Goal: Task Accomplishment & Management: Use online tool/utility

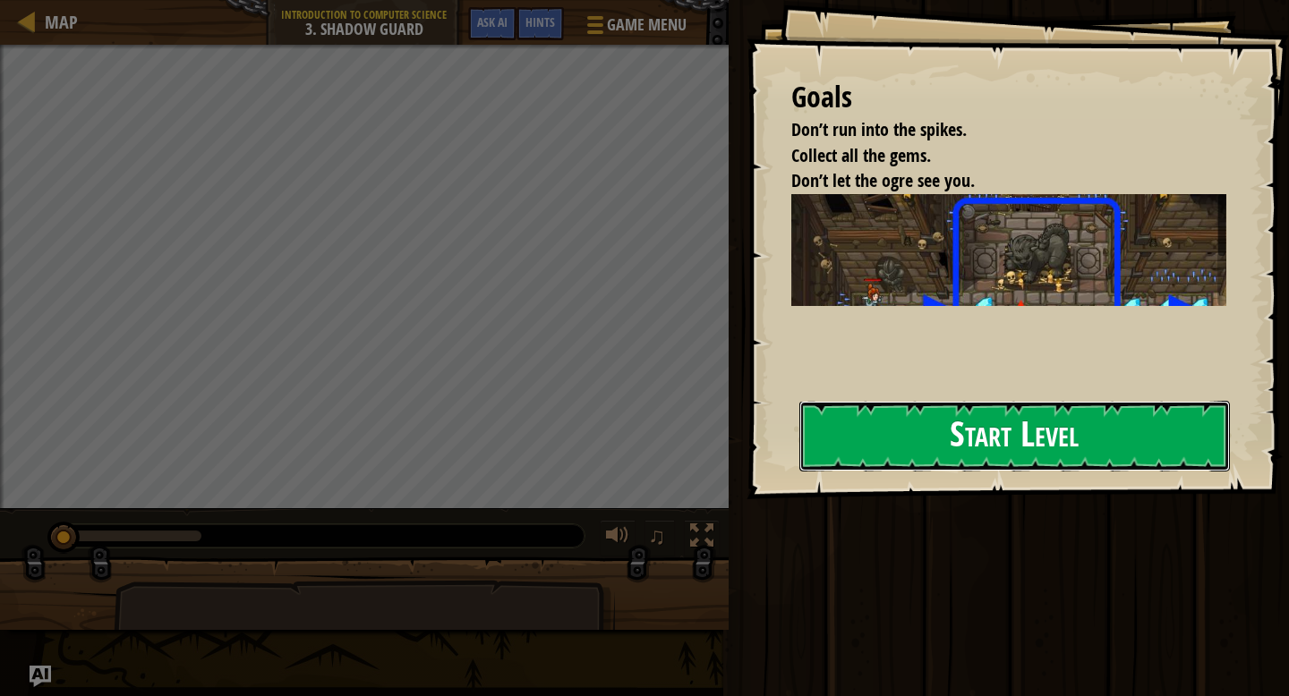
click at [1010, 428] on button "Start Level" at bounding box center [1014, 436] width 431 height 71
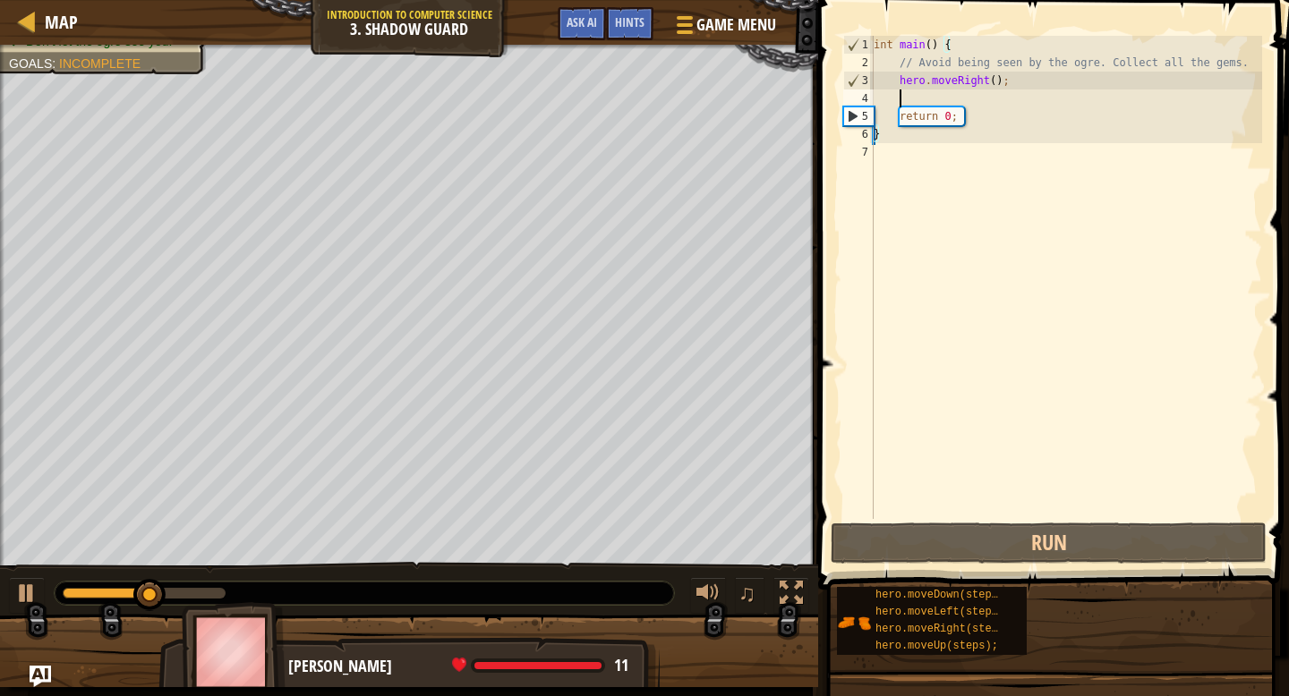
click at [975, 95] on div "int main ( ) { // Avoid being seen by the ogre. Collect all the gems. hero . mo…" at bounding box center [1066, 295] width 392 height 519
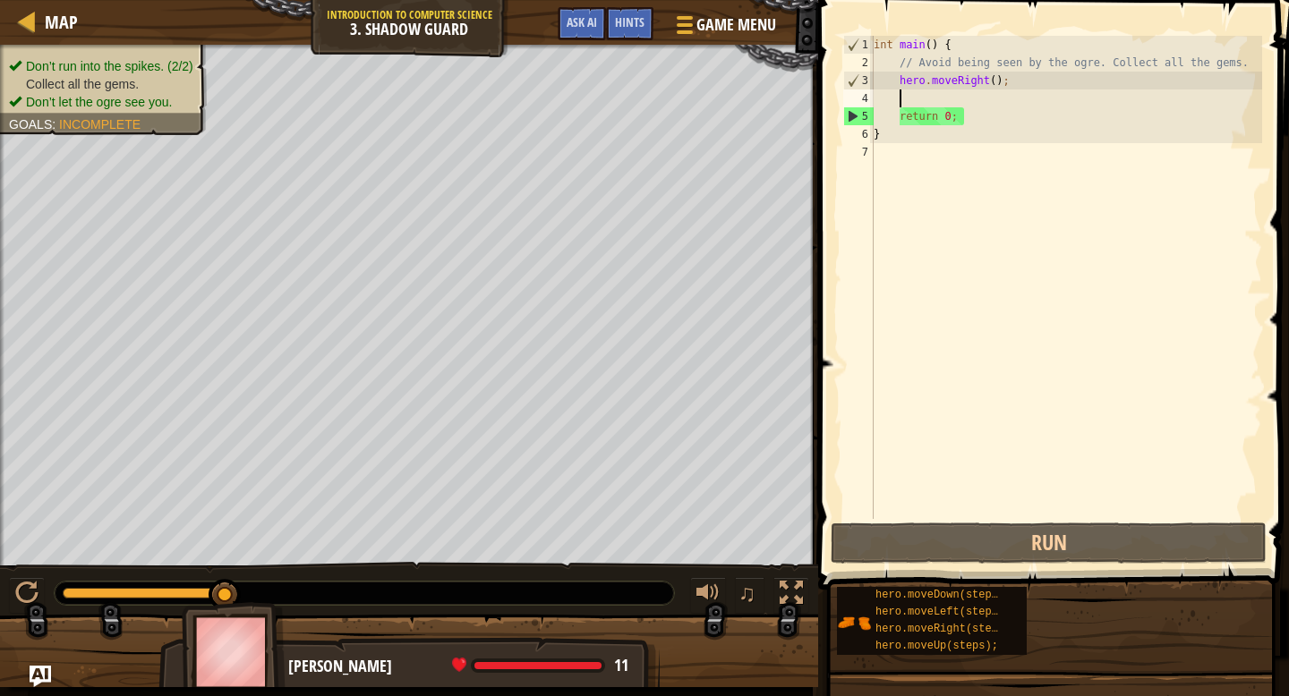
type textarea "h"
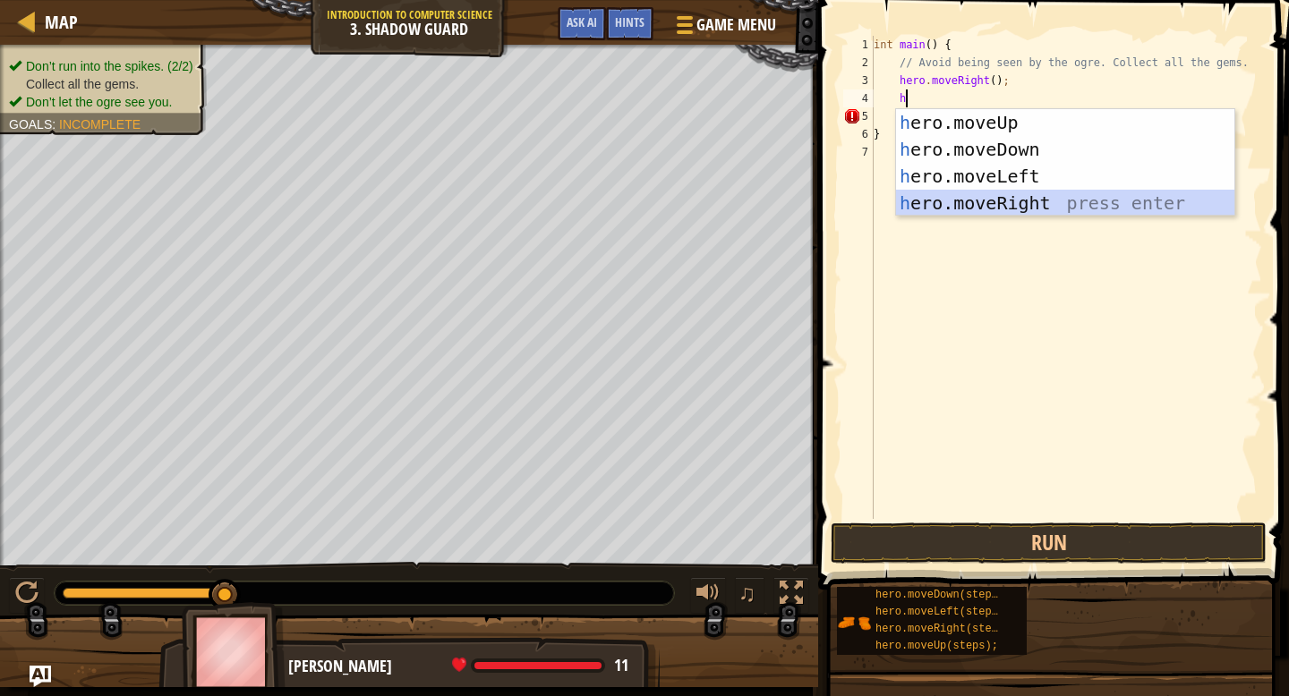
click at [1016, 197] on div "h ero.moveUp press enter h ero.moveDown press enter h ero.moveLeft press enter …" at bounding box center [1065, 189] width 338 height 161
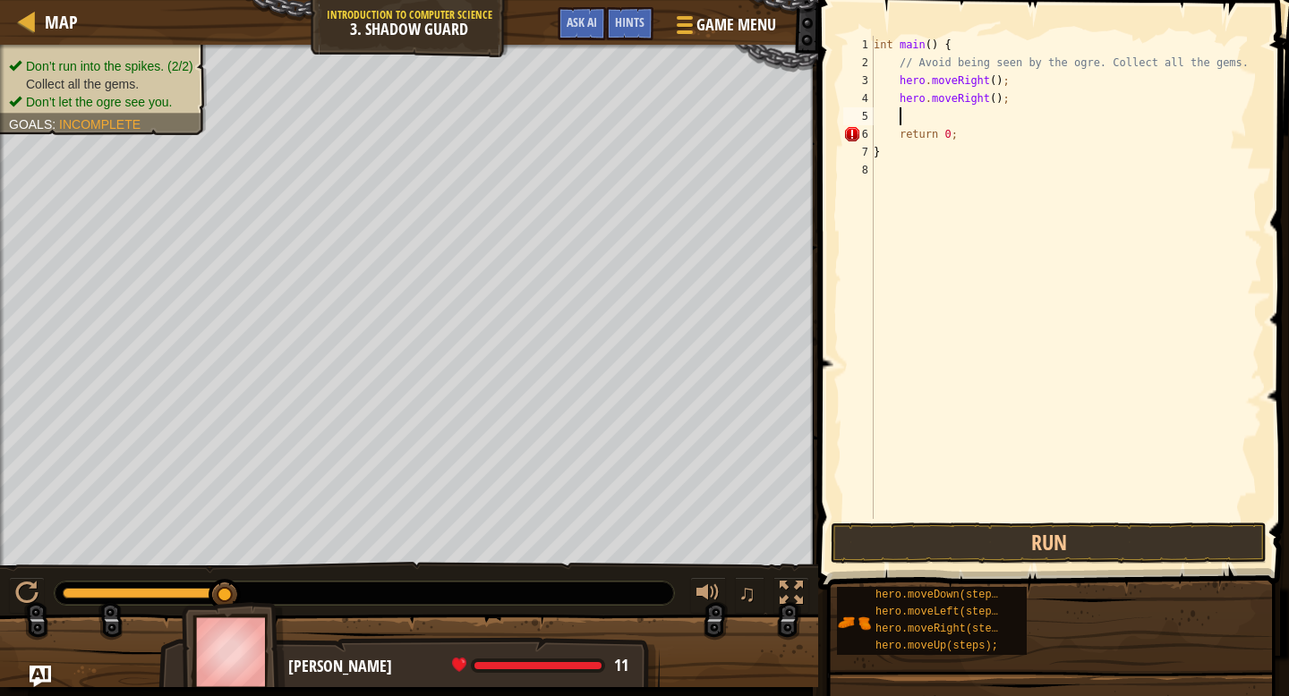
scroll to position [8, 1]
type textarea "h"
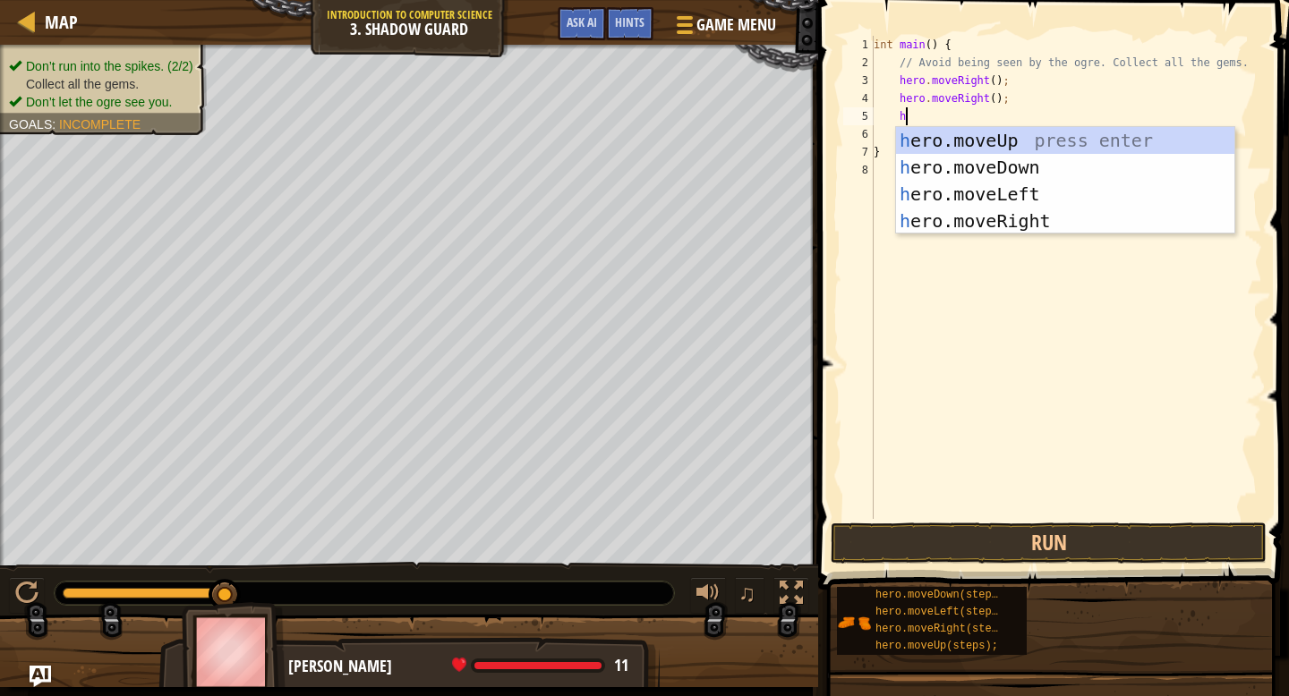
scroll to position [8, 2]
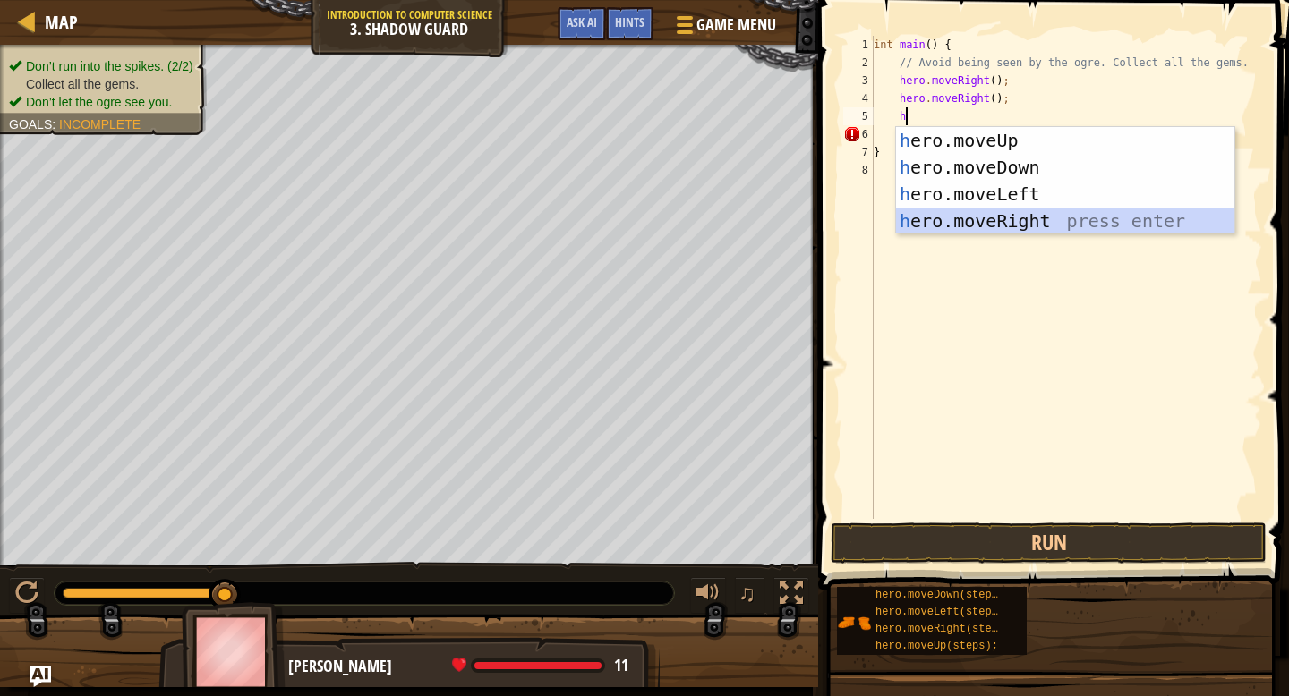
click at [961, 217] on div "h ero.moveUp press enter h ero.moveDown press enter h ero.moveLeft press enter …" at bounding box center [1065, 207] width 338 height 161
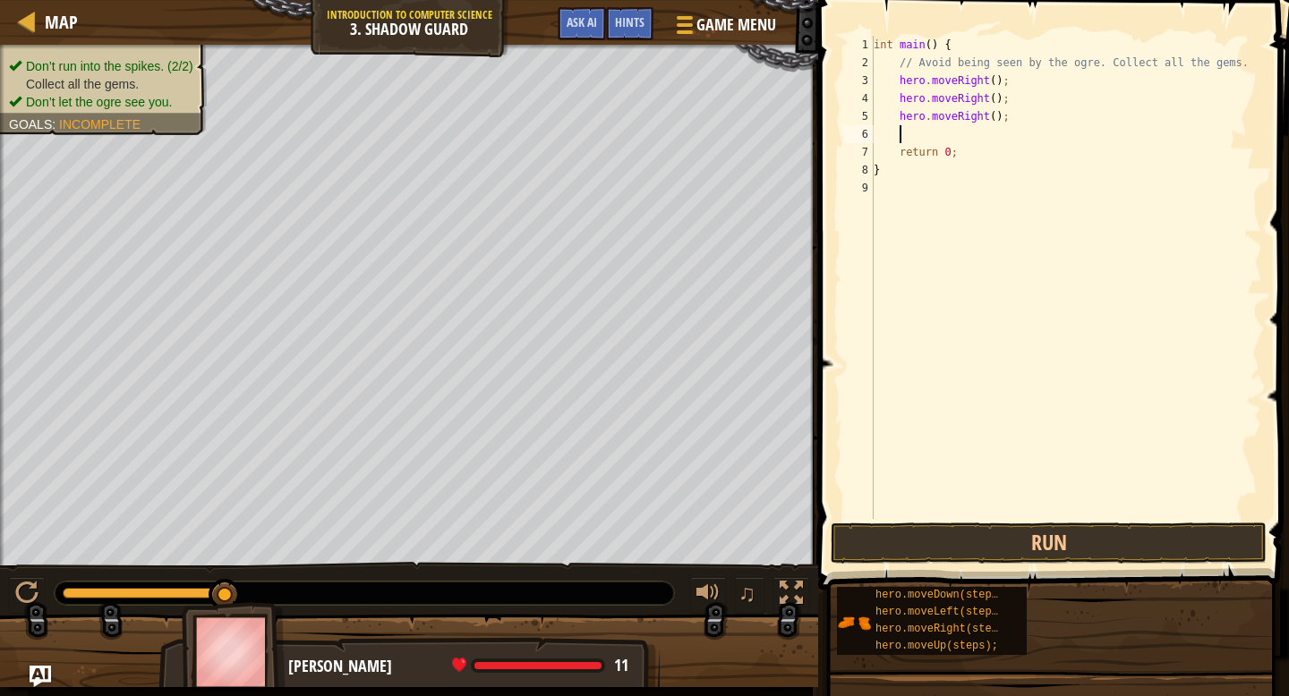
type textarea "h"
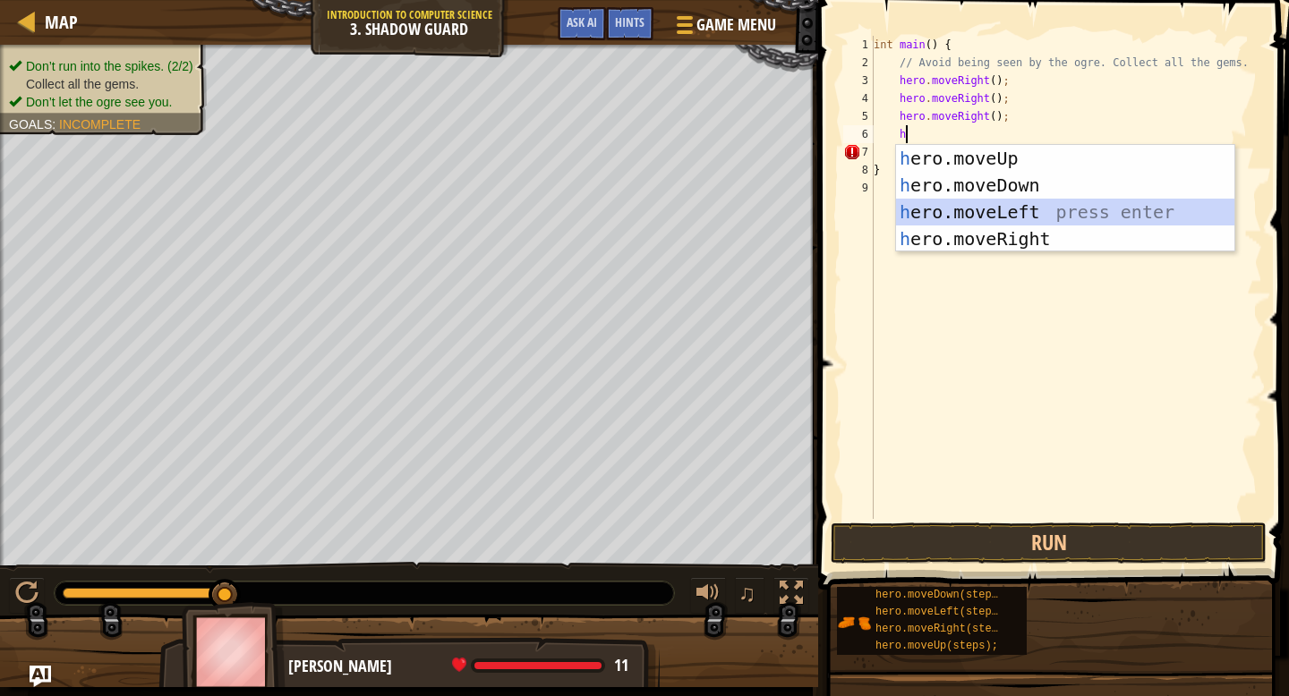
click at [955, 210] on div "h ero.moveUp press enter h ero.moveDown press enter h ero.moveLeft press enter …" at bounding box center [1065, 225] width 338 height 161
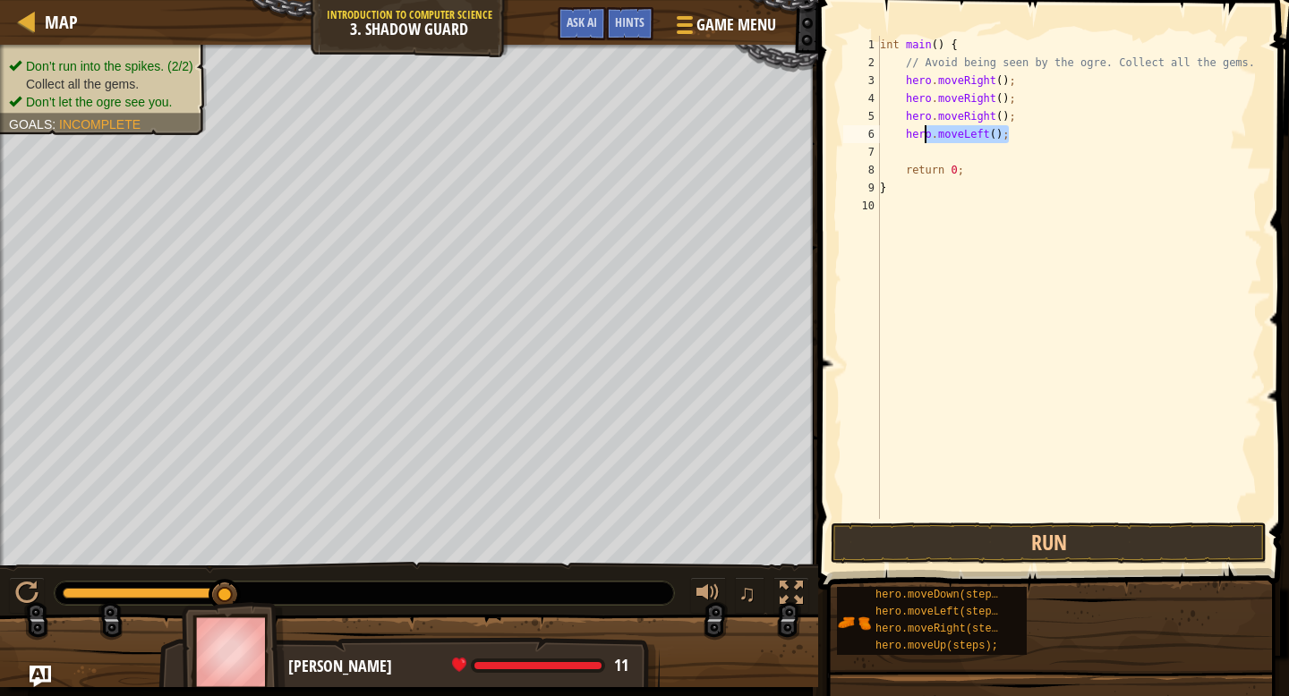
drag, startPoint x: 1029, startPoint y: 140, endPoint x: 910, endPoint y: 138, distance: 118.2
click at [912, 138] on div "int main ( ) { // Avoid being seen by the ogre. Collect all the gems. hero . mo…" at bounding box center [1069, 295] width 387 height 519
type textarea "h"
type textarea "hero.moveRight();"
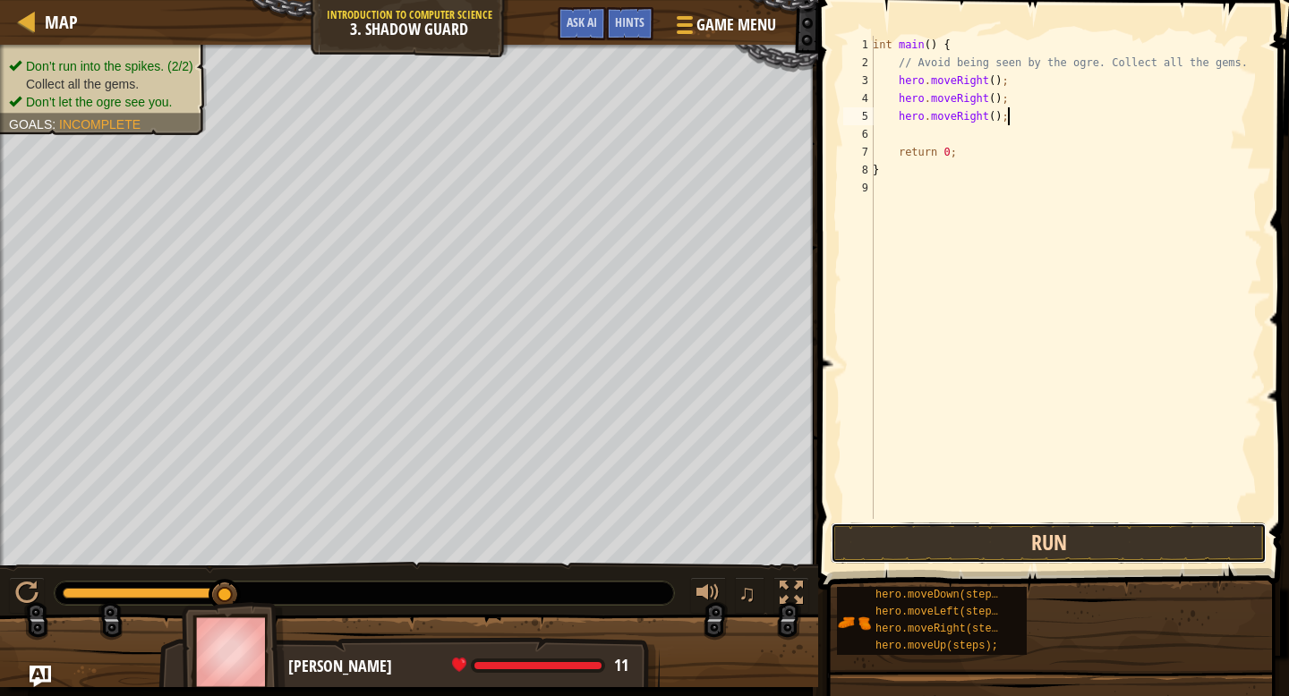
click at [974, 542] on button "Run" at bounding box center [1049, 543] width 436 height 41
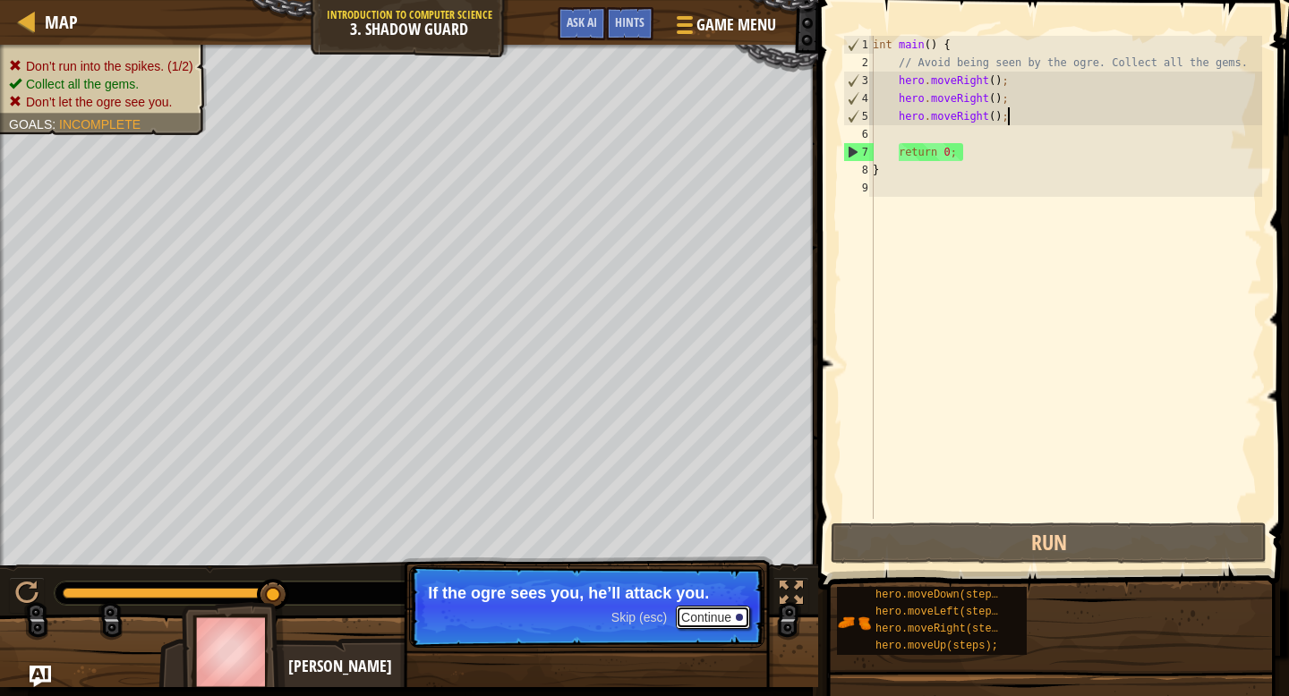
click at [699, 612] on button "Continue" at bounding box center [713, 617] width 74 height 23
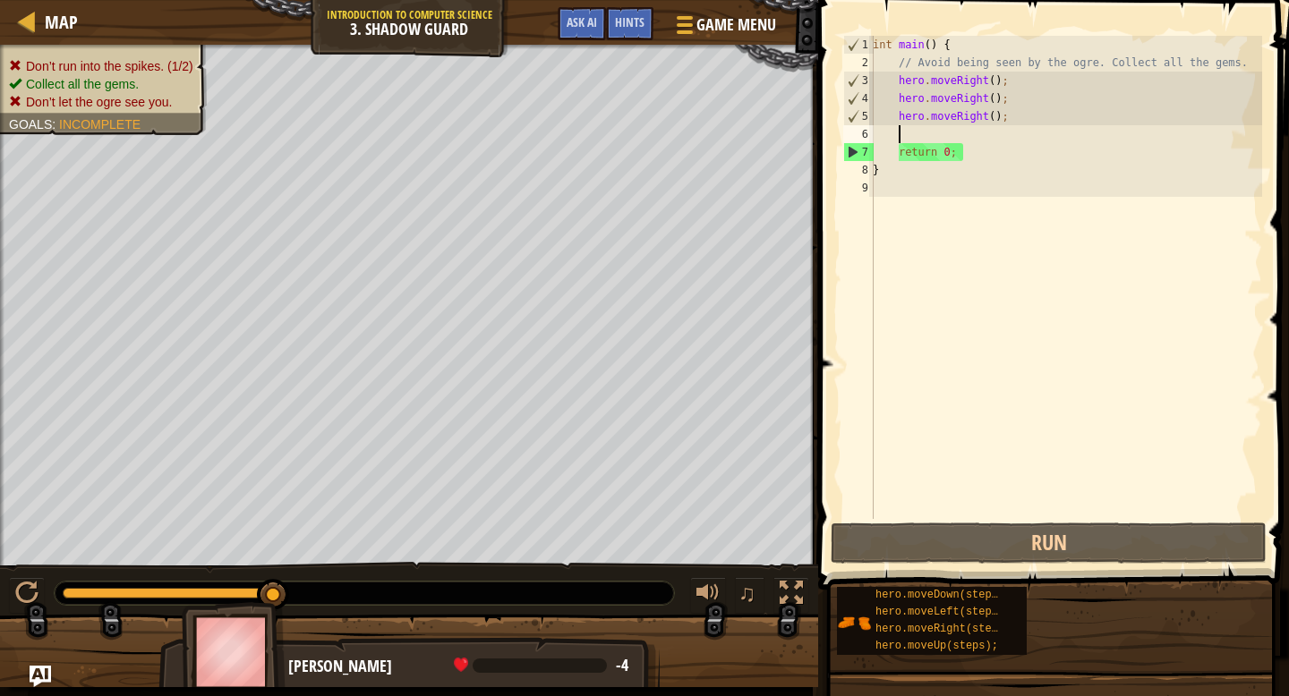
click at [915, 141] on div "int main ( ) { // Avoid being seen by the ogre. Collect all the gems. hero . mo…" at bounding box center [1065, 295] width 393 height 519
type textarea "h"
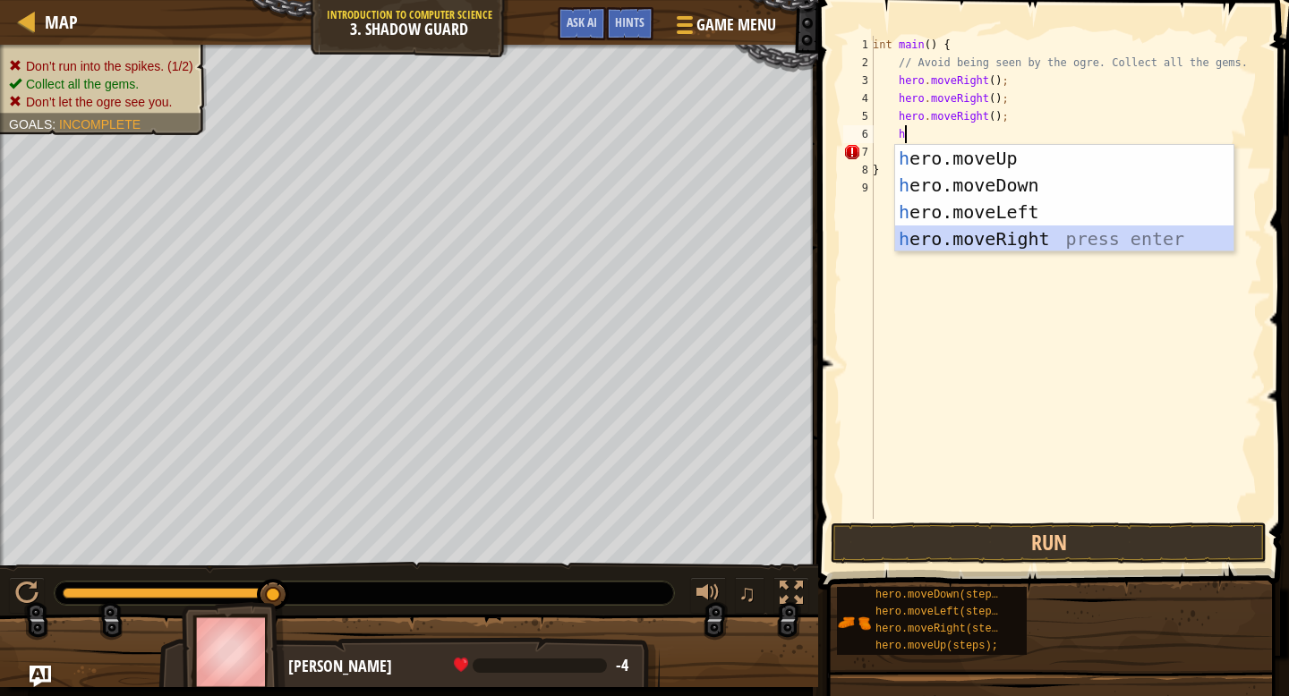
click at [961, 243] on div "h ero.moveUp press enter h ero.moveDown press enter h ero.moveLeft press enter …" at bounding box center [1064, 225] width 338 height 161
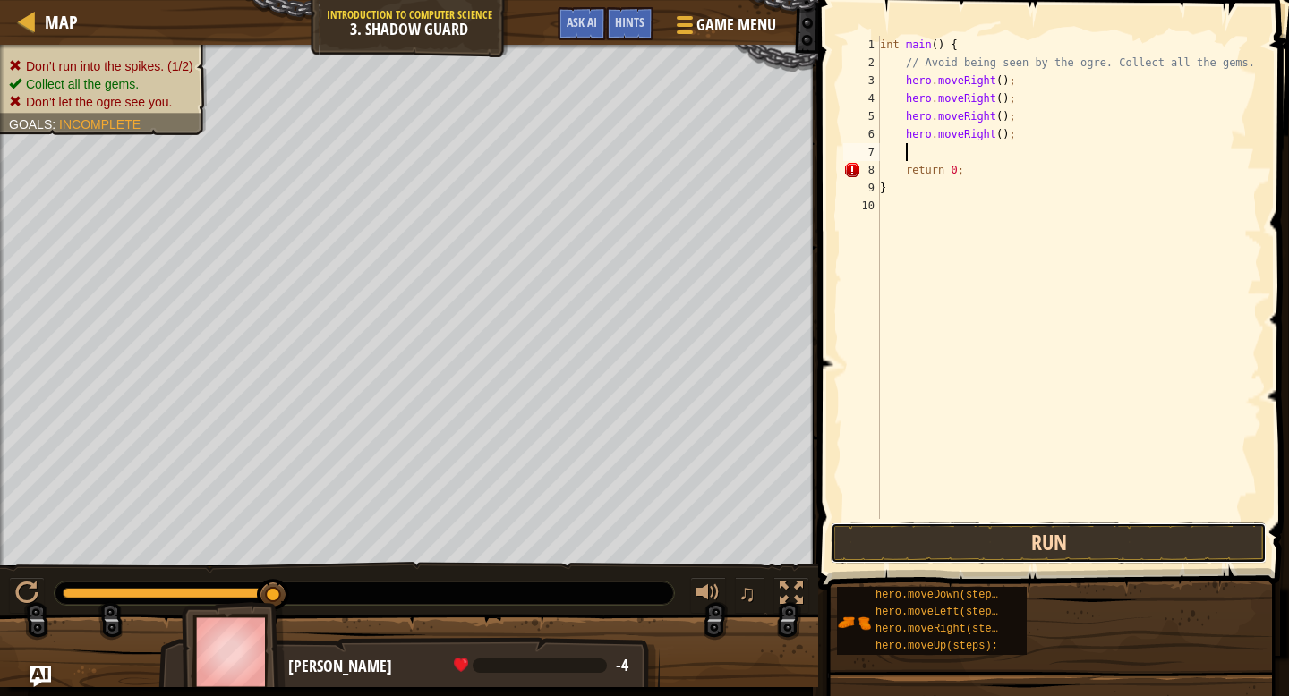
click at [972, 534] on button "Run" at bounding box center [1049, 543] width 436 height 41
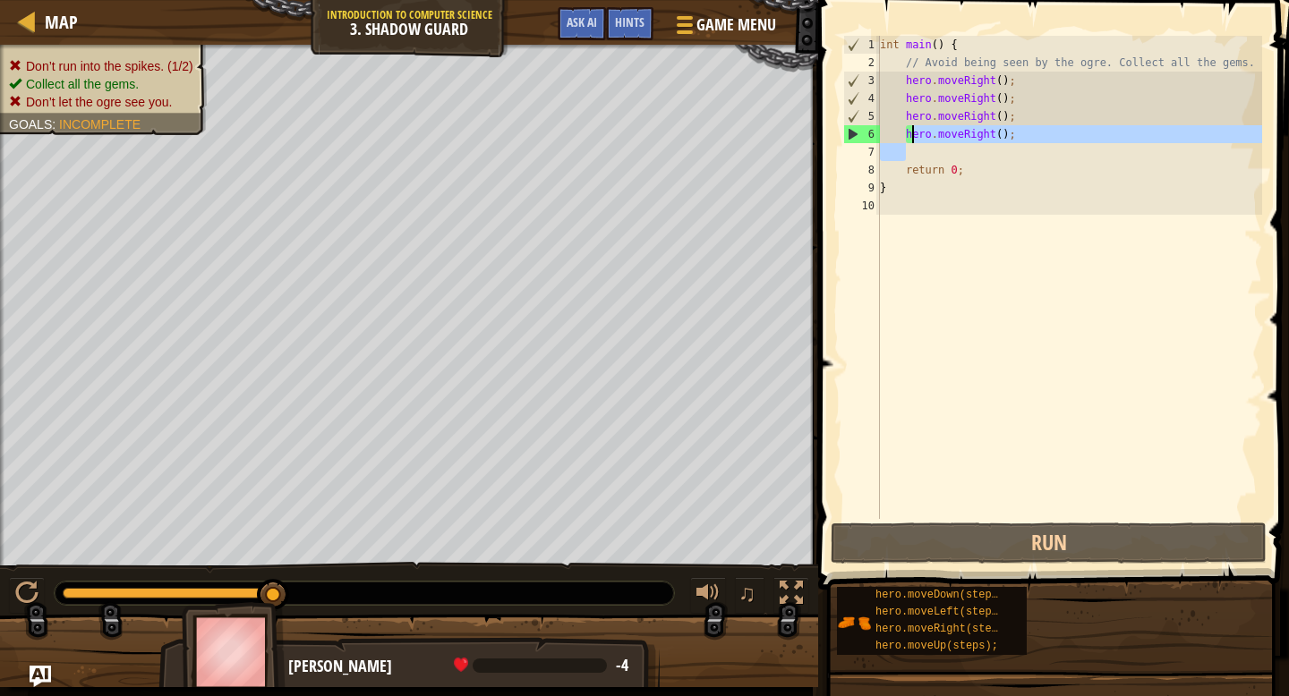
drag, startPoint x: 1021, startPoint y: 143, endPoint x: 910, endPoint y: 134, distance: 111.4
click at [909, 133] on div "int main ( ) { // Avoid being seen by the ogre. Collect all the gems. hero . mo…" at bounding box center [1069, 295] width 387 height 519
type textarea "h"
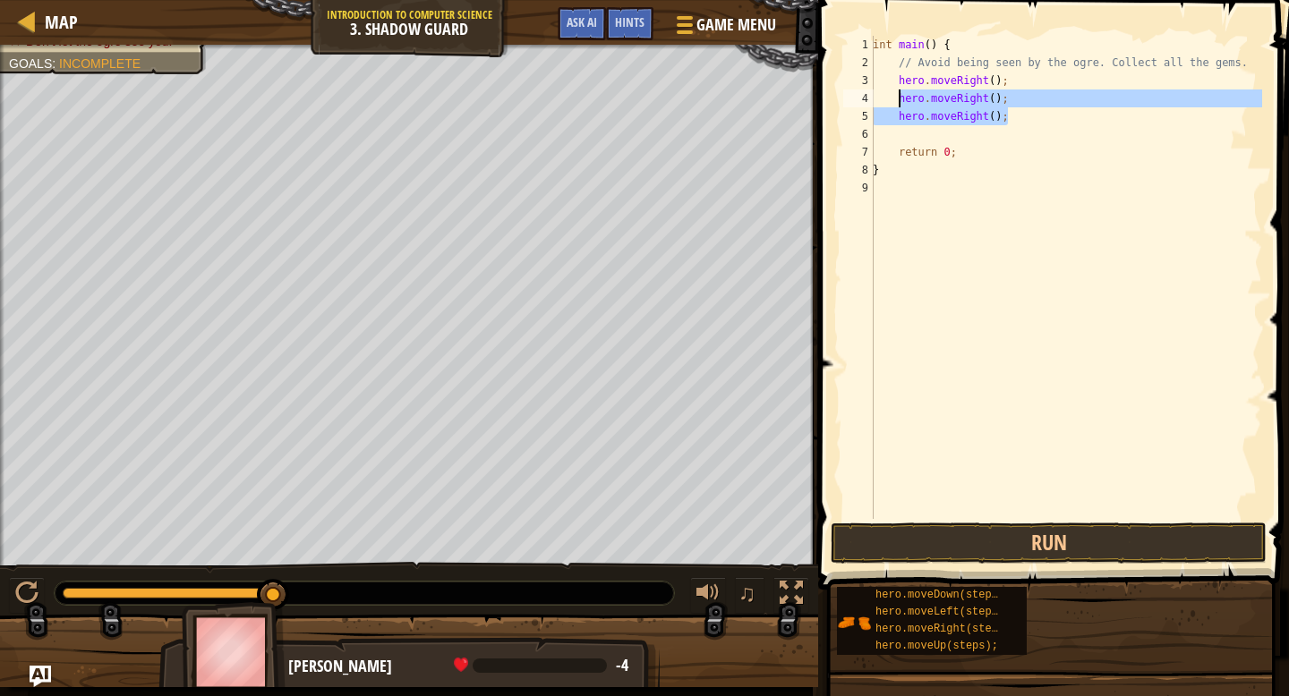
drag, startPoint x: 1012, startPoint y: 122, endPoint x: 898, endPoint y: 102, distance: 116.3
click at [898, 102] on div "int main ( ) { // Avoid being seen by the ogre. Collect all the gems. hero . mo…" at bounding box center [1065, 295] width 393 height 519
type textarea "hero.moveRight(); hero.moveRight();"
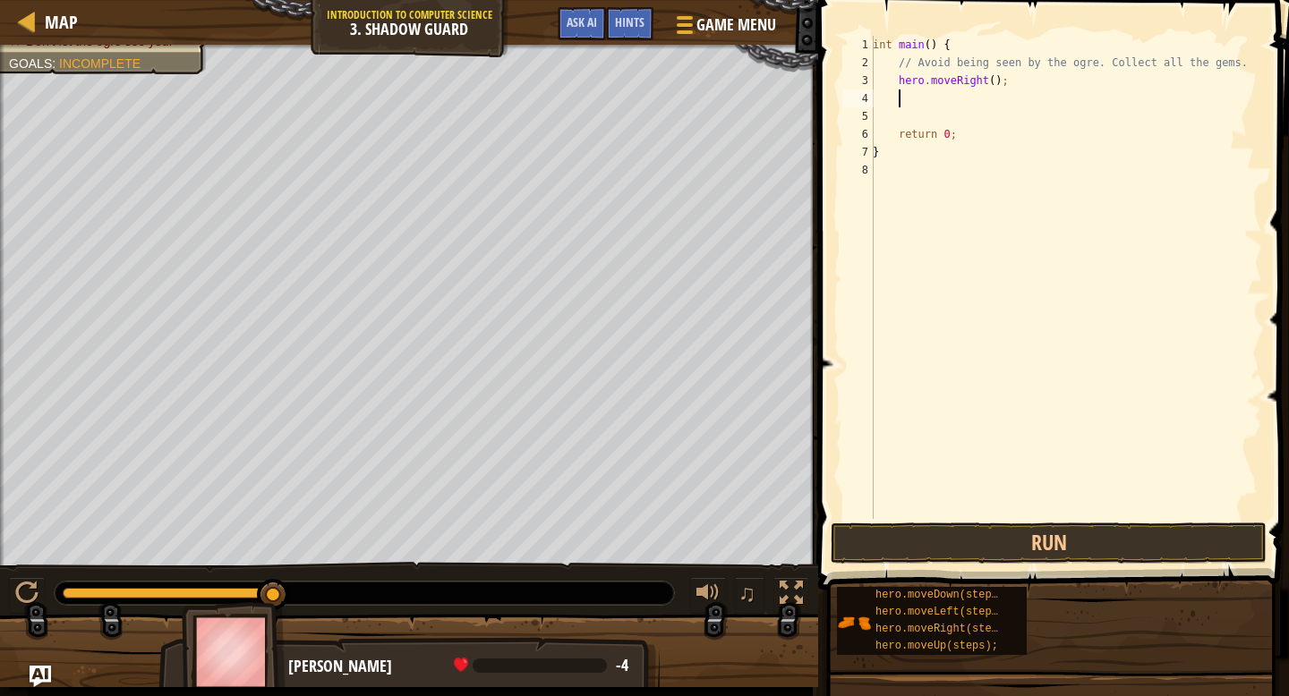
type textarea "h"
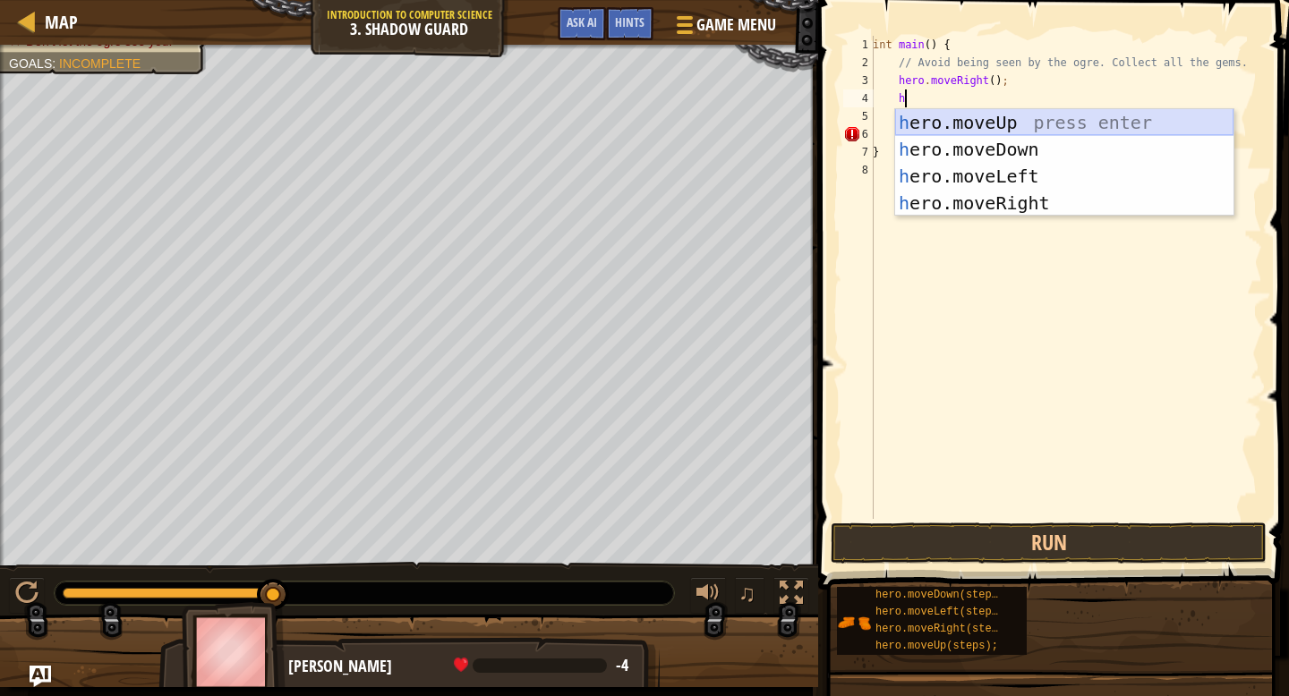
click at [927, 125] on div "h ero.moveUp press enter h ero.moveDown press enter h ero.moveLeft press enter …" at bounding box center [1064, 189] width 338 height 161
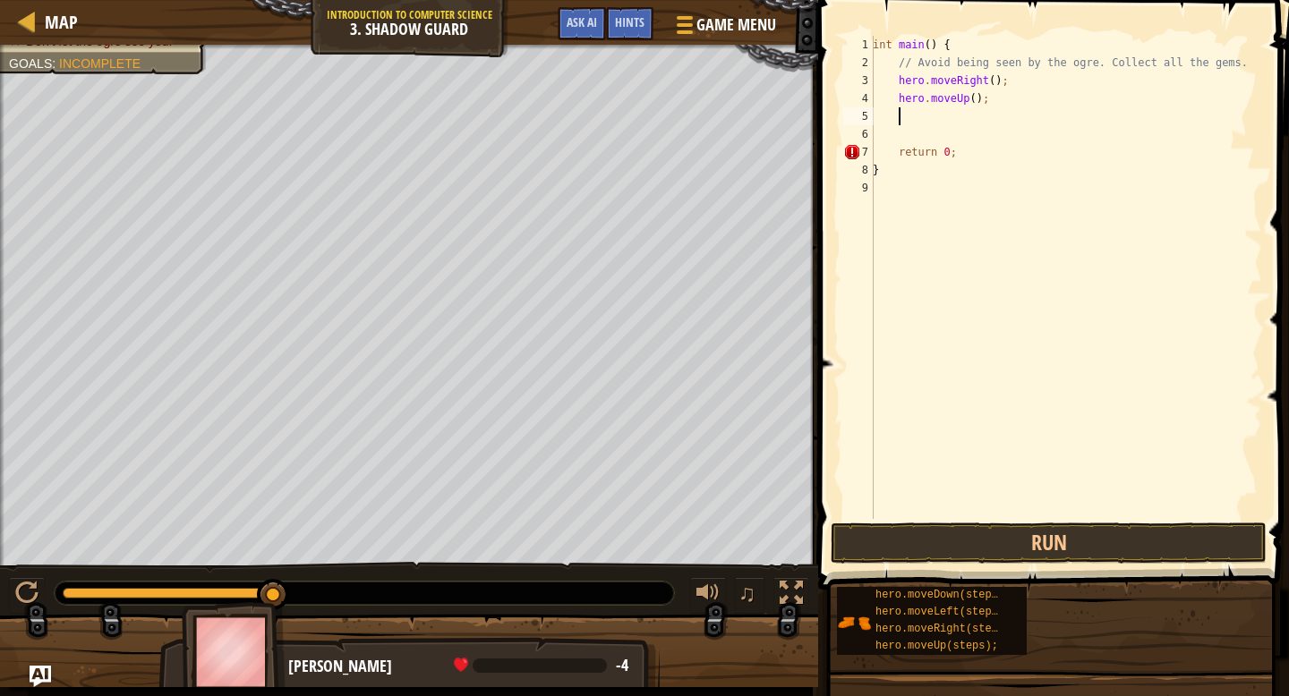
type textarea "h"
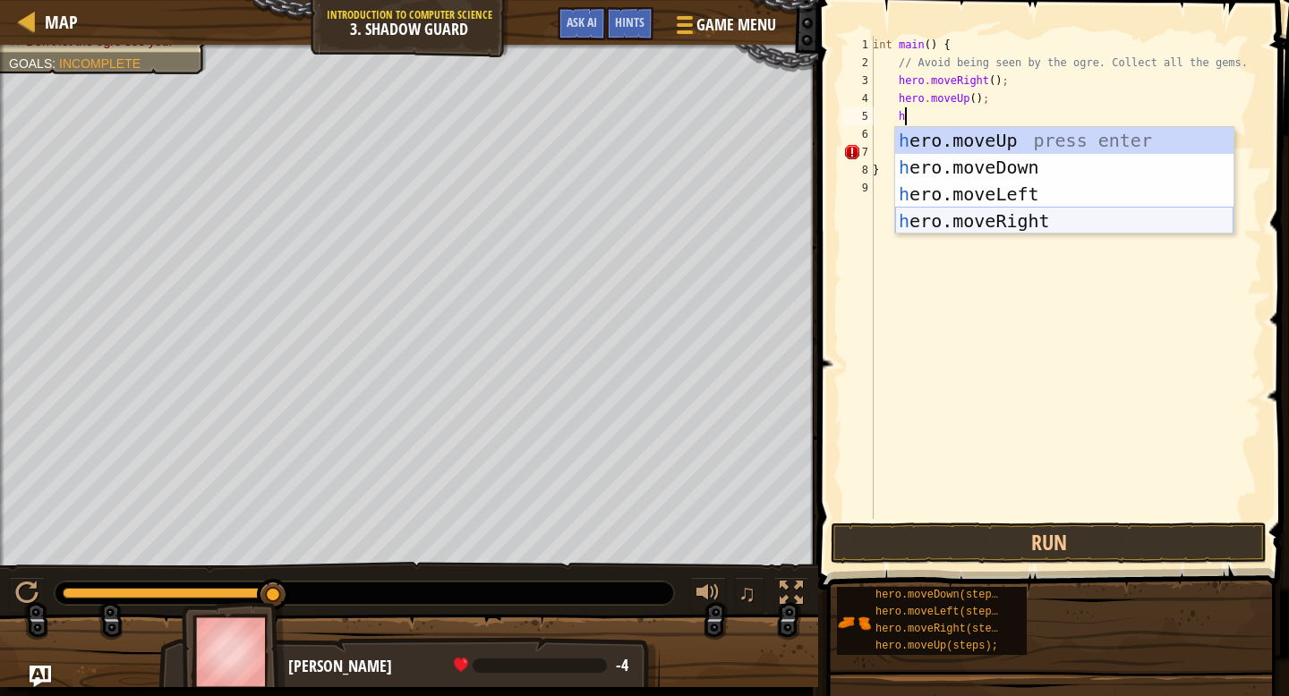
click at [981, 212] on div "h ero.moveUp press enter h ero.moveDown press enter h ero.moveLeft press enter …" at bounding box center [1064, 207] width 338 height 161
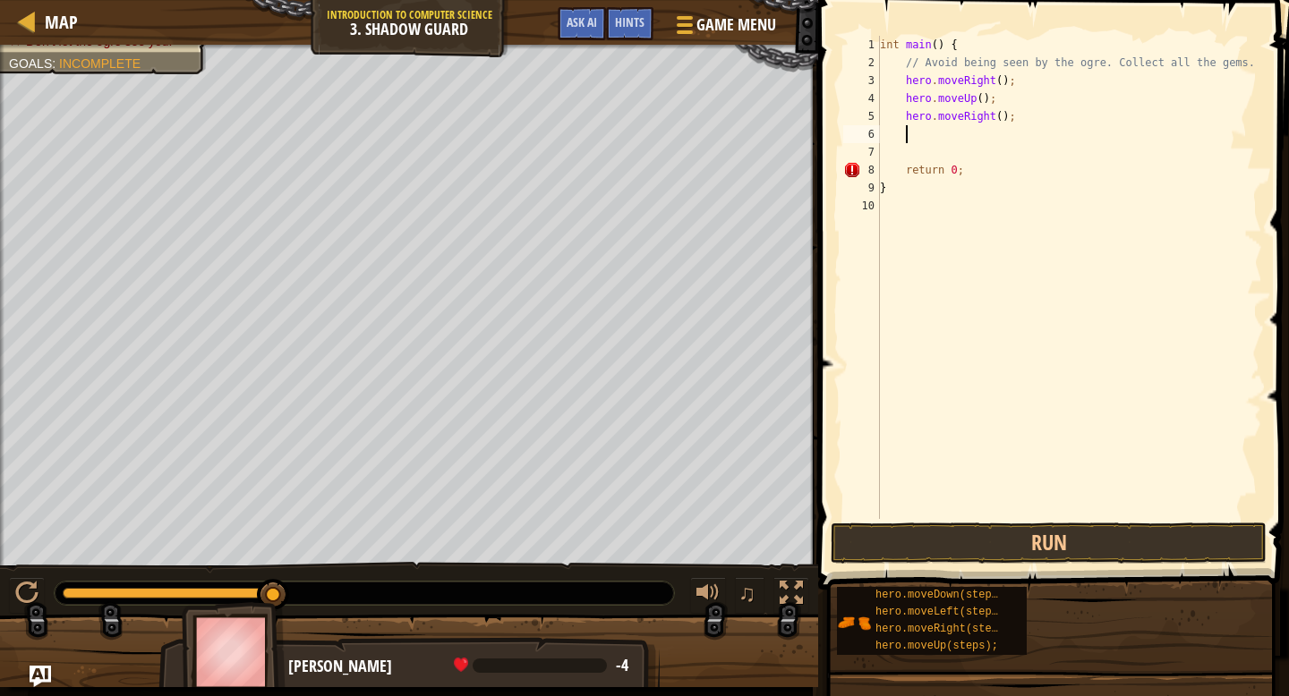
type textarea "h"
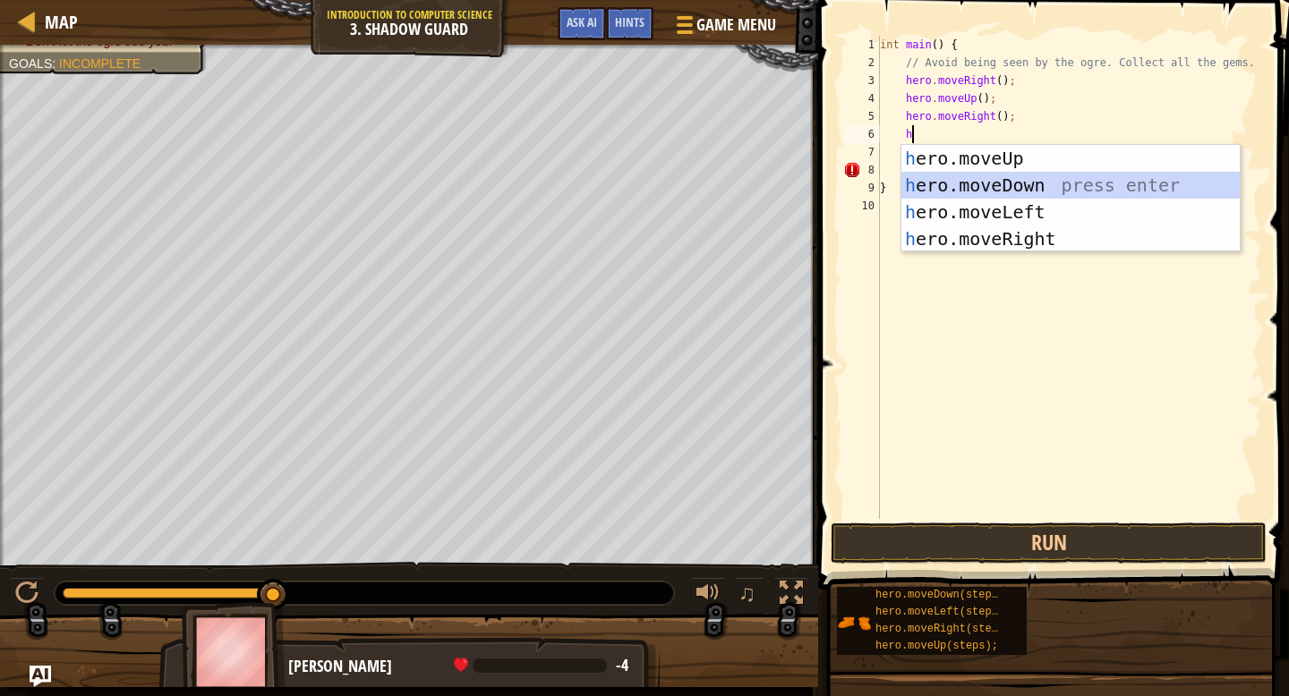
click at [954, 184] on div "h ero.moveUp press enter h ero.moveDown press enter h ero.moveLeft press enter …" at bounding box center [1070, 225] width 338 height 161
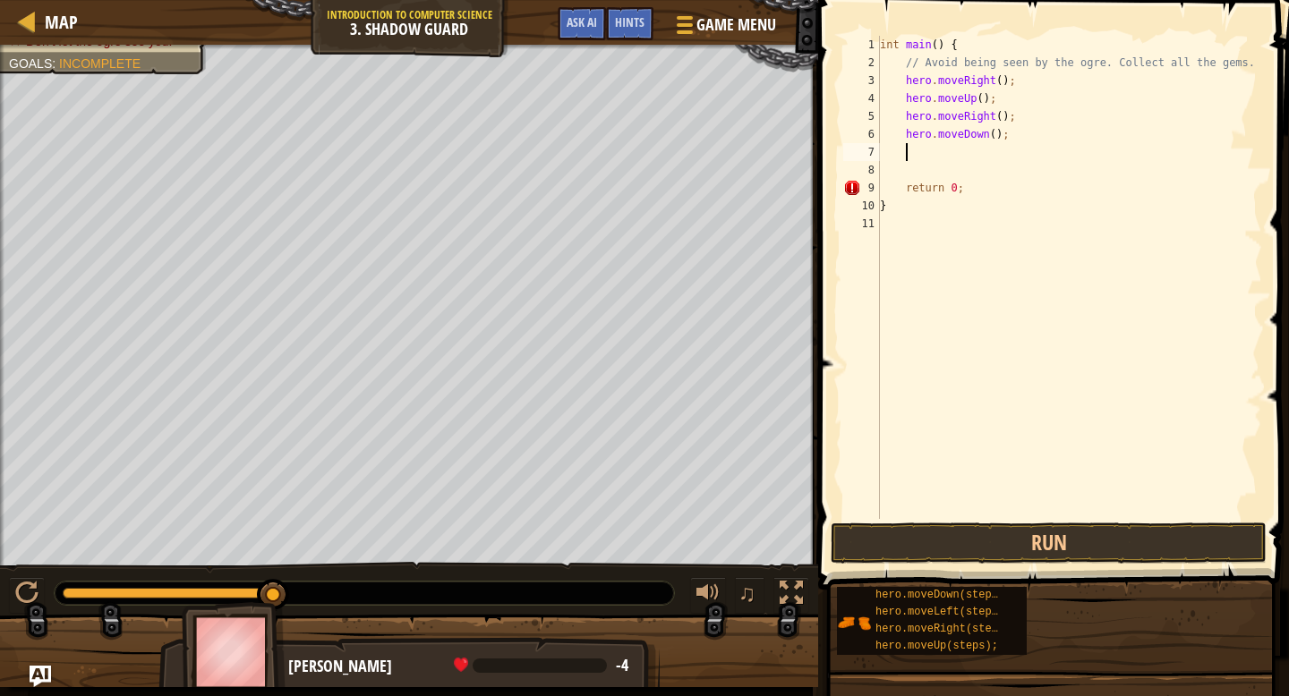
type textarea "h"
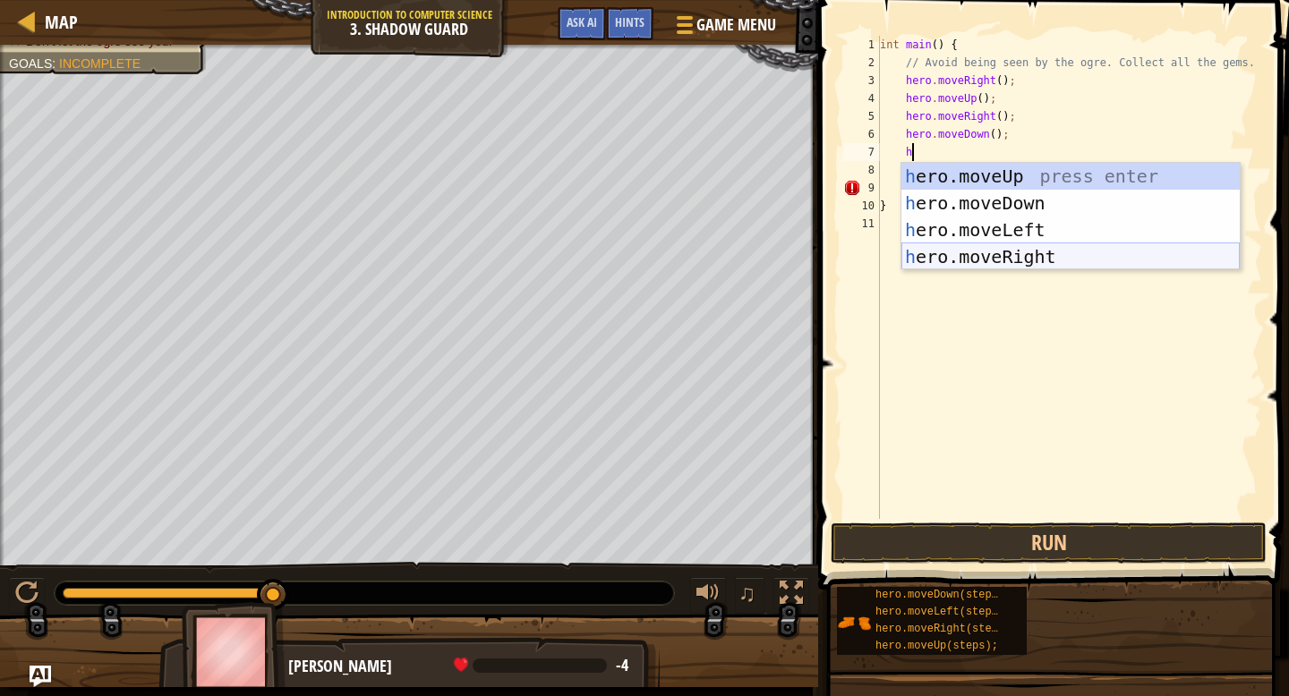
click at [976, 248] on div "h ero.moveUp press enter h ero.moveDown press enter h ero.moveLeft press enter …" at bounding box center [1070, 243] width 338 height 161
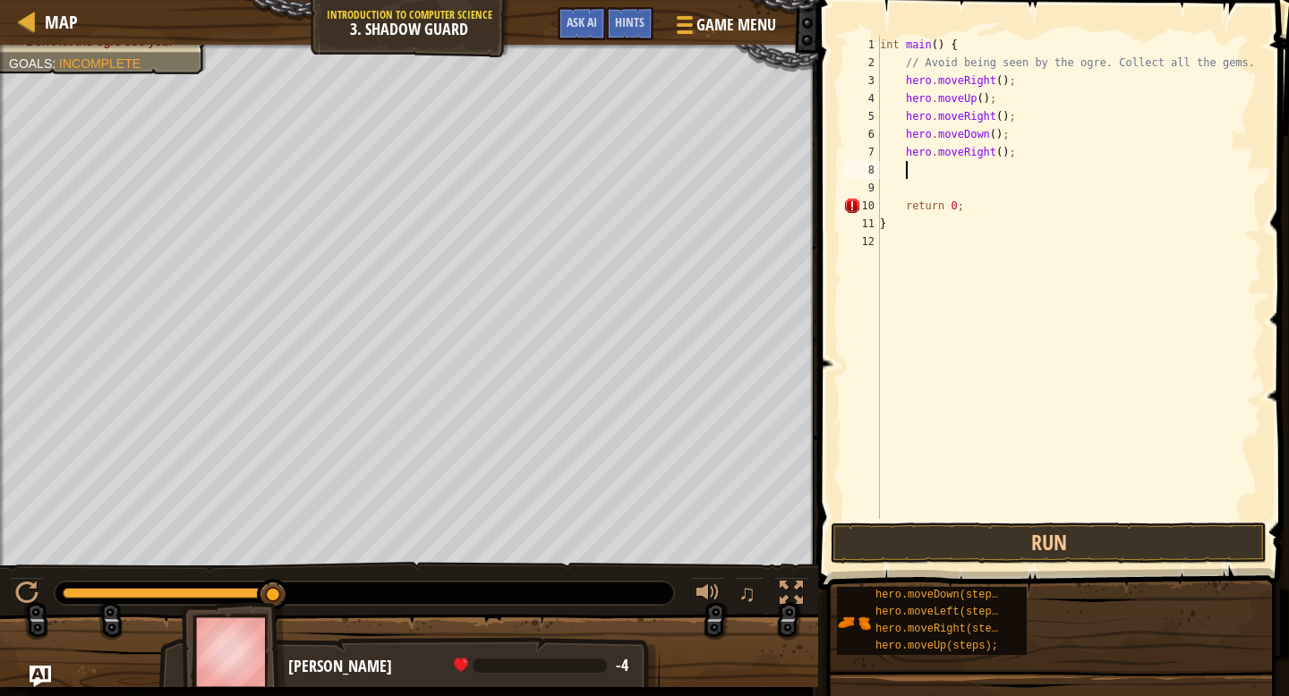
scroll to position [8, 1]
click at [1046, 529] on button "Run" at bounding box center [1049, 543] width 436 height 41
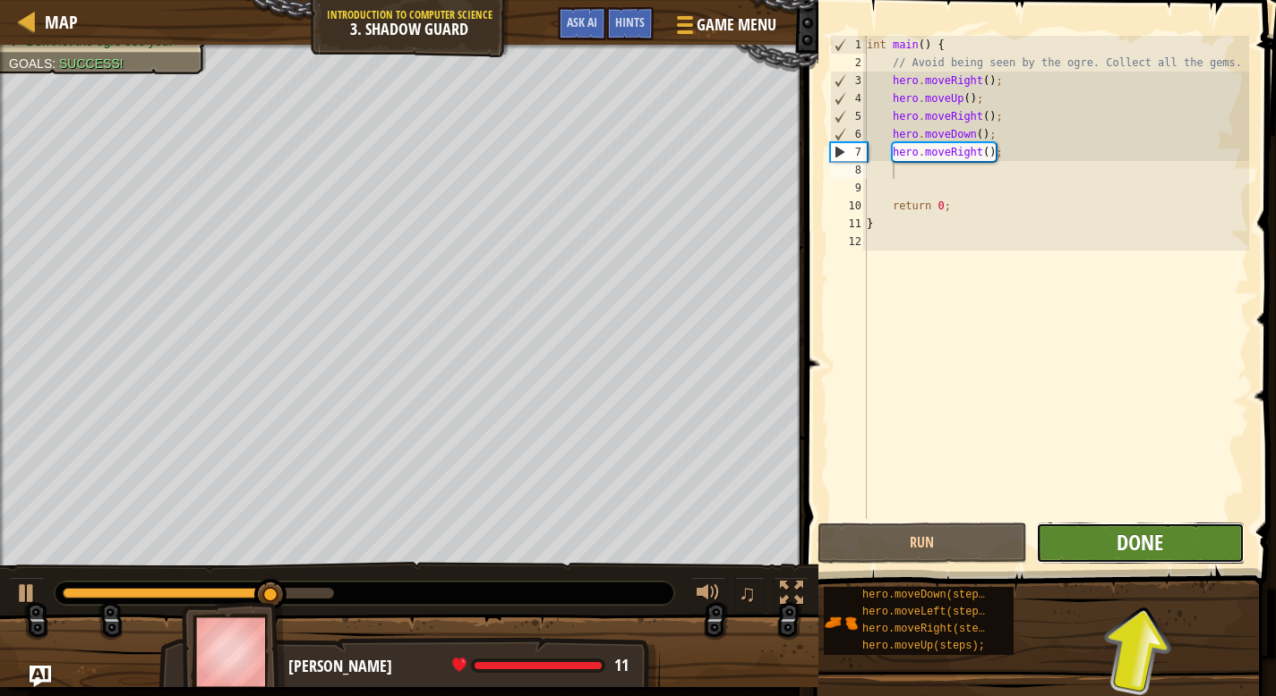
click at [1131, 538] on span "Done" at bounding box center [1139, 542] width 47 height 29
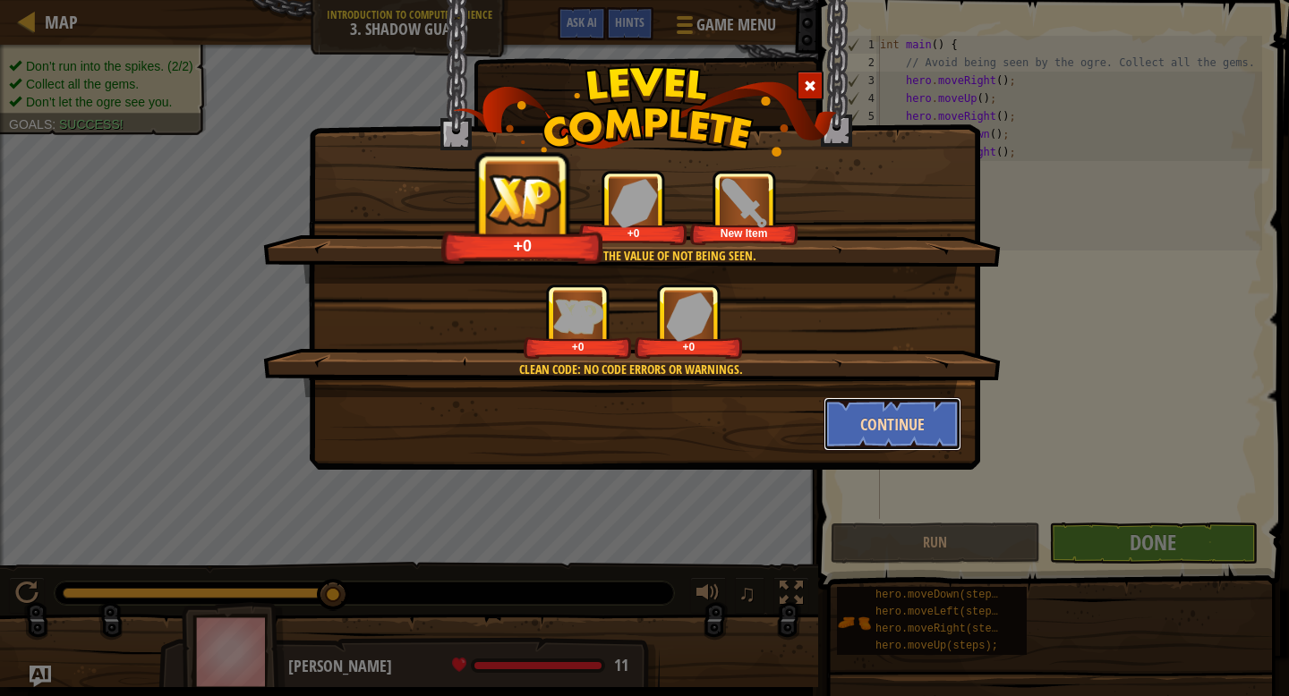
click at [900, 415] on button "Continue" at bounding box center [893, 424] width 139 height 54
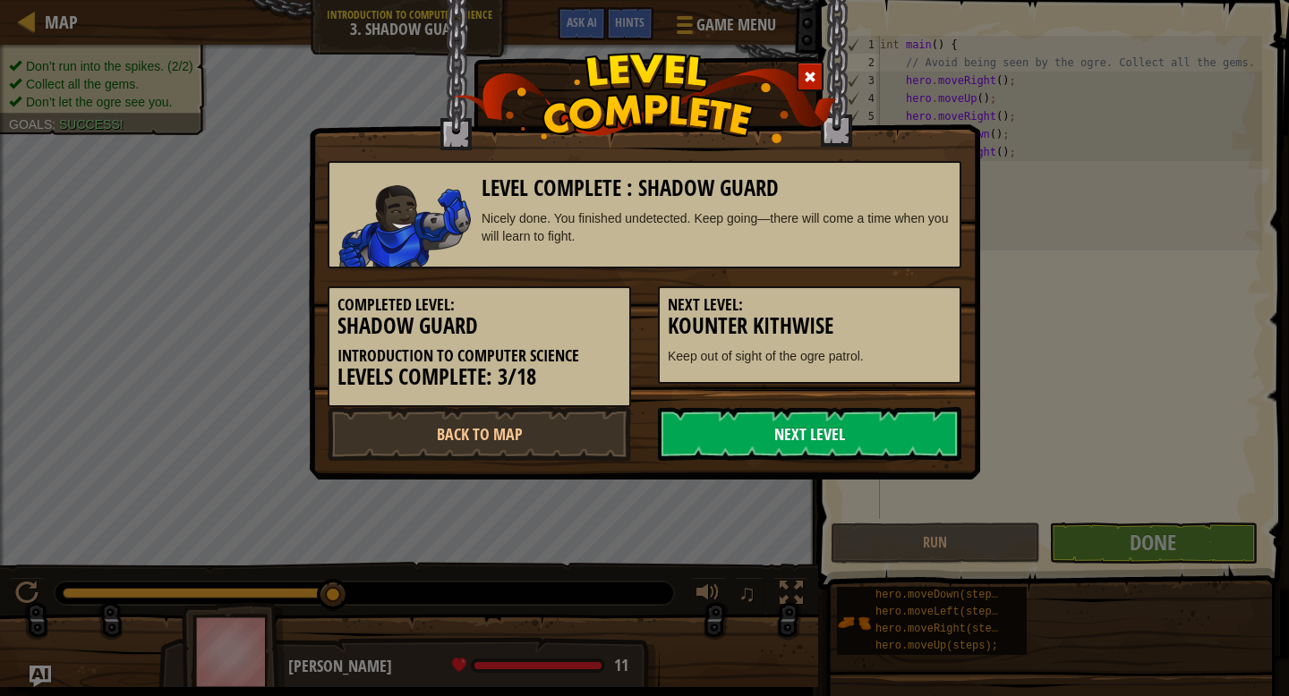
click at [874, 431] on link "Next Level" at bounding box center [809, 434] width 303 height 54
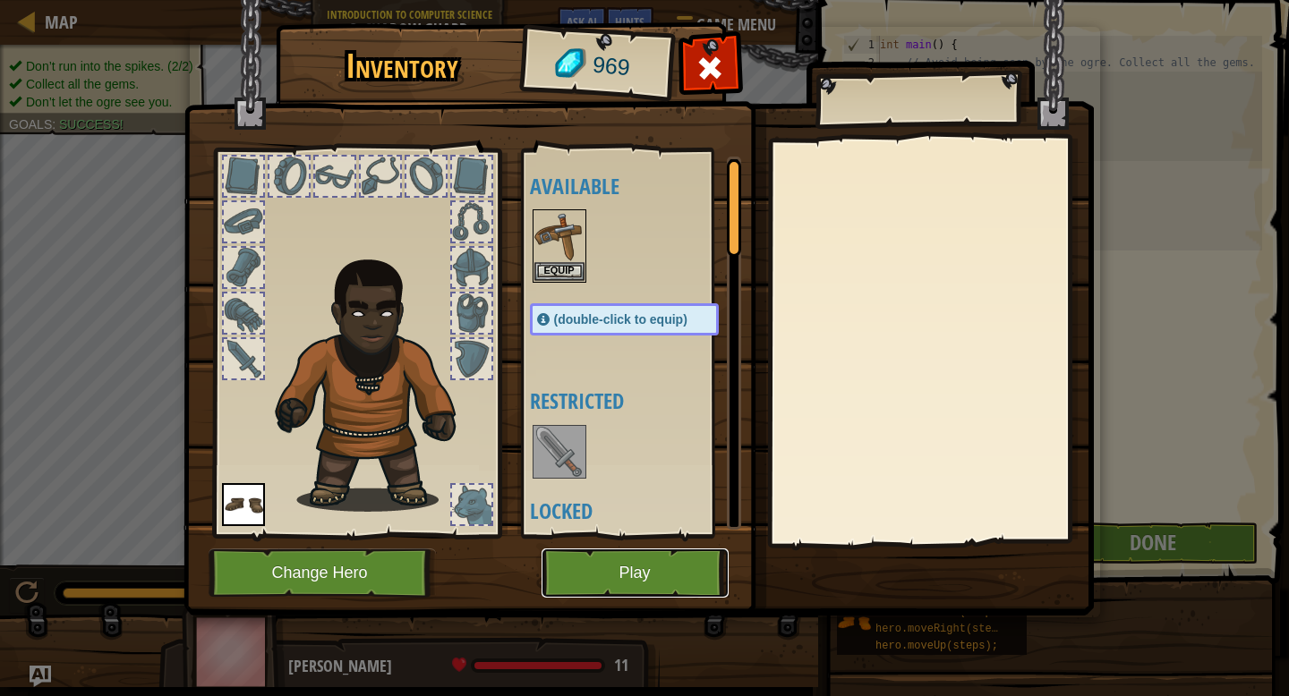
click at [670, 575] on button "Play" at bounding box center [635, 573] width 187 height 49
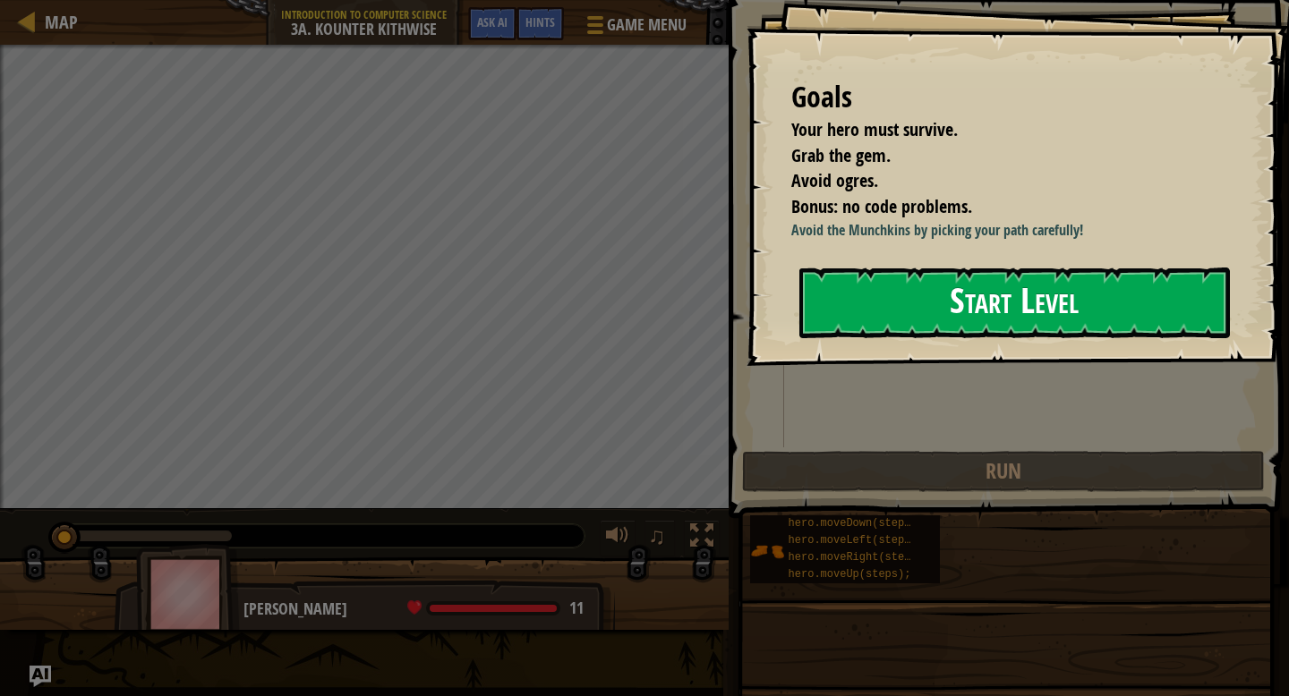
click at [845, 304] on button "Start Level" at bounding box center [1014, 303] width 431 height 71
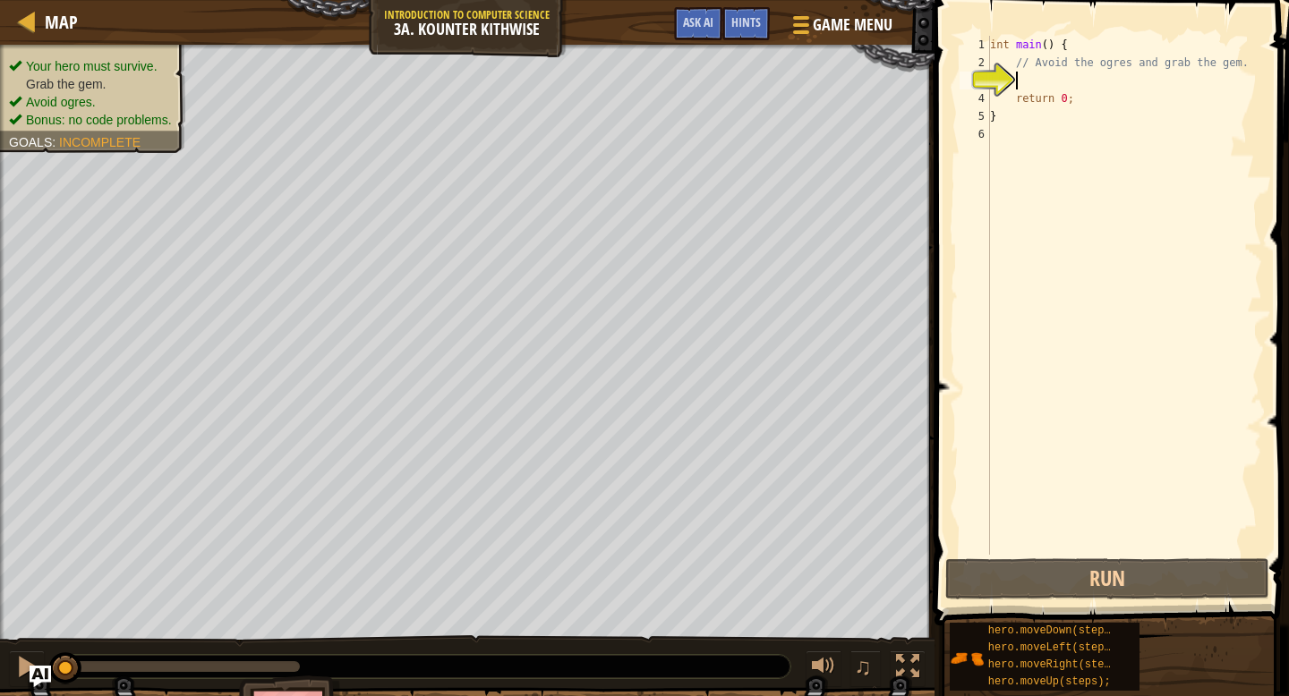
type textarea "h"
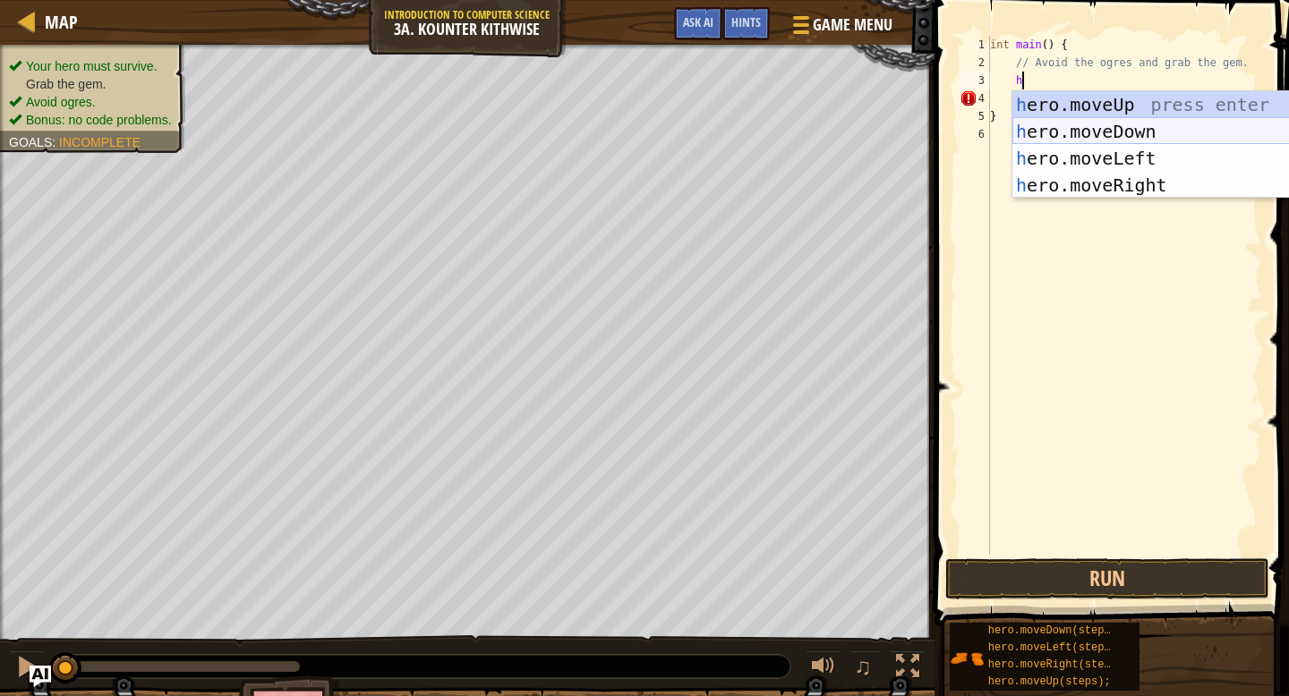
click at [1072, 134] on div "h ero.moveUp press enter h ero.moveDown press enter h ero.moveLeft press enter …" at bounding box center [1181, 171] width 338 height 161
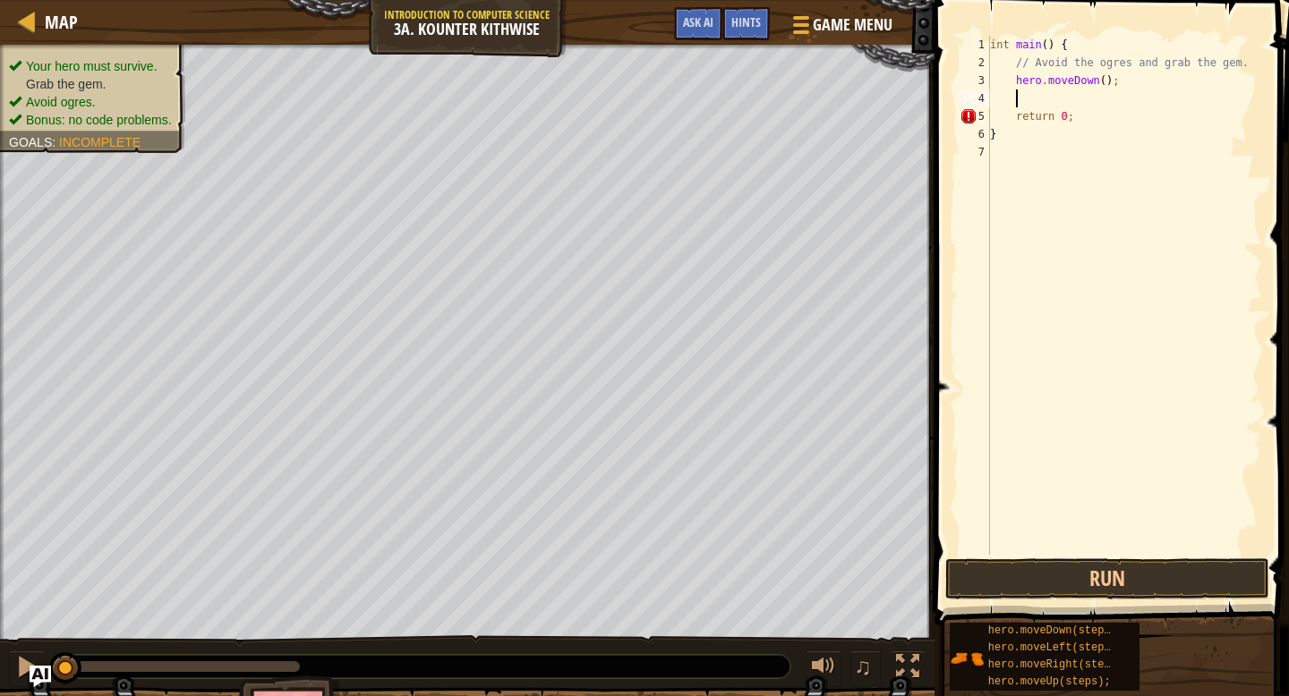
type textarea "h"
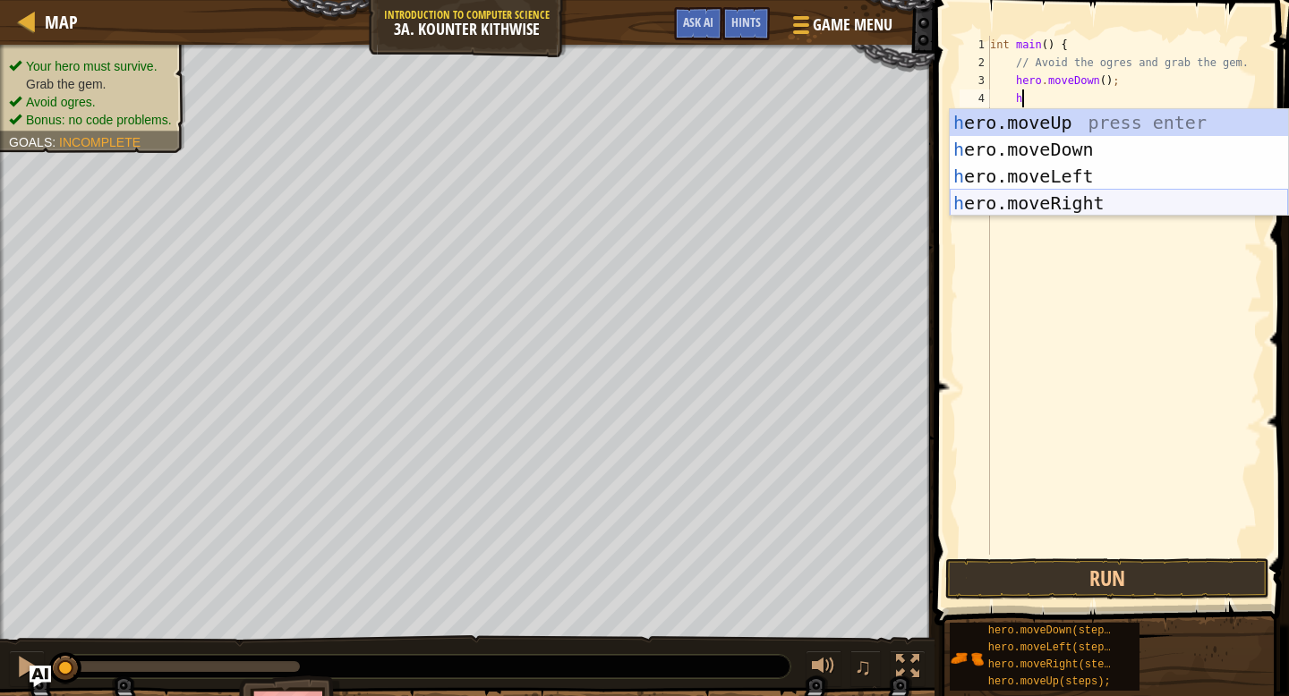
click at [1054, 196] on div "h ero.moveUp press enter h ero.moveDown press enter h ero.moveLeft press enter …" at bounding box center [1119, 189] width 338 height 161
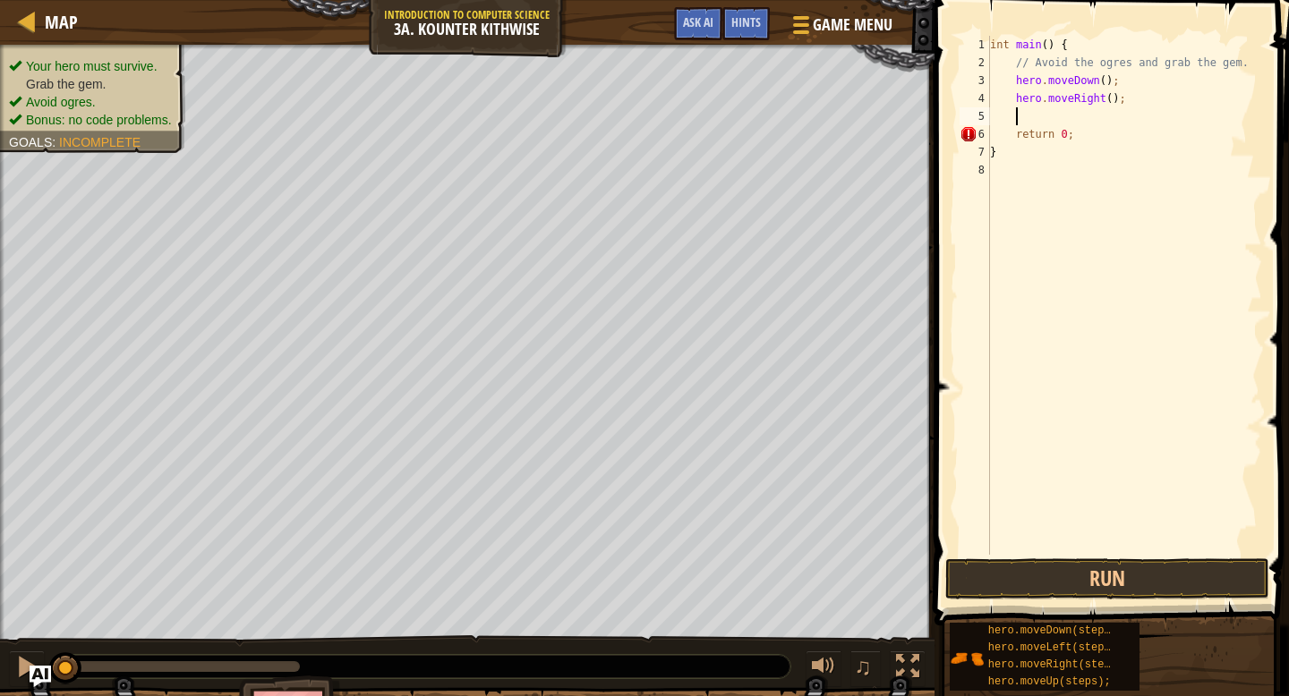
scroll to position [8, 1]
type textarea "h"
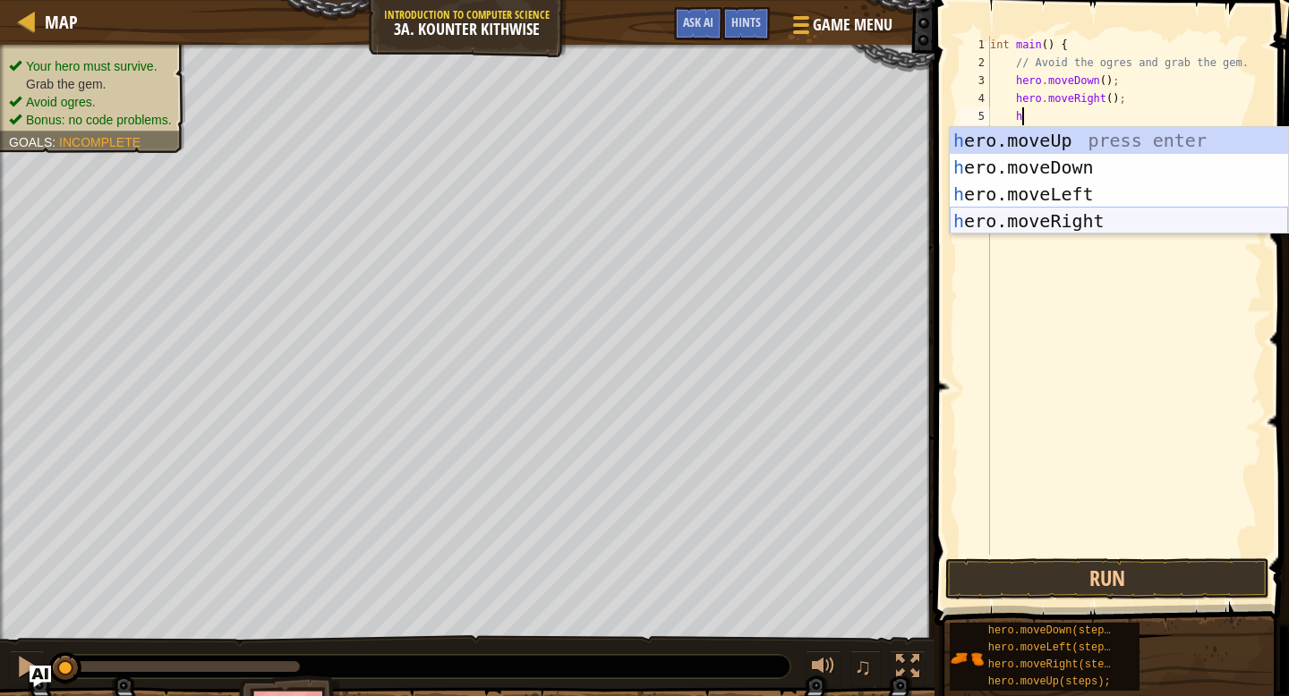
click at [1058, 210] on div "h ero.moveUp press enter h ero.moveDown press enter h ero.moveLeft press enter …" at bounding box center [1119, 207] width 338 height 161
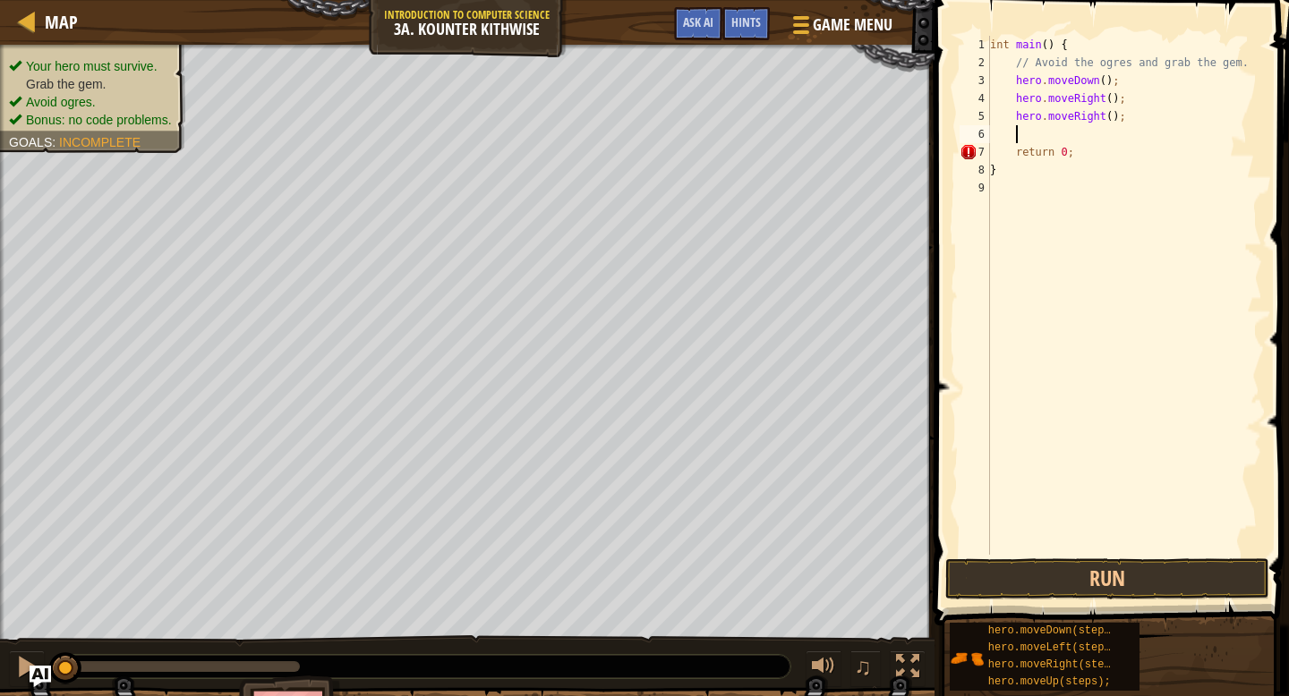
scroll to position [8, 1]
click at [1013, 563] on button "Run" at bounding box center [1106, 579] width 323 height 41
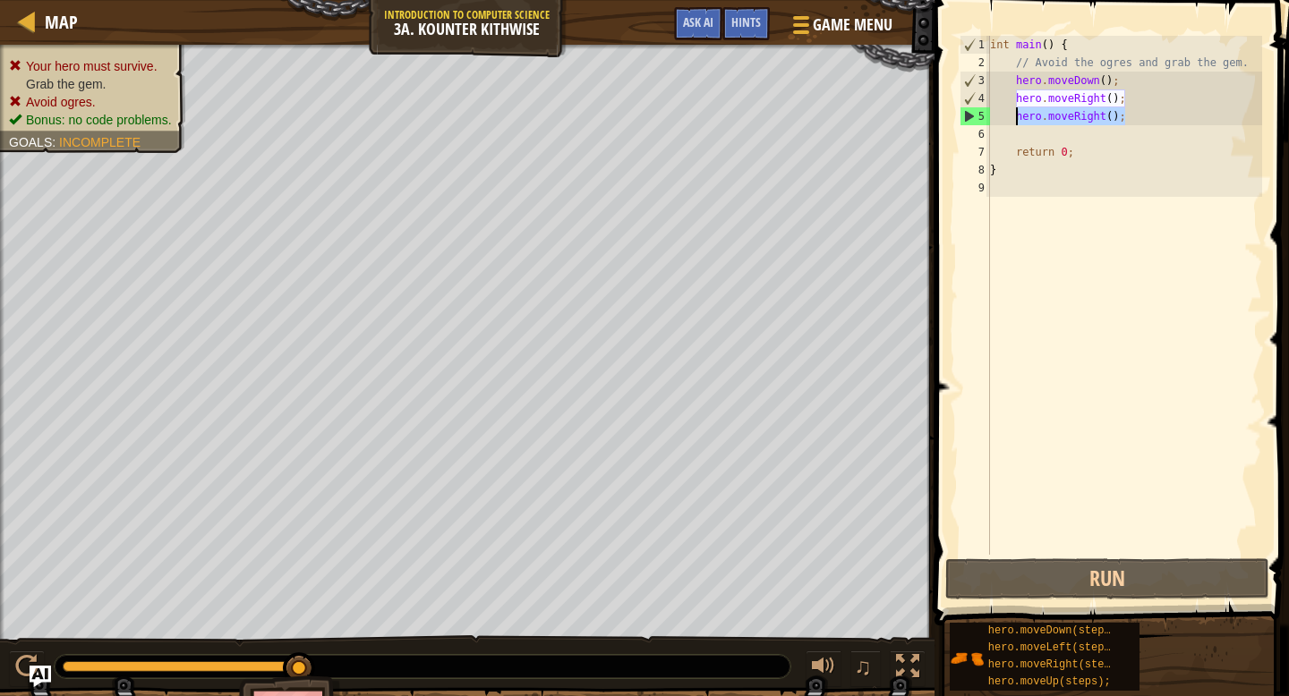
drag, startPoint x: 1149, startPoint y: 118, endPoint x: 1017, endPoint y: 107, distance: 133.0
click at [1017, 107] on div "int main ( ) { // Avoid the ogres and grab the gem. hero . moveDown ( ) ; hero …" at bounding box center [1124, 313] width 276 height 555
type textarea "hero.moveRight(); hero.moveRight();"
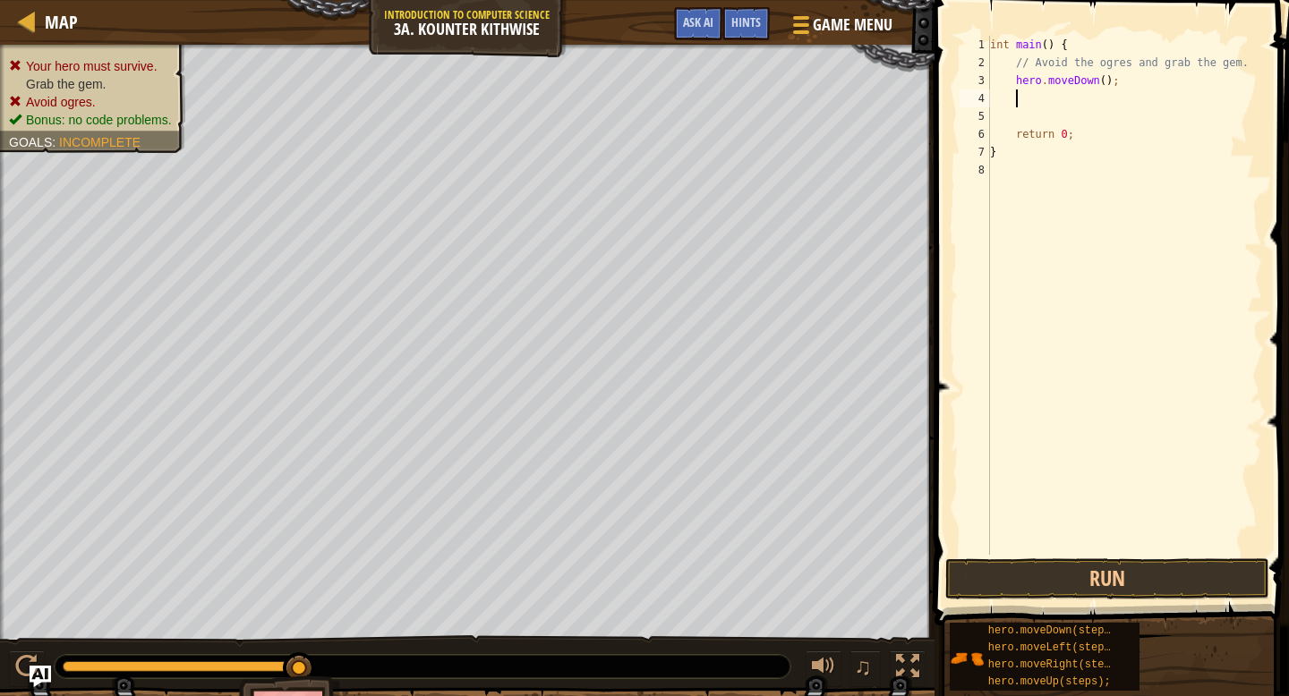
type textarea "h"
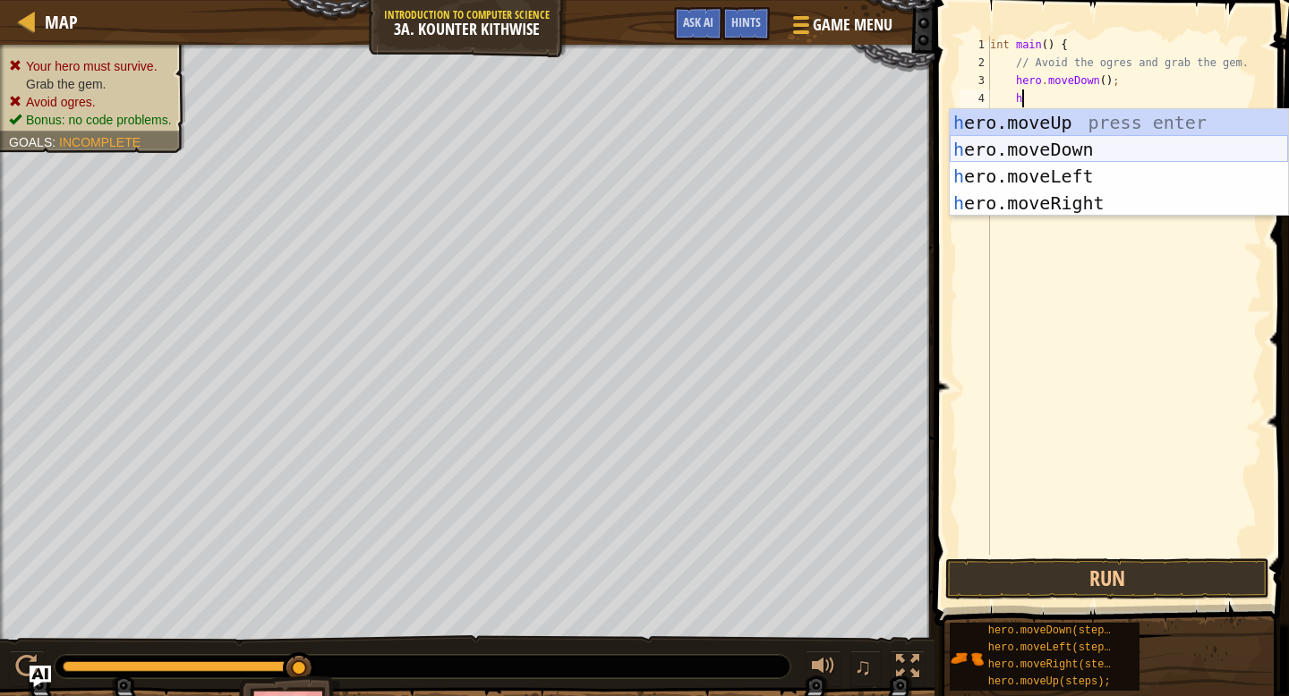
click at [1024, 149] on div "h ero.moveUp press enter h ero.moveDown press enter h ero.moveLeft press enter …" at bounding box center [1119, 189] width 338 height 161
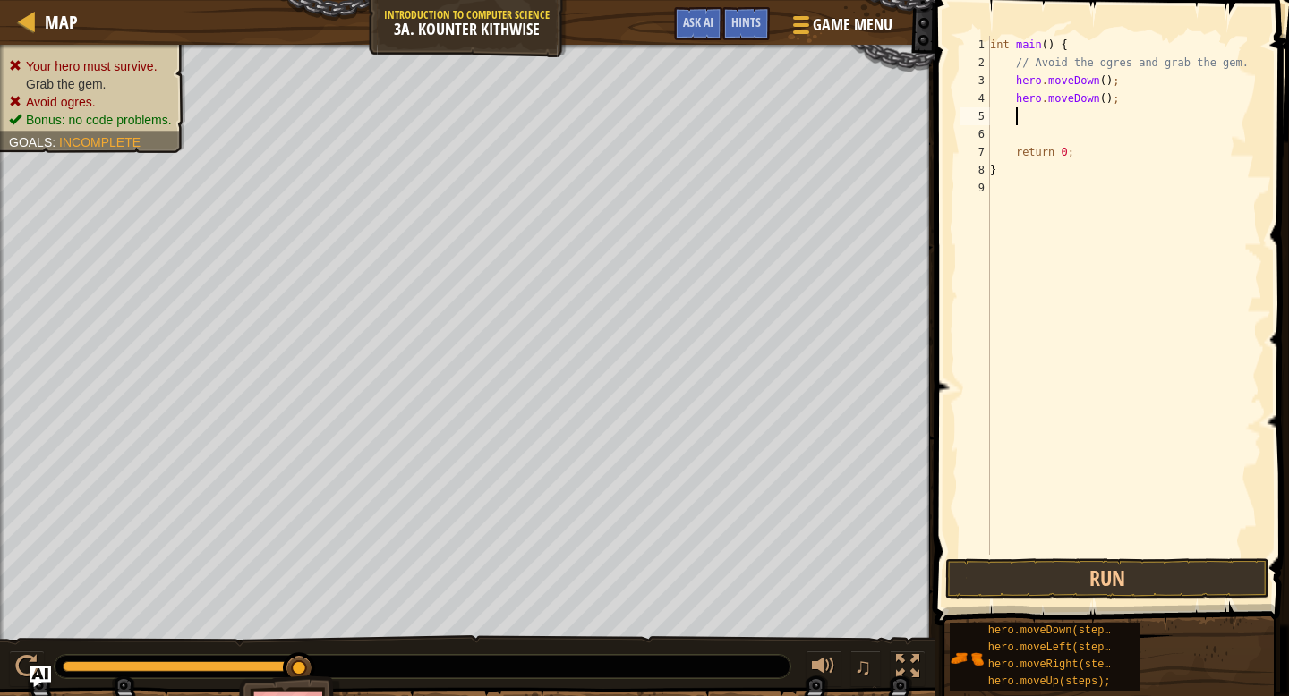
type textarea "h"
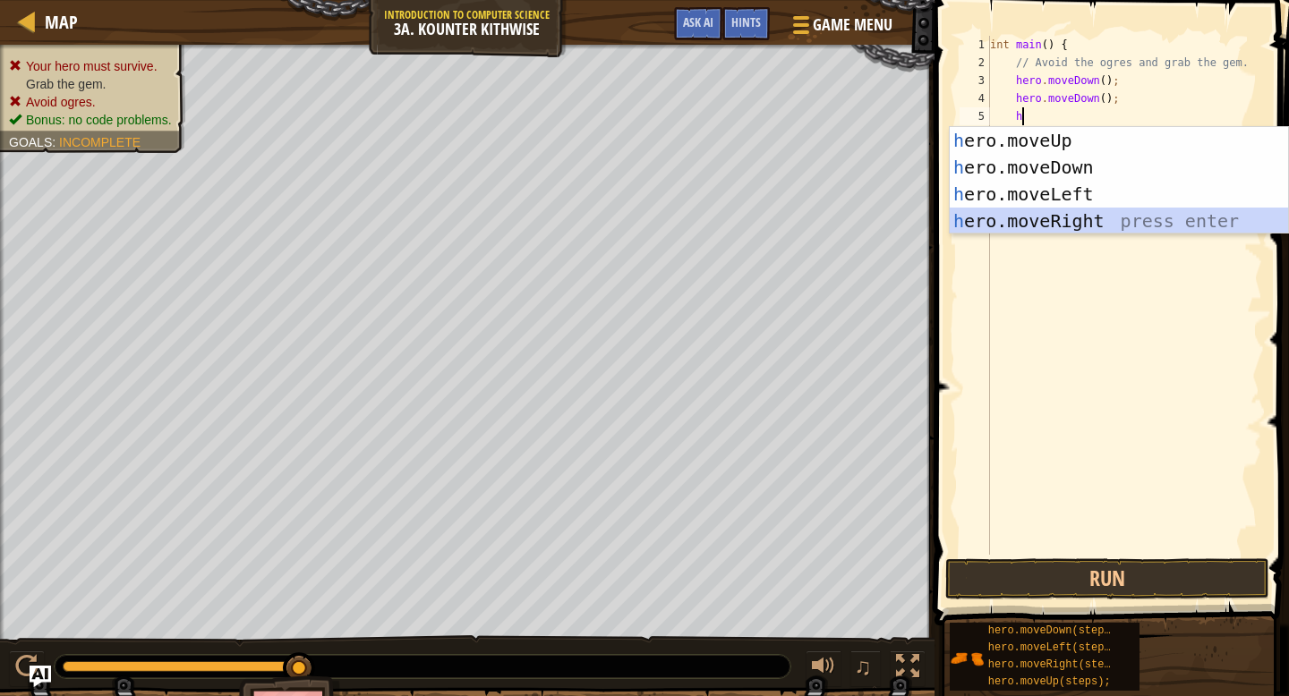
click at [1068, 213] on div "h ero.moveUp press enter h ero.moveDown press enter h ero.moveLeft press enter …" at bounding box center [1119, 207] width 338 height 161
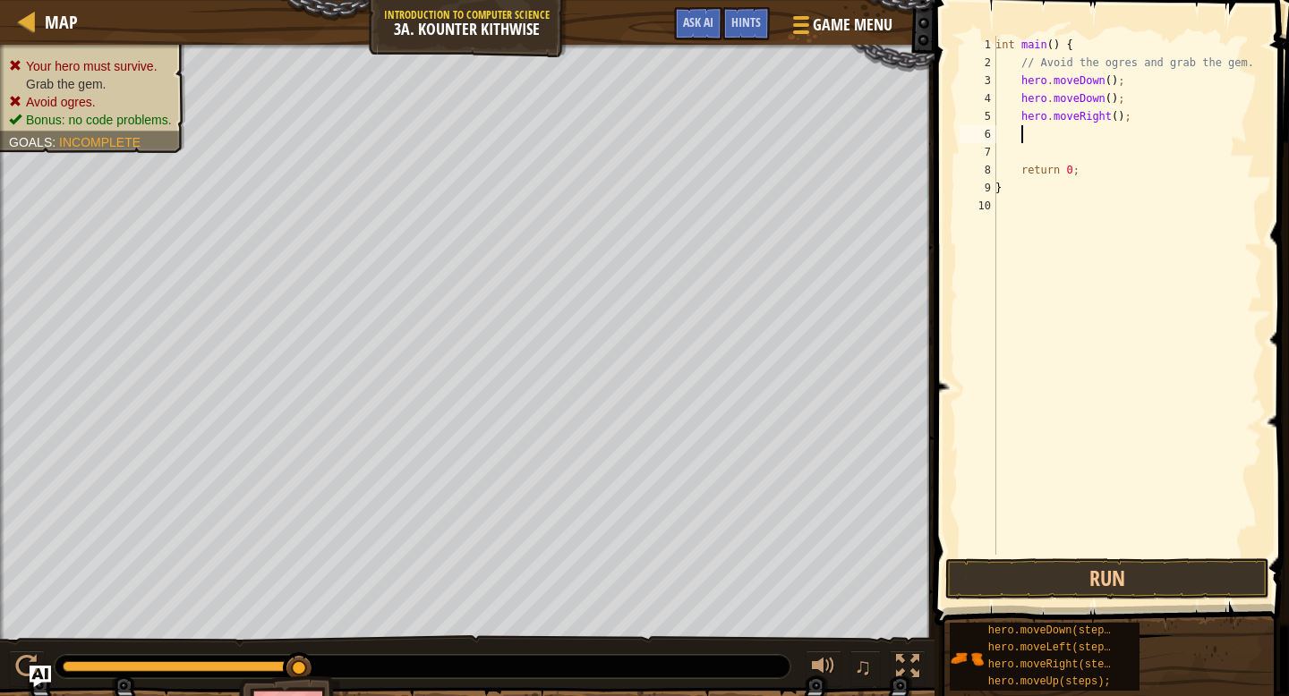
type textarea "h"
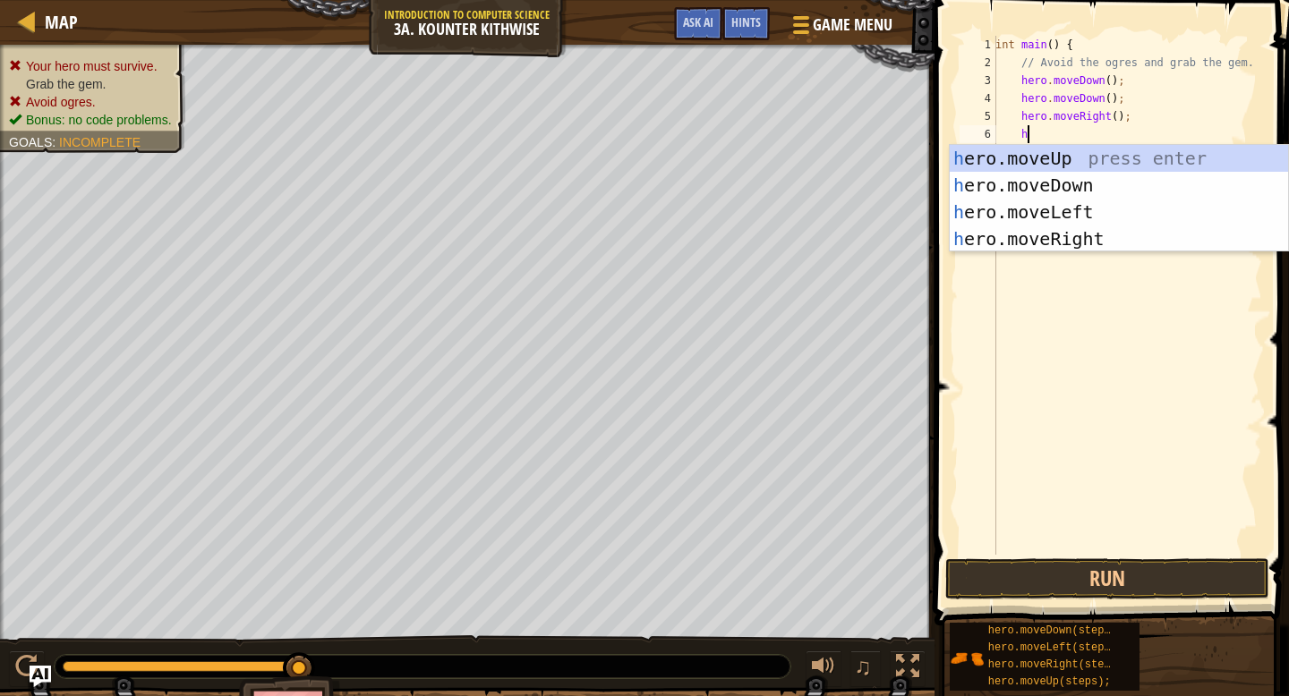
scroll to position [8, 2]
click at [1071, 155] on div "h ero.moveUp press enter h ero.moveDown press enter h ero.moveLeft press enter …" at bounding box center [1119, 225] width 338 height 161
type textarea "h"
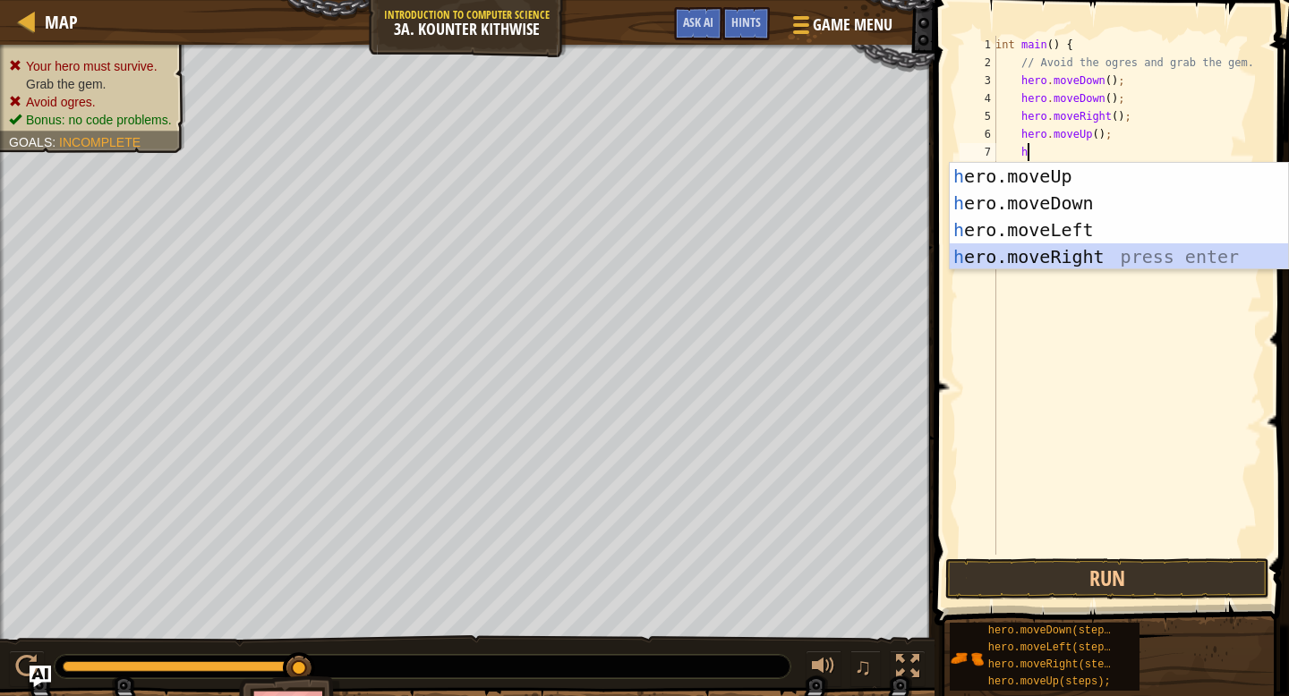
click at [1066, 246] on div "h ero.moveUp press enter h ero.moveDown press enter h ero.moveLeft press enter …" at bounding box center [1119, 243] width 338 height 161
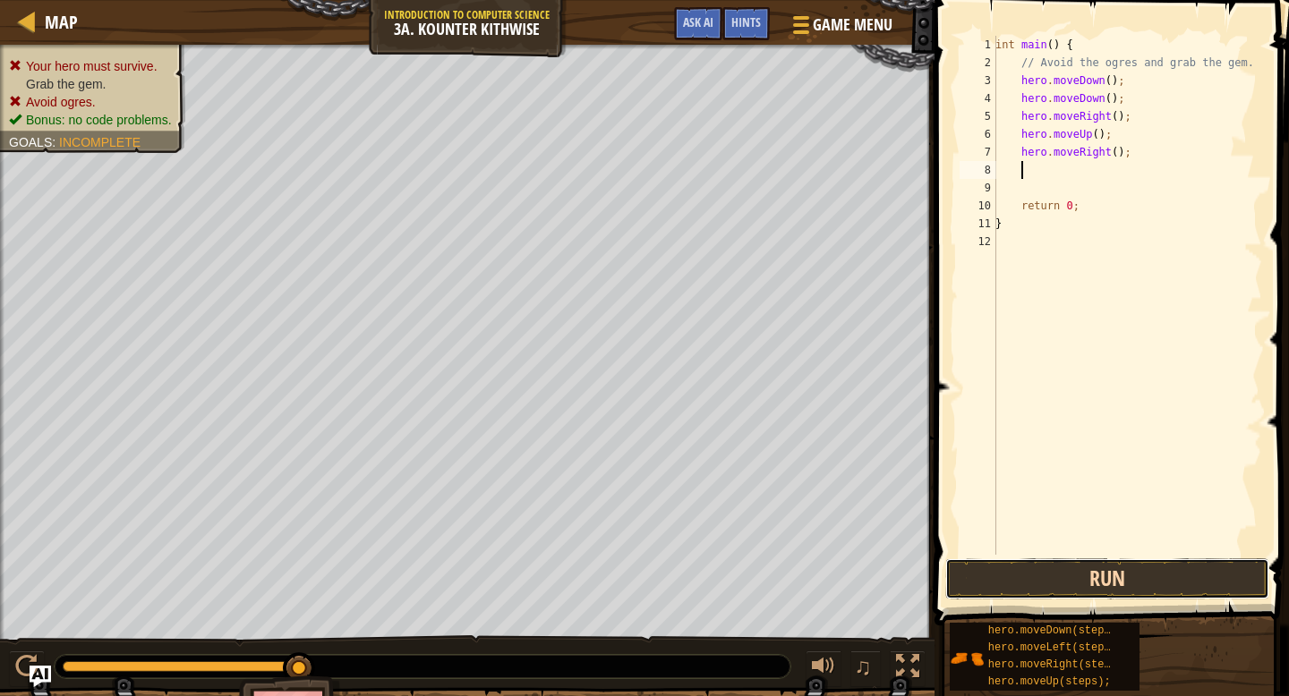
click at [1015, 577] on button "Run" at bounding box center [1106, 579] width 323 height 41
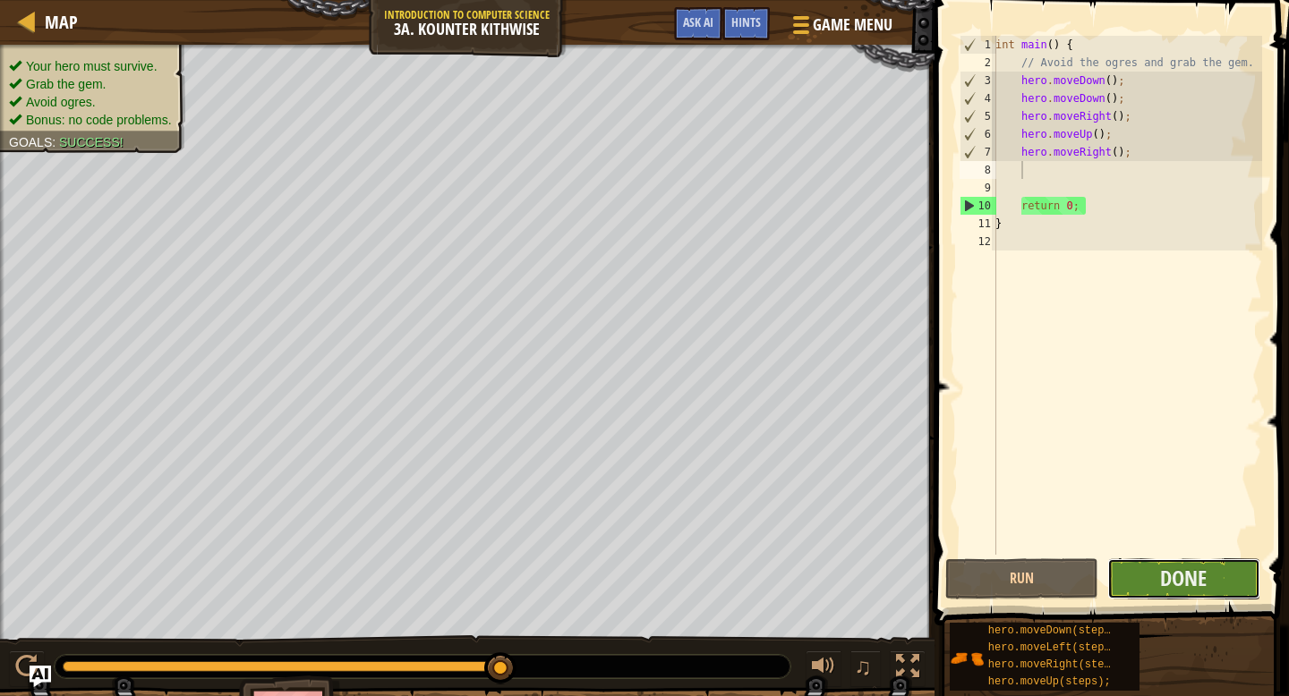
click at [1162, 593] on button "Done" at bounding box center [1183, 579] width 153 height 41
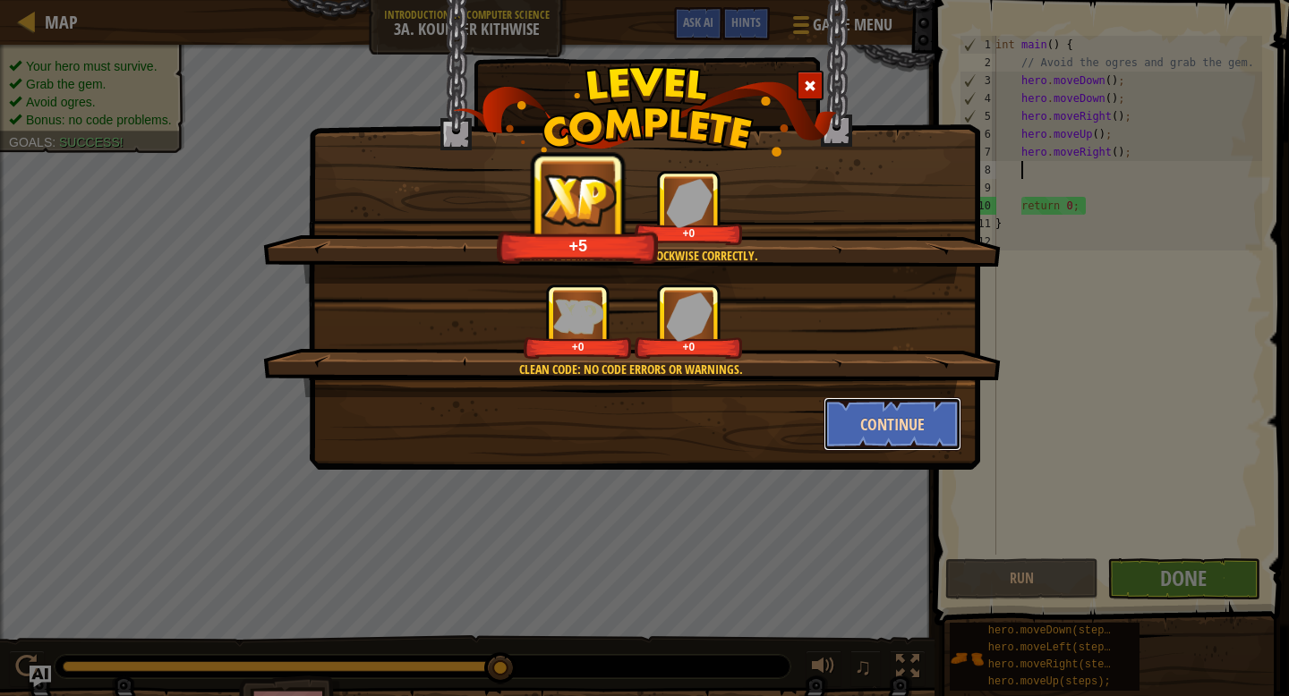
click at [872, 437] on button "Continue" at bounding box center [893, 424] width 139 height 54
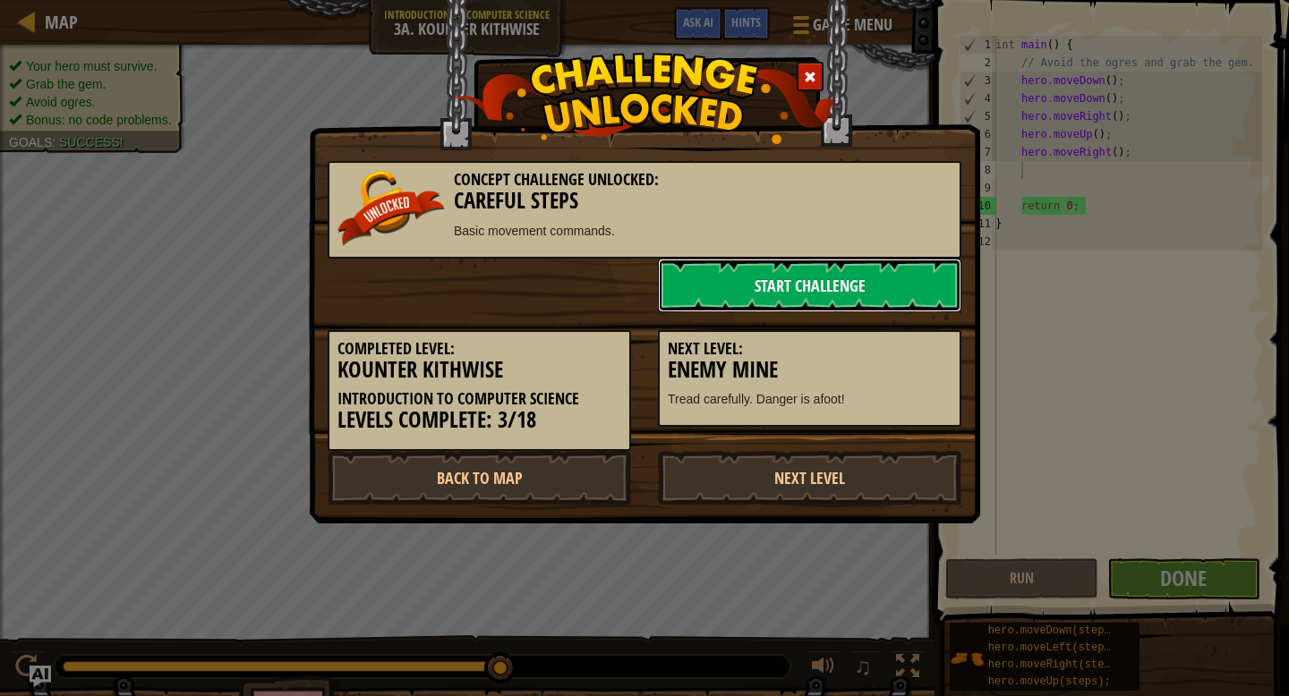
click at [791, 288] on link "Start Challenge" at bounding box center [809, 286] width 303 height 54
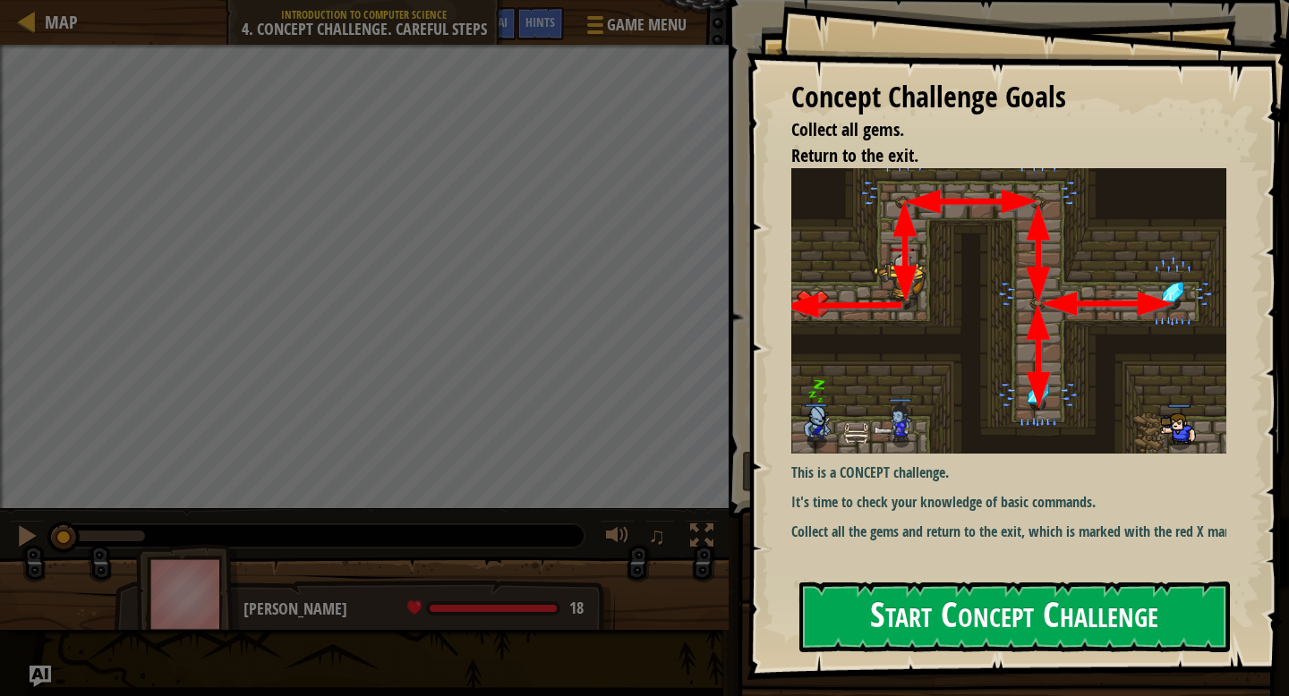
click at [1027, 604] on button "Start Concept Challenge" at bounding box center [1014, 617] width 431 height 71
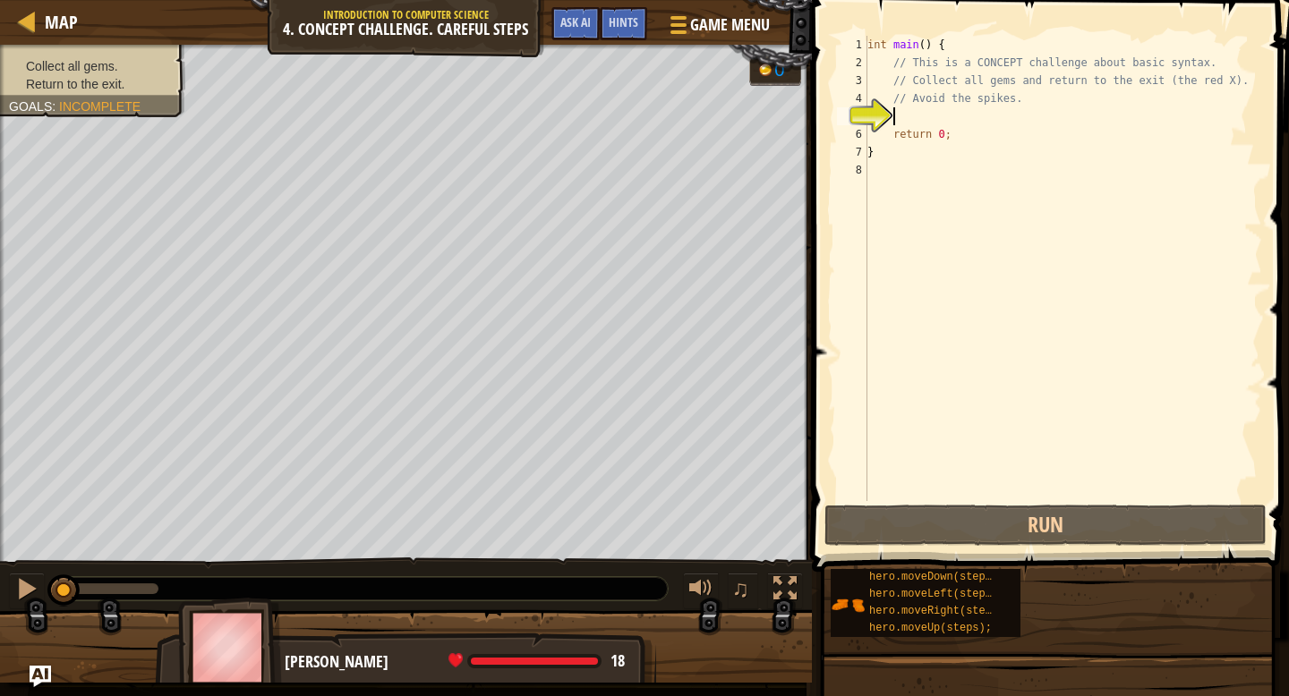
type textarea "h"
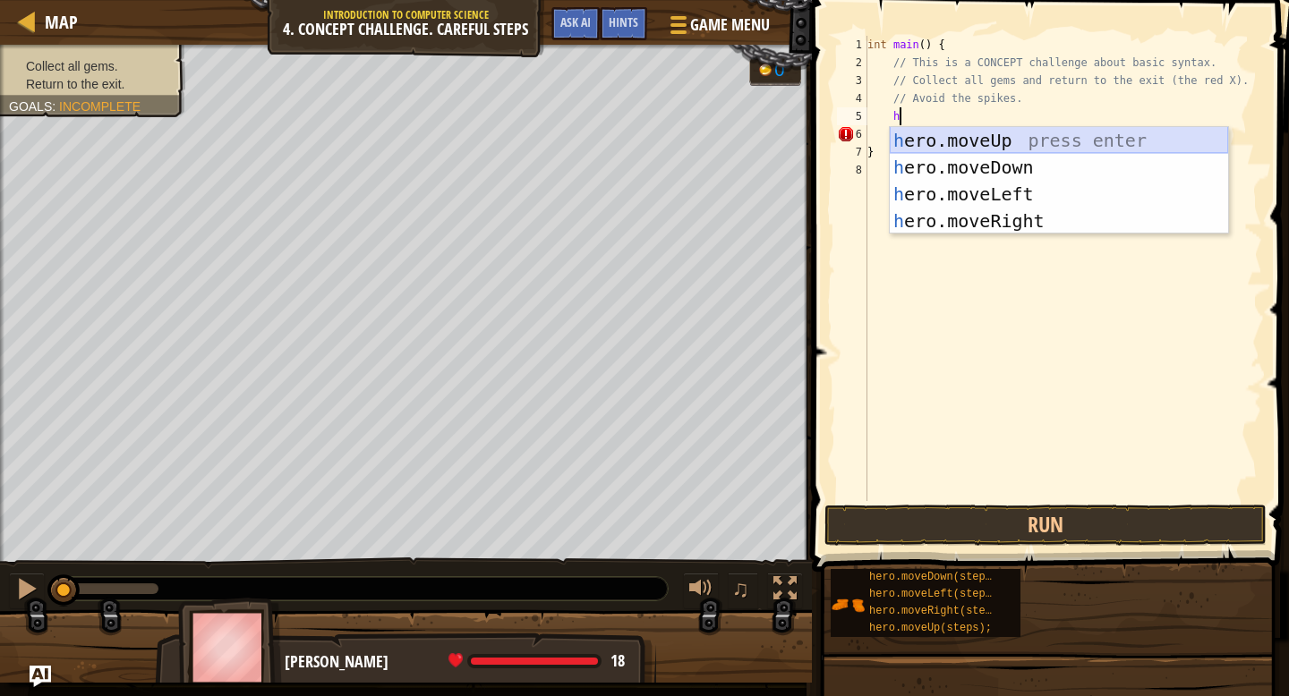
click at [963, 149] on div "h ero.moveUp press enter h ero.moveDown press enter h ero.moveLeft press enter …" at bounding box center [1059, 207] width 338 height 161
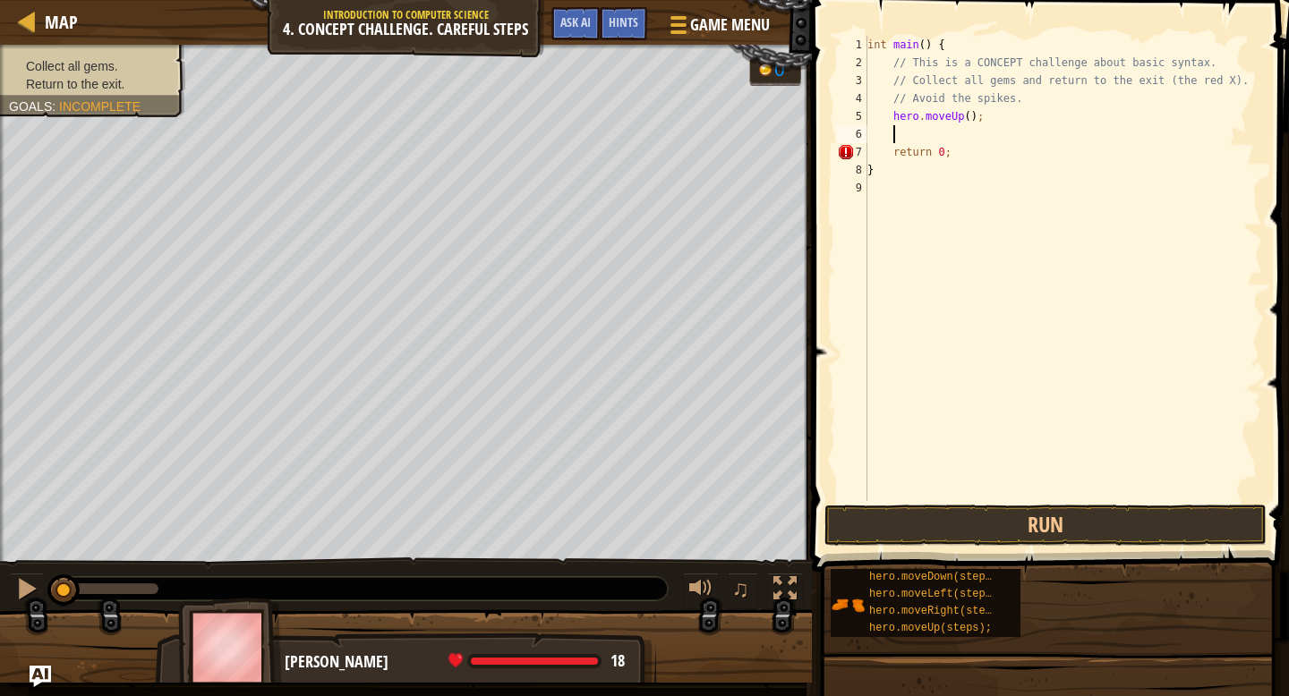
type textarea "h"
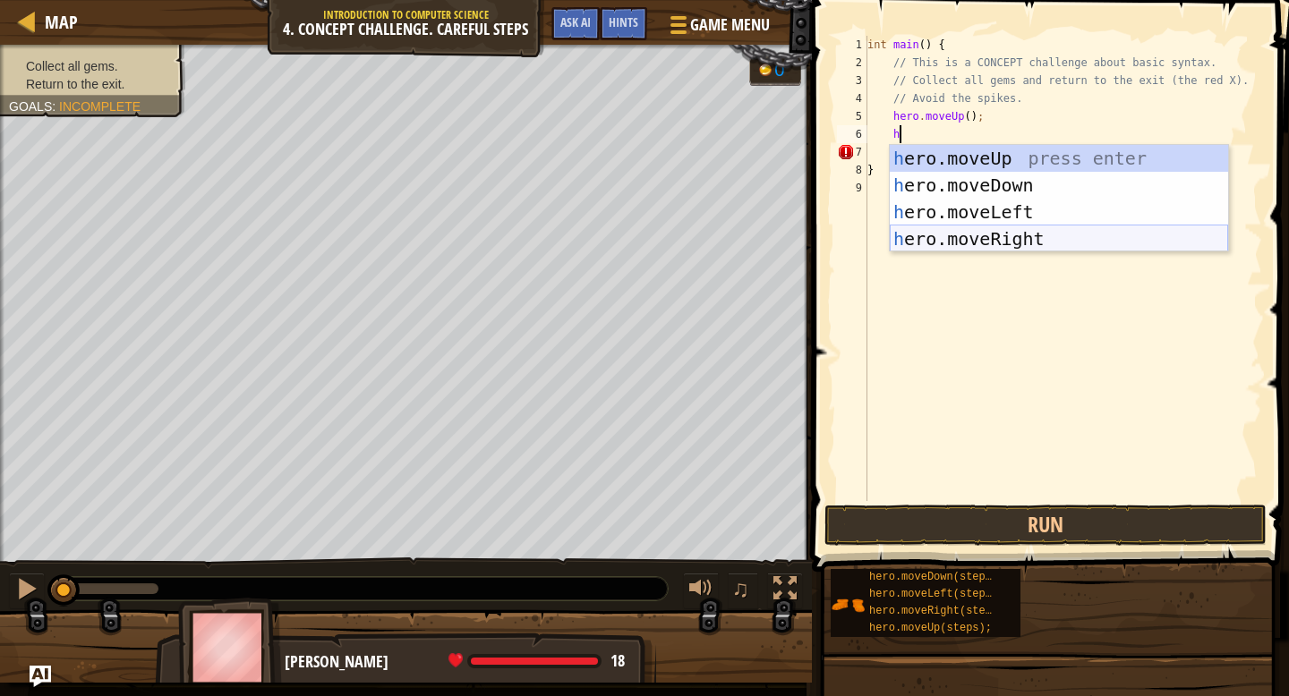
click at [953, 228] on div "h ero.moveUp press enter h ero.moveDown press enter h ero.moveLeft press enter …" at bounding box center [1059, 225] width 338 height 161
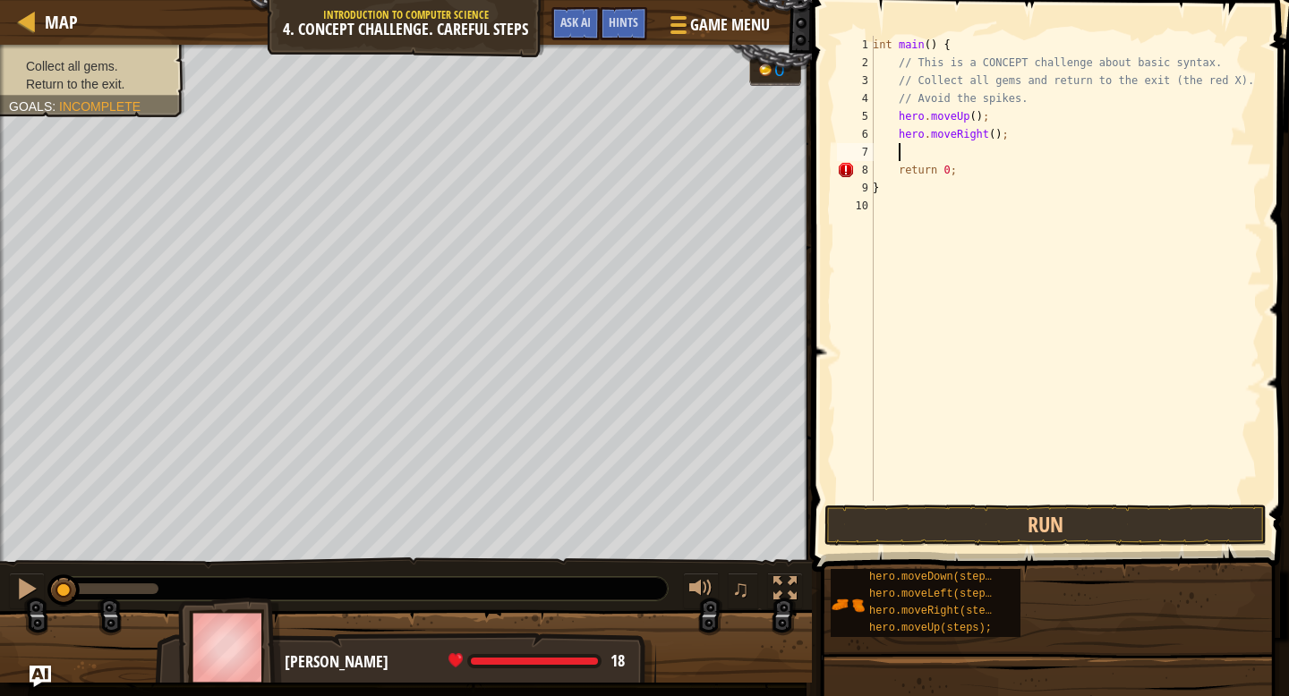
type textarea "h"
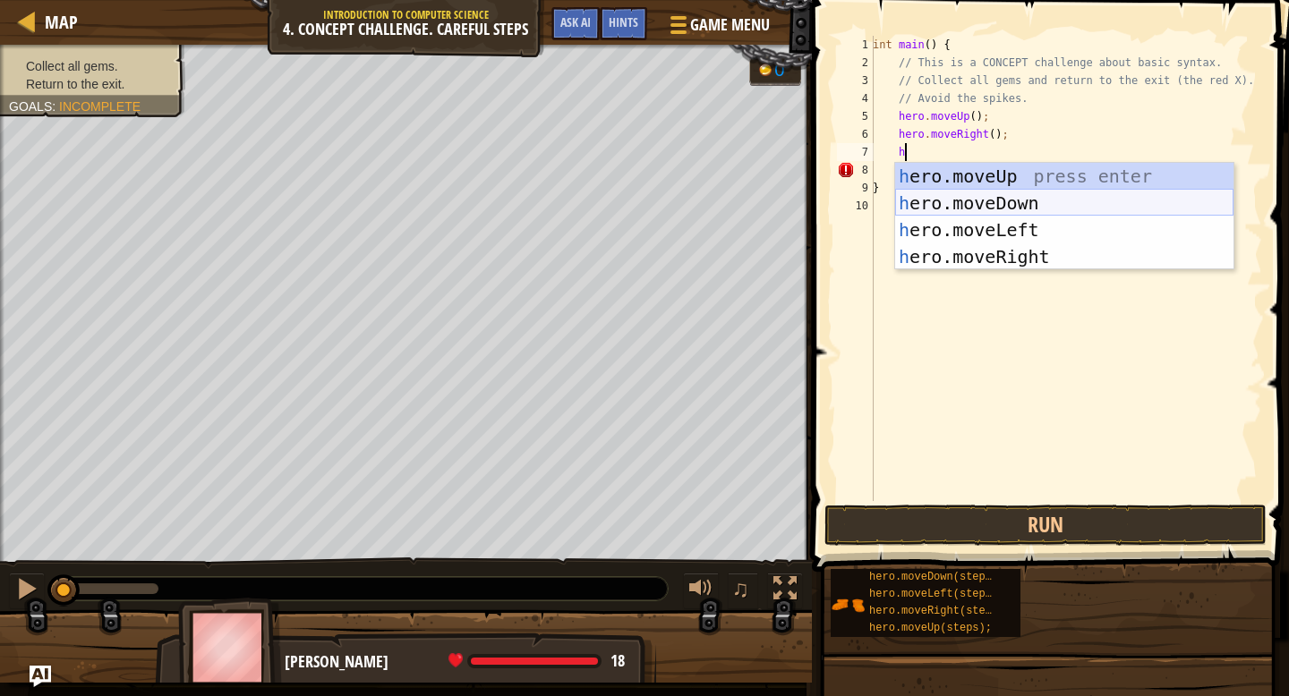
click at [974, 207] on div "h ero.moveUp press enter h ero.moveDown press enter h ero.moveLeft press enter …" at bounding box center [1064, 243] width 338 height 161
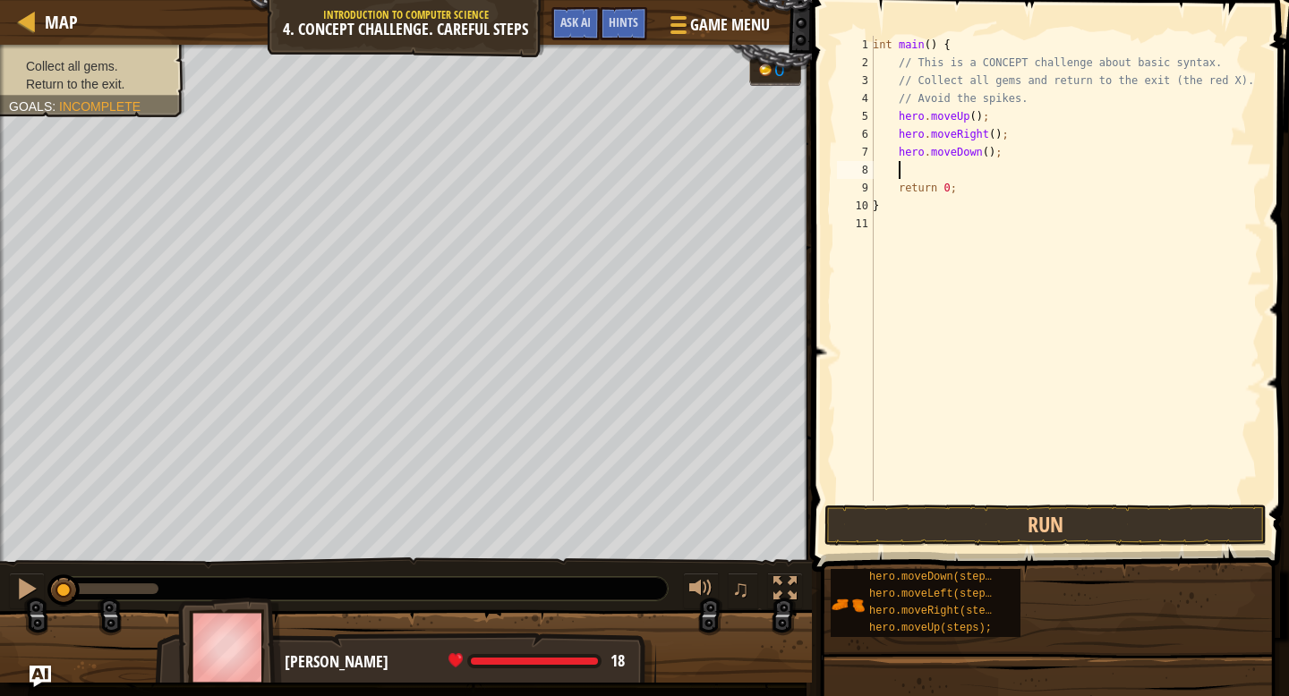
type textarea "h"
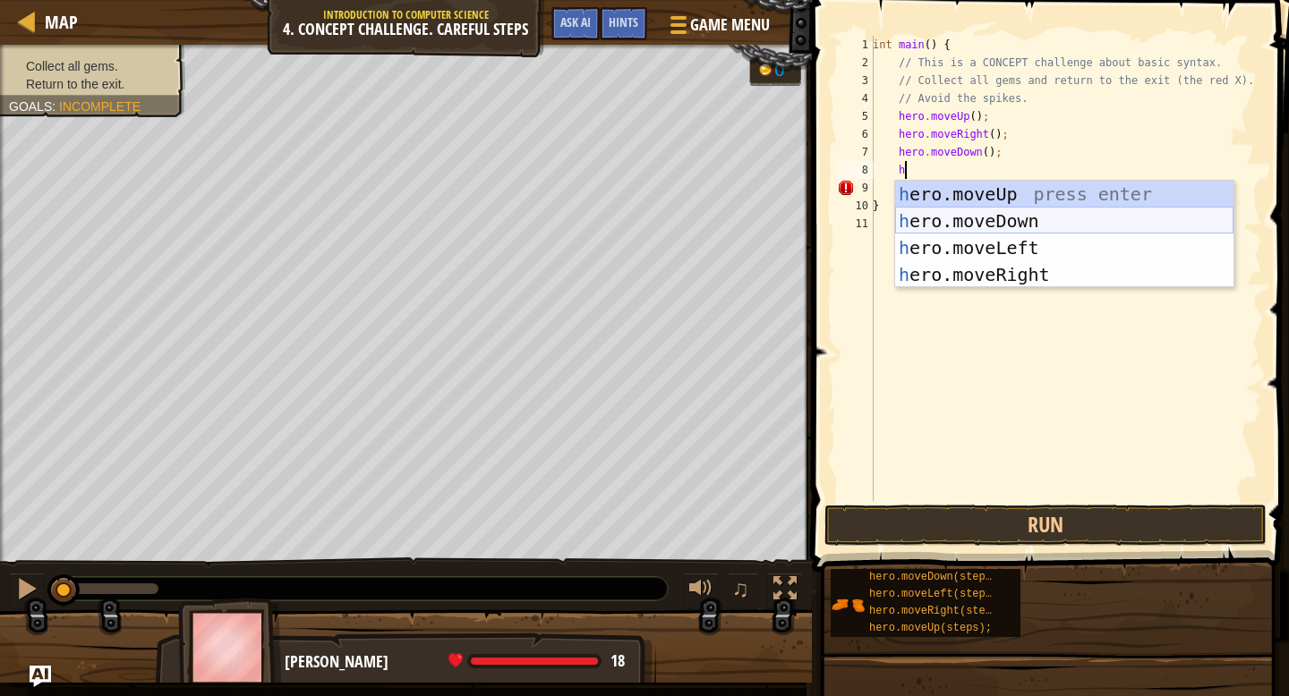
click at [972, 226] on div "h ero.moveUp press enter h ero.moveDown press enter h ero.moveLeft press enter …" at bounding box center [1064, 261] width 338 height 161
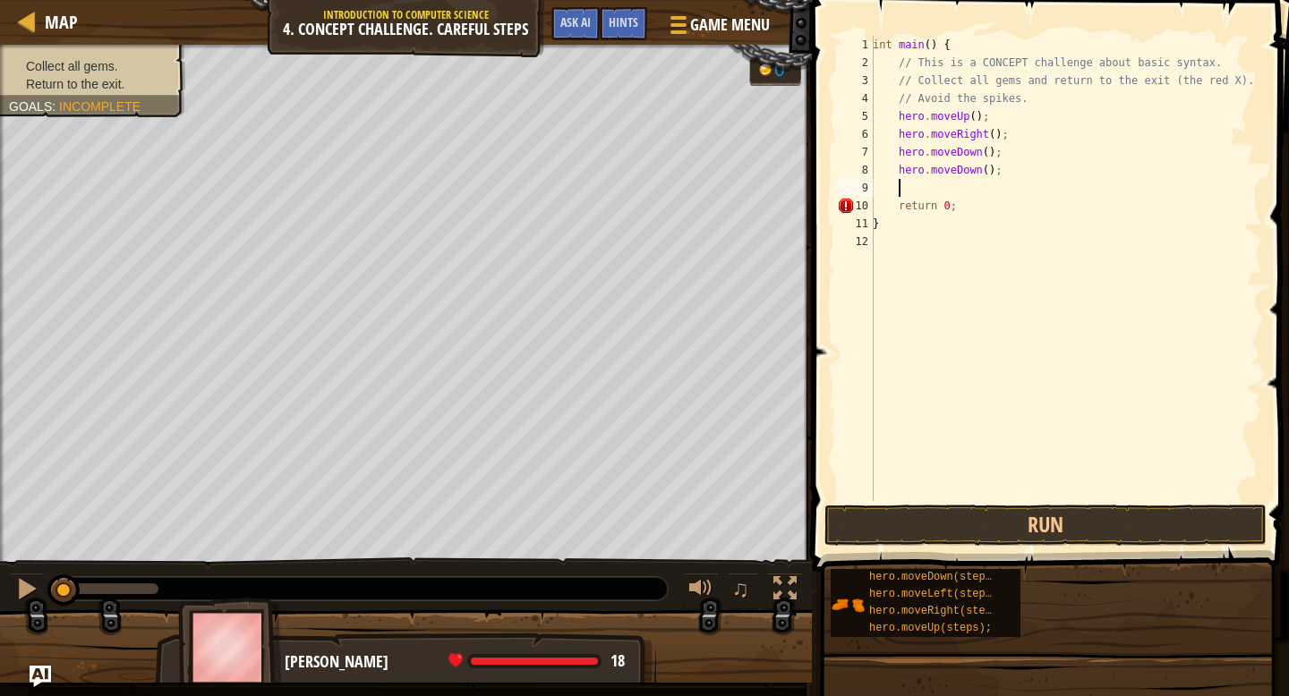
type textarea "h"
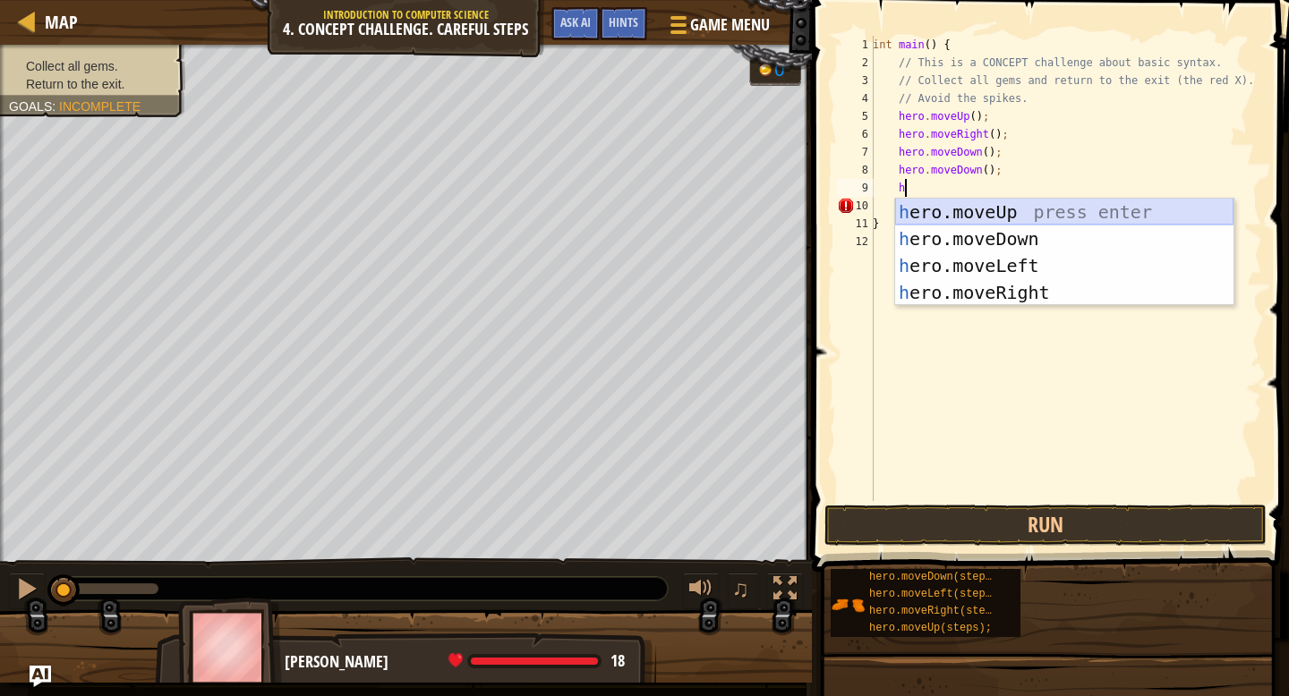
click at [966, 215] on div "h ero.moveUp press enter h ero.moveDown press enter h ero.moveLeft press enter …" at bounding box center [1064, 279] width 338 height 161
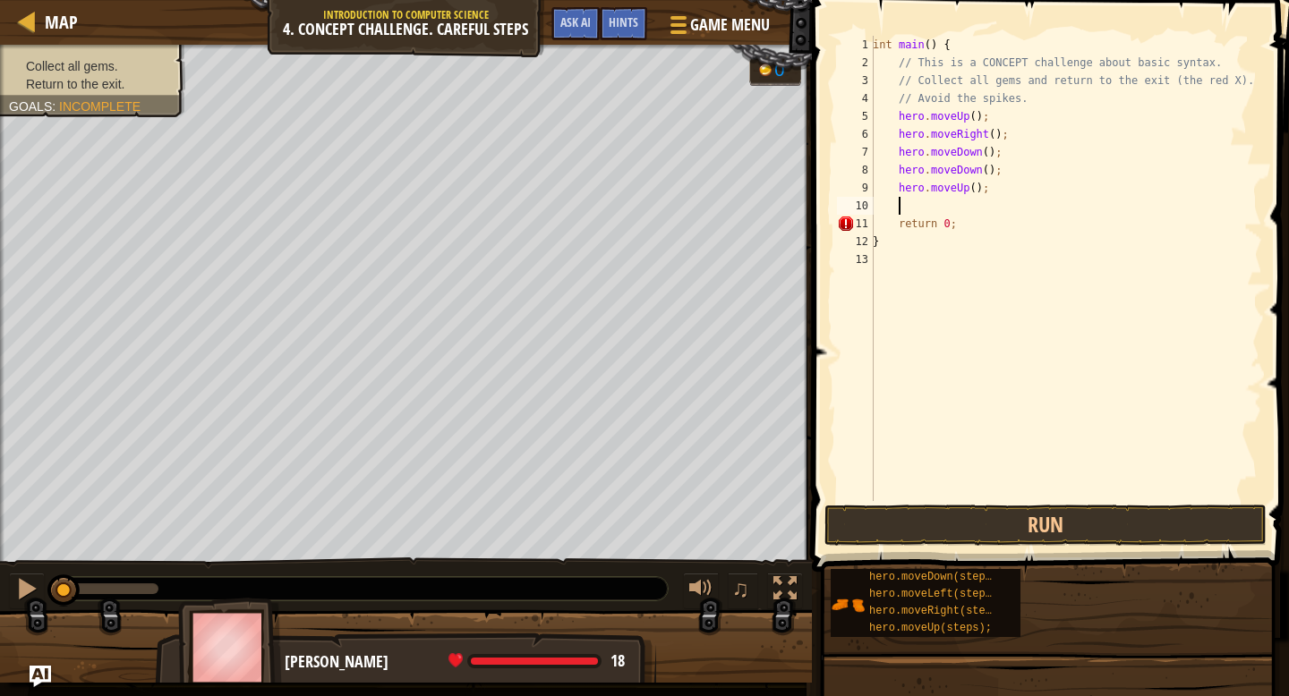
type textarea "h"
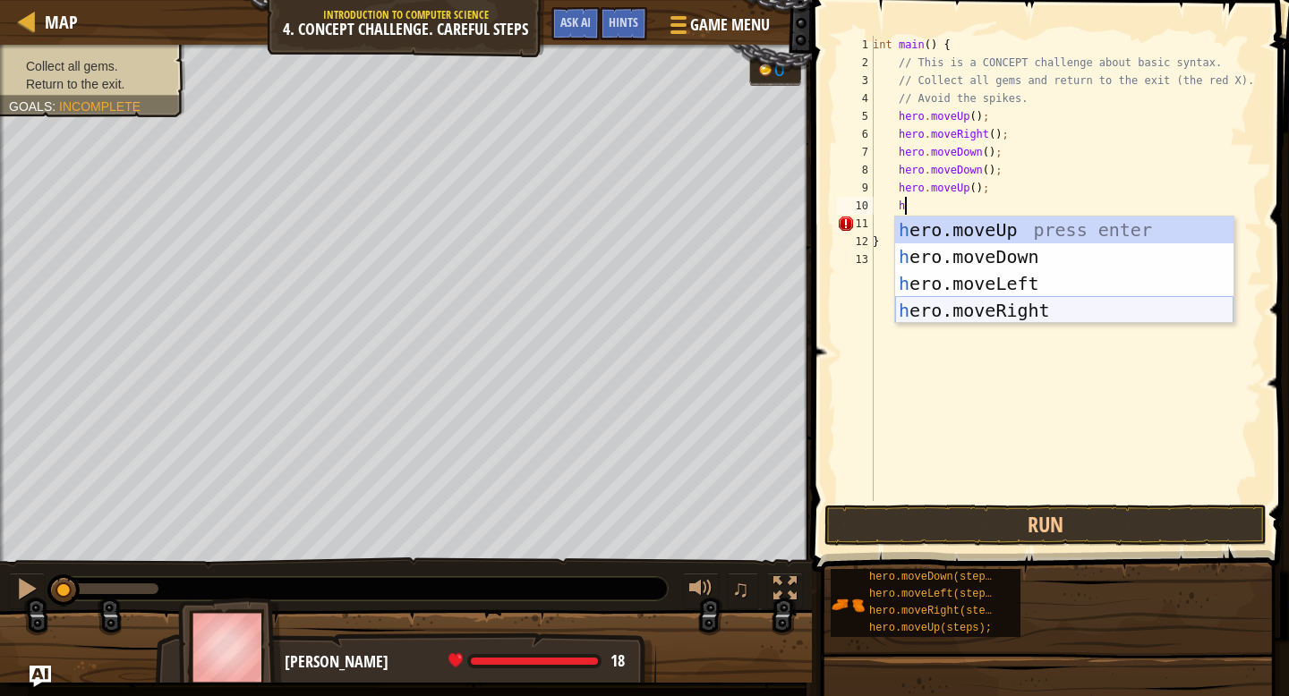
click at [1022, 307] on div "h ero.moveUp press enter h ero.moveDown press enter h ero.moveLeft press enter …" at bounding box center [1064, 297] width 338 height 161
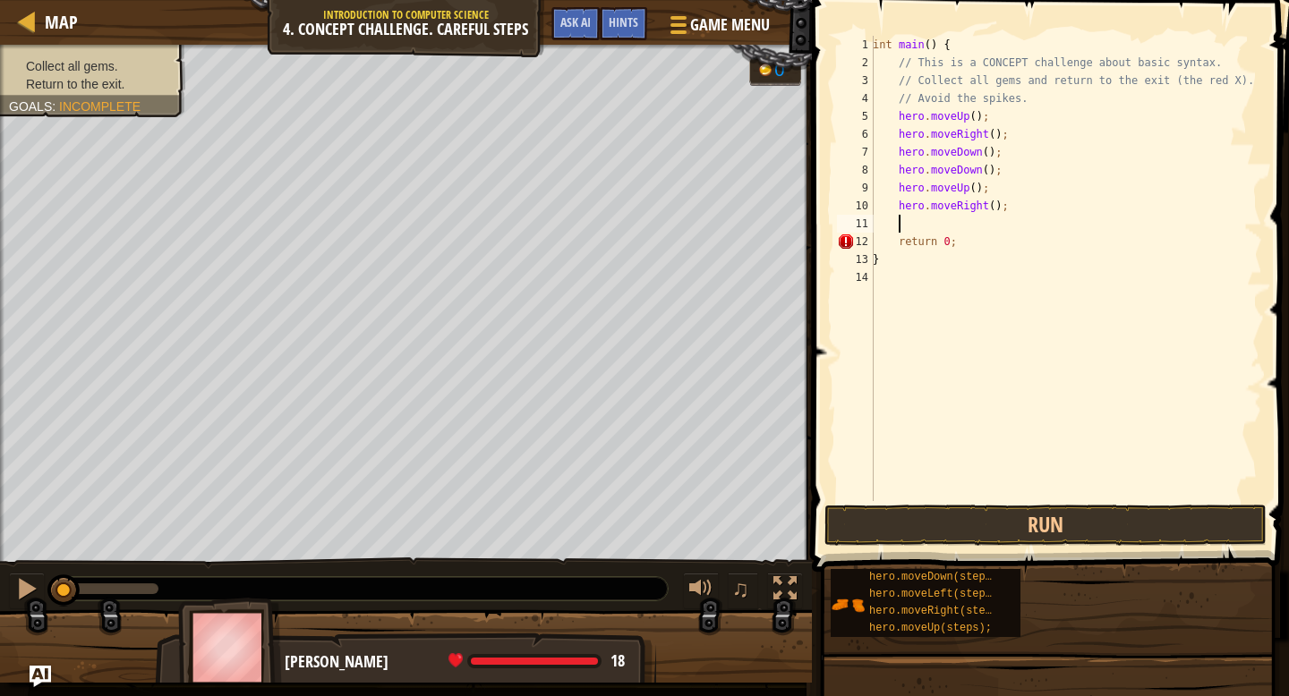
scroll to position [8, 1]
click at [928, 519] on button "Run" at bounding box center [1045, 525] width 442 height 41
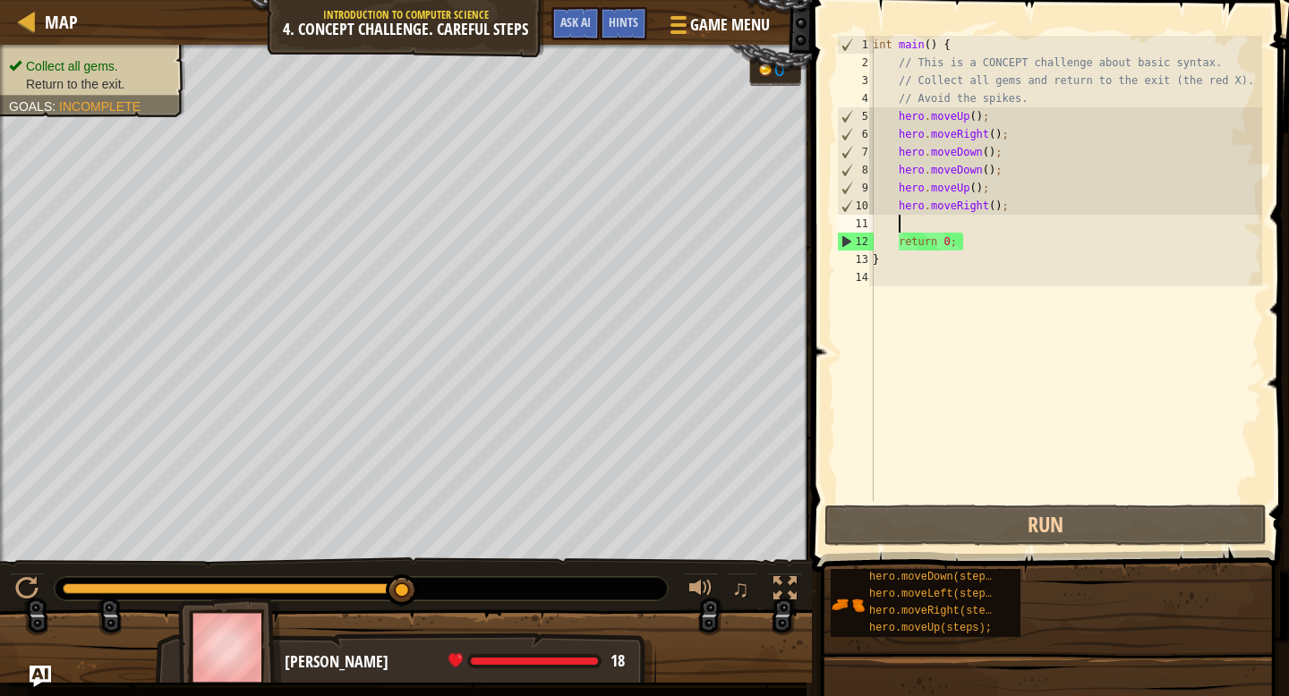
type textarea "h"
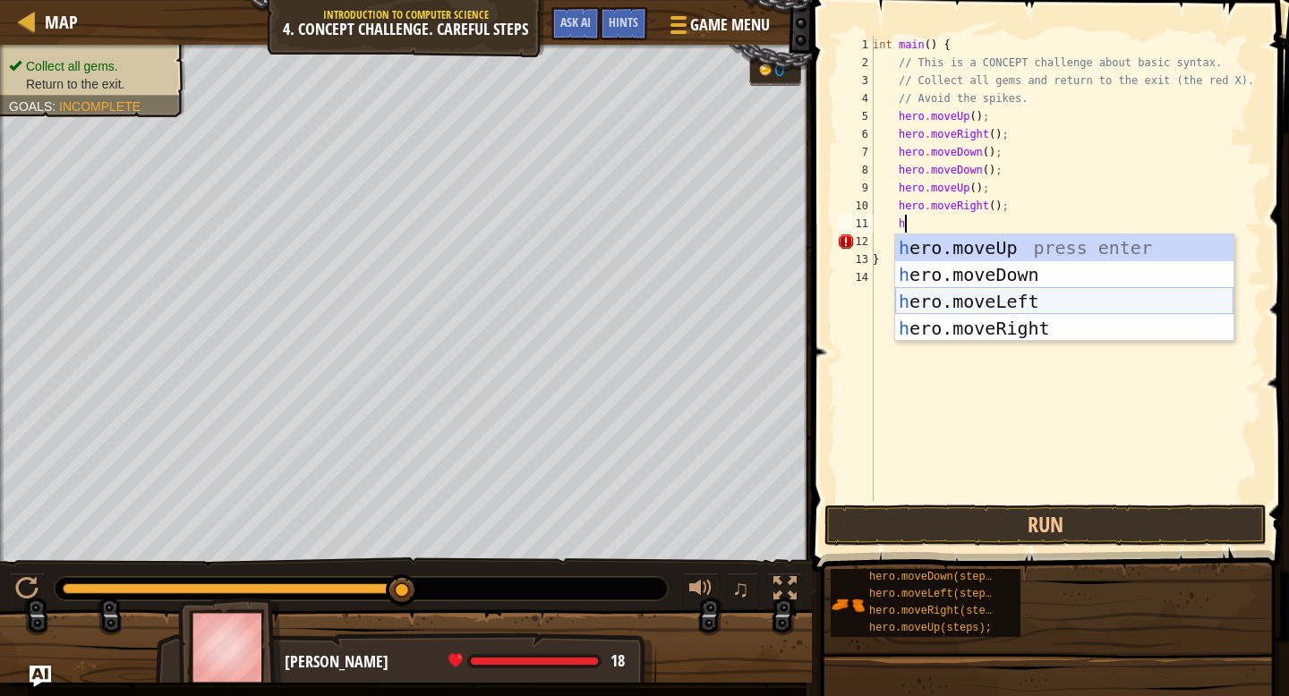
click at [947, 300] on div "h ero.moveUp press enter h ero.moveDown press enter h ero.moveLeft press enter …" at bounding box center [1064, 315] width 338 height 161
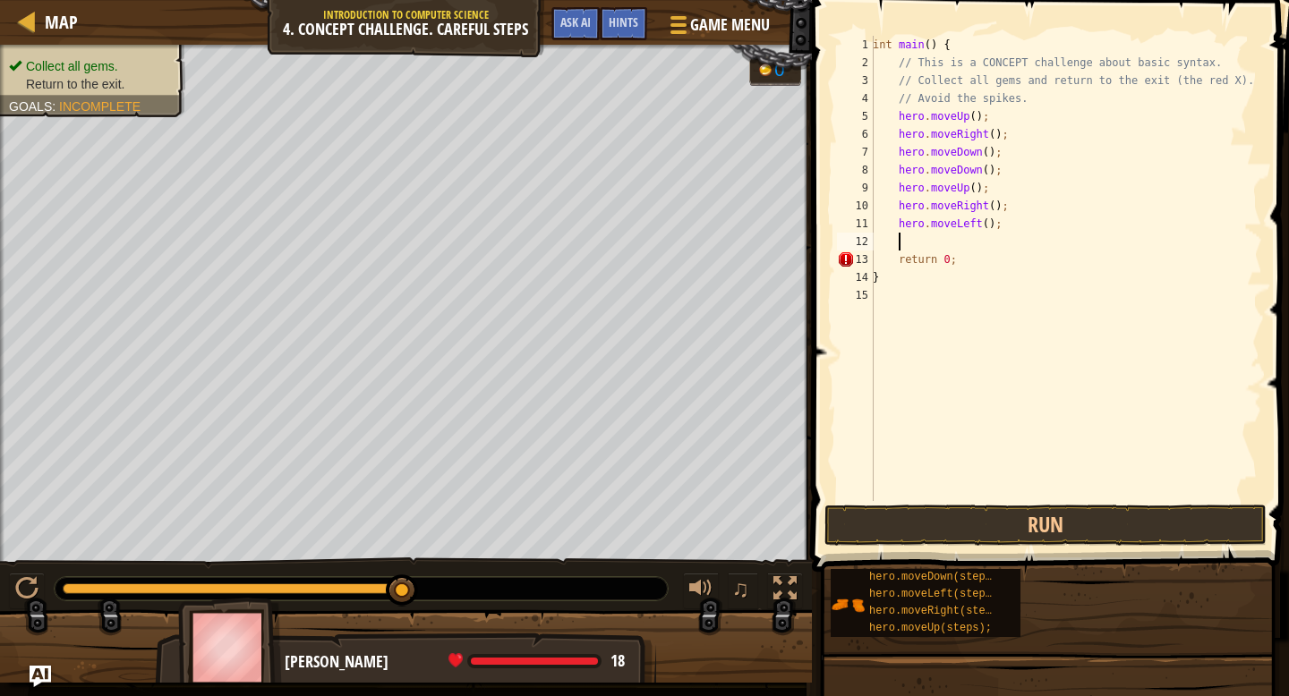
type textarea "h"
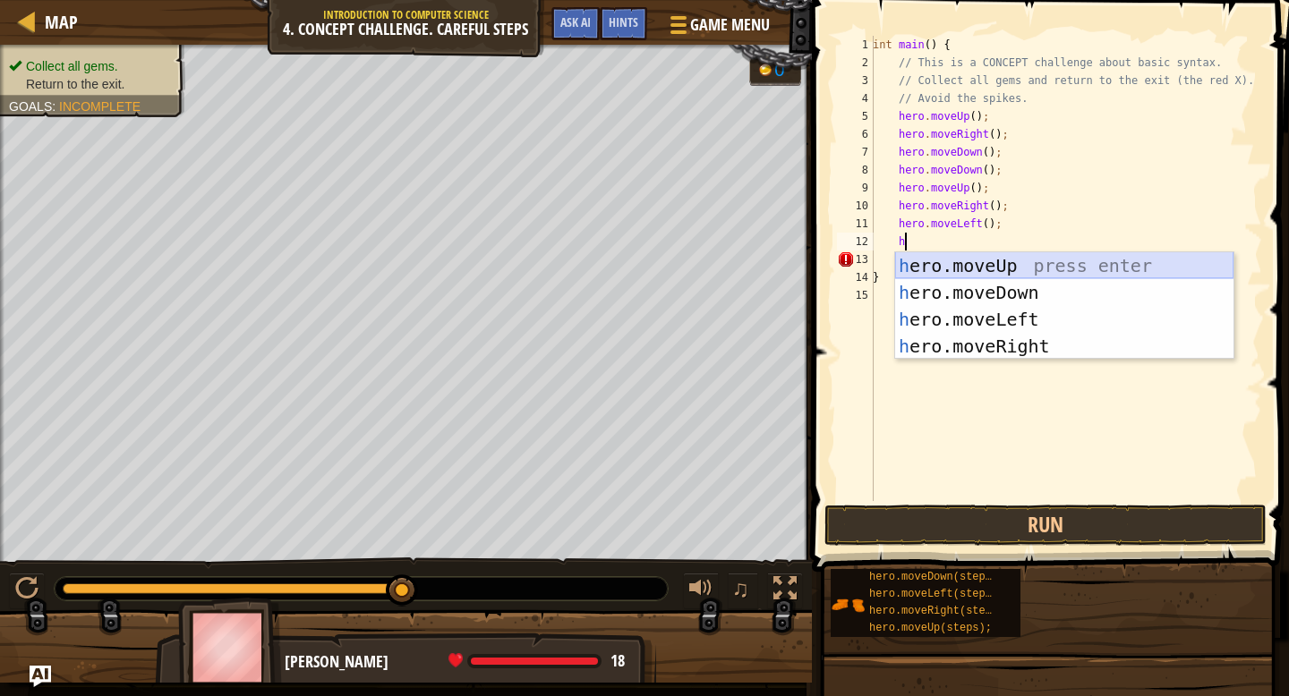
click at [950, 261] on div "h ero.moveUp press enter h ero.moveDown press enter h ero.moveLeft press enter …" at bounding box center [1064, 332] width 338 height 161
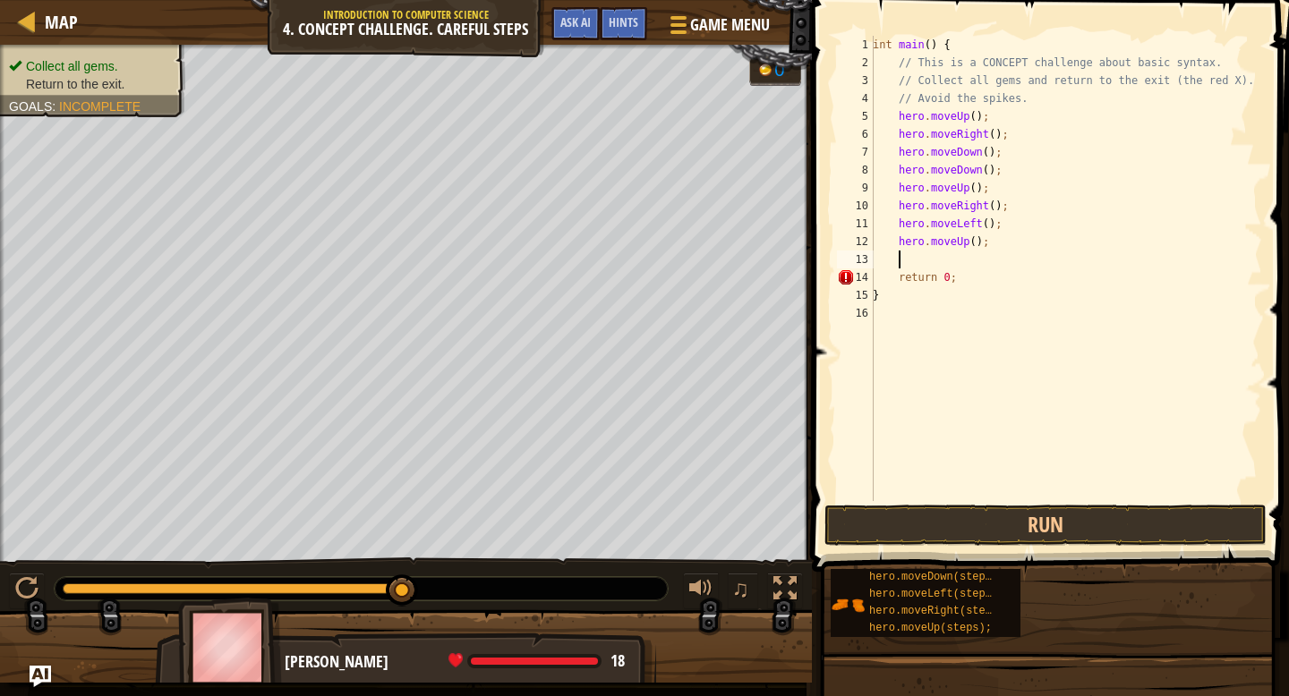
type textarea "h"
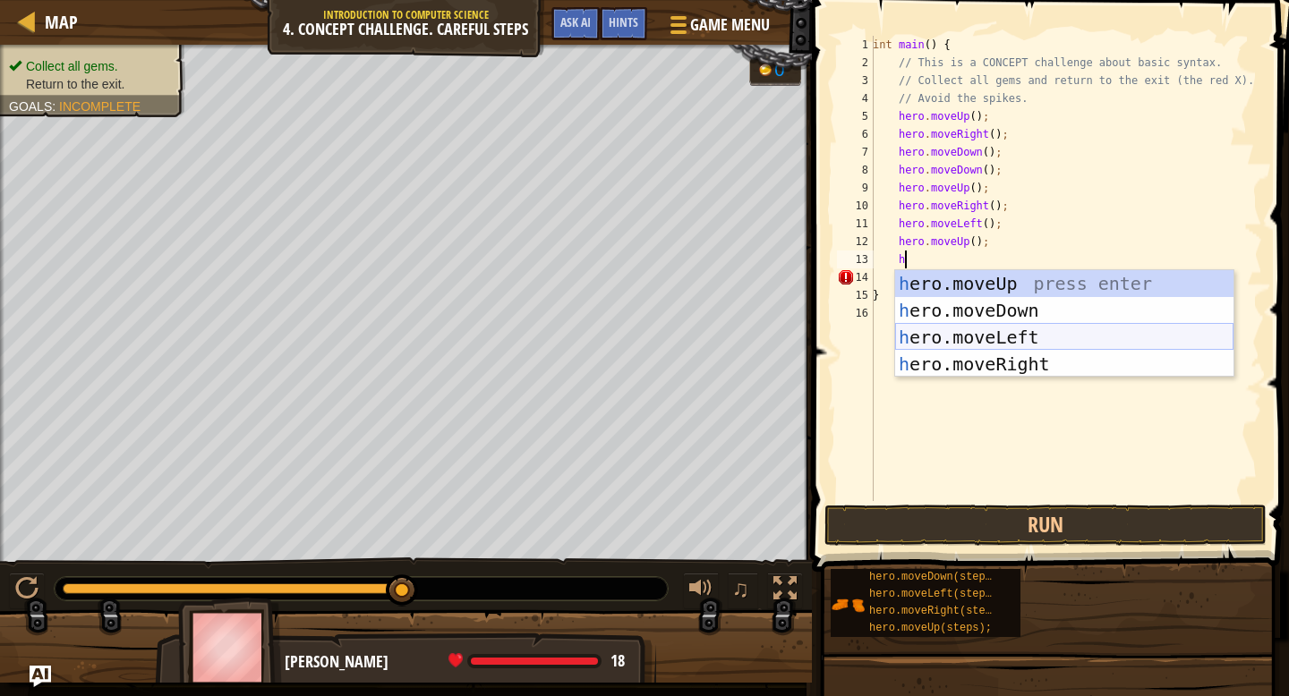
click at [935, 336] on div "h ero.moveUp press enter h ero.moveDown press enter h ero.moveLeft press enter …" at bounding box center [1064, 350] width 338 height 161
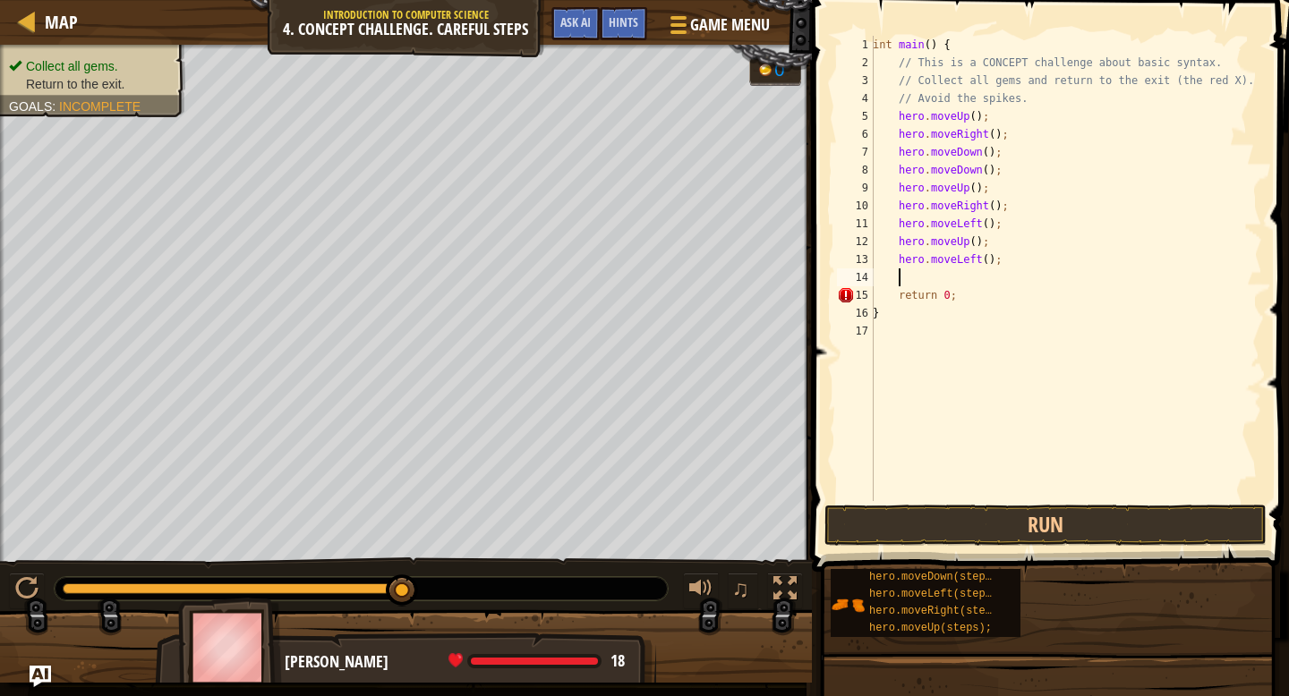
type textarea "h"
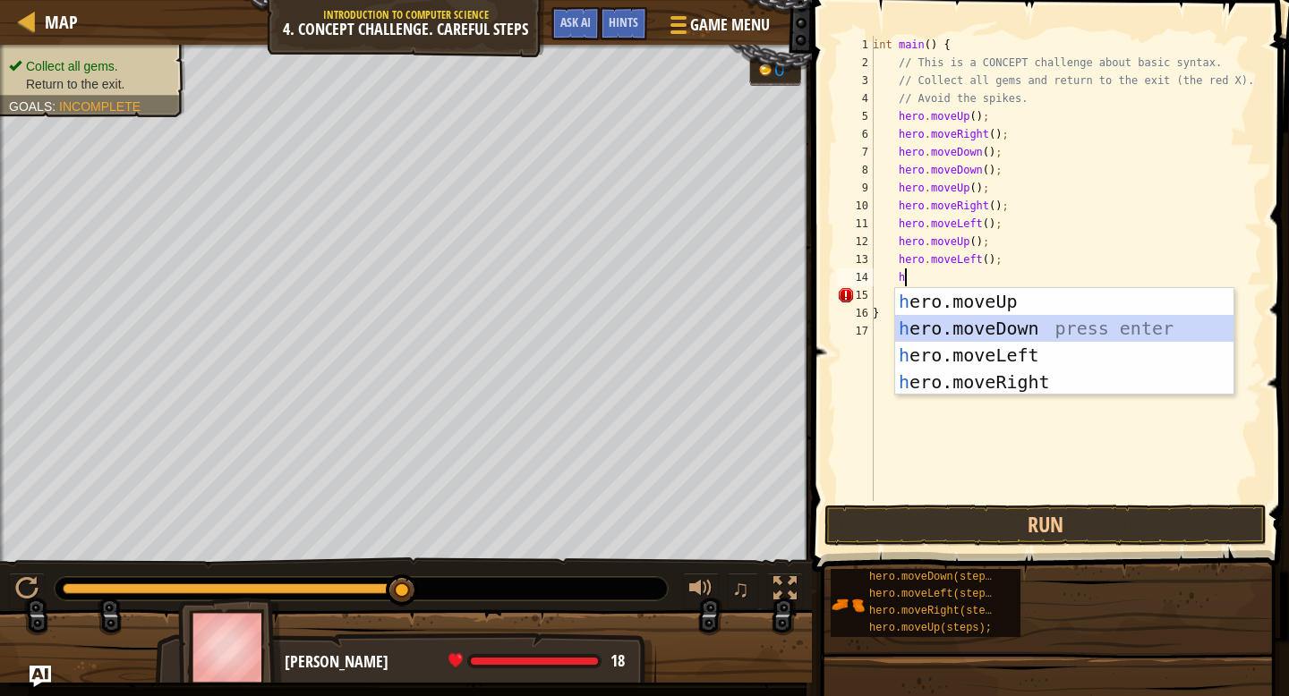
click at [950, 326] on div "h ero.moveUp press enter h ero.moveDown press enter h ero.moveLeft press enter …" at bounding box center [1064, 368] width 338 height 161
type textarea "h"
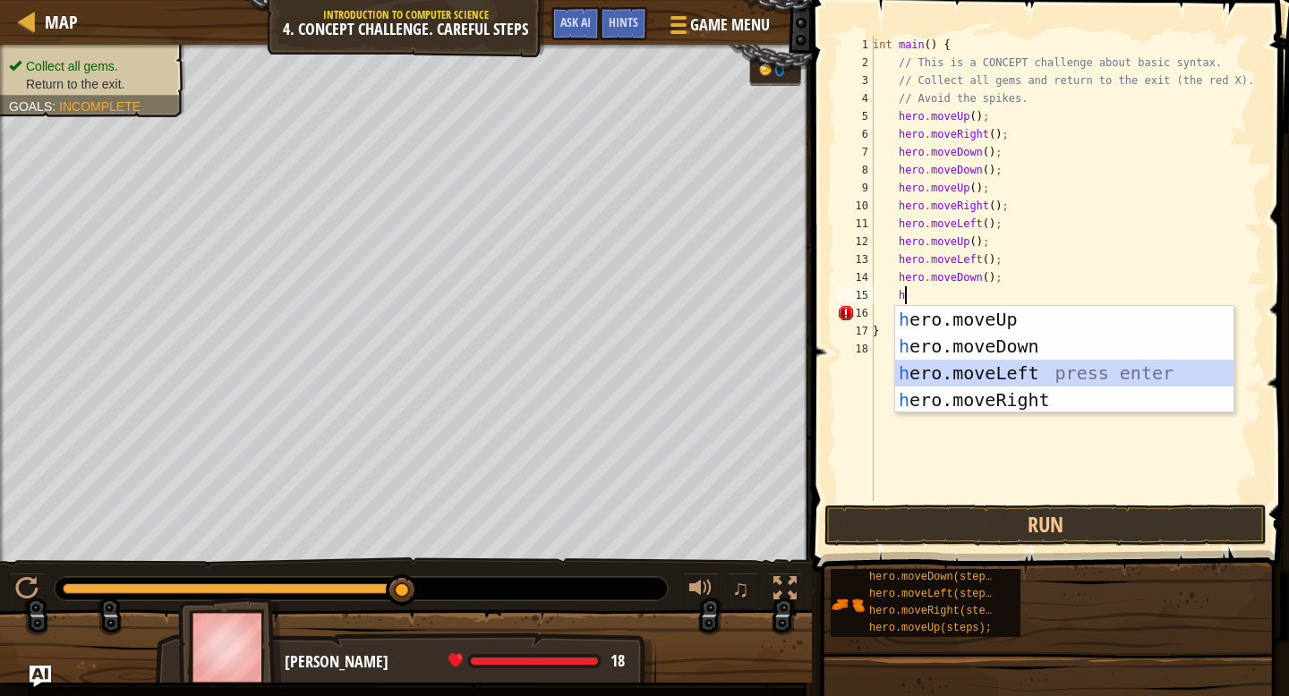
click at [939, 366] on div "h ero.moveUp press enter h ero.moveDown press enter h ero.moveLeft press enter …" at bounding box center [1064, 386] width 338 height 161
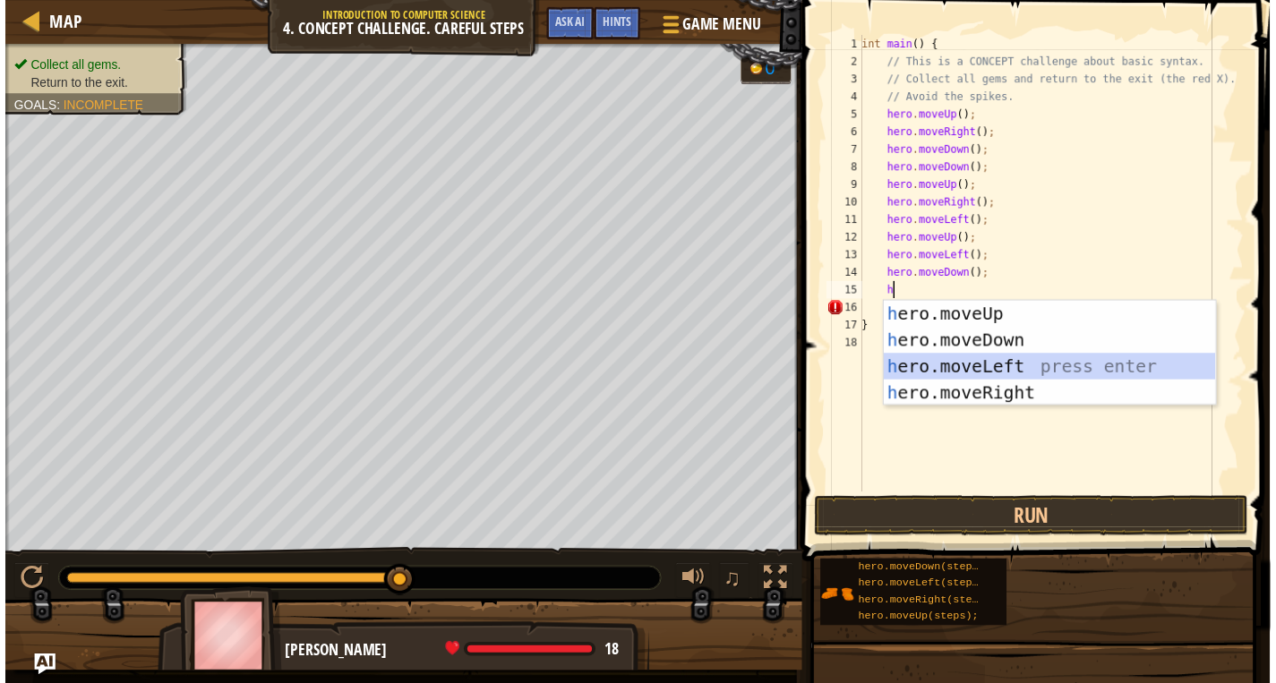
scroll to position [8, 1]
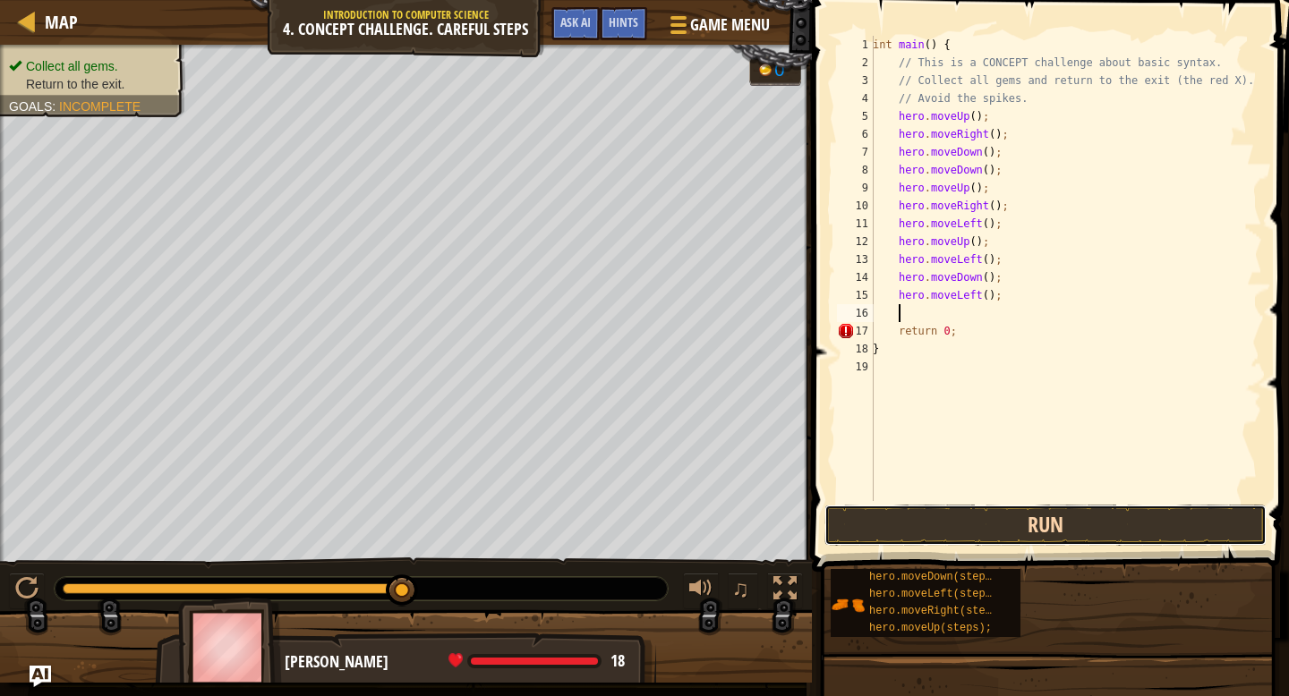
click at [942, 517] on button "Run" at bounding box center [1045, 525] width 442 height 41
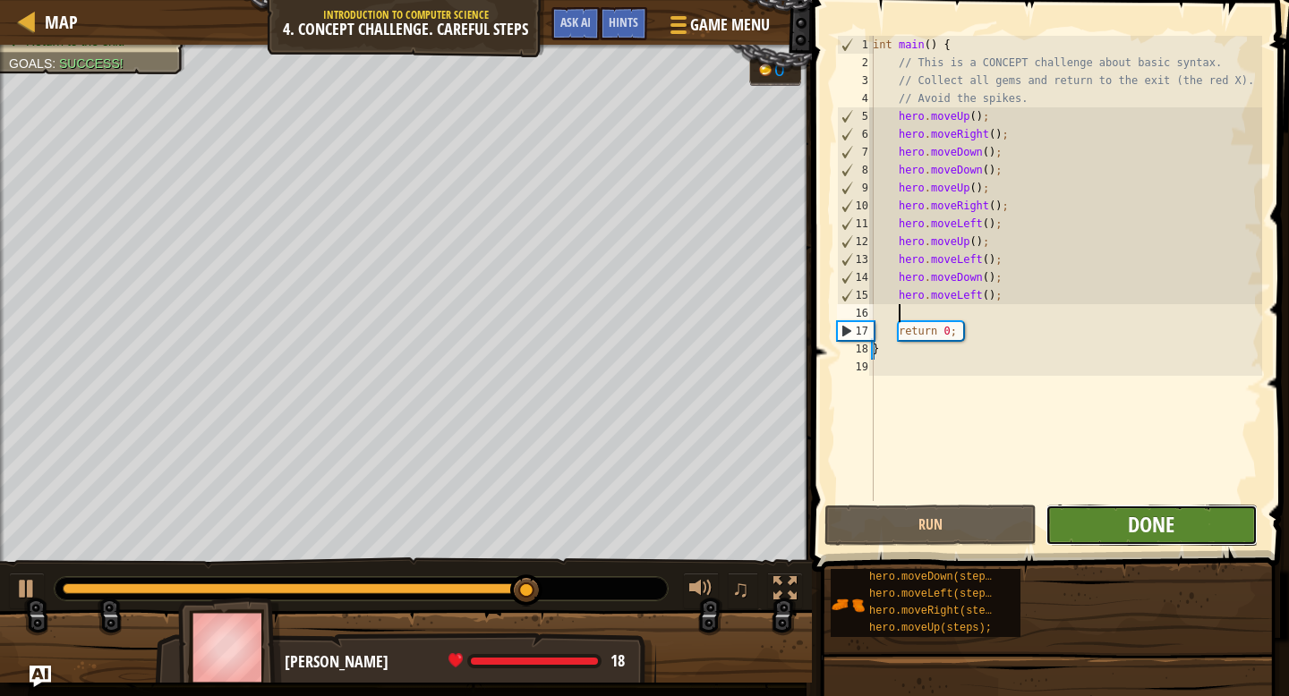
click at [1135, 533] on span "Done" at bounding box center [1151, 524] width 47 height 29
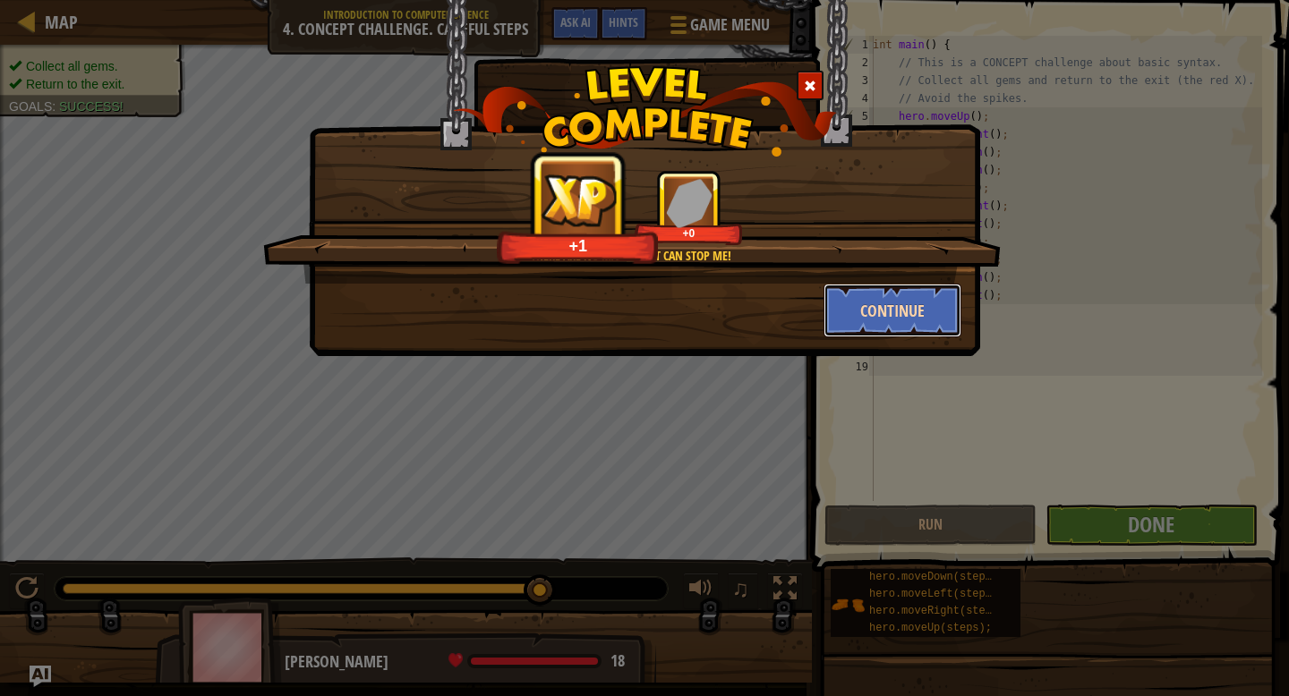
click at [911, 308] on button "Continue" at bounding box center [893, 311] width 139 height 54
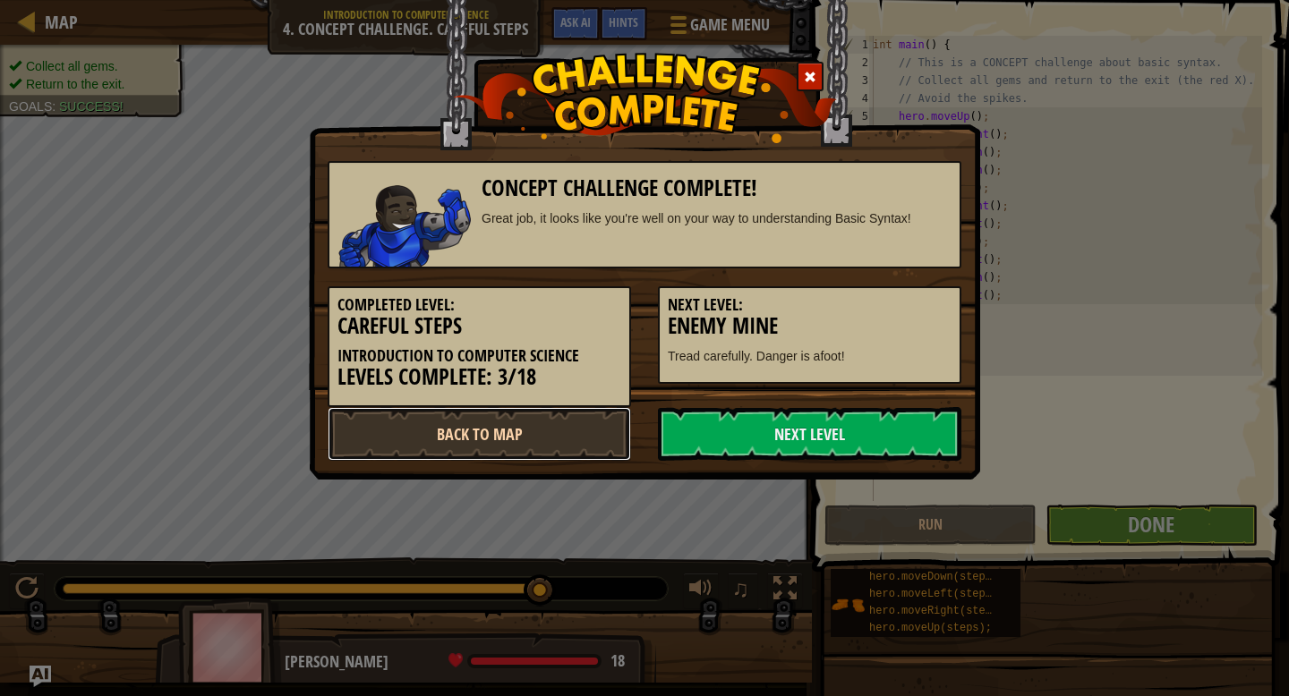
click at [544, 425] on link "Back to Map" at bounding box center [479, 434] width 303 height 54
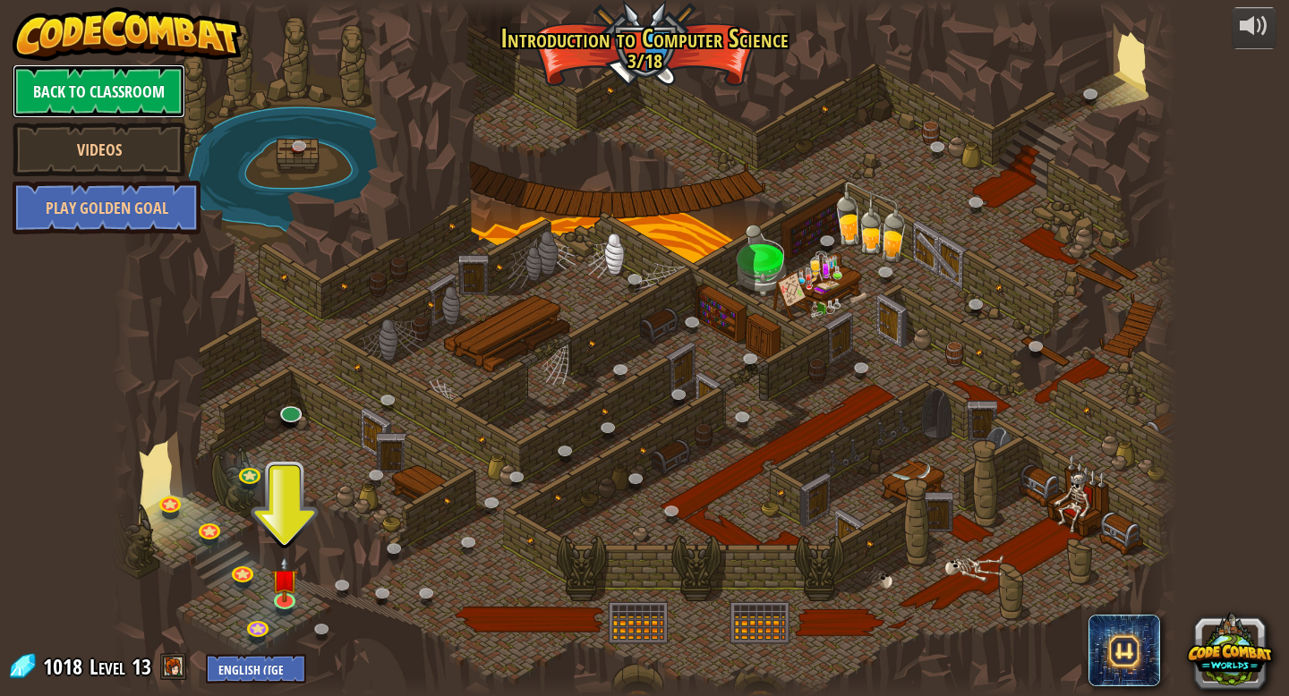
click at [90, 92] on link "Back to Classroom" at bounding box center [99, 91] width 173 height 54
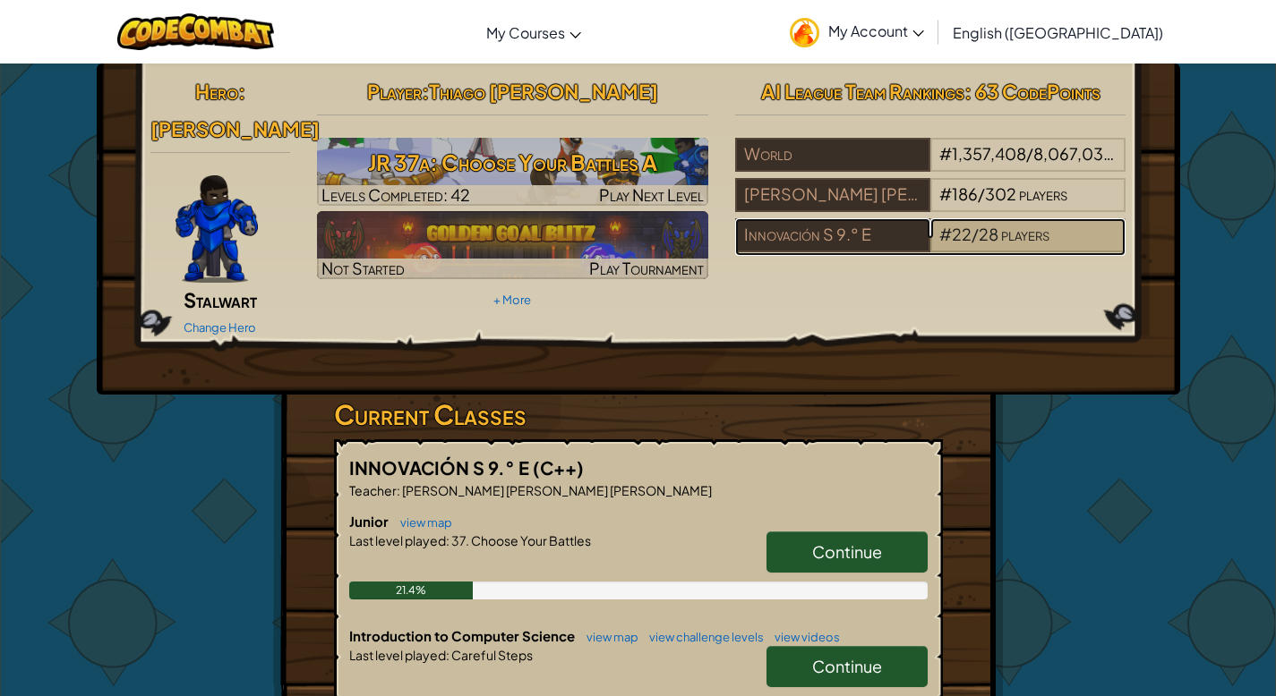
click at [971, 229] on span "/" at bounding box center [974, 234] width 7 height 21
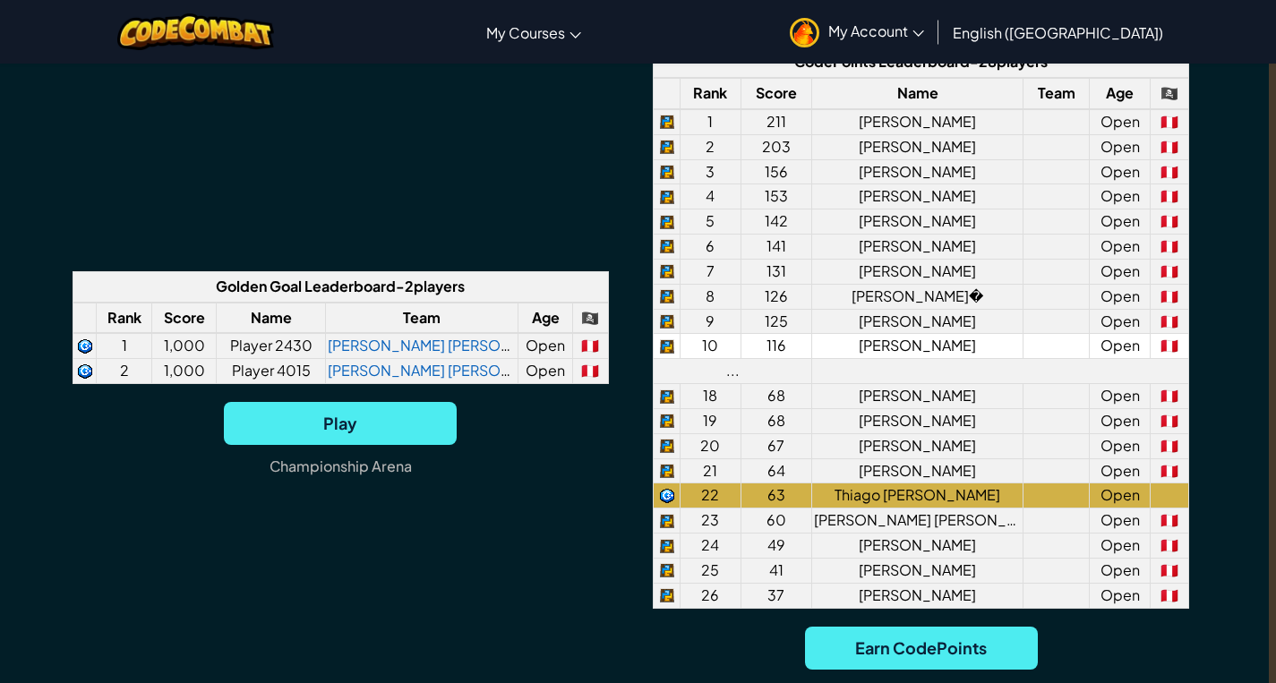
scroll to position [1380, 7]
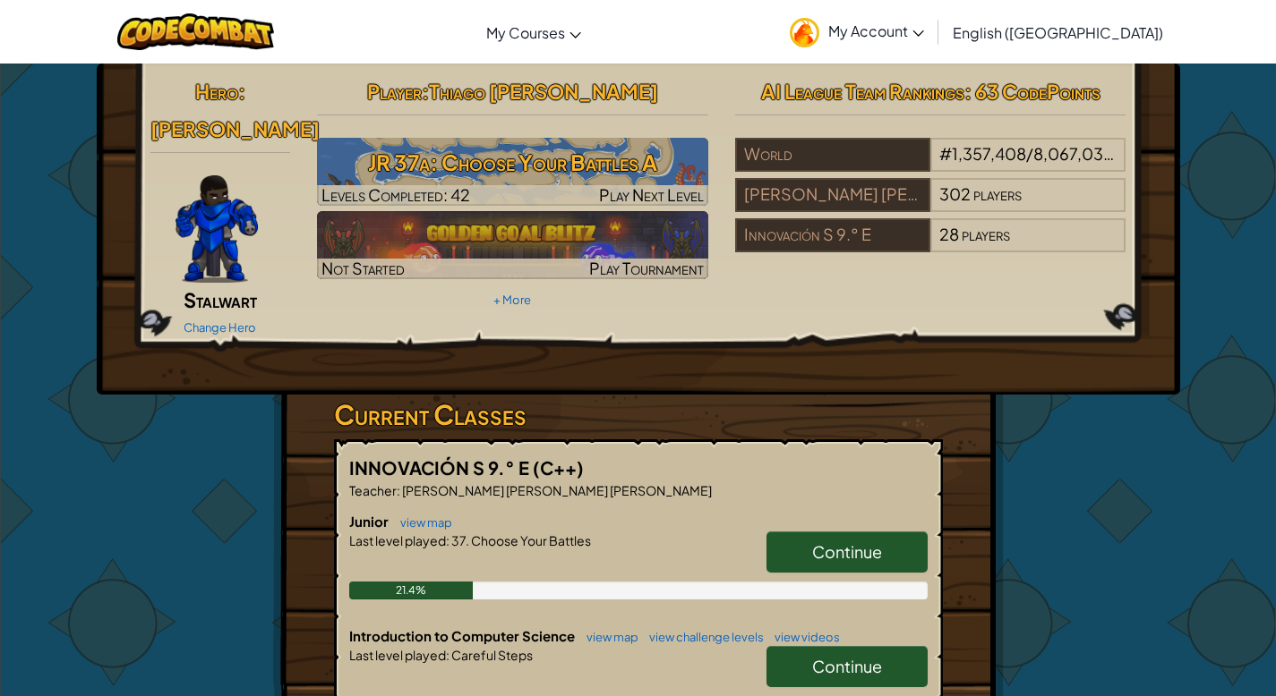
scroll to position [29, 0]
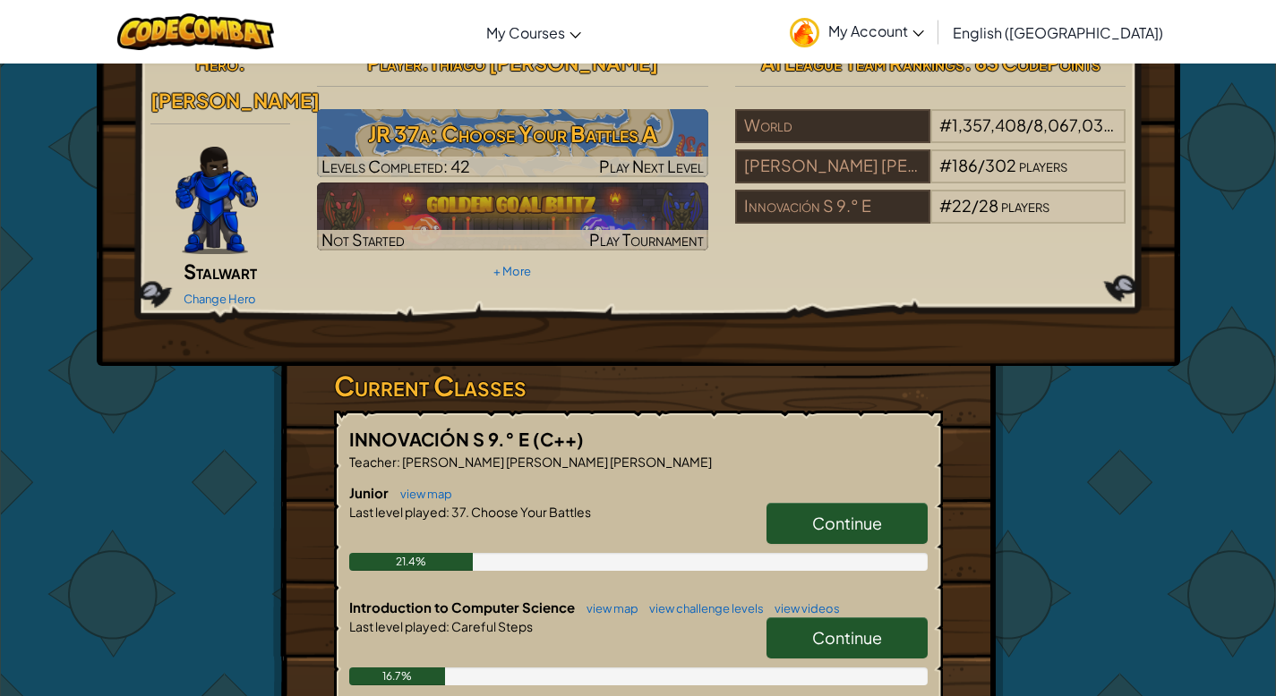
click at [858, 628] on span "Continue" at bounding box center [847, 638] width 70 height 21
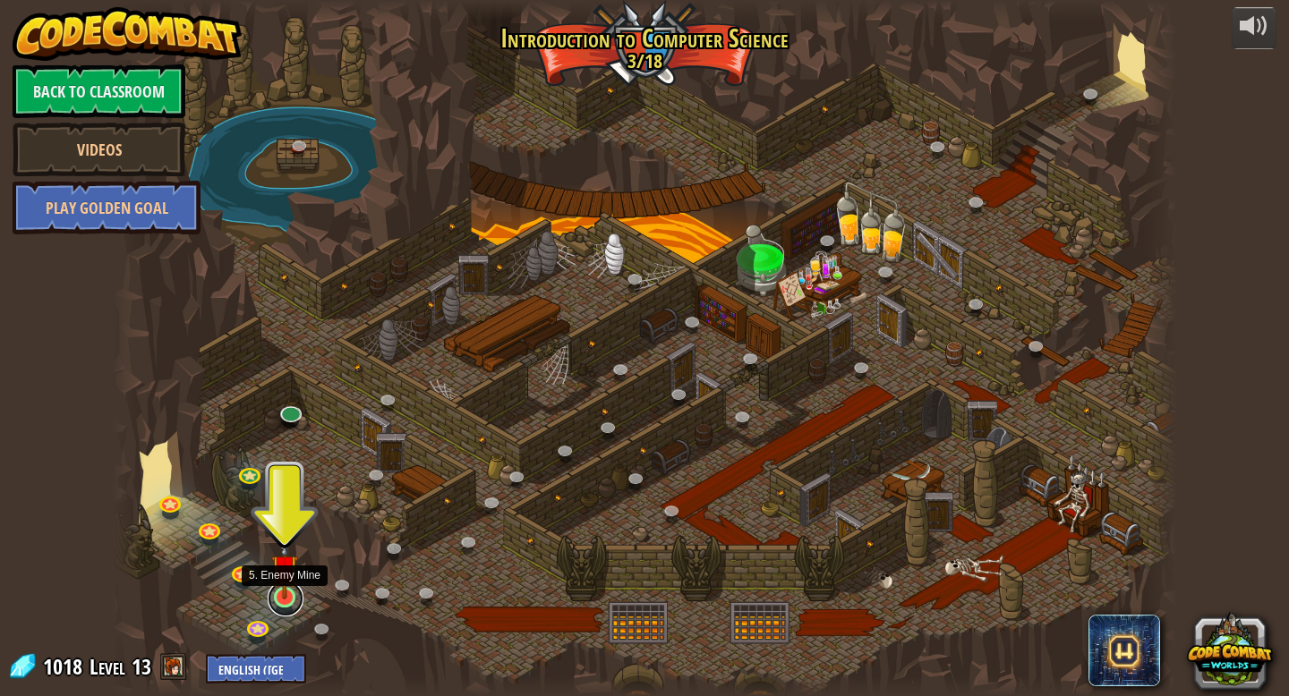
click at [286, 604] on link at bounding box center [286, 599] width 36 height 36
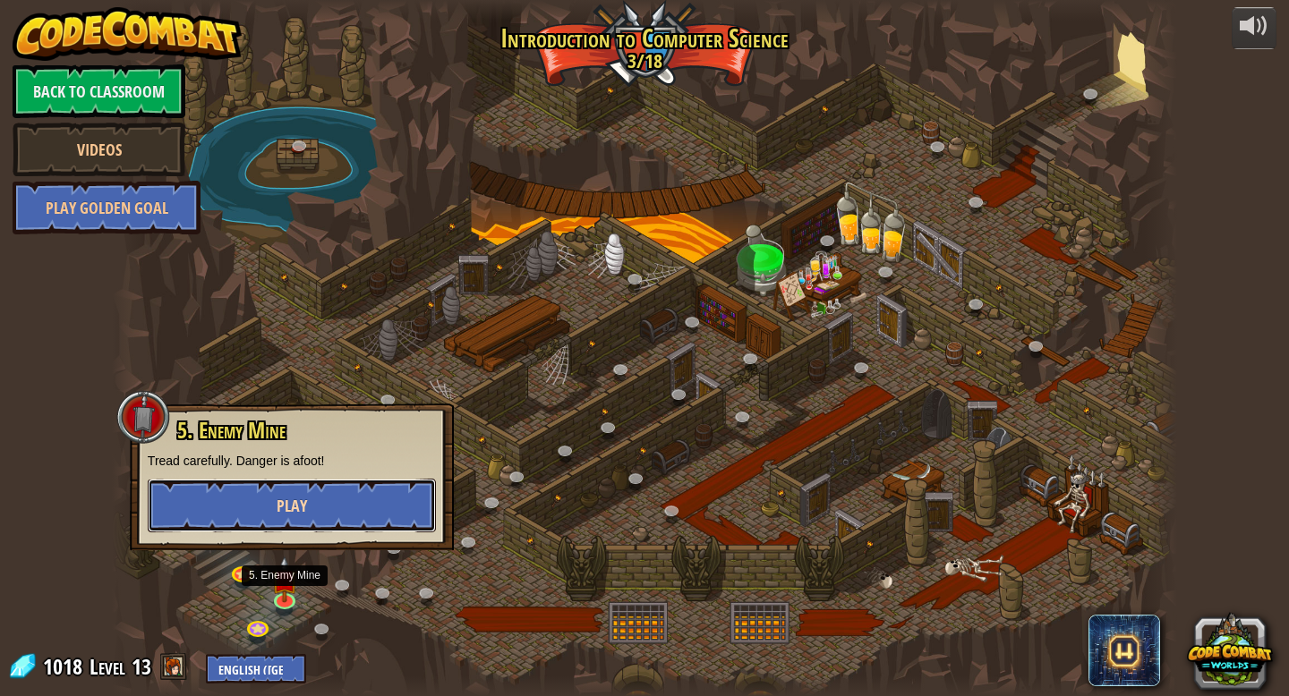
click at [320, 523] on button "Play" at bounding box center [292, 506] width 288 height 54
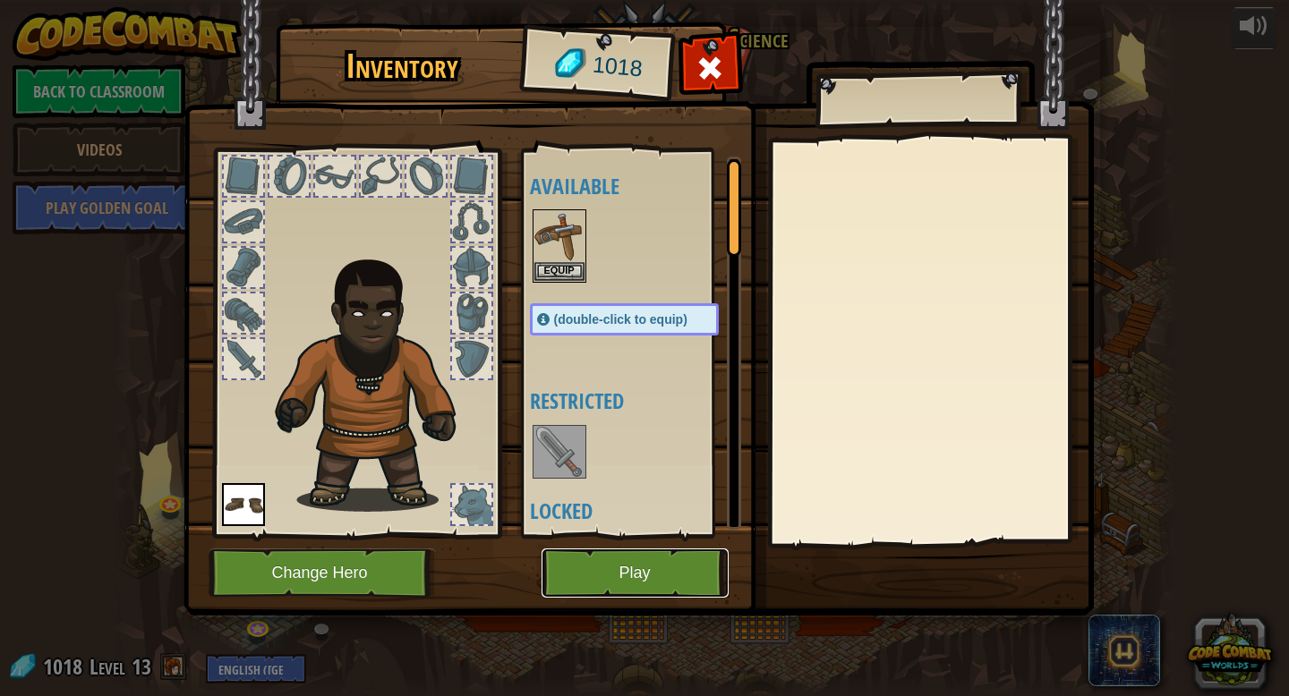
click at [621, 577] on button "Play" at bounding box center [635, 573] width 187 height 49
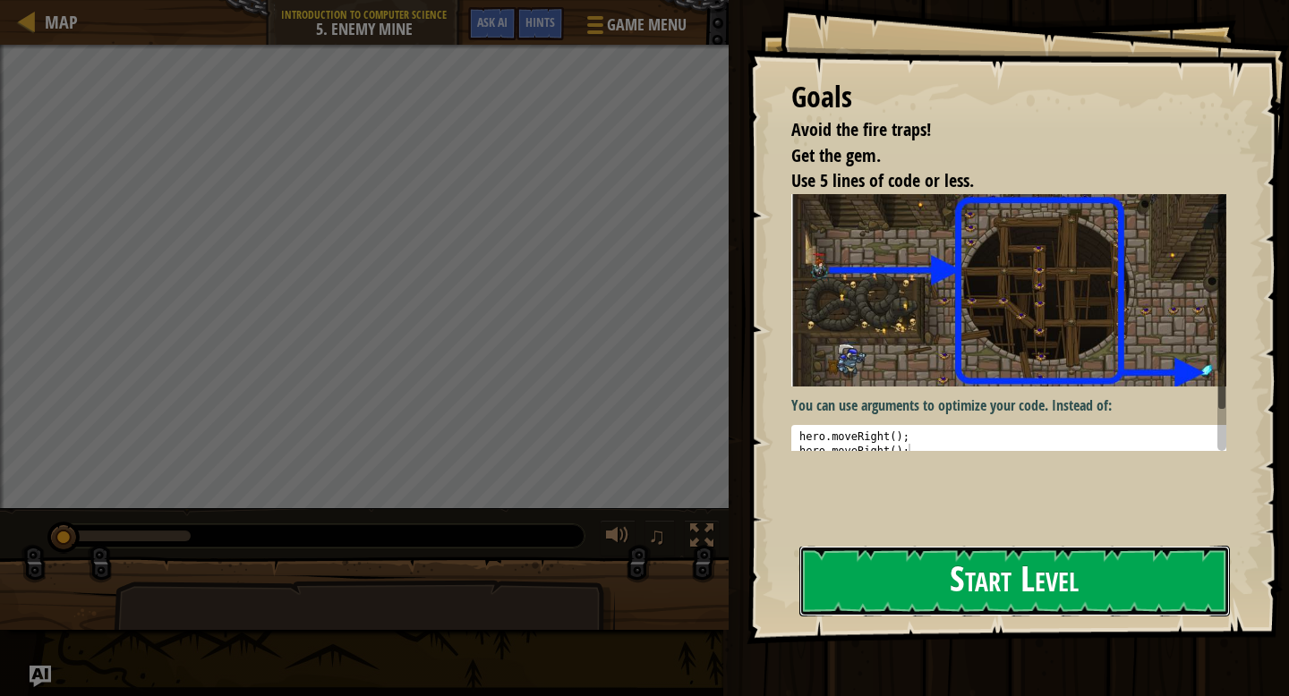
click at [842, 575] on button "Start Level" at bounding box center [1014, 581] width 431 height 71
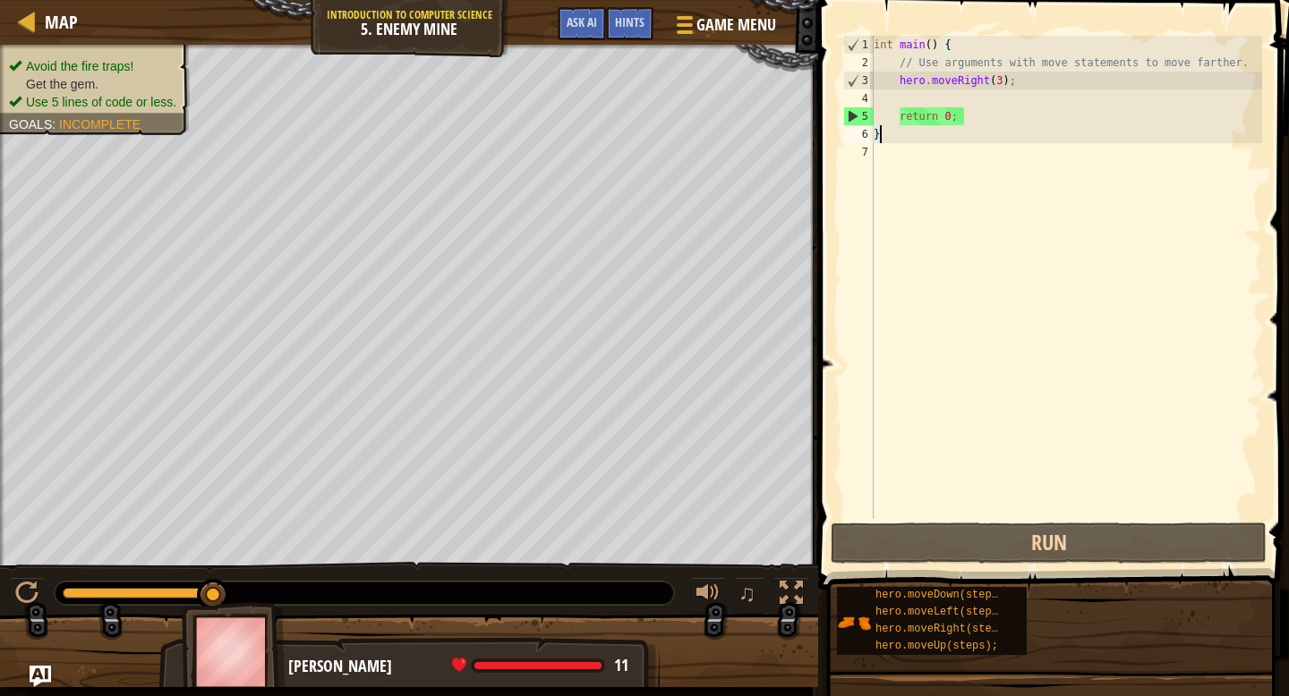
click at [960, 99] on div "int main ( ) { // Use arguments with move statements to move farther. hero . mo…" at bounding box center [1066, 295] width 392 height 519
type textarea "h"
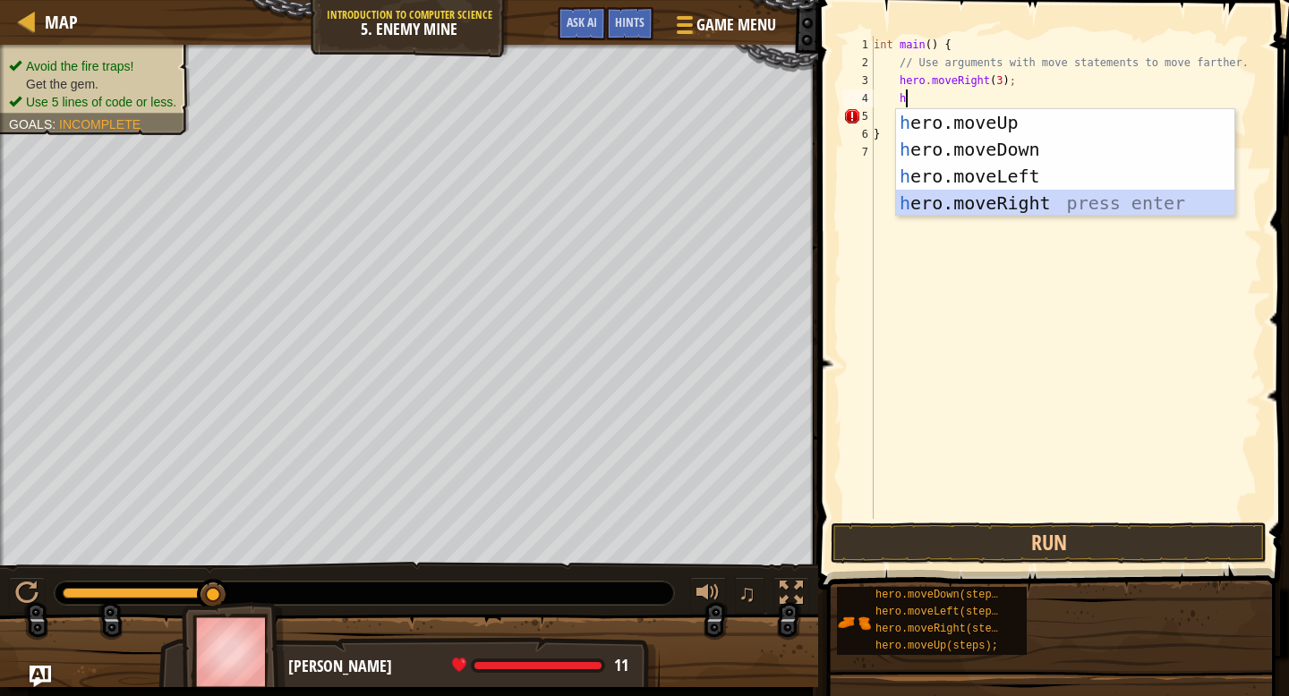
click at [969, 195] on div "h ero.moveUp press enter h ero.moveDown press enter h ero.moveLeft press enter …" at bounding box center [1065, 189] width 338 height 161
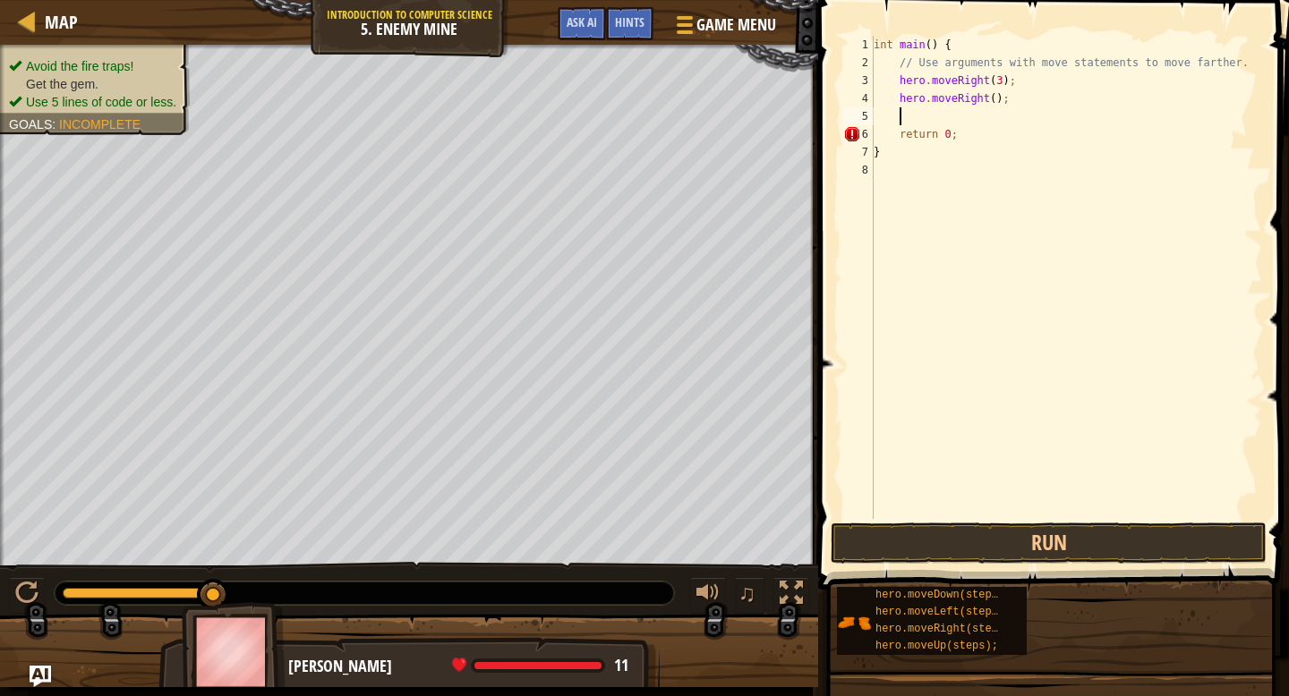
type textarea "h"
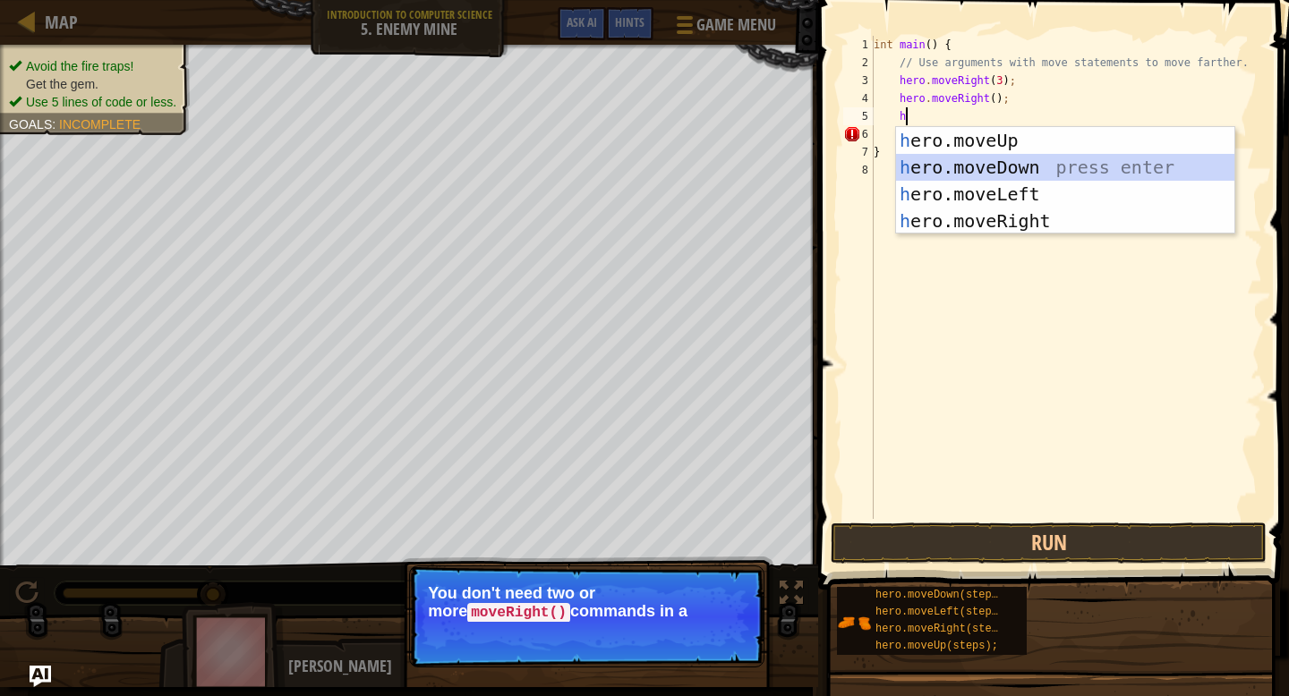
click at [963, 163] on div "h ero.moveUp press enter h ero.moveDown press enter h ero.moveLeft press enter …" at bounding box center [1065, 207] width 338 height 161
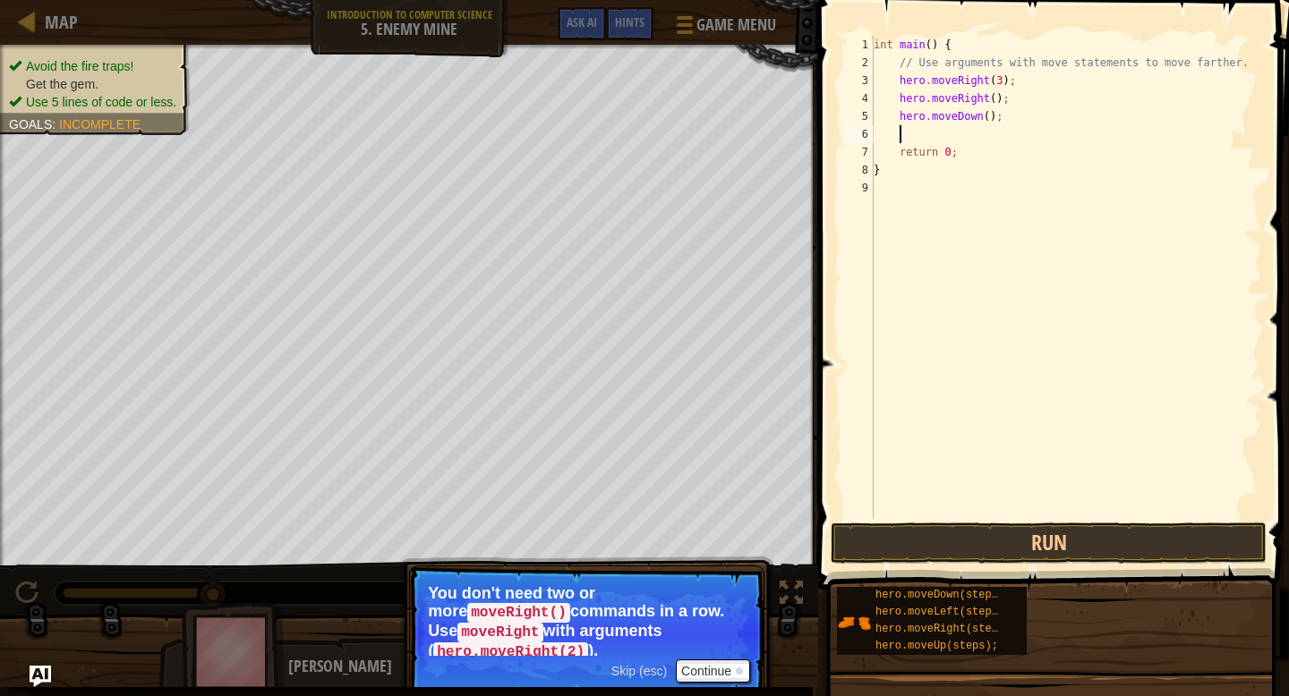
click at [999, 98] on div "int main ( ) { // Use arguments with move statements to move farther. hero . mo…" at bounding box center [1066, 295] width 392 height 519
type textarea "hero.moveRight();"
drag, startPoint x: 1025, startPoint y: 100, endPoint x: 901, endPoint y: 92, distance: 123.8
click at [901, 92] on div "int main ( ) { // Use arguments with move statements to move farther. hero . mo…" at bounding box center [1066, 295] width 392 height 519
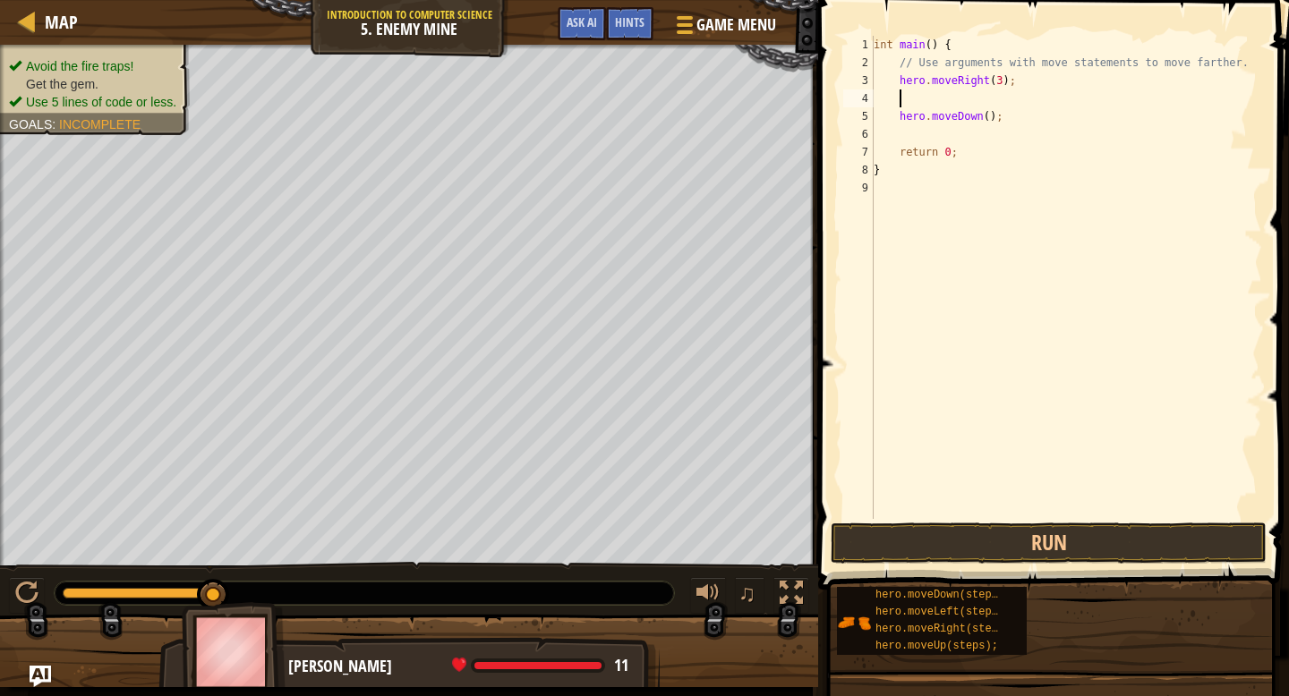
scroll to position [8, 0]
click at [988, 101] on div "int main ( ) { // Use arguments with move statements to move farther. hero . mo…" at bounding box center [1066, 295] width 392 height 519
type textarea "hero.moveDown(2);"
click at [988, 115] on div "int main ( ) { // Use arguments with move statements to move farther. hero . mo…" at bounding box center [1066, 295] width 392 height 519
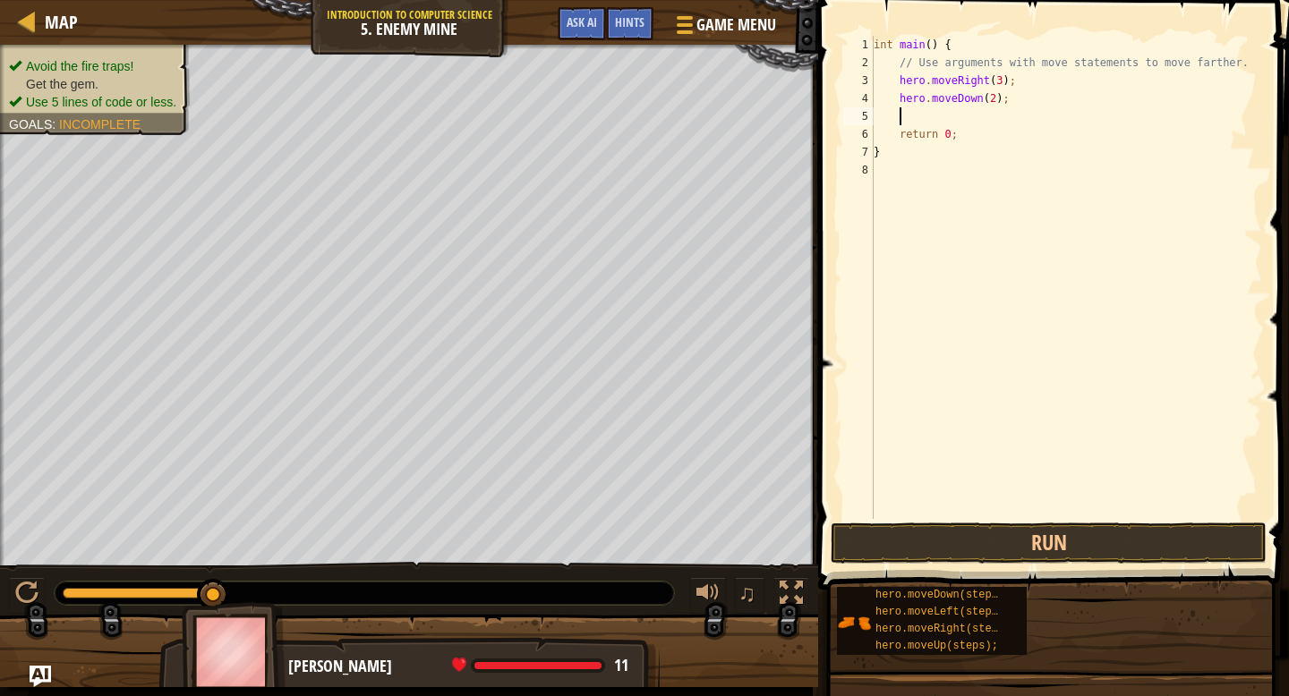
type textarea "h"
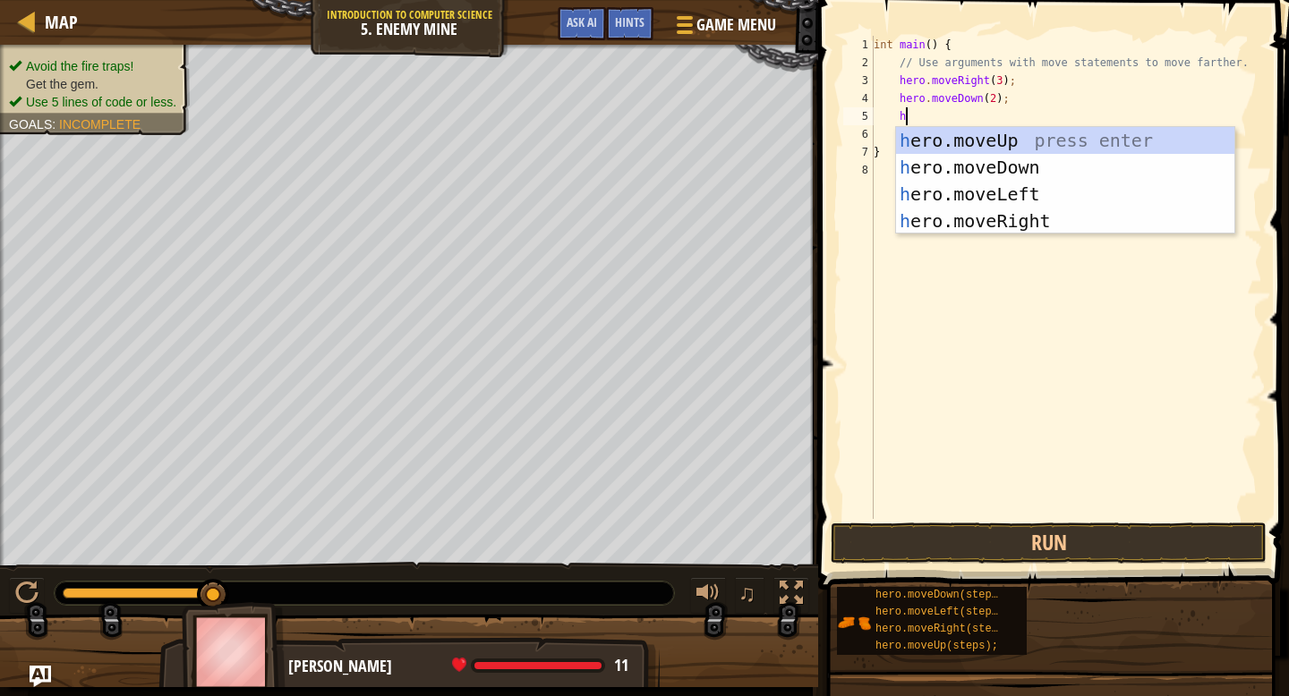
scroll to position [8, 2]
click at [974, 211] on div "h ero.moveUp press enter h ero.moveDown press enter h ero.moveLeft press enter …" at bounding box center [1065, 207] width 338 height 161
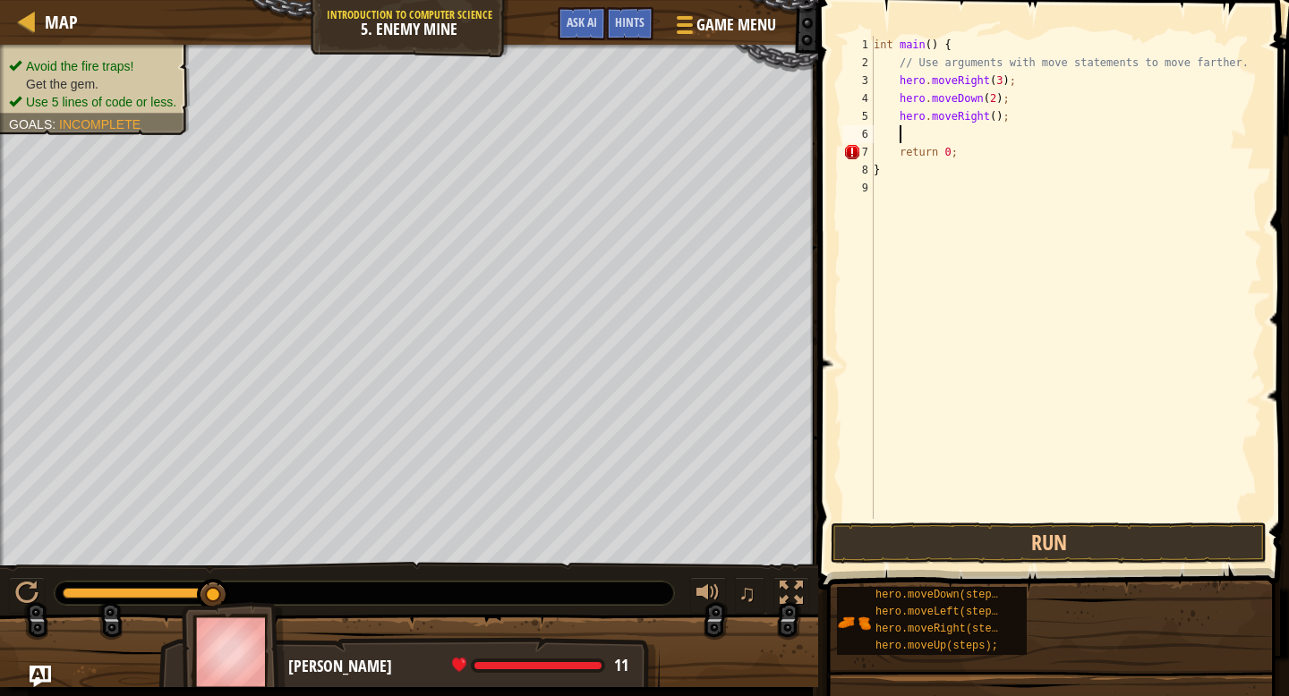
scroll to position [8, 1]
click at [995, 114] on div "int main ( ) { // Use arguments with move statements to move farther. hero . mo…" at bounding box center [1066, 295] width 392 height 519
click at [1024, 538] on button "Run" at bounding box center [1049, 543] width 436 height 41
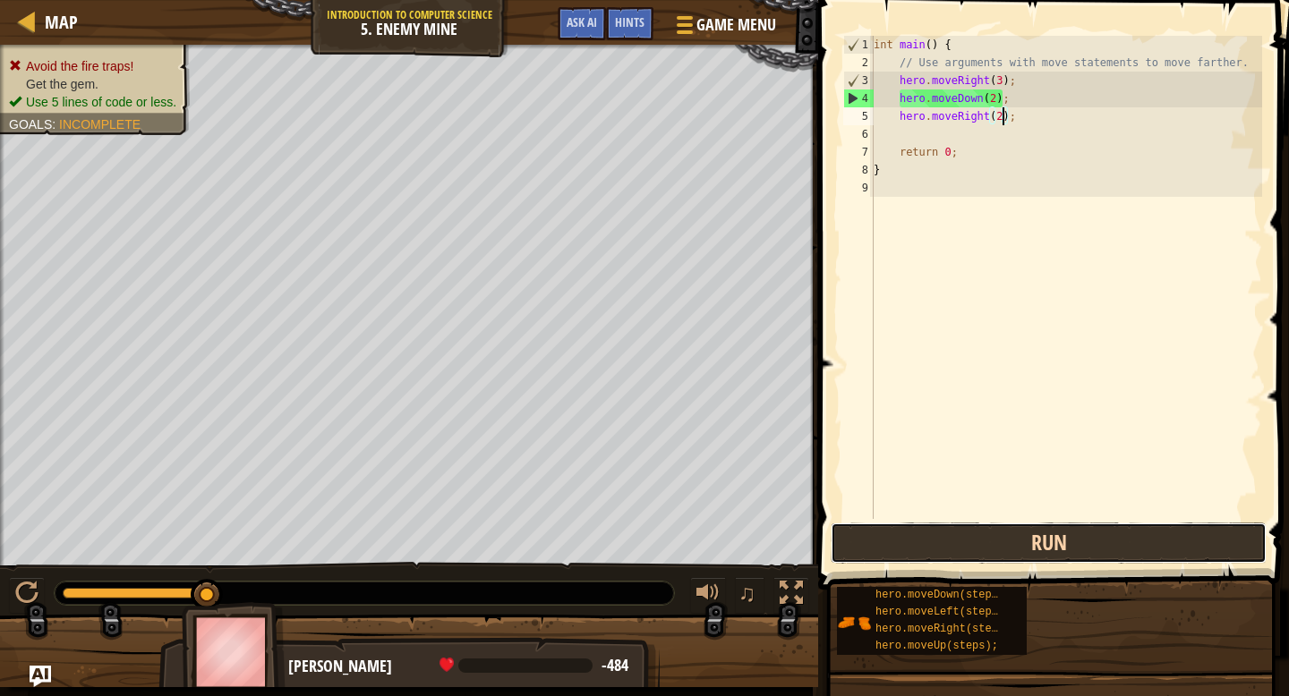
click at [1033, 541] on button "Run" at bounding box center [1049, 543] width 436 height 41
click at [985, 544] on button "Run" at bounding box center [1049, 543] width 436 height 41
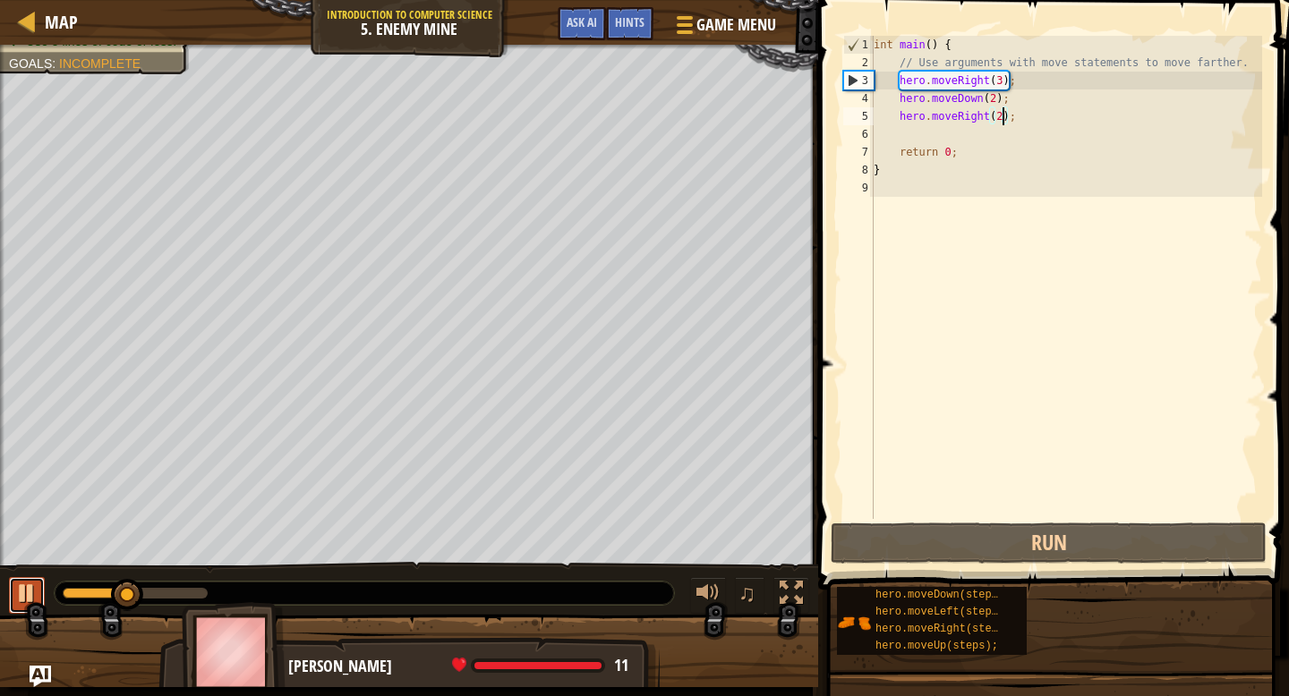
click at [29, 591] on div at bounding box center [26, 593] width 23 height 23
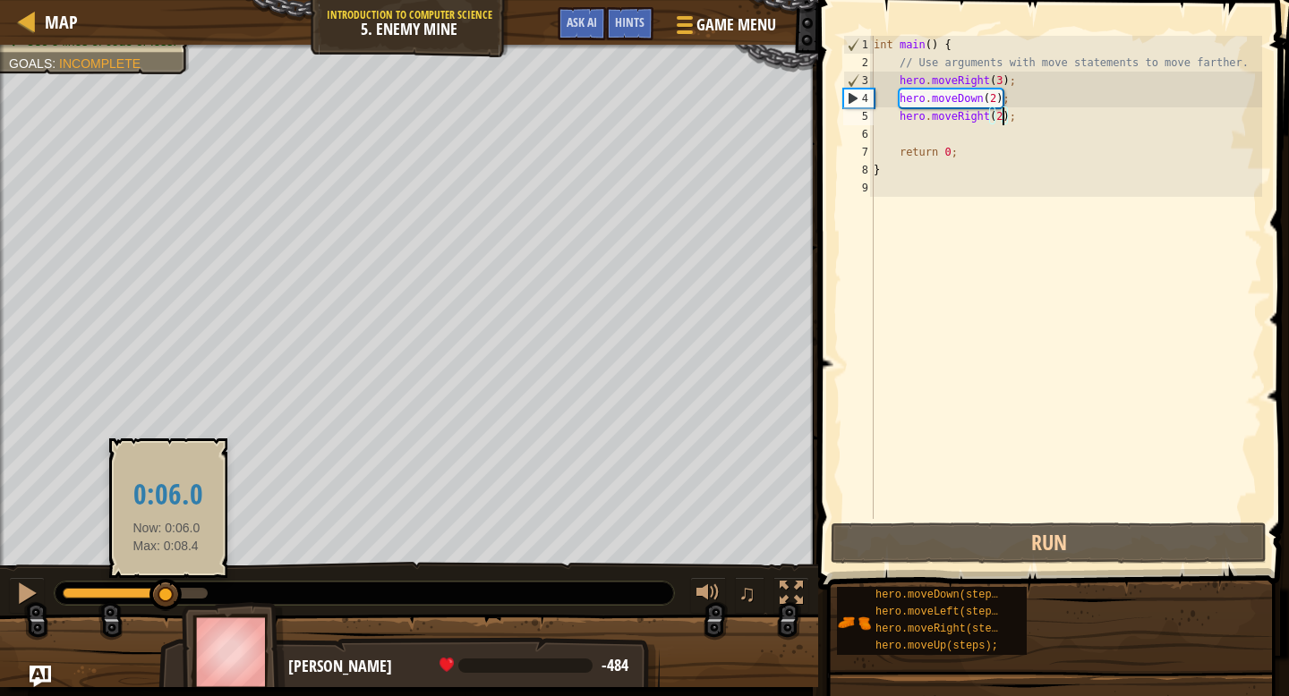
drag, startPoint x: 138, startPoint y: 598, endPoint x: 167, endPoint y: 602, distance: 28.9
click at [167, 602] on div at bounding box center [165, 595] width 32 height 32
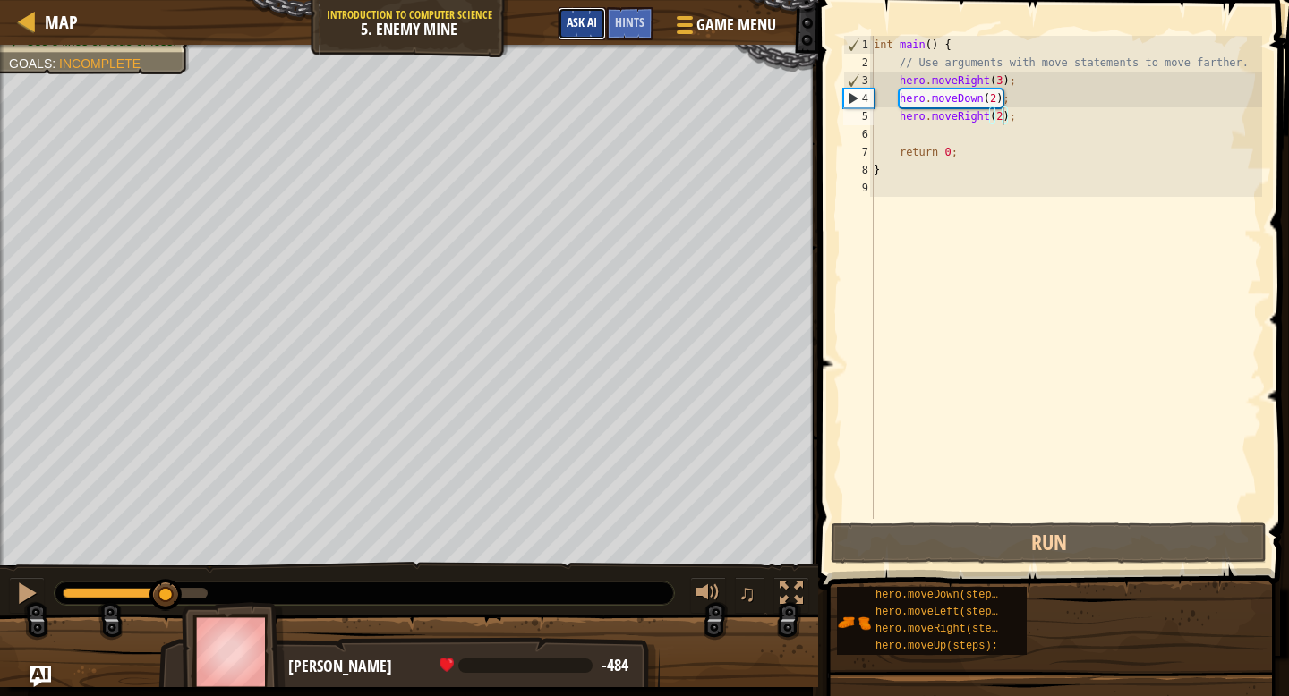
click at [602, 32] on button "Ask AI" at bounding box center [582, 23] width 48 height 33
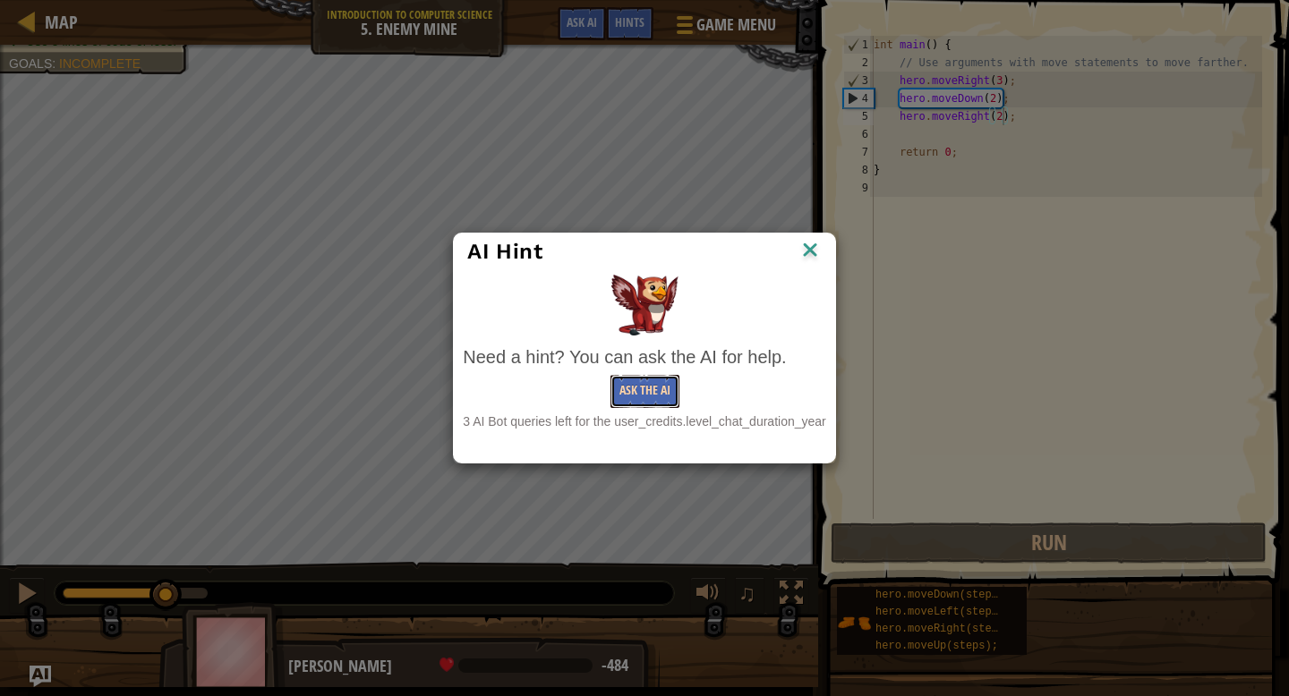
click at [632, 391] on button "Ask the AI" at bounding box center [645, 391] width 69 height 33
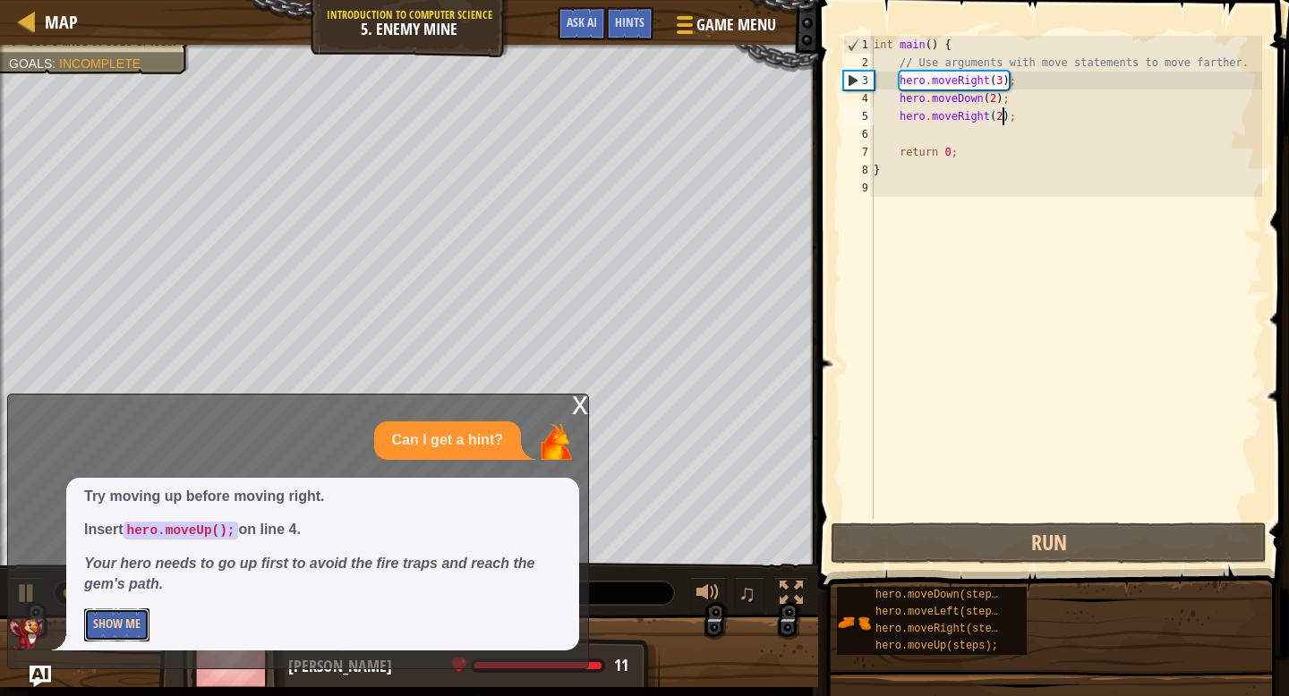
click at [129, 632] on button "Show Me" at bounding box center [116, 625] width 65 height 33
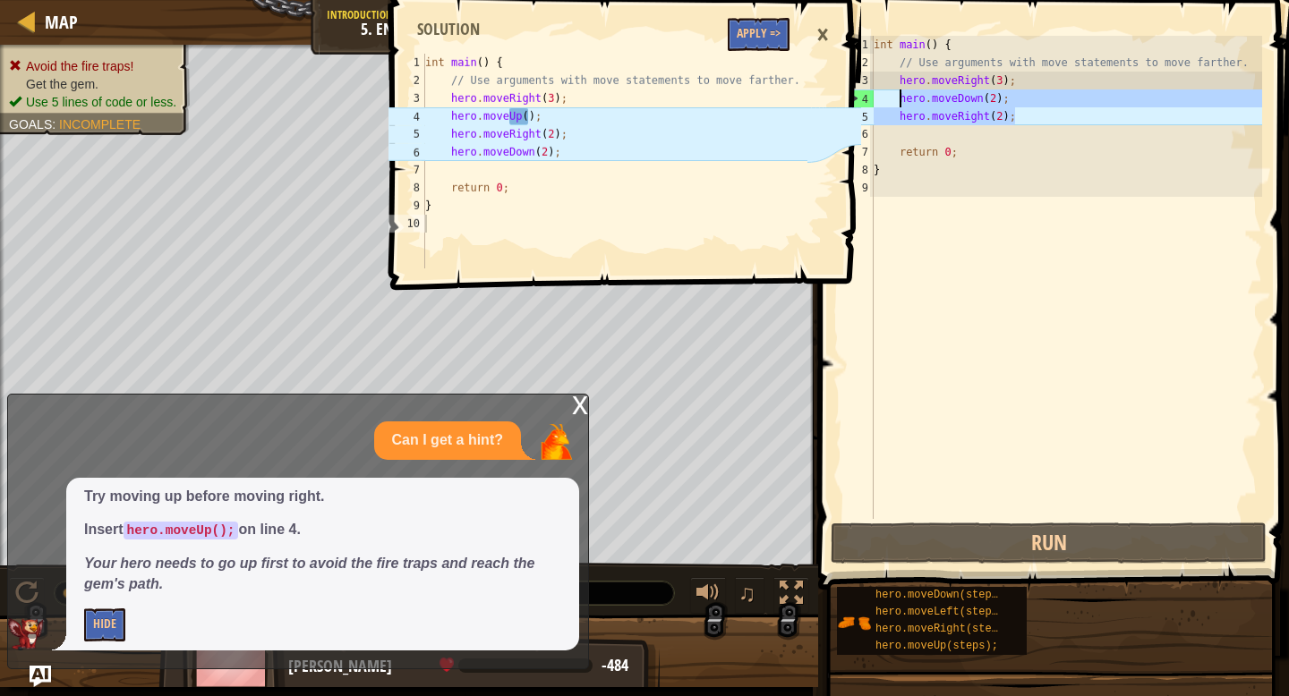
drag, startPoint x: 1020, startPoint y: 115, endPoint x: 900, endPoint y: 96, distance: 122.4
click at [900, 96] on div "int main ( ) { // Use arguments with move statements to move farther. hero . mo…" at bounding box center [1066, 295] width 392 height 519
type textarea "hero.moveDown(2); hero.moveRight(2);"
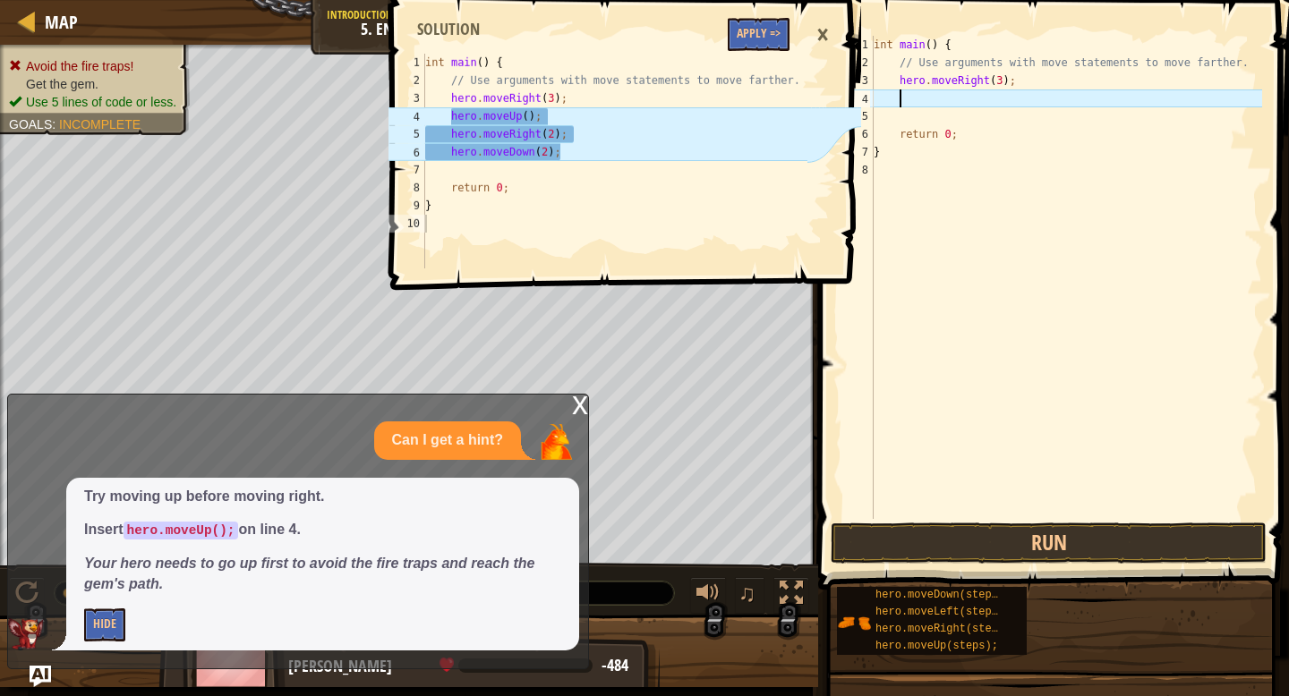
type textarea "h"
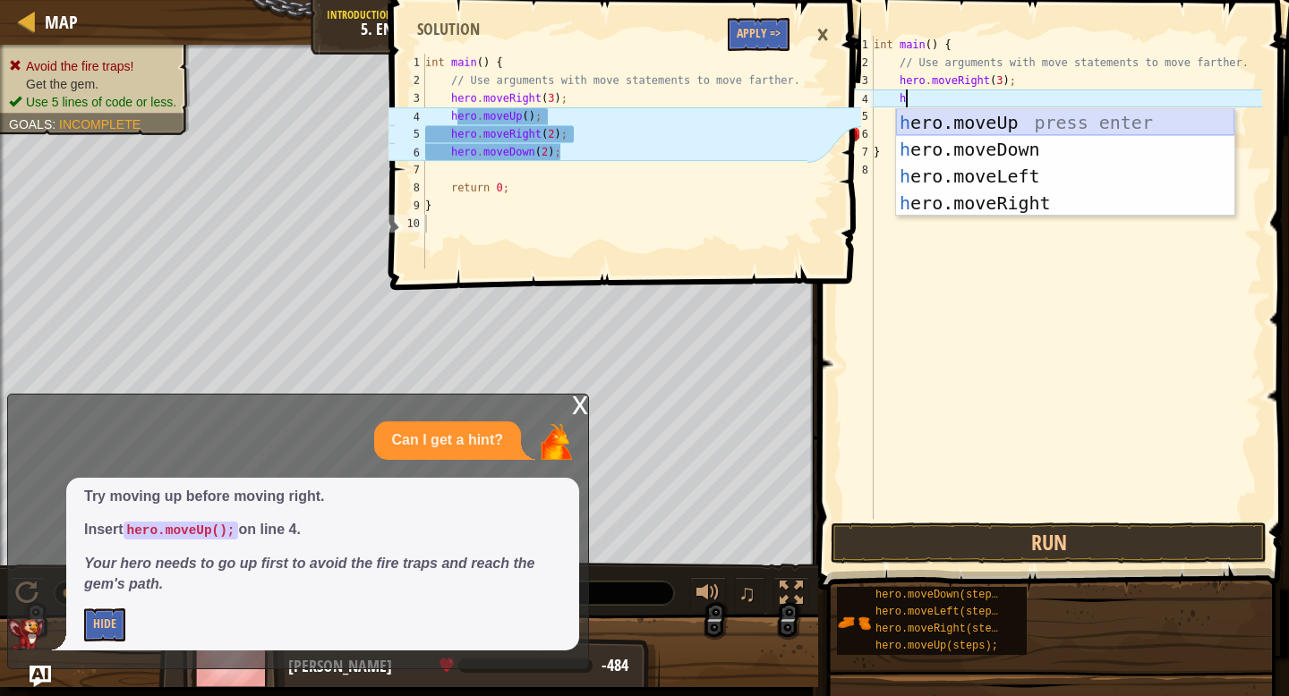
click at [923, 124] on div "h ero.moveUp press enter h ero.moveDown press enter h ero.moveLeft press enter …" at bounding box center [1065, 189] width 338 height 161
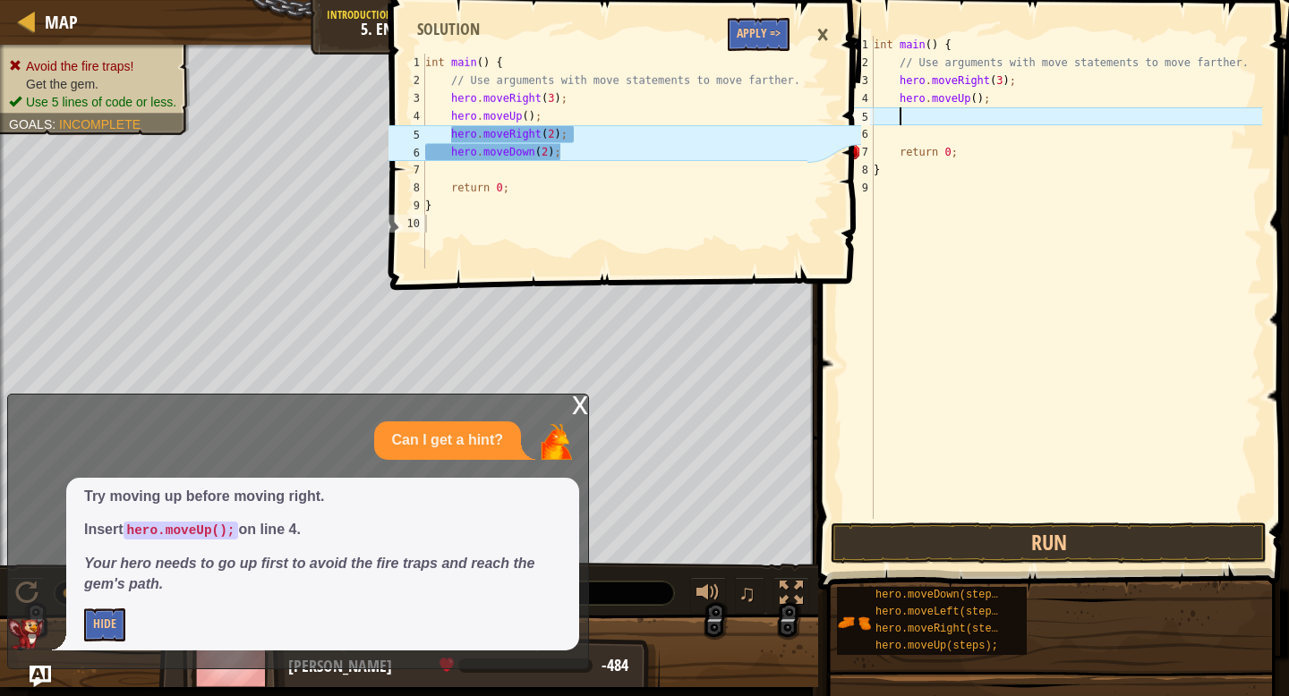
scroll to position [8, 1]
type textarea "h"
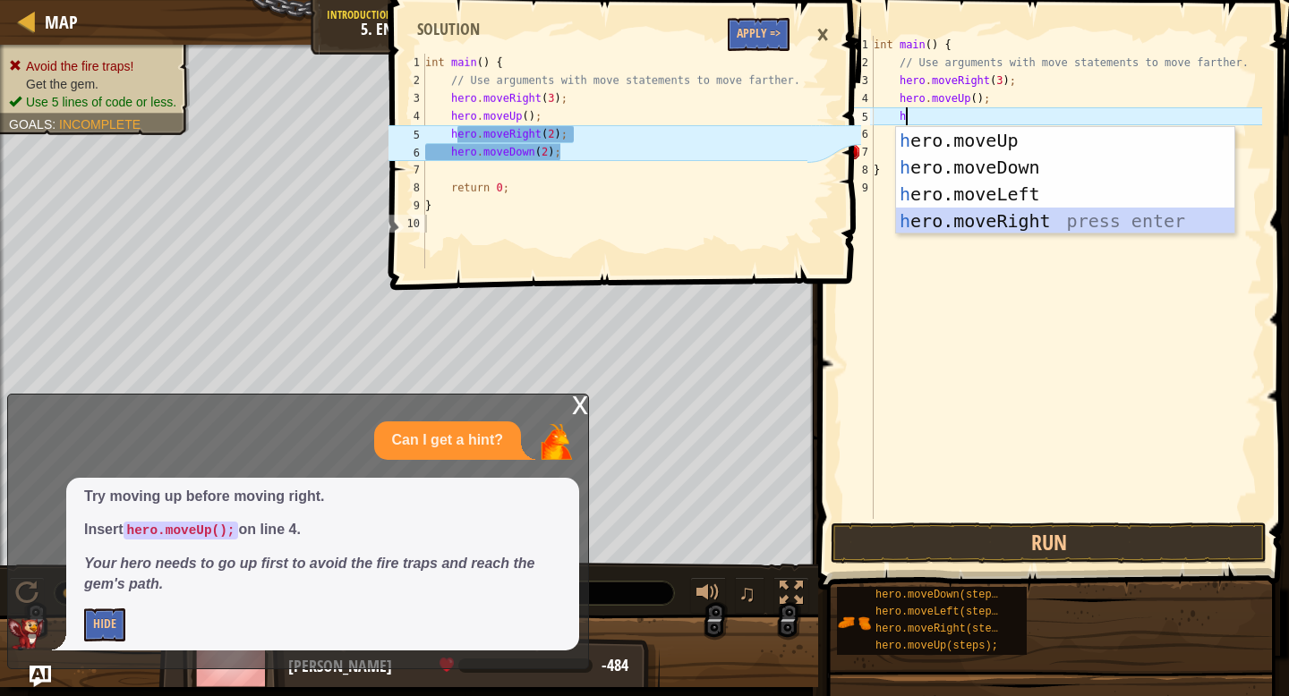
click at [956, 221] on div "h ero.moveUp press enter h ero.moveDown press enter h ero.moveLeft press enter …" at bounding box center [1065, 207] width 338 height 161
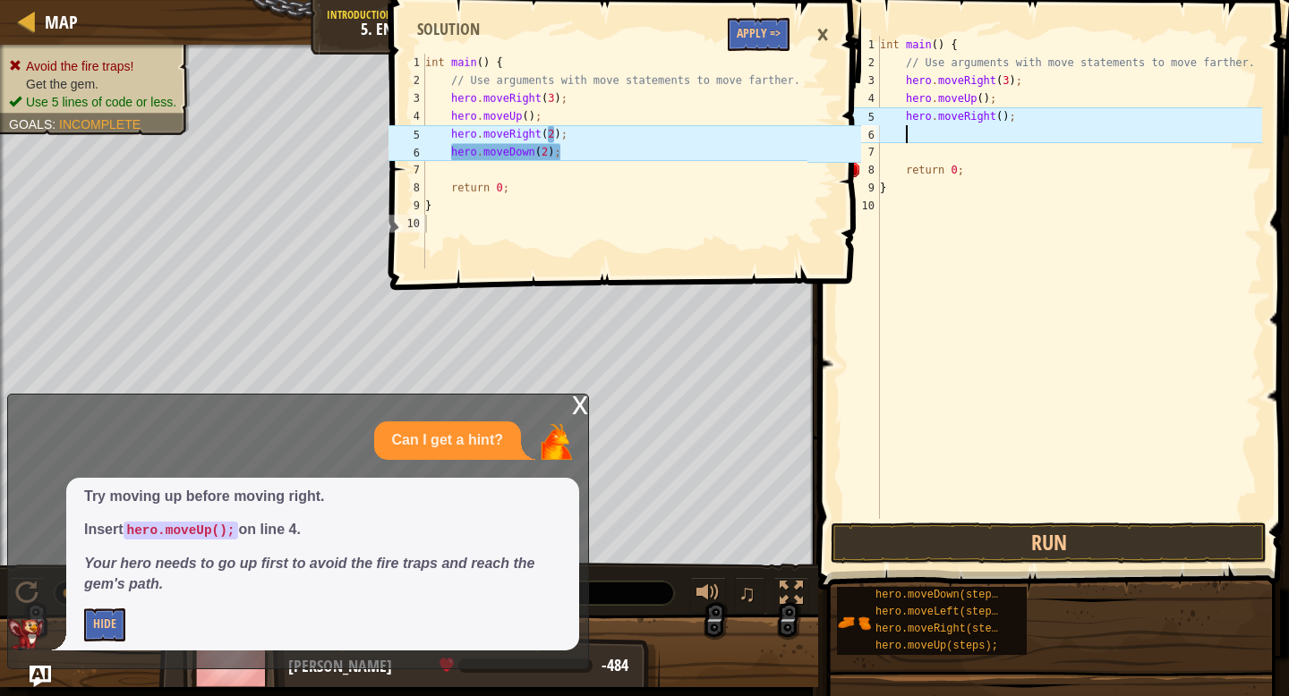
type textarea "h"
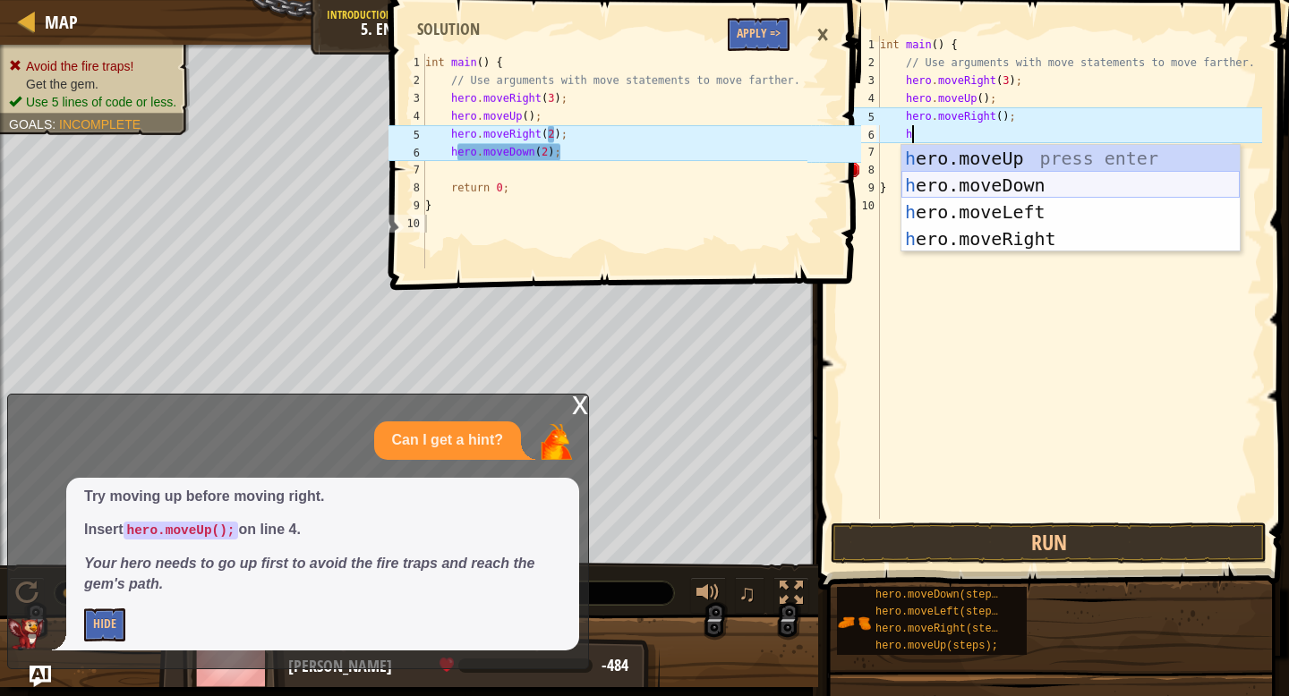
click at [964, 185] on div "h ero.moveUp press enter h ero.moveDown press enter h ero.moveLeft press enter …" at bounding box center [1070, 225] width 338 height 161
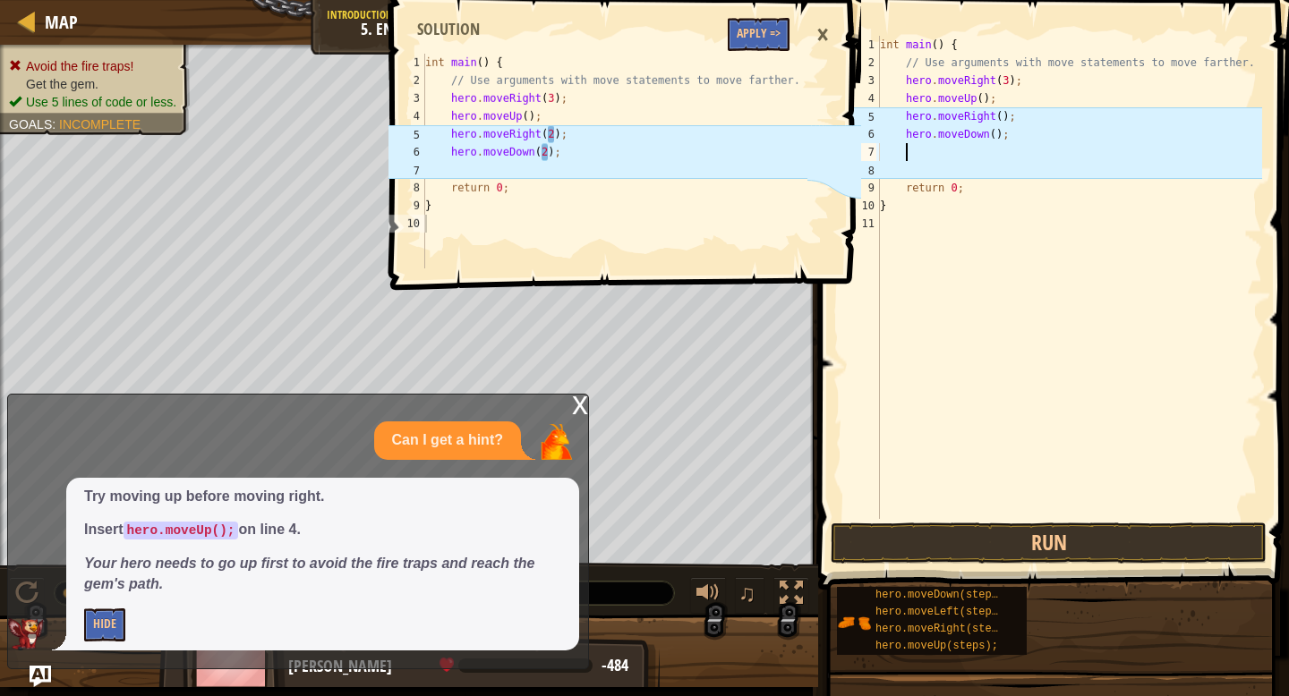
scroll to position [8, 1]
click at [998, 138] on div "int main ( ) { // Use arguments with move statements to move farther. hero . mo…" at bounding box center [1069, 295] width 387 height 519
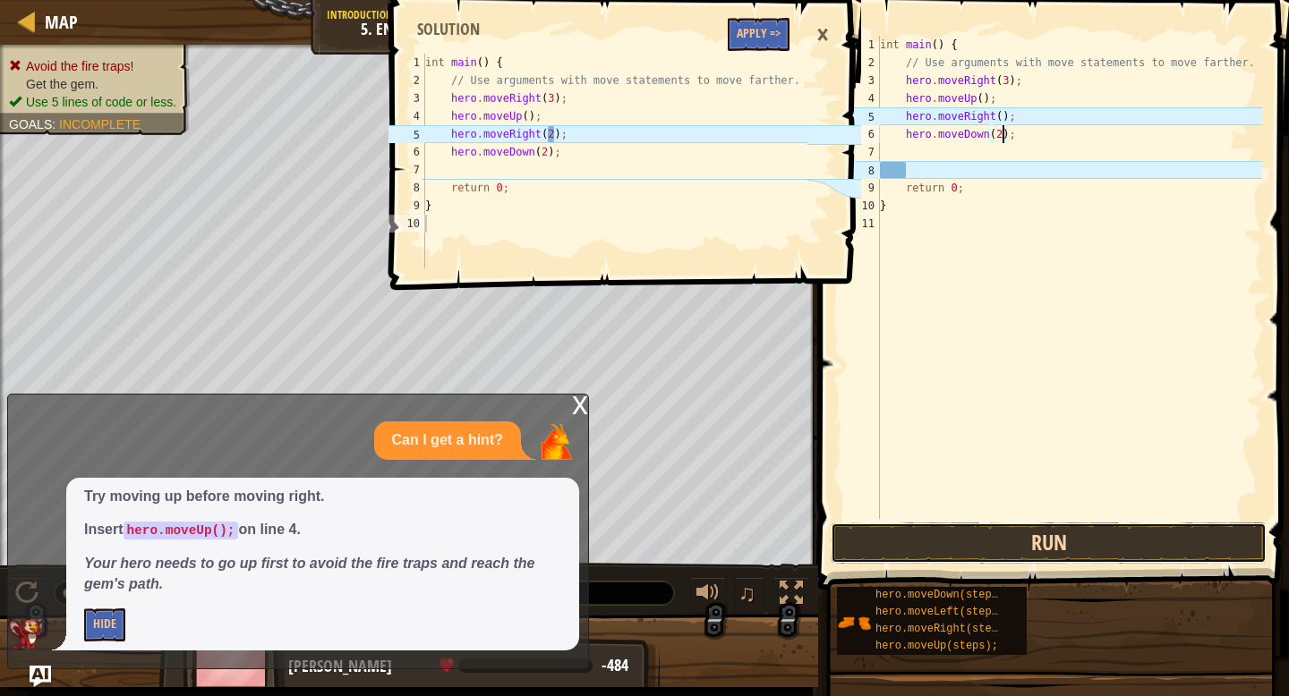
click at [935, 559] on button "Run" at bounding box center [1049, 543] width 436 height 41
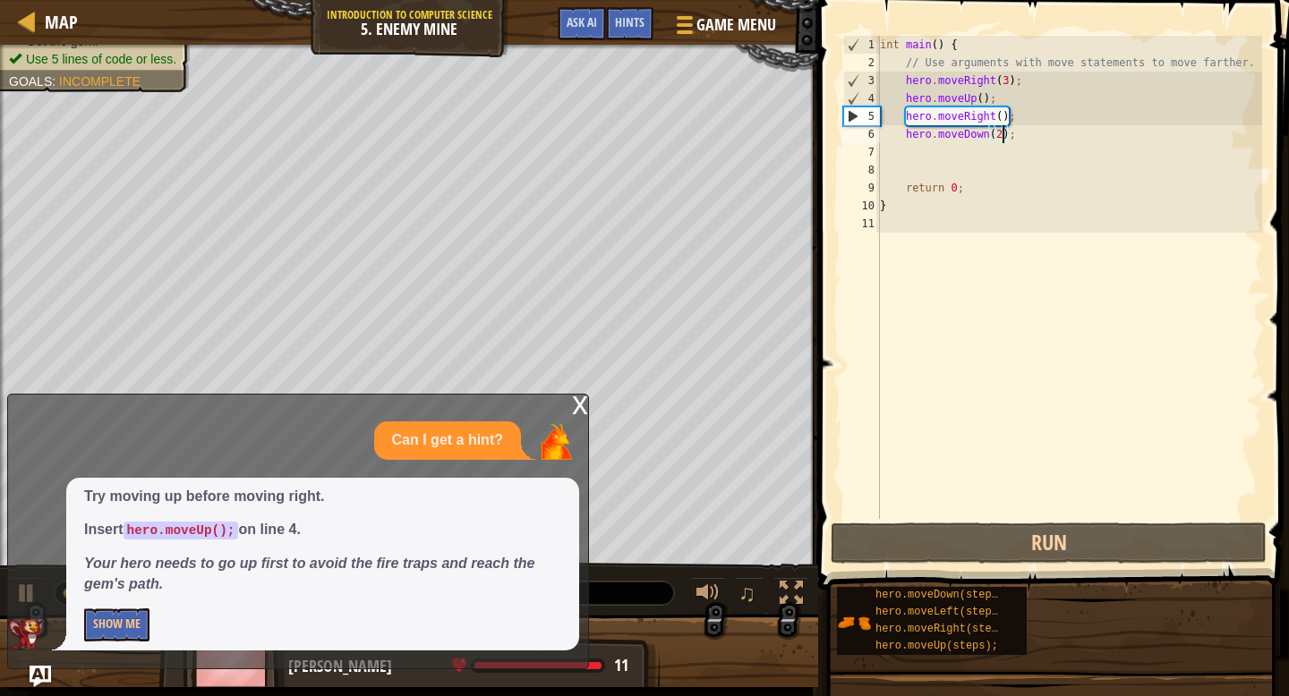
click at [572, 413] on div "x" at bounding box center [580, 404] width 16 height 18
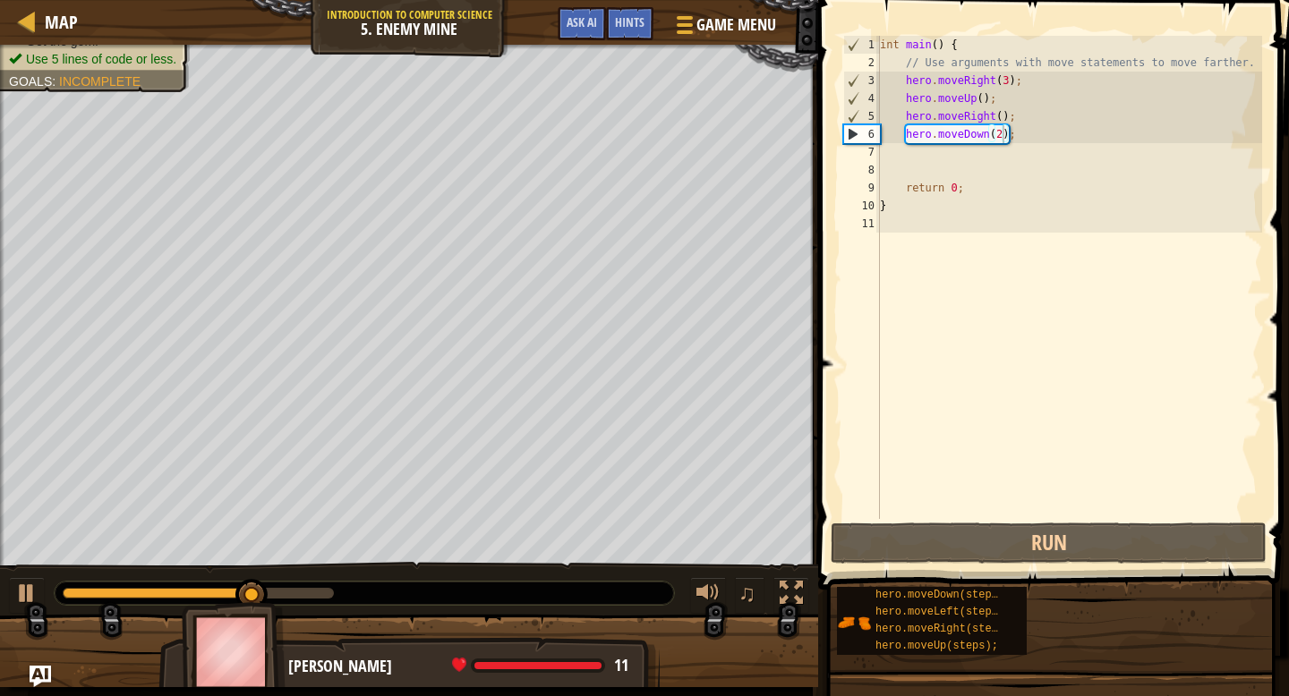
click at [1002, 137] on div "int main ( ) { // Use arguments with move statements to move farther. hero . mo…" at bounding box center [1069, 295] width 387 height 519
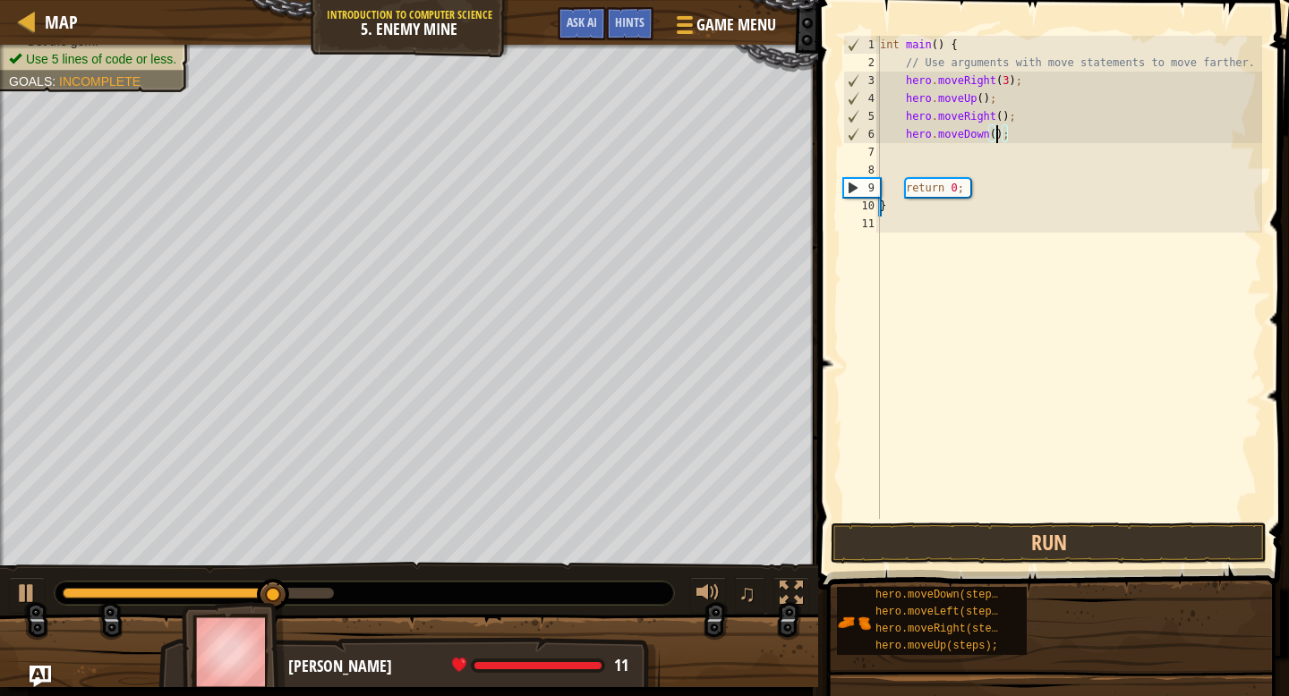
type textarea "hero.moveDown(3);"
click at [945, 167] on div "int main ( ) { // Use arguments with move statements to move farther. hero . mo…" at bounding box center [1069, 295] width 387 height 519
click at [944, 149] on div "int main ( ) { // Use arguments with move statements to move farther. hero . mo…" at bounding box center [1069, 295] width 387 height 519
type textarea "h"
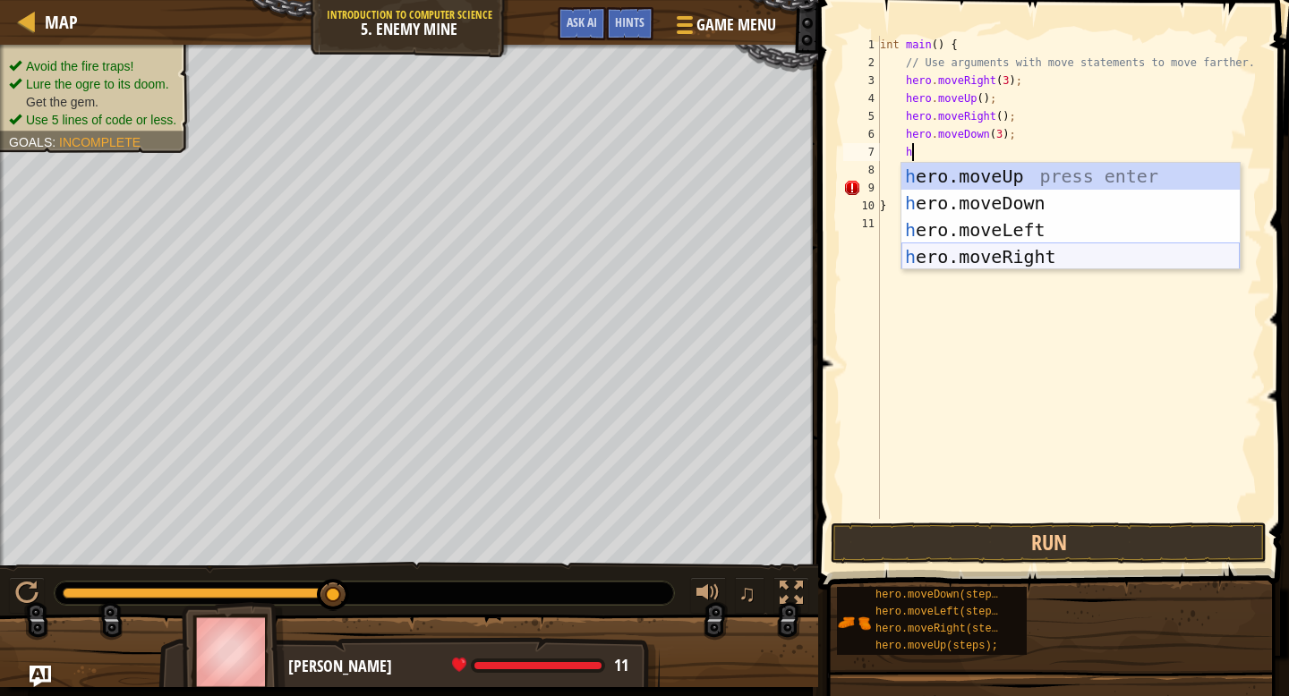
click at [1006, 252] on div "h ero.moveUp press enter h ero.moveDown press enter h ero.moveLeft press enter …" at bounding box center [1070, 243] width 338 height 161
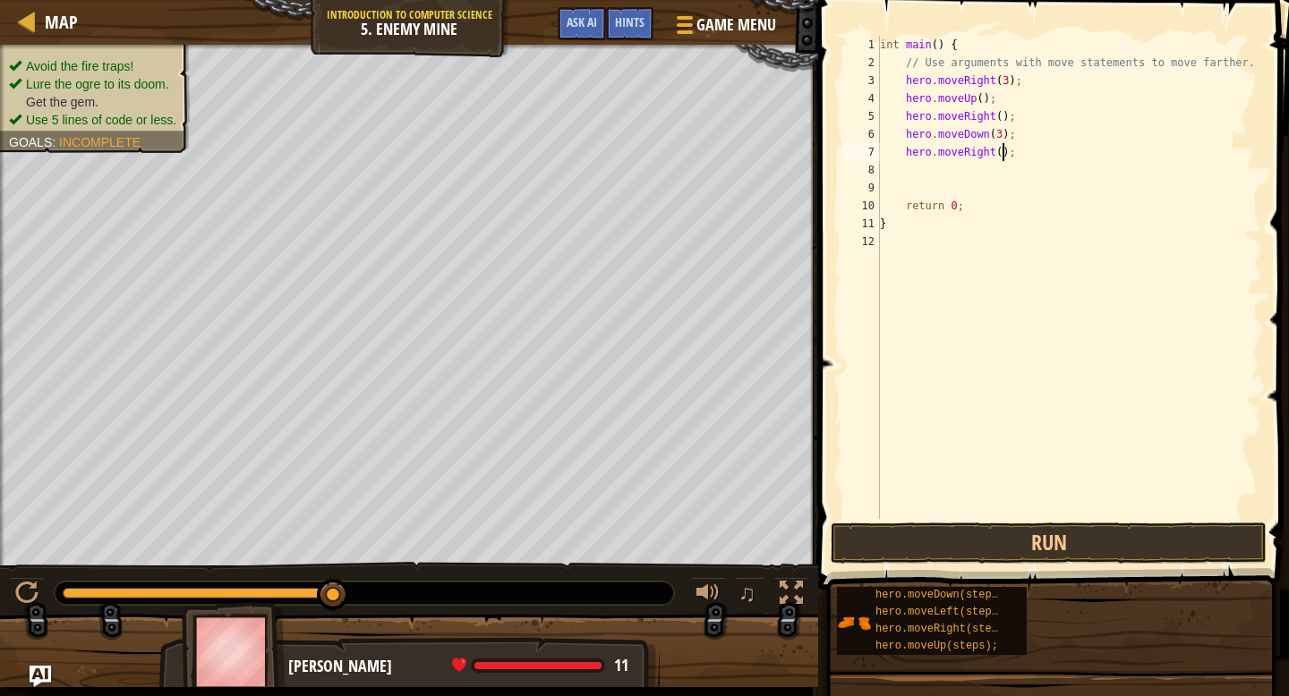
click at [1000, 157] on div "int main ( ) { // Use arguments with move statements to move farther. hero . mo…" at bounding box center [1069, 295] width 387 height 519
type textarea "hero.moveRight(2);"
click at [1003, 546] on button "Run" at bounding box center [1049, 543] width 436 height 41
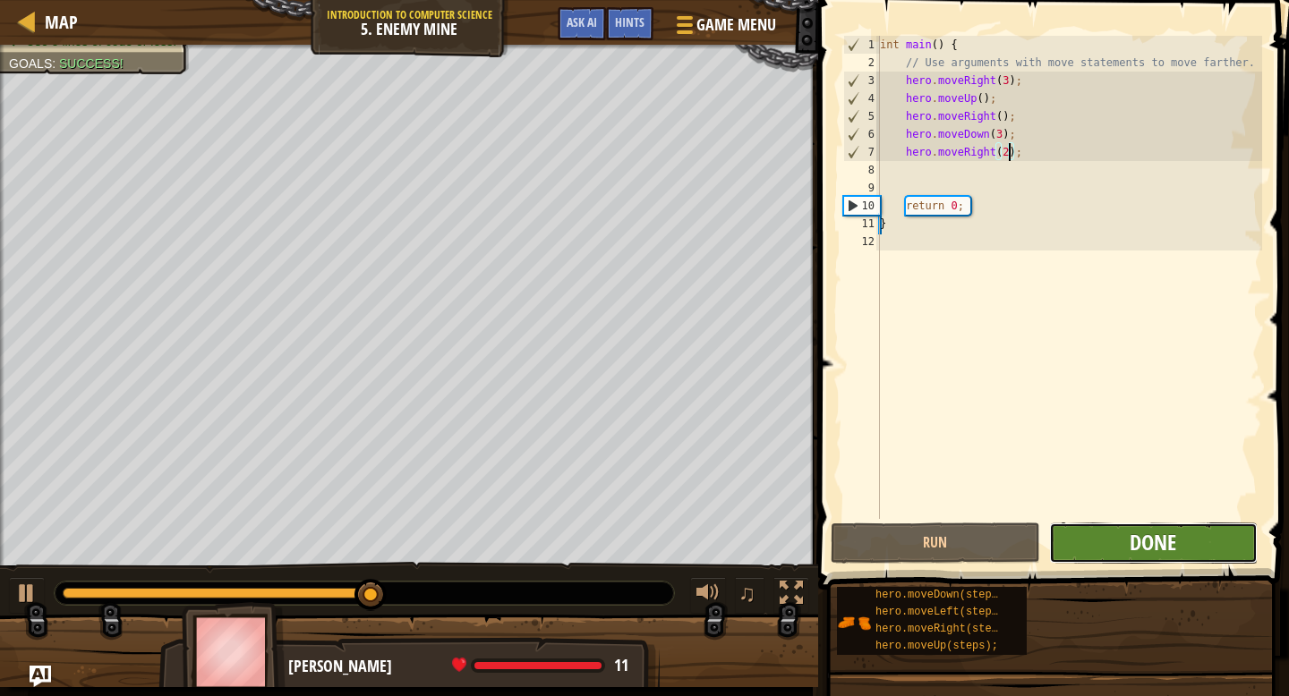
click at [1154, 544] on span "Done" at bounding box center [1153, 542] width 47 height 29
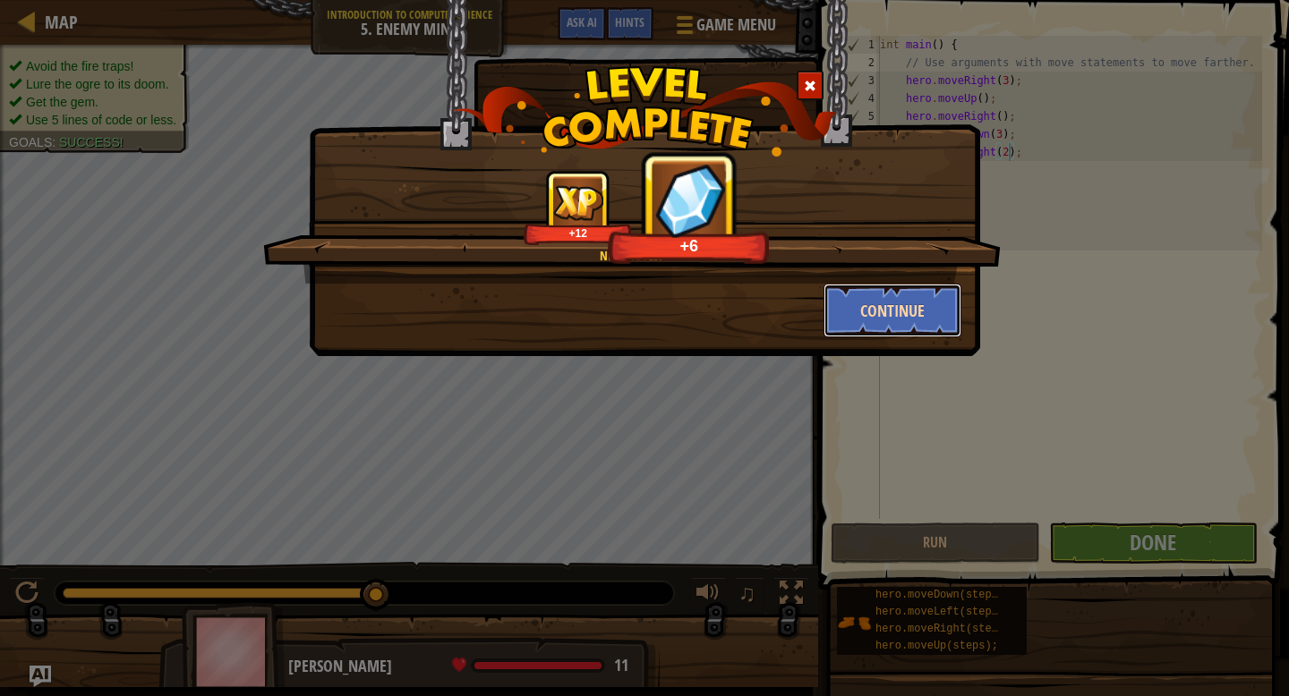
click at [900, 319] on button "Continue" at bounding box center [893, 311] width 139 height 54
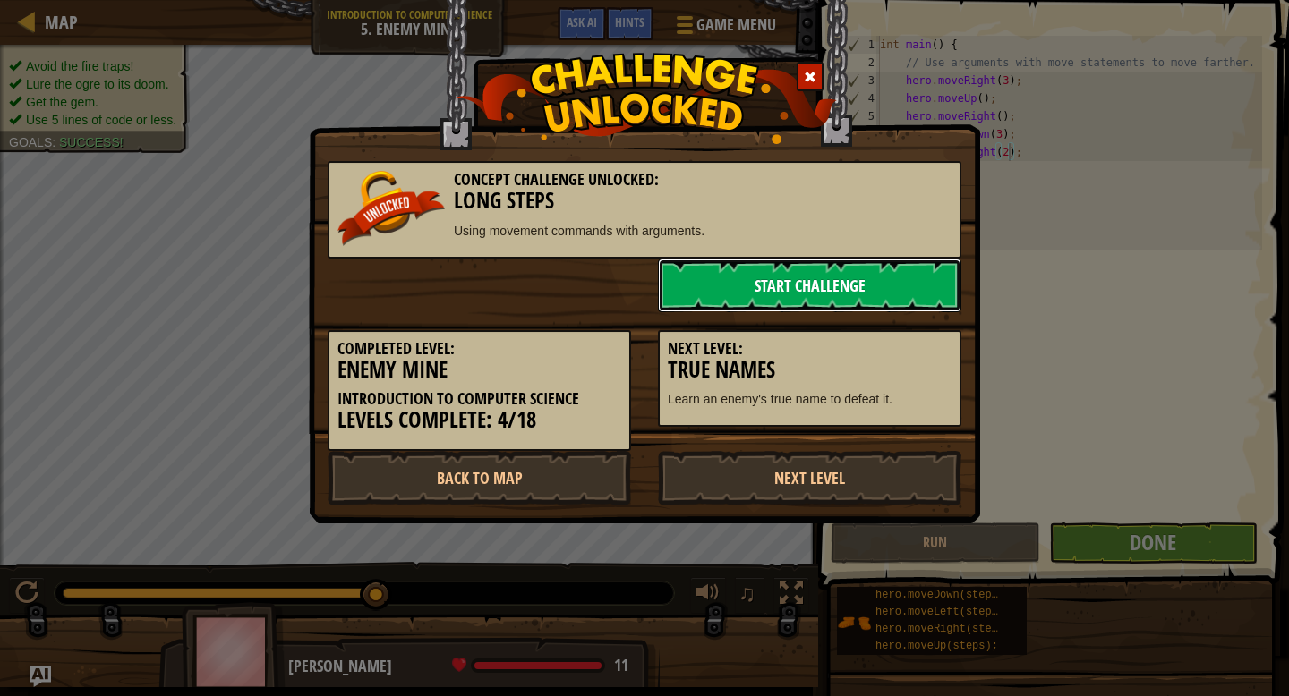
click at [787, 297] on link "Start Challenge" at bounding box center [809, 286] width 303 height 54
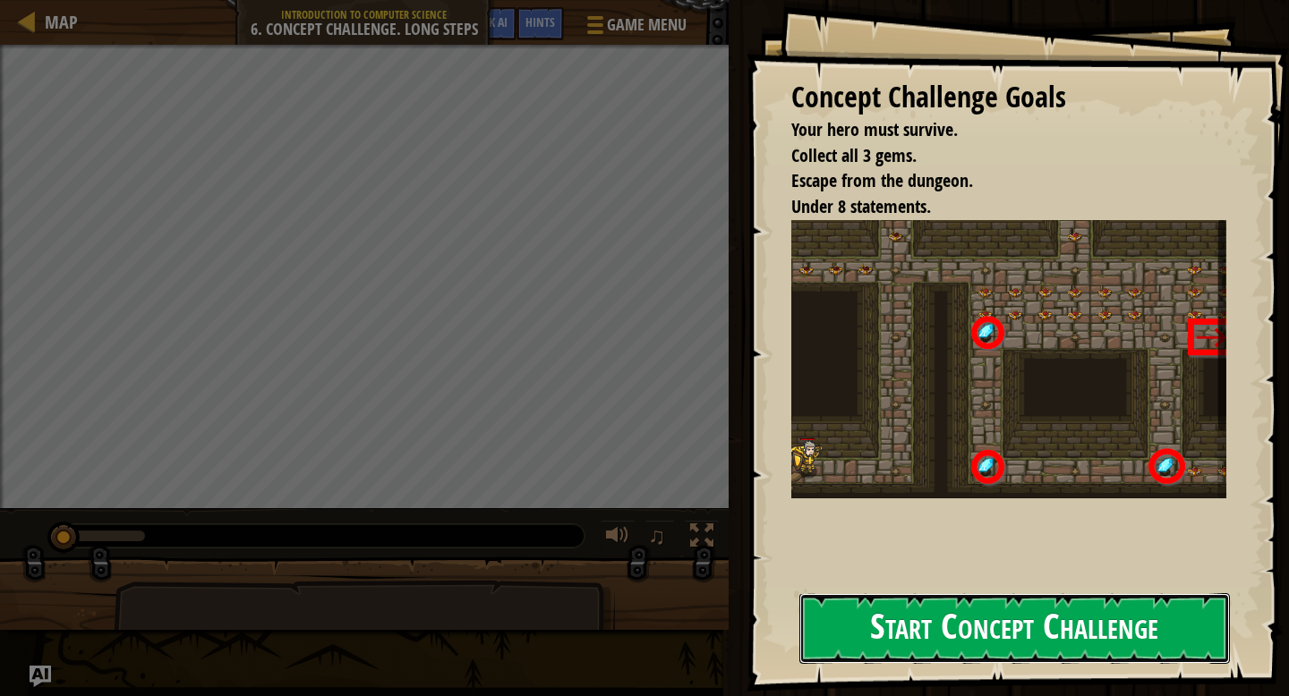
click at [1009, 629] on button "Start Concept Challenge" at bounding box center [1014, 629] width 431 height 71
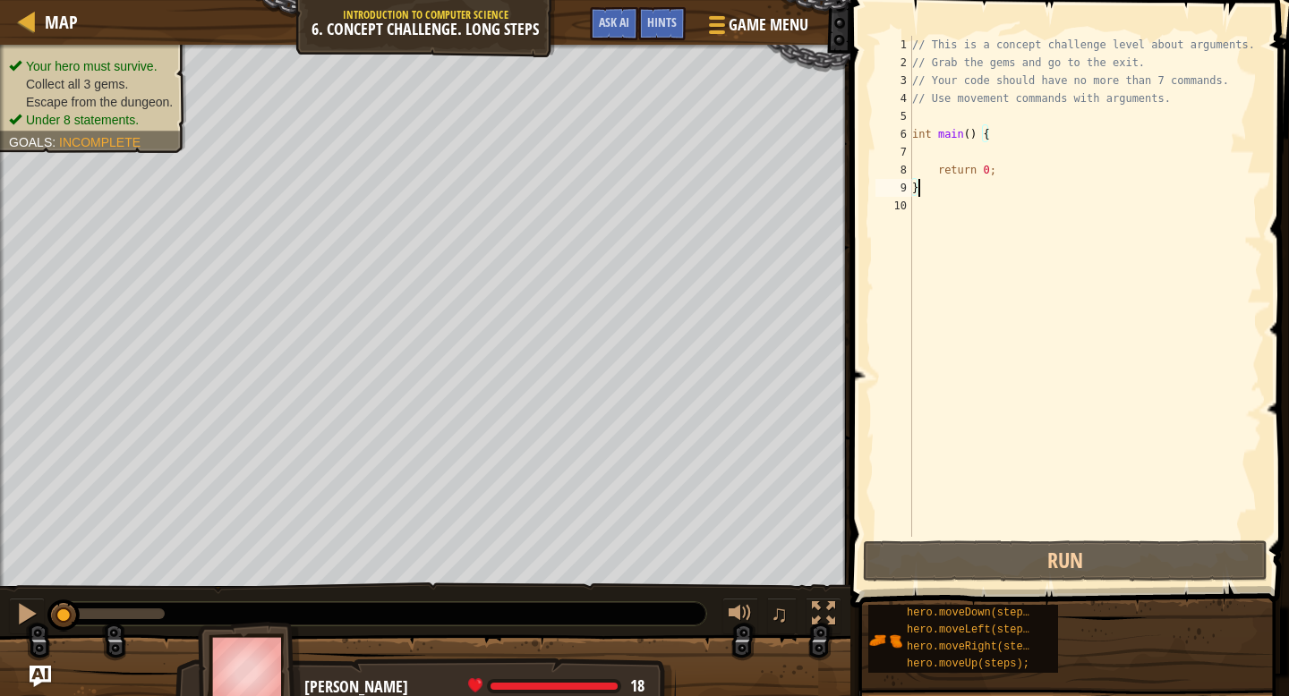
click at [997, 150] on div "// This is a concept challenge level about arguments. // Grab the gems and go t…" at bounding box center [1086, 304] width 354 height 537
type textarea "h"
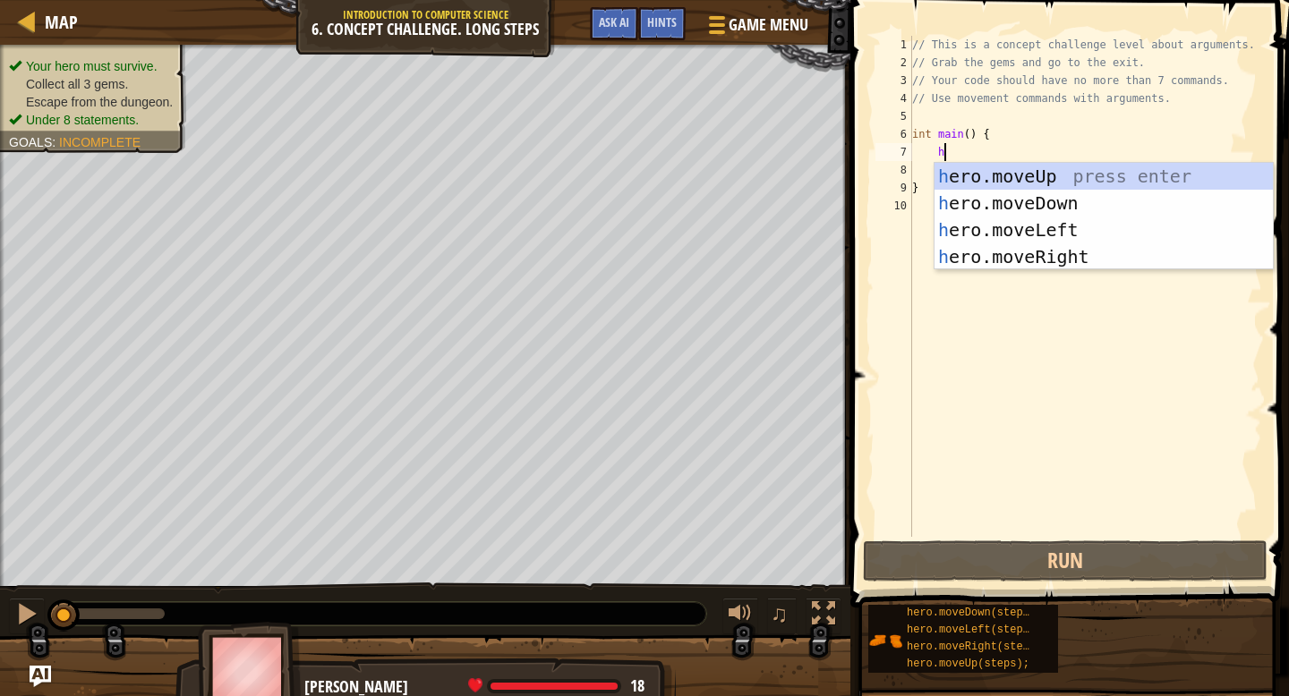
scroll to position [8, 2]
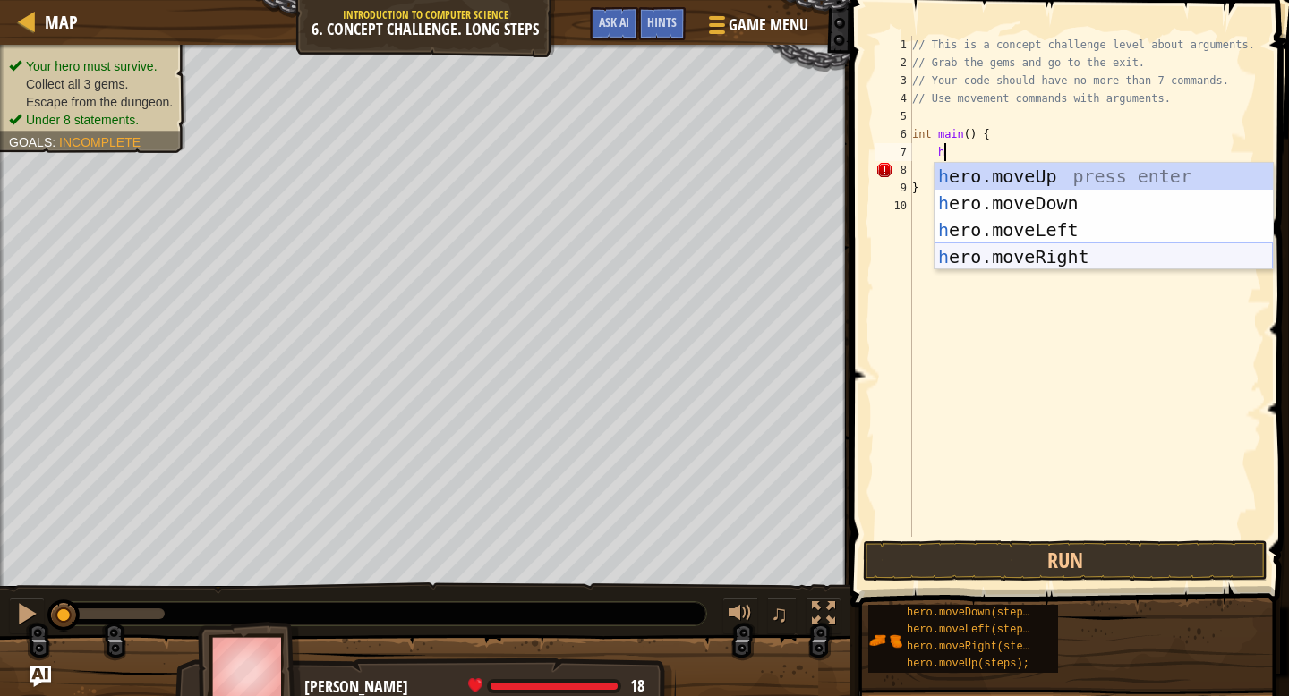
click at [1000, 256] on div "h ero.moveUp press enter h ero.moveDown press enter h ero.moveLeft press enter …" at bounding box center [1104, 243] width 338 height 161
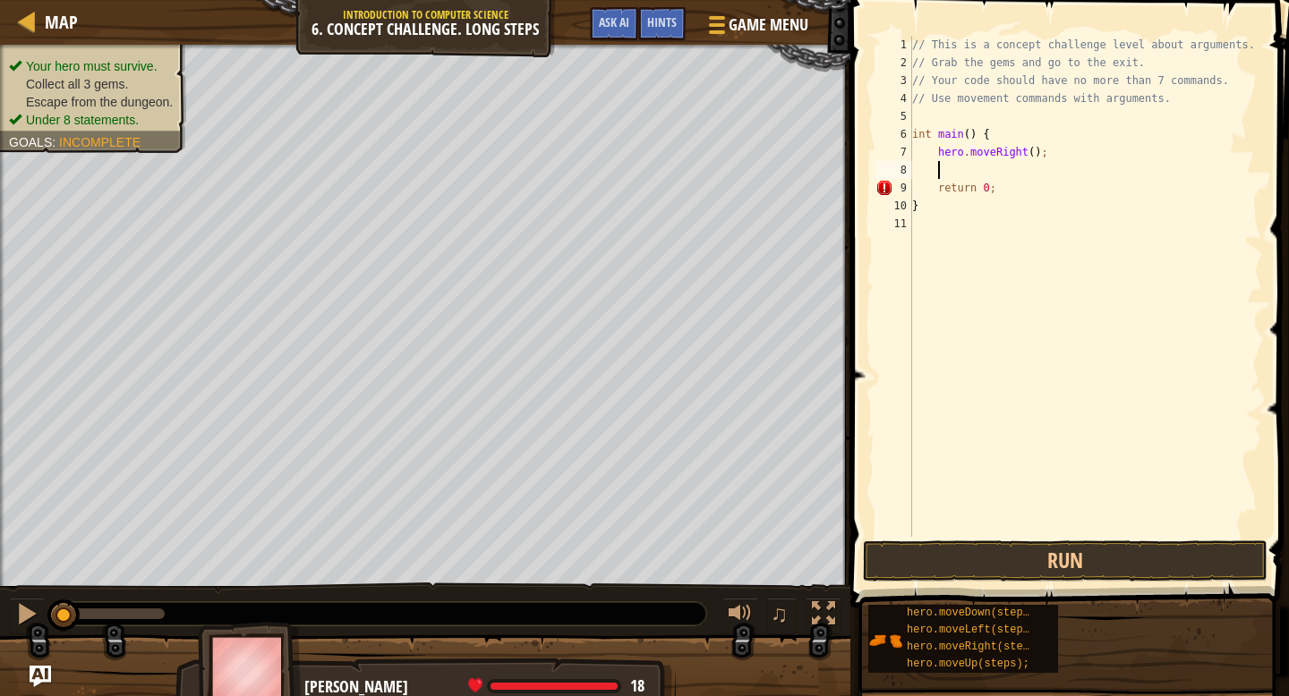
type textarea "h"
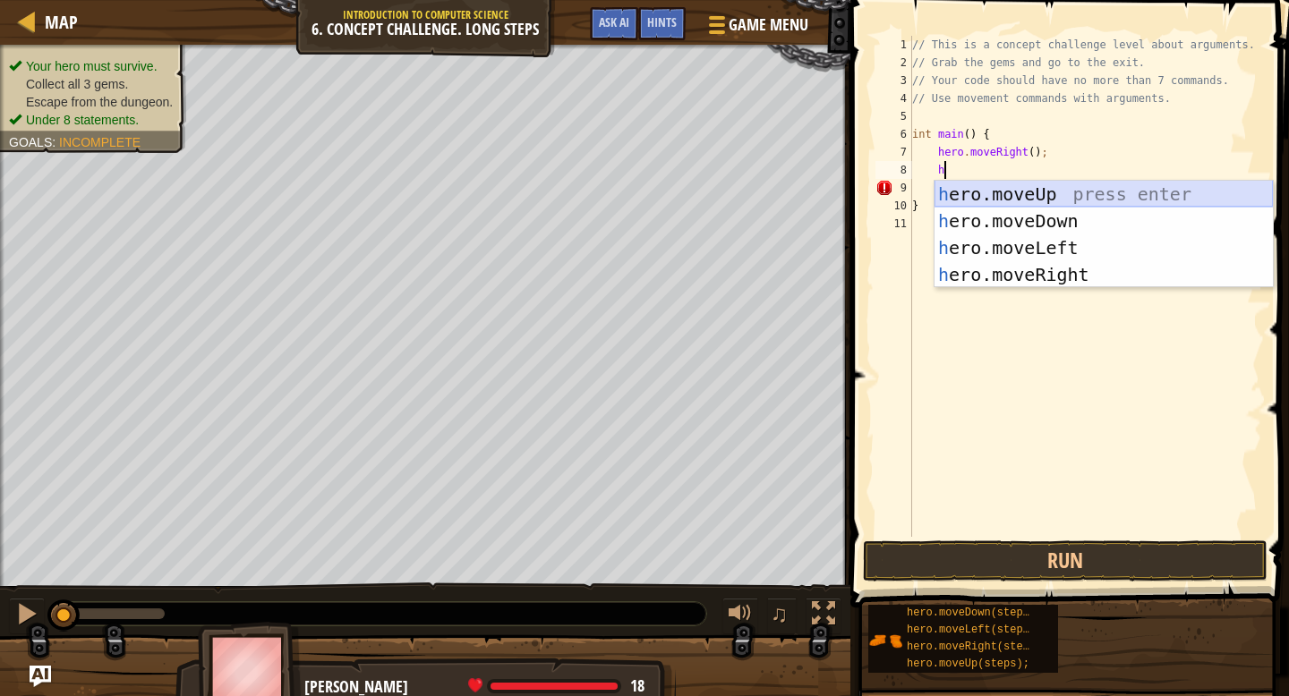
click at [1000, 198] on div "h ero.moveUp press enter h ero.moveDown press enter h ero.moveLeft press enter …" at bounding box center [1104, 261] width 338 height 161
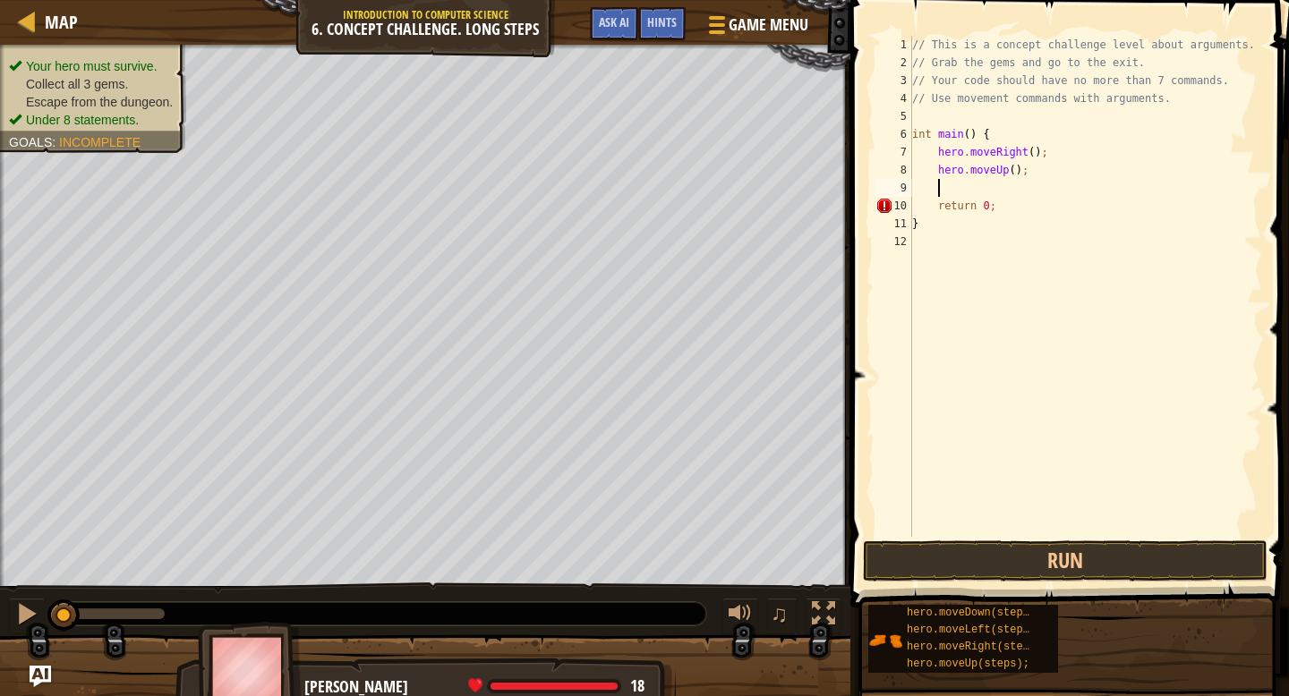
scroll to position [8, 1]
click at [1016, 174] on div "// This is a concept challenge level about arguments. // Grab the gems and go t…" at bounding box center [1086, 304] width 354 height 537
type textarea "hero.moveUp(3);"
click at [1003, 181] on div "// This is a concept challenge level about arguments. // Grab the gems and go t…" at bounding box center [1086, 304] width 354 height 537
type textarea "h"
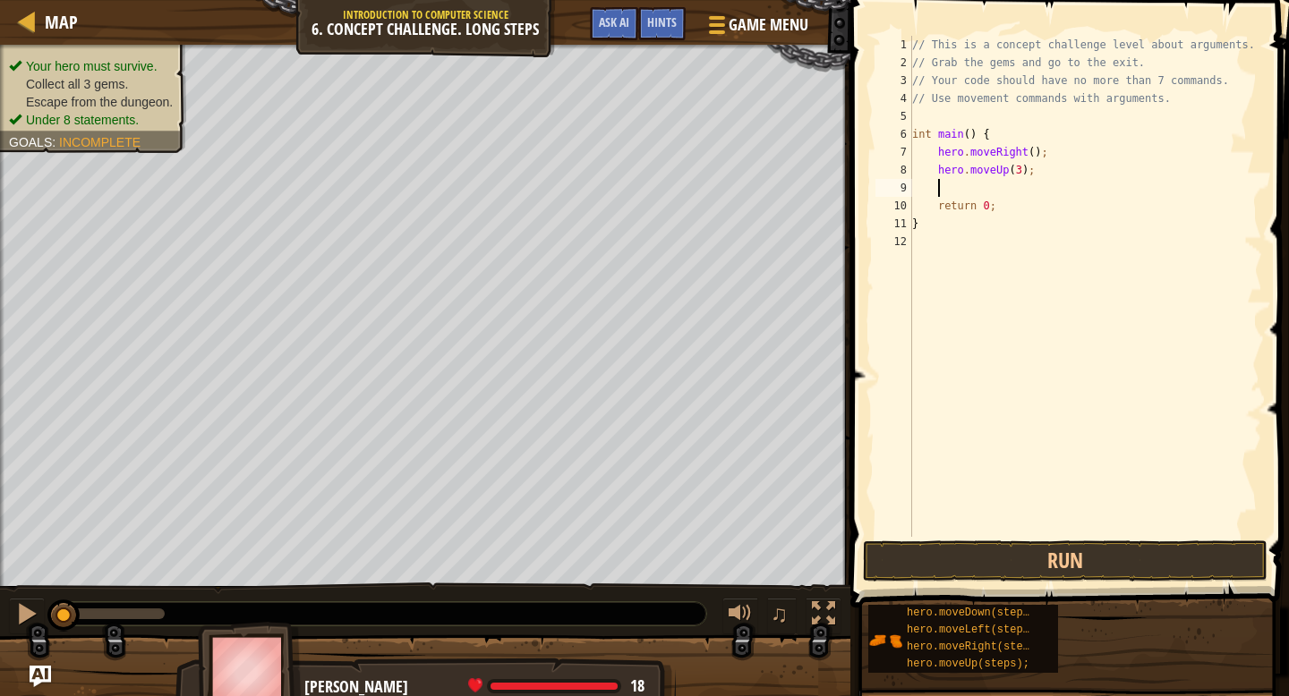
scroll to position [8, 2]
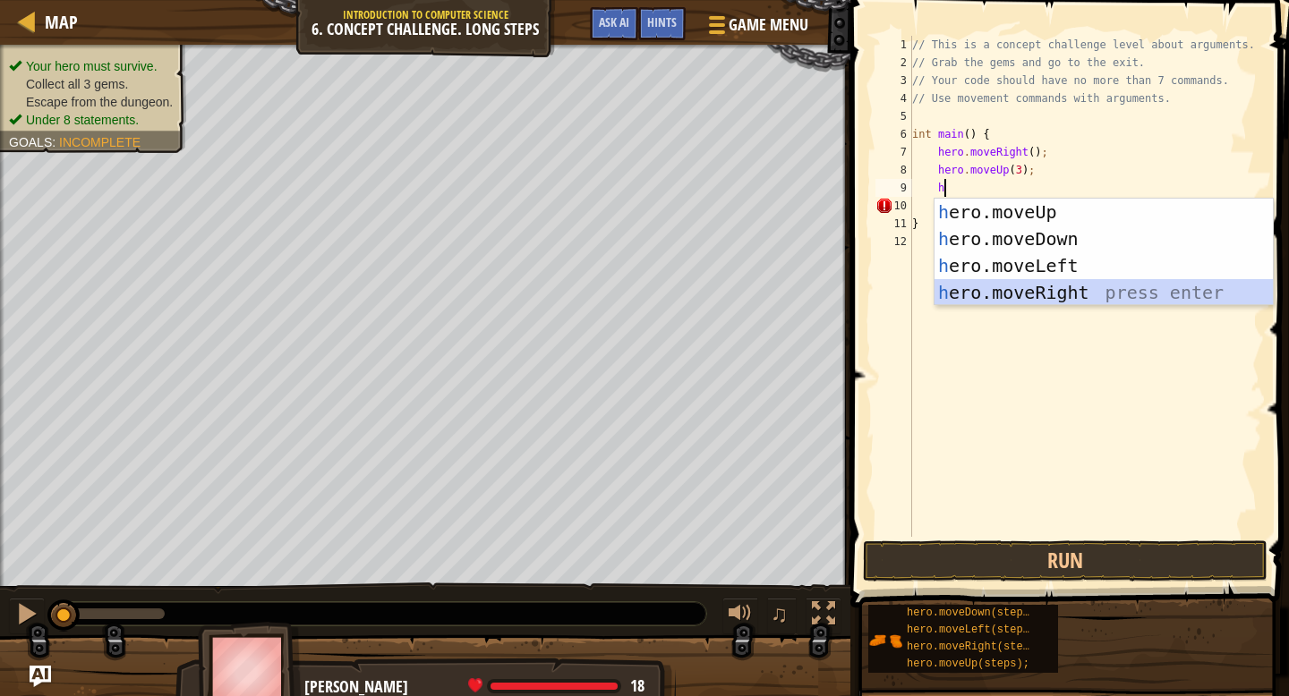
click at [987, 289] on div "h ero.moveUp press enter h ero.moveDown press enter h ero.moveLeft press enter …" at bounding box center [1104, 279] width 338 height 161
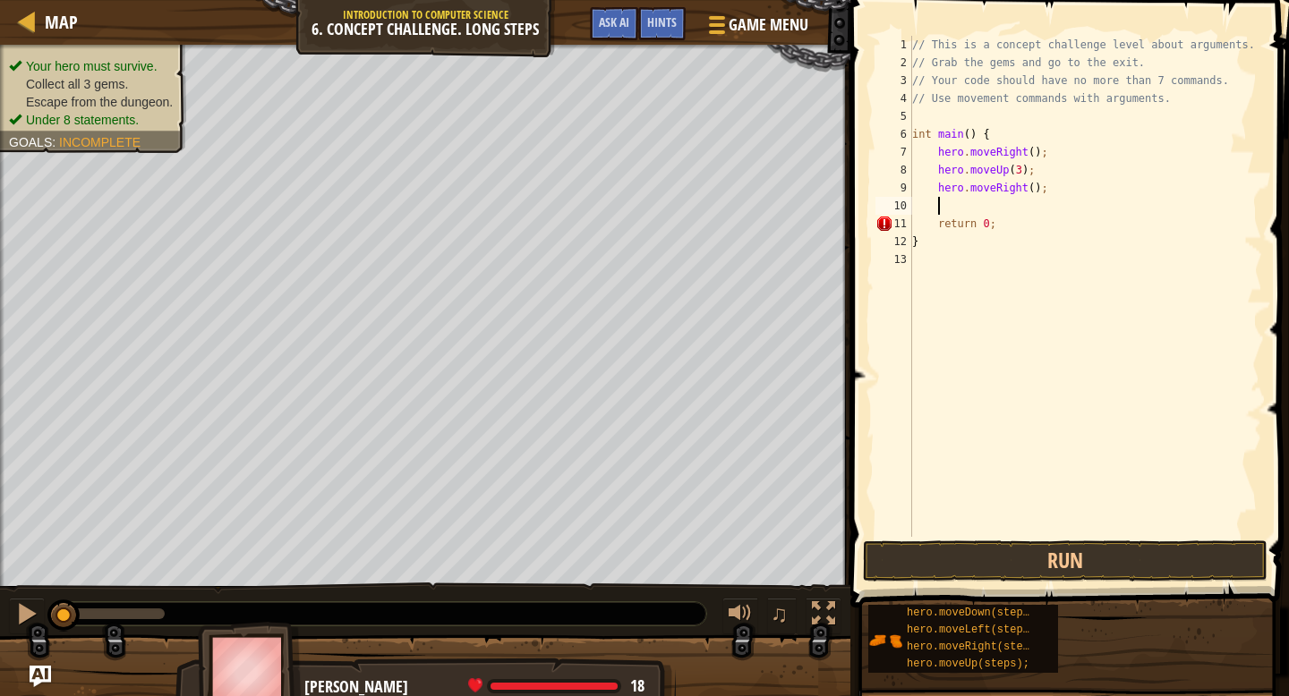
click at [1033, 187] on div "// This is a concept challenge level about arguments. // Grab the gems and go t…" at bounding box center [1086, 304] width 354 height 537
click at [1006, 216] on div "// This is a concept challenge level about arguments. // Grab the gems and go t…" at bounding box center [1086, 304] width 354 height 537
type textarea "return 0;"
click at [1003, 206] on div "// This is a concept challenge level about arguments. // Grab the gems and go t…" at bounding box center [1086, 304] width 354 height 537
type textarea "h"
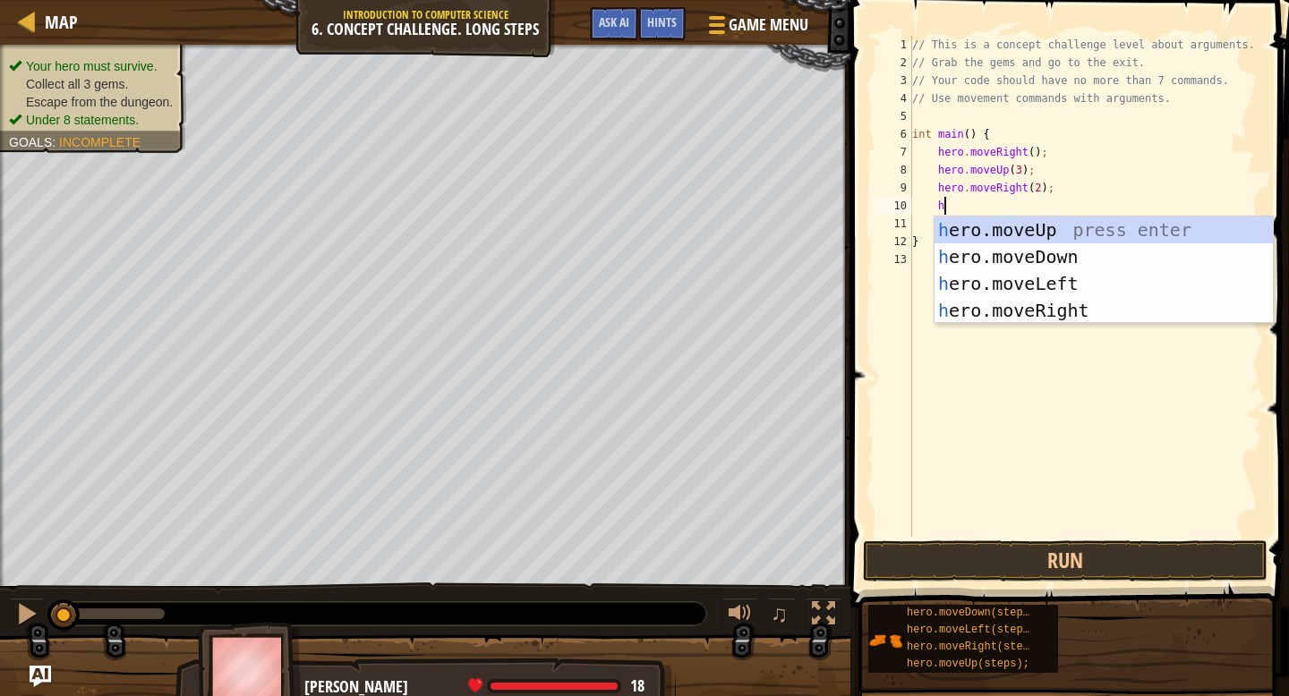
scroll to position [8, 2]
click at [1017, 266] on div "h ero.moveUp press enter h ero.moveDown press enter h ero.moveLeft press enter …" at bounding box center [1104, 297] width 338 height 161
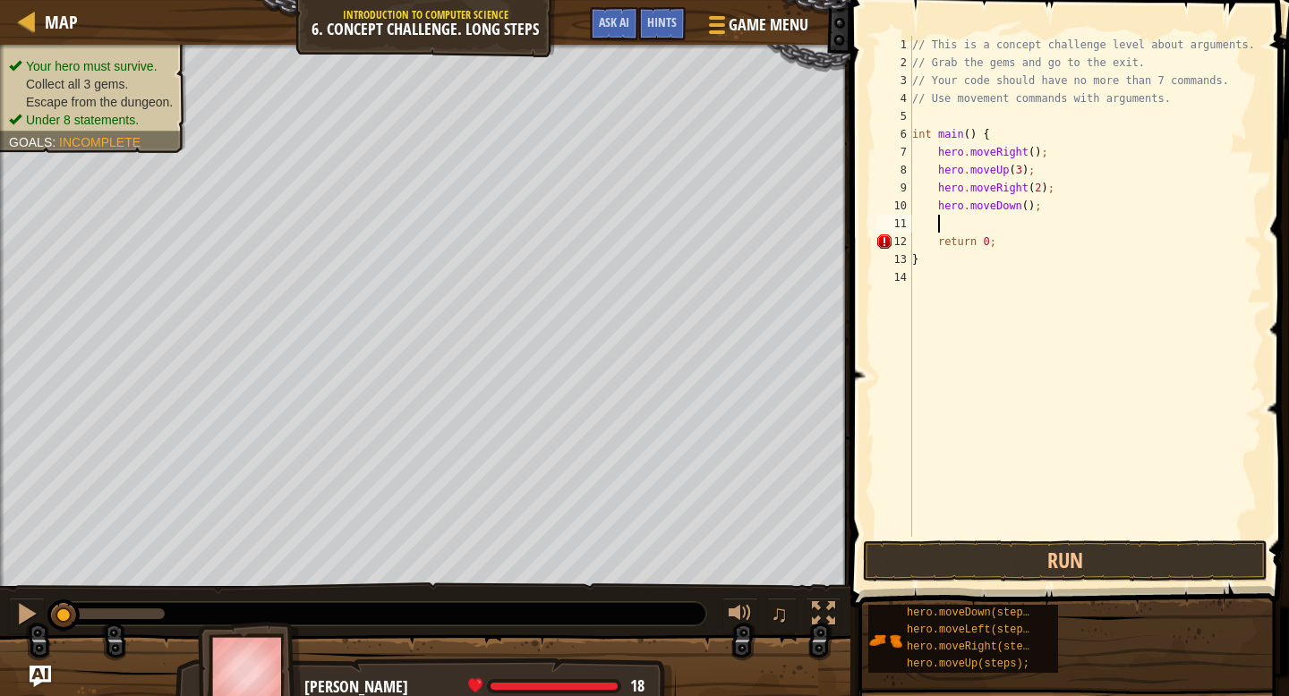
type textarea "h"
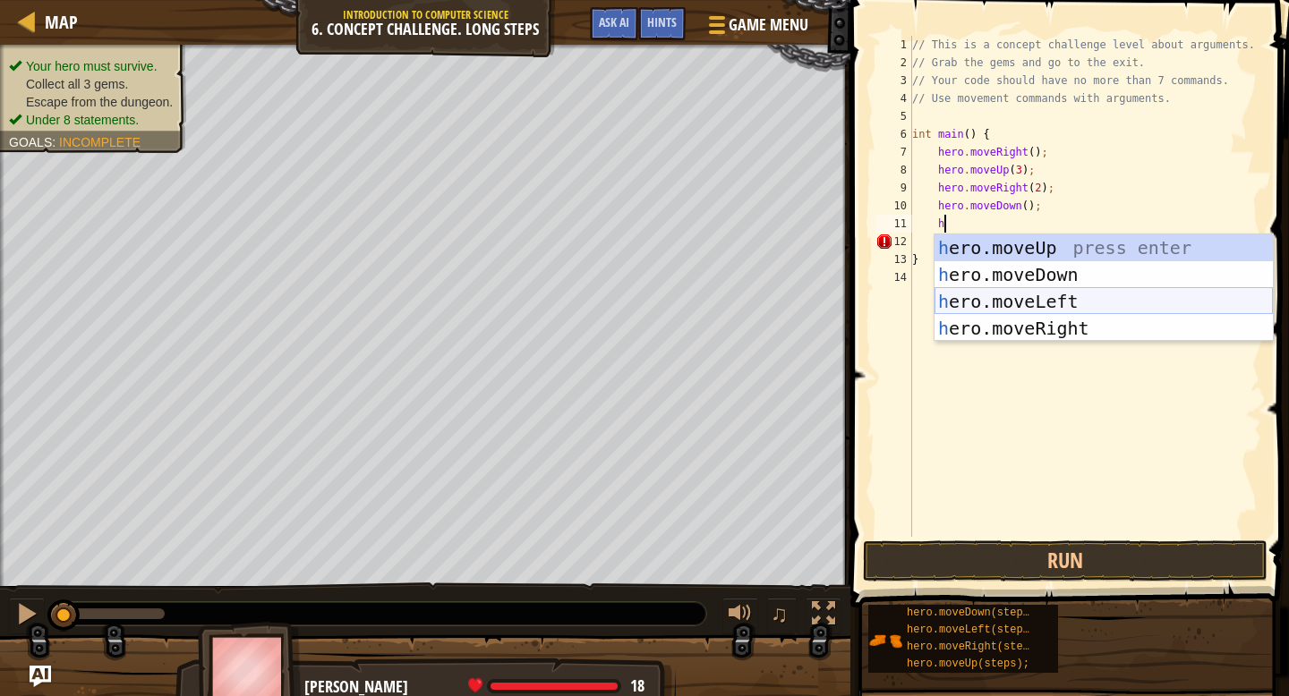
click at [996, 303] on div "h ero.moveUp press enter h ero.moveDown press enter h ero.moveLeft press enter …" at bounding box center [1104, 315] width 338 height 161
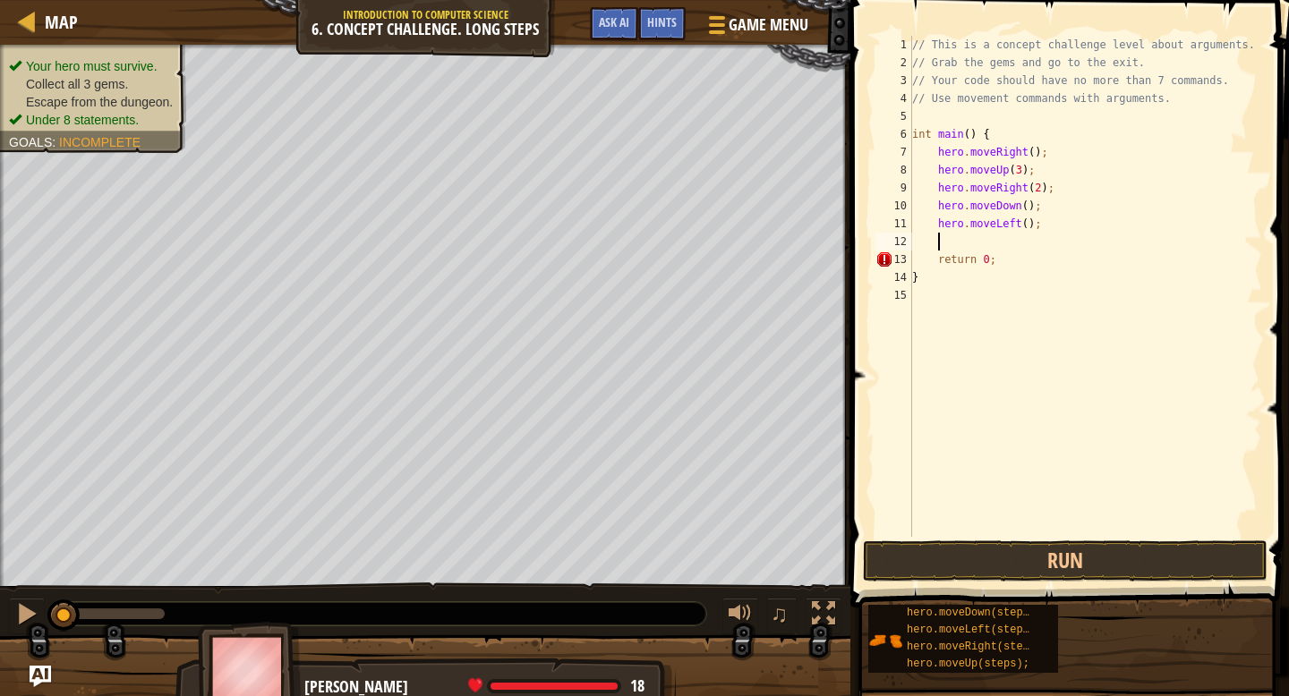
type textarea "h"
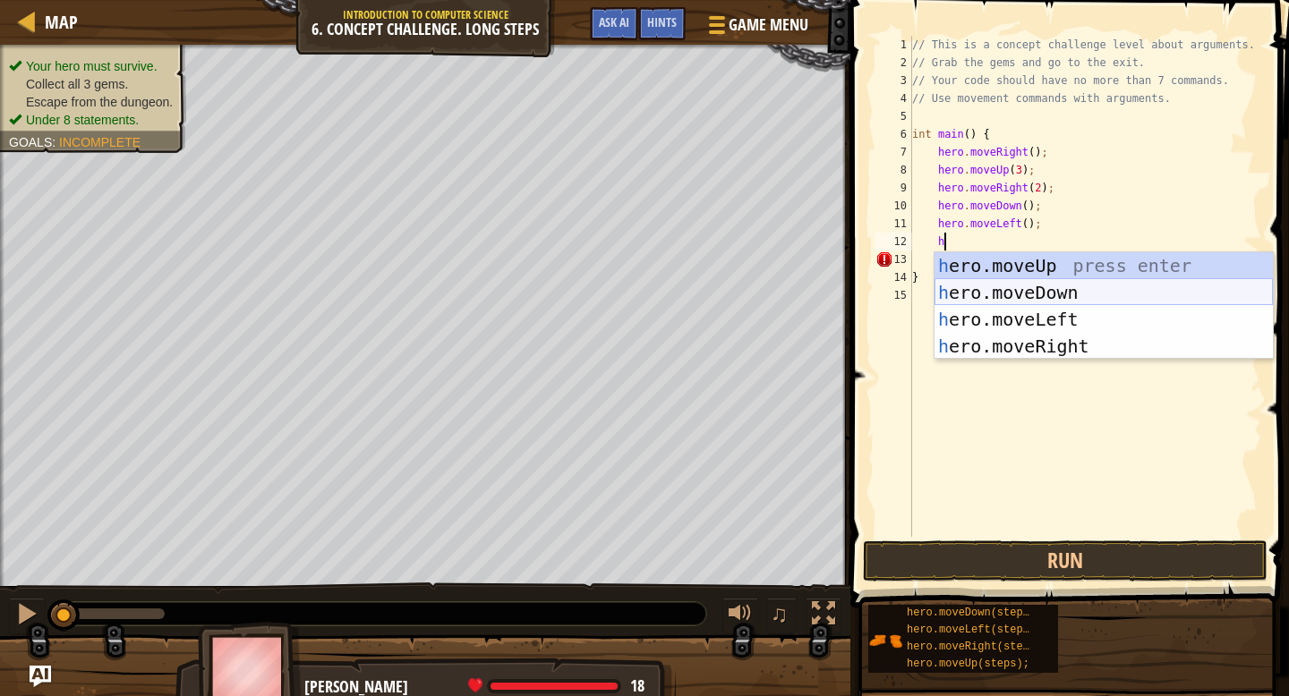
click at [999, 284] on div "h ero.moveUp press enter h ero.moveDown press enter h ero.moveLeft press enter …" at bounding box center [1104, 332] width 338 height 161
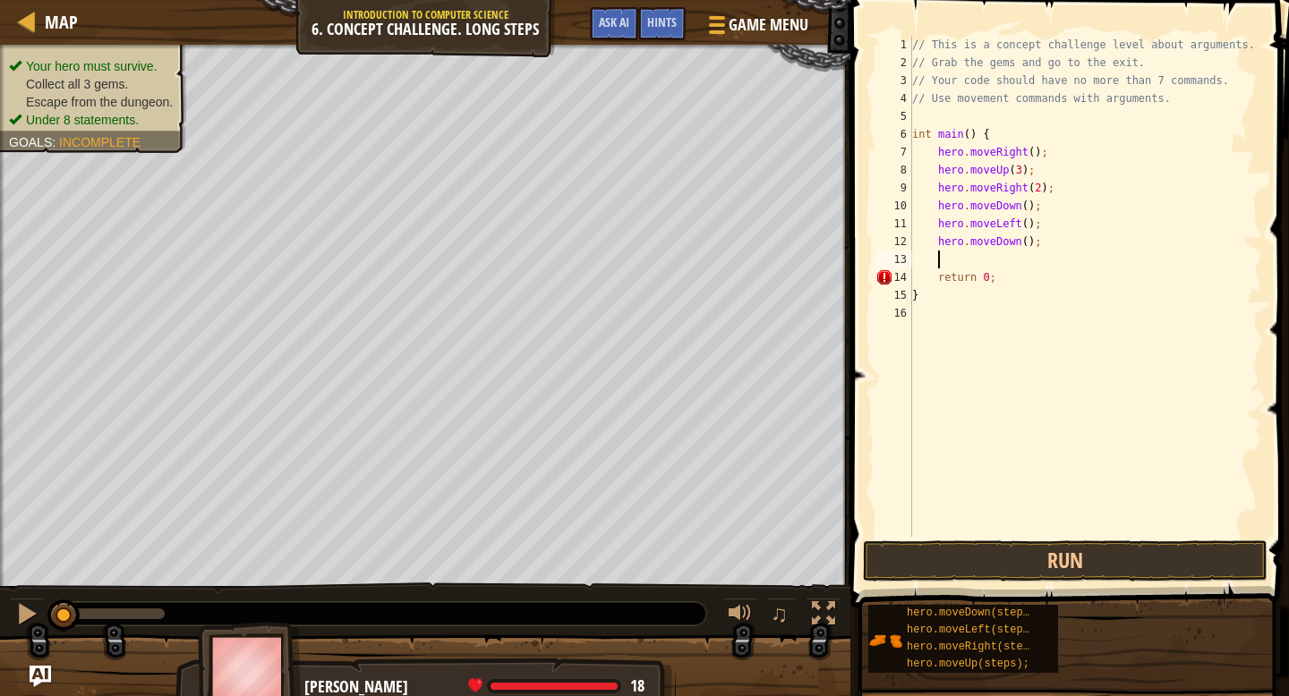
click at [1027, 243] on div "// This is a concept challenge level about arguments. // Grab the gems and go t…" at bounding box center [1086, 304] width 354 height 537
type textarea "hero.moveDown(2);"
click at [988, 268] on div "// This is a concept challenge level about arguments. // Grab the gems and go t…" at bounding box center [1086, 304] width 354 height 537
type textarea "h"
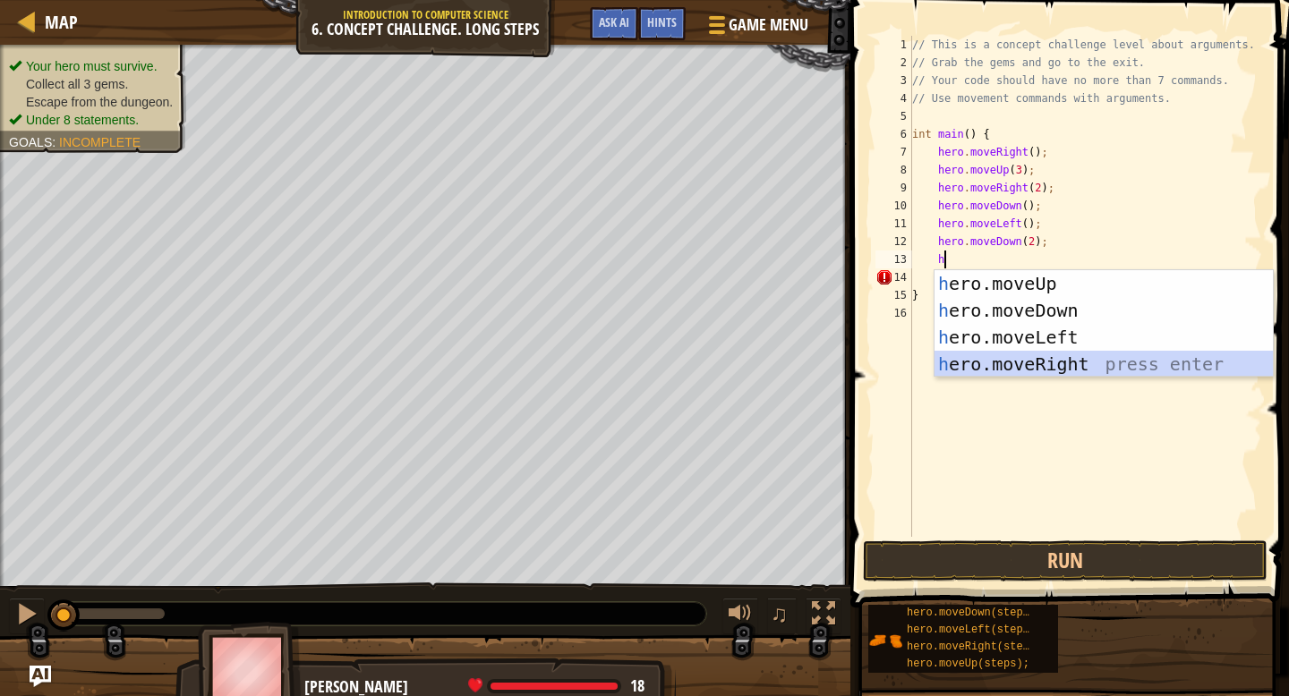
click at [1039, 360] on div "h ero.moveUp press enter h ero.moveDown press enter h ero.moveLeft press enter …" at bounding box center [1104, 350] width 338 height 161
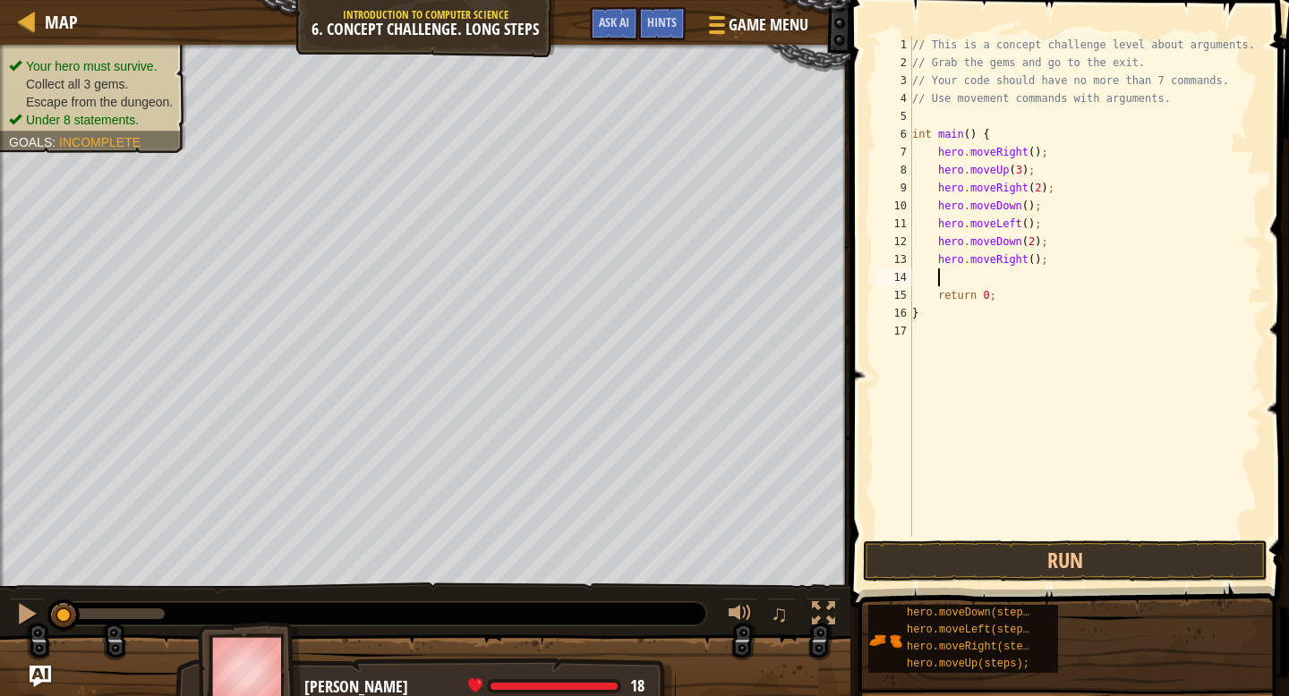
type textarea "h"
click at [1036, 258] on div "// This is a concept challenge level about arguments. // Grab the gems and go t…" at bounding box center [1086, 304] width 354 height 537
type textarea "hero.moveRight(2);"
click at [1010, 279] on div "// This is a concept challenge level about arguments. // Grab the gems and go t…" at bounding box center [1086, 304] width 354 height 537
type textarea "h"
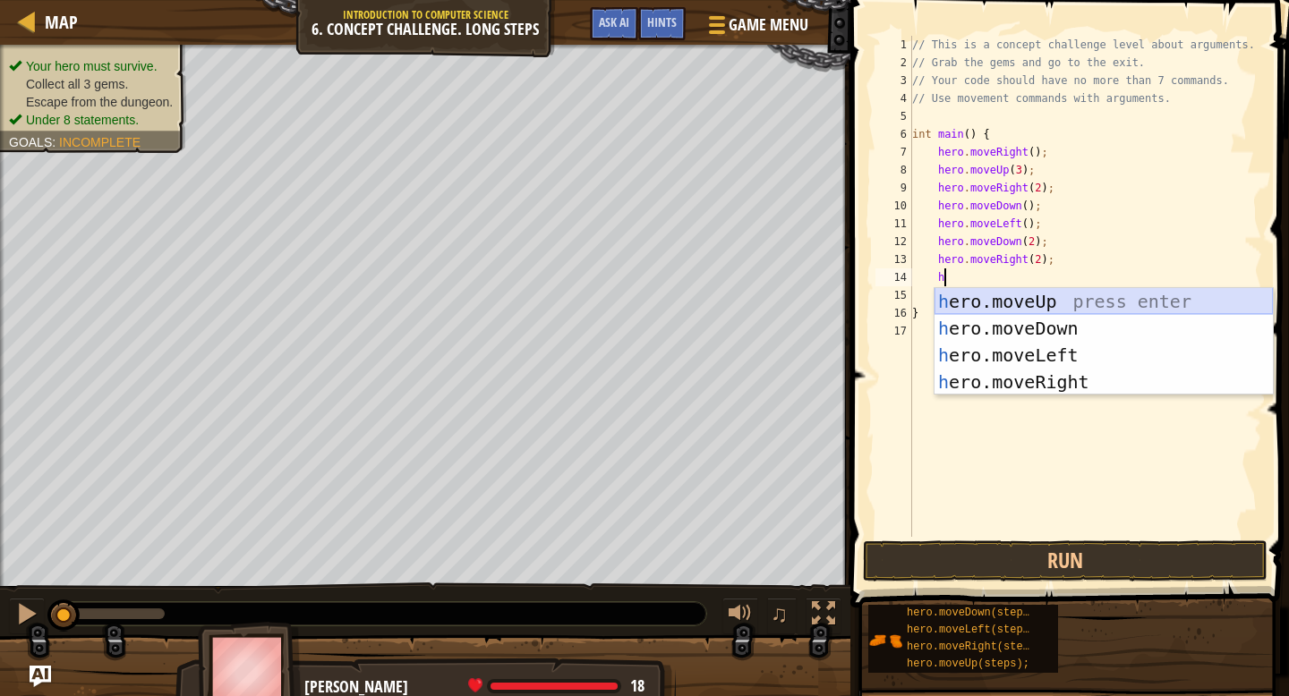
click at [1009, 304] on div "h ero.moveUp press enter h ero.moveDown press enter h ero.moveLeft press enter …" at bounding box center [1104, 368] width 338 height 161
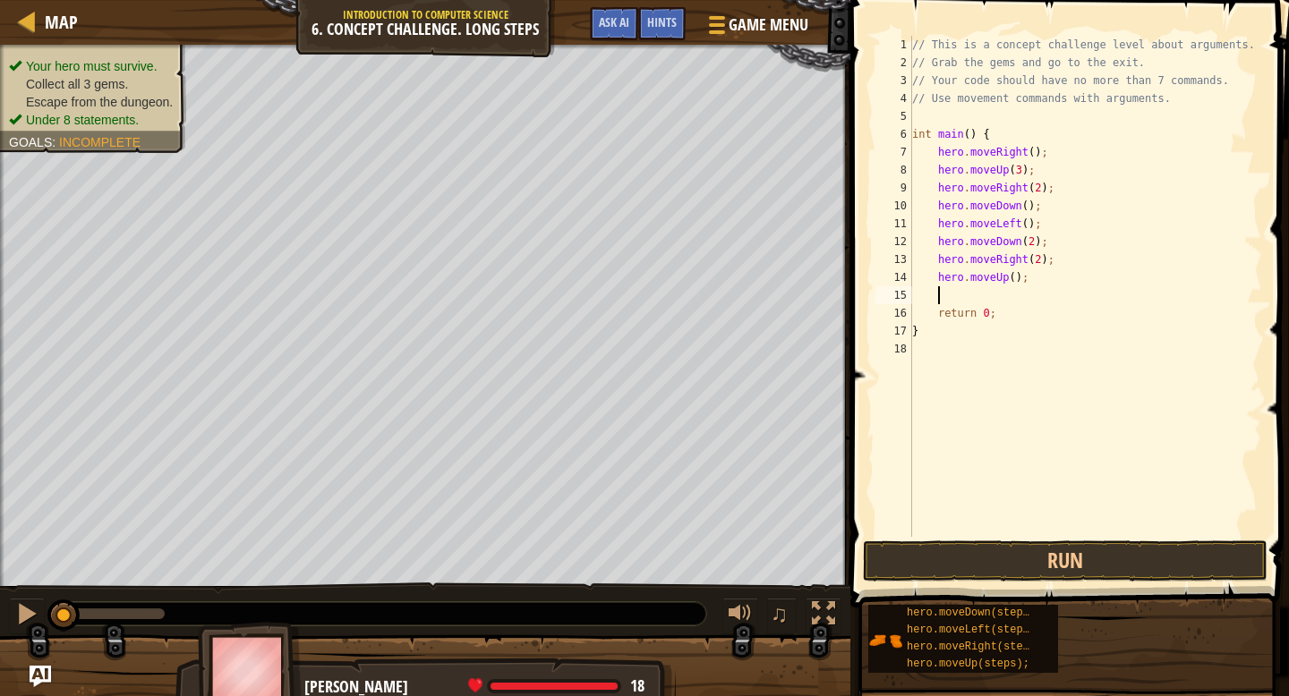
click at [1017, 284] on div "// This is a concept challenge level about arguments. // Grab the gems and go t…" at bounding box center [1086, 304] width 354 height 537
type textarea "hero.moveUp(2);"
click at [986, 303] on div "// This is a concept challenge level about arguments. // Grab the gems and go t…" at bounding box center [1086, 304] width 354 height 537
type textarea "h"
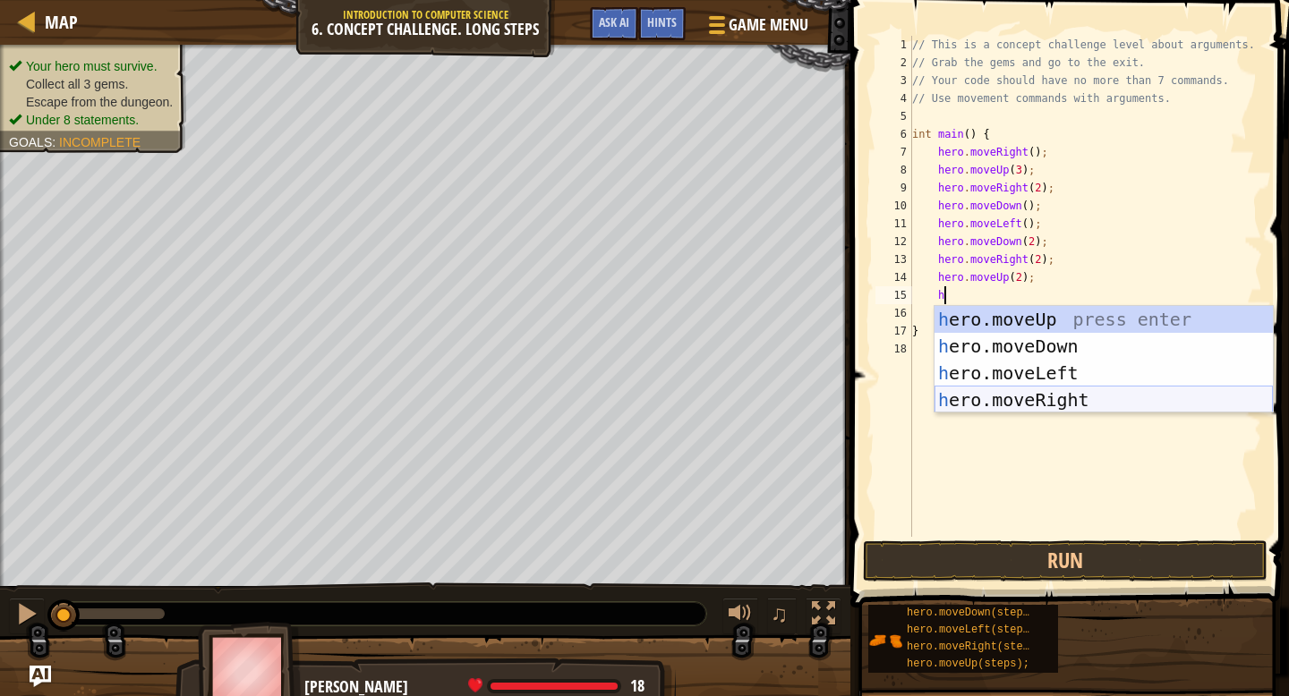
click at [988, 396] on div "h ero.moveUp press enter h ero.moveDown press enter h ero.moveLeft press enter …" at bounding box center [1104, 386] width 338 height 161
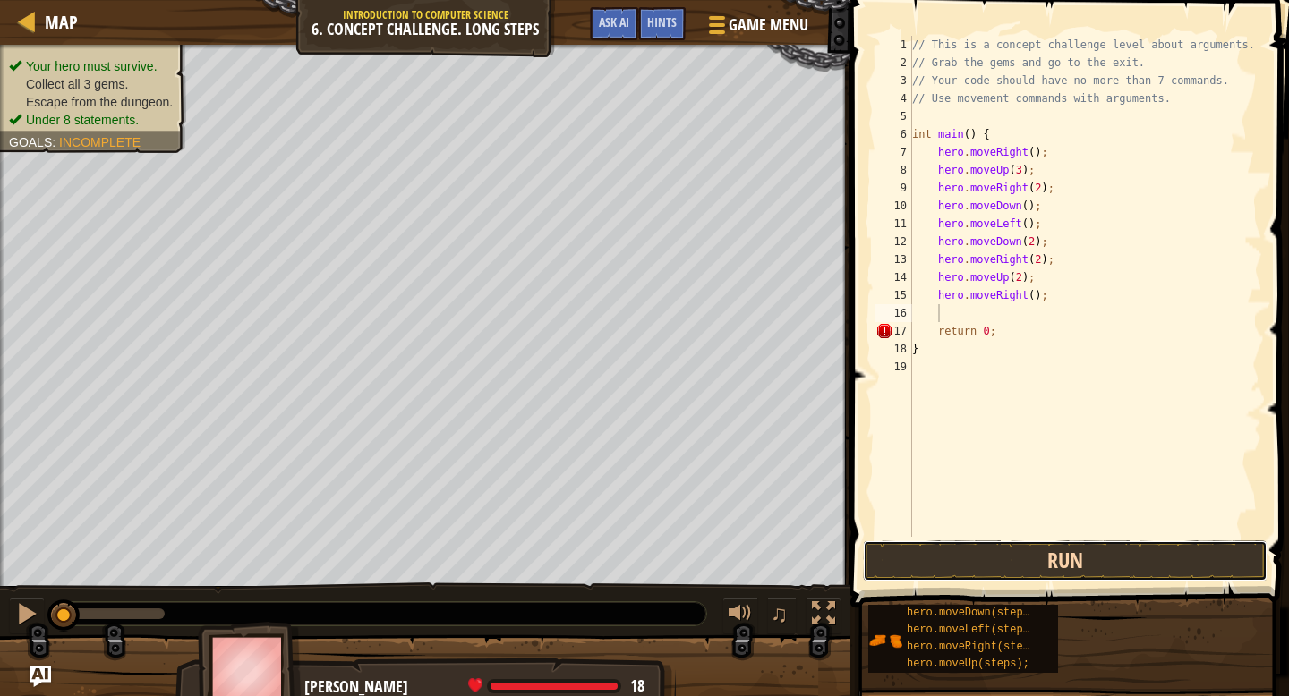
click at [992, 564] on button "Run" at bounding box center [1065, 561] width 405 height 41
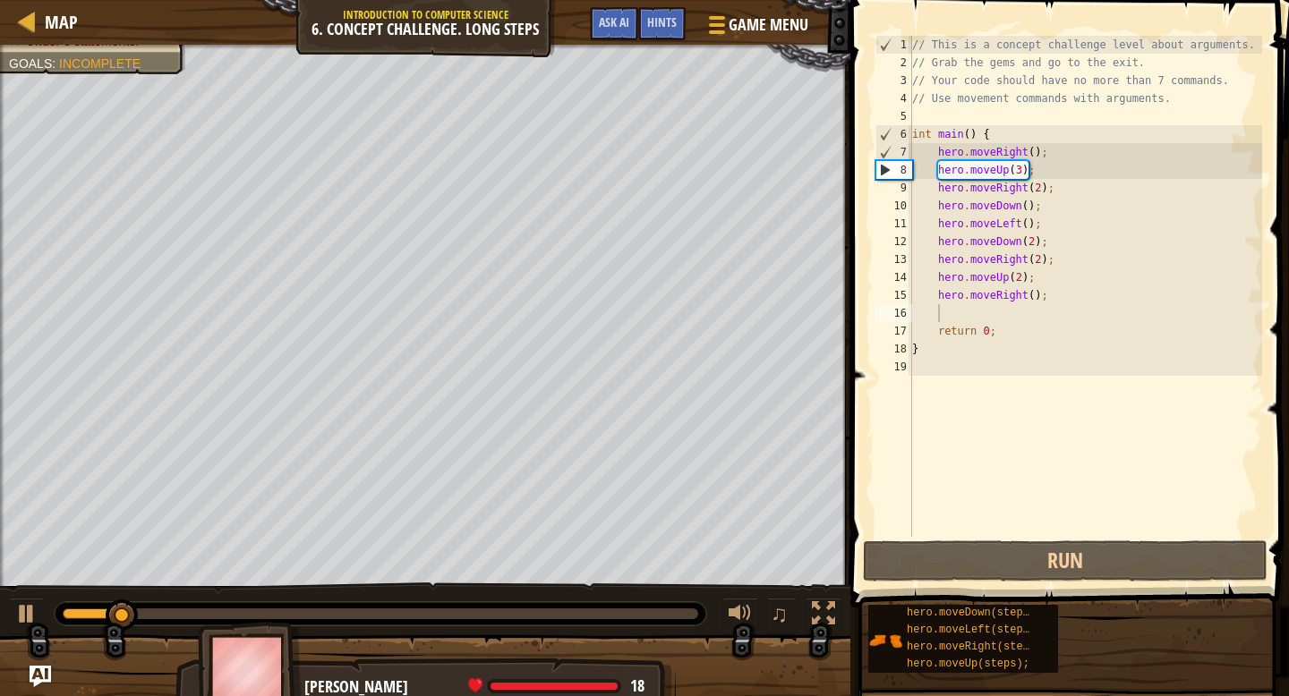
click at [148, 620] on div at bounding box center [381, 613] width 652 height 23
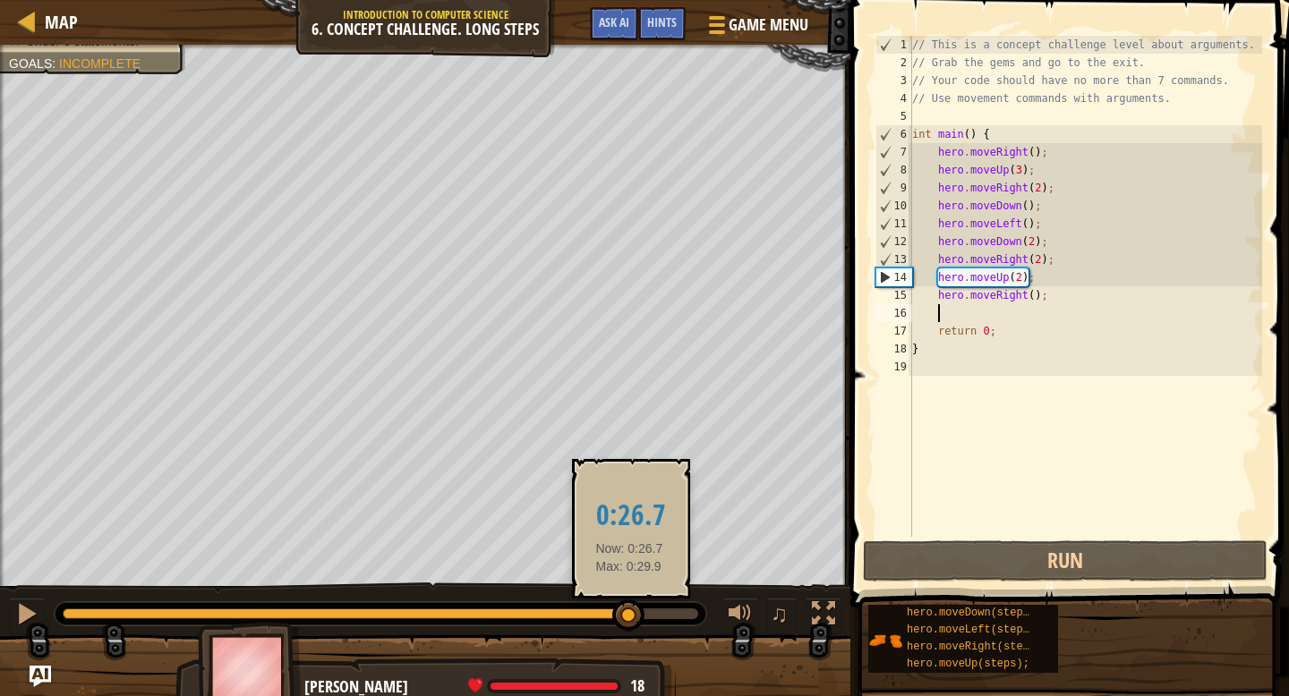
drag, startPoint x: 135, startPoint y: 617, endPoint x: 631, endPoint y: 605, distance: 496.1
click at [631, 605] on div at bounding box center [628, 616] width 32 height 32
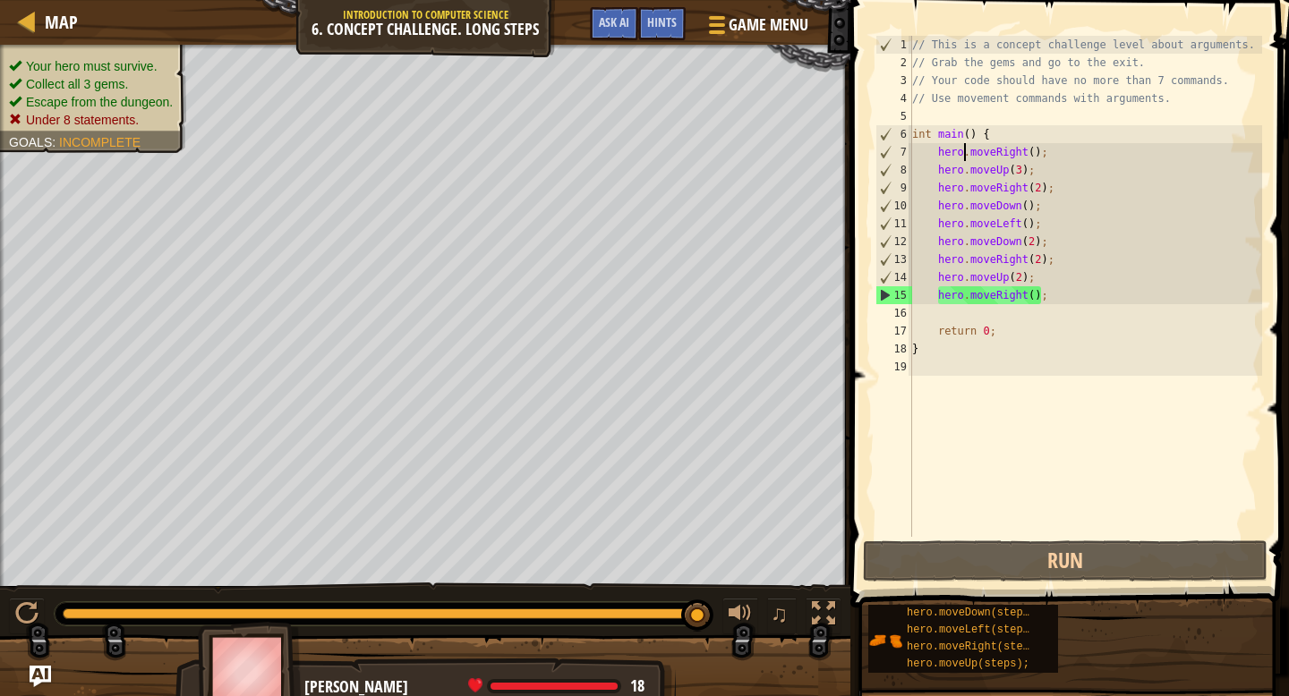
click at [964, 158] on div "// This is a concept challenge level about arguments. // Grab the gems and go t…" at bounding box center [1086, 304] width 354 height 537
click at [967, 168] on div "// This is a concept challenge level about arguments. // Grab the gems and go t…" at bounding box center [1086, 304] width 354 height 537
click at [969, 191] on div "// This is a concept challenge level about arguments. // Grab the gems and go t…" at bounding box center [1086, 304] width 354 height 537
click at [966, 205] on div "// This is a concept challenge level about arguments. // Grab the gems and go t…" at bounding box center [1086, 304] width 354 height 537
click at [968, 226] on div "// This is a concept challenge level about arguments. // Grab the gems and go t…" at bounding box center [1086, 304] width 354 height 537
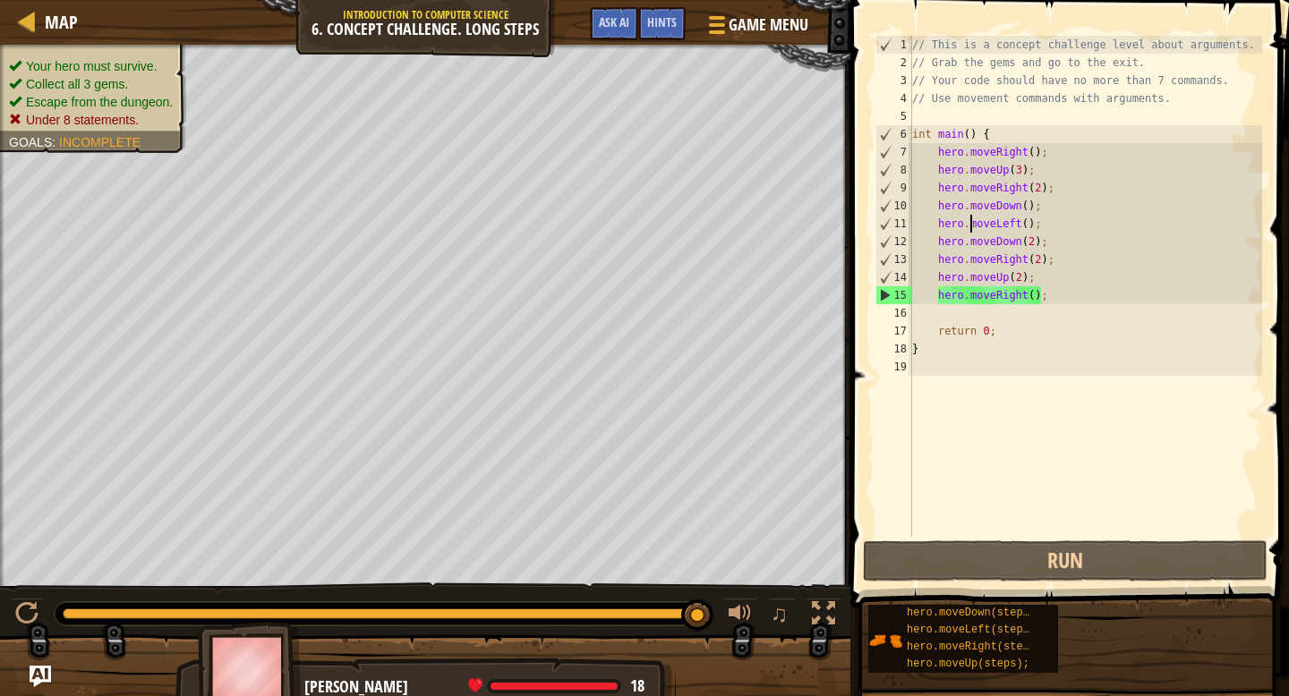
click at [970, 243] on div "// This is a concept challenge level about arguments. // Grab the gems and go t…" at bounding box center [1086, 304] width 354 height 537
click at [975, 263] on div "// This is a concept challenge level about arguments. // Grab the gems and go t…" at bounding box center [1086, 304] width 354 height 537
click at [976, 277] on div "// This is a concept challenge level about arguments. // Grab the gems and go t…" at bounding box center [1086, 304] width 354 height 537
click at [1072, 278] on div "// This is a concept challenge level about arguments. // Grab the gems and go t…" at bounding box center [1086, 304] width 354 height 537
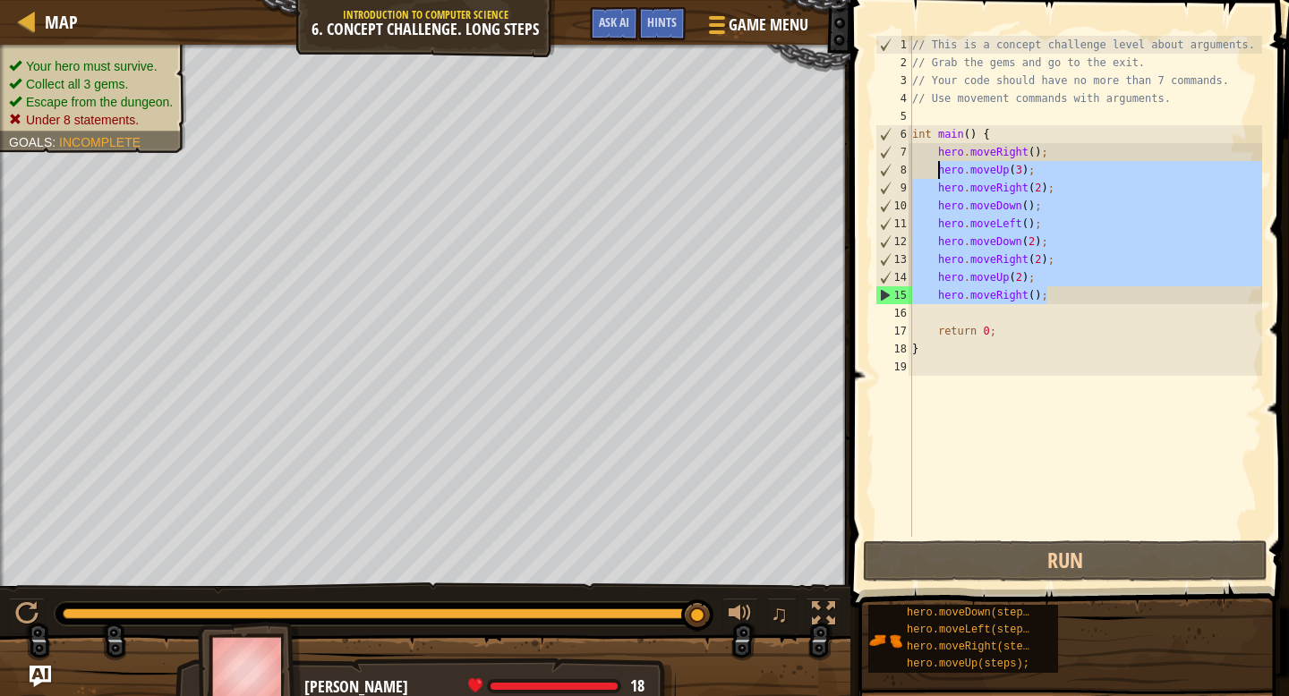
drag, startPoint x: 1066, startPoint y: 301, endPoint x: 941, endPoint y: 173, distance: 179.1
click at [941, 173] on div "// This is a concept challenge level about arguments. // Grab the gems and go t…" at bounding box center [1086, 304] width 354 height 537
type textarea "hero.moveUp(3); hero.moveRight(2);"
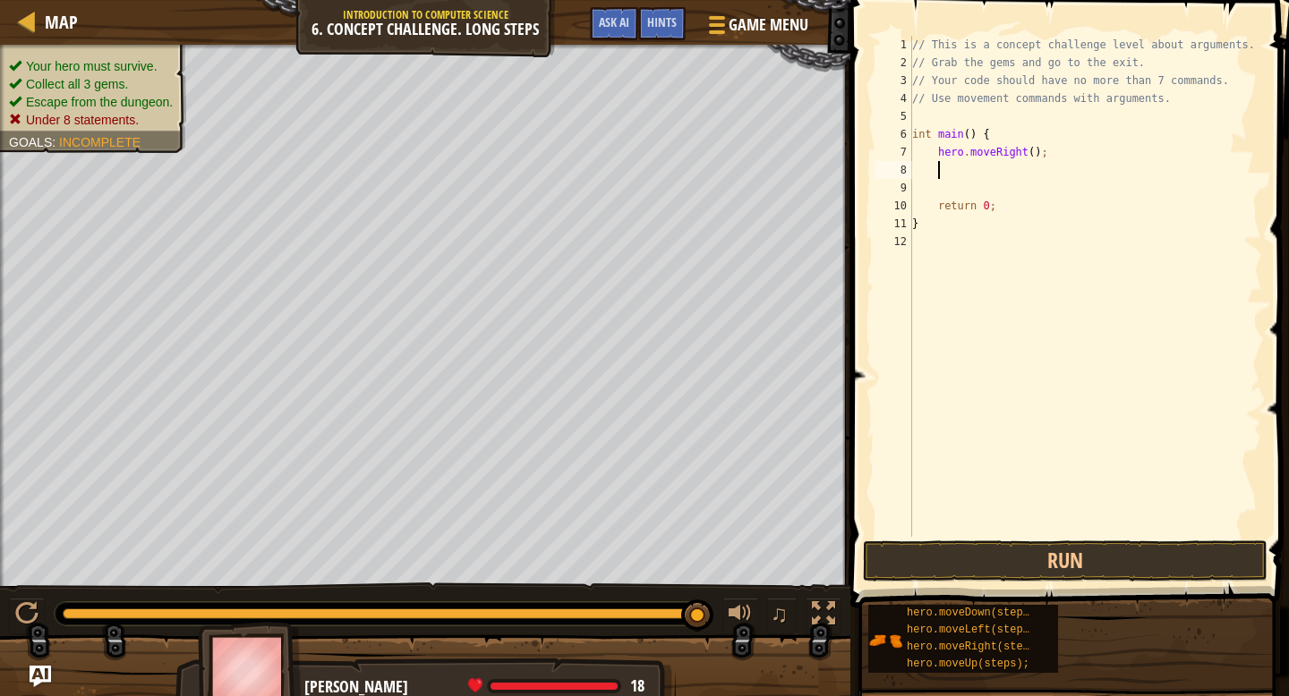
drag, startPoint x: 307, startPoint y: 621, endPoint x: 296, endPoint y: 618, distance: 11.3
click at [297, 619] on div at bounding box center [381, 613] width 652 height 23
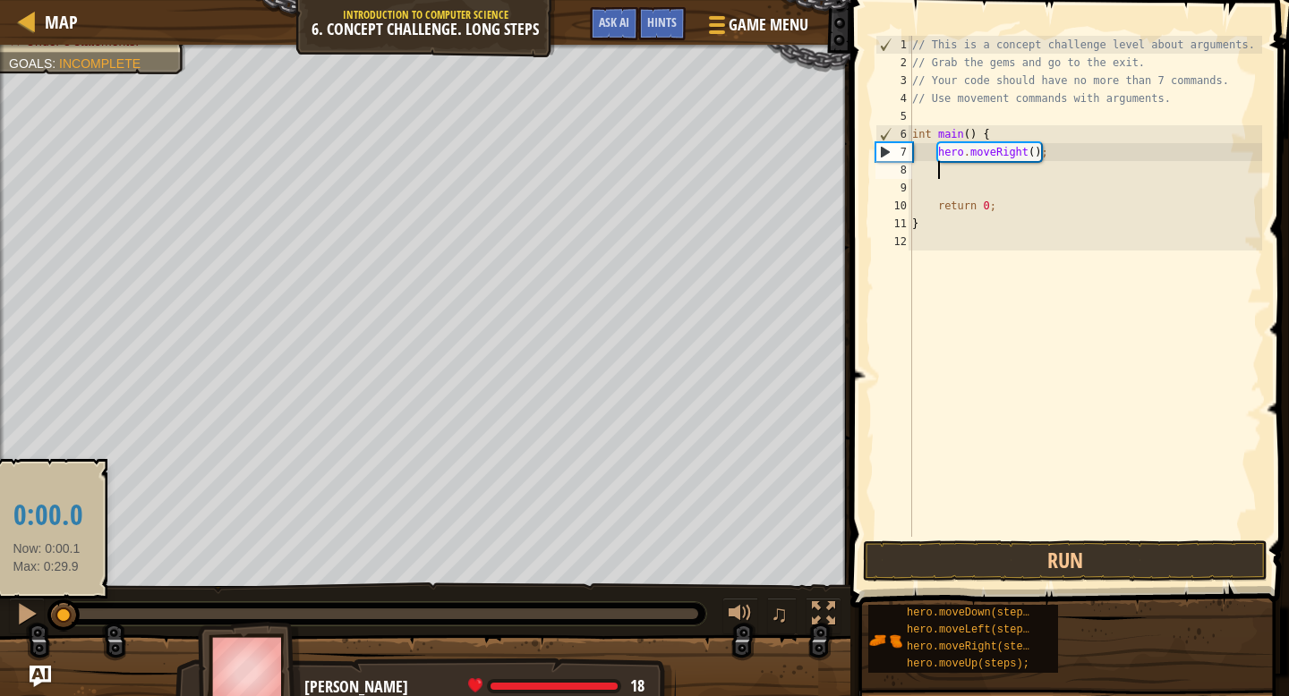
drag, startPoint x: 295, startPoint y: 617, endPoint x: 0, endPoint y: 628, distance: 295.6
click at [0, 628] on div "♫" at bounding box center [425, 610] width 850 height 54
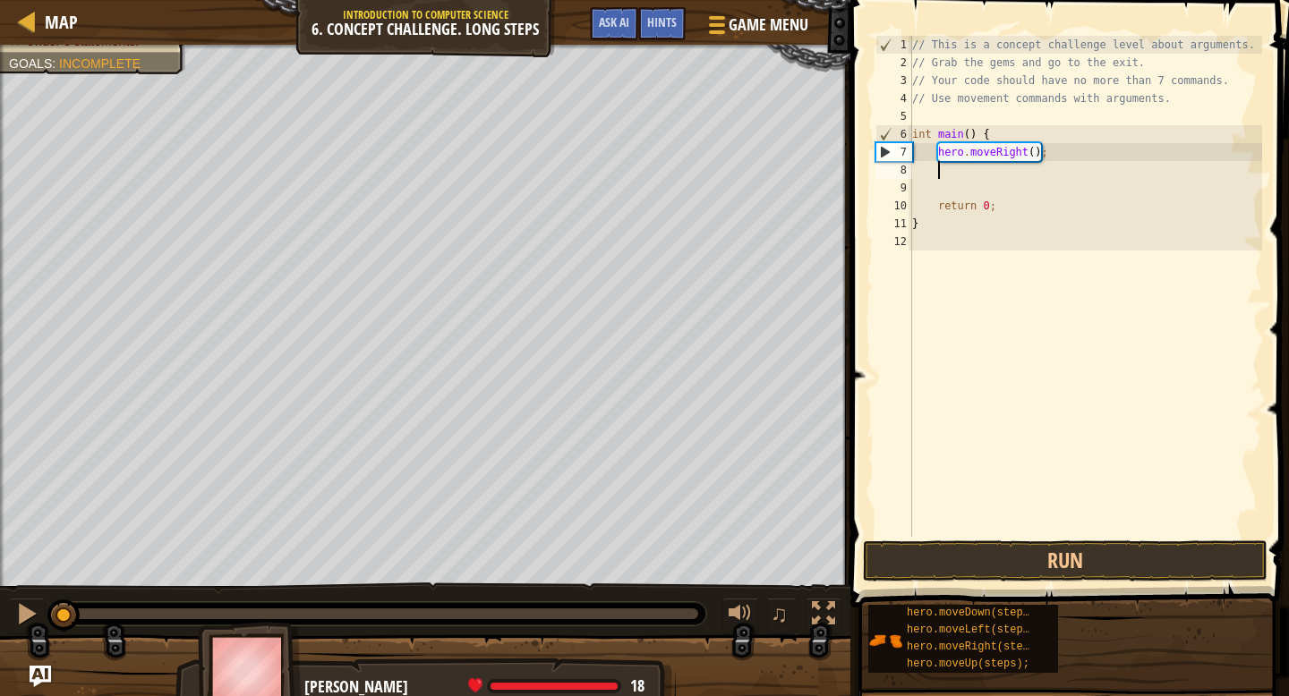
type textarea "h"
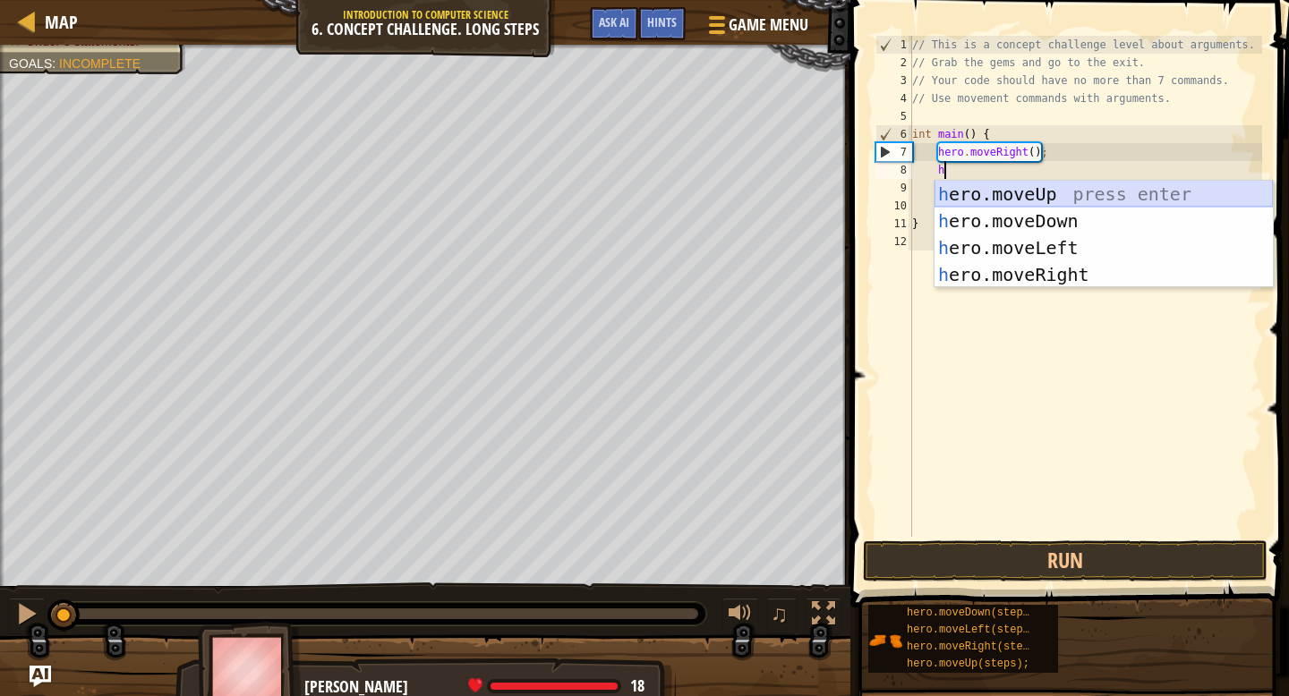
click at [1020, 192] on div "h ero.moveUp press enter h ero.moveDown press enter h ero.moveLeft press enter …" at bounding box center [1104, 261] width 338 height 161
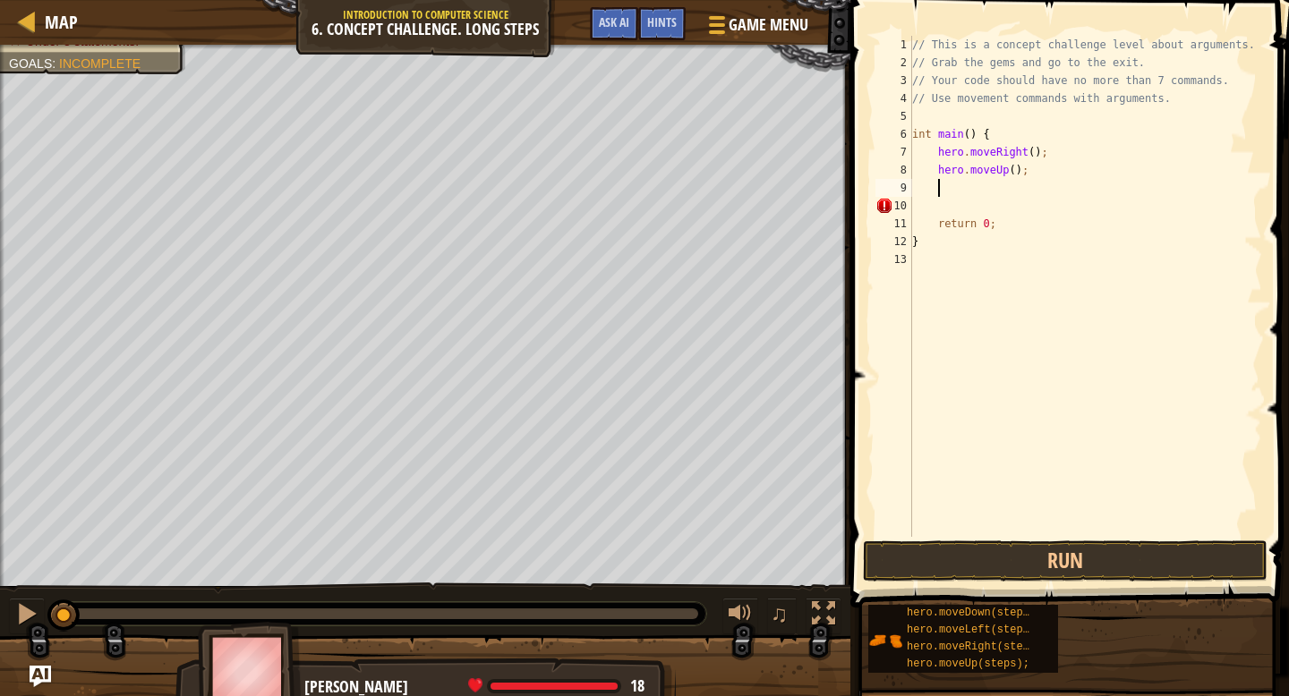
click at [1018, 169] on div "// This is a concept challenge level about arguments. // Grab the gems and go t…" at bounding box center [1086, 304] width 354 height 537
type textarea "hero.moveUp(3);"
click at [960, 190] on div "// This is a concept challenge level about arguments. // Grab the gems and go t…" at bounding box center [1086, 304] width 354 height 537
type textarea "h"
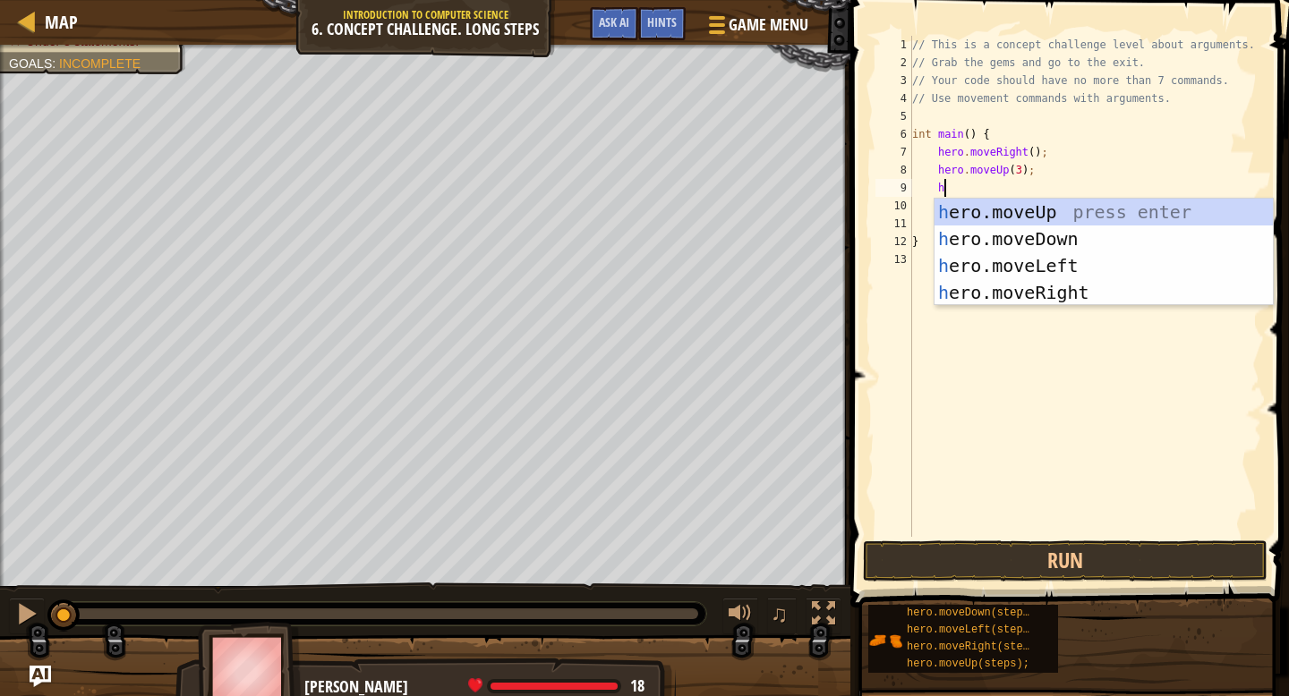
scroll to position [8, 2]
click at [1019, 292] on div "h ero.moveUp press enter h ero.moveDown press enter h ero.moveLeft press enter …" at bounding box center [1104, 279] width 338 height 161
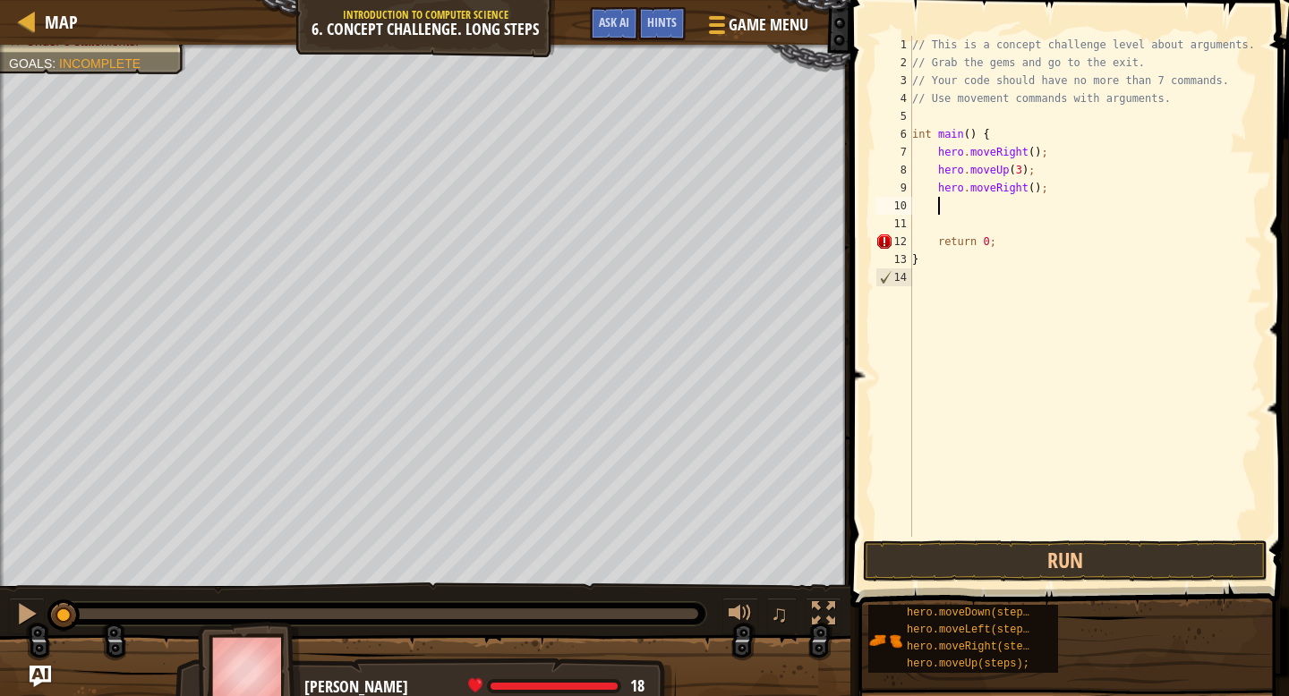
scroll to position [8, 1]
click at [1034, 187] on div "// This is a concept challenge level about arguments. // Grab the gems and go t…" at bounding box center [1086, 304] width 354 height 537
type textarea "hero.moveRight(2);"
click at [977, 216] on div "// This is a concept challenge level about arguments. // Grab the gems and go t…" at bounding box center [1086, 304] width 354 height 537
click at [973, 209] on div "// This is a concept challenge level about arguments. // Grab the gems and go t…" at bounding box center [1086, 304] width 354 height 537
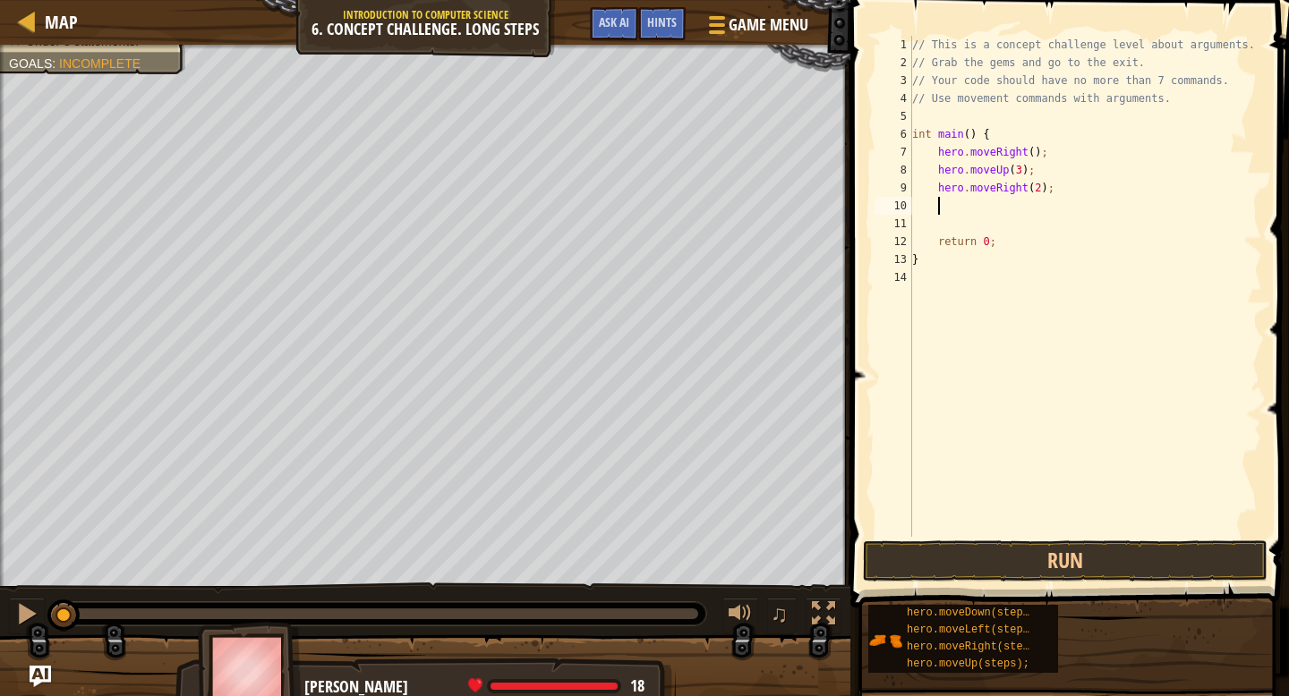
type textarea "h"
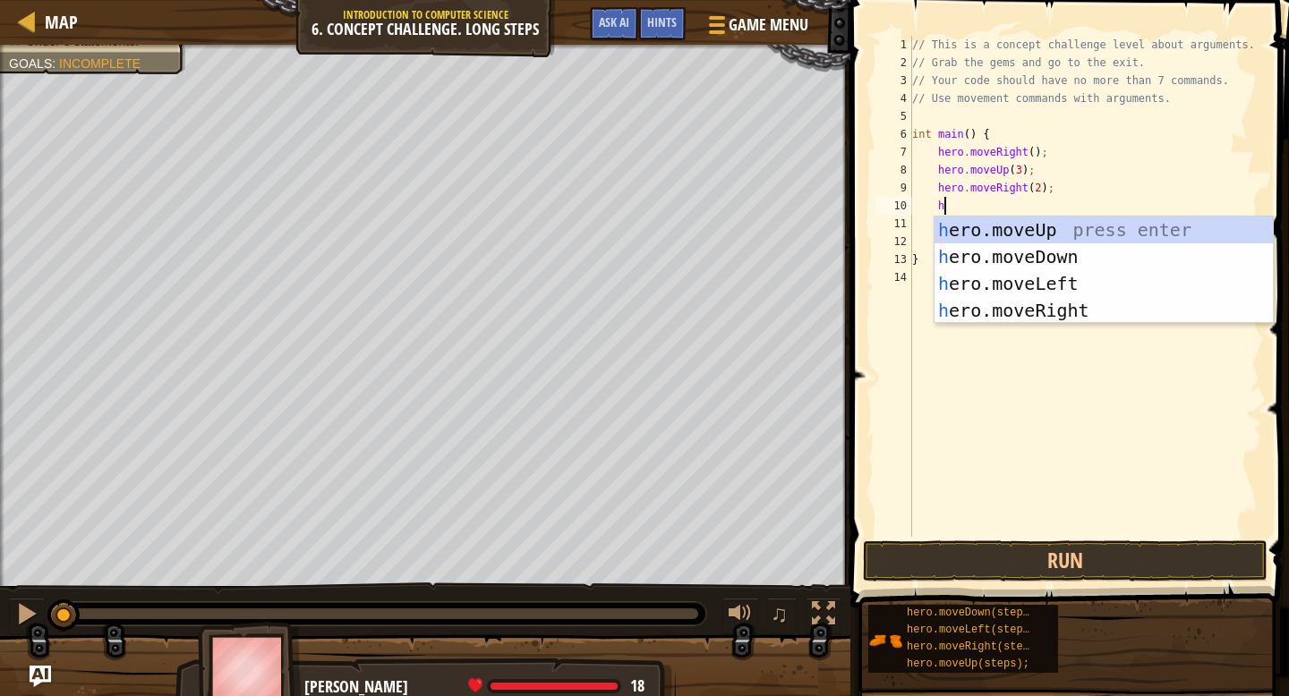
scroll to position [8, 2]
click at [986, 260] on div "h ero.moveUp press enter h ero.moveDown press enter h ero.moveLeft press enter …" at bounding box center [1104, 297] width 338 height 161
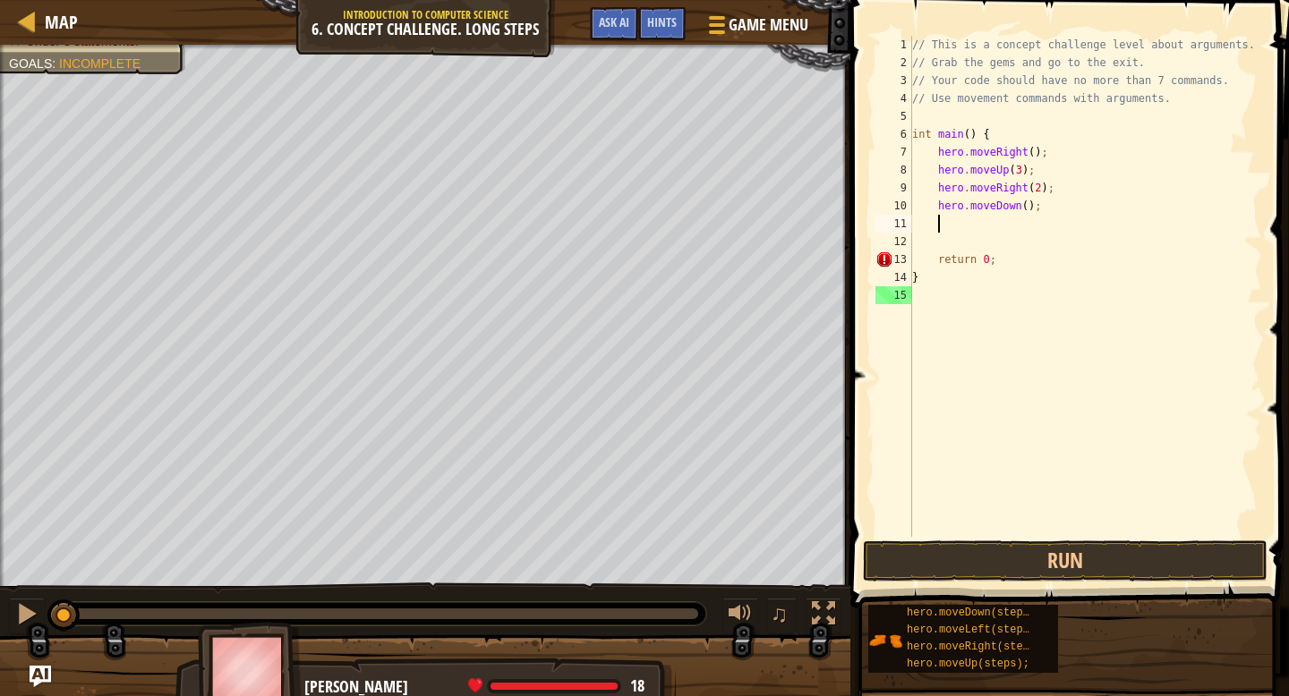
scroll to position [8, 1]
click at [1028, 205] on div "// This is a concept challenge level about arguments. // Grab the gems and go t…" at bounding box center [1086, 304] width 354 height 537
type textarea "hero.moveDown(3);"
click at [1013, 225] on div "// This is a concept challenge level about arguments. // Grab the gems and go t…" at bounding box center [1086, 304] width 354 height 537
type textarea "h"
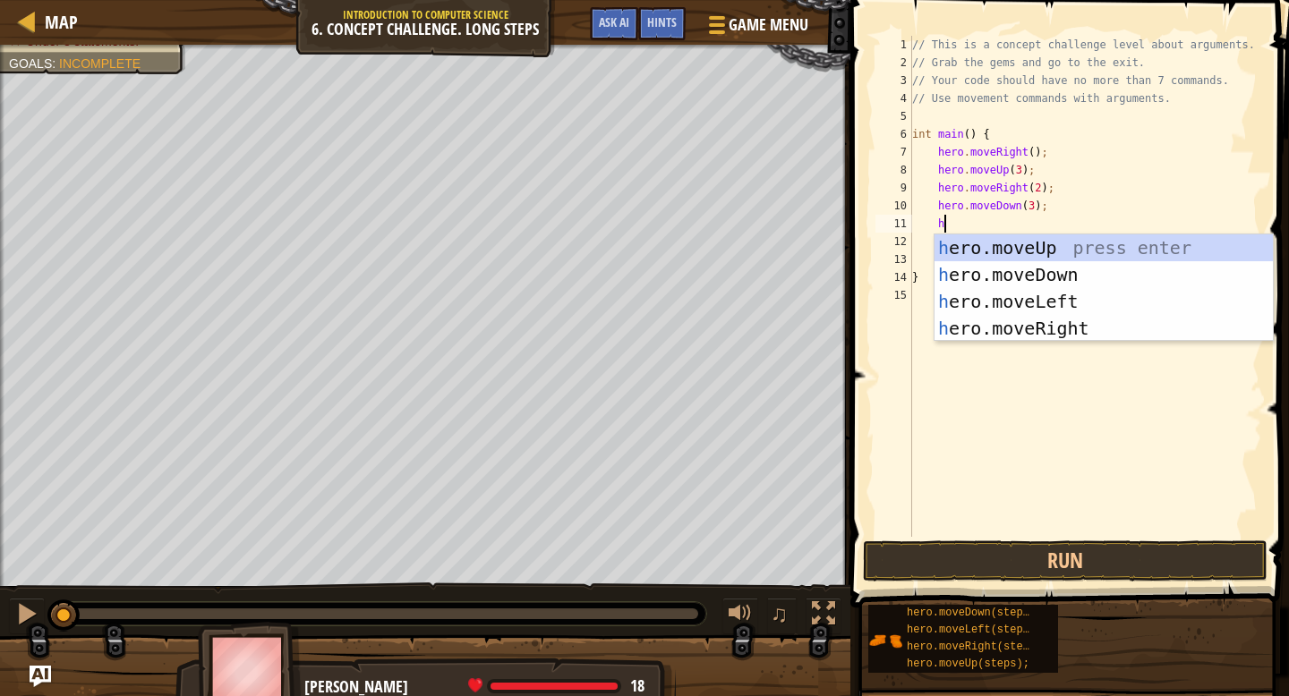
scroll to position [8, 2]
click at [1109, 410] on div "// This is a concept challenge level about arguments. // Grab the gems and go t…" at bounding box center [1086, 304] width 354 height 537
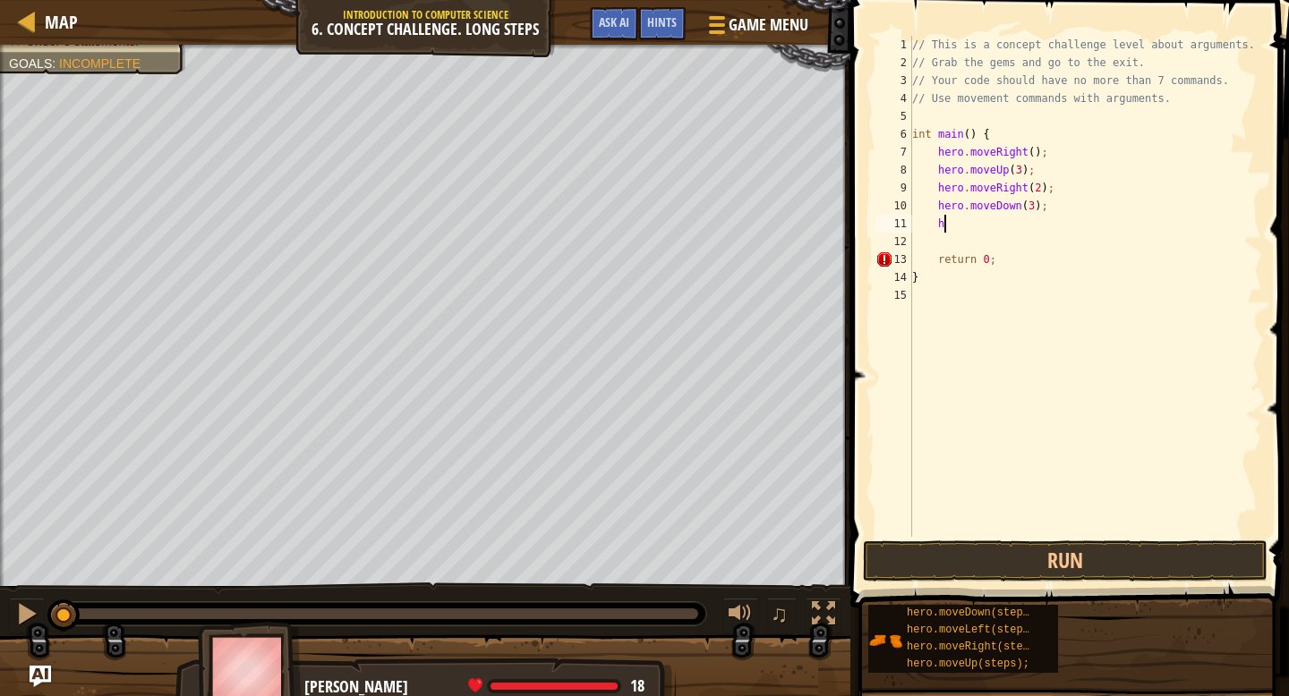
click at [1013, 220] on div "// This is a concept challenge level about arguments. // Grab the gems and go t…" at bounding box center [1086, 304] width 354 height 537
click at [1026, 223] on div "// This is a concept challenge level about arguments. // Grab the gems and go t…" at bounding box center [1086, 304] width 354 height 537
type textarea "he"
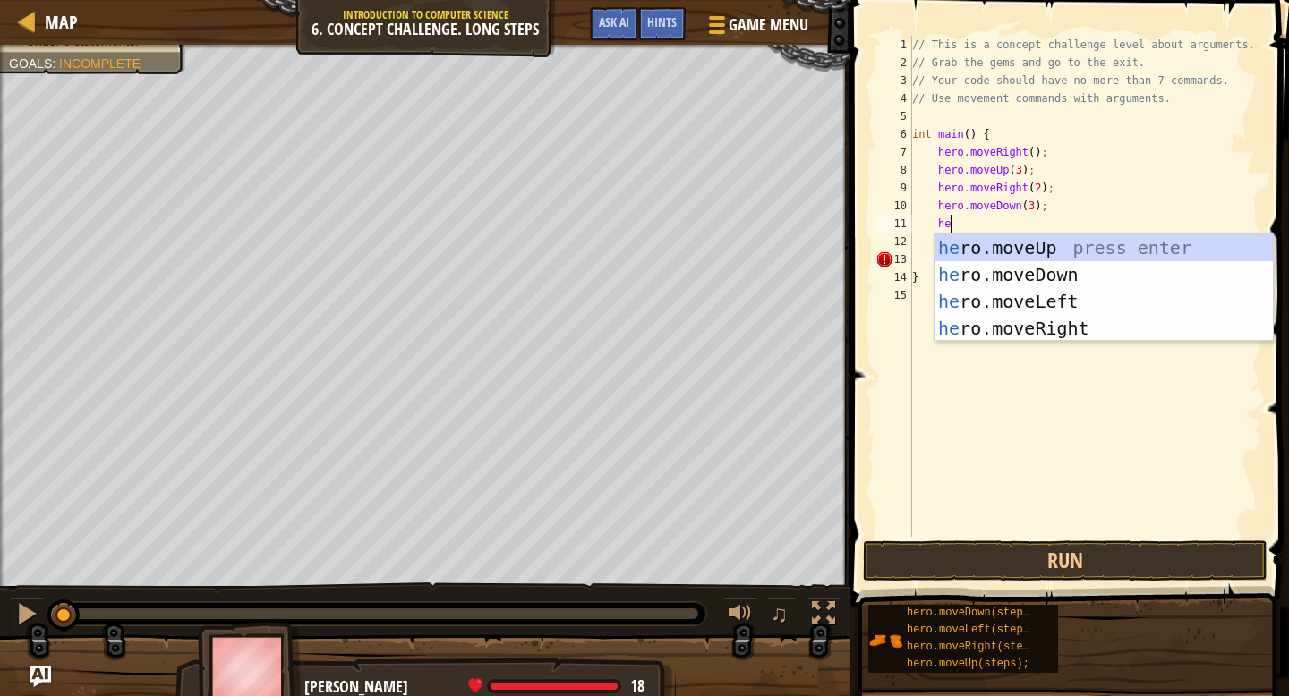
scroll to position [8, 3]
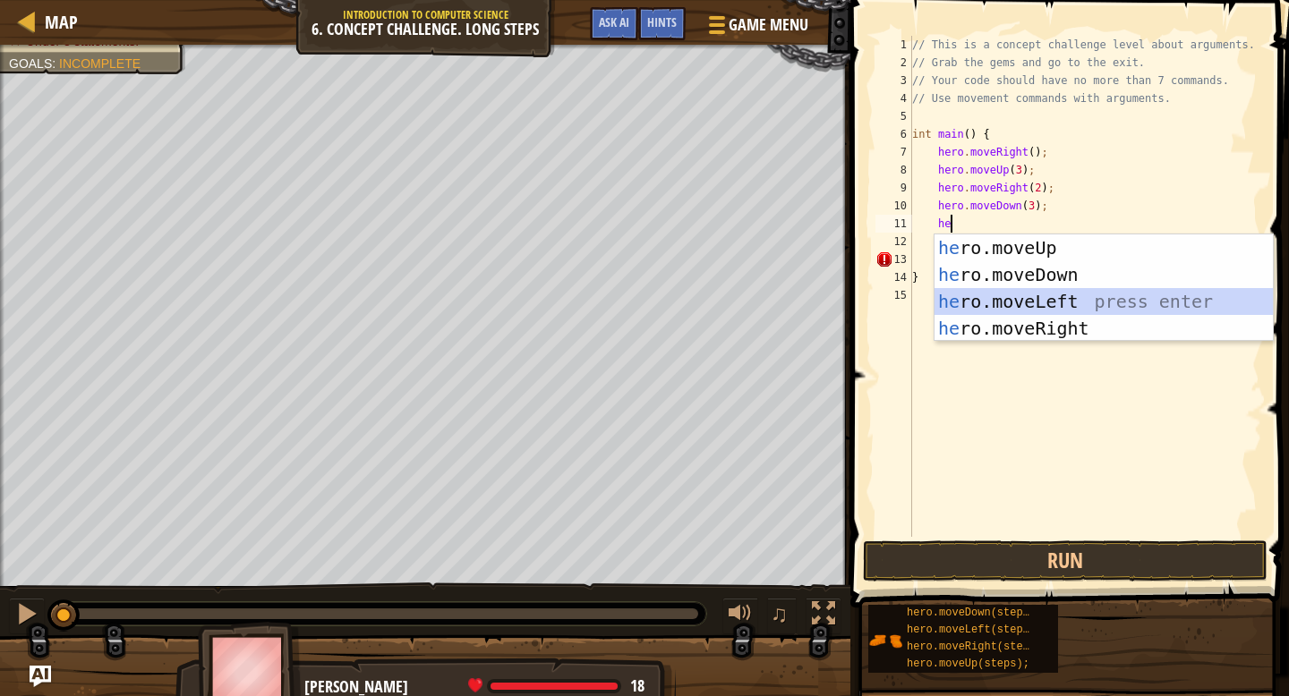
click at [1029, 291] on div "he ro.moveUp press enter he ro.moveDown press enter he ro.moveLeft press enter …" at bounding box center [1104, 315] width 338 height 161
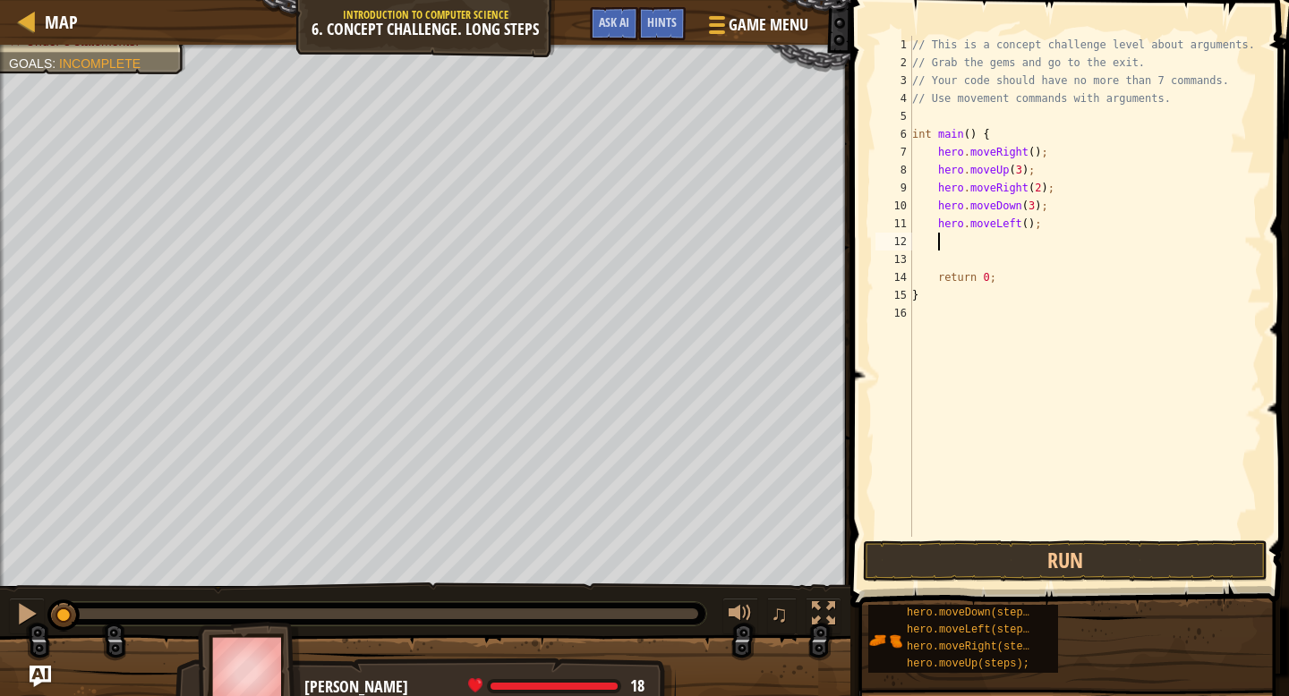
type textarea "h"
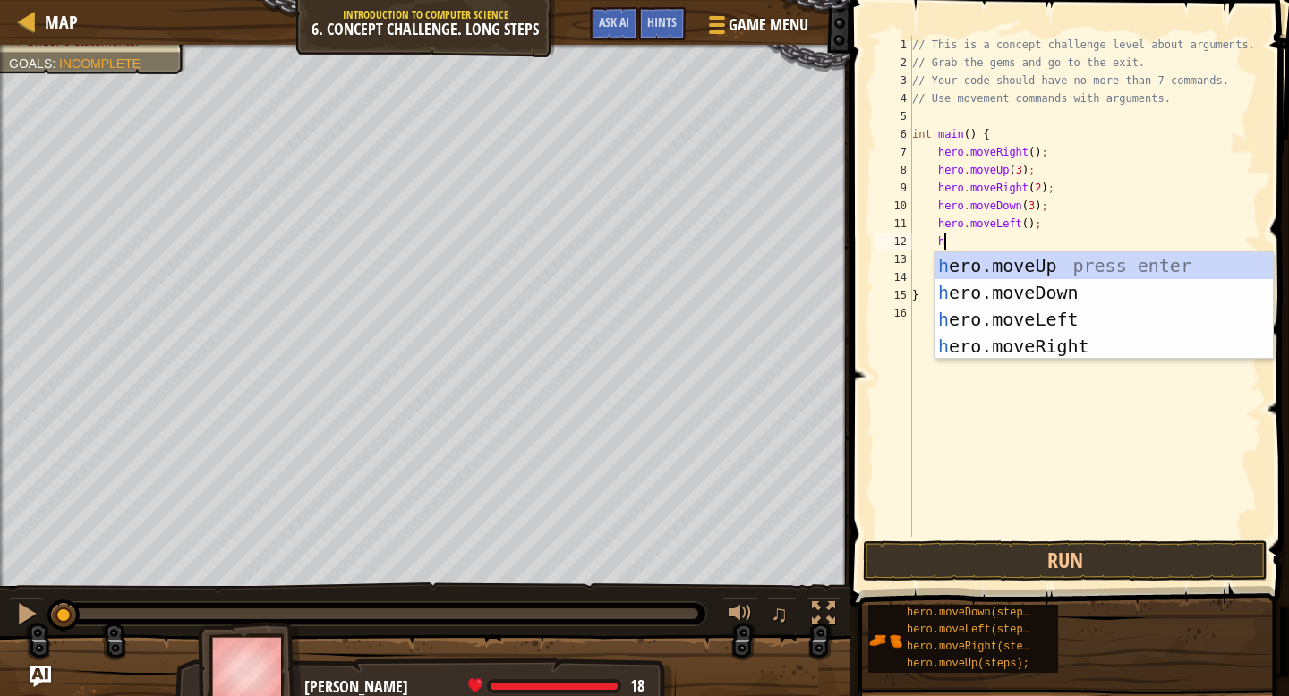
scroll to position [8, 2]
click at [1003, 265] on div "h ero.moveUp press enter h ero.moveDown press enter h ero.moveLeft press enter …" at bounding box center [1104, 332] width 338 height 161
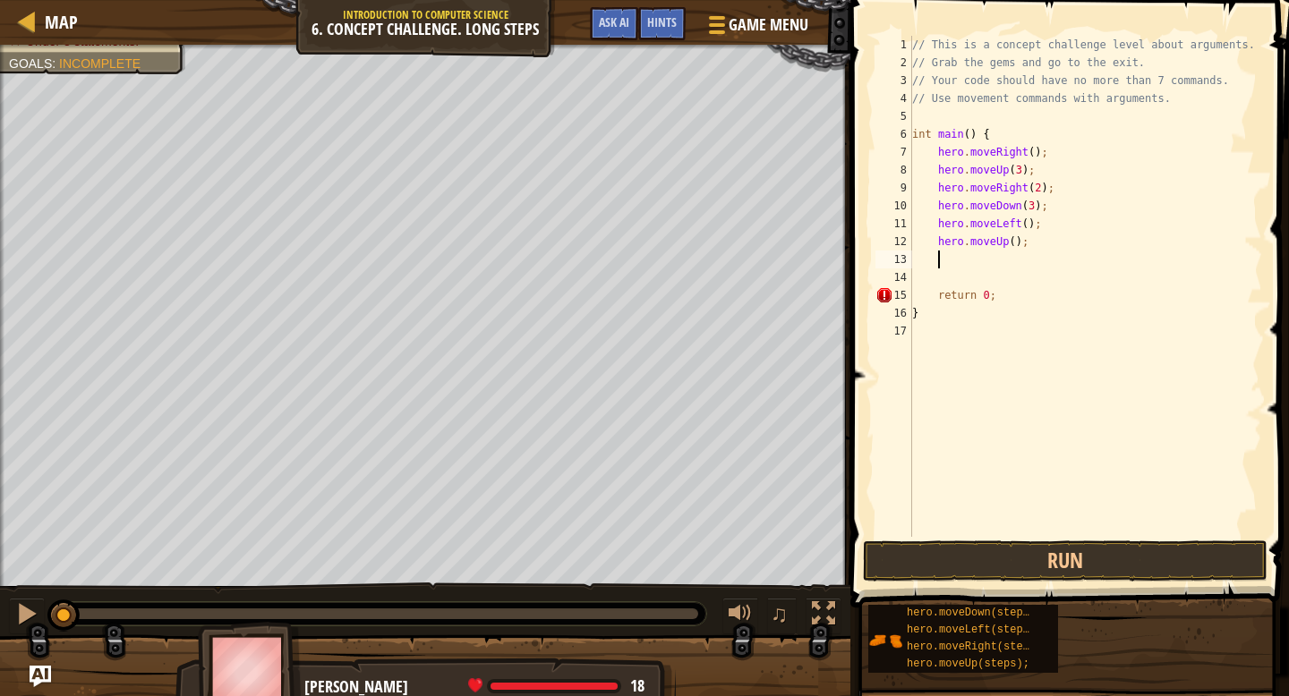
click at [1015, 246] on div "// This is a concept challenge level about arguments. // Grab the gems and go t…" at bounding box center [1086, 304] width 354 height 537
type textarea "hero.moveUp(2);"
click at [986, 262] on div "// This is a concept challenge level about arguments. // Grab the gems and go t…" at bounding box center [1086, 304] width 354 height 537
type textarea "h"
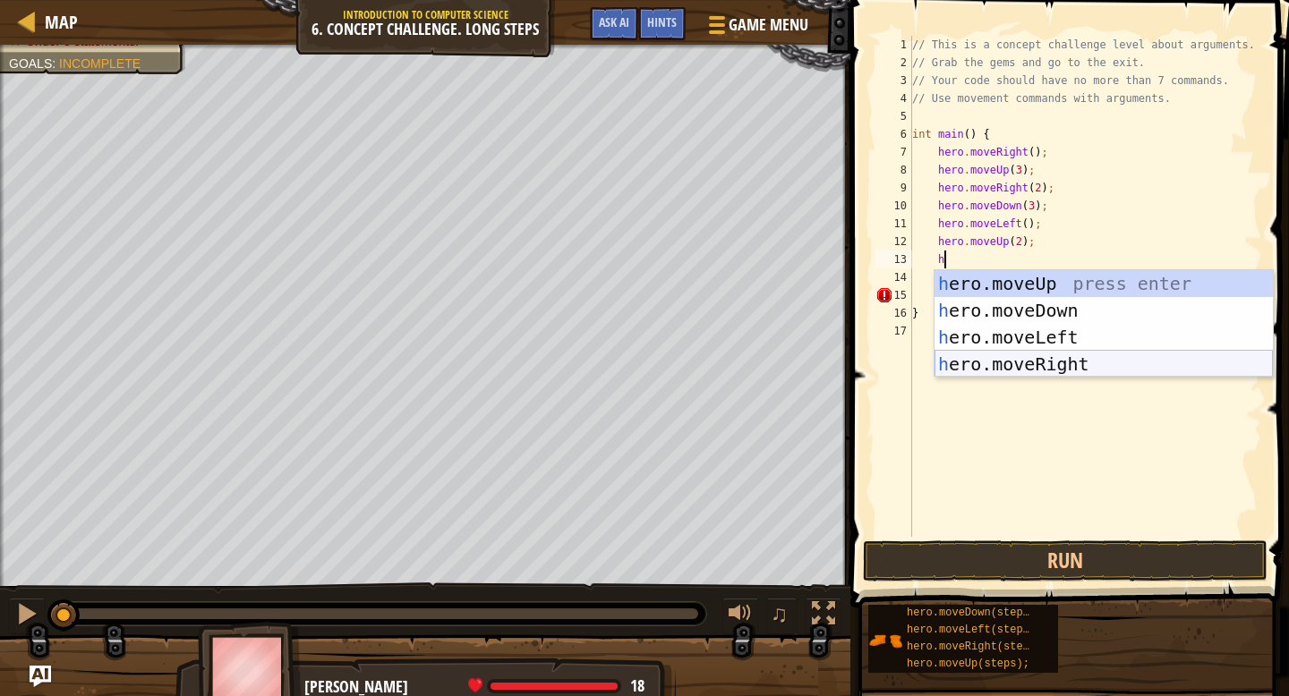
click at [1026, 362] on div "h ero.moveUp press enter h ero.moveDown press enter h ero.moveLeft press enter …" at bounding box center [1104, 350] width 338 height 161
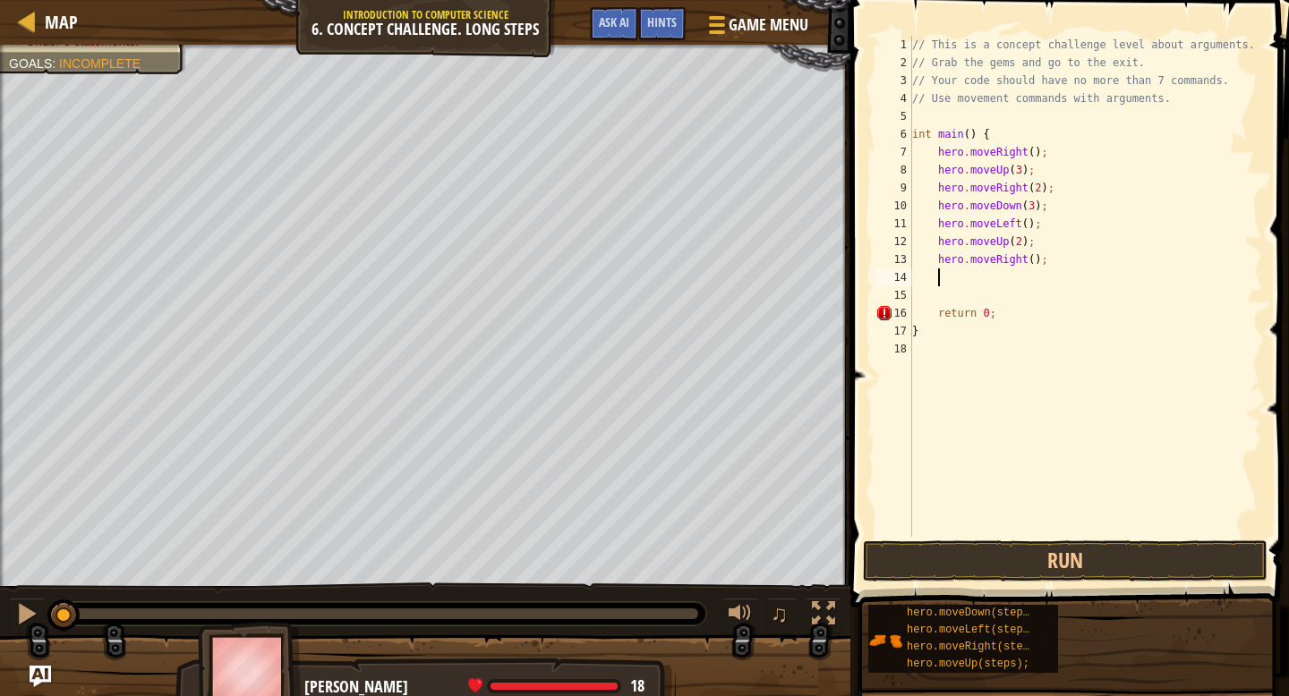
scroll to position [8, 1]
click at [1033, 261] on div "// This is a concept challenge level about arguments. // Grab the gems and go t…" at bounding box center [1086, 304] width 354 height 537
click at [1031, 572] on button "Run" at bounding box center [1065, 561] width 405 height 41
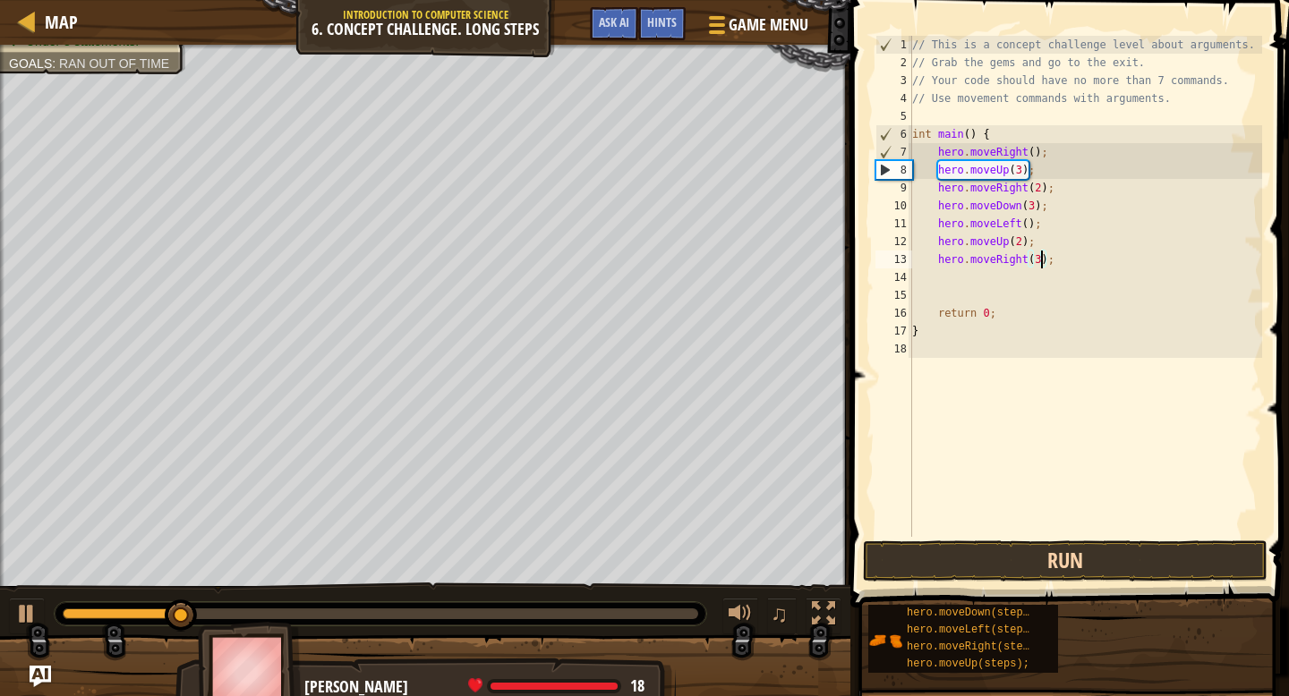
type textarea "hero.moveRight(3);"
click at [1043, 561] on button "Run" at bounding box center [1065, 561] width 405 height 41
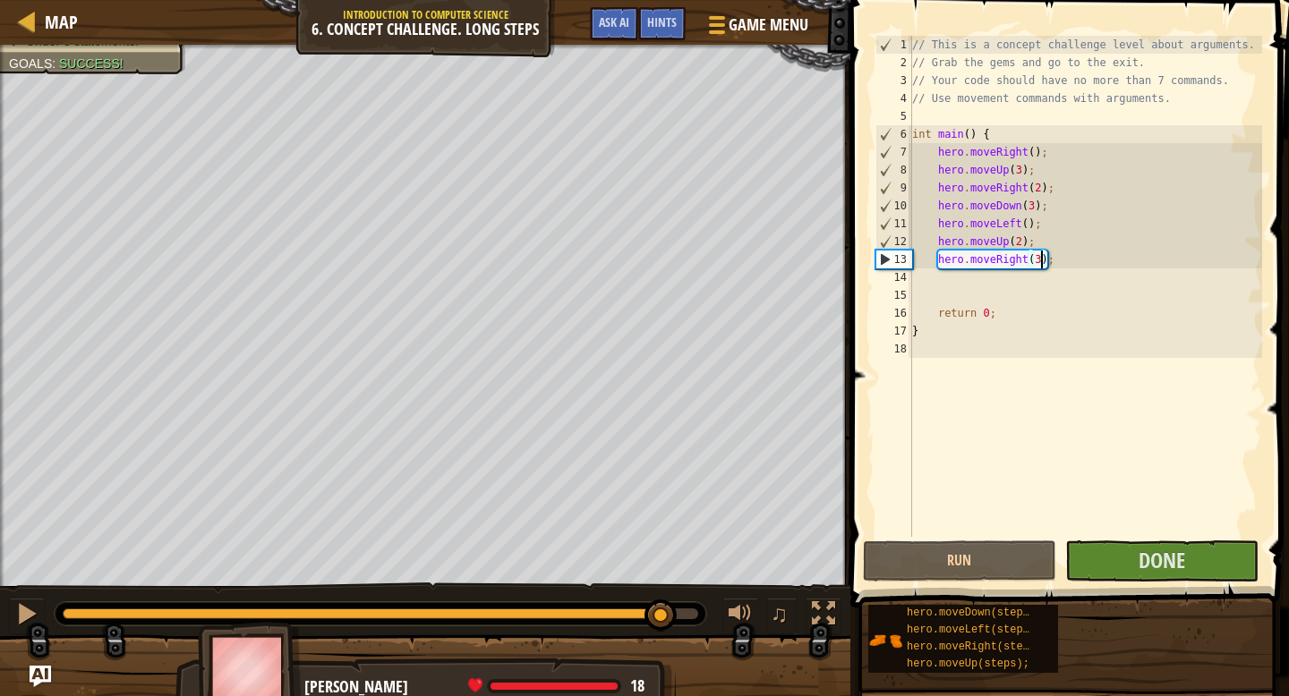
drag, startPoint x: 234, startPoint y: 609, endPoint x: 663, endPoint y: 638, distance: 430.7
click at [663, 638] on div "Your hero must survive. Collect all 3 gems. Escape from the dungeon. Under 8 st…" at bounding box center [644, 376] width 1289 height 663
click at [1161, 559] on span "Done" at bounding box center [1162, 560] width 47 height 29
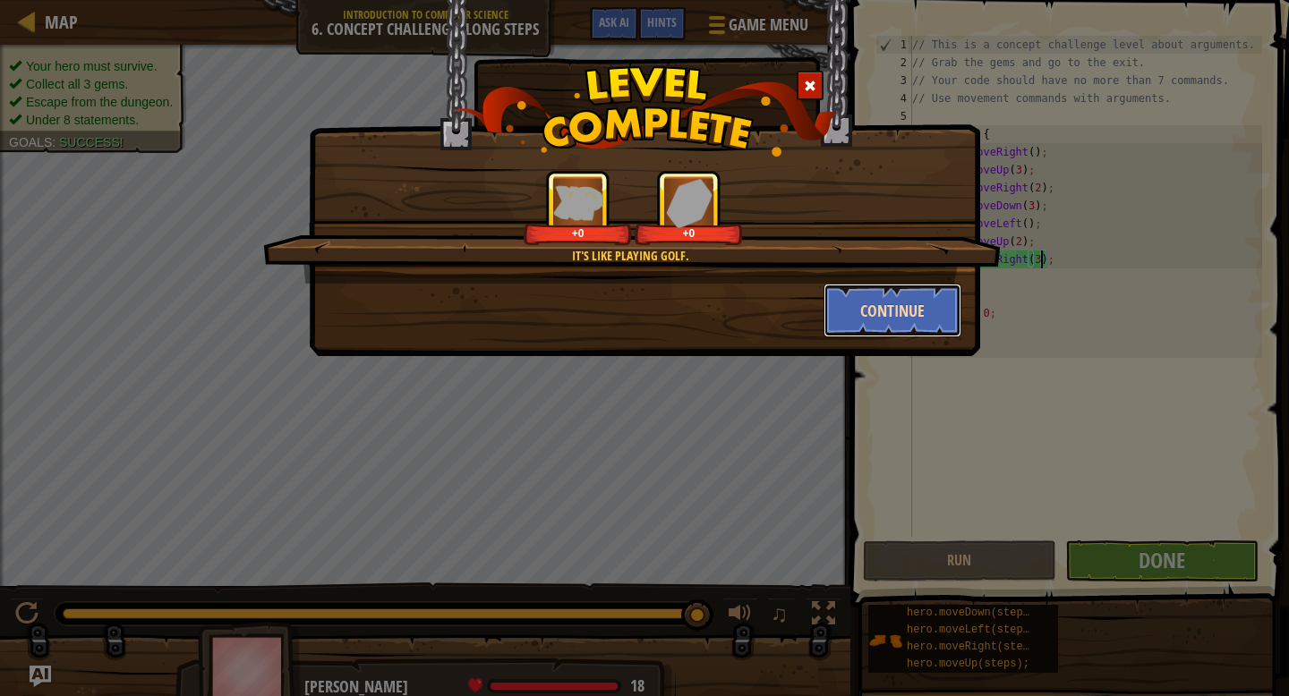
click at [902, 309] on button "Continue" at bounding box center [893, 311] width 139 height 54
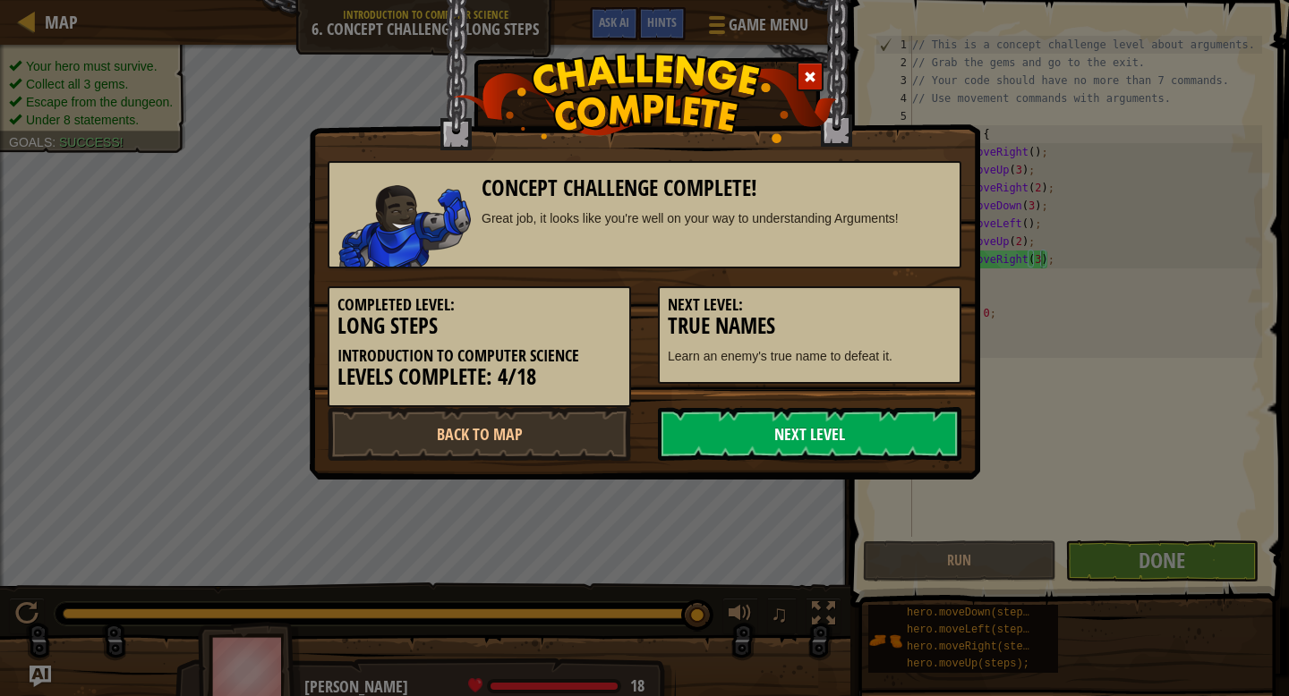
click at [845, 457] on link "Next Level" at bounding box center [809, 434] width 303 height 54
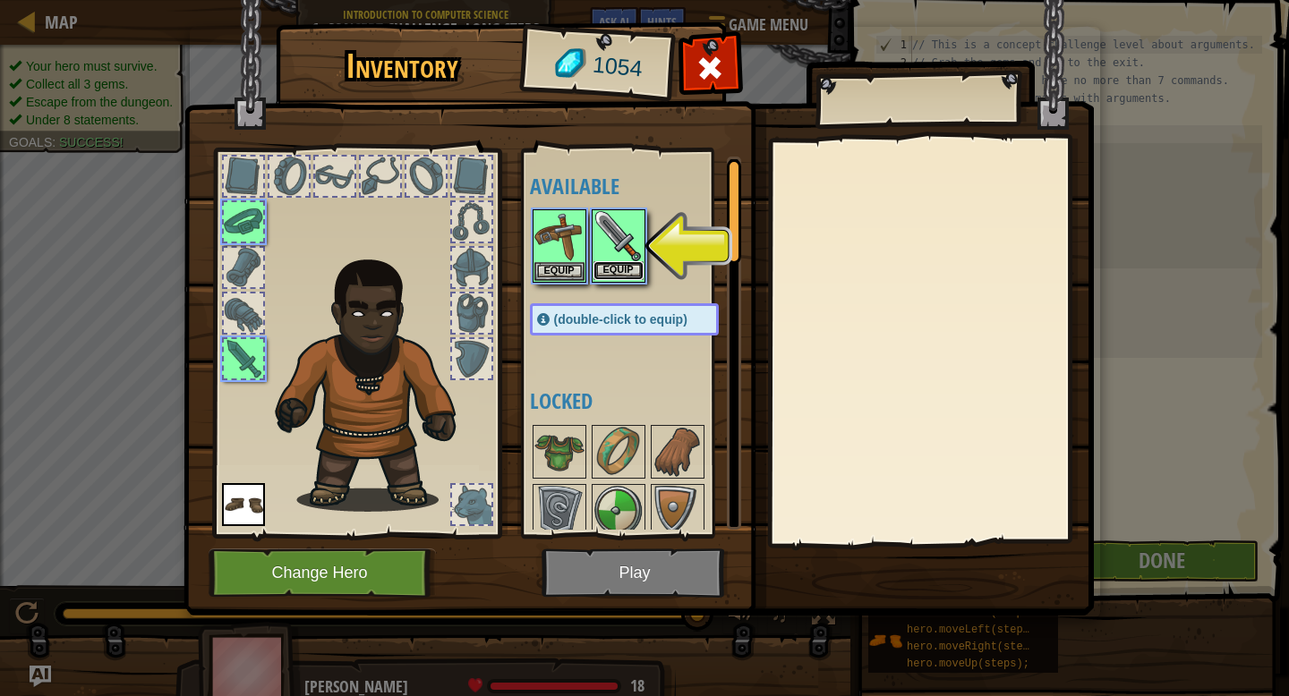
click at [615, 275] on button "Equip" at bounding box center [619, 270] width 50 height 19
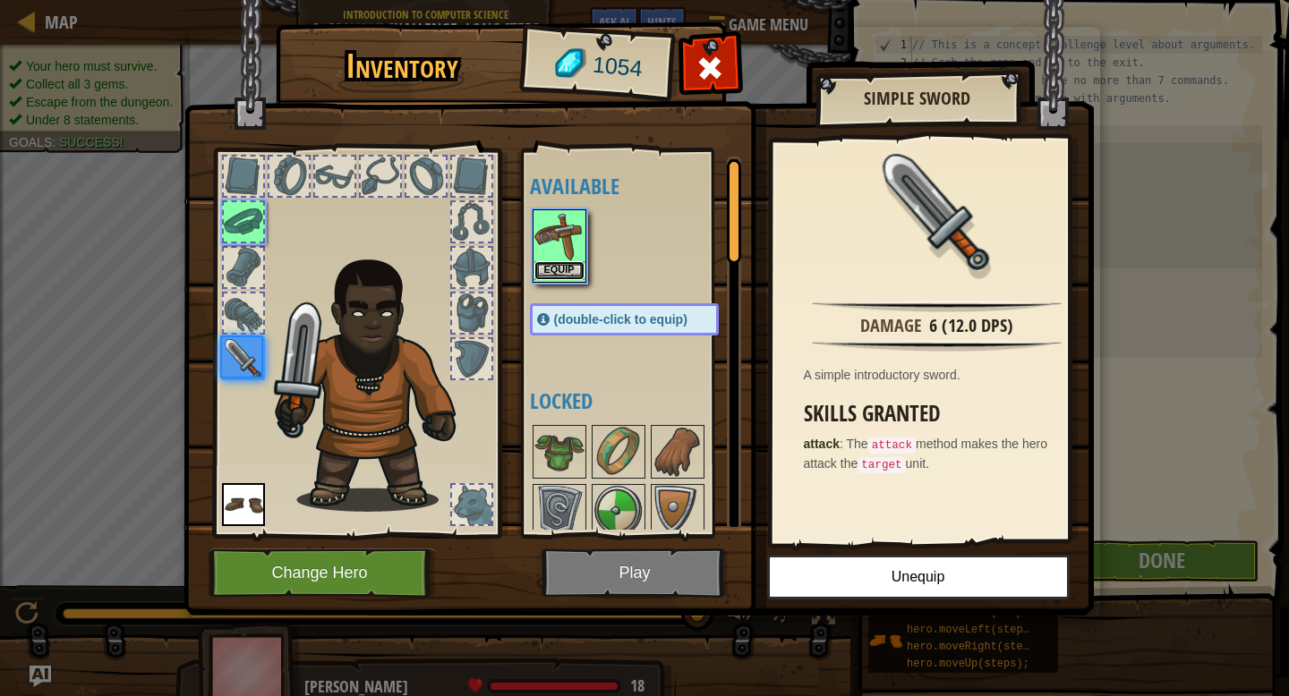
click at [559, 267] on button "Equip" at bounding box center [559, 270] width 50 height 19
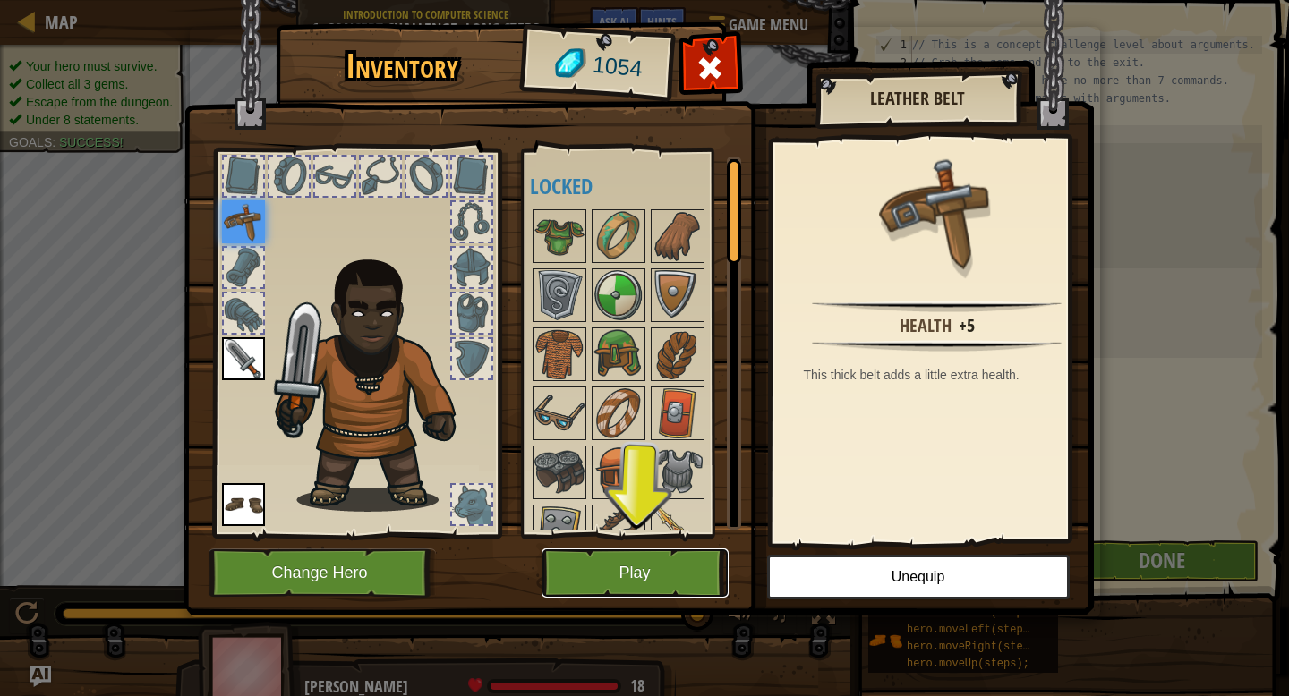
click at [651, 576] on button "Play" at bounding box center [635, 573] width 187 height 49
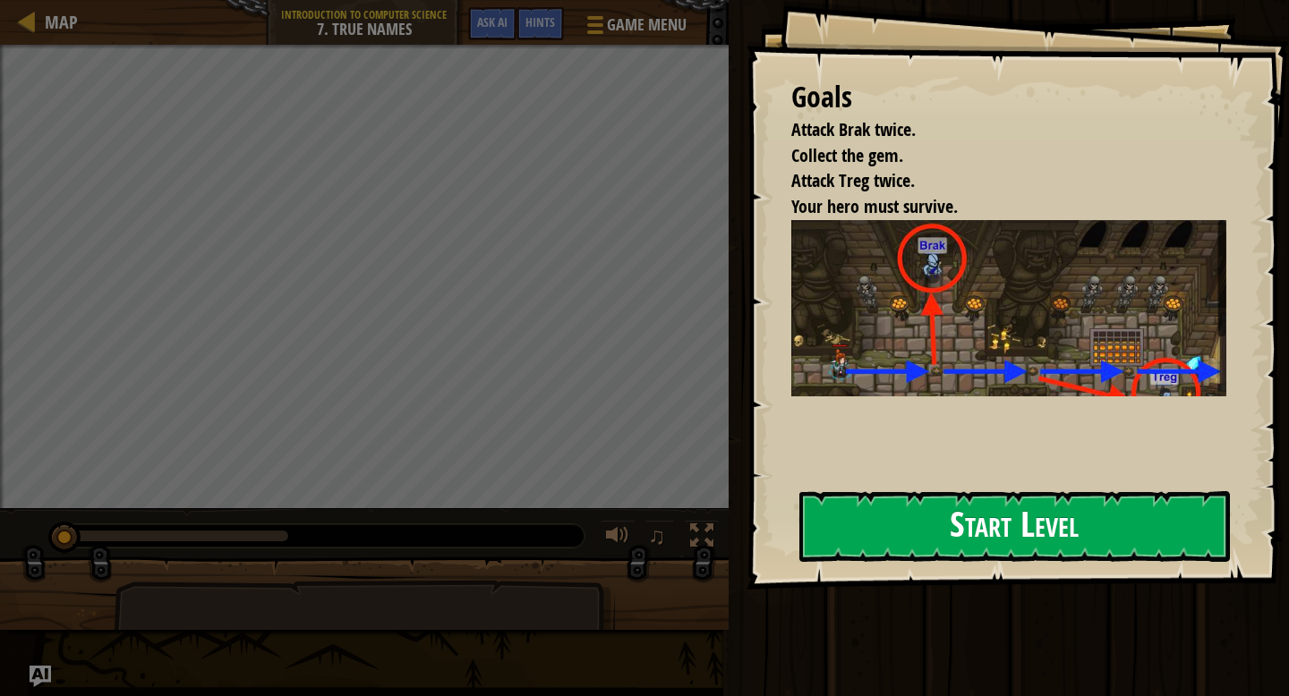
click at [983, 528] on button "Start Level" at bounding box center [1014, 526] width 431 height 71
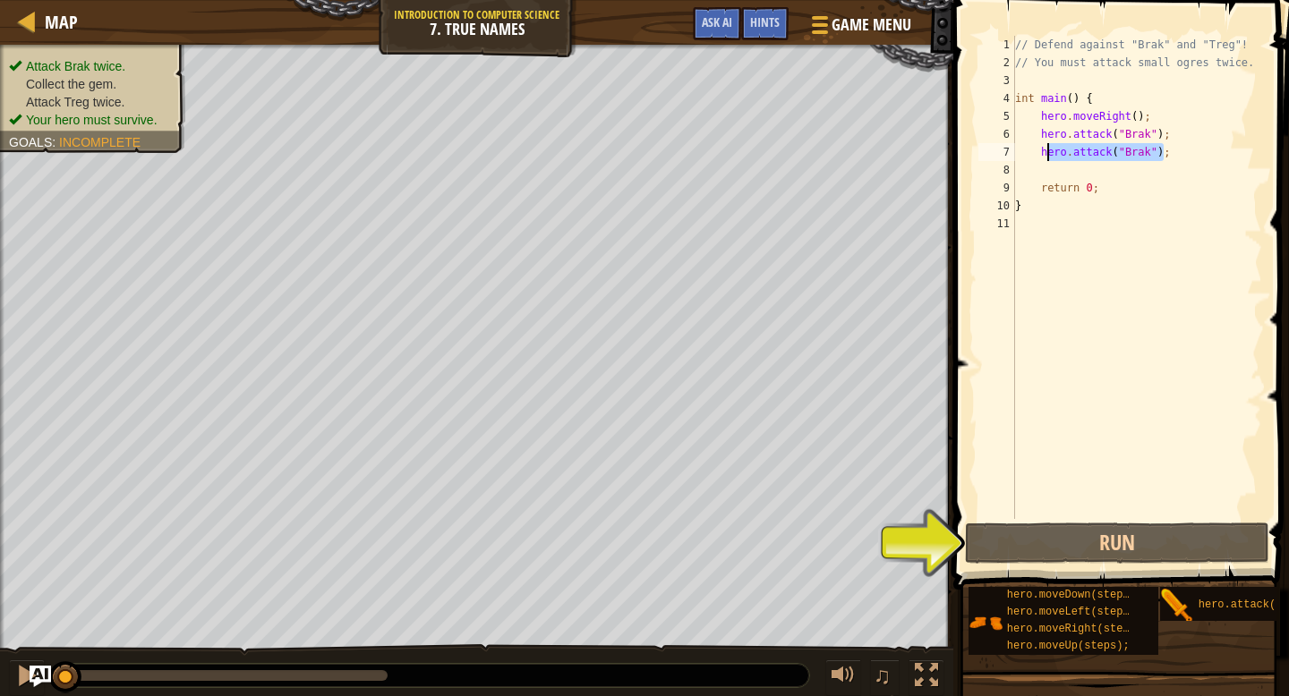
drag, startPoint x: 1161, startPoint y: 145, endPoint x: 1043, endPoint y: 147, distance: 118.2
click at [1043, 147] on div "// Defend against "Brak" and "Treg"! // You must attack small ogres twice. int …" at bounding box center [1137, 295] width 251 height 519
type textarea ";"
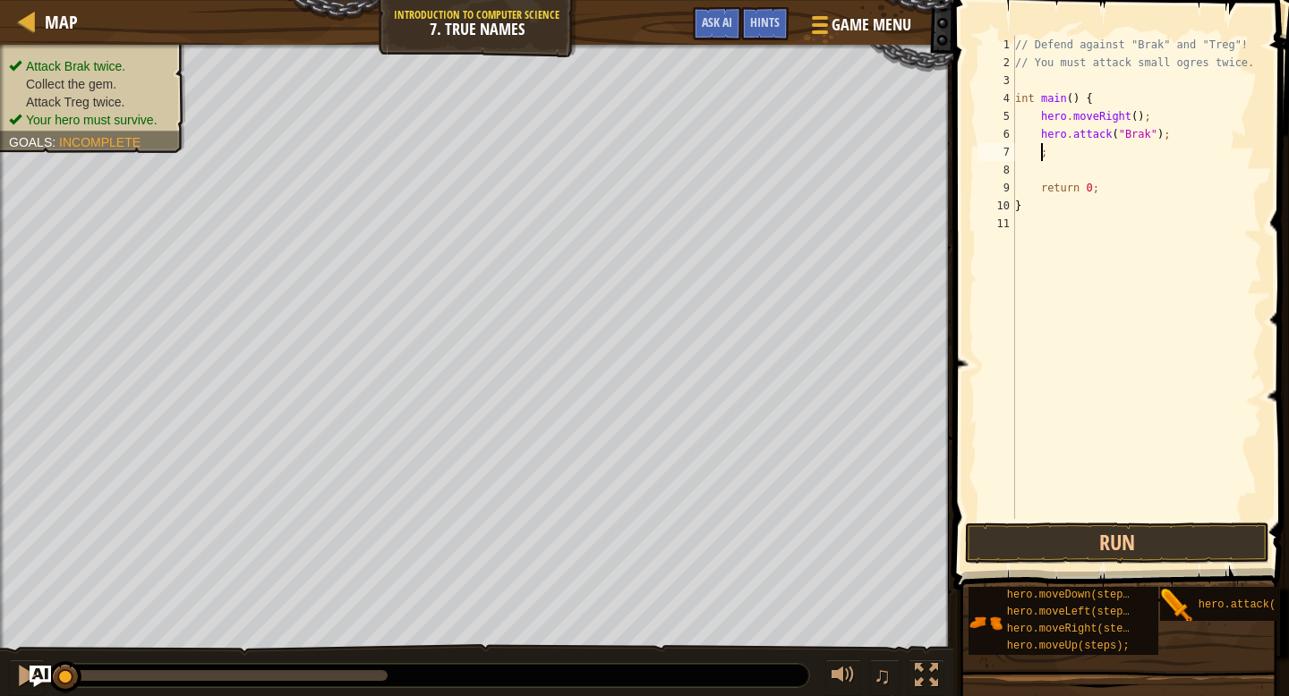
click at [1081, 161] on div "// Defend against "Brak" and "Treg"! // You must attack small ogres twice. int …" at bounding box center [1137, 295] width 251 height 519
click at [1081, 156] on div "// Defend against "Brak" and "Treg"! // You must attack small ogres twice. int …" at bounding box center [1137, 295] width 251 height 519
type textarea ";"
type textarea "h"
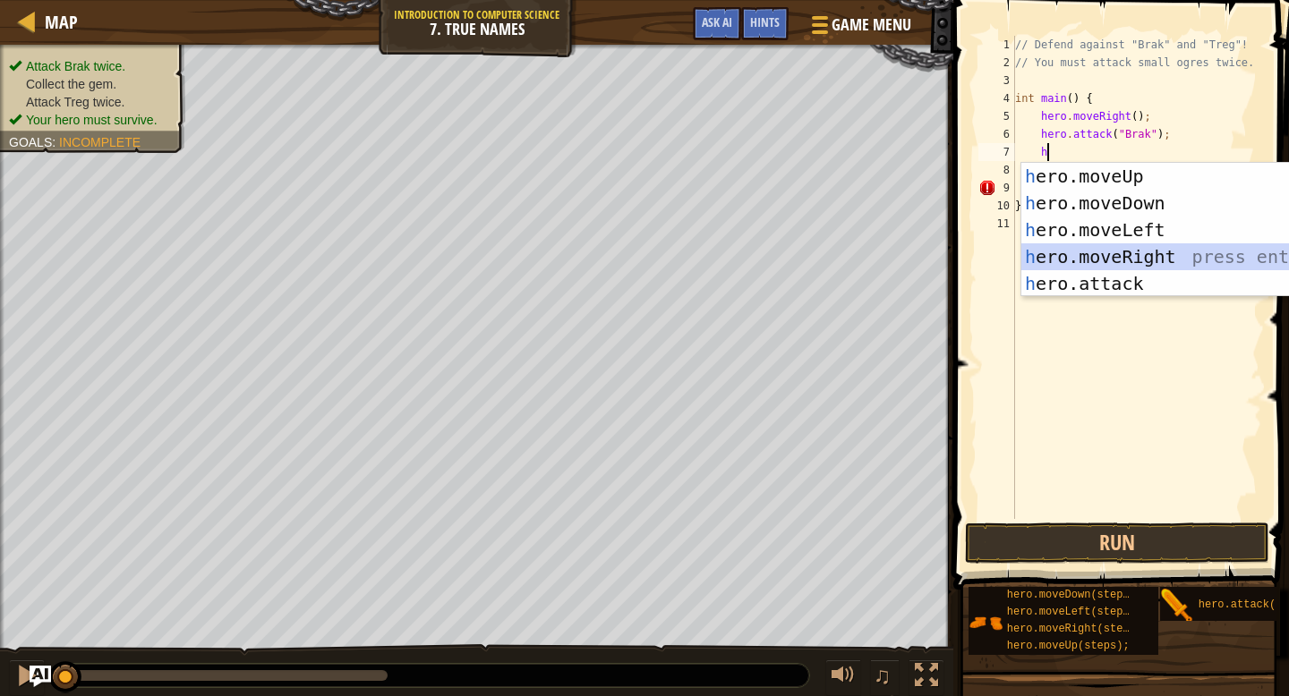
click at [1076, 258] on div "h ero.moveUp press enter h ero.moveDown press enter h ero.moveLeft press enter …" at bounding box center [1190, 257] width 338 height 188
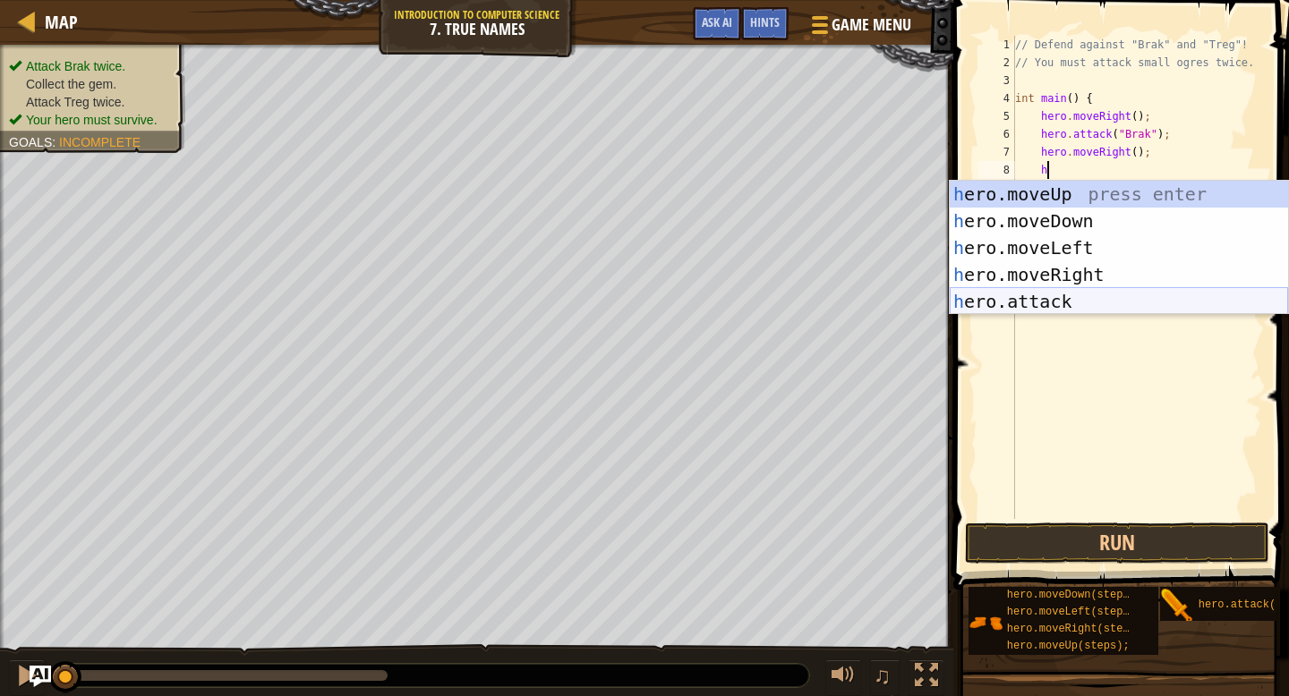
click at [1071, 293] on div "h ero.moveUp press enter h ero.moveDown press enter h ero.moveLeft press enter …" at bounding box center [1119, 275] width 338 height 188
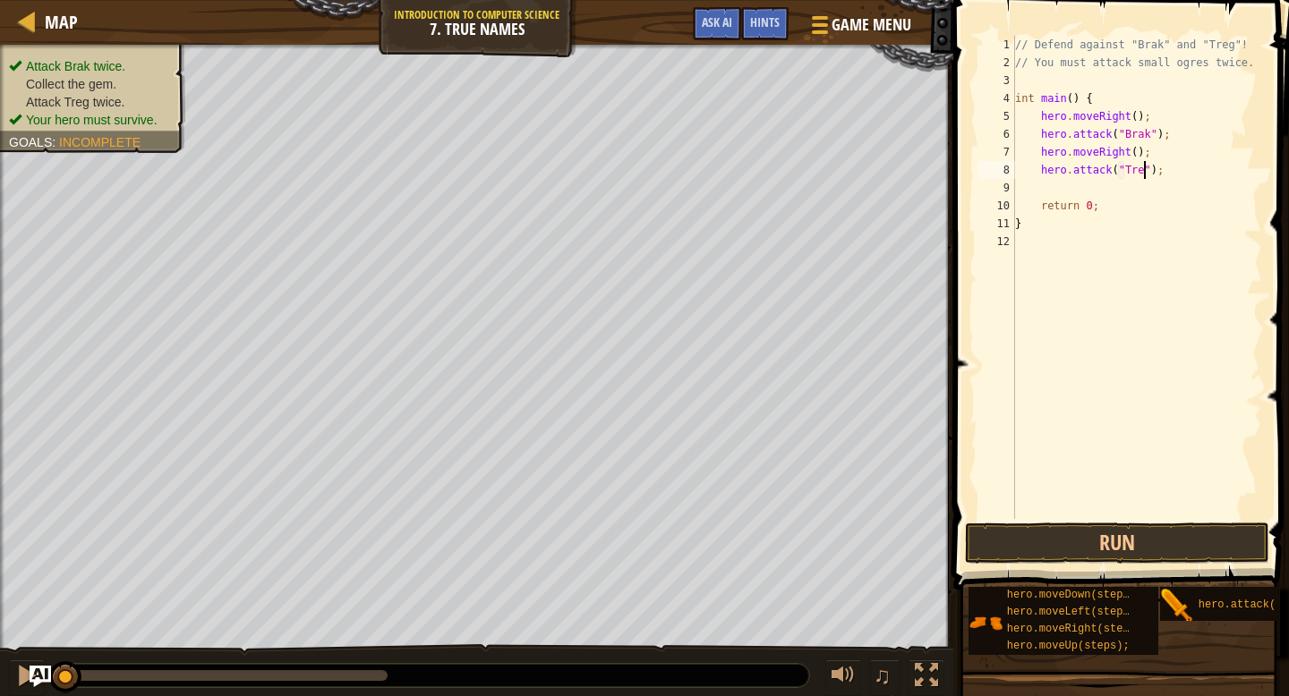
scroll to position [8, 12]
click at [1117, 550] on button "Run" at bounding box center [1117, 543] width 304 height 41
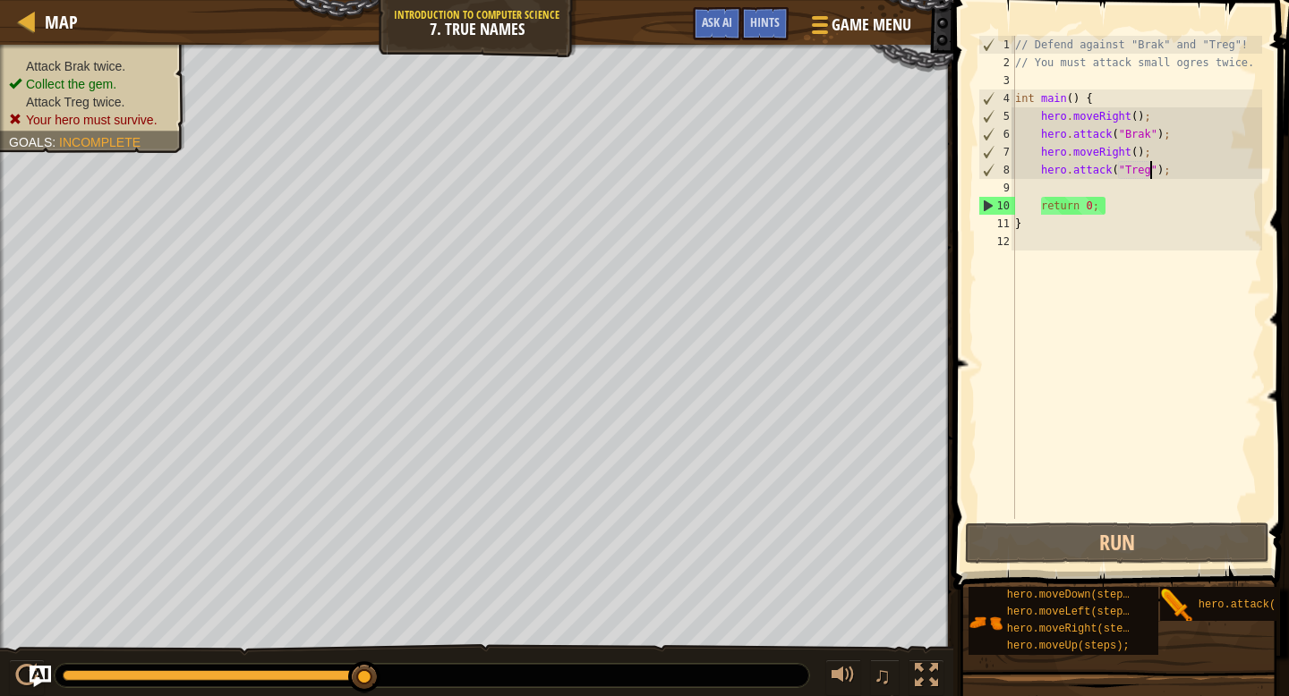
click at [1176, 141] on div "// Defend against "Brak" and "Treg"! // You must attack small ogres twice. int …" at bounding box center [1137, 295] width 251 height 519
type textarea "hero.attack("Brak");"
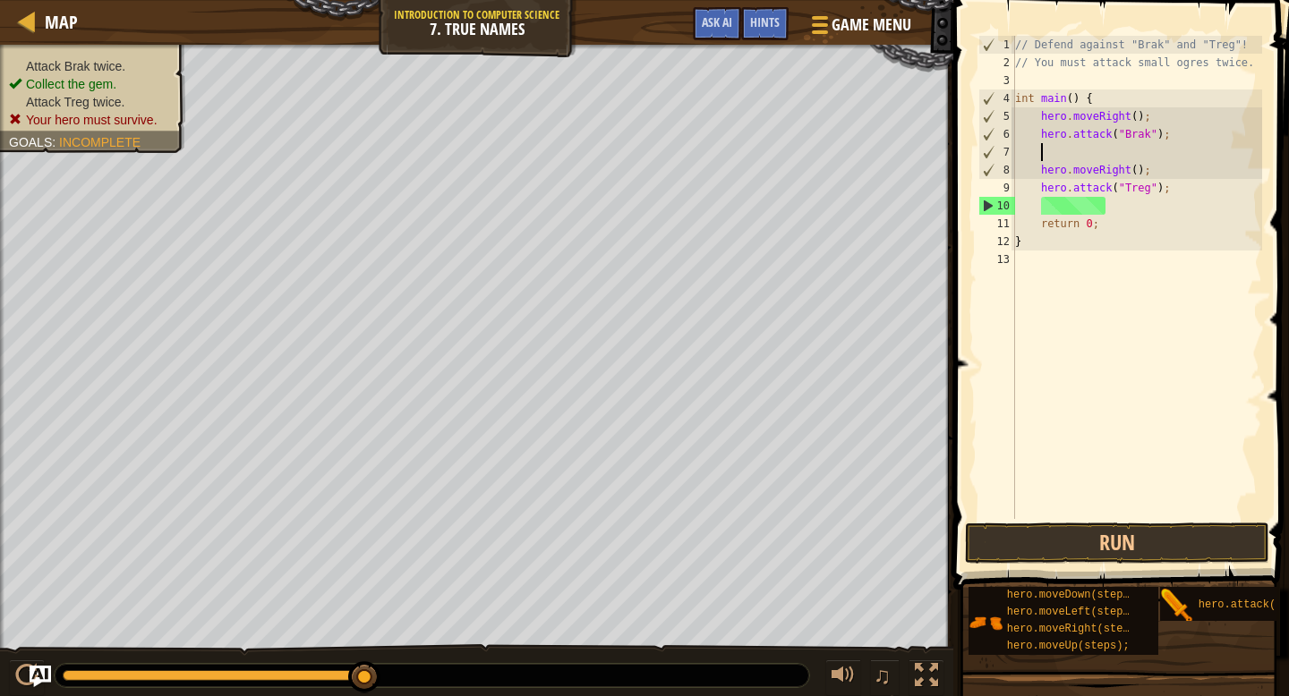
scroll to position [8, 1]
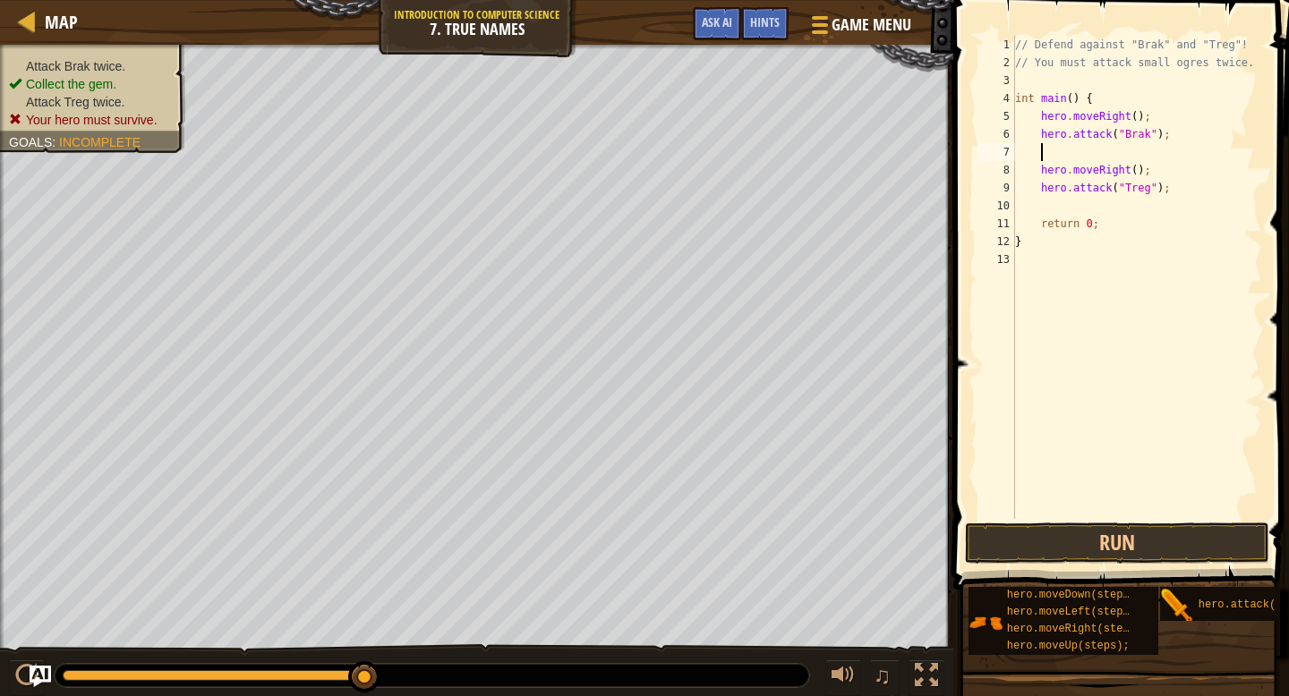
type textarea "j"
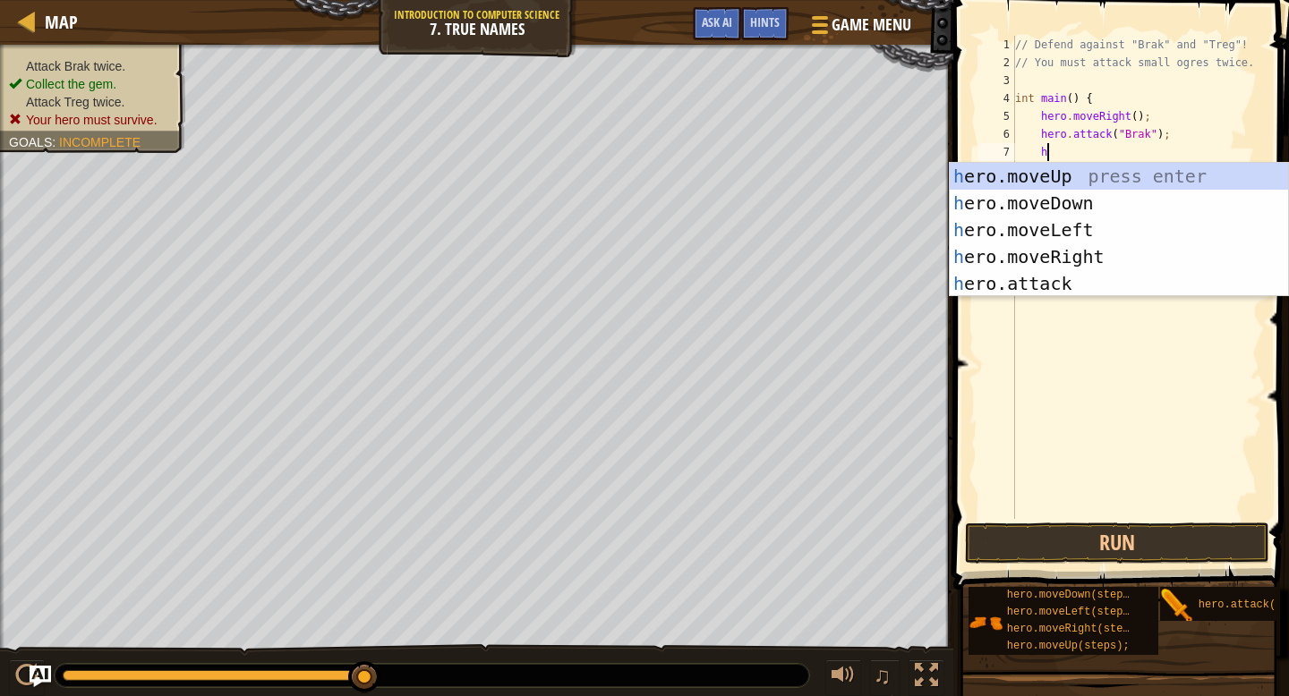
scroll to position [8, 2]
click at [1089, 278] on div "h ero.moveUp press enter h ero.moveDown press enter h ero.moveLeft press enter …" at bounding box center [1119, 257] width 338 height 188
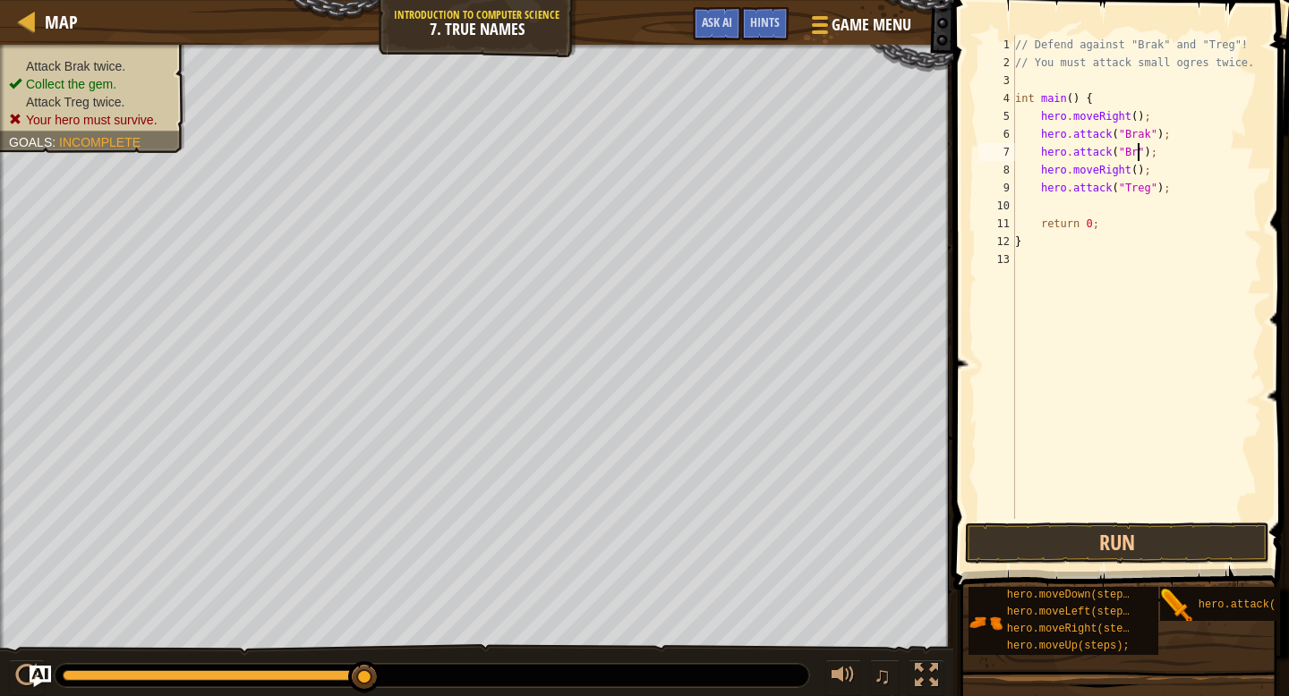
scroll to position [8, 12]
click at [1178, 192] on div "// Defend against "Brak" and "Treg"! // You must attack small ogres twice. int …" at bounding box center [1137, 295] width 251 height 519
type textarea "hero.attack("Treg");"
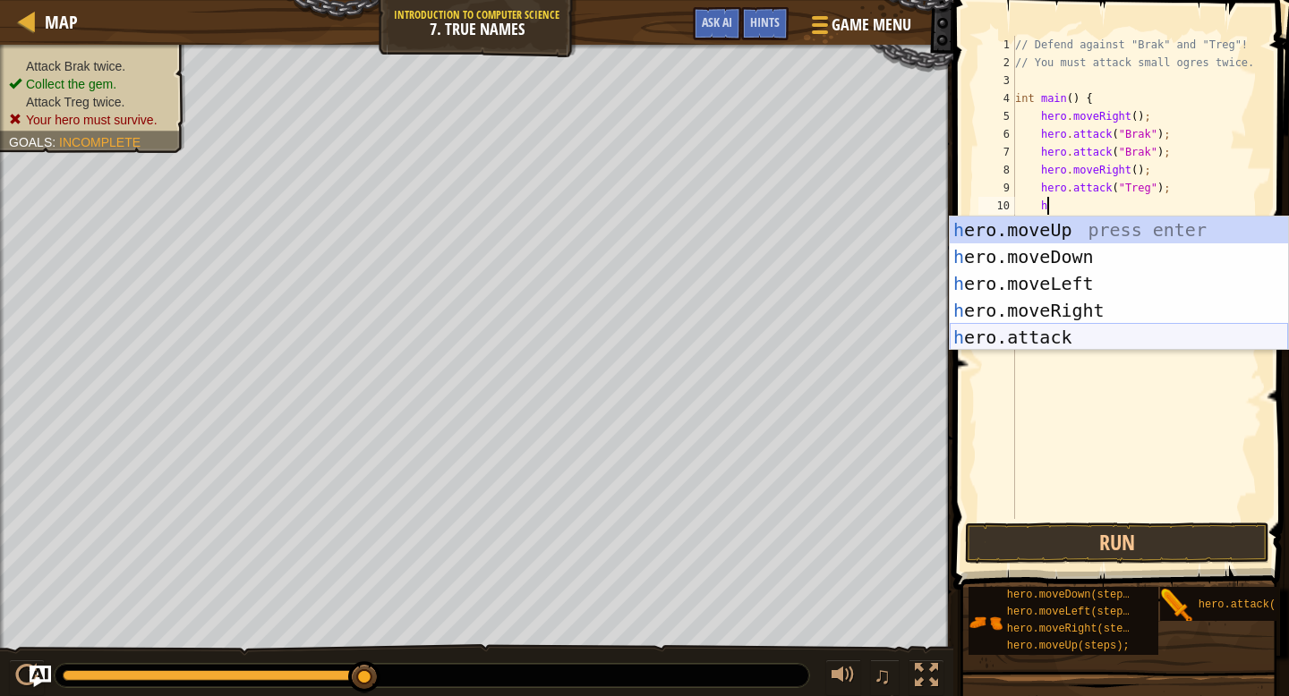
click at [1104, 331] on div "h ero.moveUp press enter h ero.moveDown press enter h ero.moveLeft press enter …" at bounding box center [1119, 311] width 338 height 188
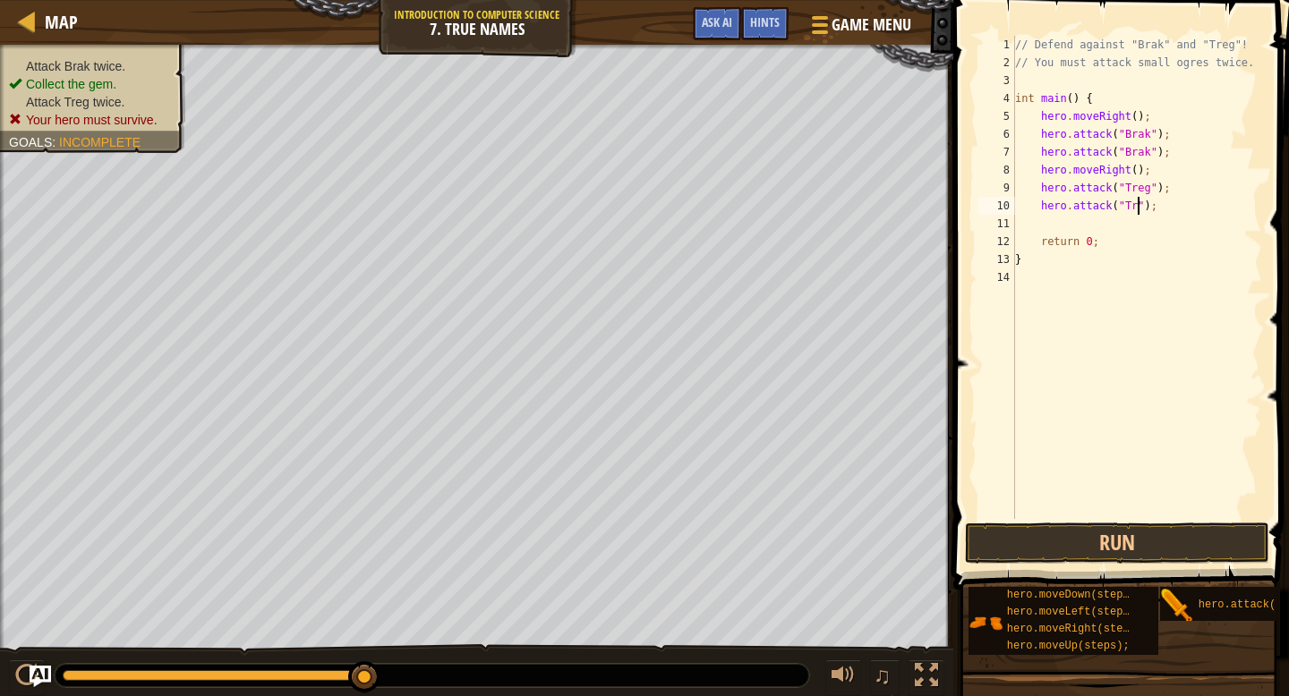
scroll to position [8, 12]
type textarea "hero.attack("Treg");"
click at [1043, 551] on button "Run" at bounding box center [1117, 543] width 304 height 41
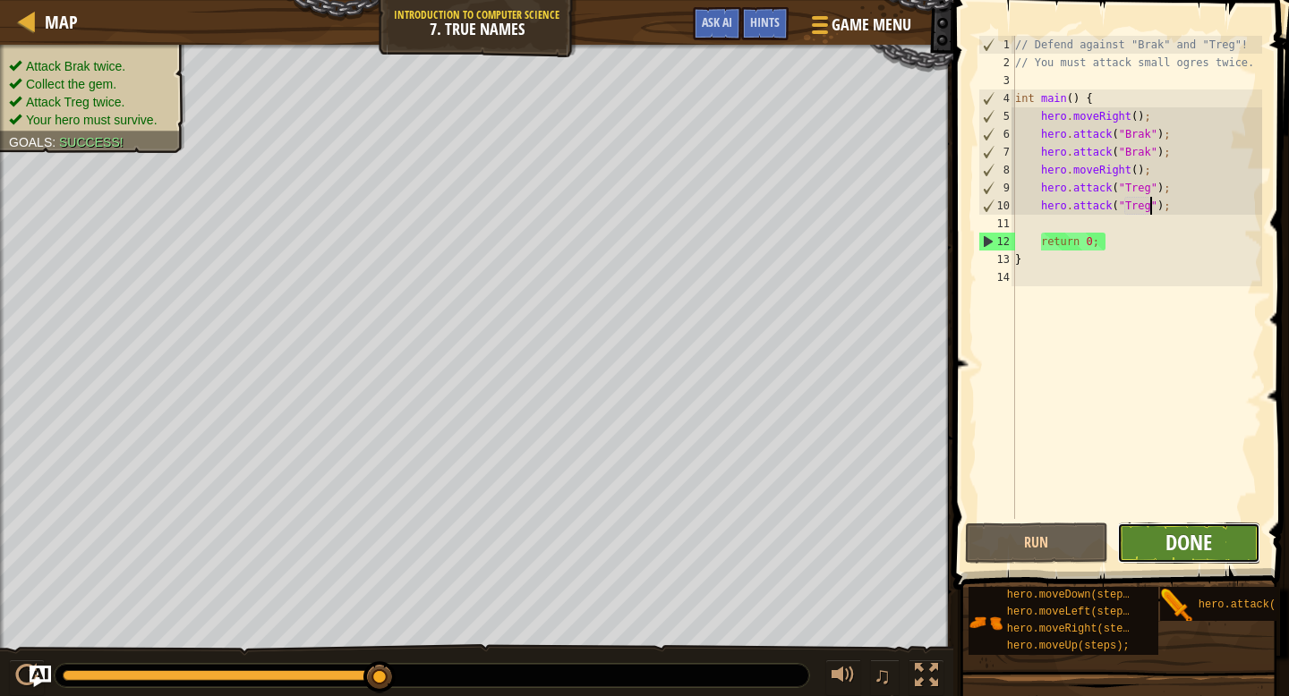
click at [1204, 552] on span "Done" at bounding box center [1189, 542] width 47 height 29
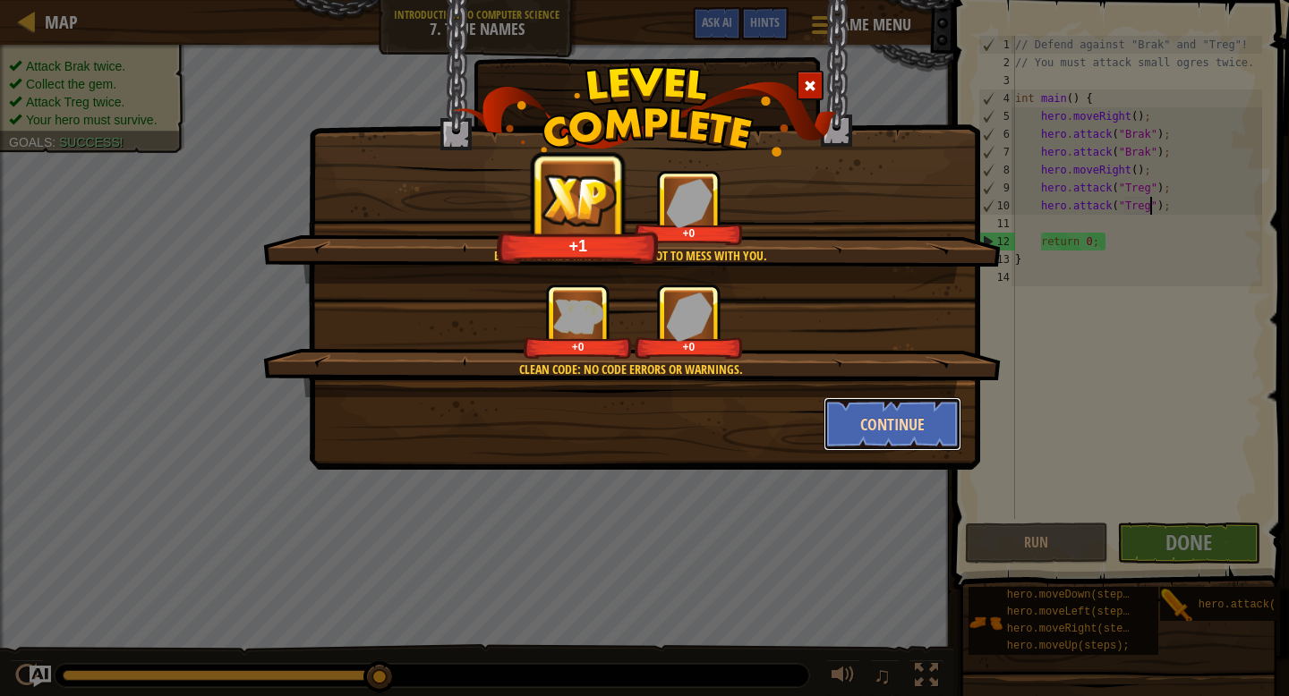
click at [909, 424] on button "Continue" at bounding box center [893, 424] width 139 height 54
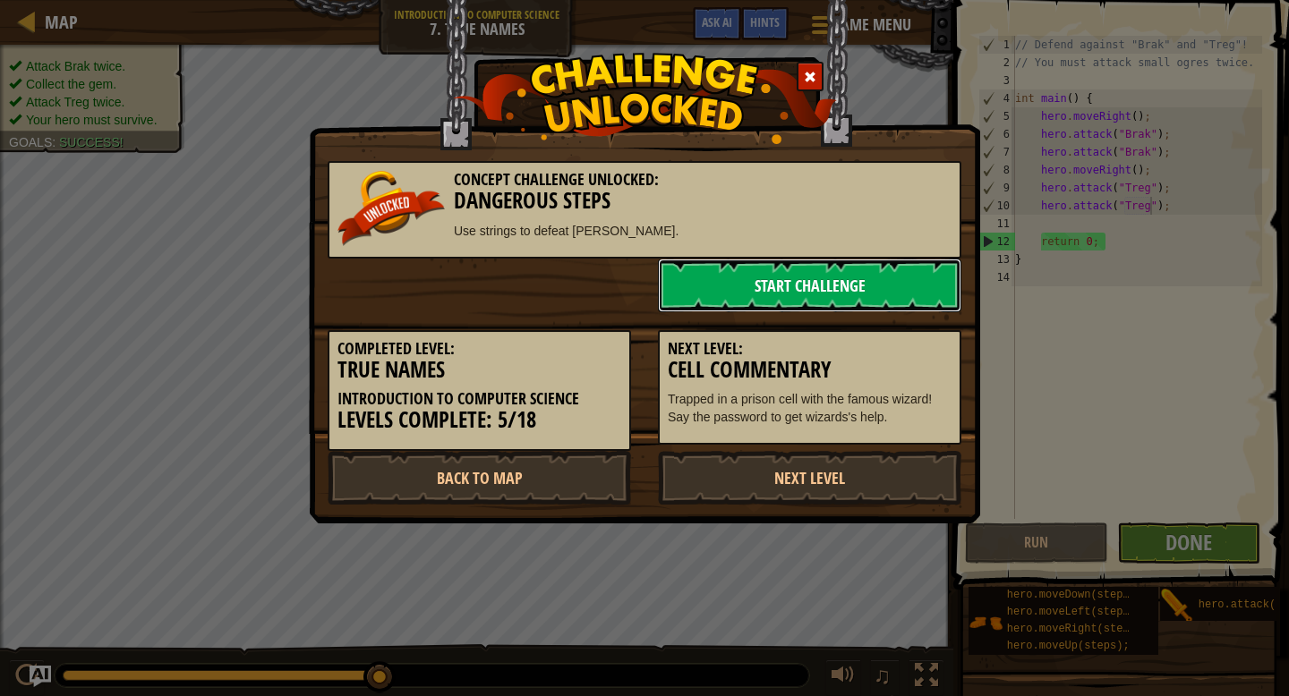
click at [835, 296] on link "Start Challenge" at bounding box center [809, 286] width 303 height 54
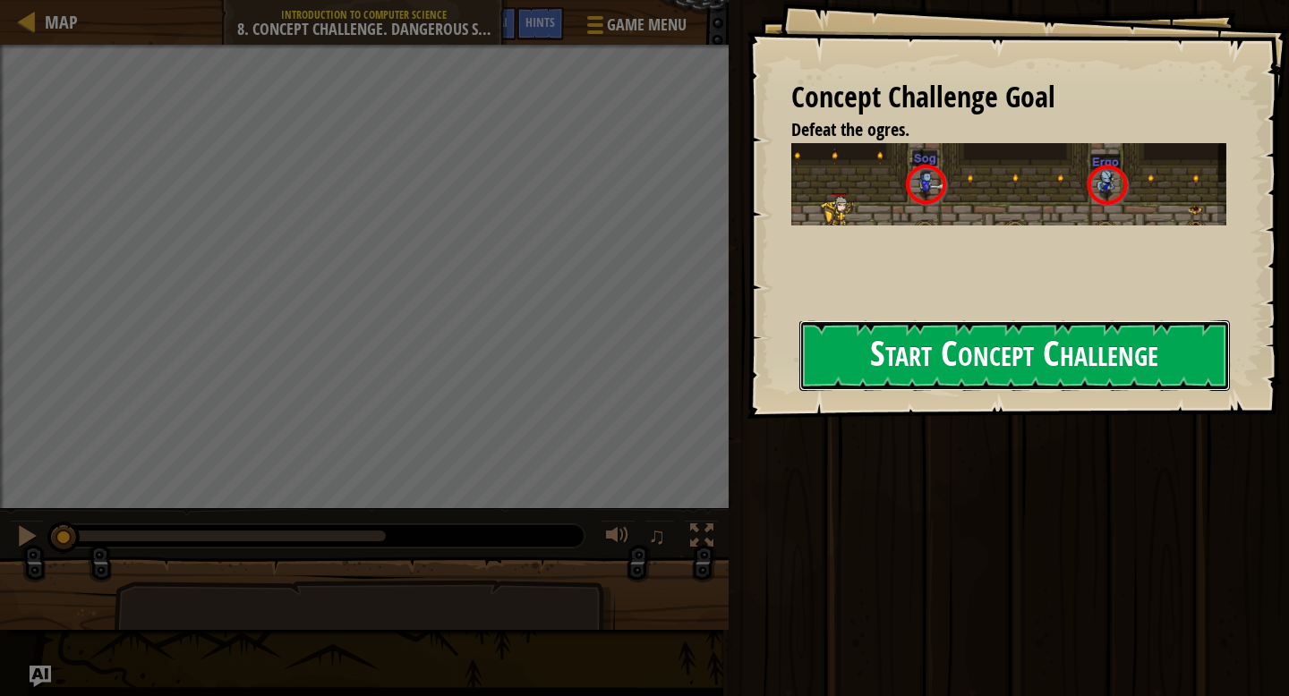
click at [906, 348] on button "Start Concept Challenge" at bounding box center [1014, 355] width 431 height 71
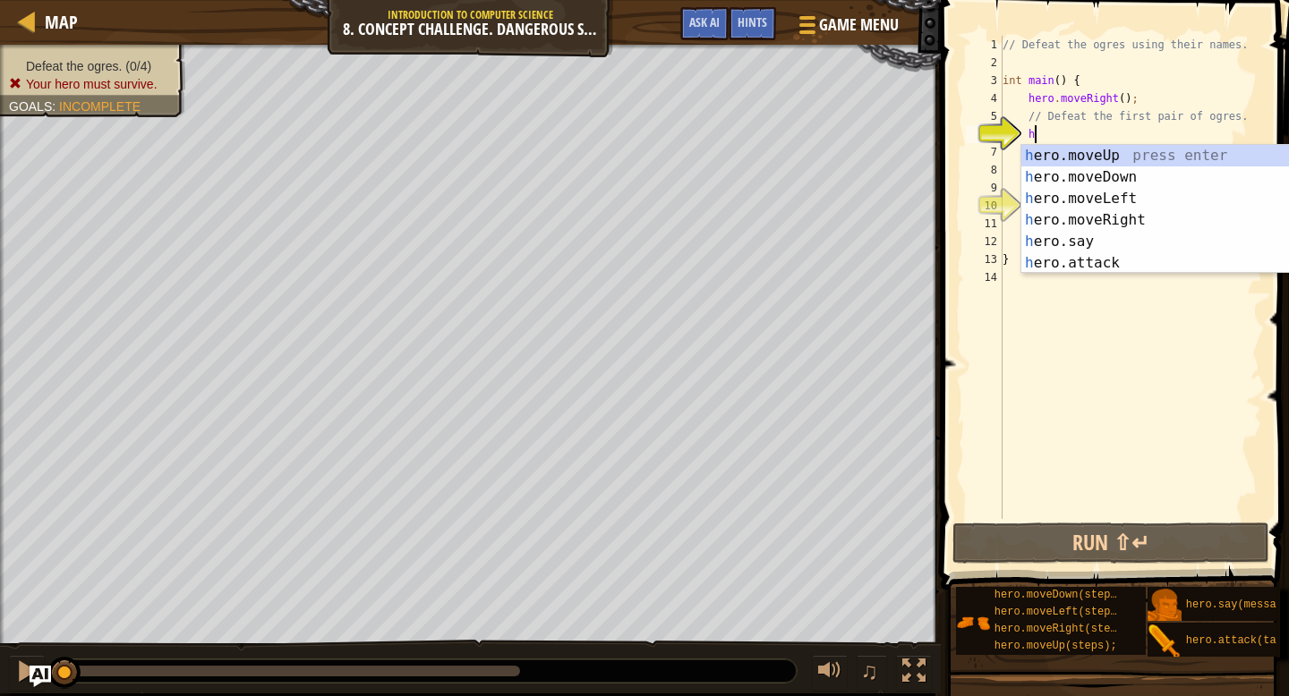
scroll to position [8, 2]
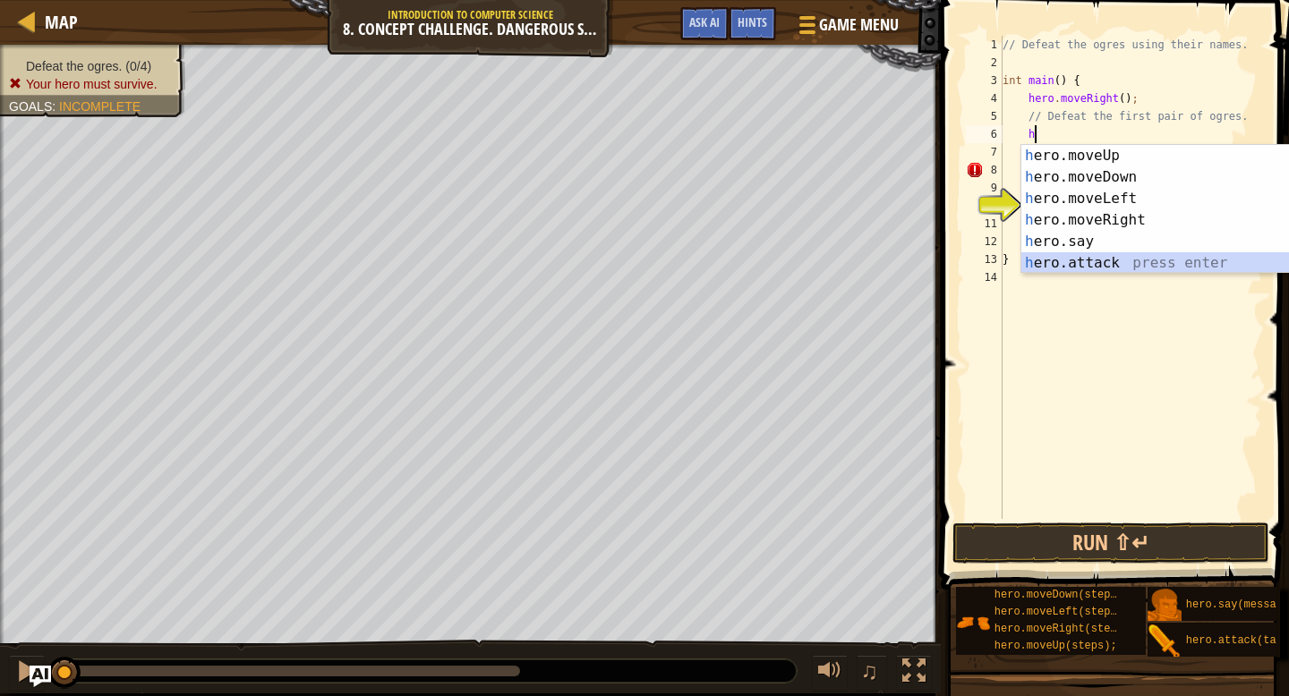
click at [1100, 255] on div "h ero.moveUp press enter h ero.moveDown press enter h ero.moveLeft press enter …" at bounding box center [1190, 231] width 338 height 172
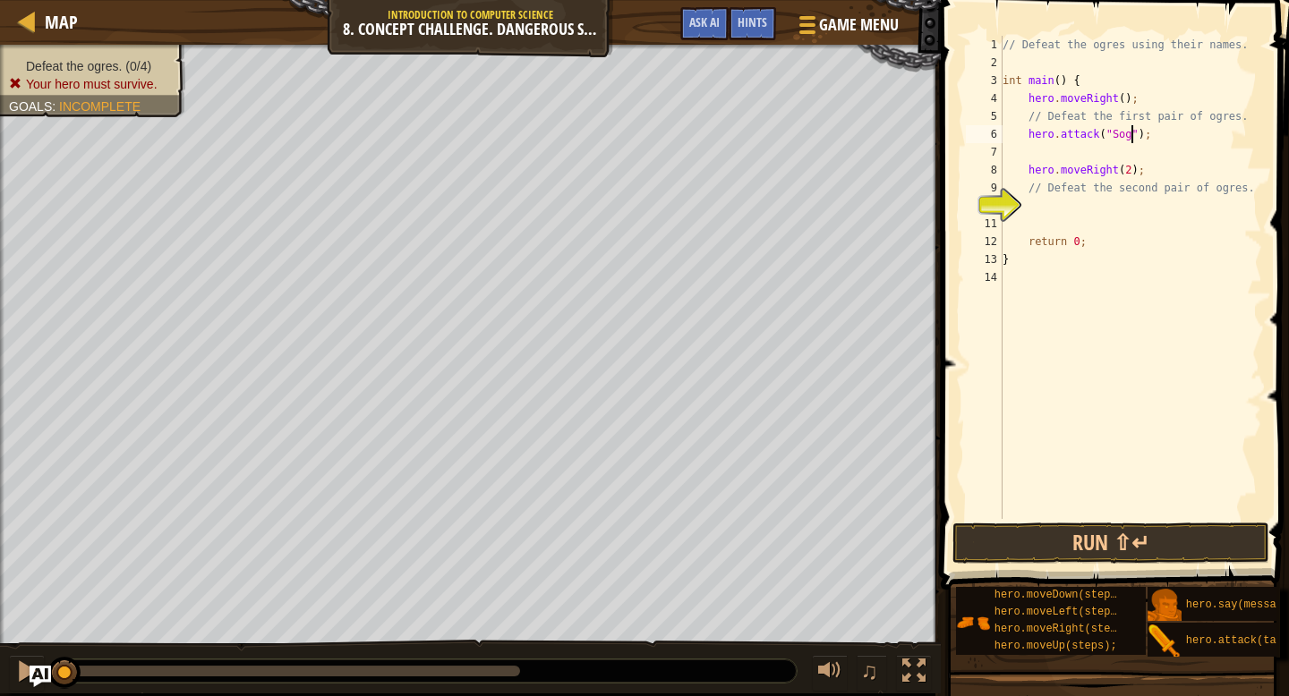
scroll to position [8, 11]
drag, startPoint x: 1157, startPoint y: 143, endPoint x: 1029, endPoint y: 136, distance: 127.3
click at [1029, 136] on div "// Defeat the ogres using their names. int main ( ) { hero . moveRight ( ) ; //…" at bounding box center [1130, 295] width 263 height 519
type textarea "hero.attack("Sog");"
click at [1055, 158] on div "// Defeat the ogres using their names. int main ( ) { hero . moveRight ( ) ; //…" at bounding box center [1130, 295] width 263 height 519
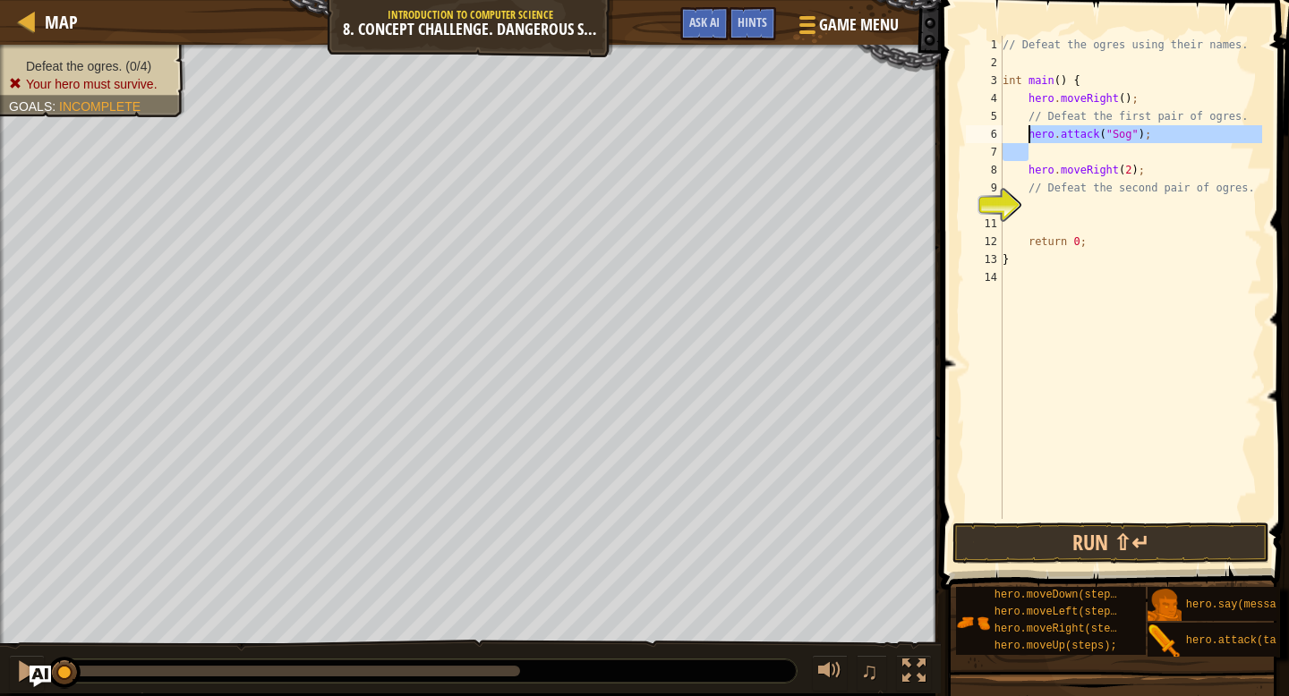
scroll to position [8, 1]
paste textarea "g"
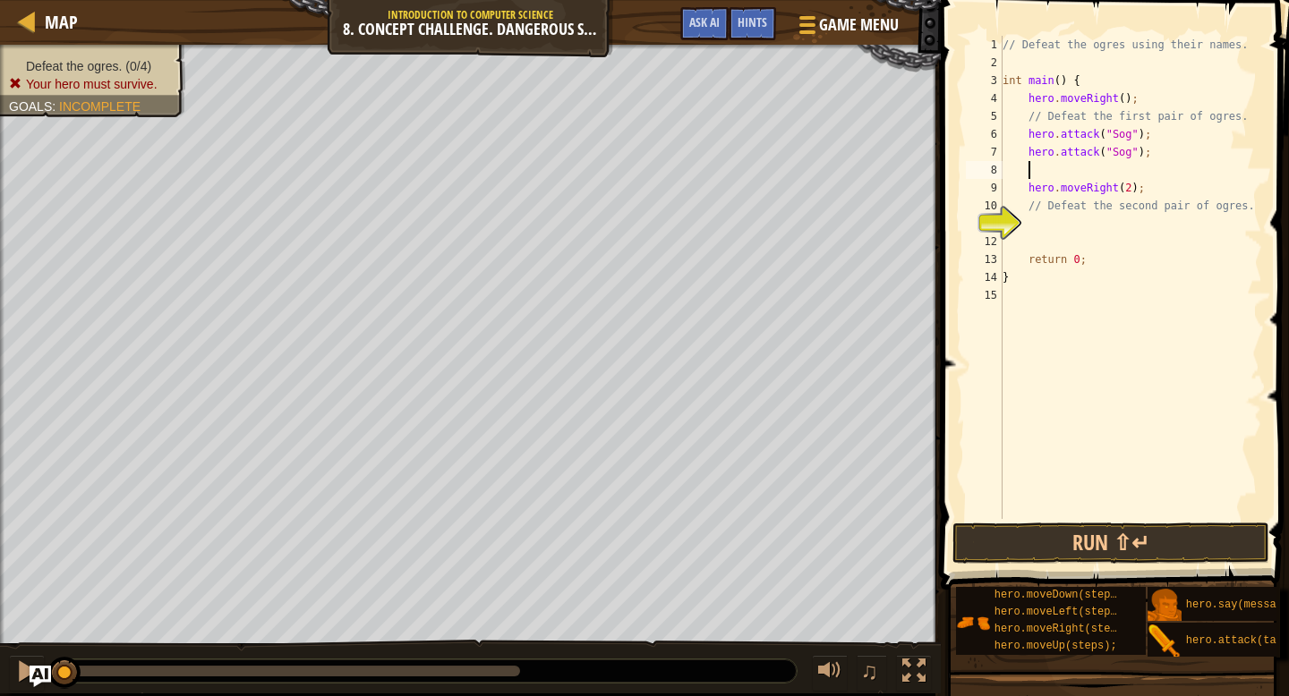
scroll to position [8, 2]
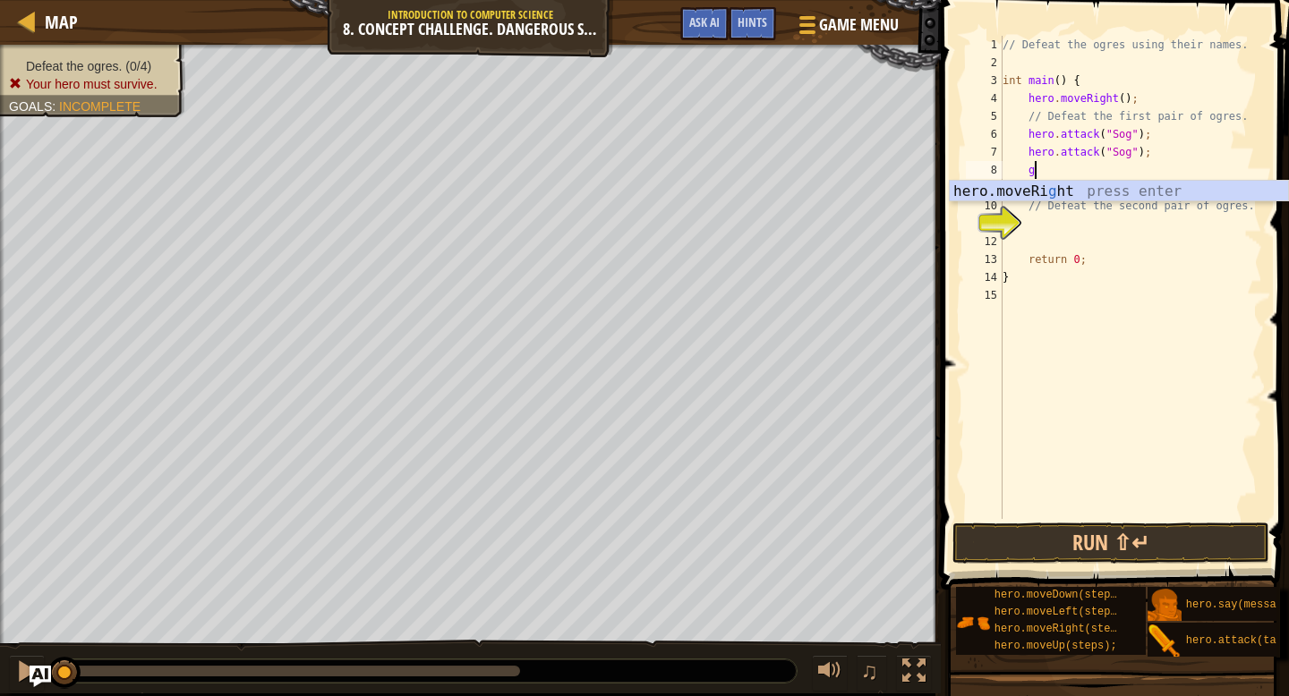
type textarea "g"
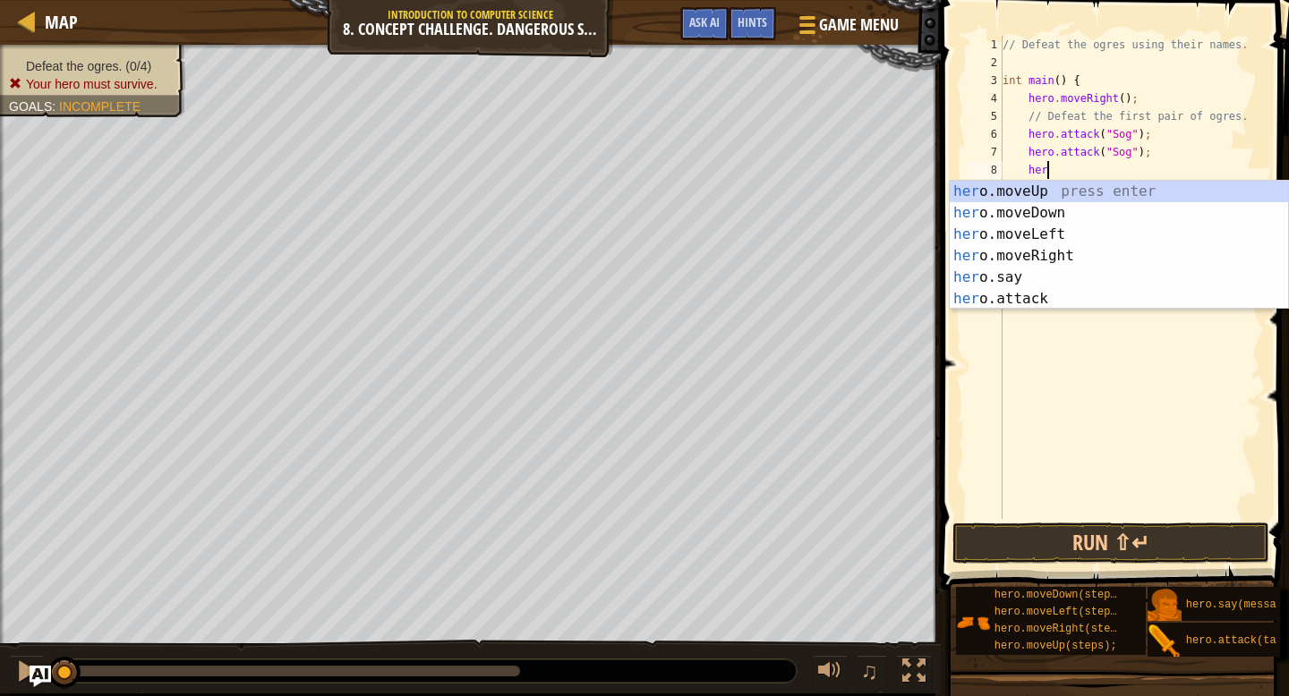
scroll to position [8, 3]
click at [1084, 300] on div "hero .moveUp press enter hero .moveDown press enter hero .moveLeft press enter …" at bounding box center [1119, 267] width 338 height 172
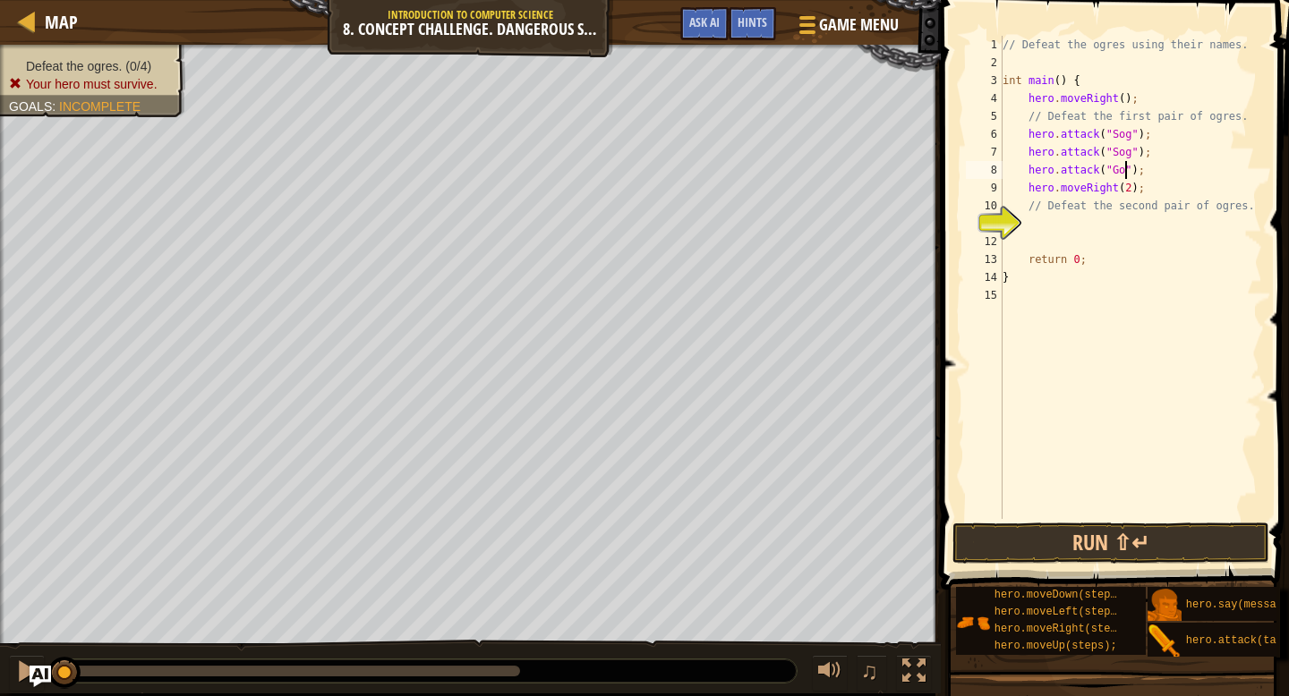
scroll to position [8, 11]
drag, startPoint x: 1153, startPoint y: 173, endPoint x: 1029, endPoint y: 175, distance: 123.6
click at [1029, 175] on div "// Defeat the ogres using their names. int main ( ) { hero . moveRight ( ) ; //…" at bounding box center [1130, 295] width 263 height 519
type textarea "hero.attack("Gos");"
click at [1167, 172] on div "// Defeat the ogres using their names. int main ( ) { hero . moveRight ( ) ; //…" at bounding box center [1130, 295] width 263 height 519
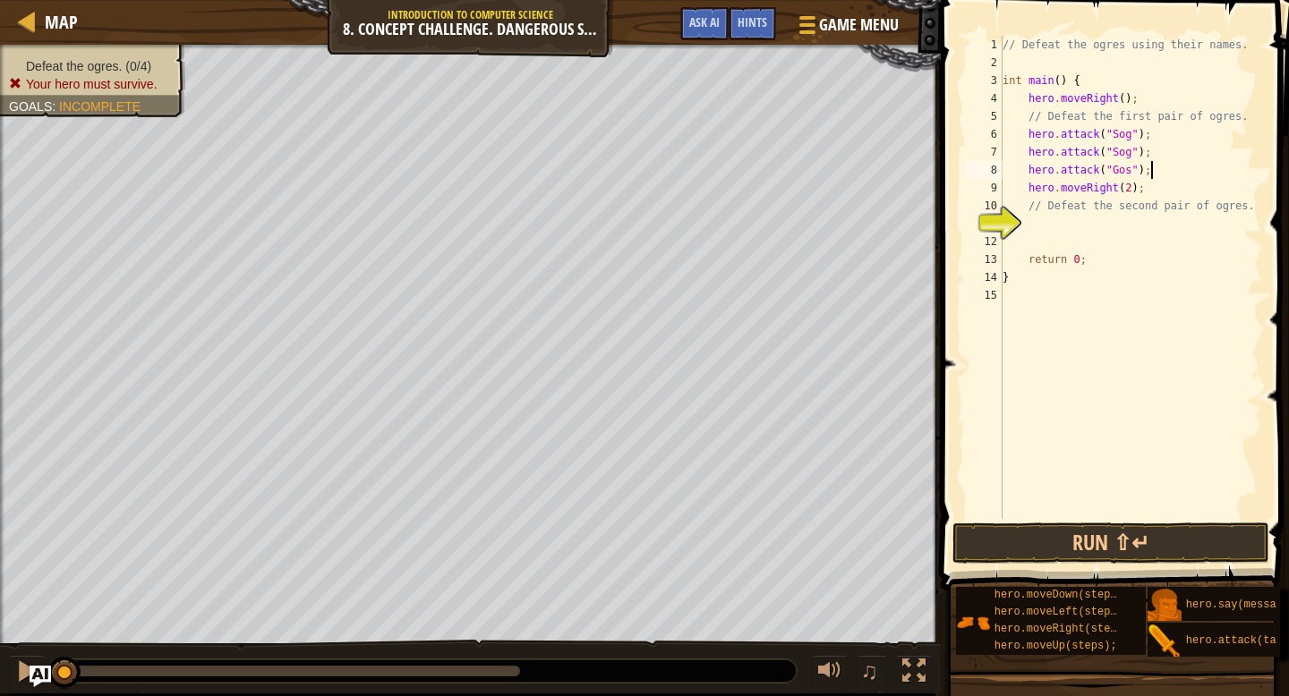
scroll to position [8, 1]
paste textarea "hero.attack("Gos");"
drag, startPoint x: 1154, startPoint y: 205, endPoint x: 1029, endPoint y: 206, distance: 125.3
click at [1029, 206] on div "// Defeat the ogres using their names. int main ( ) { hero . moveRight ( ) ; //…" at bounding box center [1130, 295] width 263 height 519
click at [1028, 127] on div "// Defeat the ogres using their names. int main ( ) { hero . moveRight ( ) ; //…" at bounding box center [1130, 295] width 263 height 519
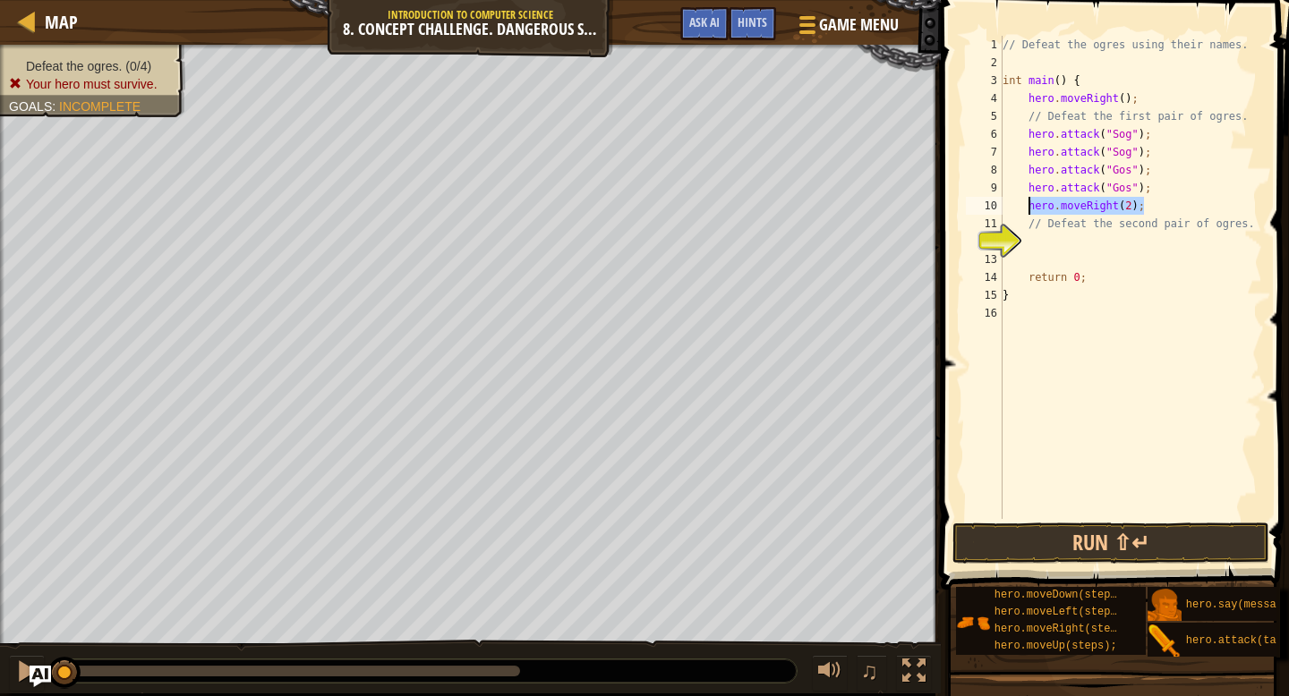
type textarea "hero.attack("Sog");"
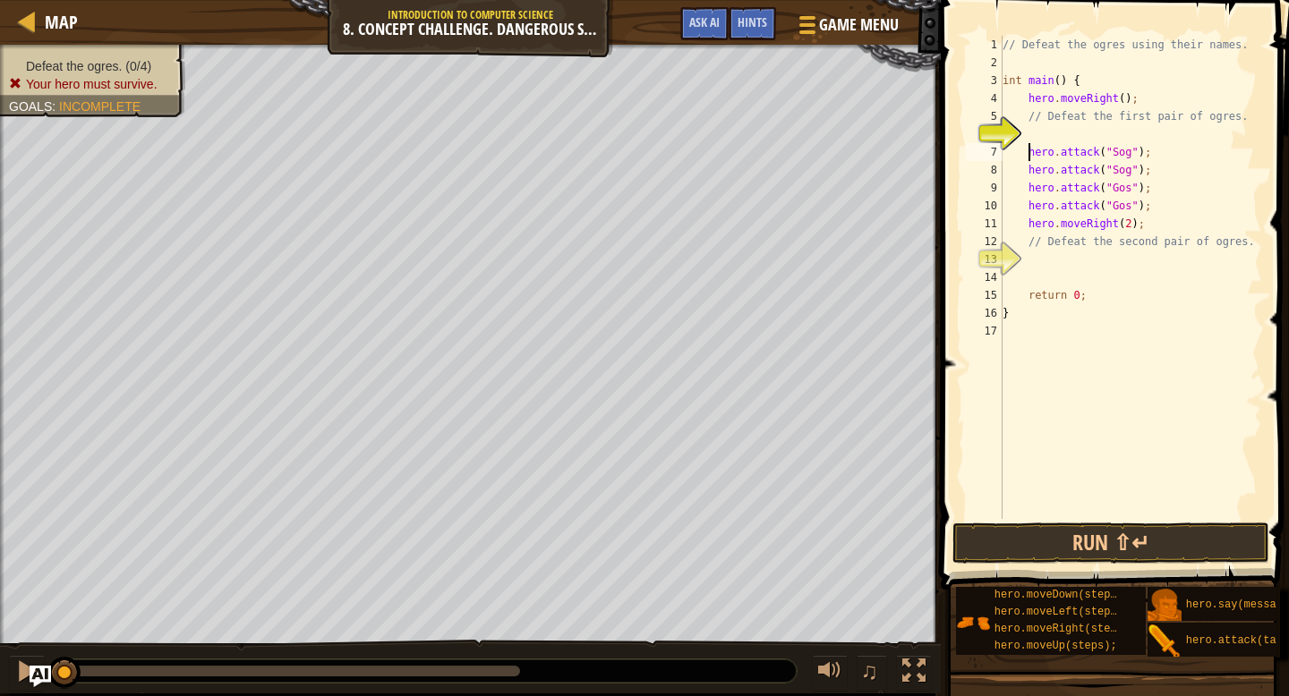
click at [1065, 139] on div "// Defeat the ogres using their names. int main ( ) { hero . moveRight ( ) ; //…" at bounding box center [1130, 295] width 263 height 519
paste textarea "hero.moveRight(2);"
type textarea "hero.moveRight(2);"
click at [1095, 265] on div "// Defeat the ogres using their names. int main ( ) { hero . moveRight ( ) ; //…" at bounding box center [1130, 295] width 263 height 519
type textarea "h"
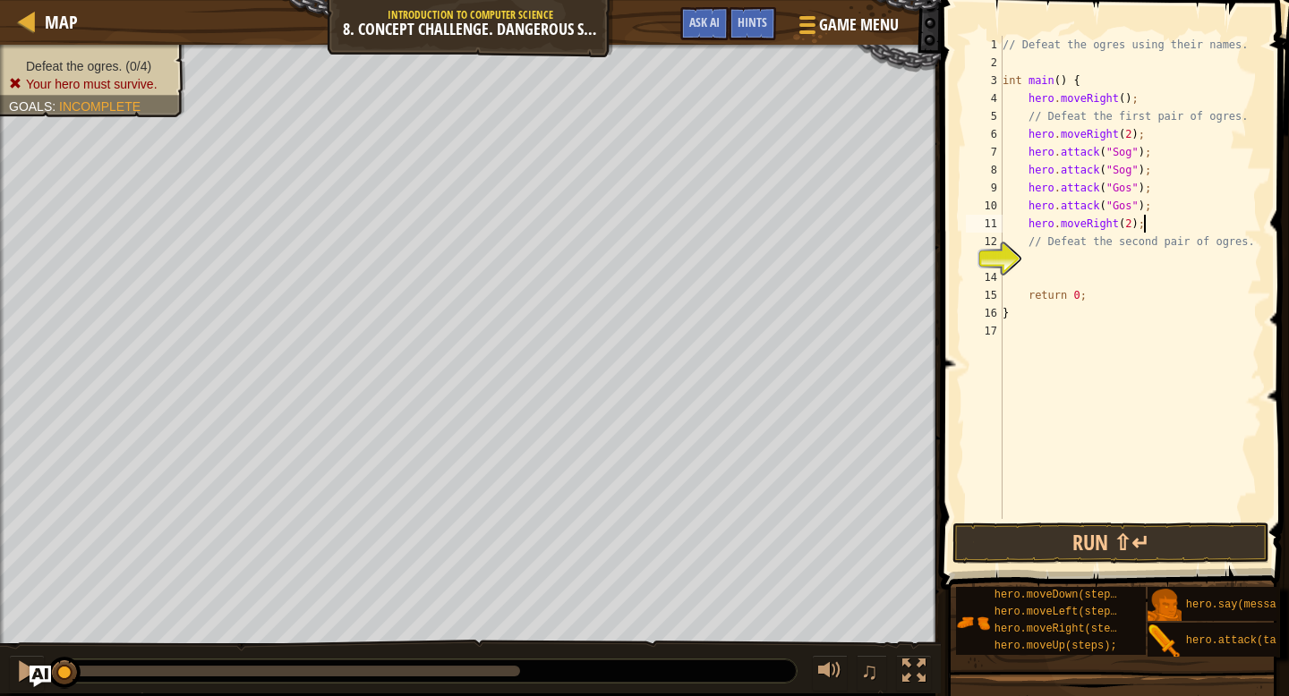
click at [1174, 228] on div "// Defeat the ogres using their names. int main ( ) { hero . moveRight ( ) ; //…" at bounding box center [1130, 295] width 263 height 519
type textarea "hero.moveRight(2);"
type textarea "h"
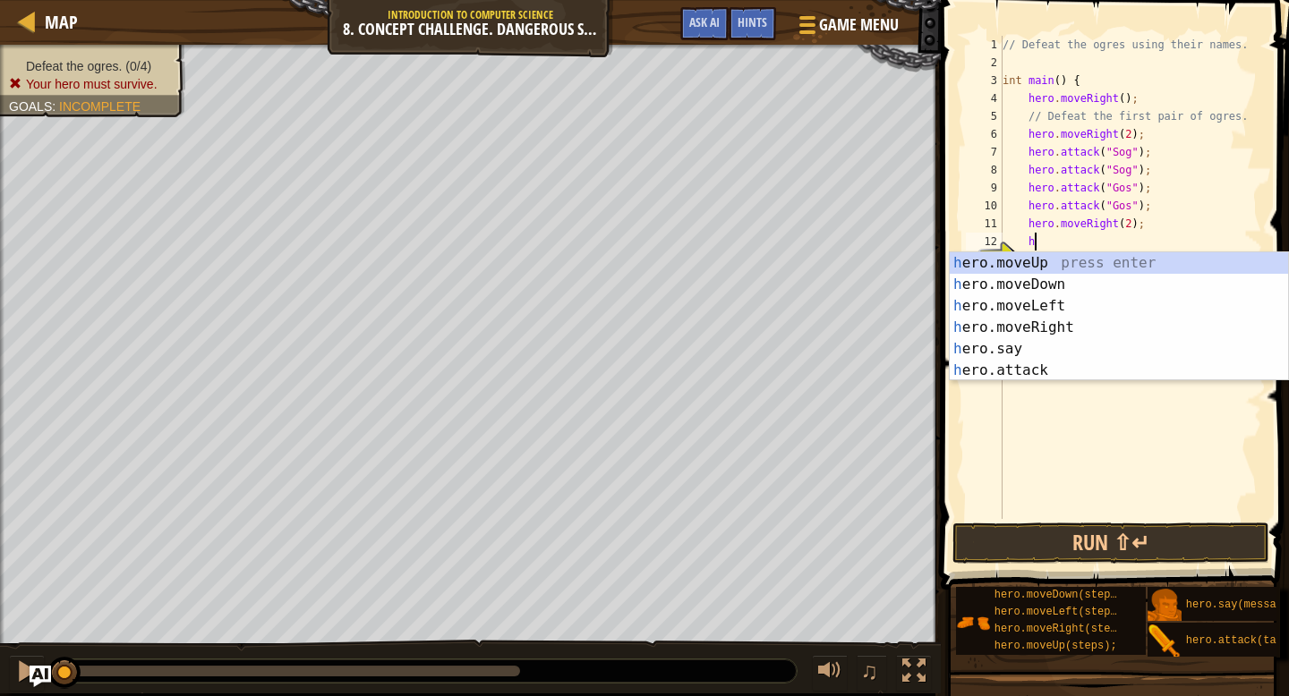
scroll to position [8, 2]
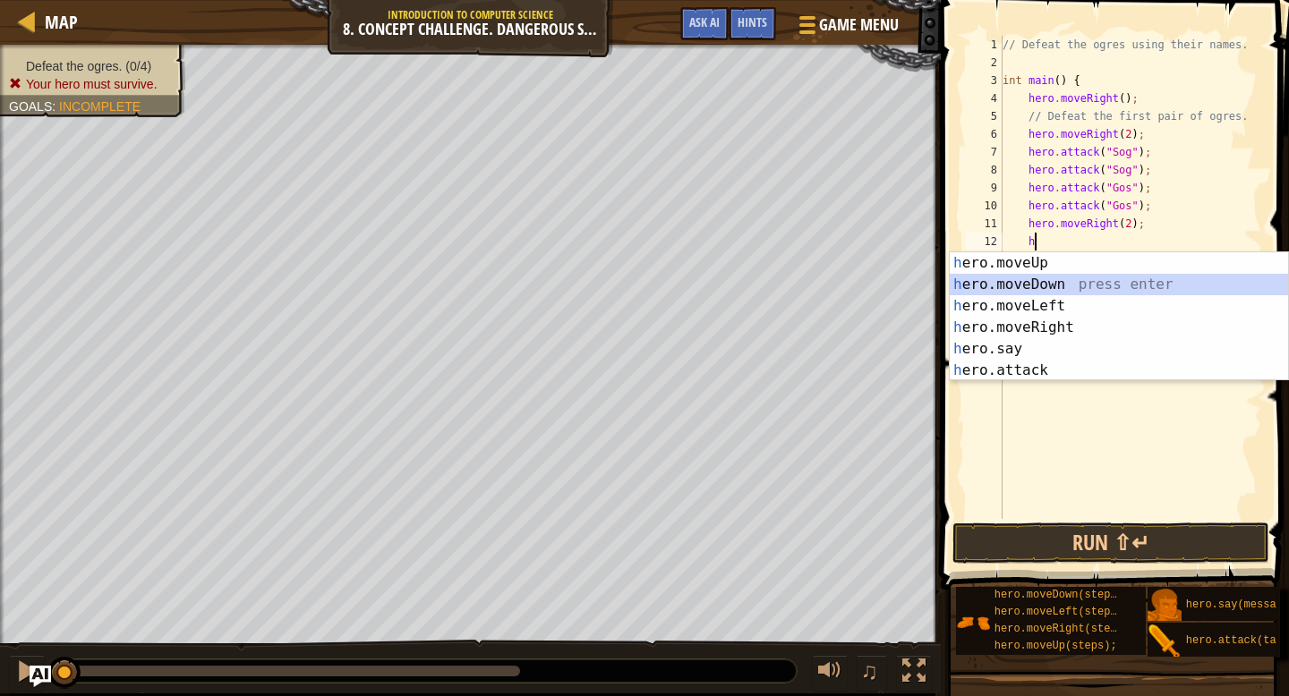
click at [1129, 288] on div "h ero.moveUp press enter h ero.moveDown press enter h ero.moveLeft press enter …" at bounding box center [1119, 338] width 338 height 172
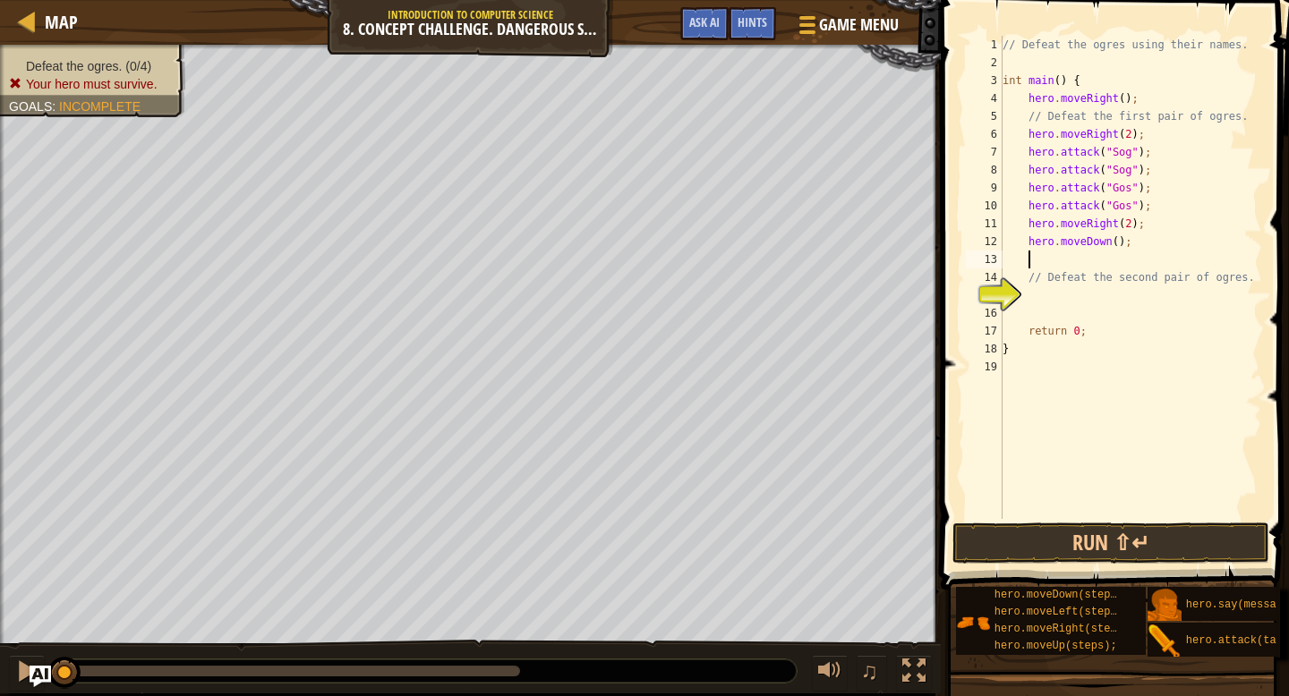
type textarea "h"
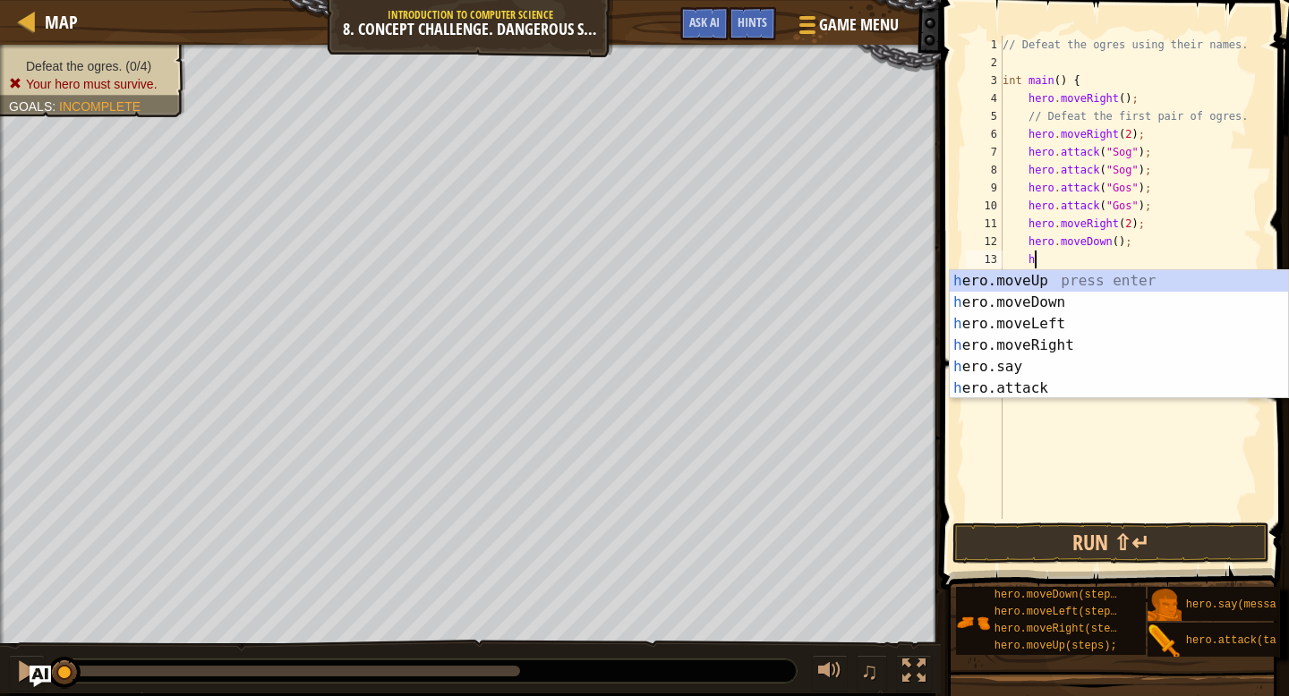
scroll to position [8, 2]
click at [1091, 276] on div "h ero.moveUp press enter h ero.moveDown press enter h ero.moveLeft press enter …" at bounding box center [1119, 356] width 338 height 172
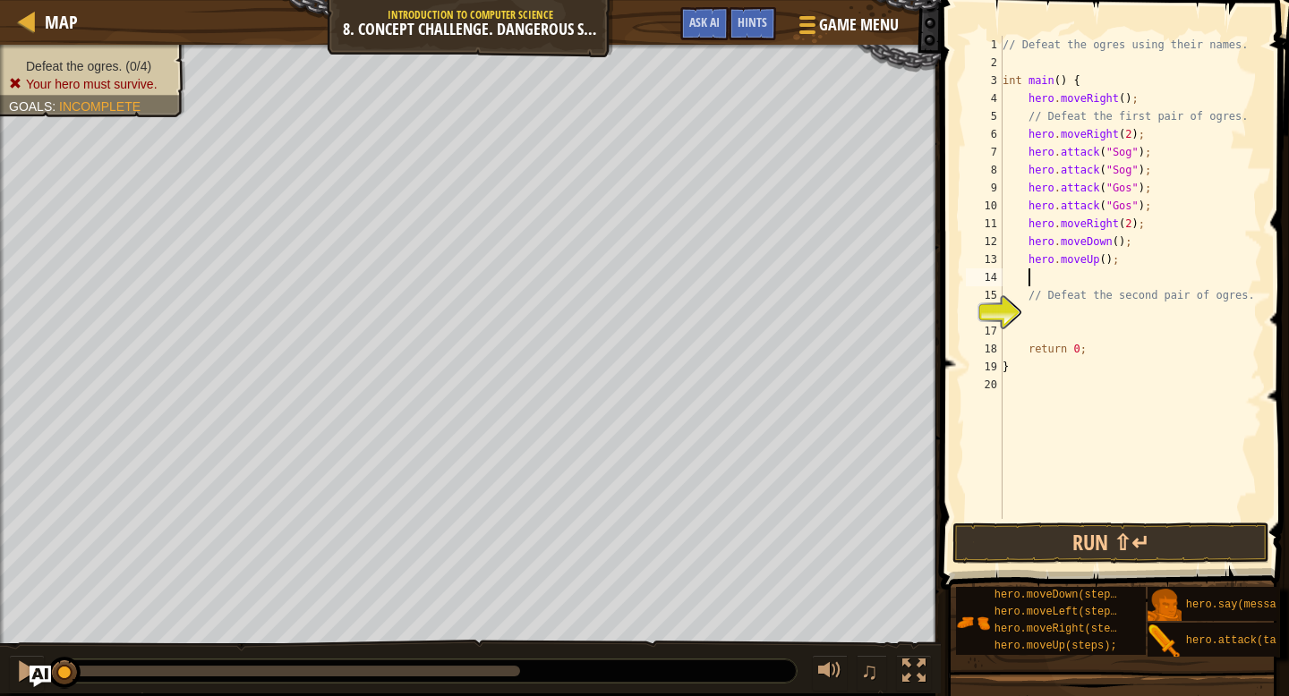
type textarea "h"
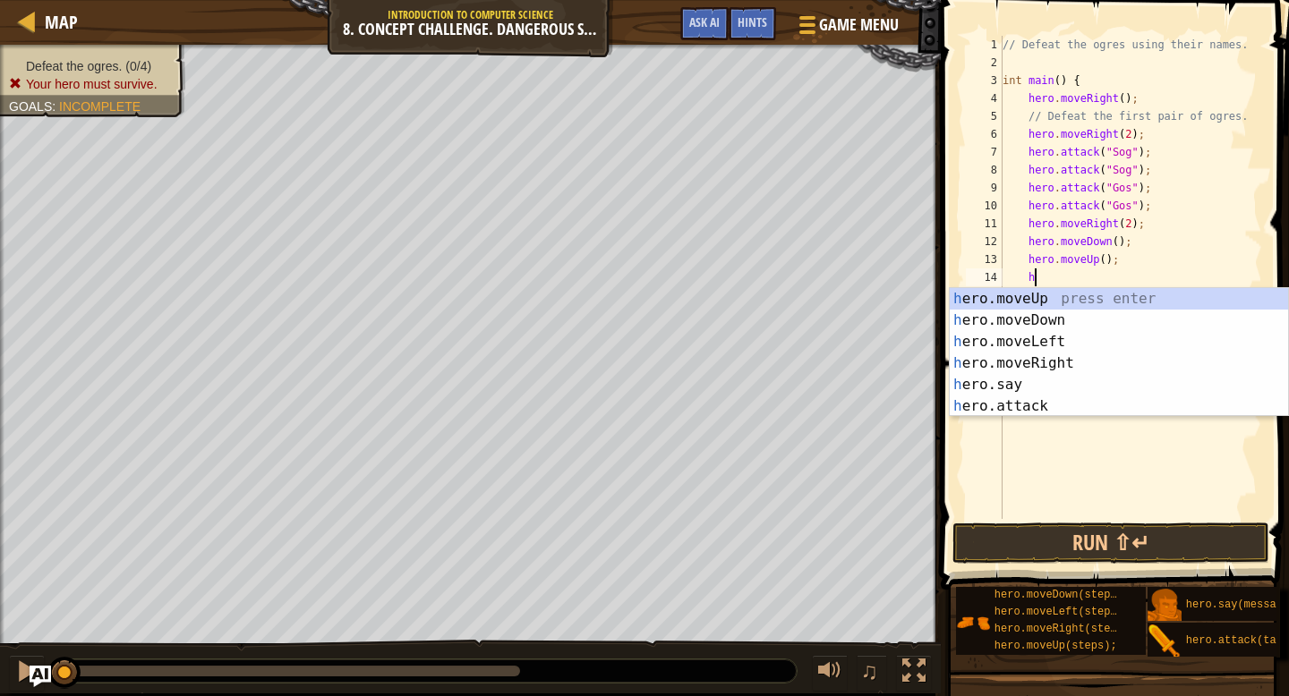
scroll to position [8, 2]
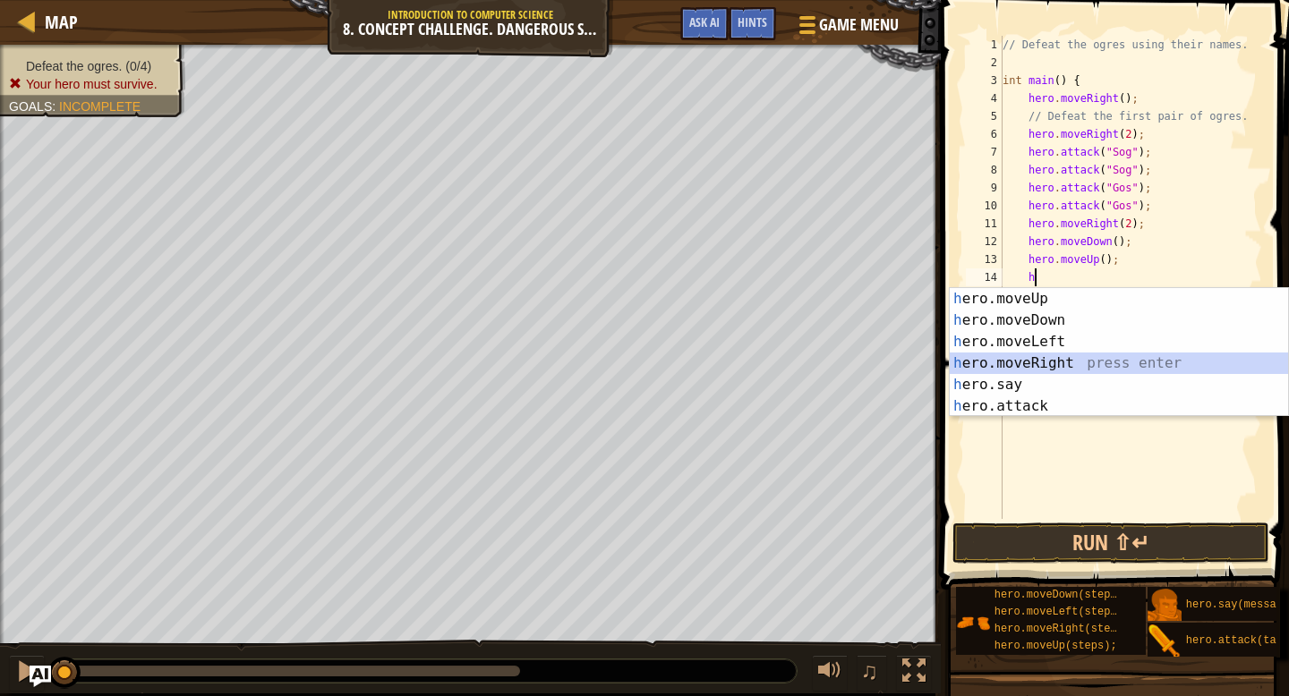
click at [1046, 358] on div "h ero.moveUp press enter h ero.moveDown press enter h ero.moveLeft press enter …" at bounding box center [1119, 374] width 338 height 172
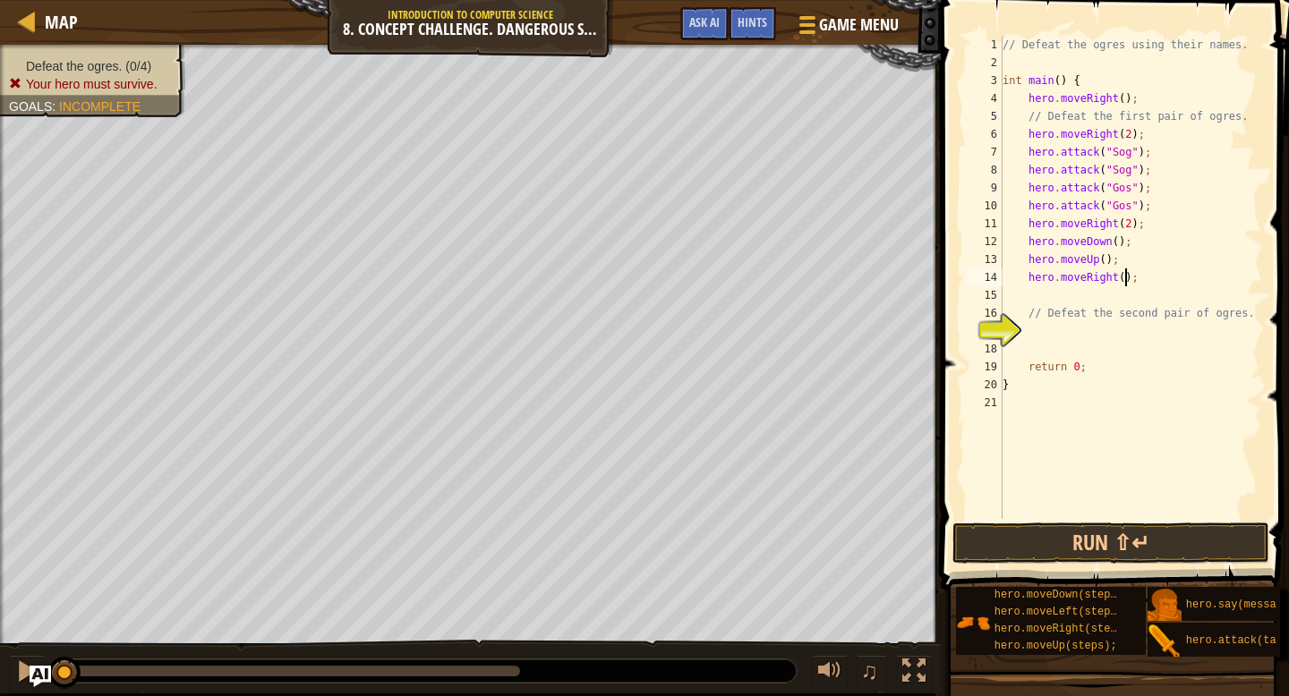
click at [1125, 278] on div "// Defeat the ogres using their names. int main ( ) { hero . moveRight ( ) ; //…" at bounding box center [1130, 295] width 263 height 519
type textarea "hero.moveRight(2);"
click at [1072, 294] on div "// Defeat the ogres using their names. int main ( ) { hero . moveRight ( ) ; //…" at bounding box center [1130, 295] width 263 height 519
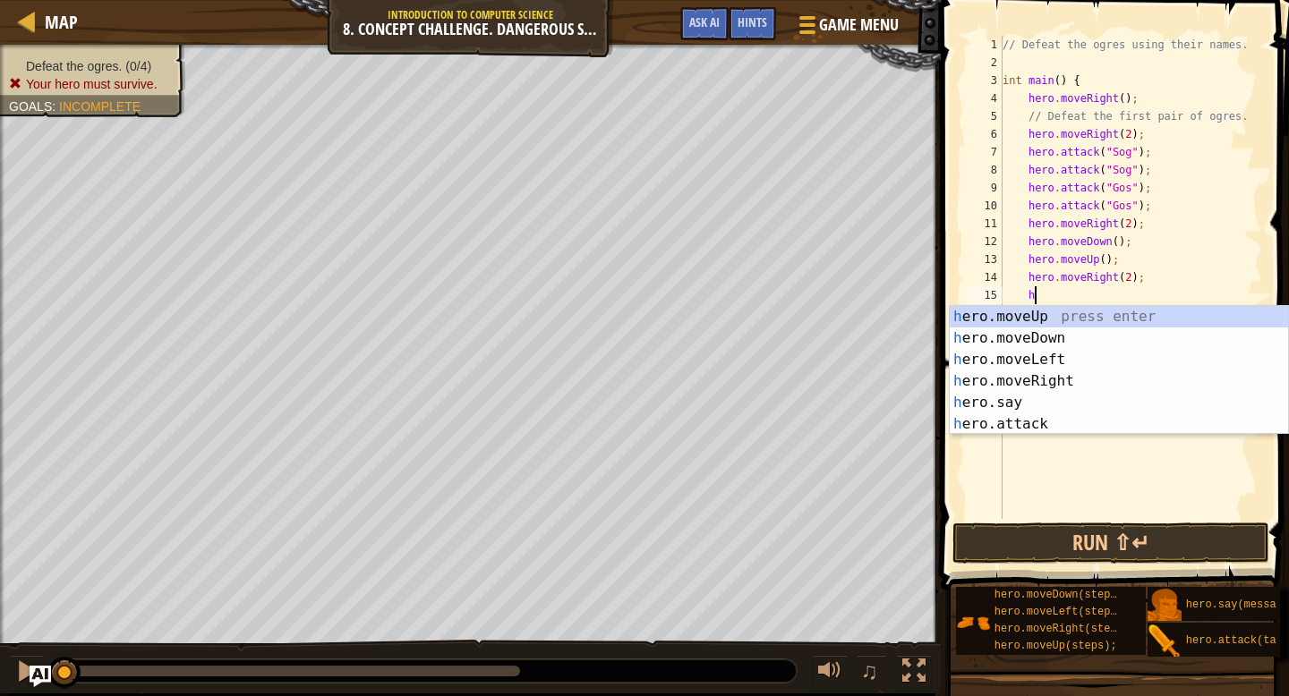
scroll to position [8, 2]
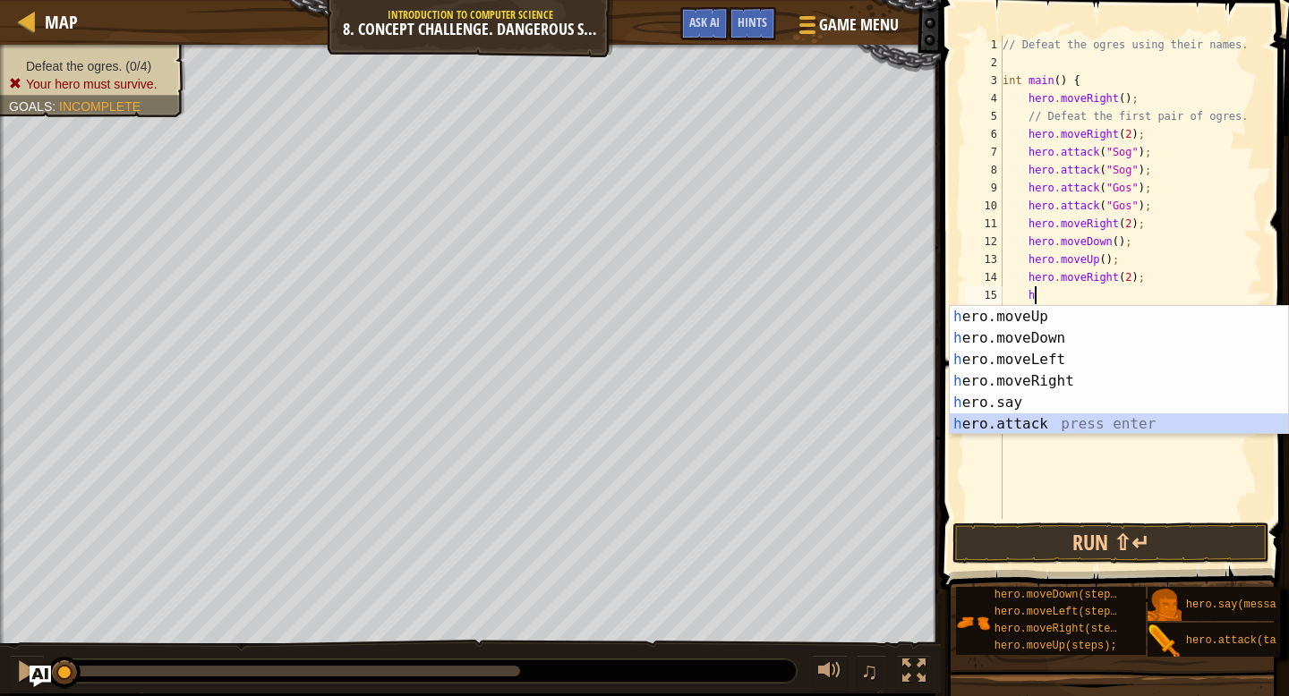
click at [1077, 416] on div "h ero.moveUp press enter h ero.moveDown press enter h ero.moveLeft press enter …" at bounding box center [1119, 392] width 338 height 172
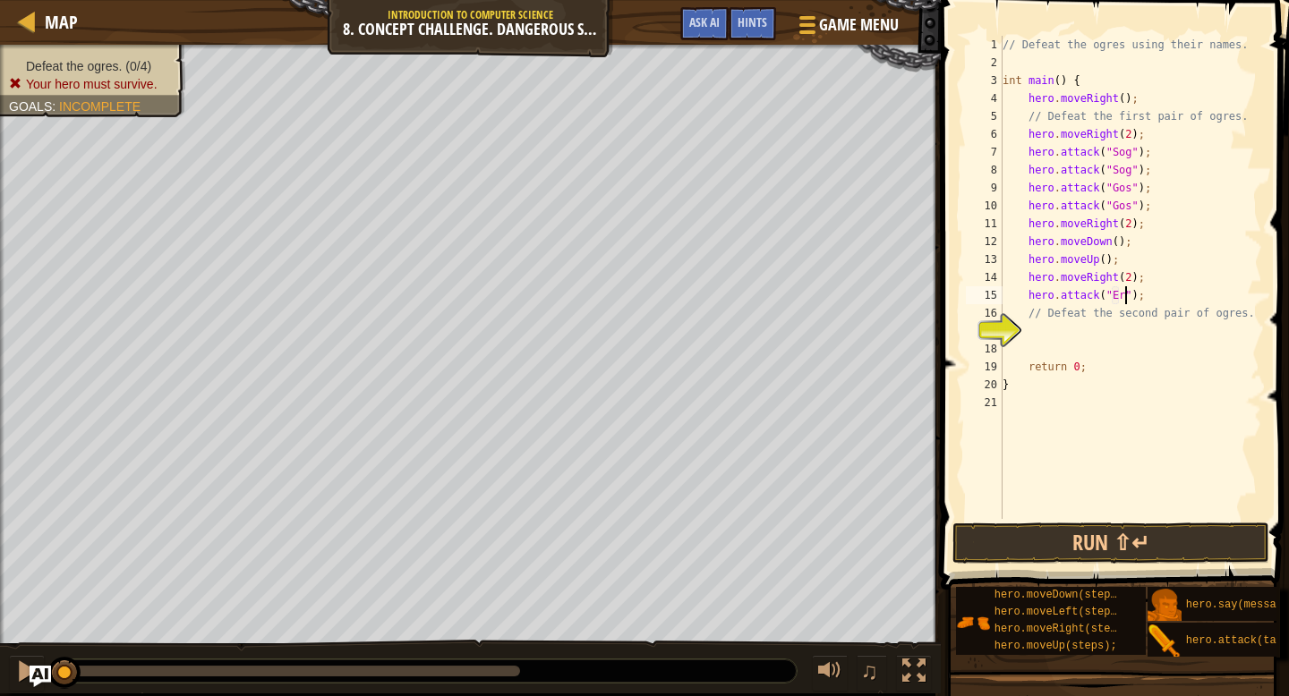
scroll to position [8, 11]
click at [1181, 299] on div "// Defeat the ogres using their names. int main ( ) { hero . moveRight ( ) ; //…" at bounding box center [1130, 295] width 263 height 519
drag, startPoint x: 1181, startPoint y: 299, endPoint x: 1028, endPoint y: 296, distance: 153.1
click at [1028, 296] on div "// Defeat the ogres using their names. int main ( ) { hero . moveRight ( ) ; //…" at bounding box center [1130, 295] width 263 height 519
type textarea "hero.attack("Ergo");"
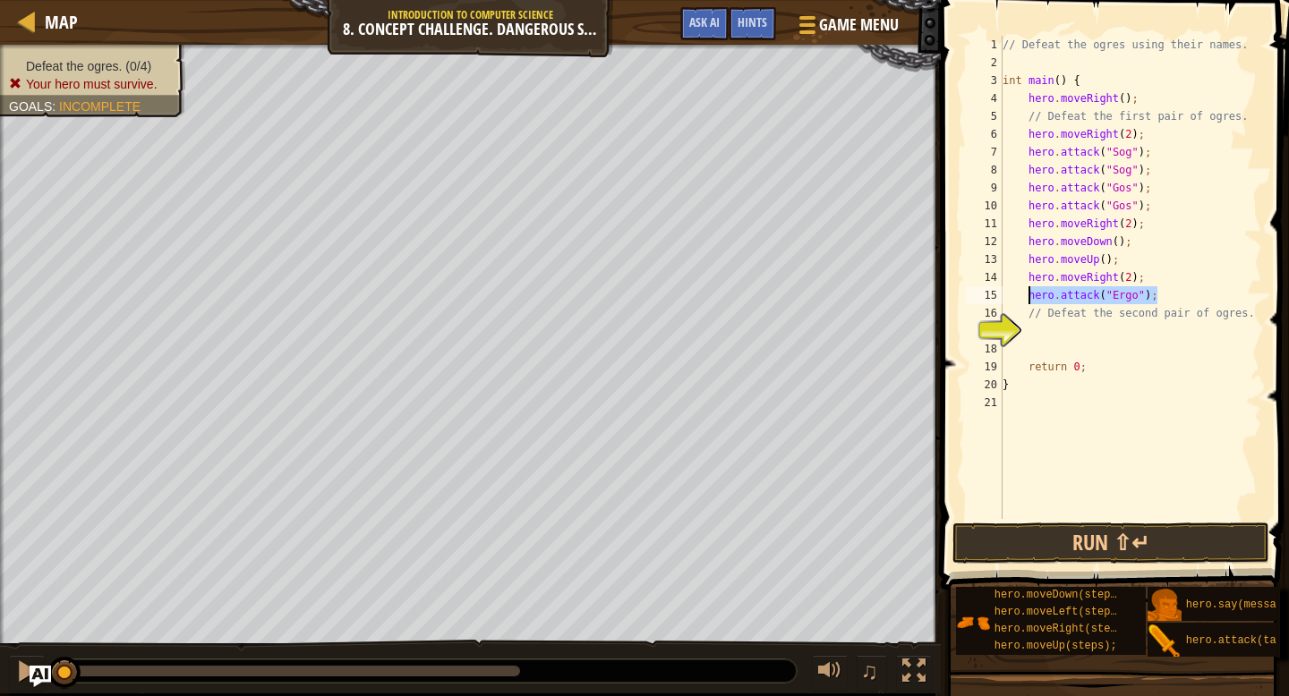
click at [1162, 295] on div "// Defeat the ogres using their names. int main ( ) { hero . moveRight ( ) ; //…" at bounding box center [1130, 295] width 263 height 519
paste textarea "hero.attack("Ergo");"
type textarea "hero.attack("Ergo");"
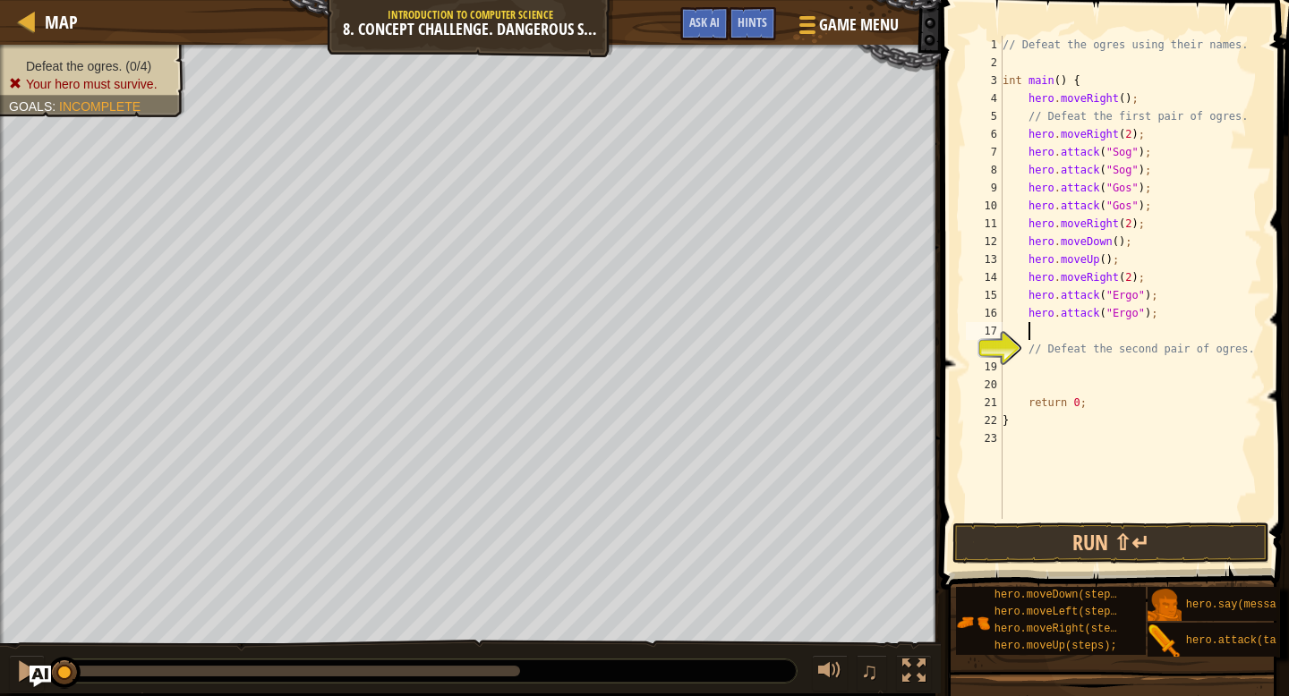
paste textarea "hero.attack("Ergo");"
click at [1134, 330] on div "// Defeat the ogres using their names. int main ( ) { hero . moveRight ( ) ; //…" at bounding box center [1130, 295] width 263 height 519
drag, startPoint x: 1154, startPoint y: 331, endPoint x: 1026, endPoint y: 335, distance: 128.1
click at [1026, 335] on div "// Defeat the ogres using their names. int main ( ) { hero . moveRight ( ) ; //…" at bounding box center [1130, 295] width 263 height 519
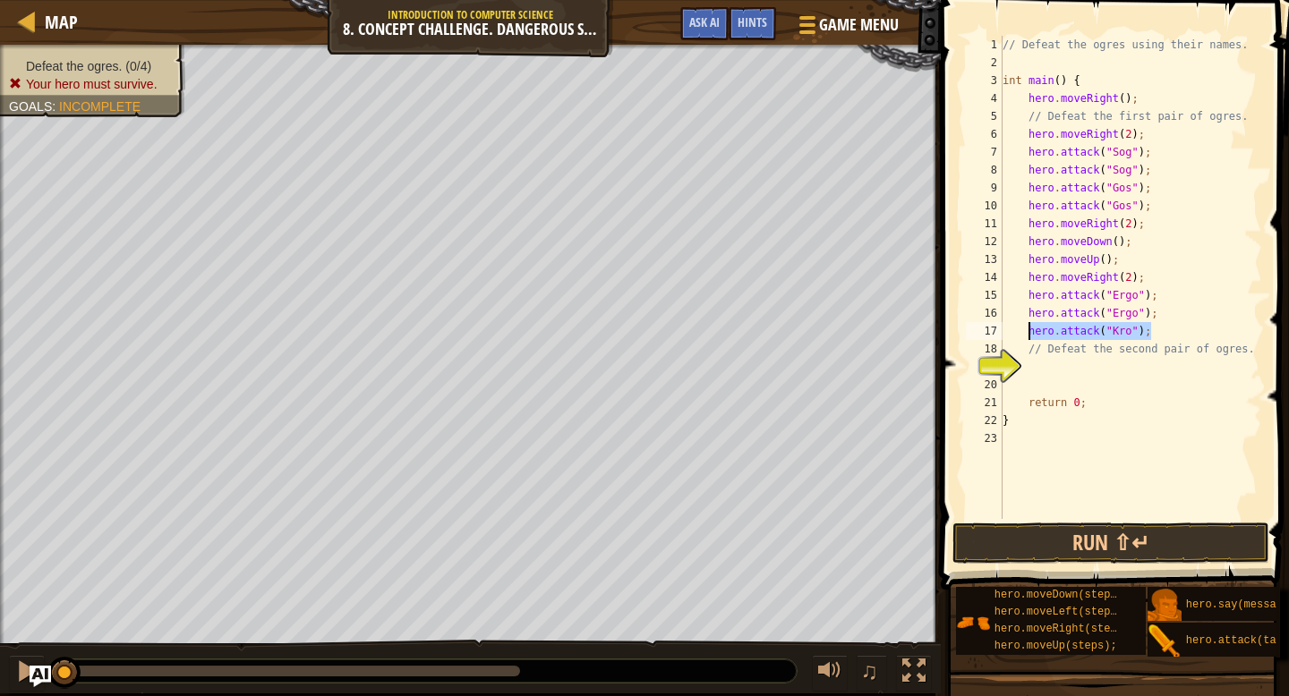
type textarea "hero.attack("Kro");"
click at [1154, 326] on div "// Defeat the ogres using their names. int main ( ) { hero . moveRight ( ) ; //…" at bounding box center [1130, 295] width 263 height 519
paste textarea "hero.attack("Kro");"
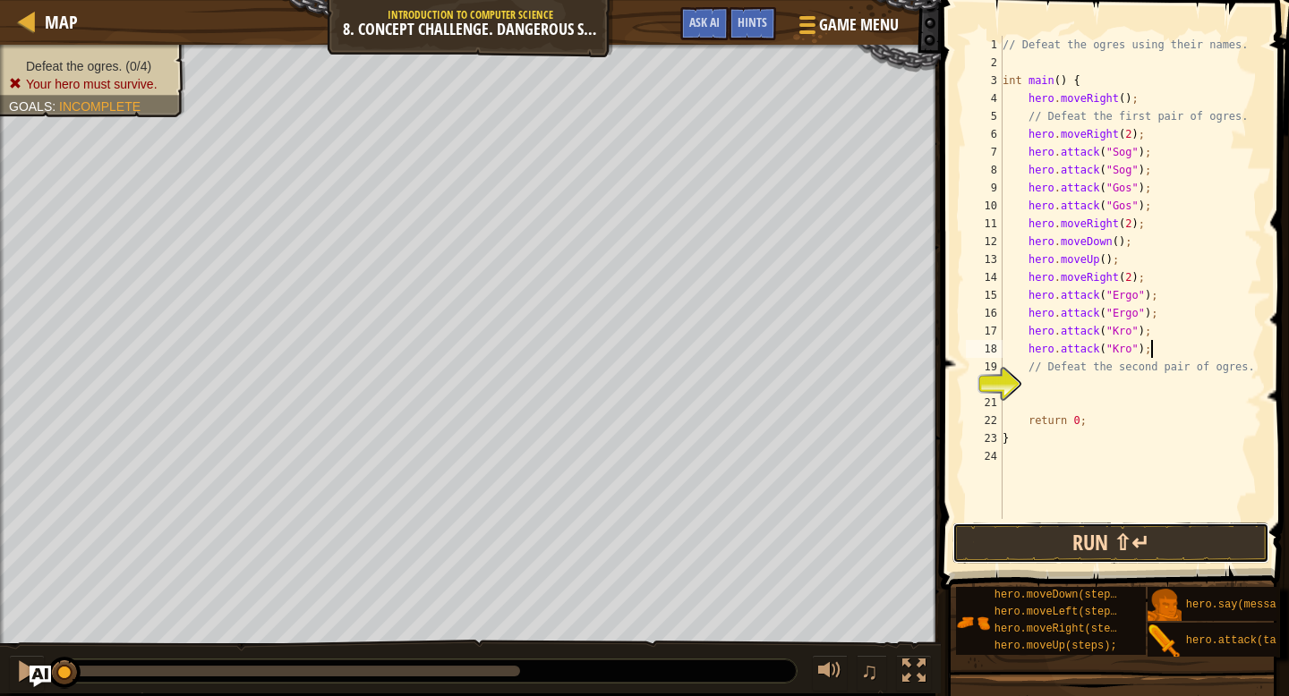
click at [1057, 561] on button "Run ⇧↵" at bounding box center [1110, 543] width 317 height 41
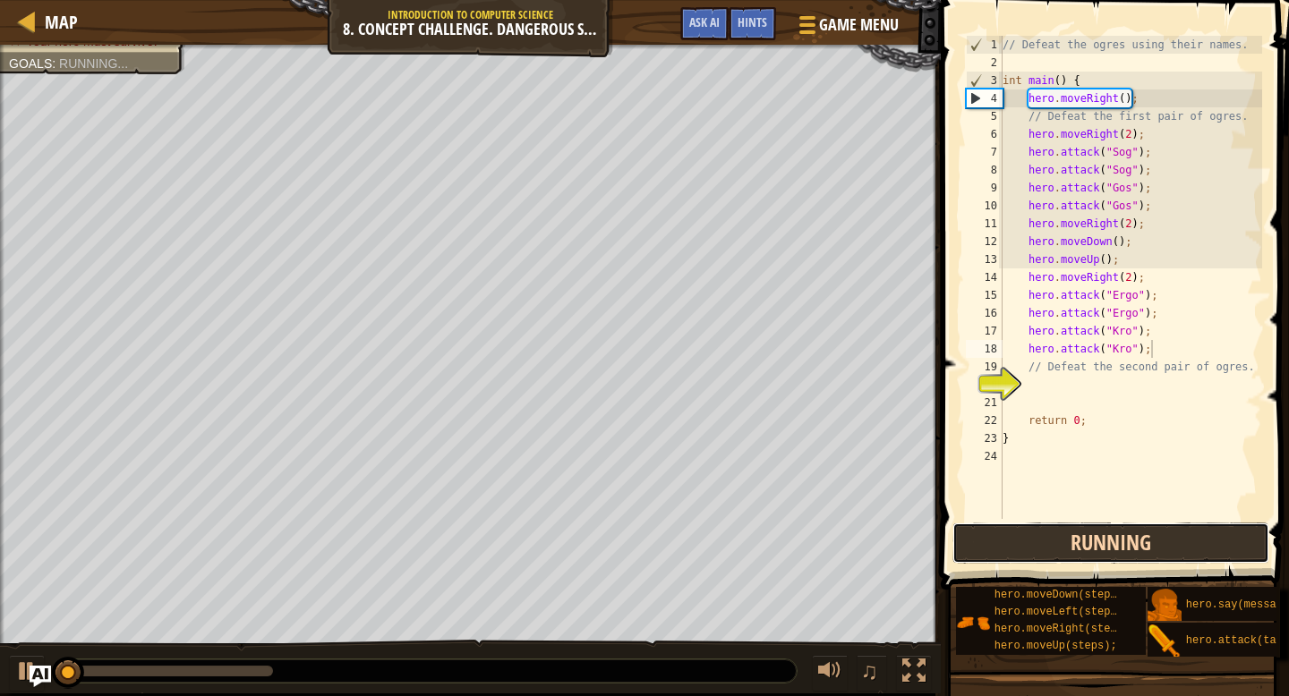
click at [1051, 542] on button "Running" at bounding box center [1110, 543] width 317 height 41
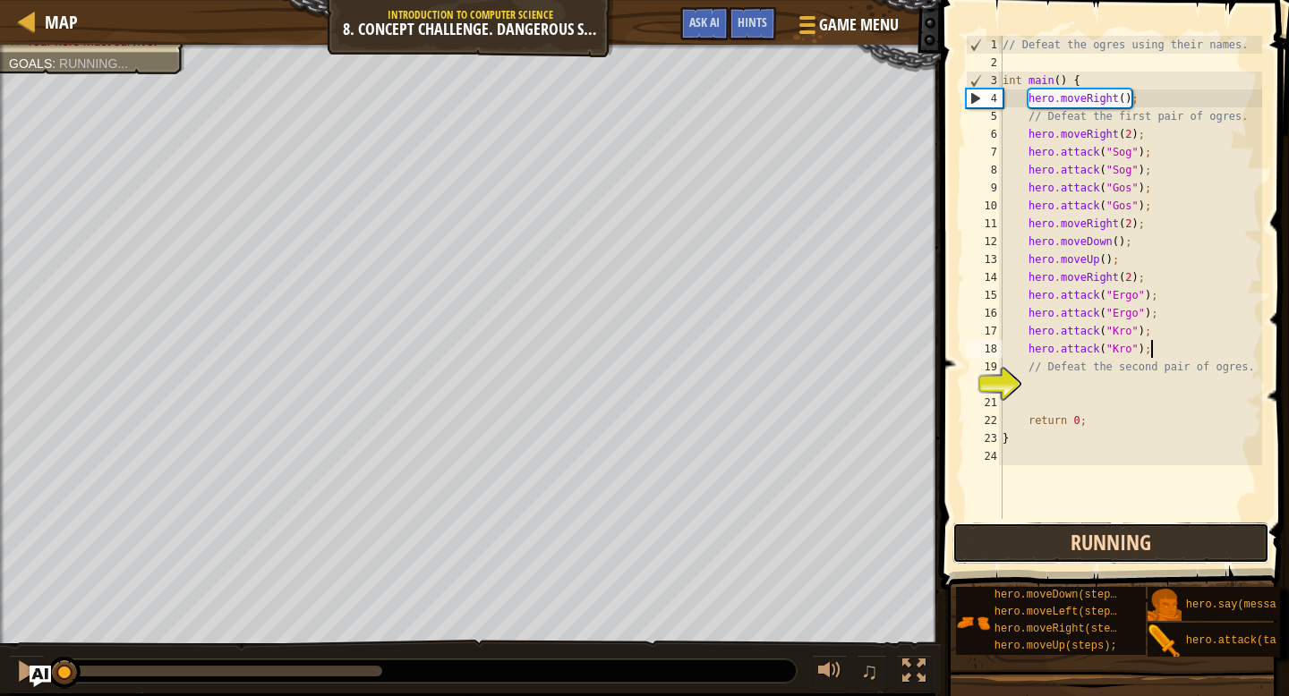
click at [1099, 538] on button "Running" at bounding box center [1110, 543] width 317 height 41
click at [1092, 548] on button "Run ⇧↵" at bounding box center [1110, 543] width 317 height 41
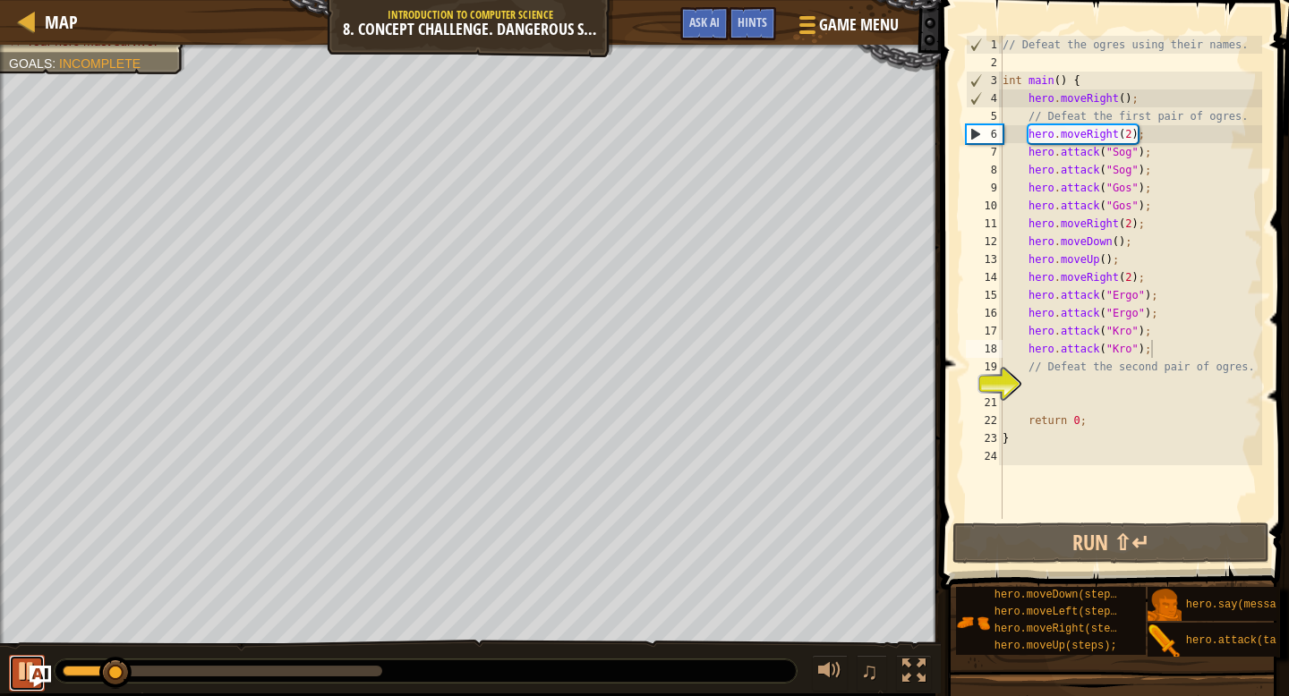
click at [18, 672] on div at bounding box center [26, 671] width 23 height 23
click at [1129, 134] on div "// Defeat the ogres using their names. int main ( ) { hero . moveRight ( ) ; //…" at bounding box center [1130, 295] width 263 height 519
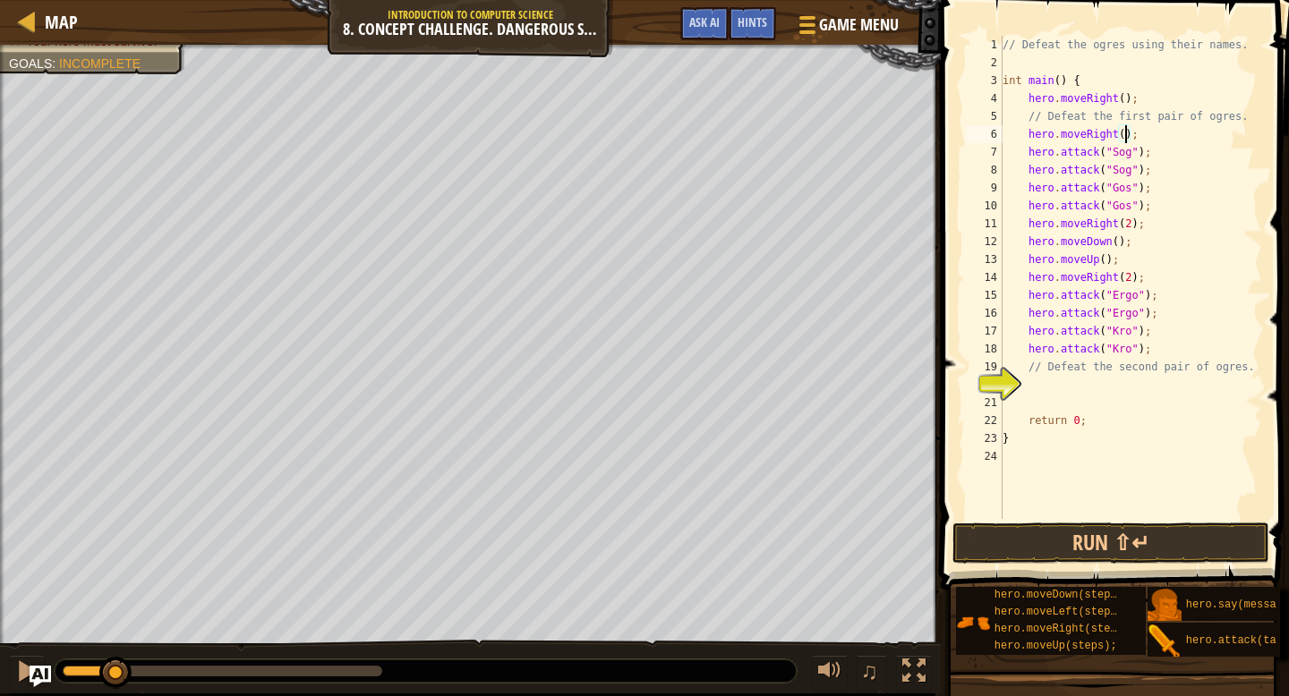
click at [1167, 345] on div "// Defeat the ogres using their names. int main ( ) { hero . moveRight ( ) ; //…" at bounding box center [1130, 295] width 263 height 519
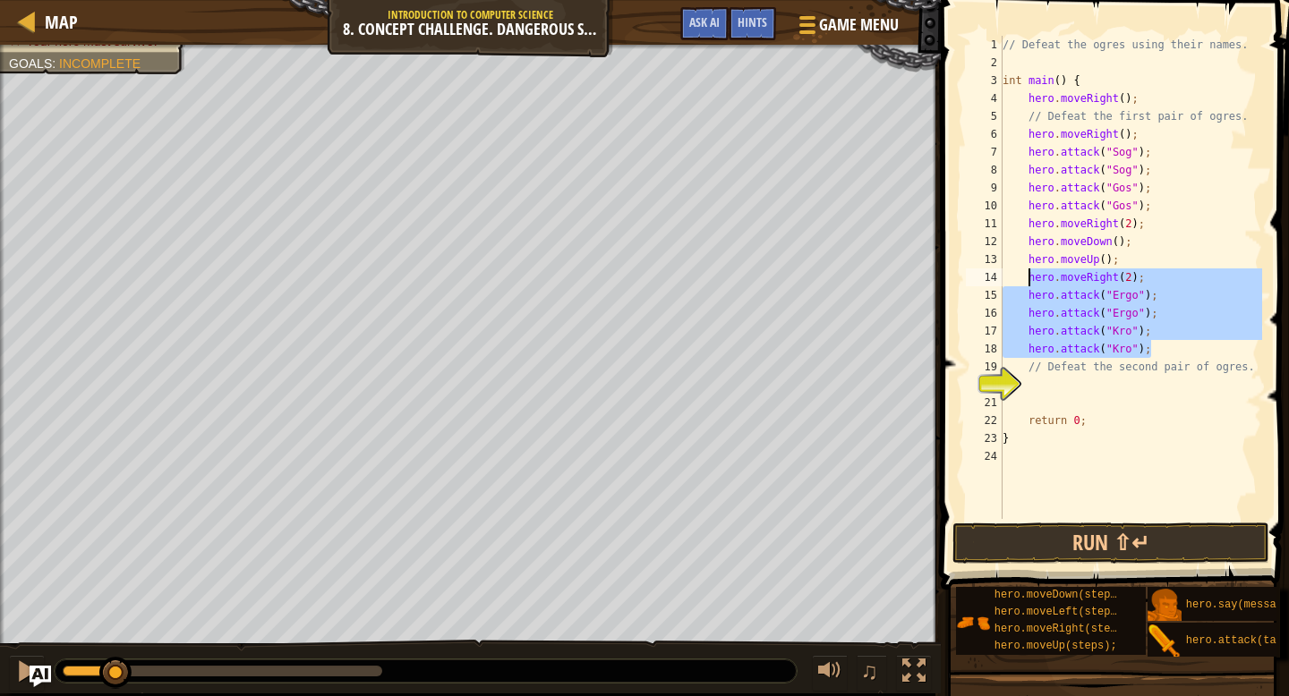
drag, startPoint x: 1167, startPoint y: 345, endPoint x: 1029, endPoint y: 276, distance: 154.1
click at [1029, 276] on div "// Defeat the ogres using their names. int main ( ) { hero . moveRight ( ) ; //…" at bounding box center [1130, 295] width 263 height 519
type textarea "hero.moveRight(2); hero.attack("Ergo");"
click at [1063, 388] on div "// Defeat the ogres using their names. int main ( ) { hero . moveRight ( ) ; //…" at bounding box center [1130, 295] width 263 height 519
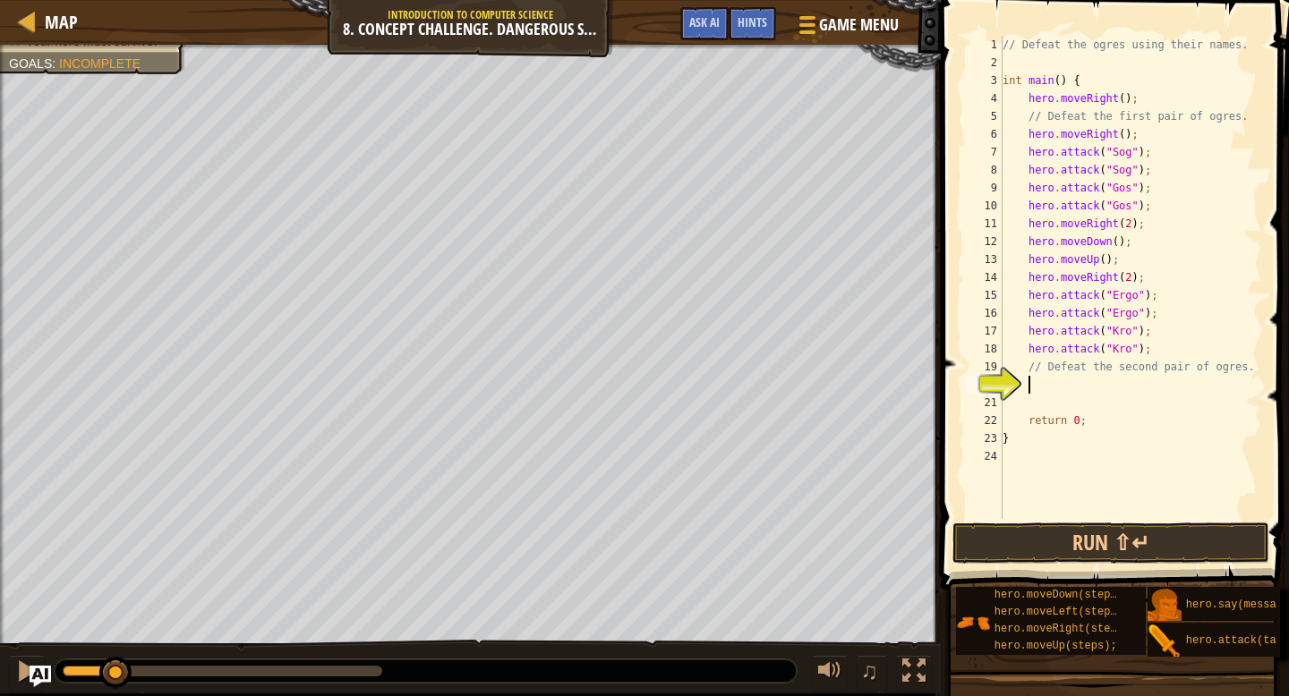
paste textarea "hero.attack("Kro");"
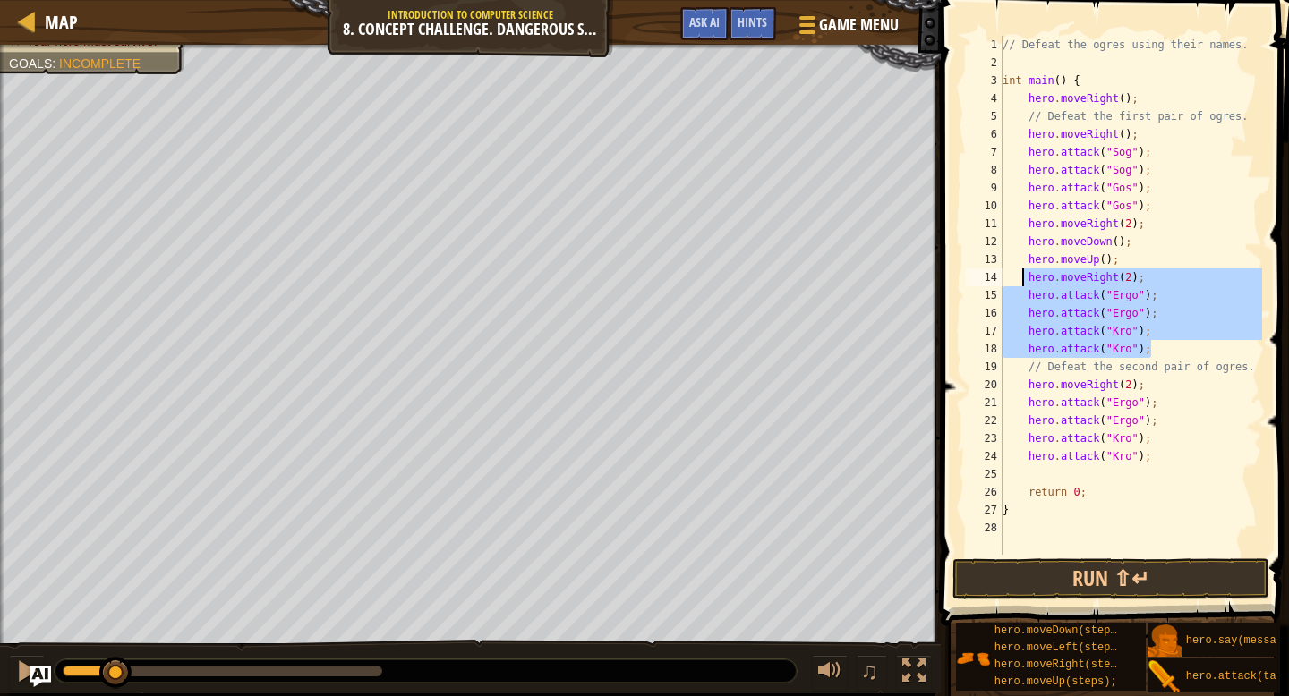
drag, startPoint x: 1146, startPoint y: 348, endPoint x: 1024, endPoint y: 281, distance: 139.0
click at [1024, 281] on div "// Defeat the ogres using their names. int main ( ) { hero . moveRight ( ) ; //…" at bounding box center [1130, 313] width 263 height 555
type textarea "hero.moveRight(2); hero.attack("Ergo");"
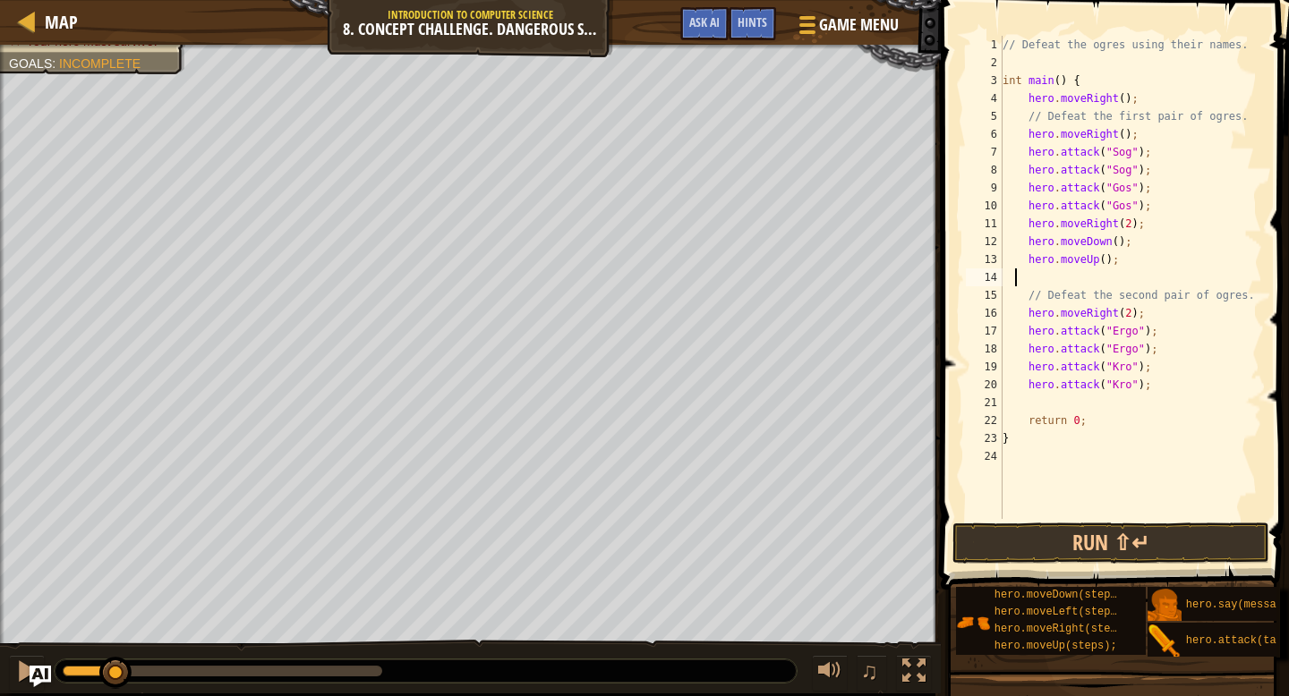
scroll to position [8, 0]
type textarea "hero.moveUp();"
click at [1107, 381] on div "// Defeat the ogres using their names. int main ( ) { hero . moveRight ( ) ; //…" at bounding box center [1130, 295] width 263 height 519
type textarea "g"
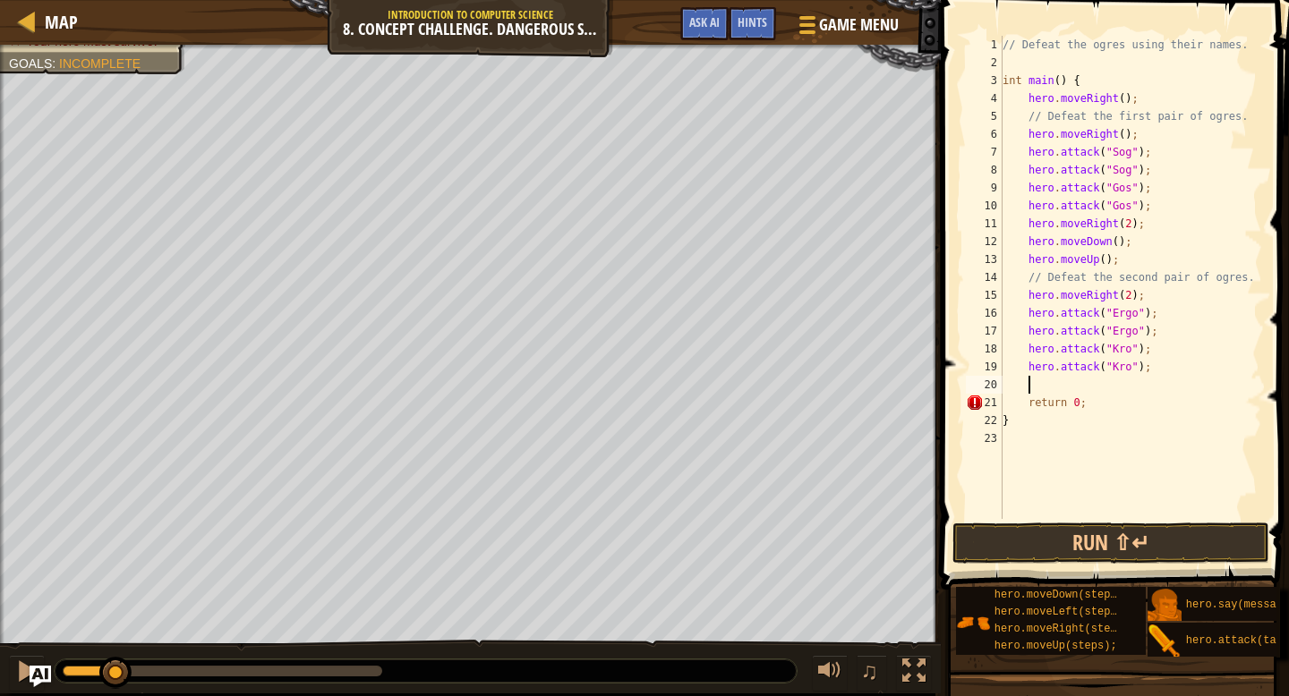
type textarea "h"
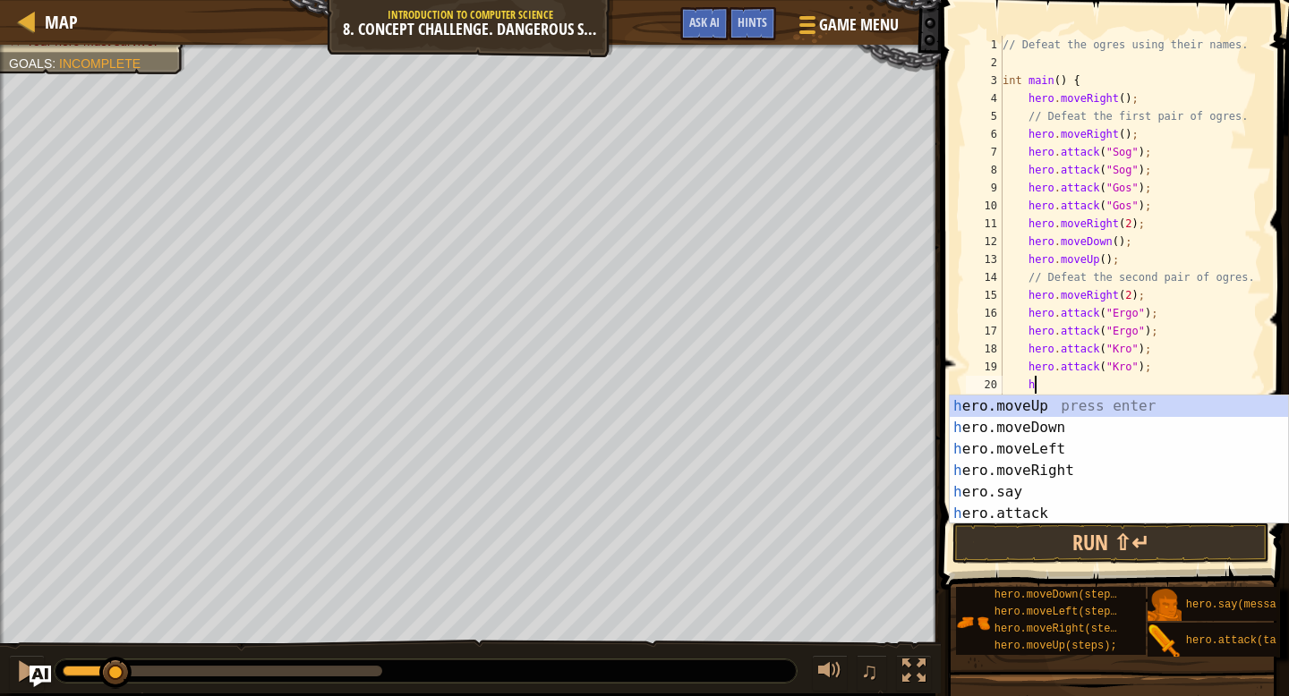
scroll to position [8, 2]
click at [1084, 422] on div "h ero.moveUp press enter h ero.moveDown press enter h ero.moveLeft press enter …" at bounding box center [1119, 482] width 338 height 172
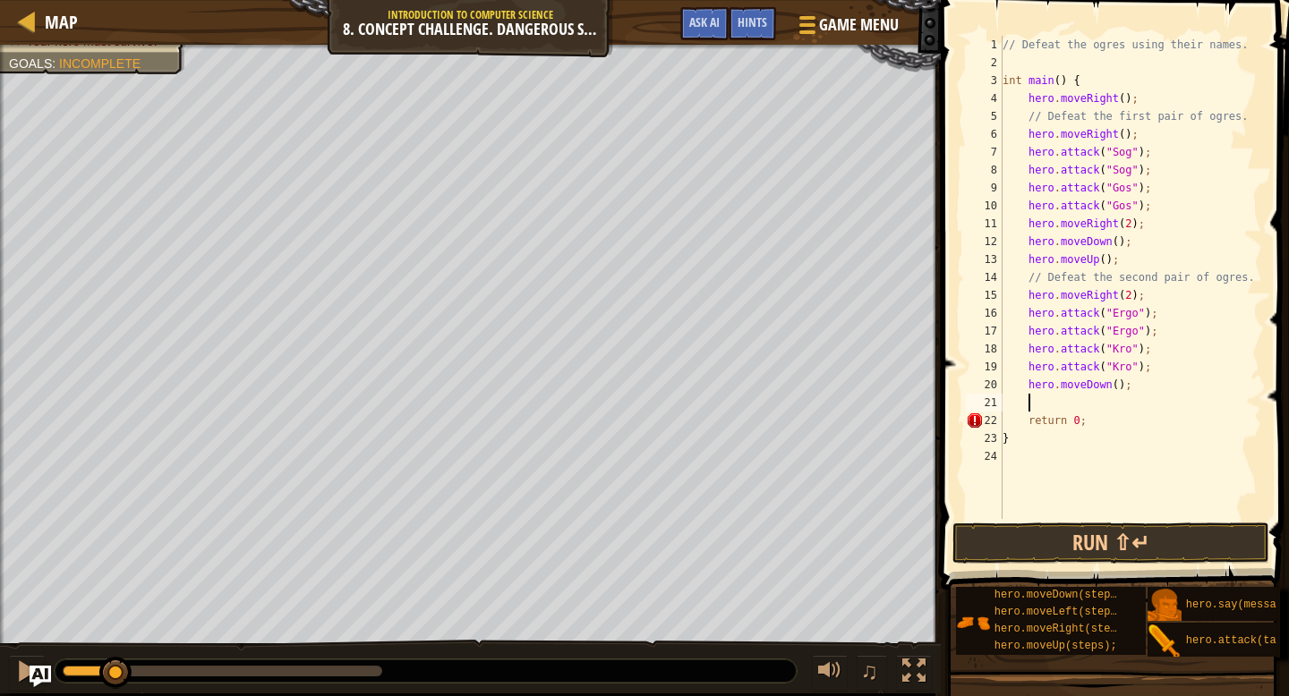
type textarea "h"
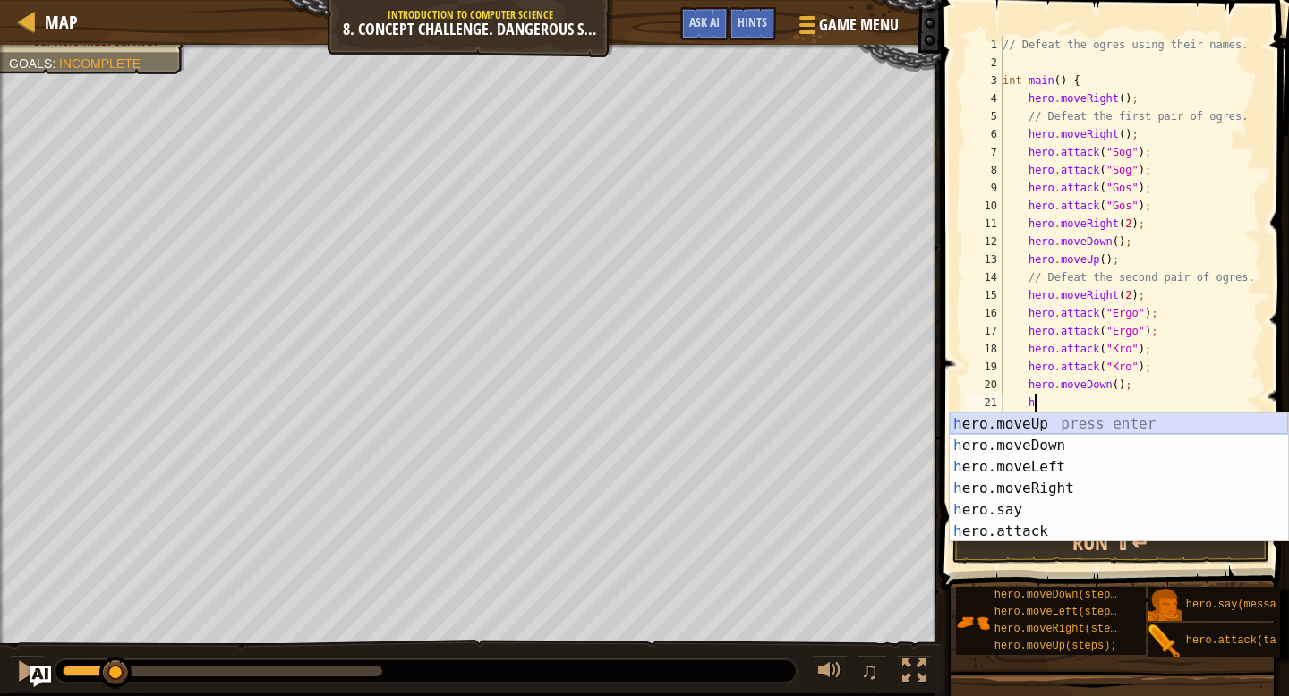
click at [1061, 431] on div "h ero.moveUp press enter h ero.moveDown press enter h ero.moveLeft press enter …" at bounding box center [1119, 500] width 338 height 172
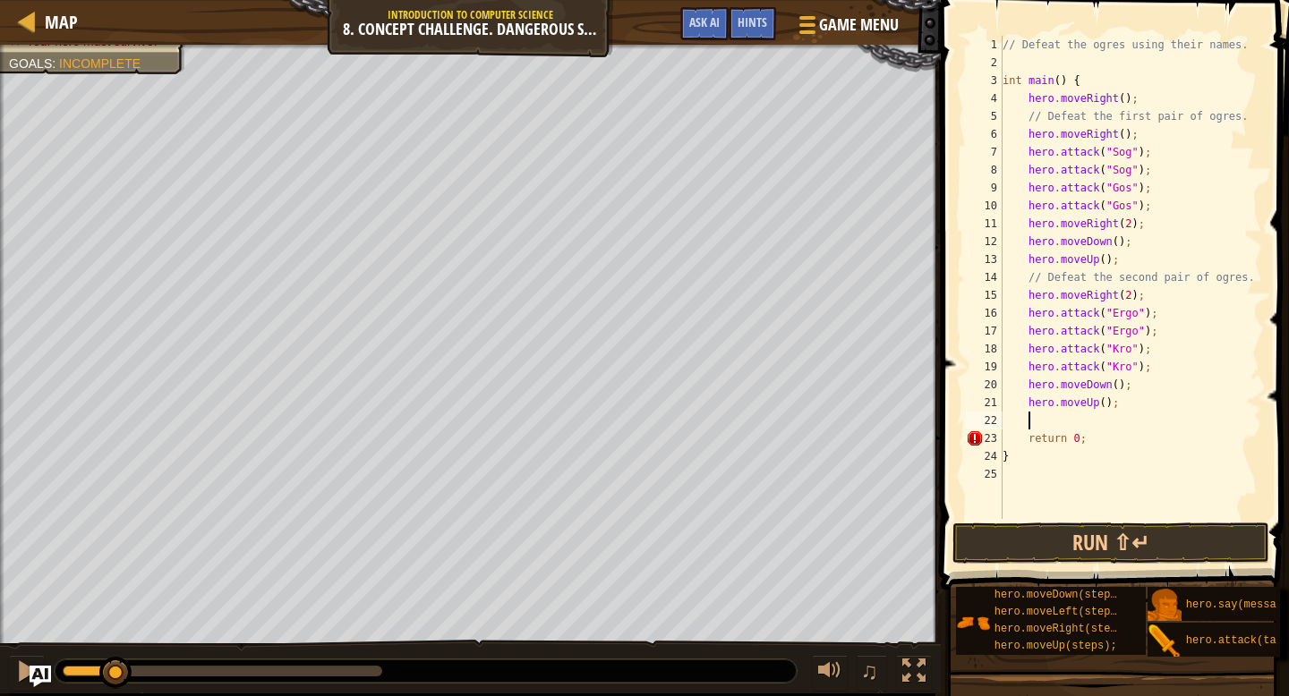
scroll to position [8, 1]
click at [1058, 539] on button "Run ⇧↵" at bounding box center [1110, 543] width 317 height 41
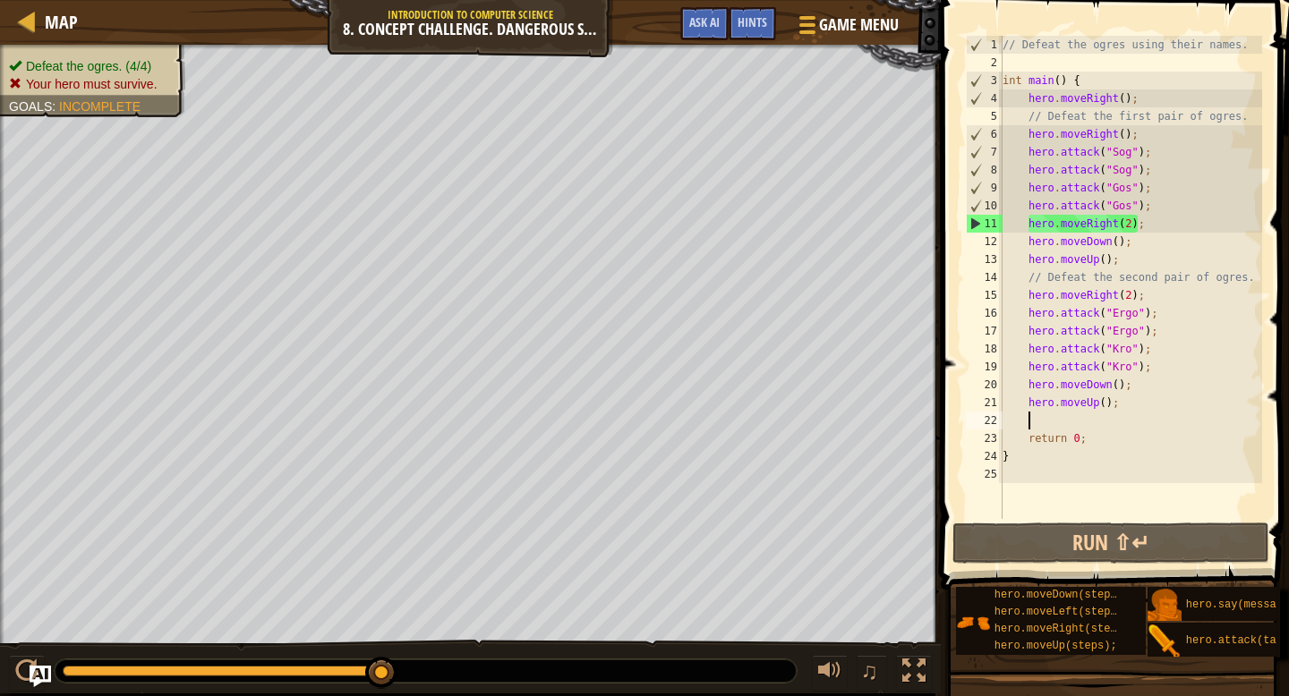
click at [1129, 223] on div "// Defeat the ogres using their names. int main ( ) { hero . moveRight ( ) ; //…" at bounding box center [1130, 295] width 263 height 519
type textarea "hero.moveRight();"
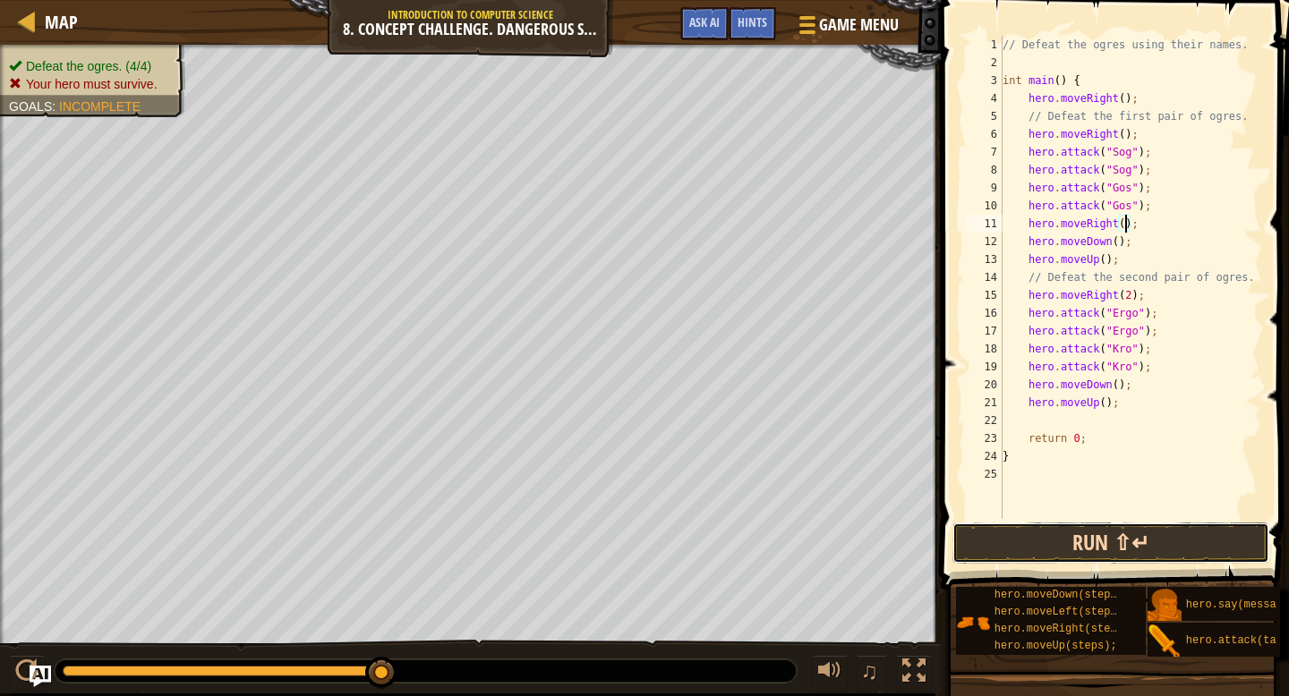
click at [1051, 537] on button "Run ⇧↵" at bounding box center [1110, 543] width 317 height 41
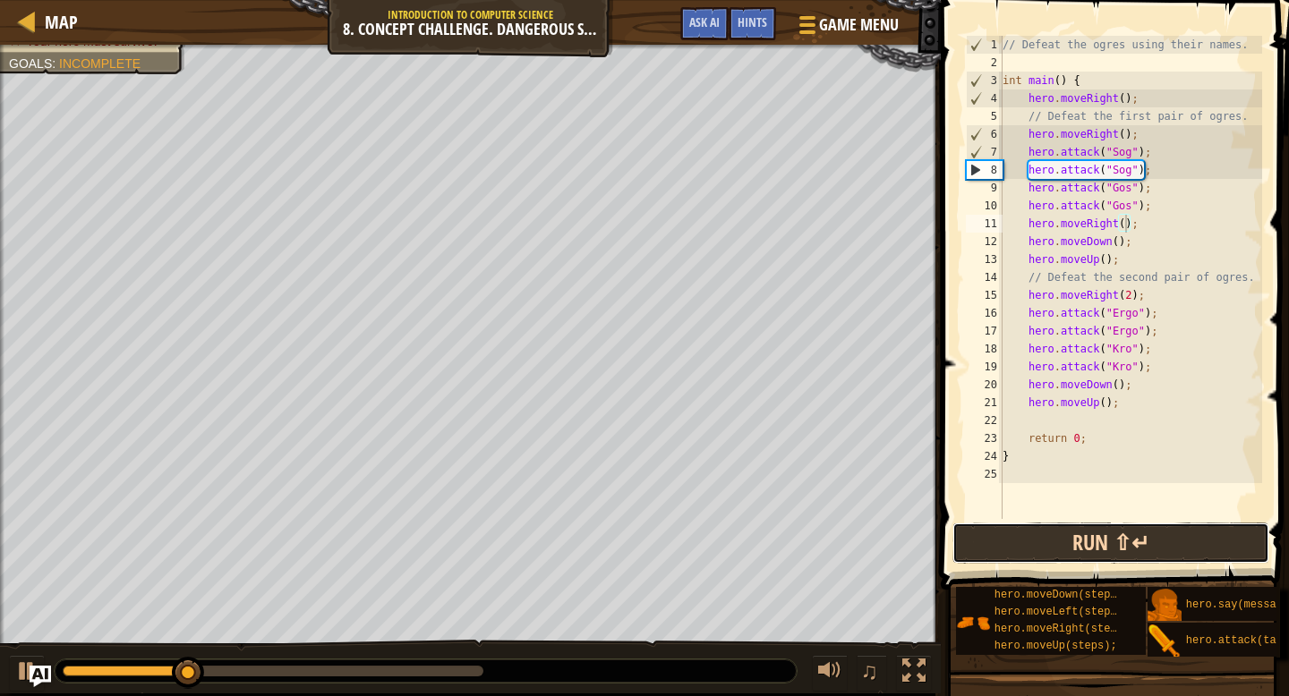
click at [1050, 536] on button "Run ⇧↵" at bounding box center [1110, 543] width 317 height 41
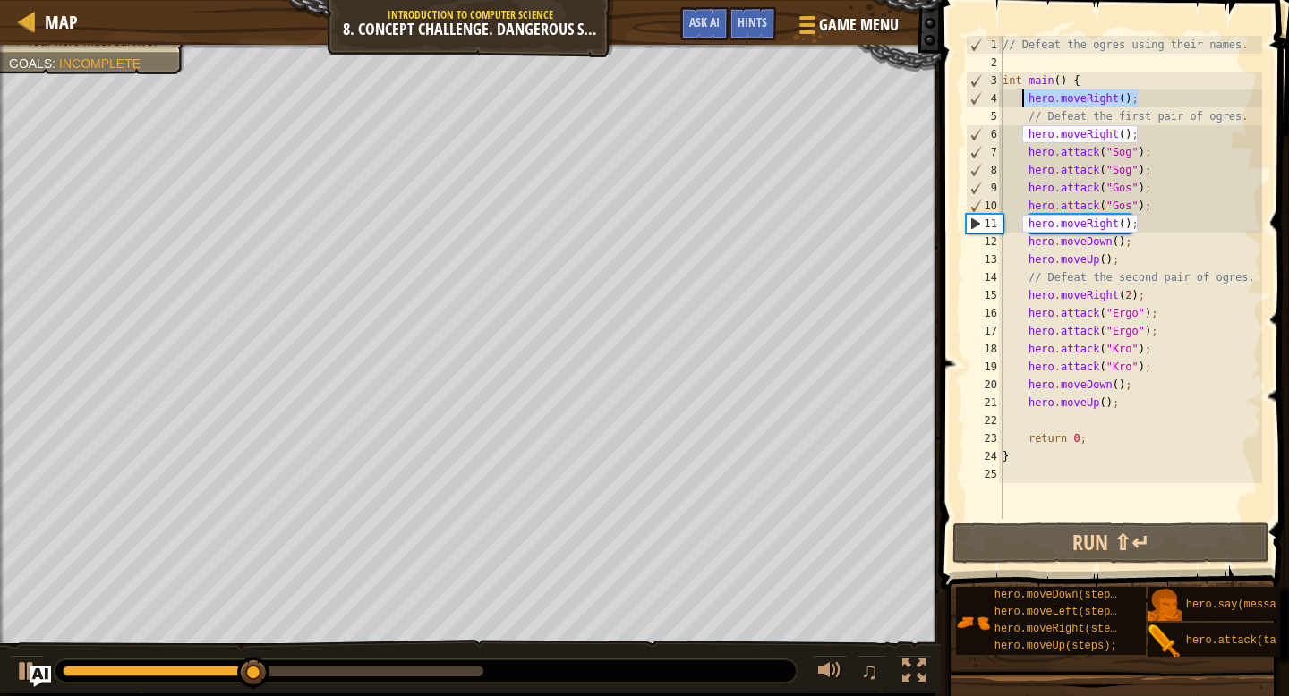
drag, startPoint x: 1144, startPoint y: 102, endPoint x: 1020, endPoint y: 100, distance: 123.5
click at [1020, 100] on div "// Defeat the ogres using their names. int main ( ) { hero . moveRight ( ) ; //…" at bounding box center [1130, 295] width 263 height 519
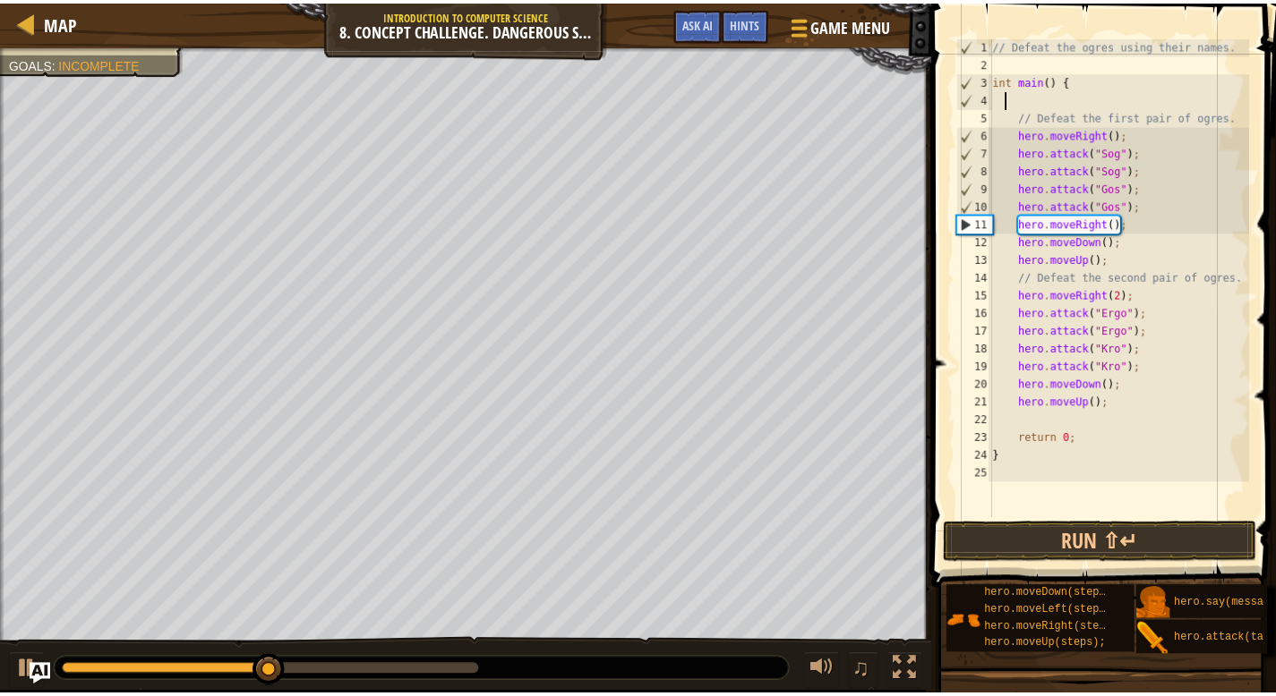
scroll to position [8, 0]
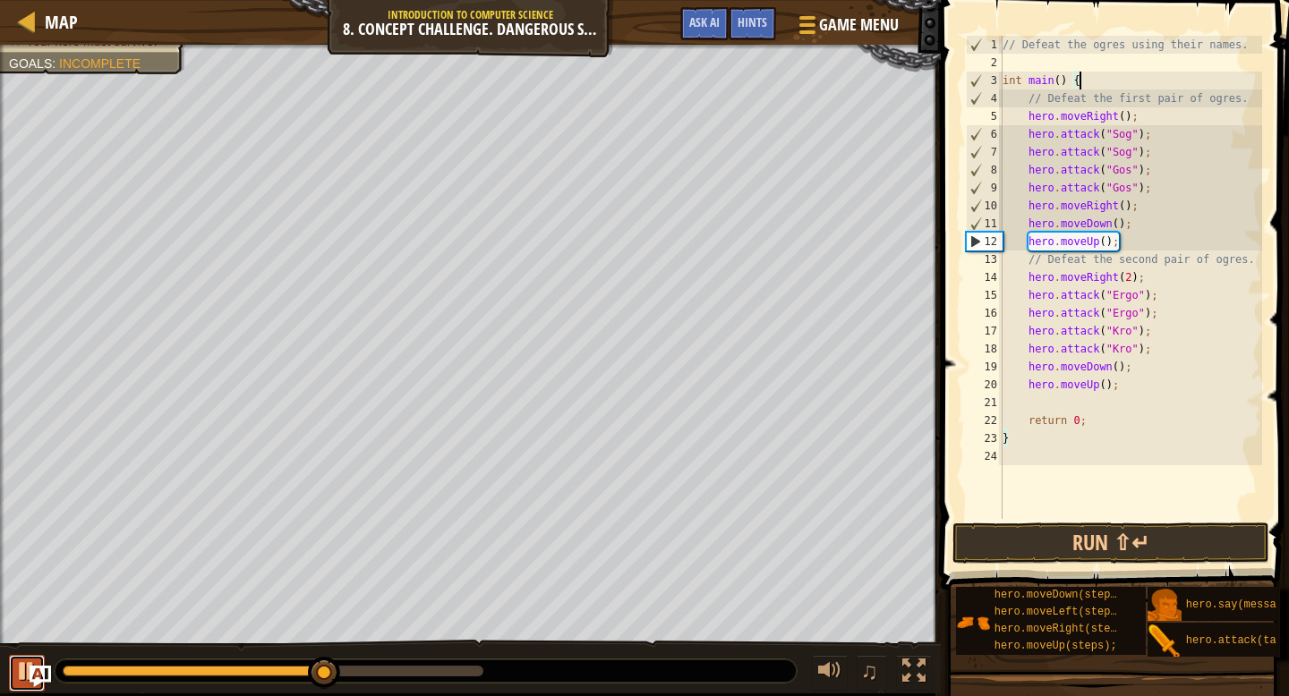
click at [16, 670] on div at bounding box center [26, 671] width 23 height 23
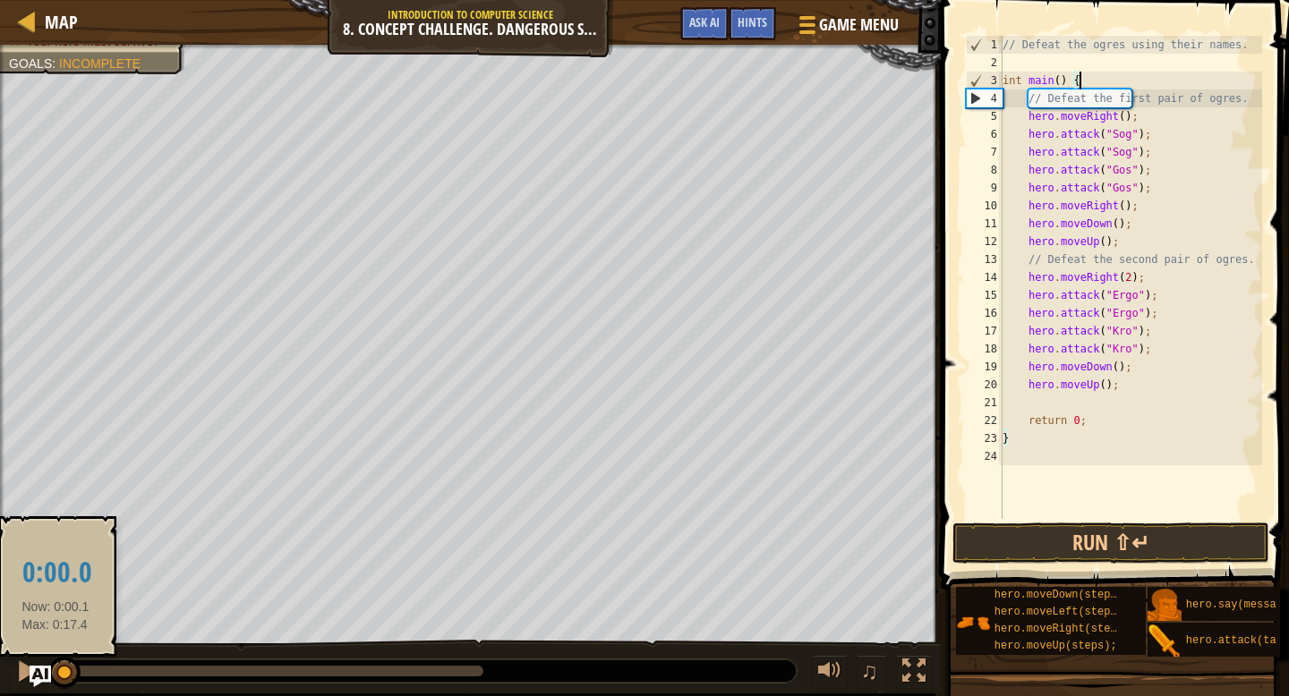
drag, startPoint x: 306, startPoint y: 669, endPoint x: 56, endPoint y: 687, distance: 251.4
click at [63, 677] on div at bounding box center [64, 671] width 3 height 11
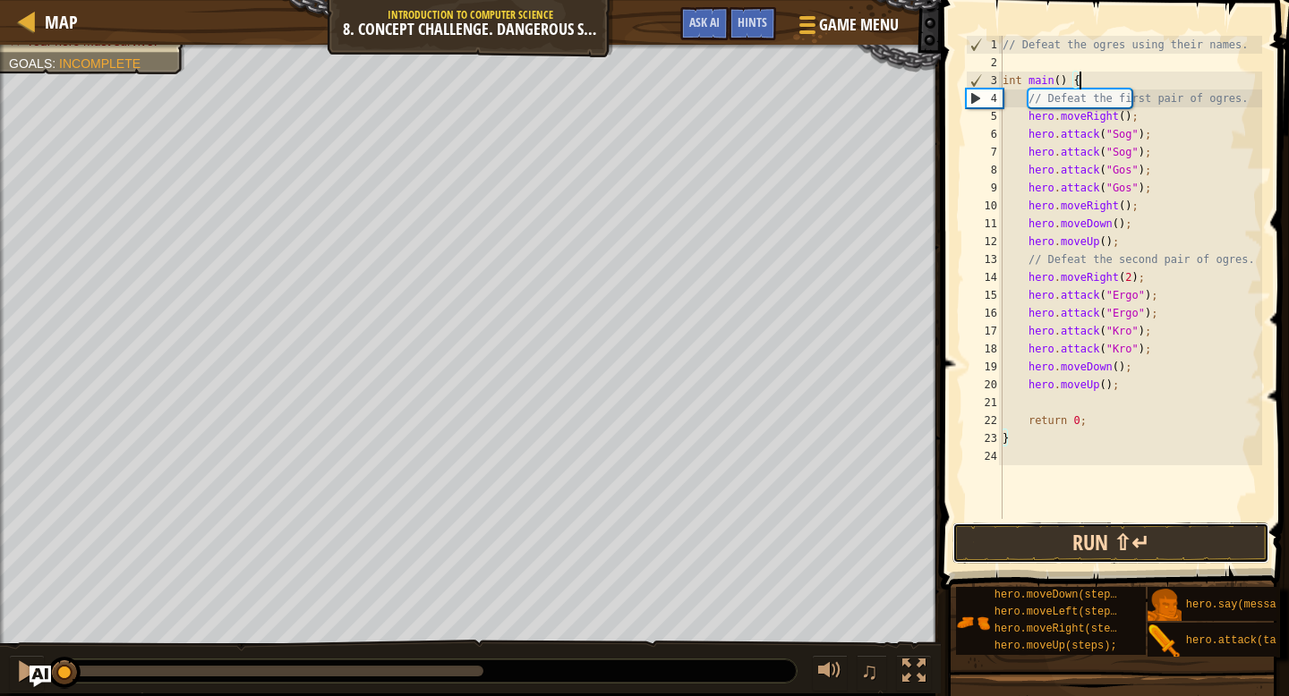
click at [1063, 550] on button "Run ⇧↵" at bounding box center [1110, 543] width 317 height 41
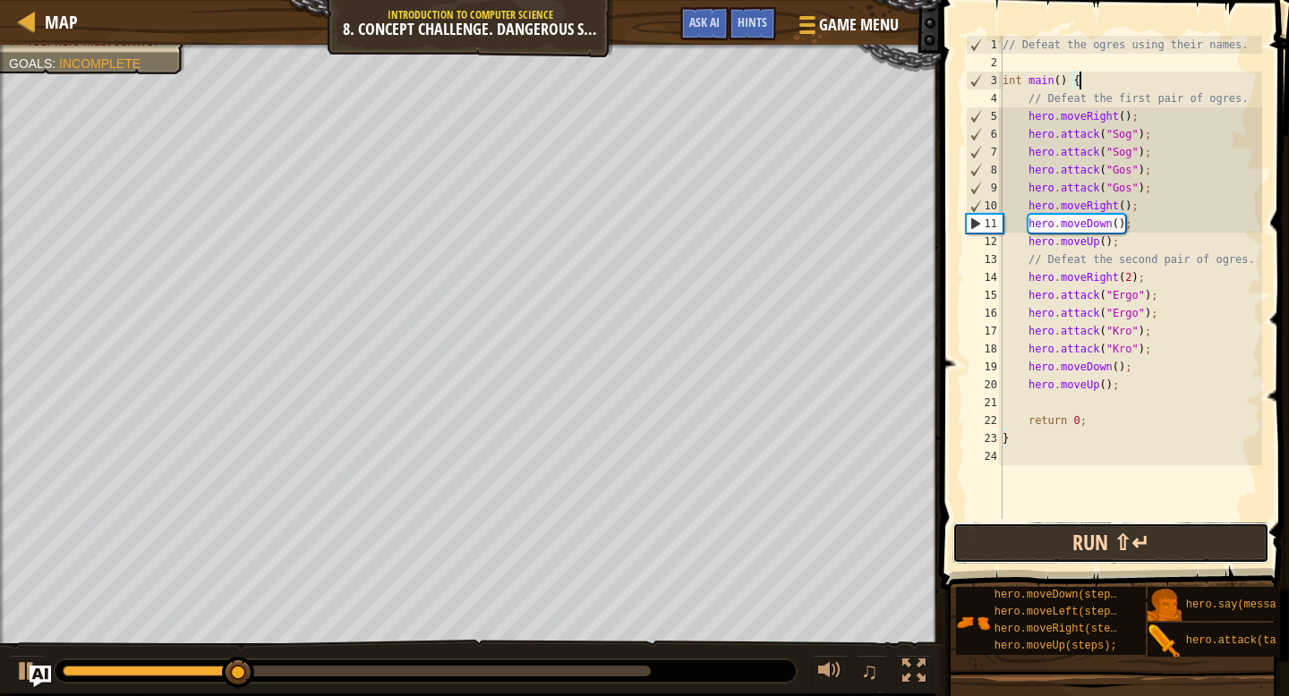
click at [1060, 548] on button "Run ⇧↵" at bounding box center [1110, 543] width 317 height 41
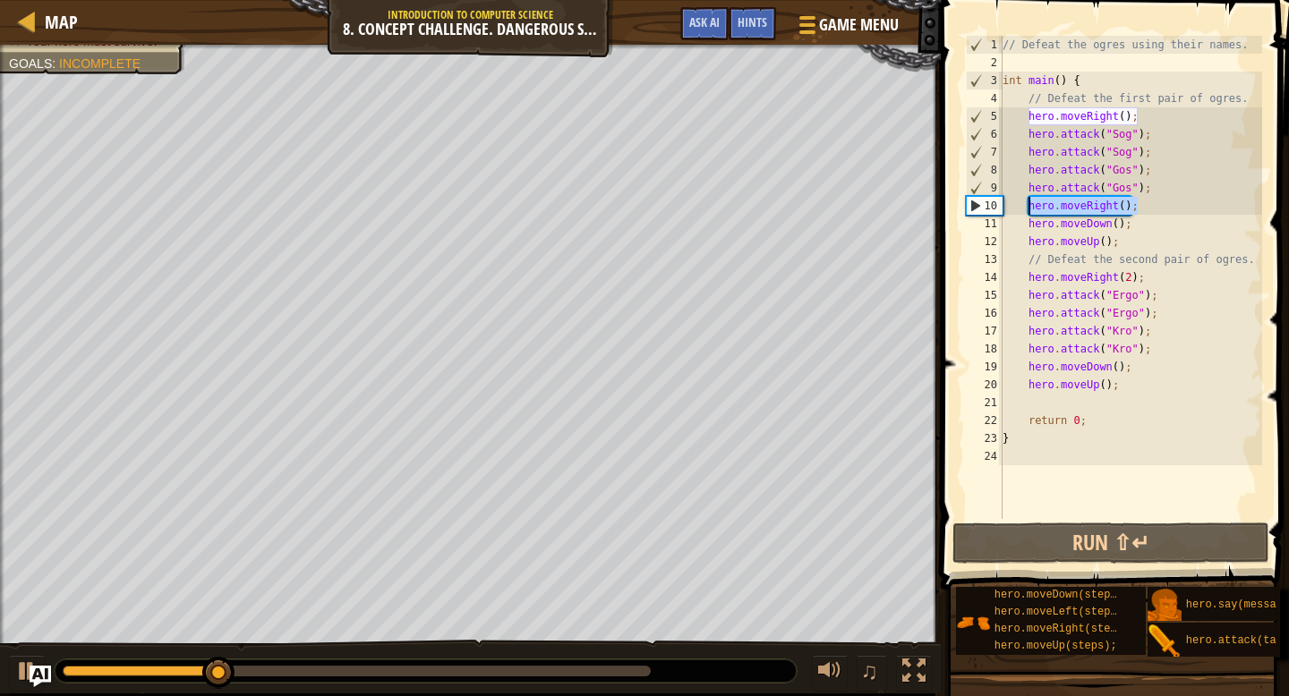
drag, startPoint x: 1156, startPoint y: 208, endPoint x: 1030, endPoint y: 209, distance: 125.3
click at [1030, 209] on div "// Defeat the ogres using their names. int main ( ) { // Defeat the first pair …" at bounding box center [1130, 295] width 263 height 519
type textarea "hero.moveRight();"
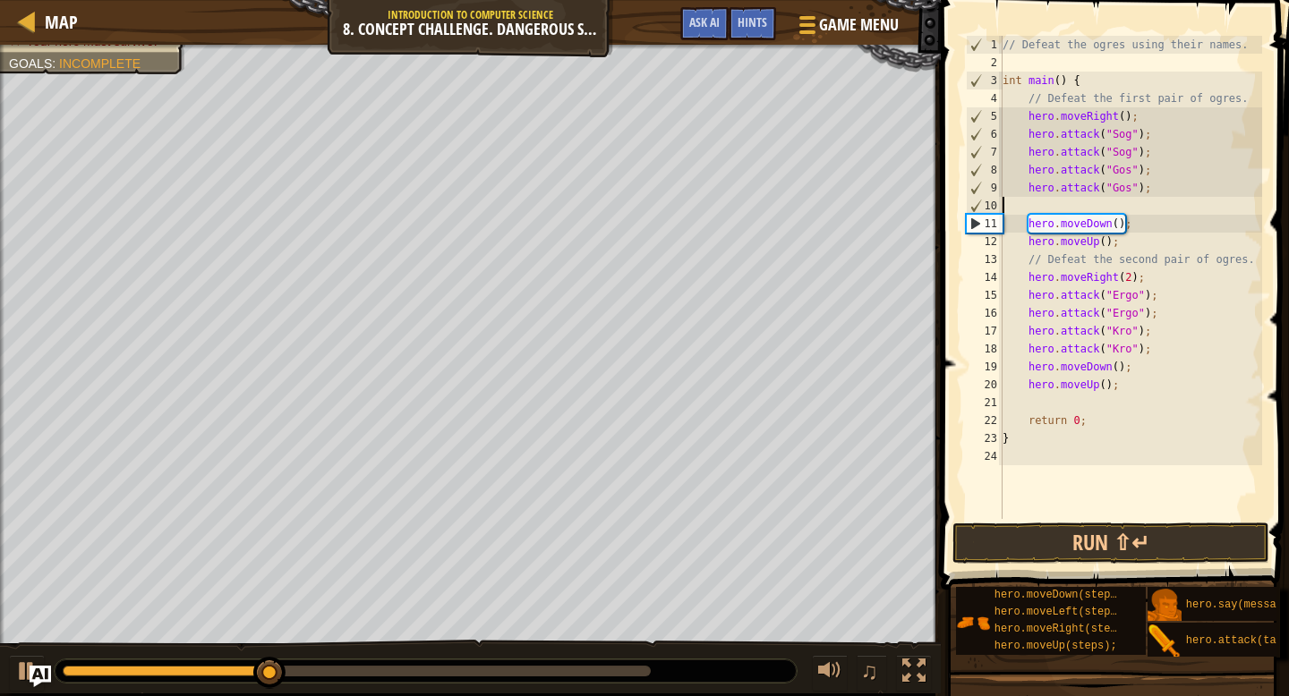
type textarea "hero.attack("Gos");"
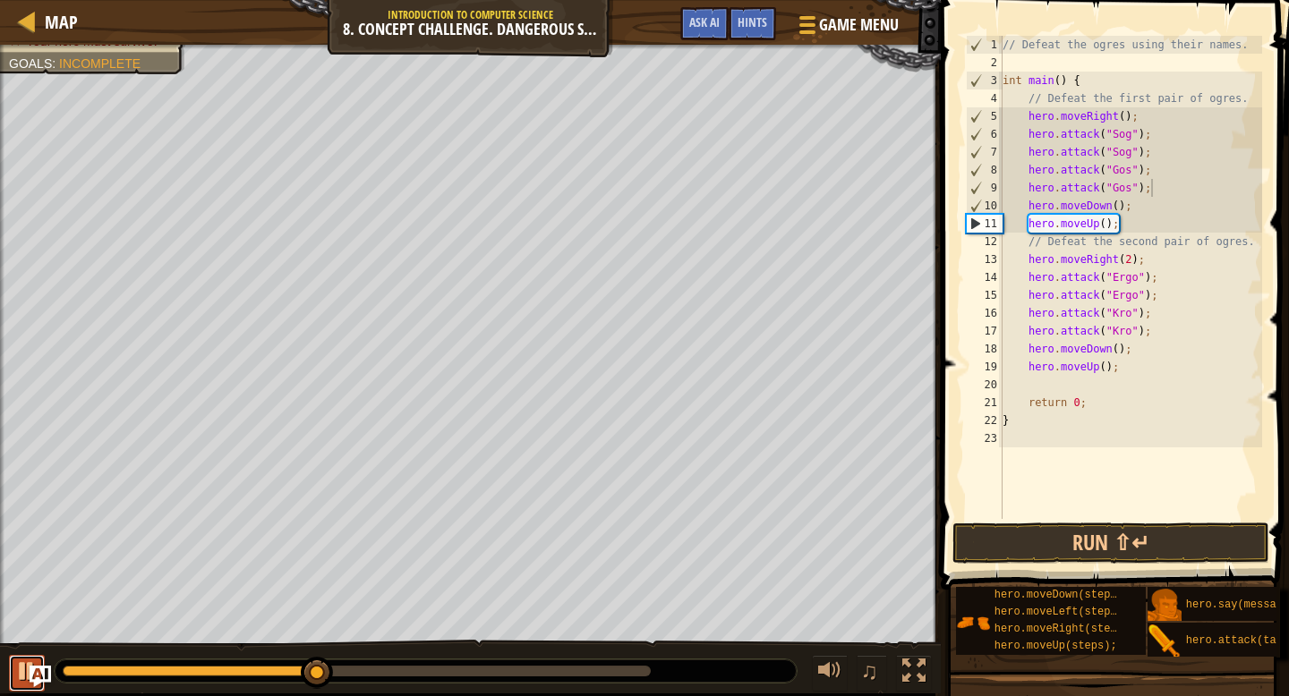
click at [17, 673] on div at bounding box center [26, 671] width 23 height 23
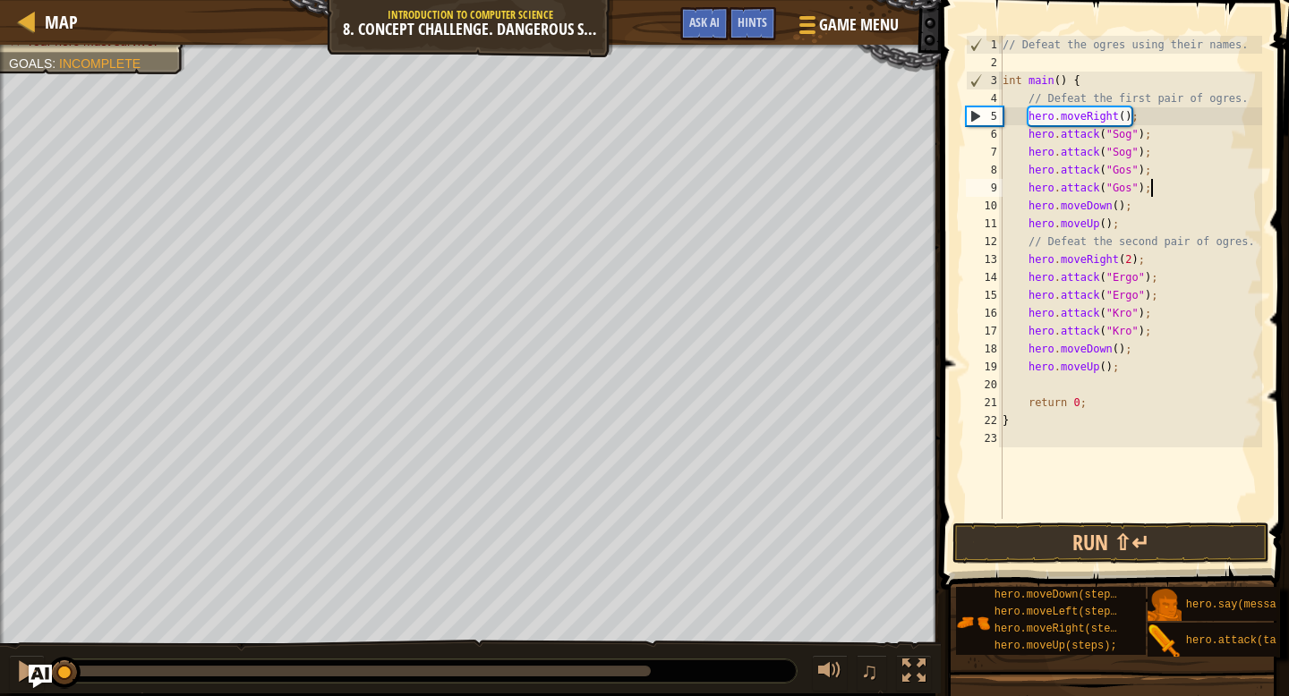
drag, startPoint x: 308, startPoint y: 662, endPoint x: 33, endPoint y: 677, distance: 275.2
click at [33, 677] on div "Map Introduction to Computer Science 8. Concept Challenge. Dangerous Steps Game…" at bounding box center [644, 348] width 1289 height 696
click at [1034, 551] on button "Run ⇧↵" at bounding box center [1110, 543] width 317 height 41
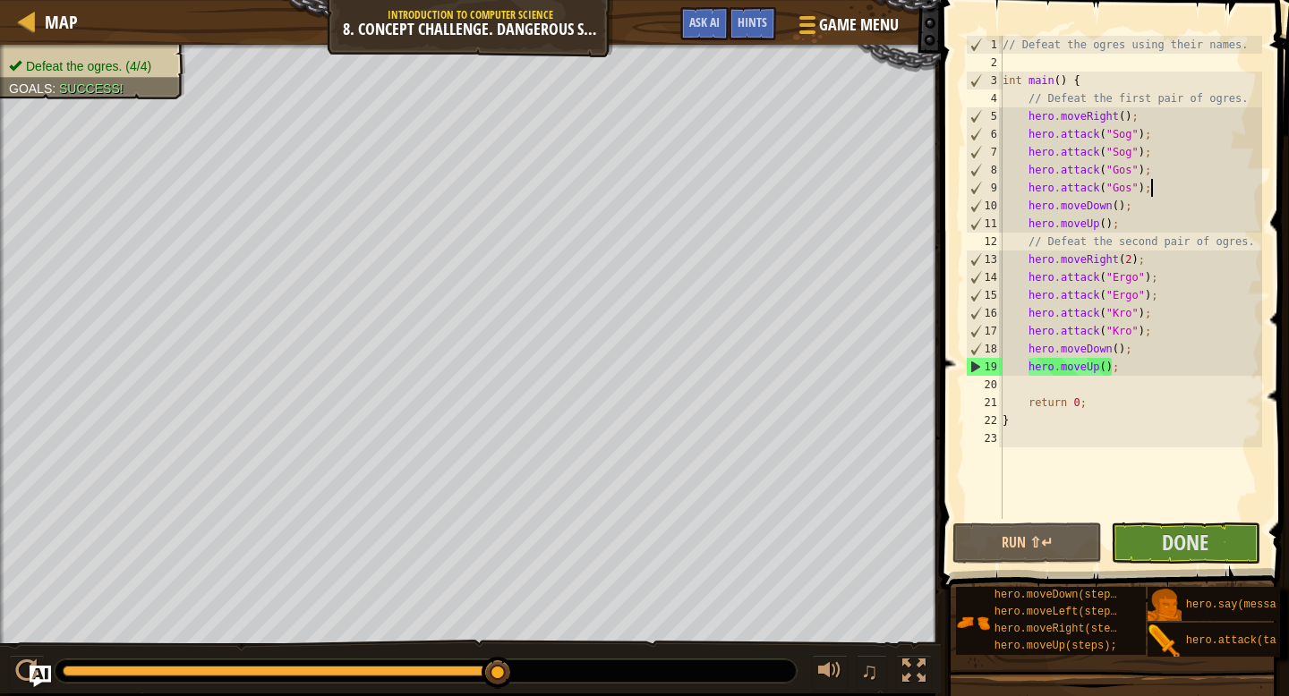
drag, startPoint x: 325, startPoint y: 670, endPoint x: 535, endPoint y: 667, distance: 210.4
click at [535, 667] on div at bounding box center [426, 671] width 742 height 23
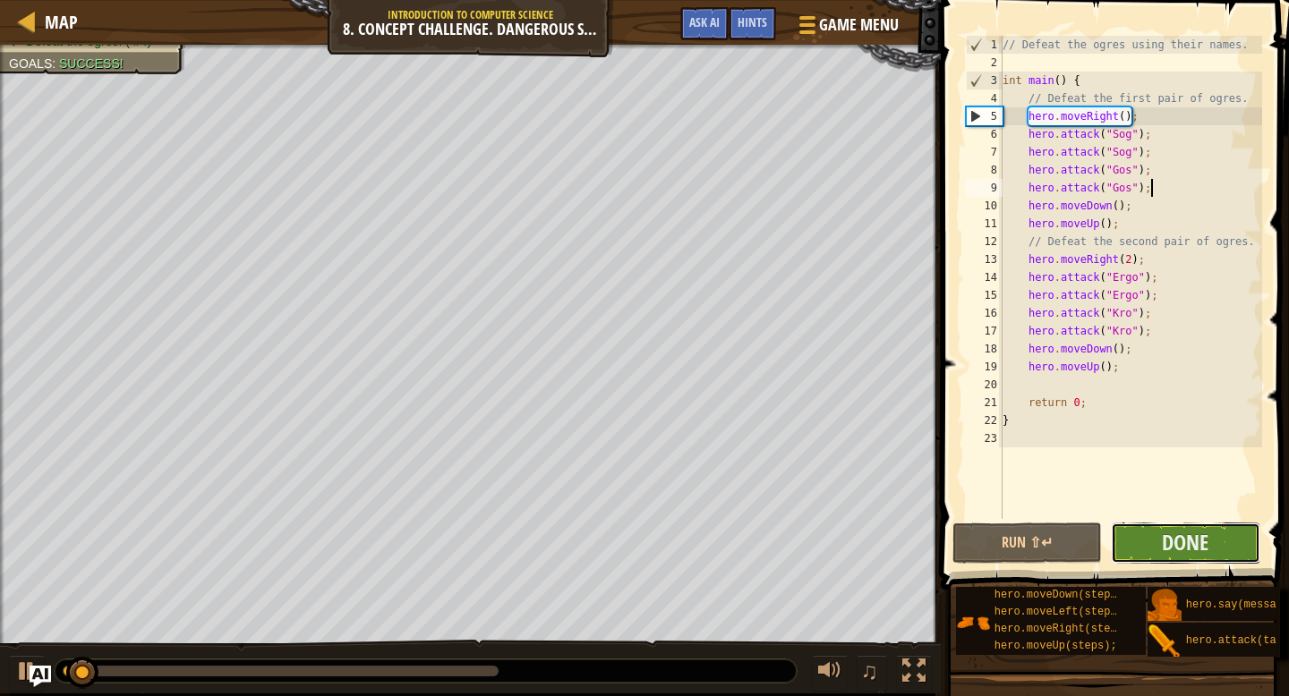
click at [1160, 542] on button "Done" at bounding box center [1185, 543] width 149 height 41
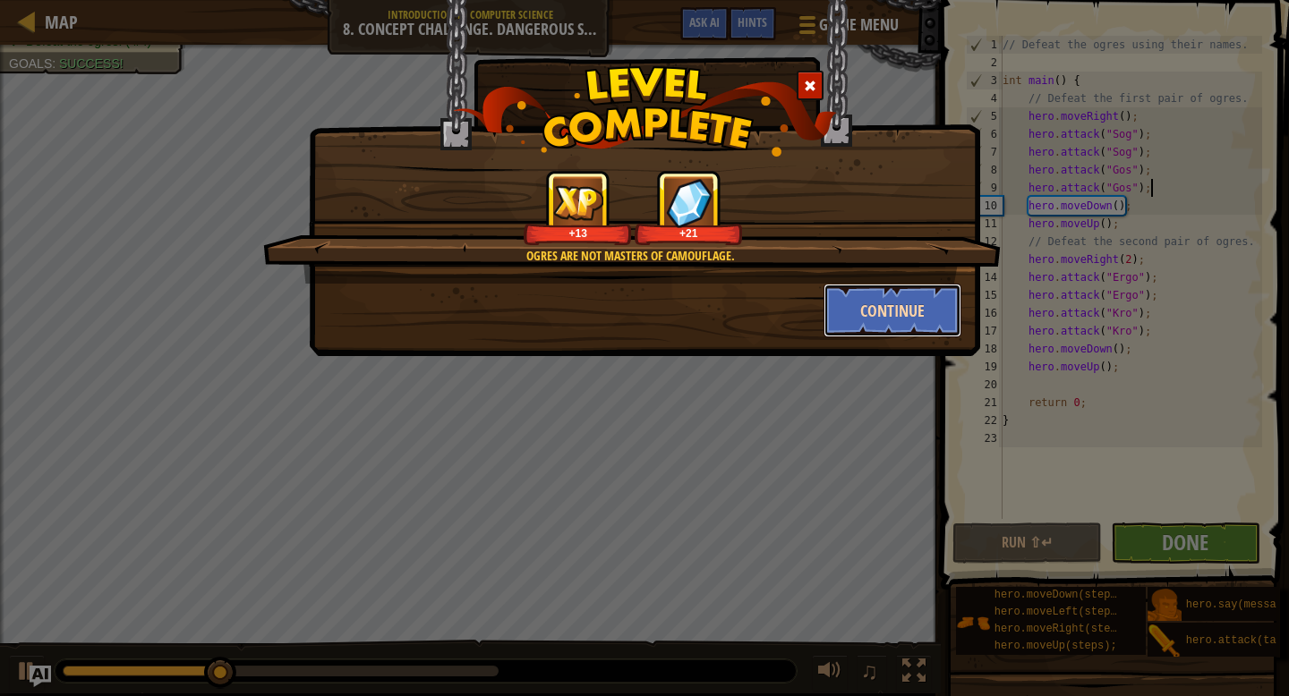
click at [902, 313] on button "Continue" at bounding box center [893, 311] width 139 height 54
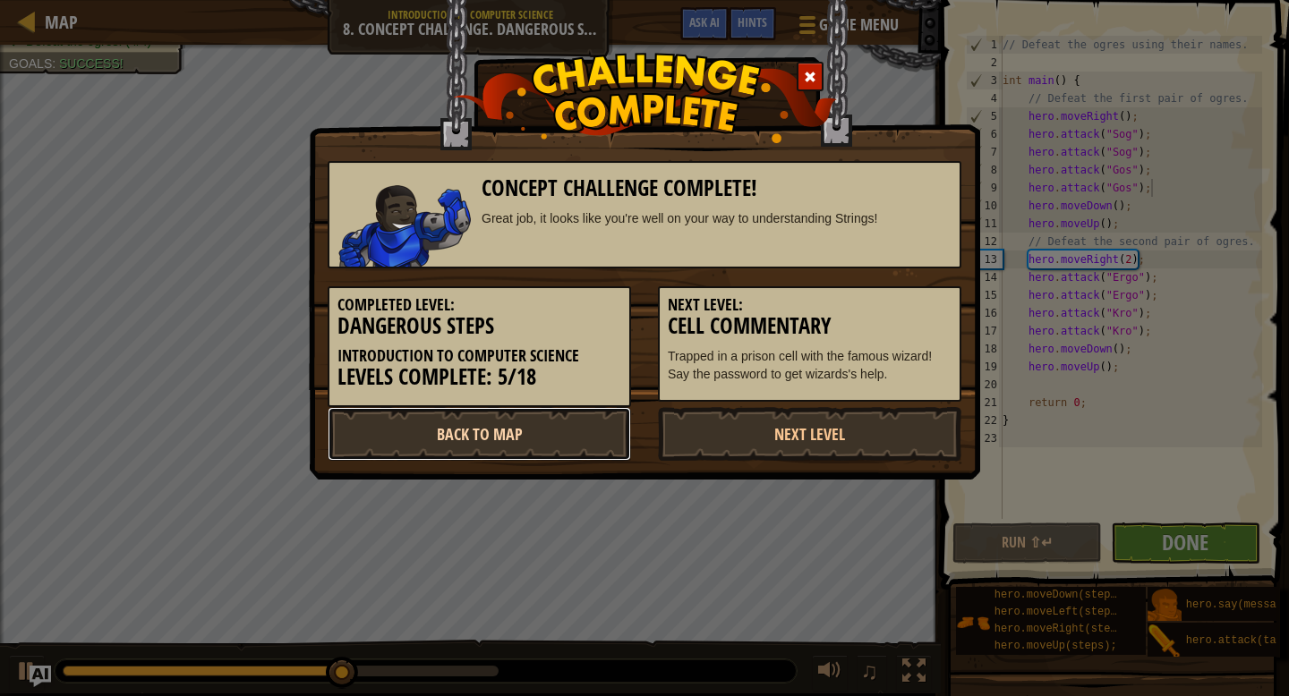
click at [582, 429] on link "Back to Map" at bounding box center [479, 434] width 303 height 54
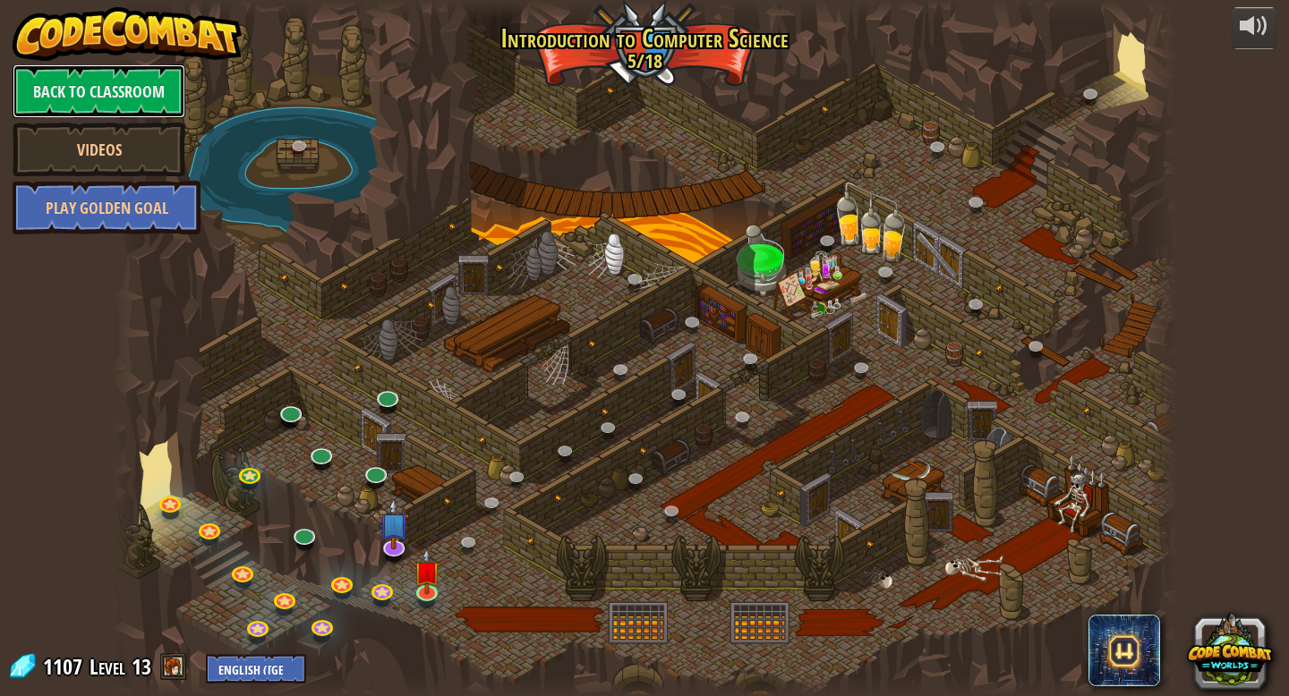
click at [83, 99] on link "Back to Classroom" at bounding box center [99, 91] width 173 height 54
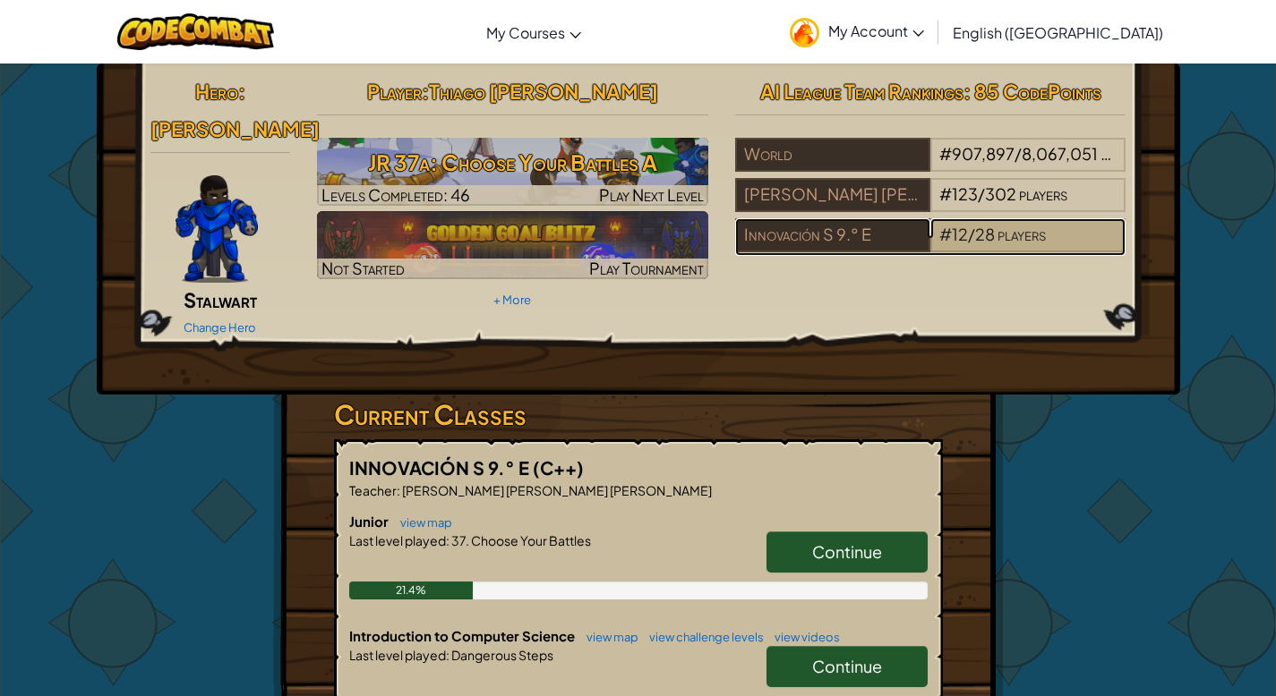
click at [968, 236] on span "/" at bounding box center [971, 234] width 7 height 21
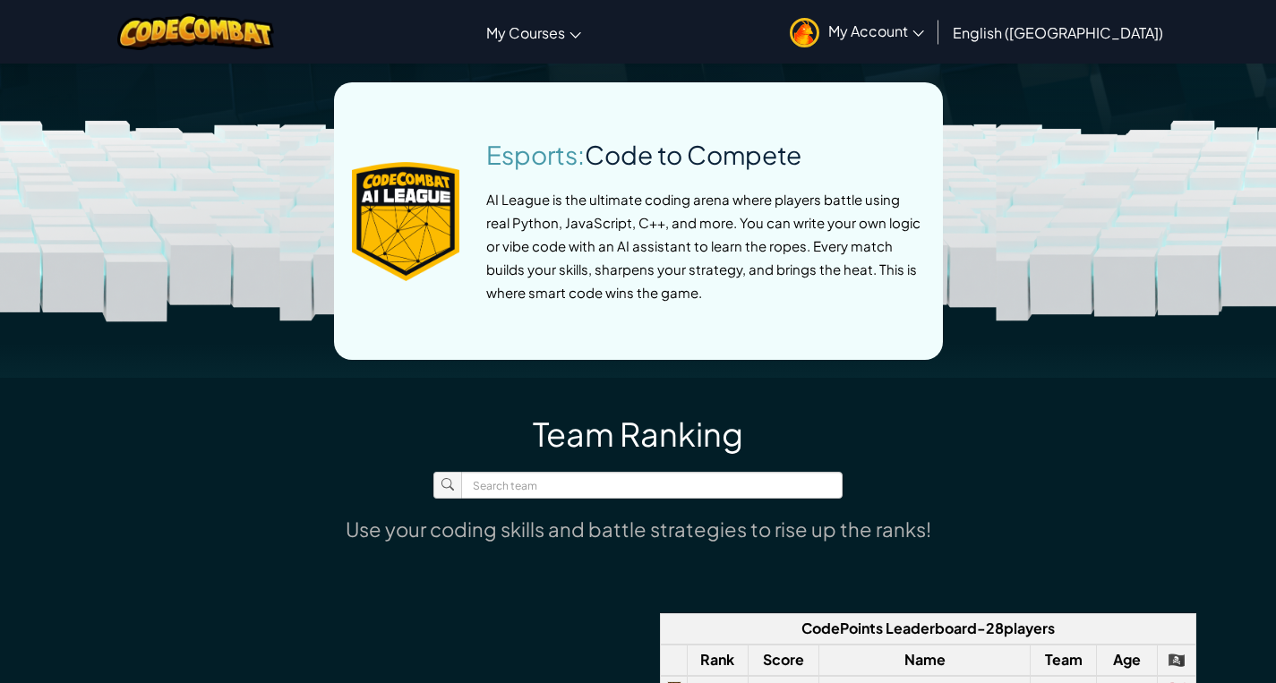
scroll to position [712, 0]
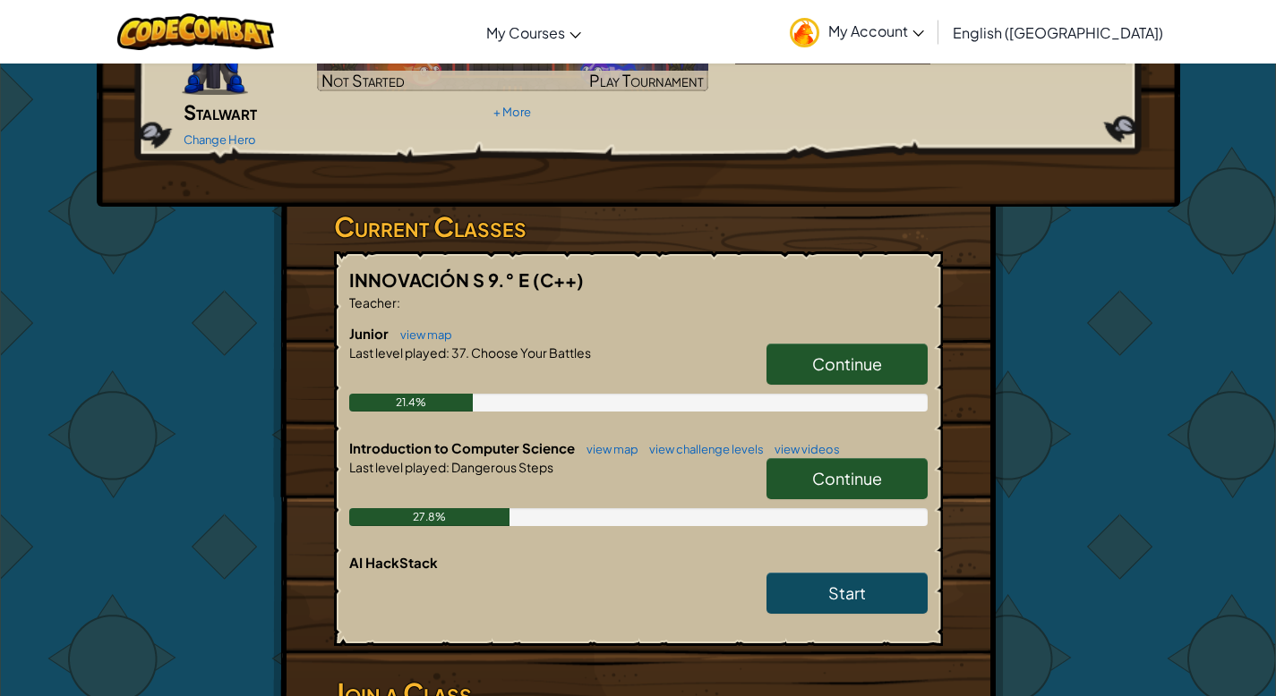
scroll to position [275, 0]
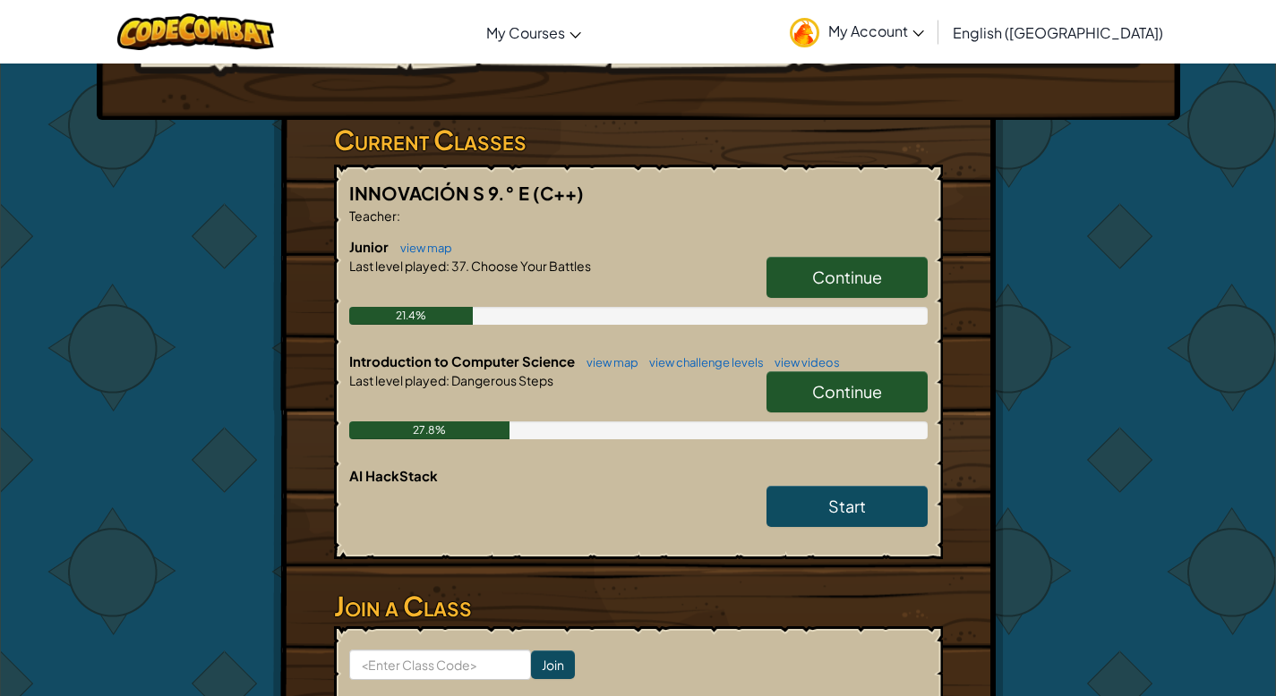
click at [837, 381] on span "Continue" at bounding box center [847, 391] width 70 height 21
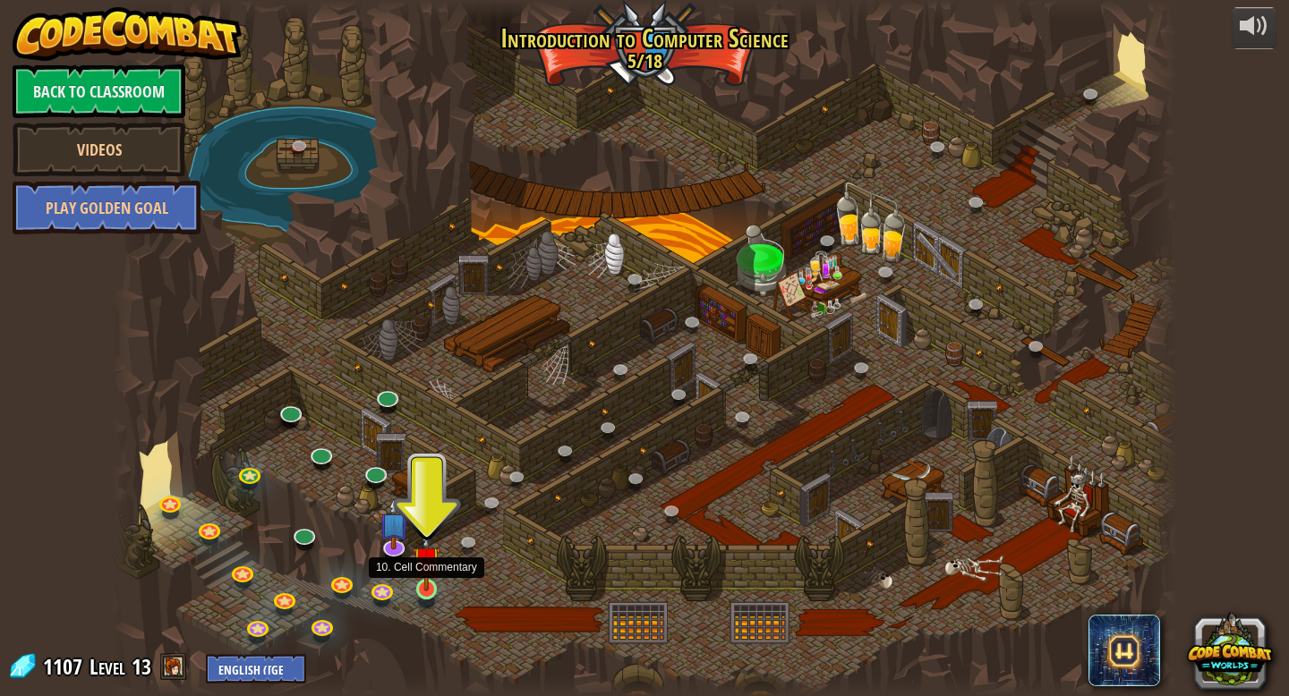
click at [422, 577] on img at bounding box center [426, 560] width 27 height 62
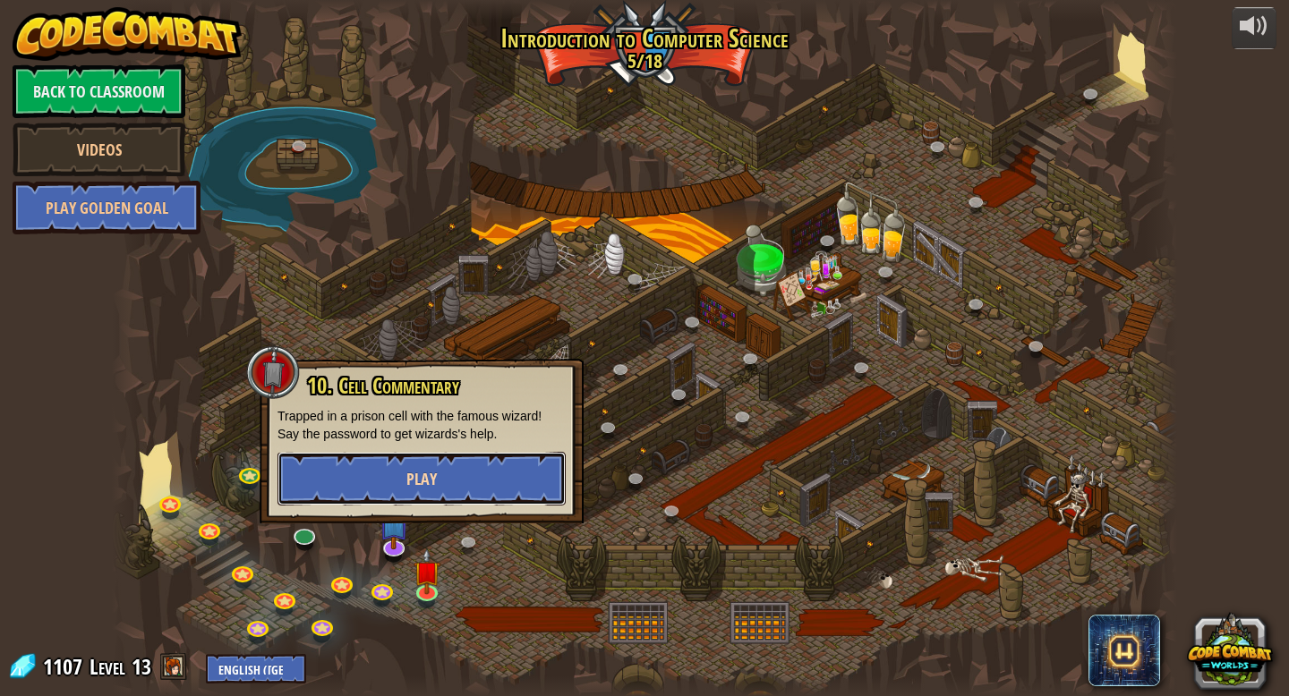
click at [470, 487] on button "Play" at bounding box center [422, 479] width 288 height 54
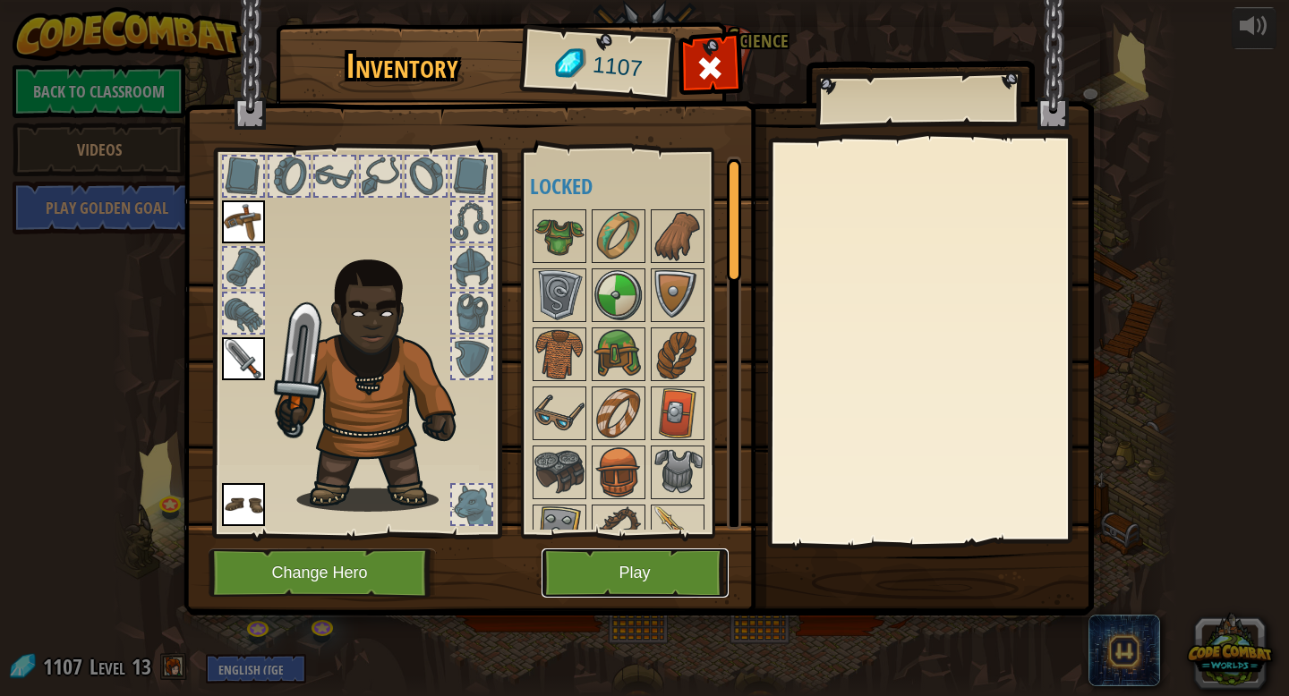
click at [594, 587] on button "Play" at bounding box center [635, 573] width 187 height 49
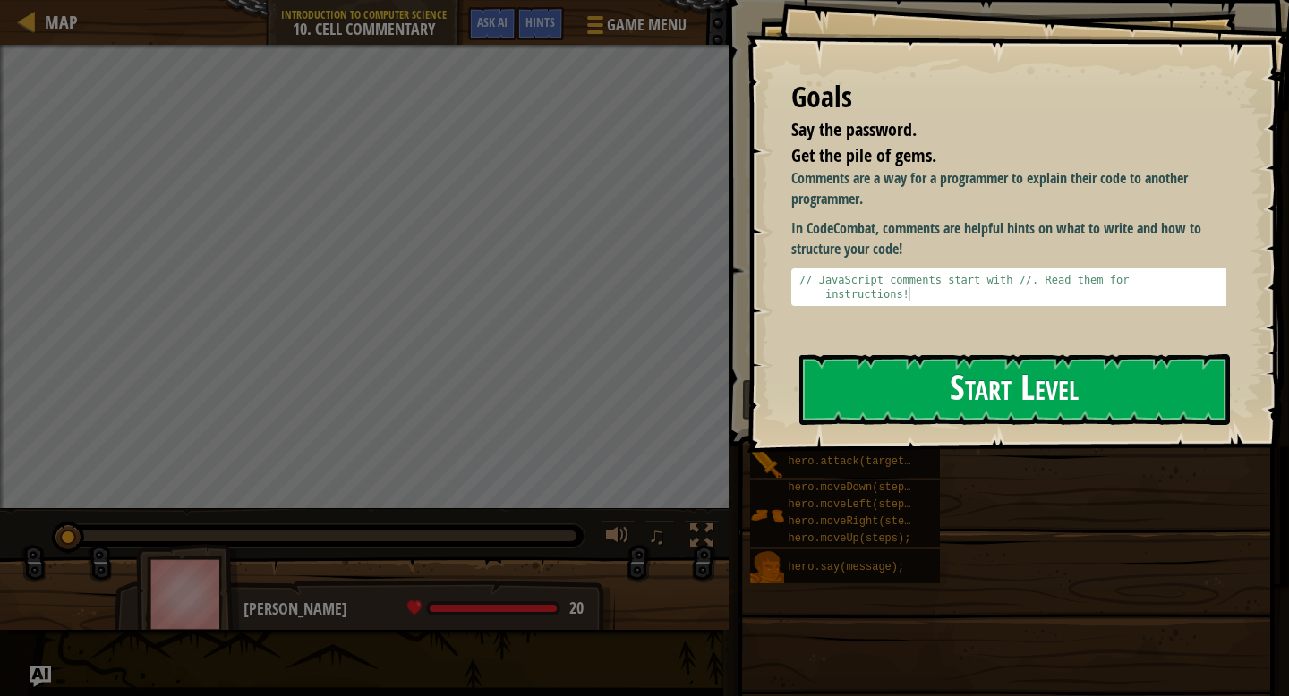
click at [913, 410] on button "Start Level" at bounding box center [1014, 389] width 431 height 71
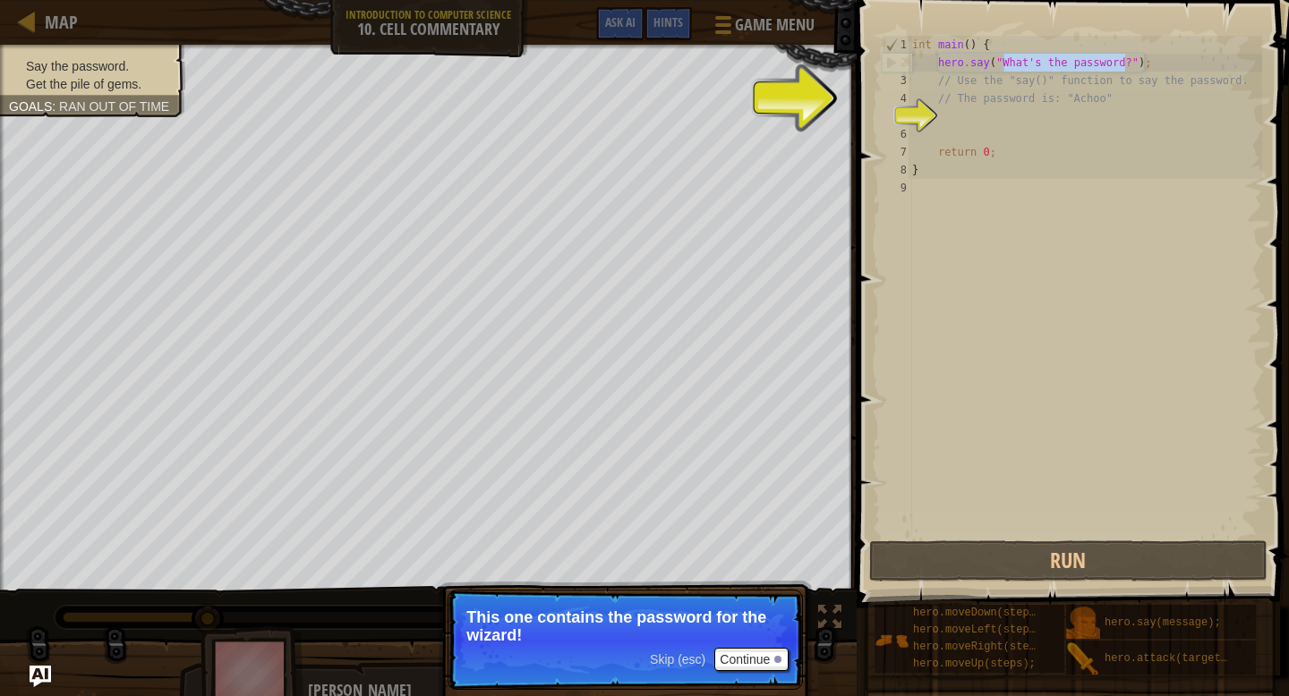
drag, startPoint x: 1127, startPoint y: 65, endPoint x: 1005, endPoint y: 60, distance: 121.9
click at [1005, 60] on div "int main ( ) { hero . say ( " What's the password? " ) ; // Use the "say()" fun…" at bounding box center [1086, 304] width 354 height 537
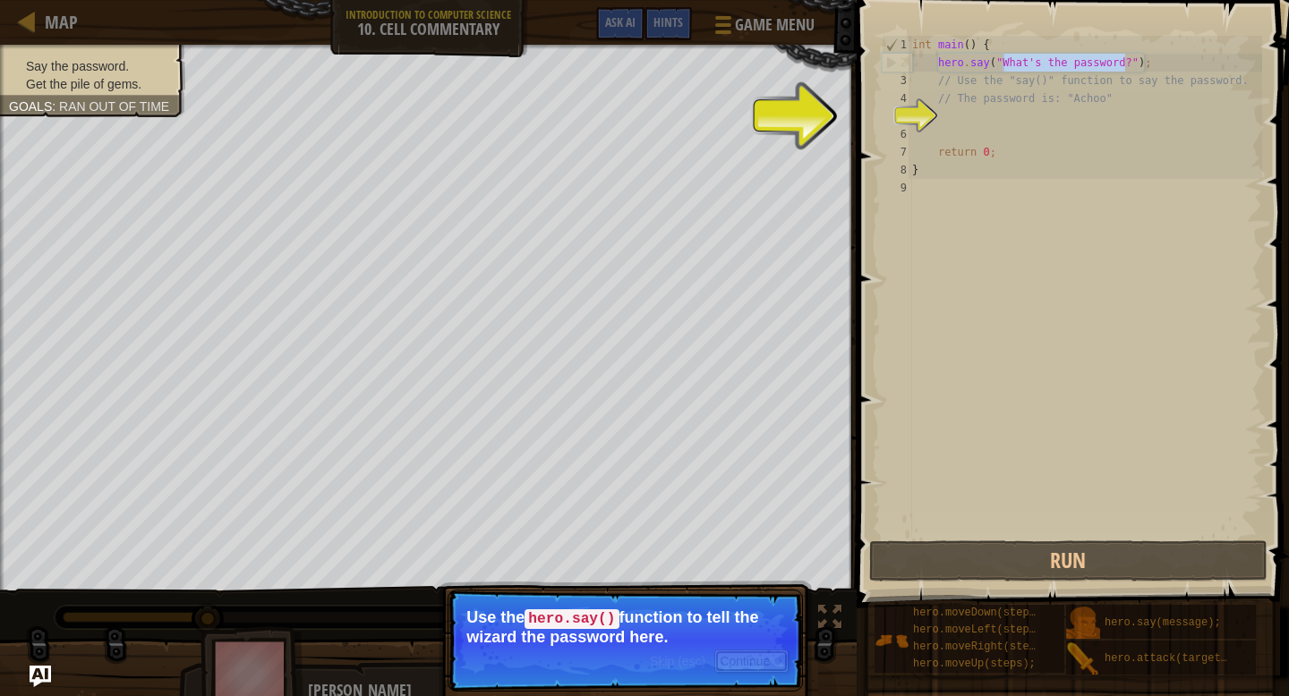
click at [756, 667] on button "Continue" at bounding box center [751, 661] width 74 height 23
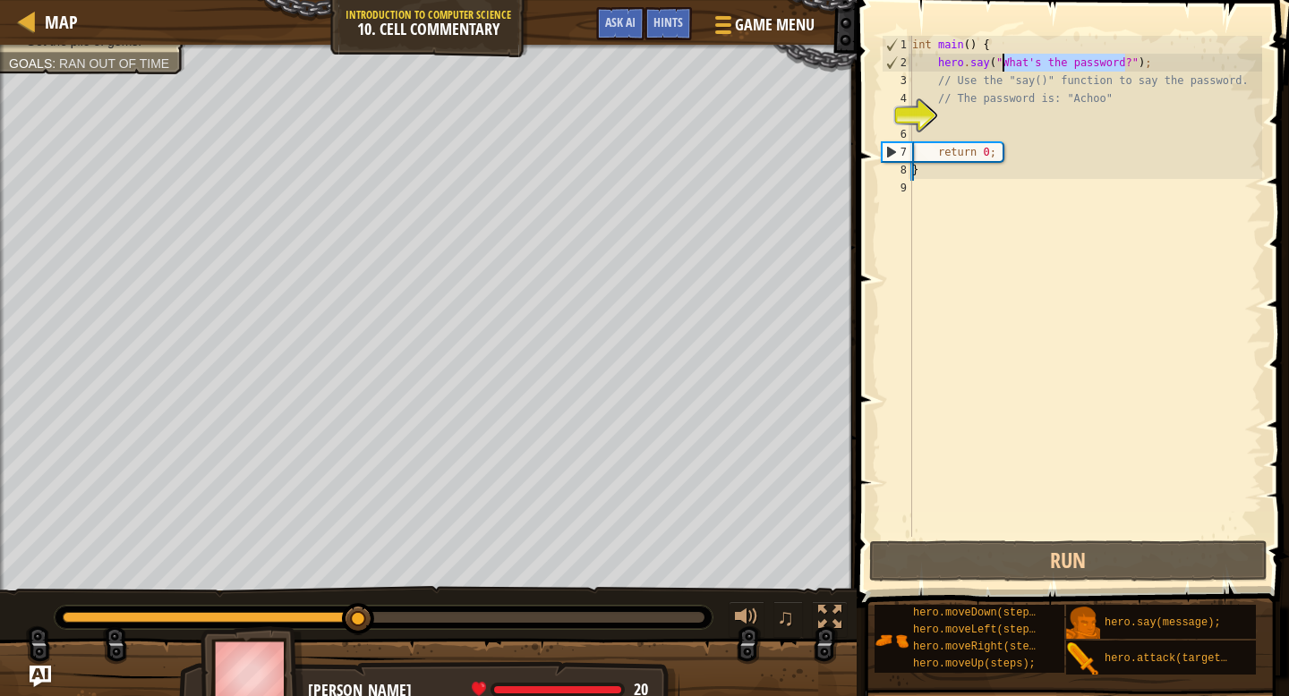
click at [1132, 65] on div "int main ( ) { hero . say ( " What's the password? " ) ; // Use the "say()" fun…" at bounding box center [1086, 304] width 354 height 537
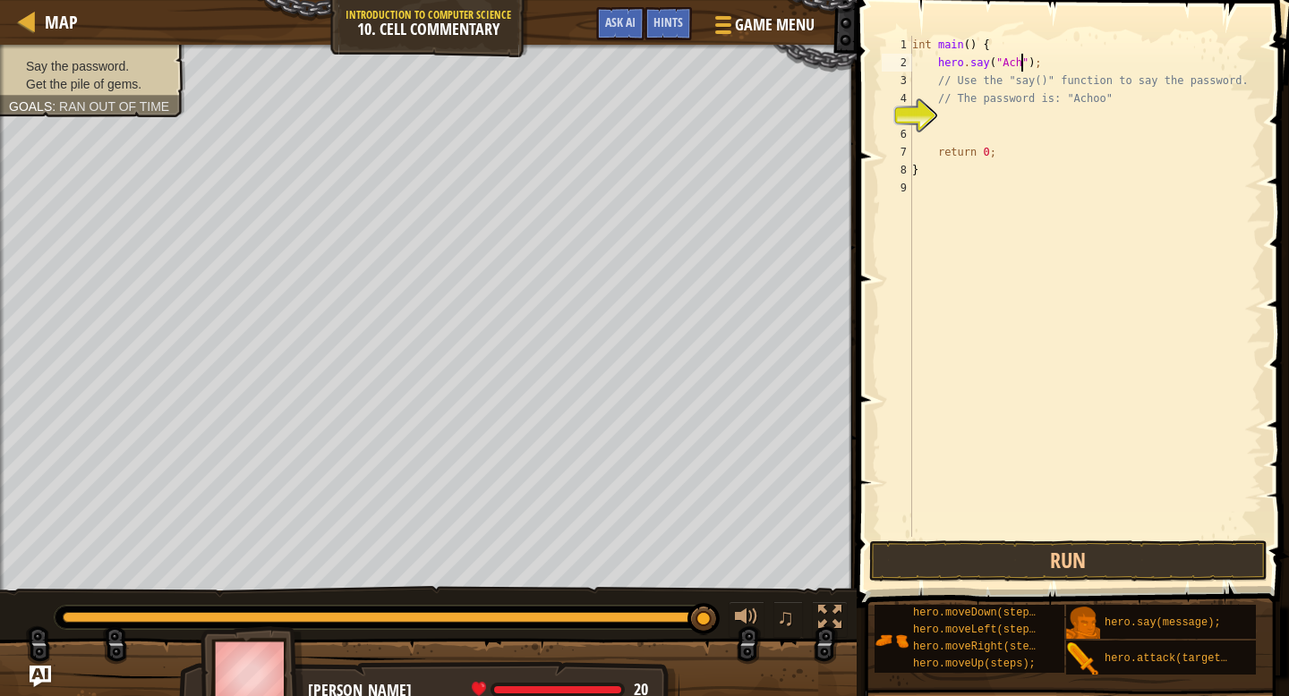
type textarea "hero.say("Achoo");"
click at [1089, 118] on div "int main ( ) { hero . say ( " Achoo " ) ; // Use the "say()" function to say th…" at bounding box center [1086, 304] width 354 height 537
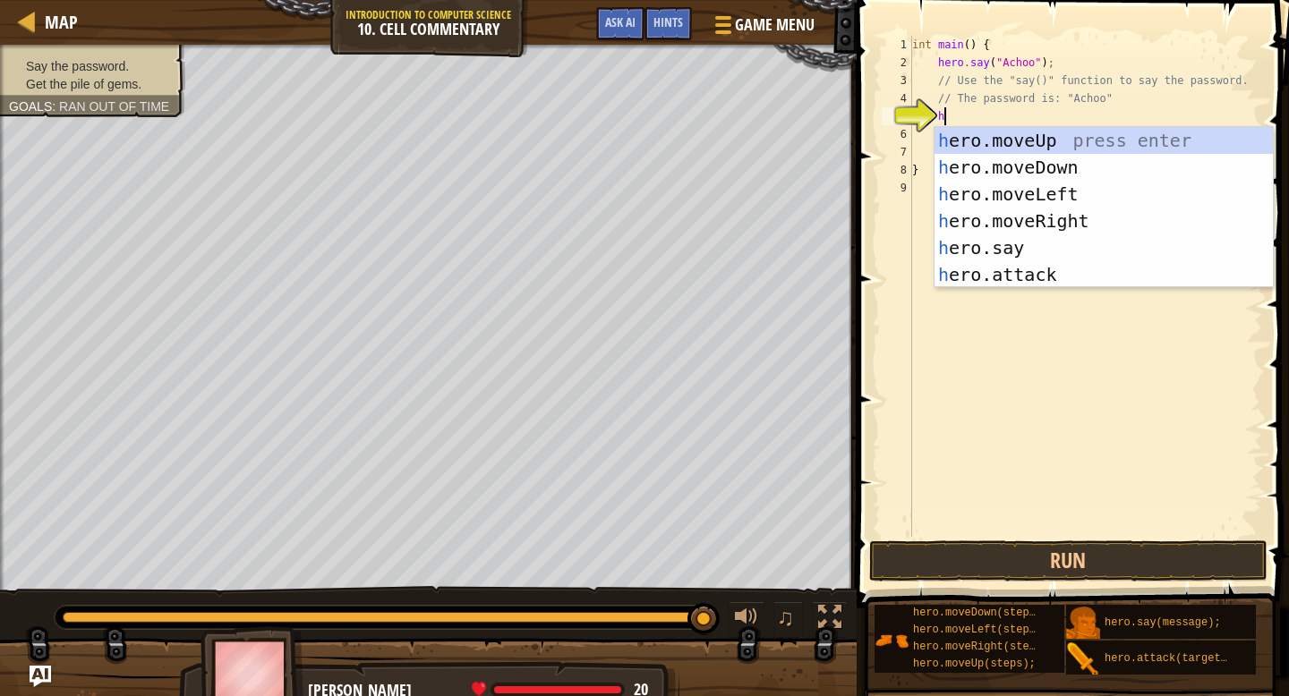
scroll to position [8, 2]
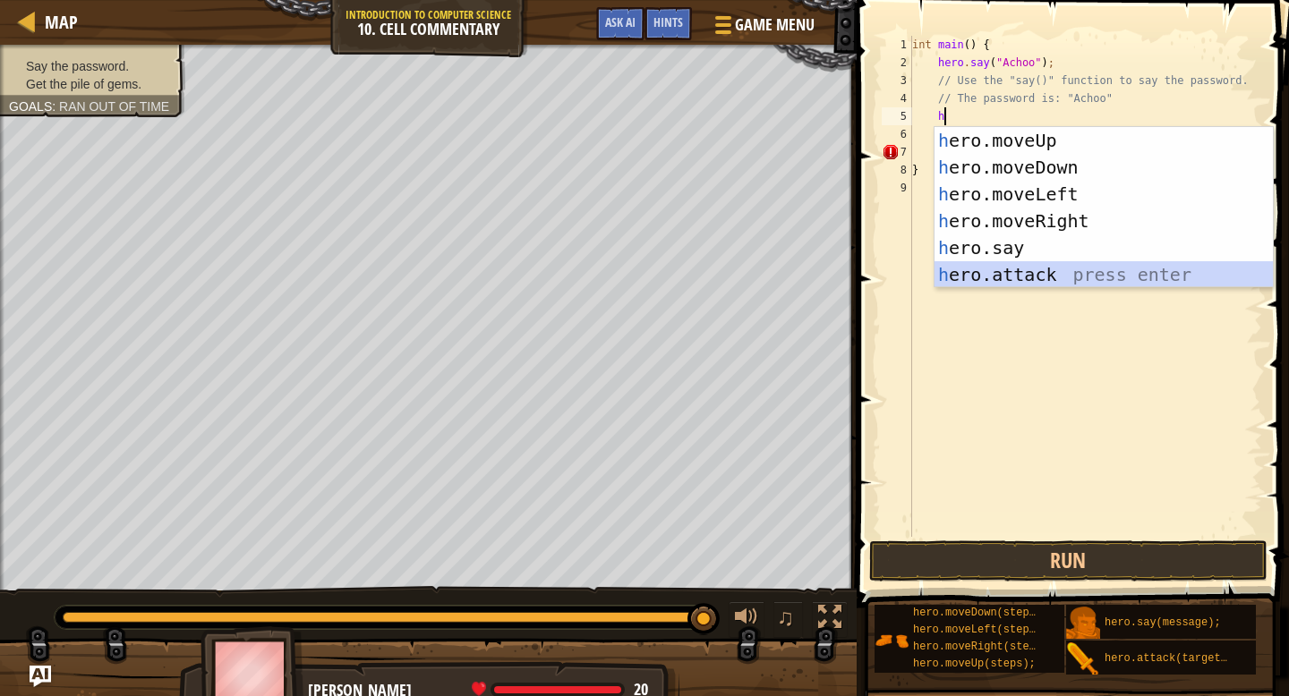
click at [1067, 268] on div "h ero.moveUp press enter h ero.moveDown press enter h ero.moveLeft press enter …" at bounding box center [1104, 234] width 338 height 215
type textarea "hero.attack("Enemy Name");"
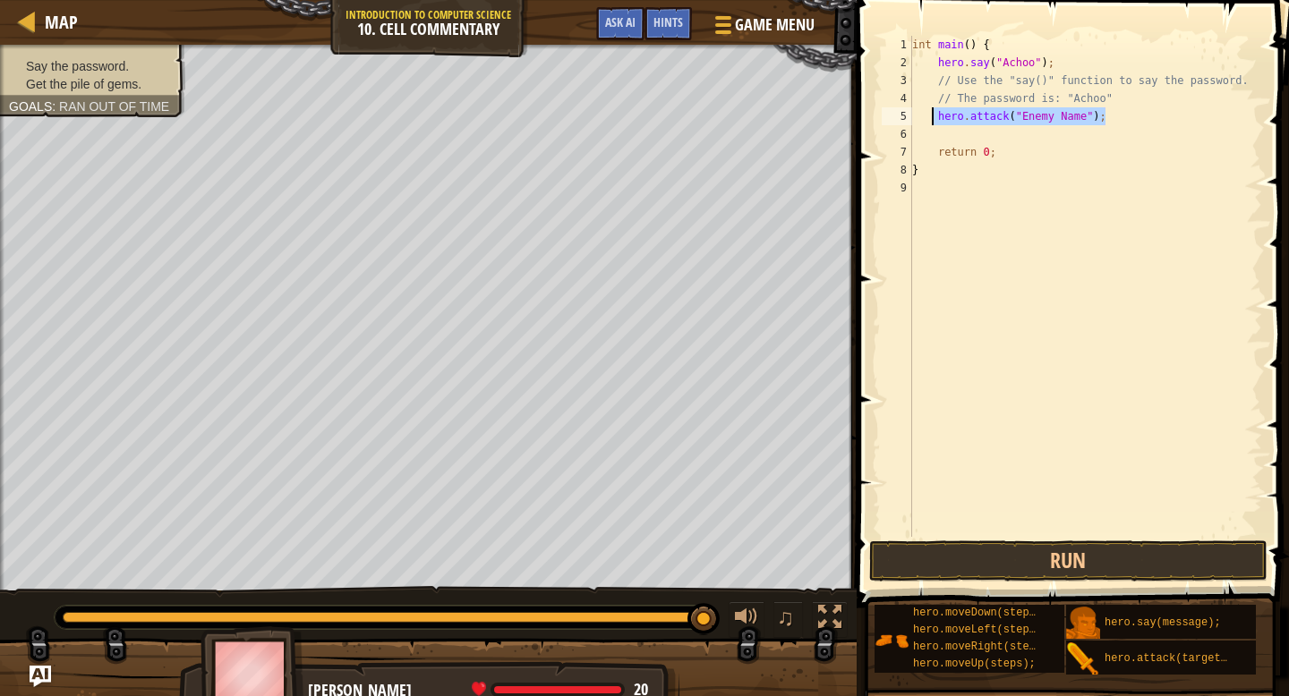
drag, startPoint x: 1126, startPoint y: 121, endPoint x: 935, endPoint y: 124, distance: 191.6
click at [935, 124] on div "int main ( ) { hero . say ( " Achoo " ) ; // Use the "say()" function to say th…" at bounding box center [1086, 304] width 354 height 537
type textarea "// The password is: "Achoo""
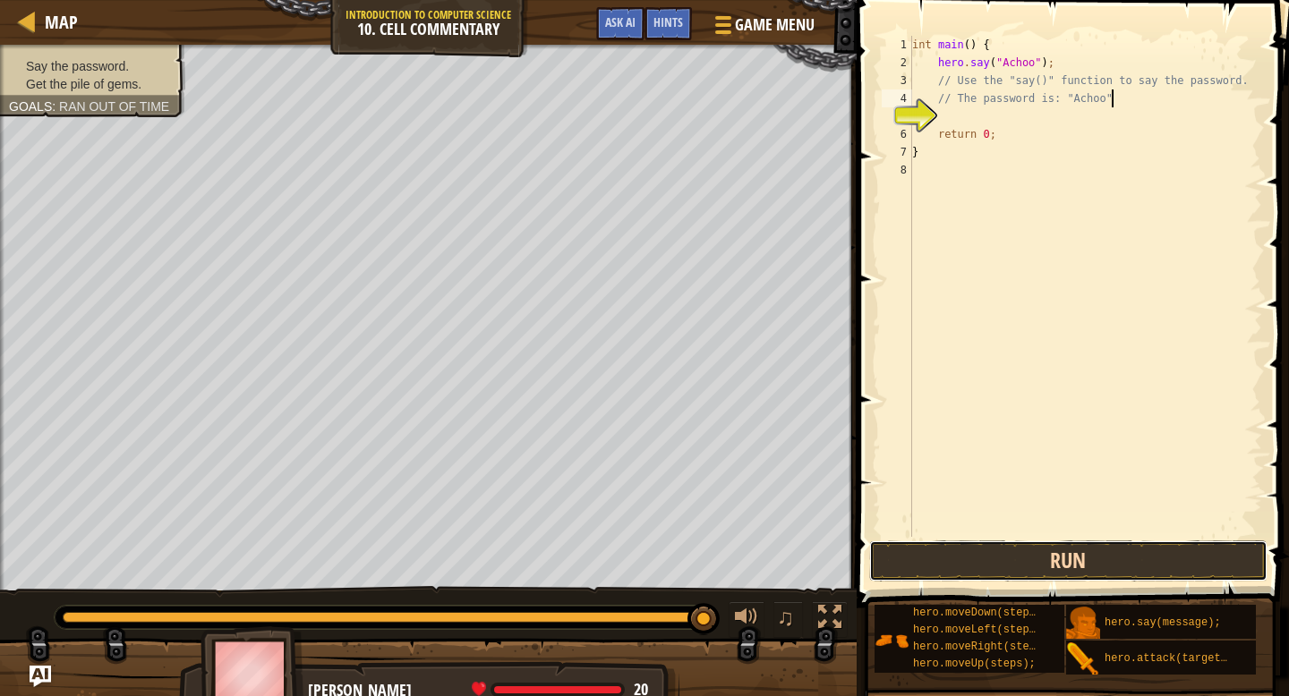
click at [956, 559] on button "Run" at bounding box center [1068, 561] width 398 height 41
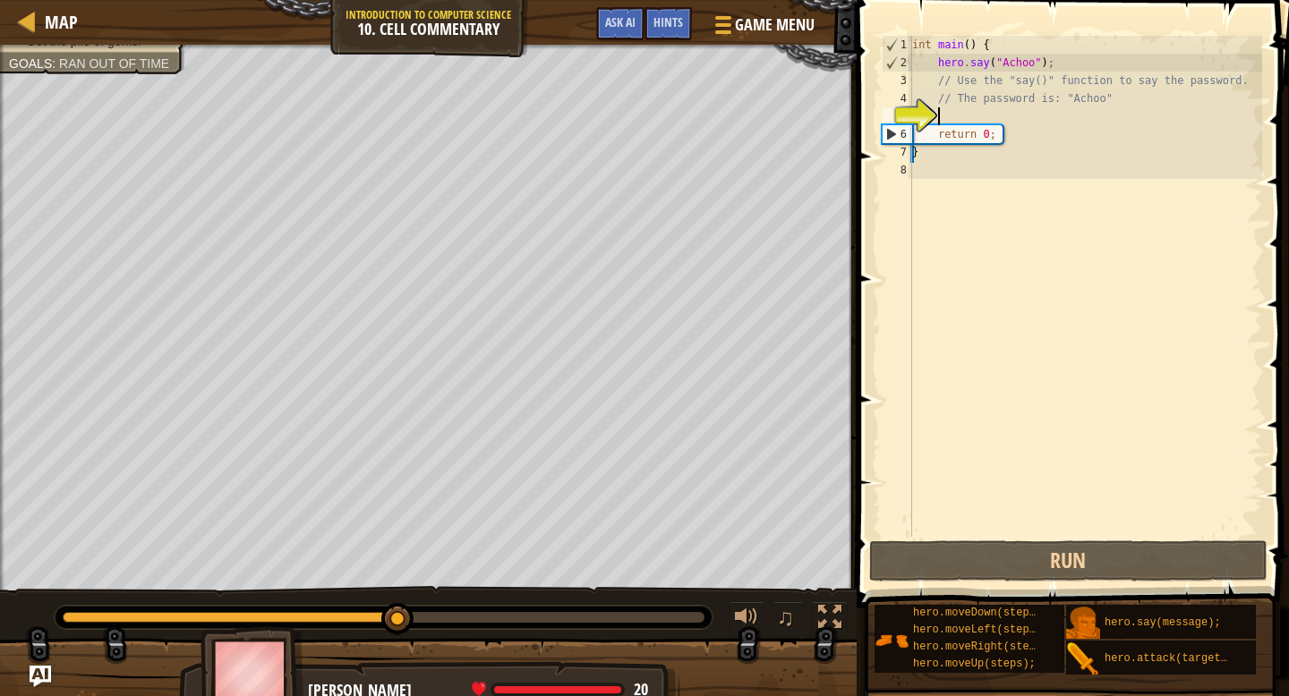
click at [963, 116] on div "int main ( ) { hero . say ( " Achoo " ) ; // Use the "say()" function to say th…" at bounding box center [1086, 304] width 354 height 537
type textarea "h"
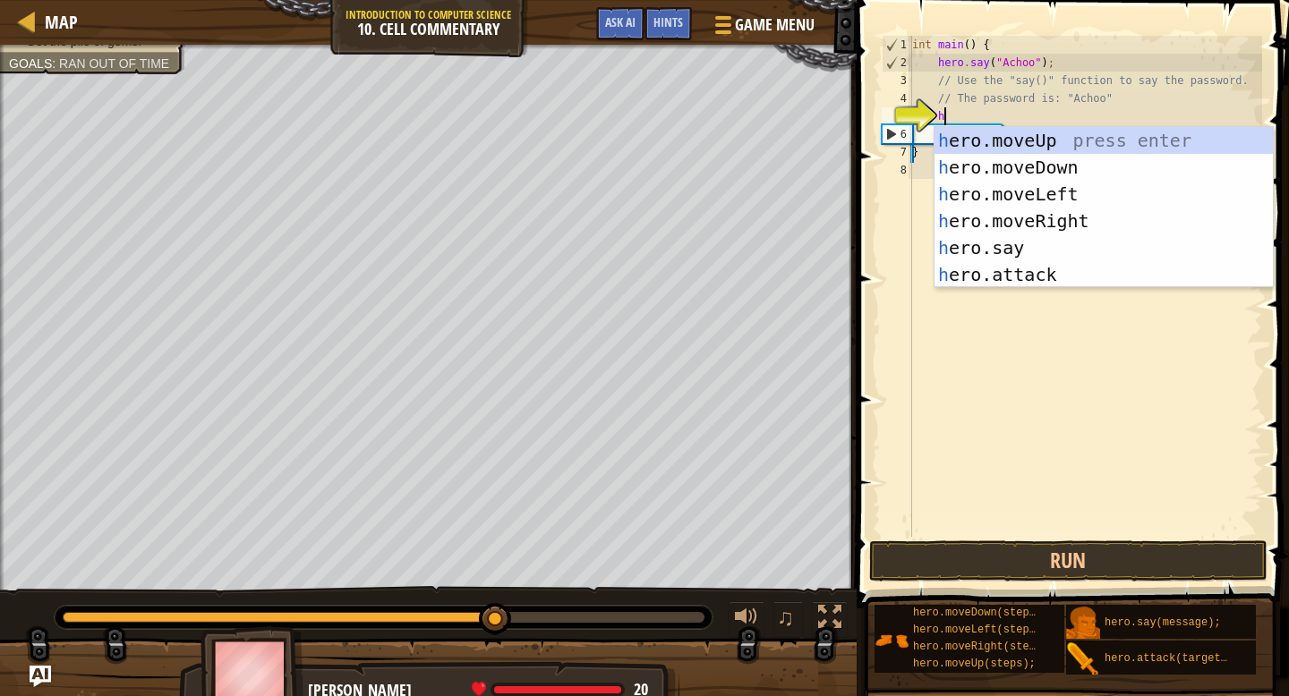
scroll to position [8, 2]
click at [1027, 145] on div "h ero.moveUp press enter h ero.moveDown press enter h ero.moveLeft press enter …" at bounding box center [1104, 234] width 338 height 215
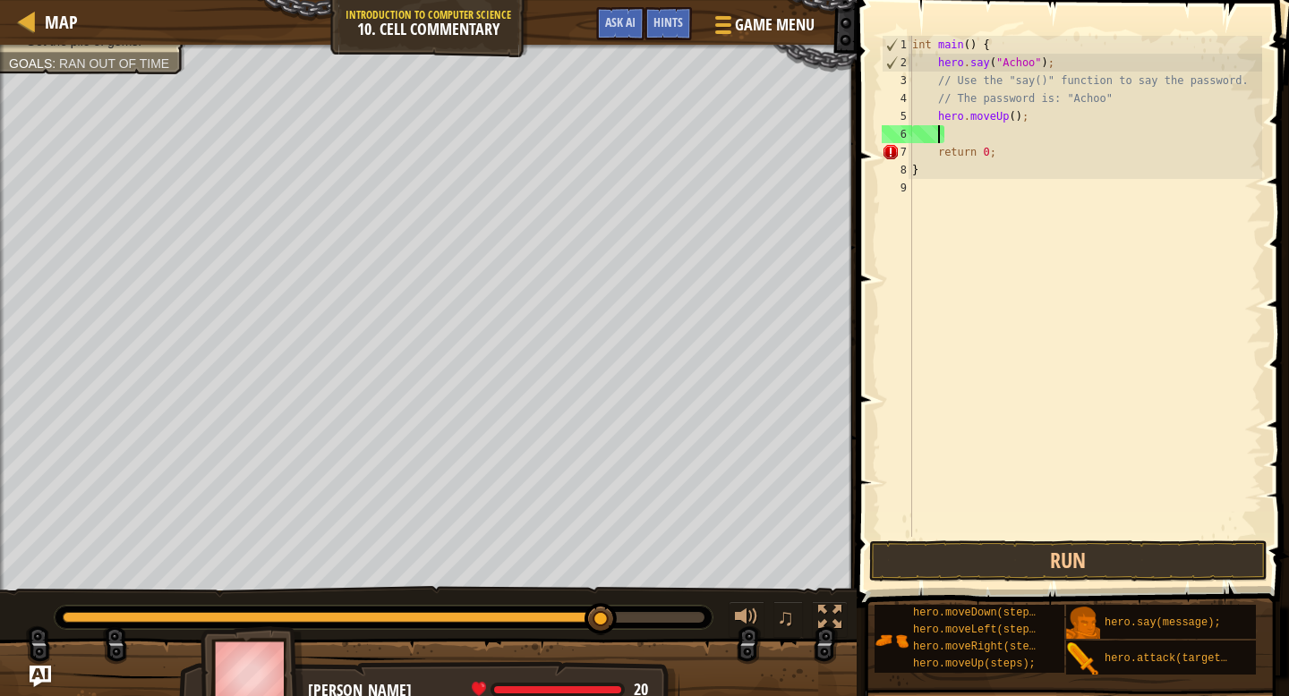
scroll to position [8, 1]
click at [959, 570] on button "Run" at bounding box center [1068, 561] width 398 height 41
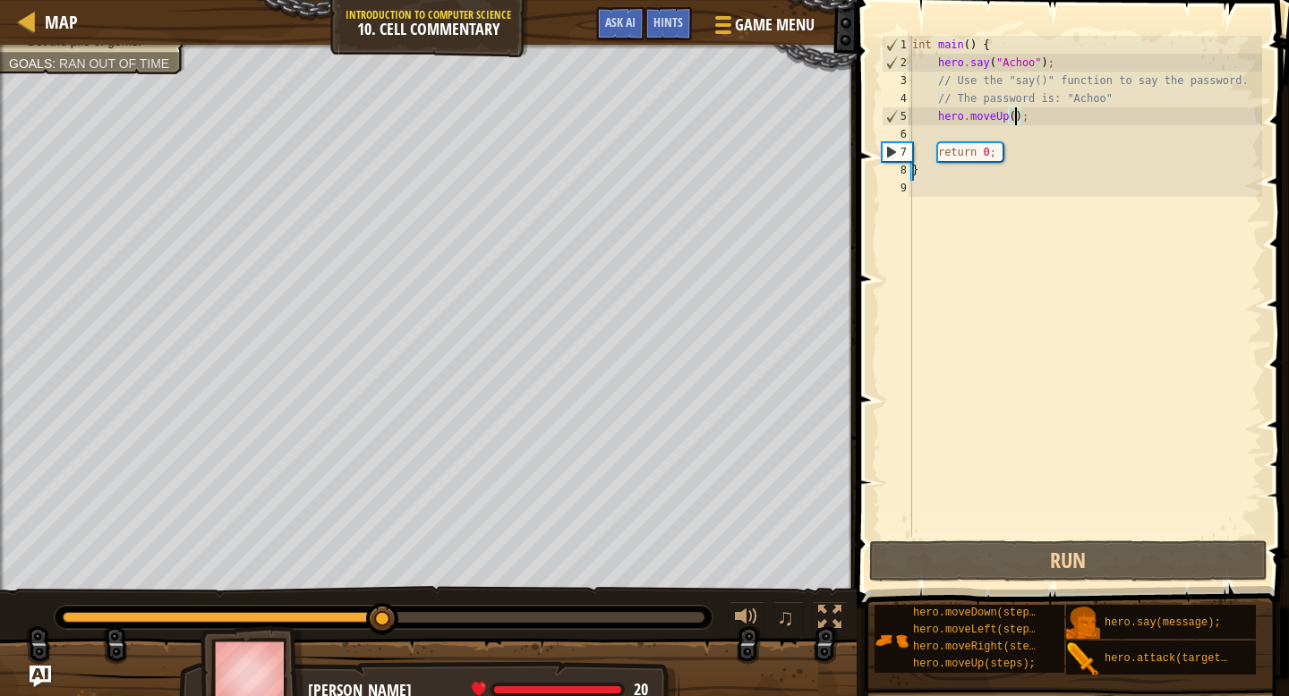
click at [1017, 119] on div "int main ( ) { hero . say ( " Achoo " ) ; // Use the "say()" function to say th…" at bounding box center [1086, 304] width 354 height 537
type textarea "hero.moveUp(2);"
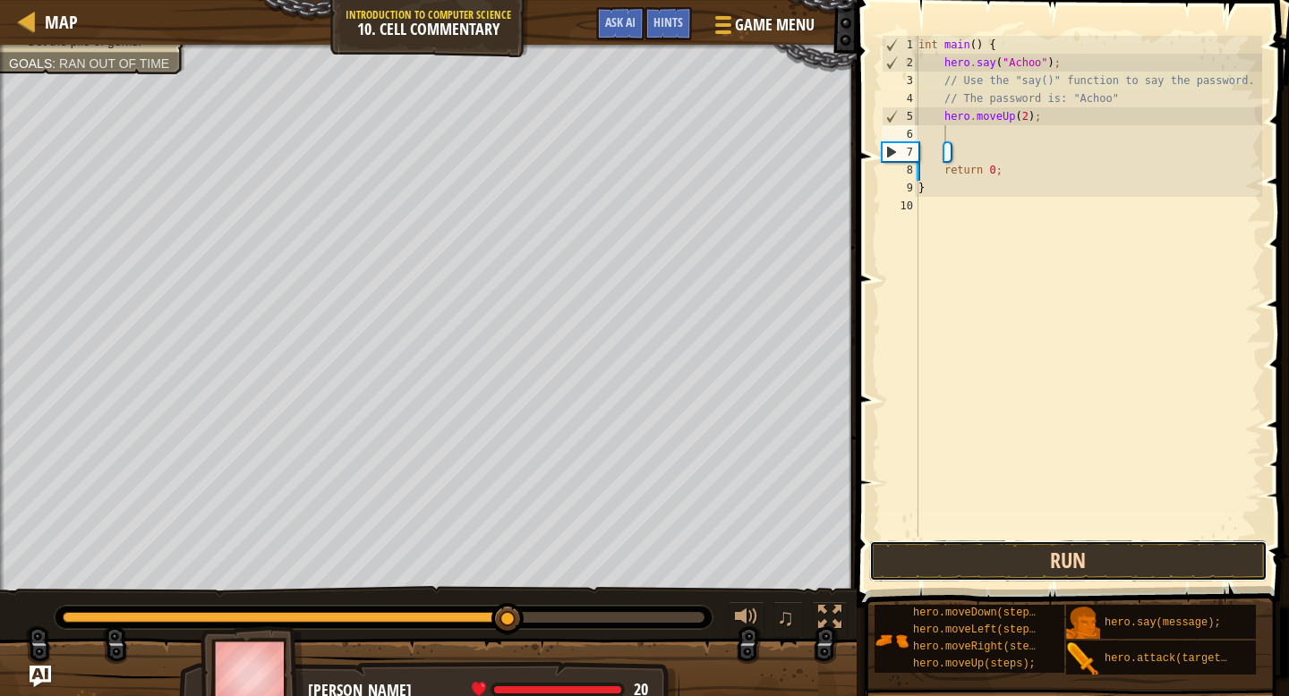
click at [1014, 542] on button "Run" at bounding box center [1068, 561] width 398 height 41
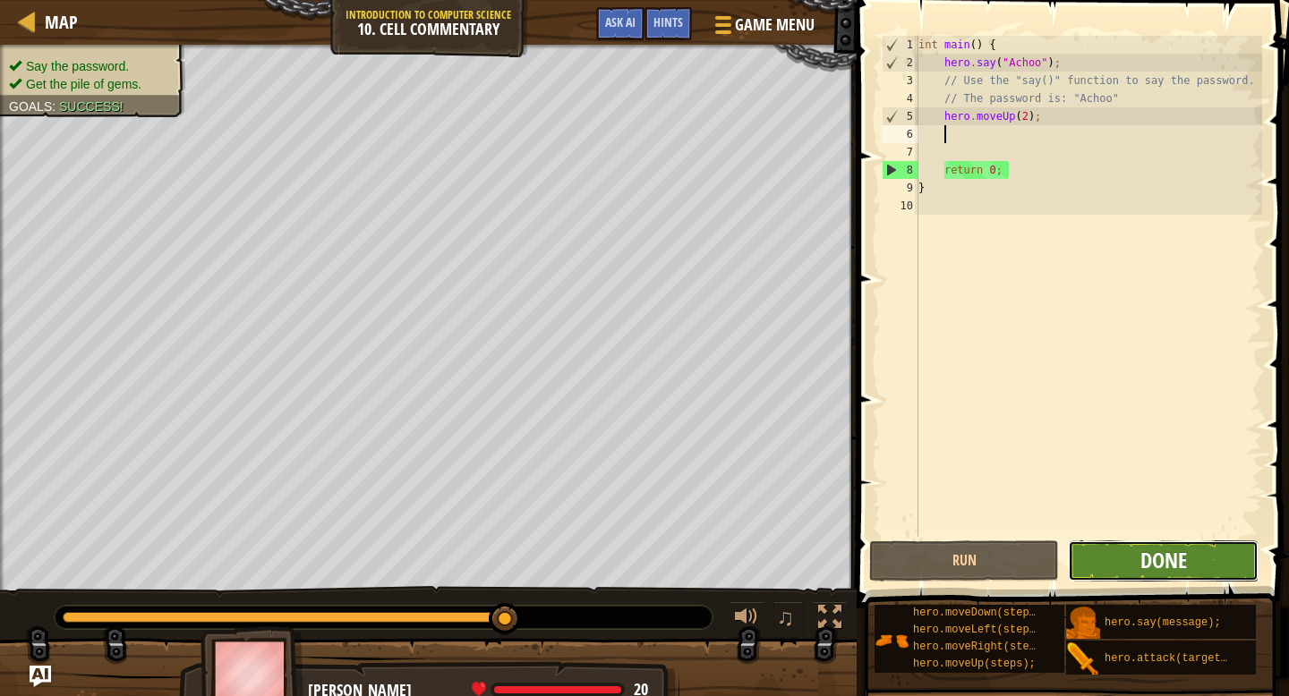
click at [1150, 551] on span "Done" at bounding box center [1163, 560] width 47 height 29
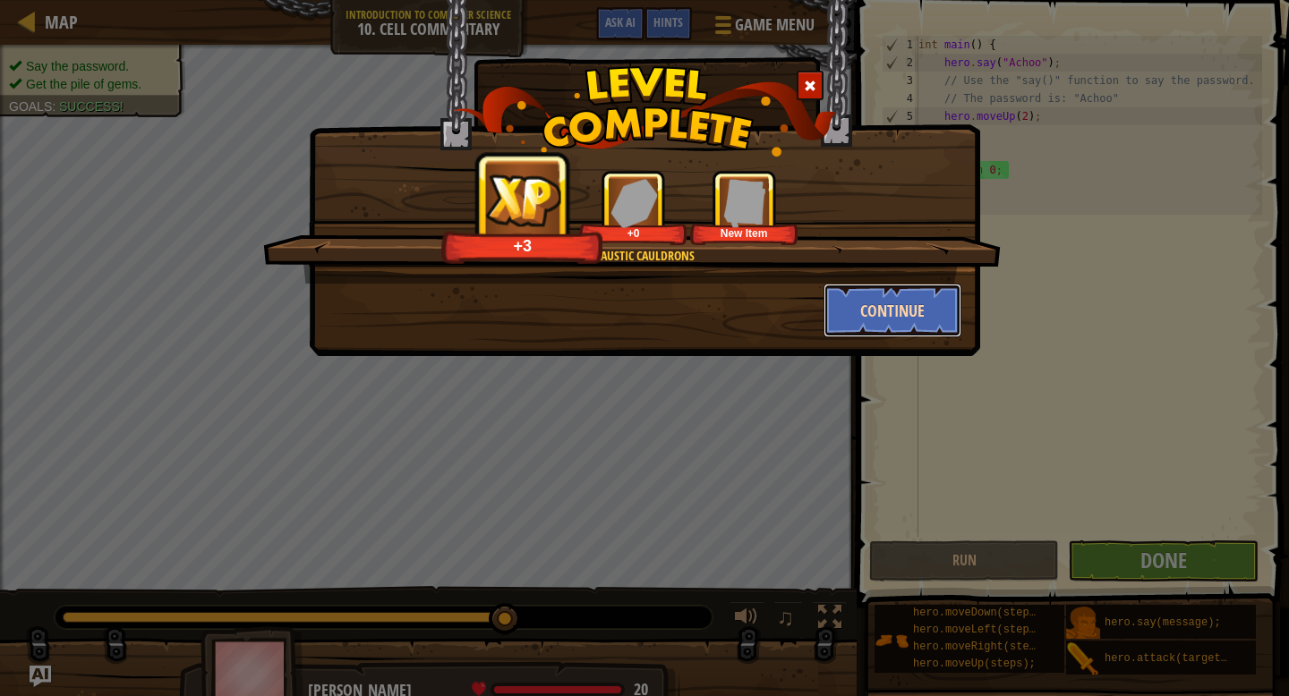
click at [918, 296] on button "Continue" at bounding box center [893, 311] width 139 height 54
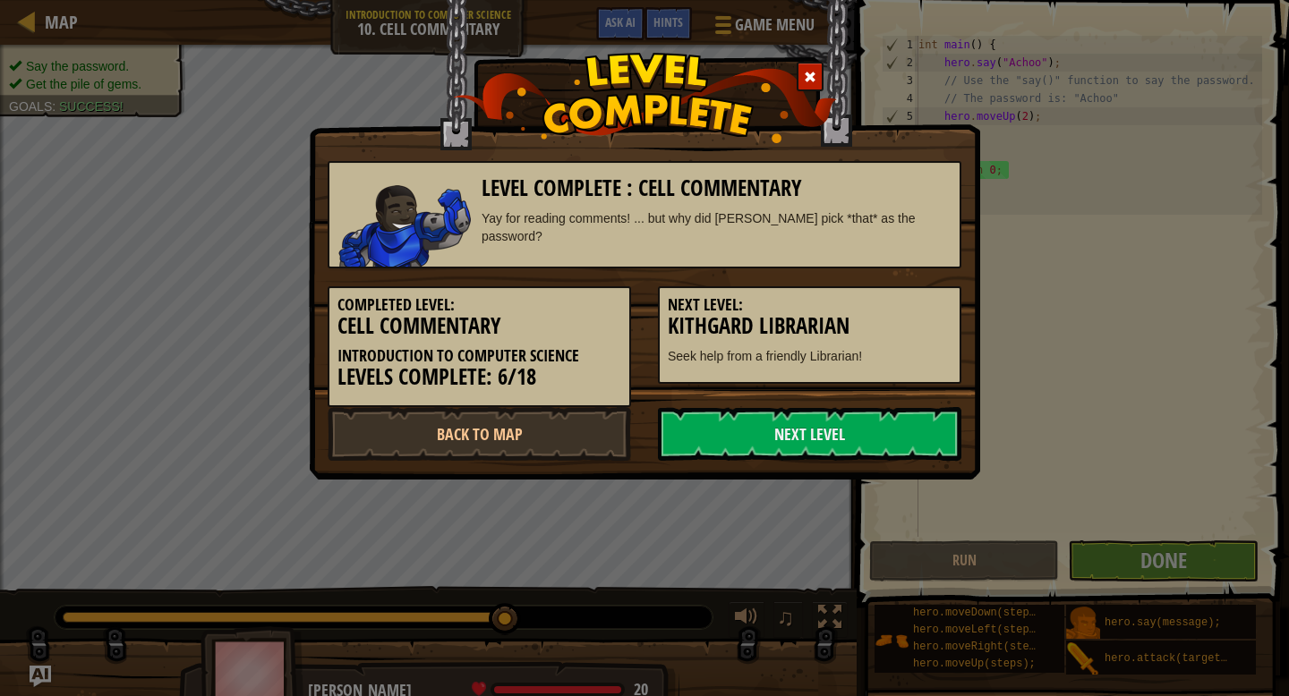
click at [921, 311] on h5 "Next Level:" at bounding box center [810, 305] width 284 height 18
click at [850, 435] on link "Next Level" at bounding box center [809, 434] width 303 height 54
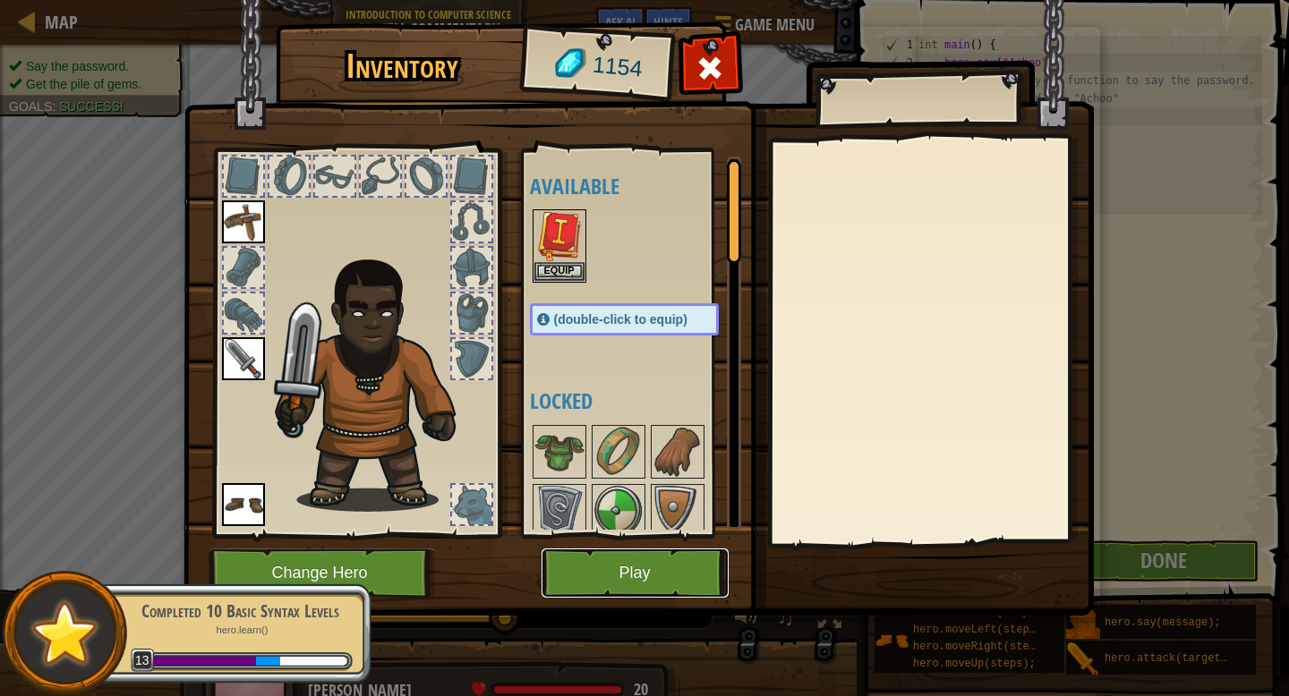
click at [656, 577] on button "Play" at bounding box center [635, 573] width 187 height 49
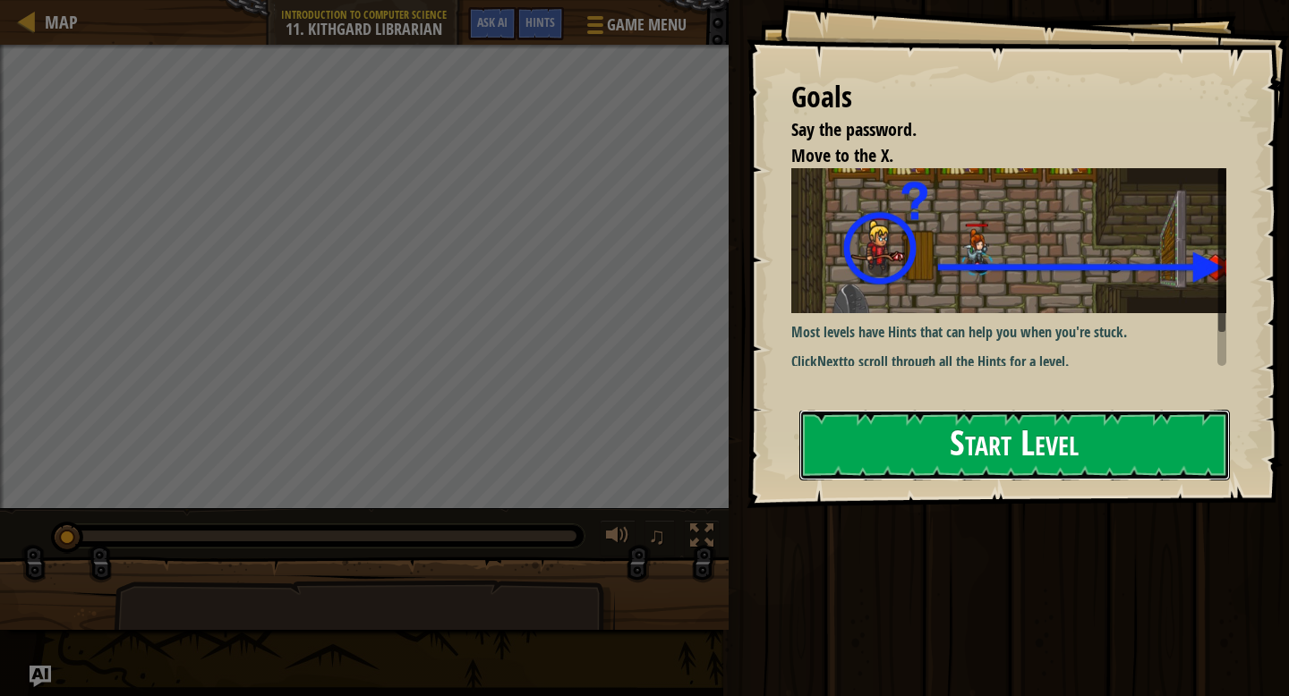
click at [975, 466] on button "Start Level" at bounding box center [1014, 445] width 431 height 71
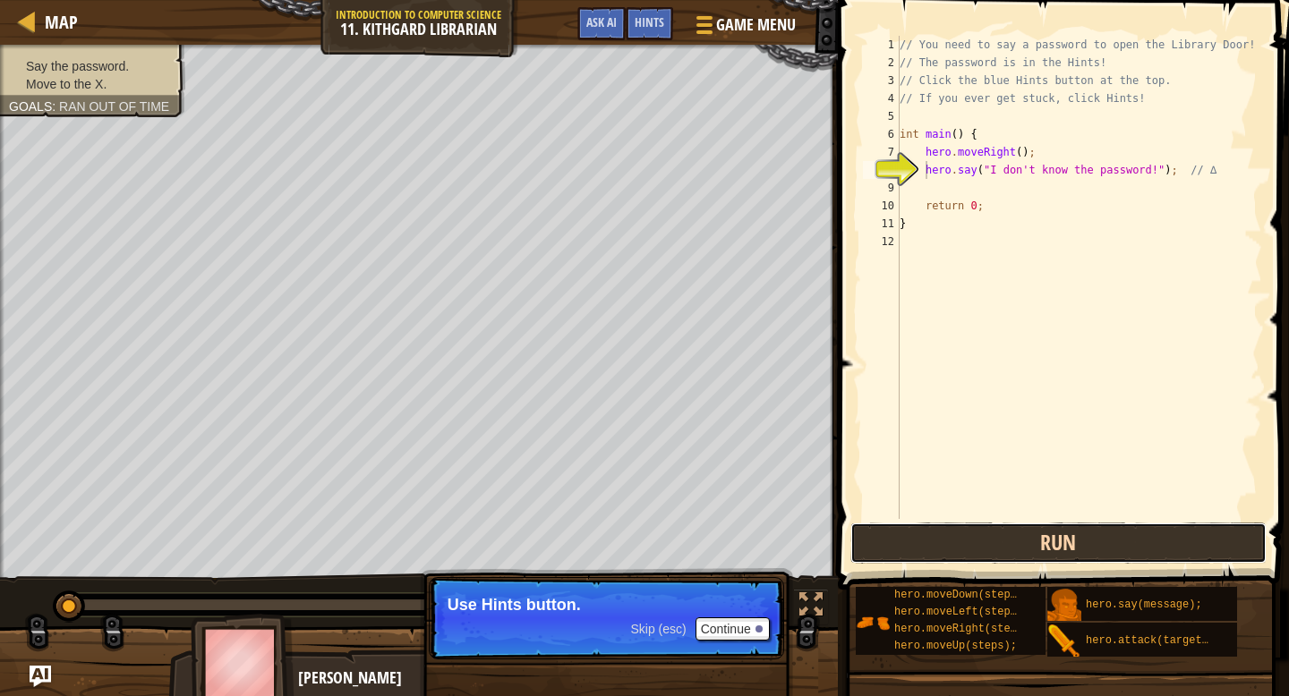
click at [953, 555] on button "Run" at bounding box center [1058, 543] width 417 height 41
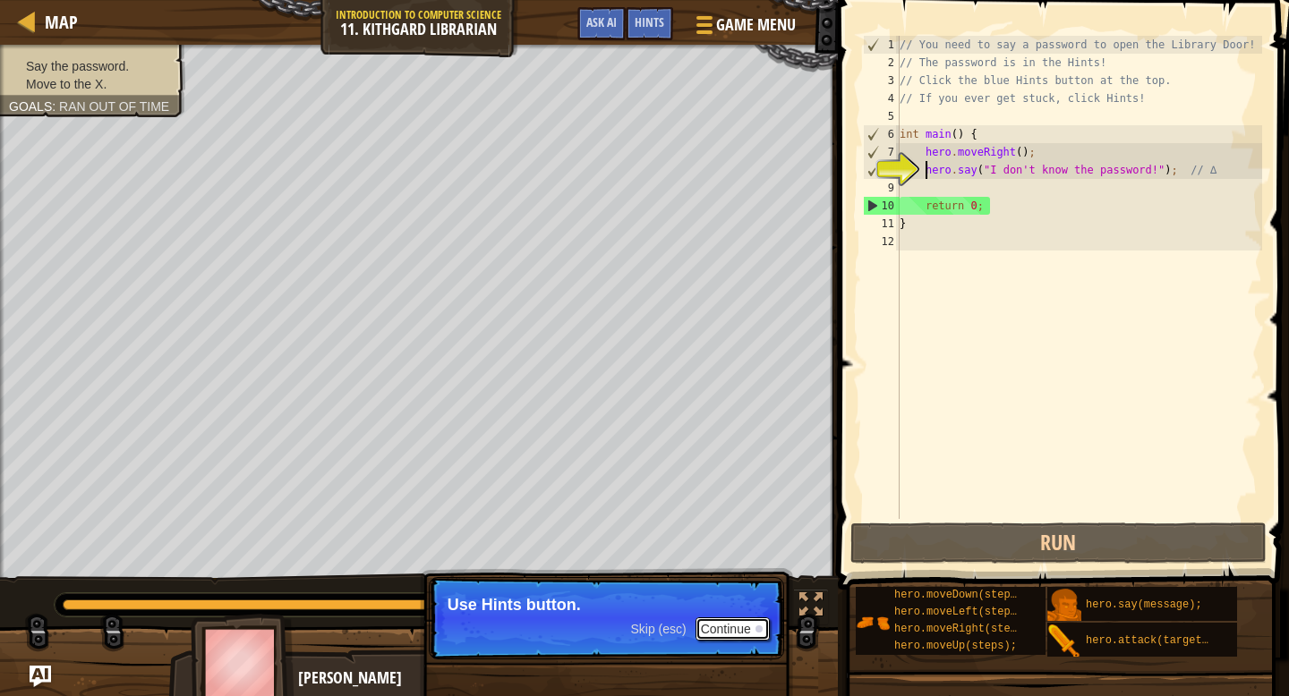
click at [726, 635] on button "Continue" at bounding box center [733, 629] width 74 height 23
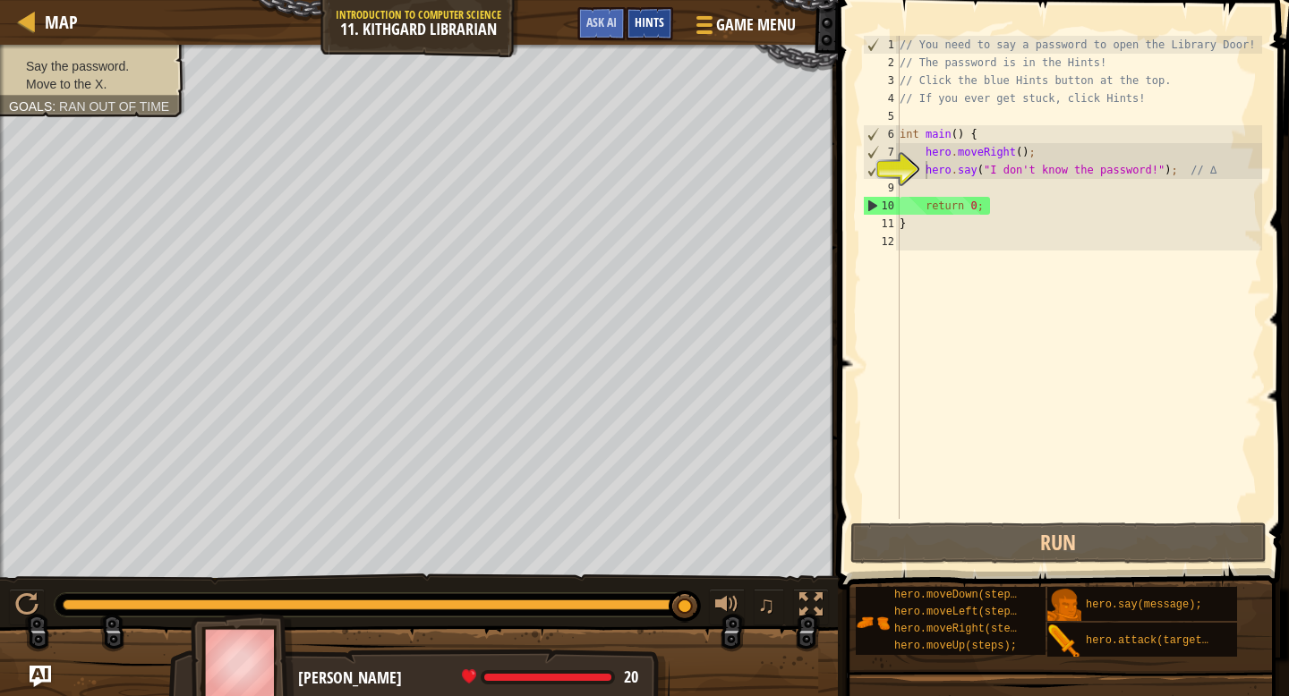
click at [641, 25] on span "Hints" at bounding box center [650, 21] width 30 height 17
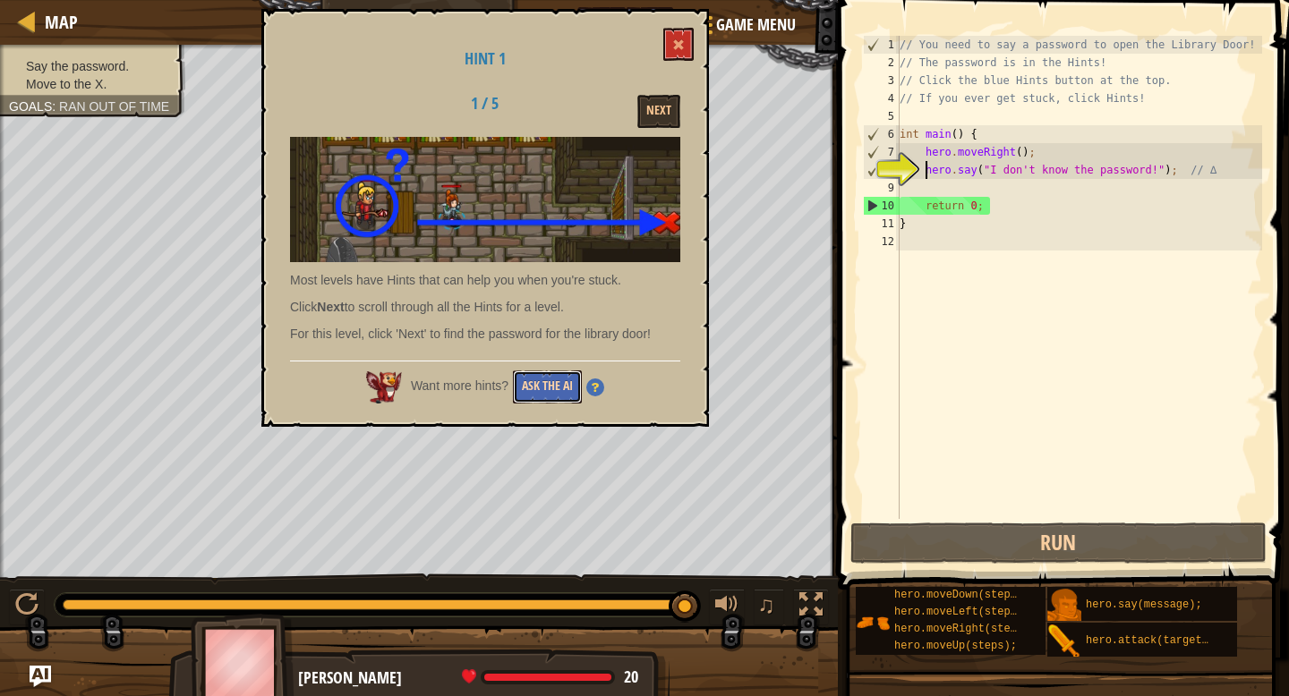
click at [558, 389] on button "Ask the AI" at bounding box center [547, 387] width 69 height 33
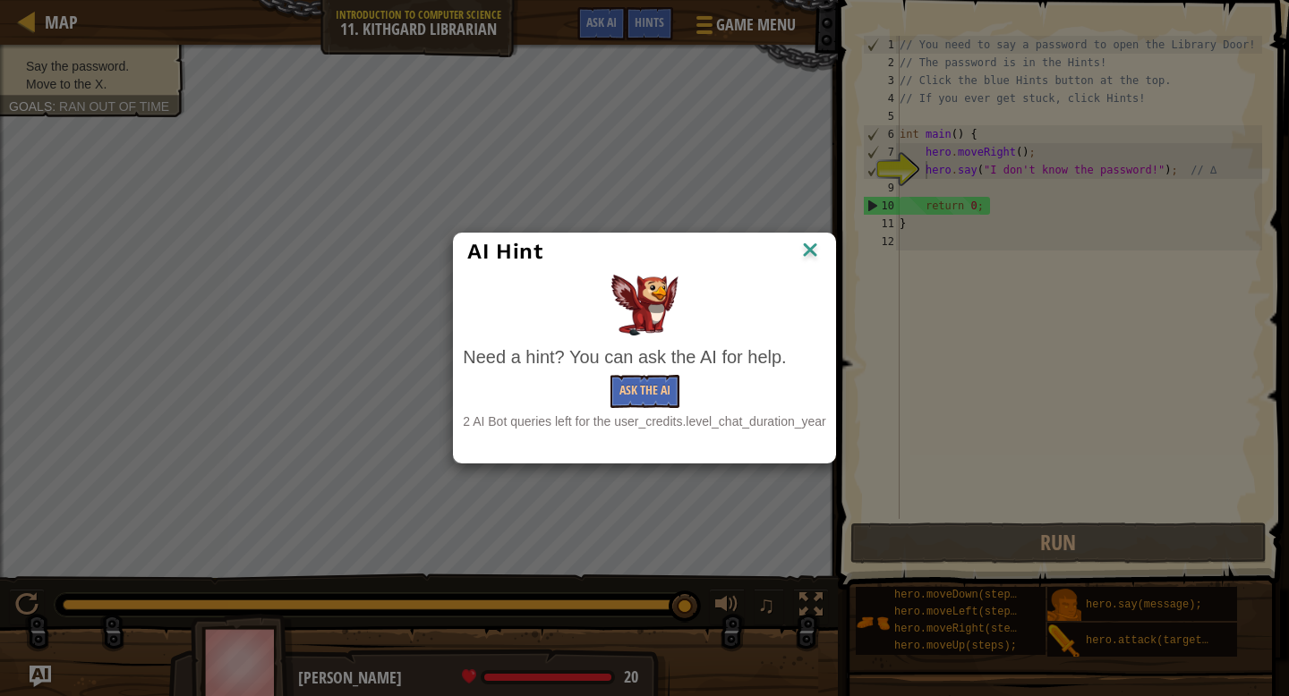
click at [800, 235] on div "AI Hint" at bounding box center [644, 252] width 380 height 37
click at [799, 252] on img at bounding box center [809, 251] width 23 height 27
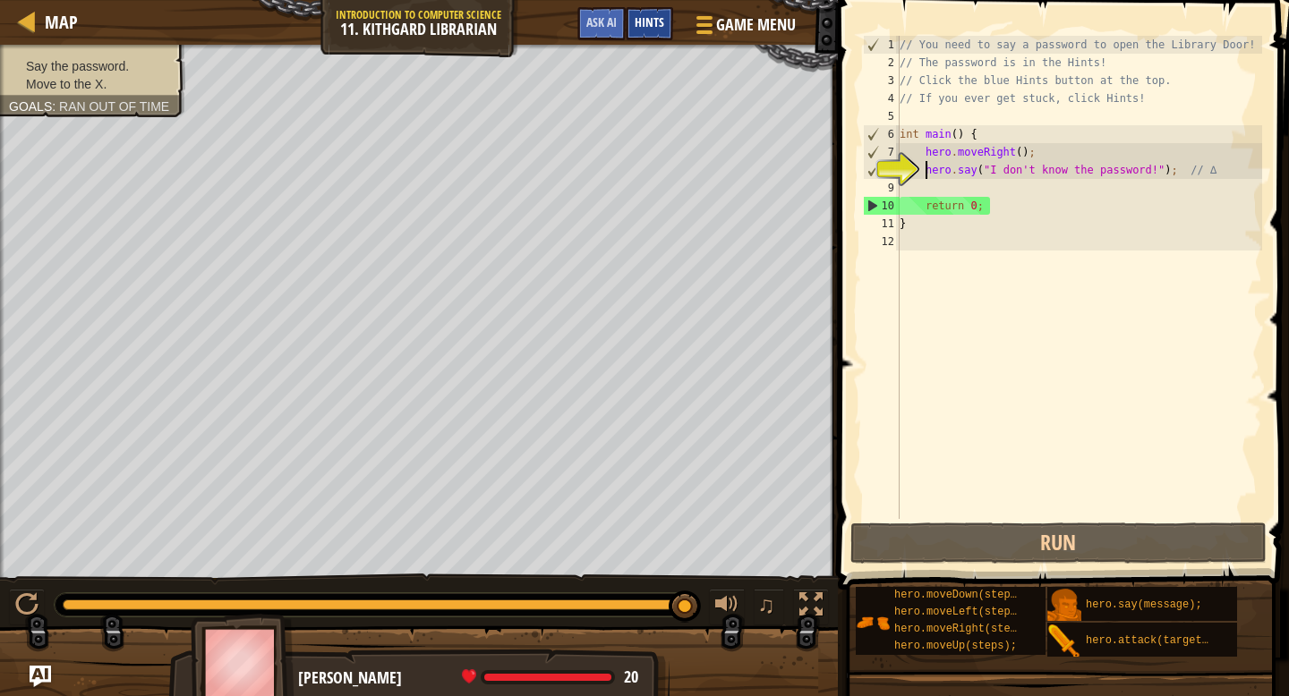
click at [650, 38] on div "Hints" at bounding box center [649, 23] width 47 height 33
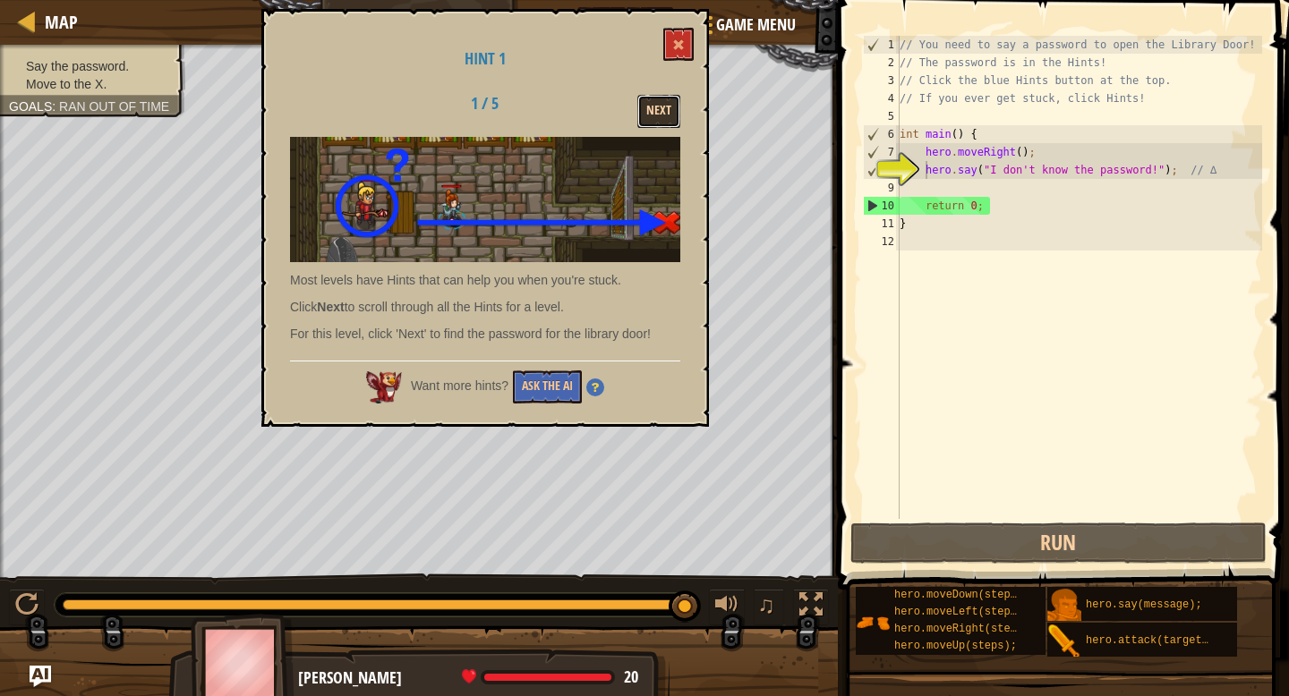
click at [651, 126] on button "Next" at bounding box center [658, 111] width 43 height 33
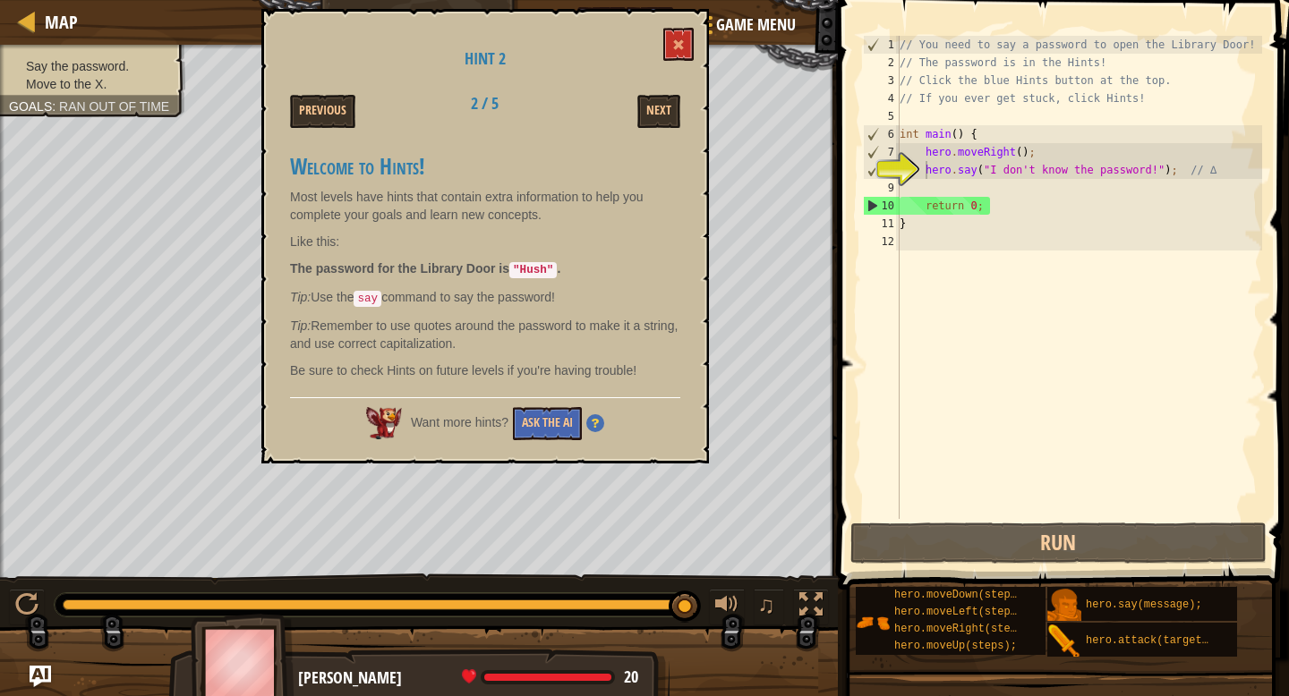
click at [1020, 268] on div "// You need to say a password to open the Library Door! // The password is in t…" at bounding box center [1079, 295] width 366 height 519
drag, startPoint x: 1155, startPoint y: 170, endPoint x: 992, endPoint y: 171, distance: 162.9
click at [992, 171] on div "// You need to say a password to open the Library Door! // The password is in t…" at bounding box center [1079, 295] width 366 height 519
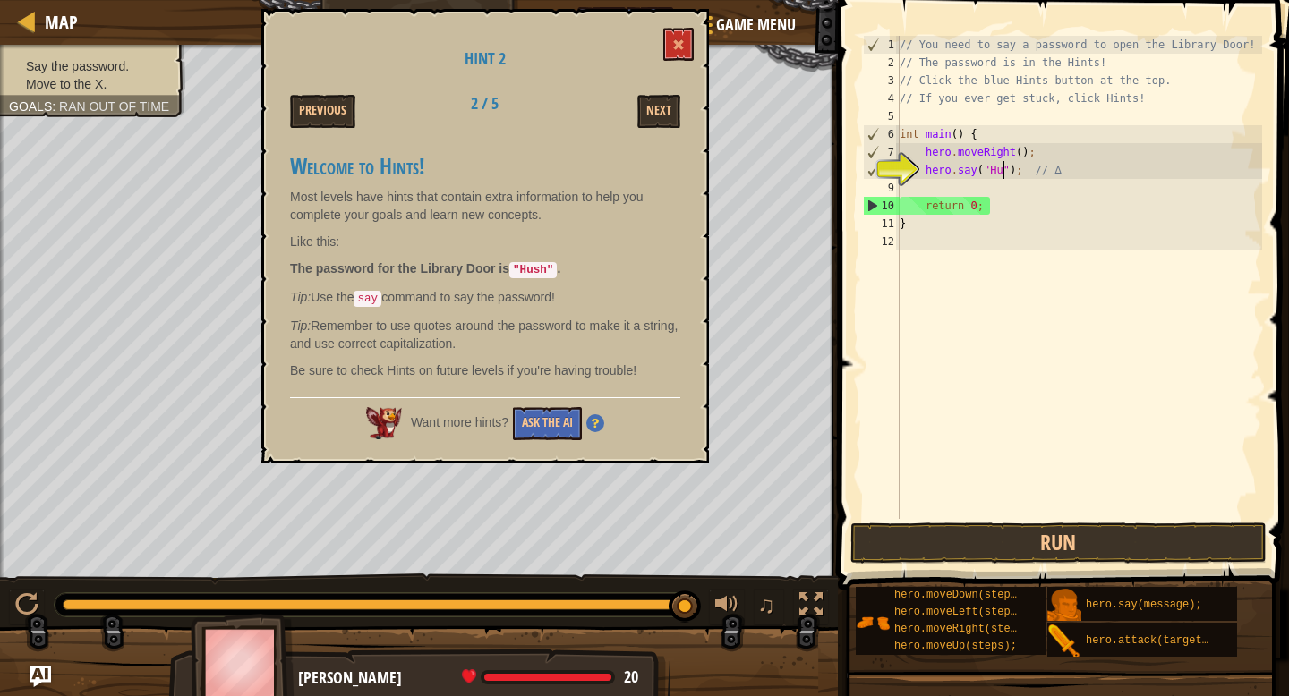
type textarea "hero.say("Hush"); // ∆"
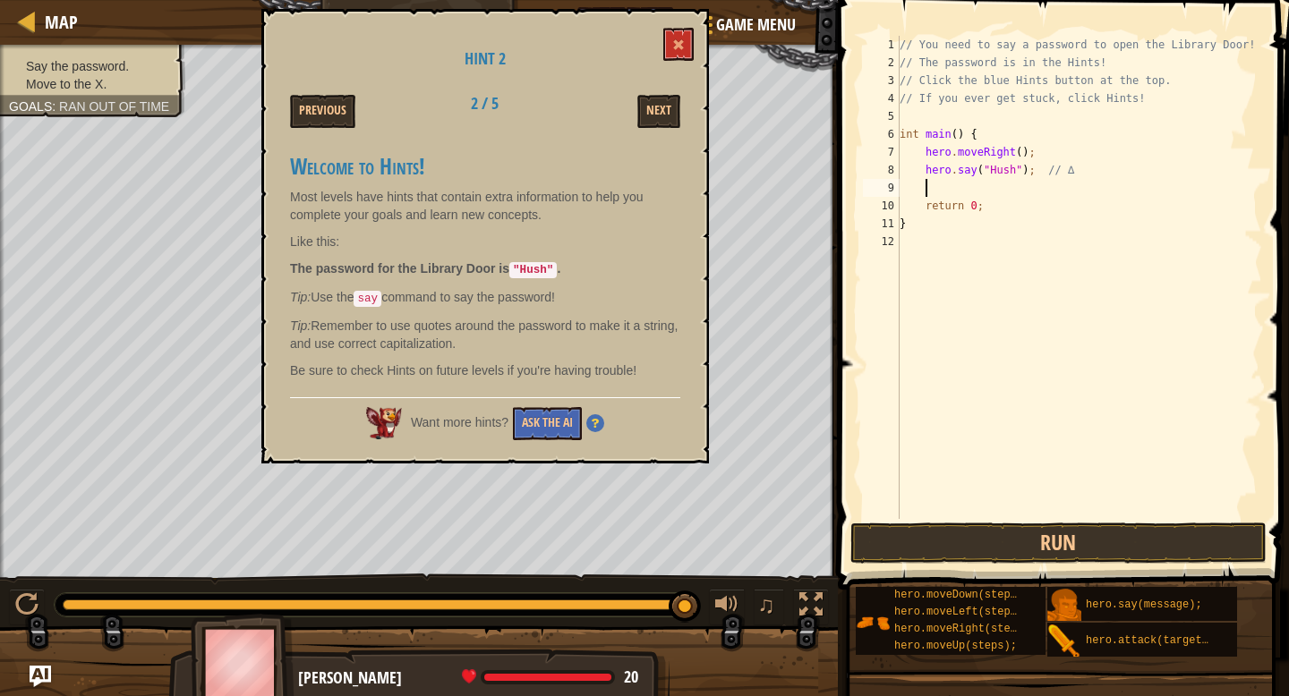
click at [1004, 185] on div "// You need to say a password to open the Library Door! // The password is in t…" at bounding box center [1079, 295] width 366 height 519
type textarea "h"
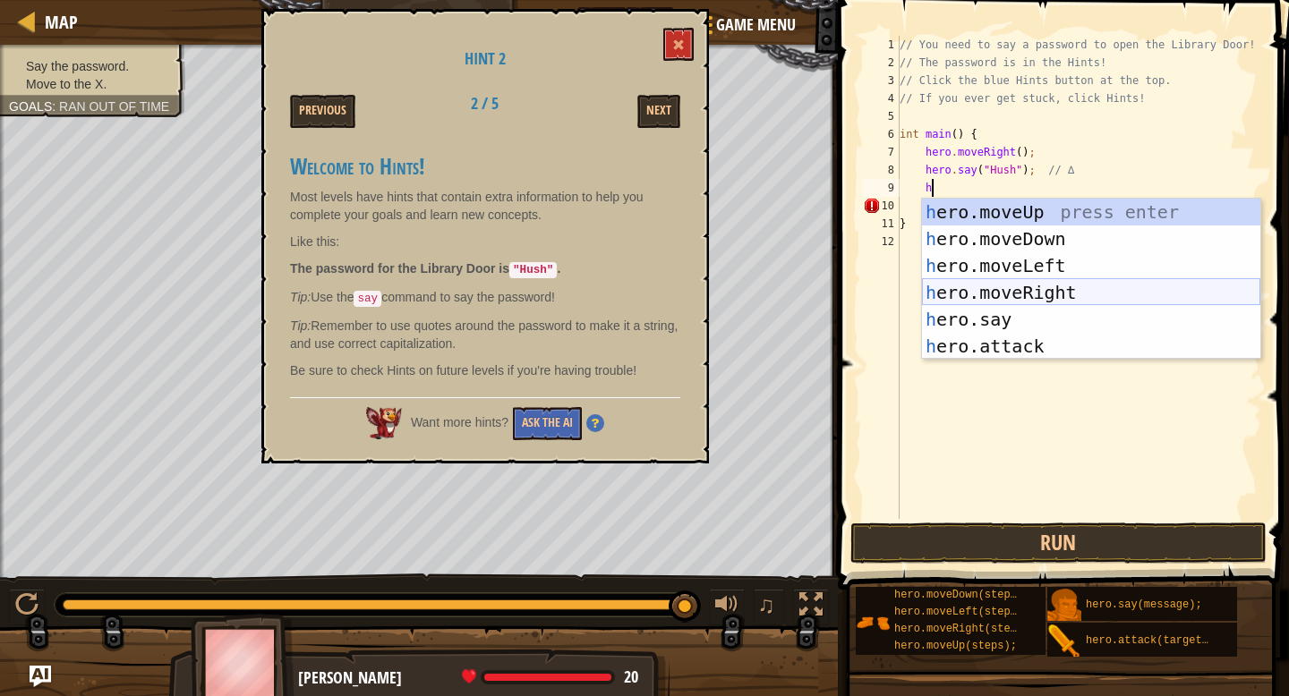
click at [1000, 286] on div "h ero.moveUp press enter h ero.moveDown press enter h ero.moveLeft press enter …" at bounding box center [1091, 306] width 338 height 215
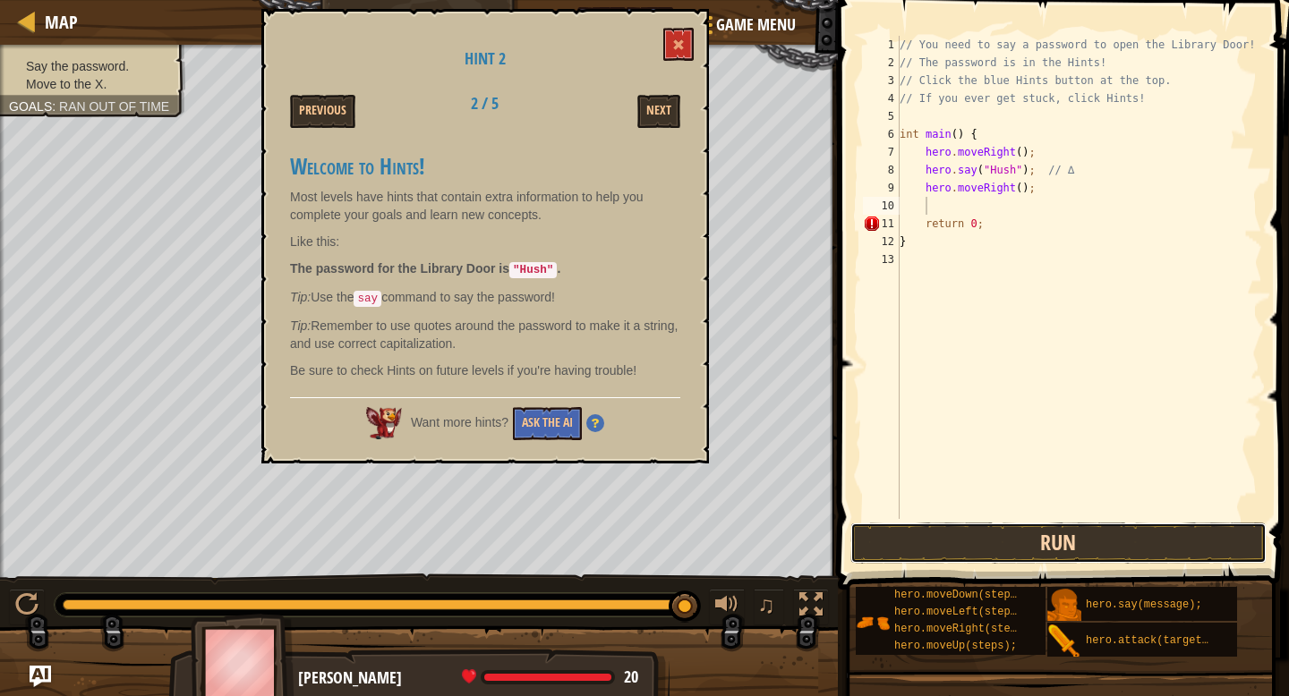
drag, startPoint x: 1018, startPoint y: 555, endPoint x: 1018, endPoint y: 542, distance: 13.4
click at [1018, 551] on button "Run" at bounding box center [1058, 543] width 417 height 41
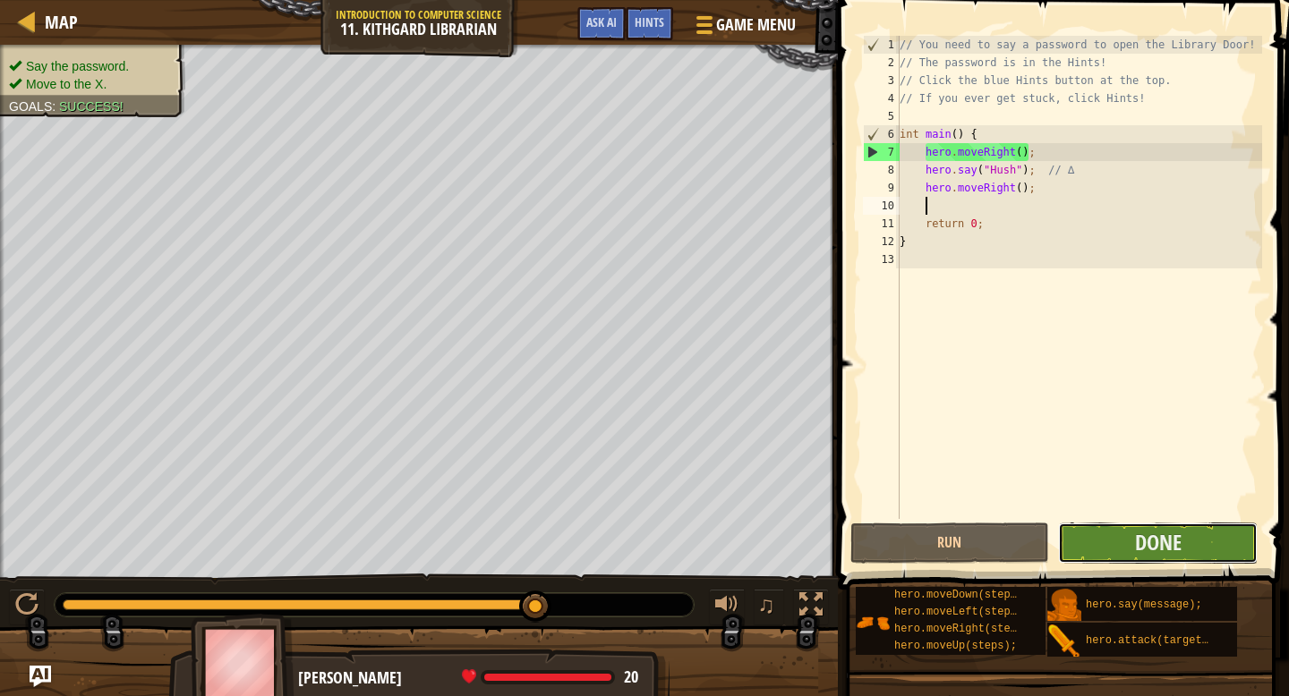
click at [1099, 530] on button "Done" at bounding box center [1158, 543] width 200 height 41
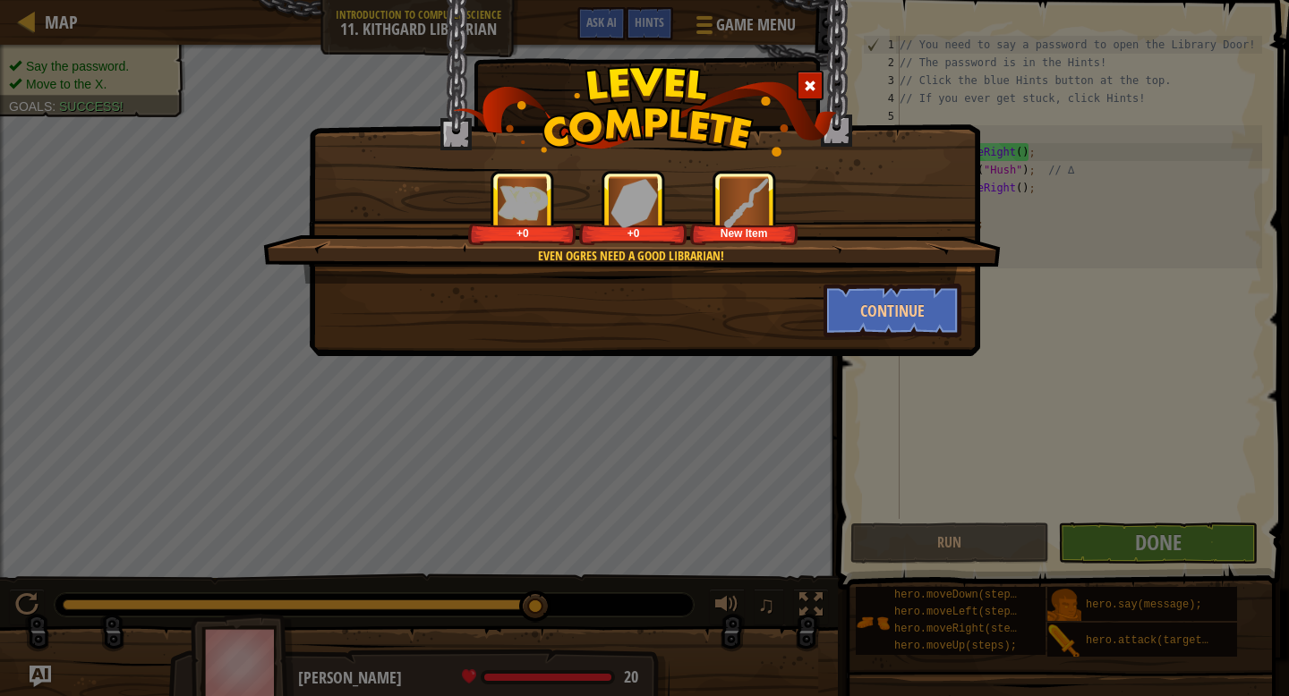
click at [891, 343] on div "Even ogres need a good Librarian! +0 +0 New Item Continue" at bounding box center [644, 178] width 671 height 356
click at [885, 325] on button "Continue" at bounding box center [893, 311] width 139 height 54
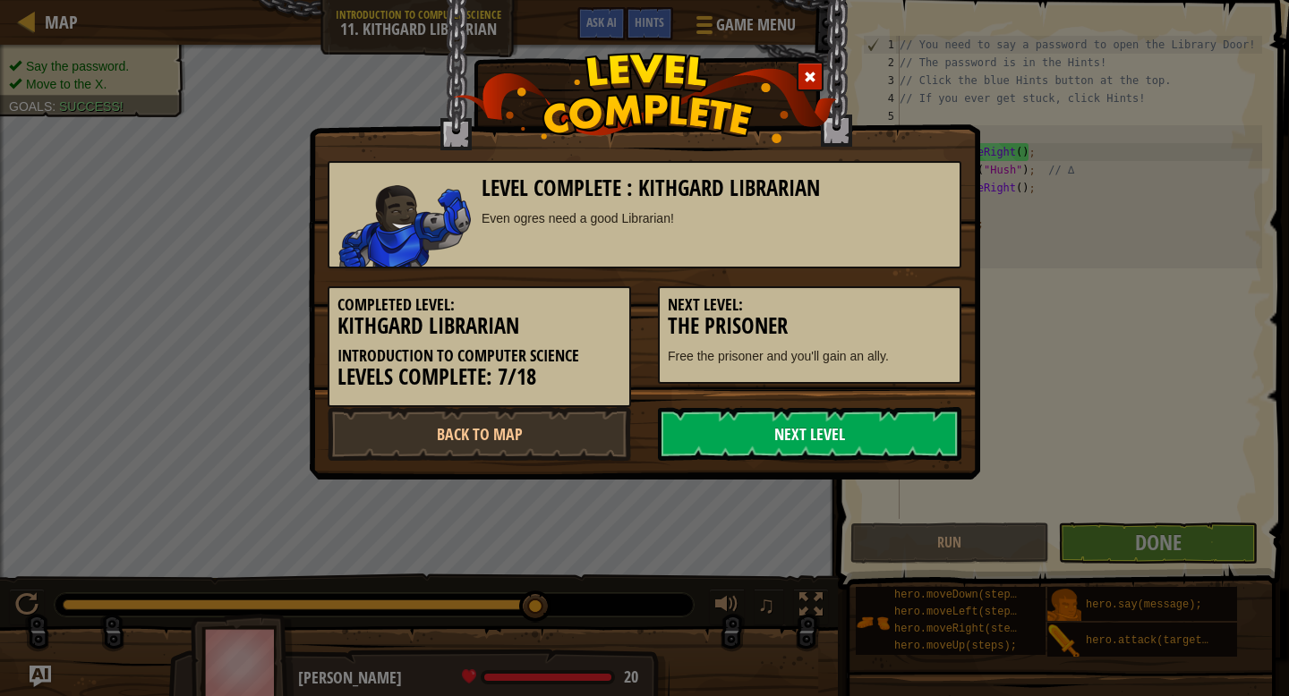
click at [725, 441] on link "Next Level" at bounding box center [809, 434] width 303 height 54
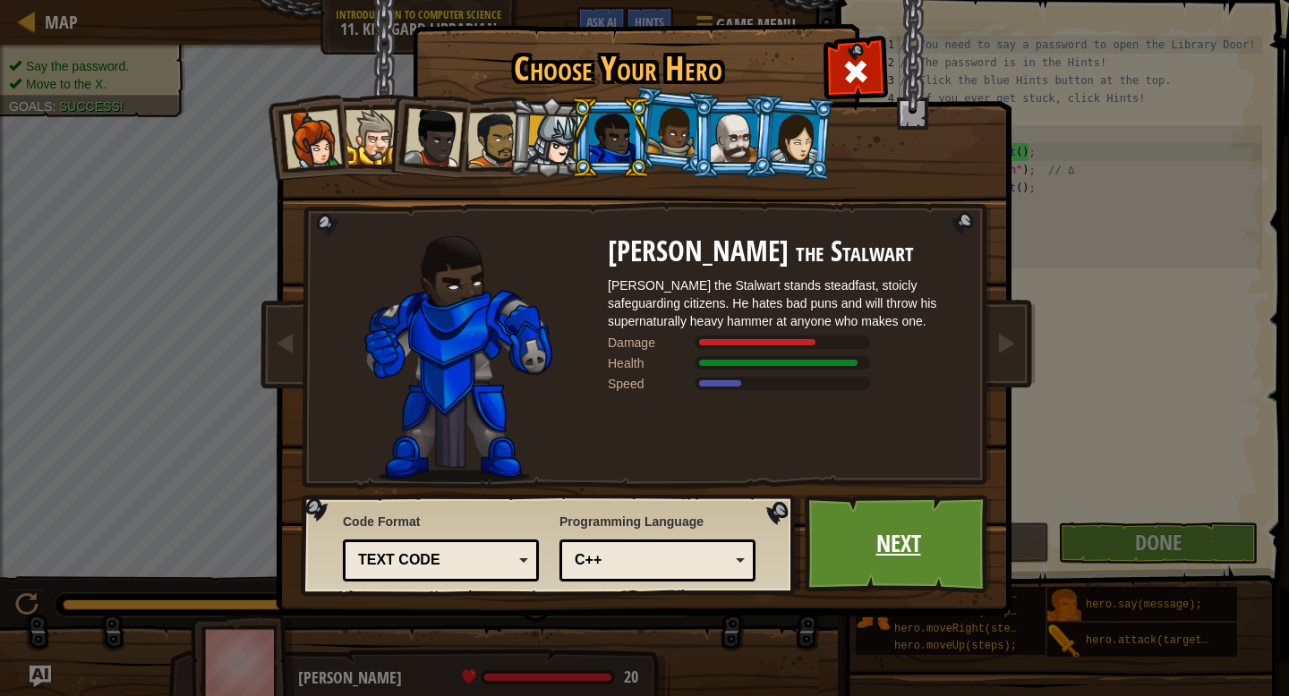
click at [894, 513] on link "Next" at bounding box center [898, 544] width 187 height 98
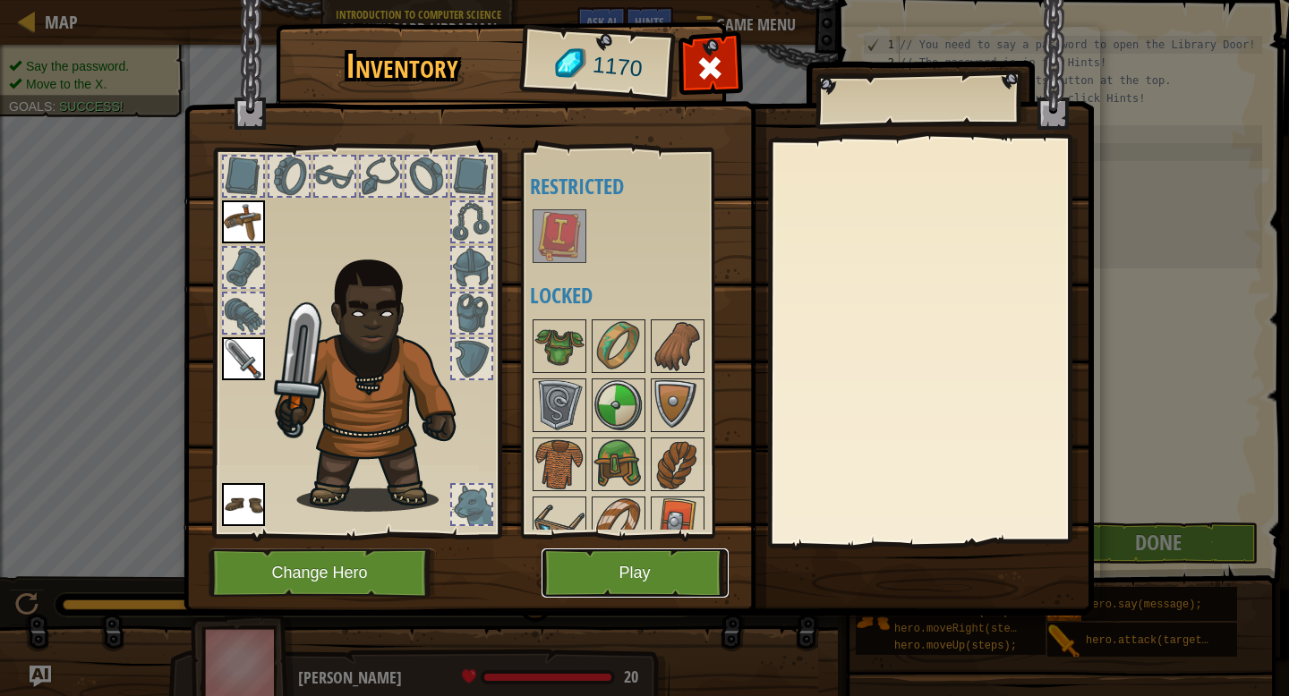
click at [704, 589] on button "Play" at bounding box center [635, 573] width 187 height 49
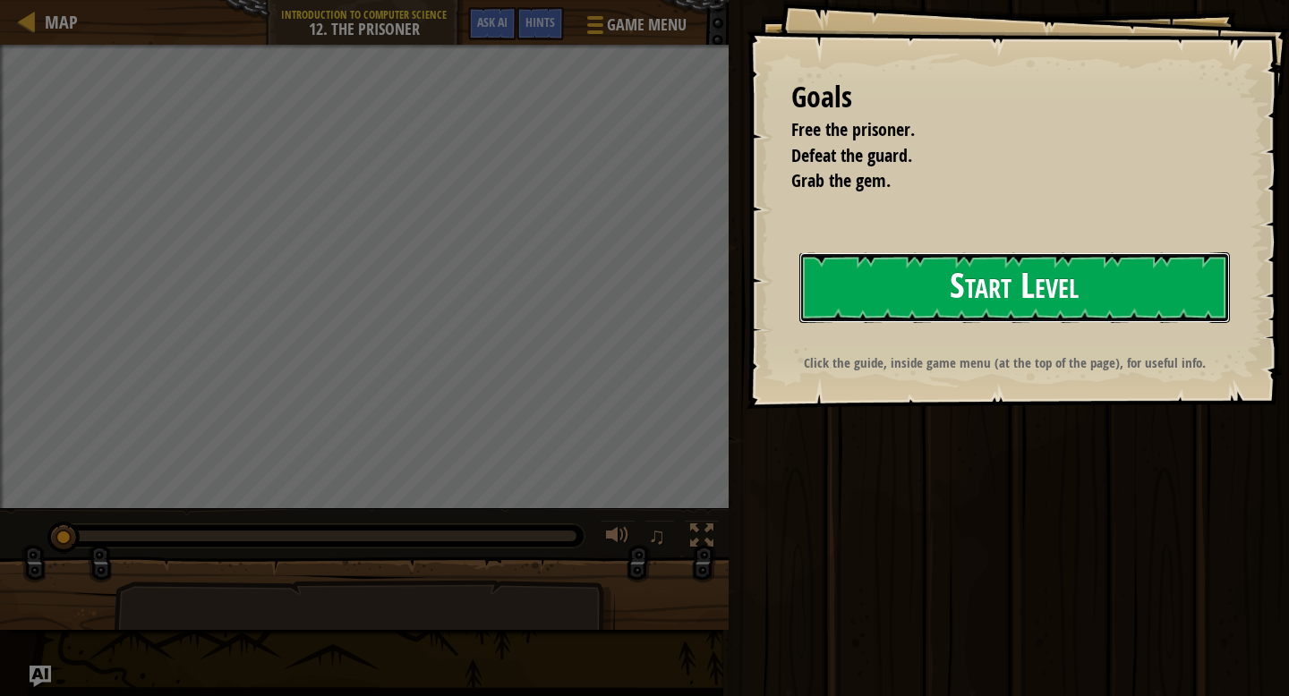
click at [887, 295] on button "Start Level" at bounding box center [1014, 287] width 431 height 71
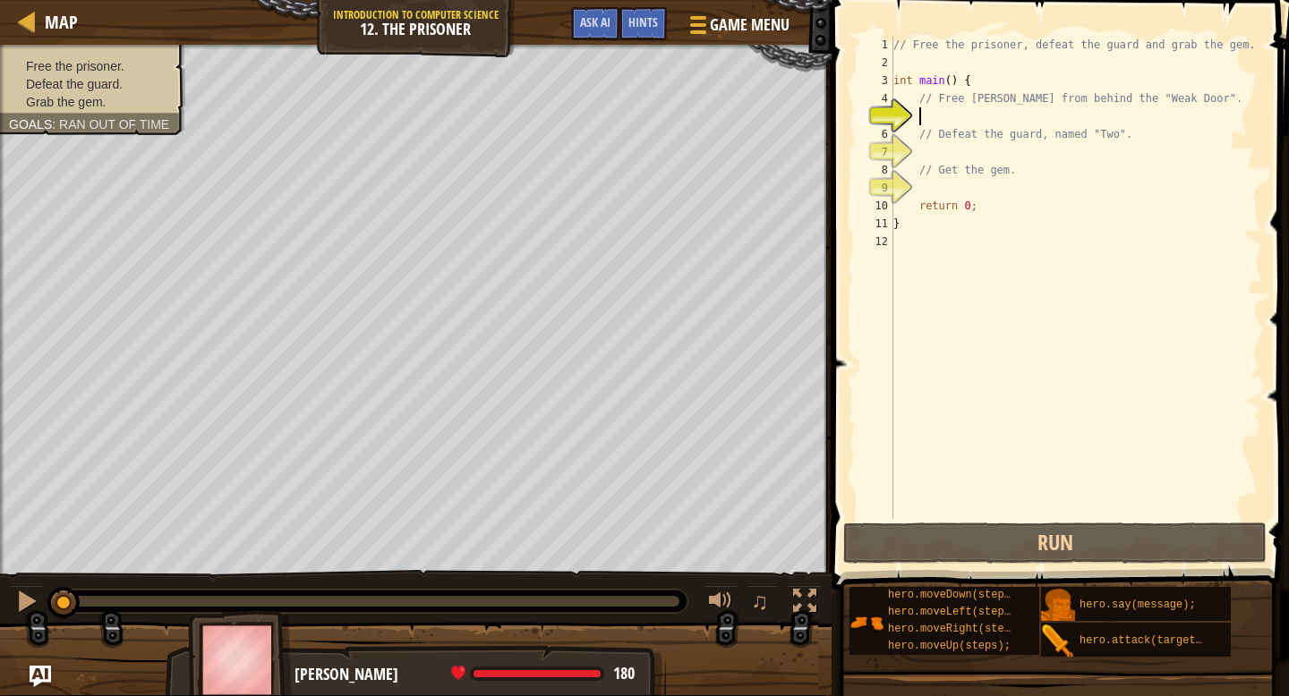
type textarea "h"
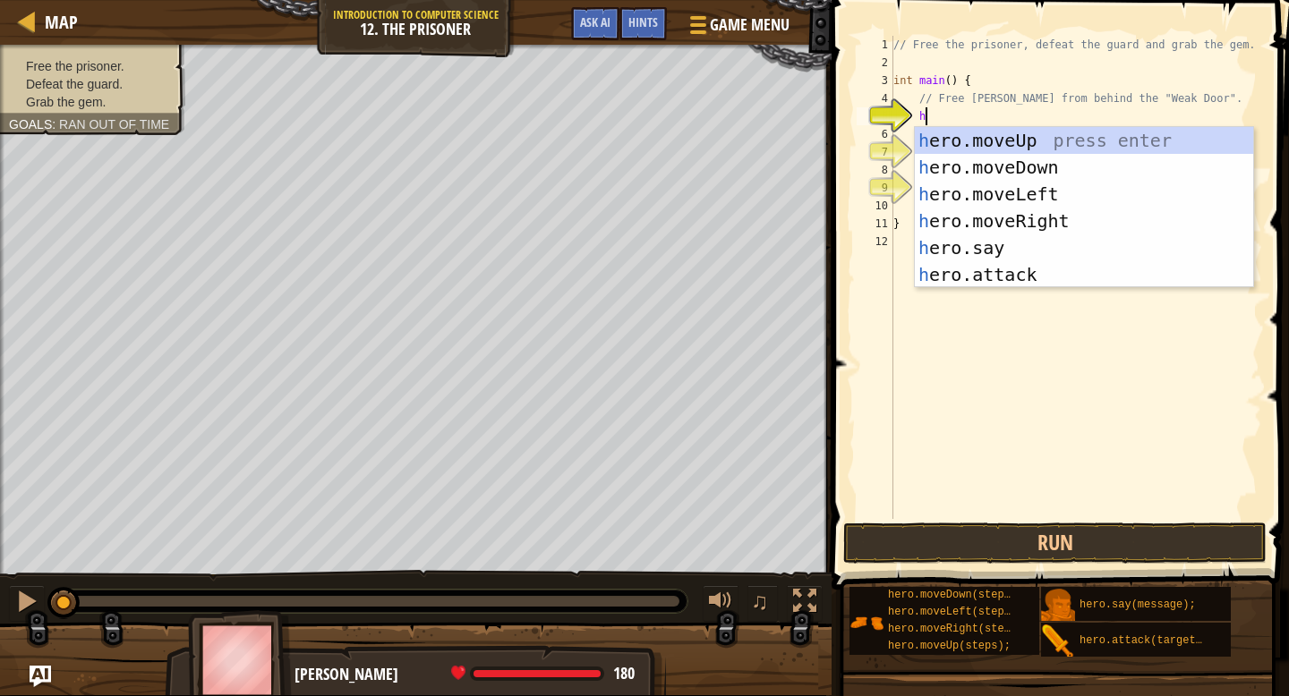
scroll to position [8, 2]
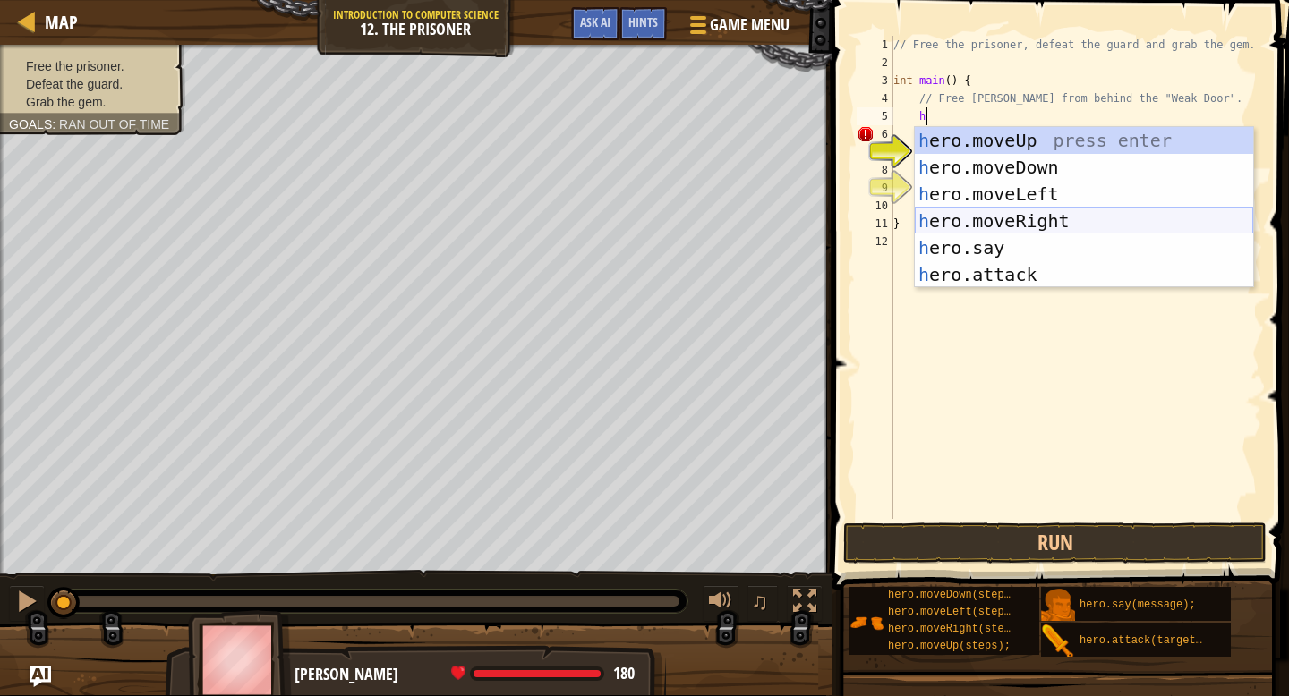
click at [990, 212] on div "h ero.moveUp press enter h ero.moveDown press enter h ero.moveLeft press enter …" at bounding box center [1084, 234] width 338 height 215
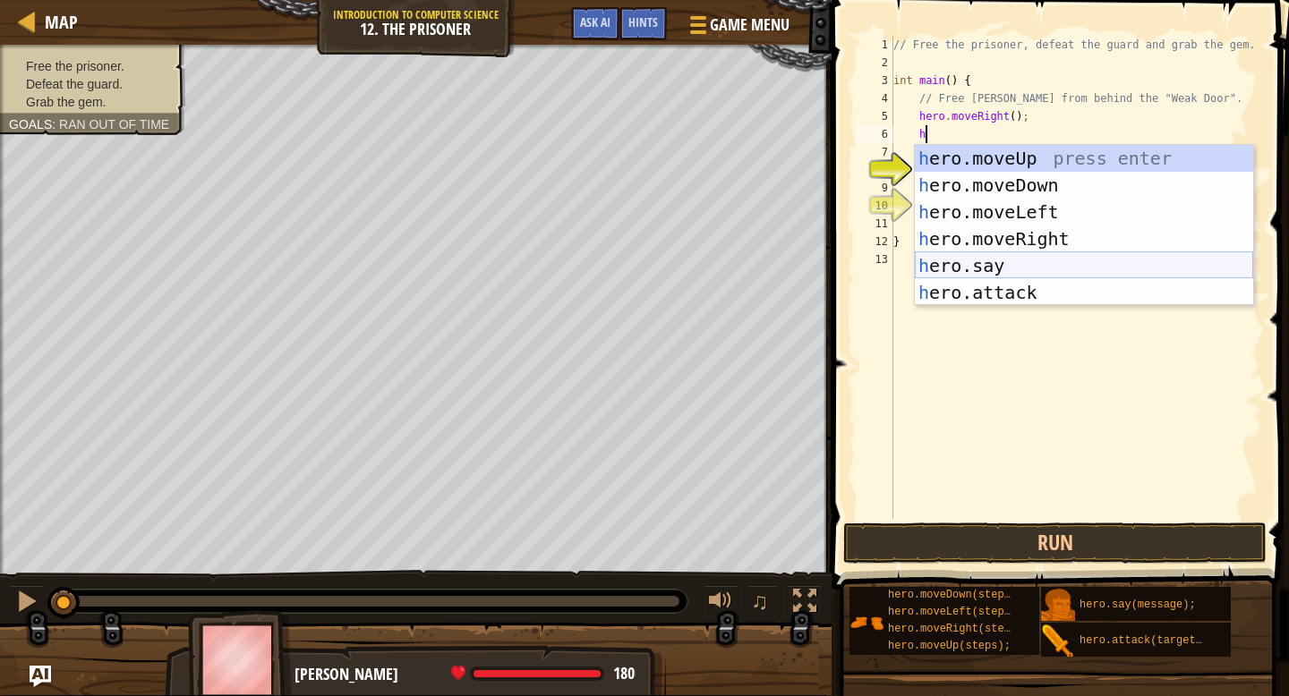
click at [995, 269] on div "h ero.moveUp press enter h ero.moveDown press enter h ero.moveLeft press enter …" at bounding box center [1084, 252] width 338 height 215
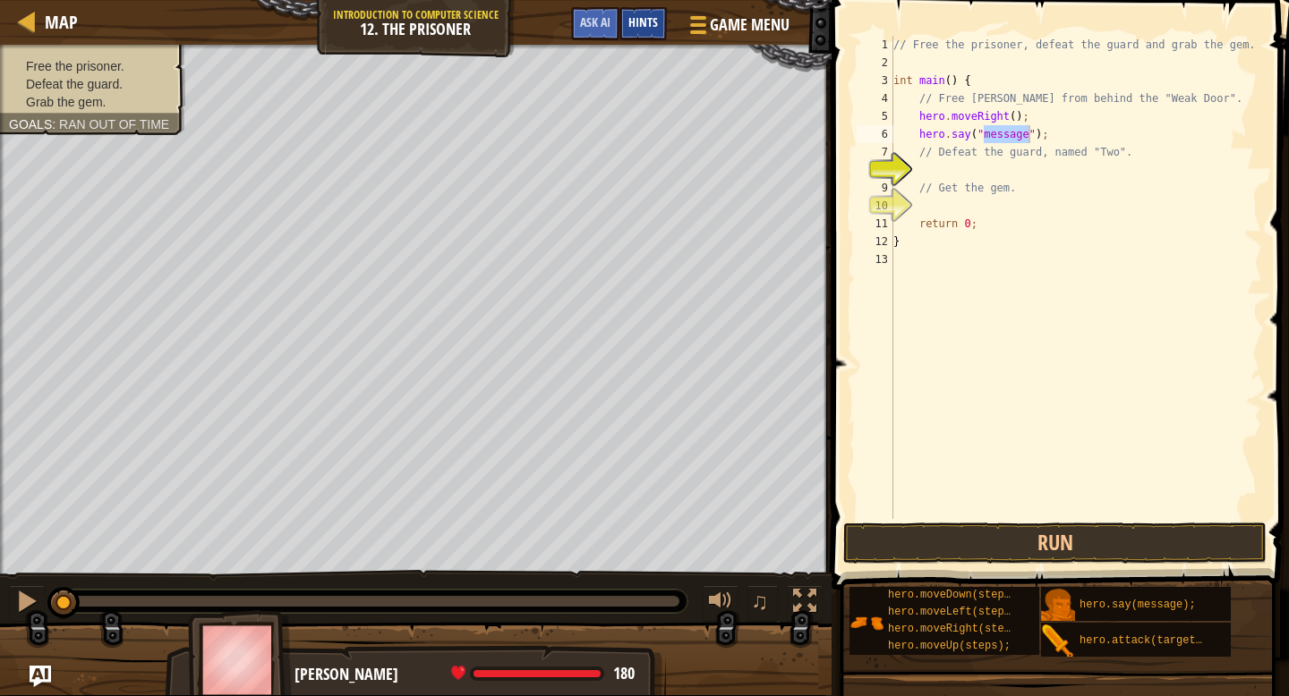
click at [661, 39] on div "Hints" at bounding box center [642, 23] width 47 height 33
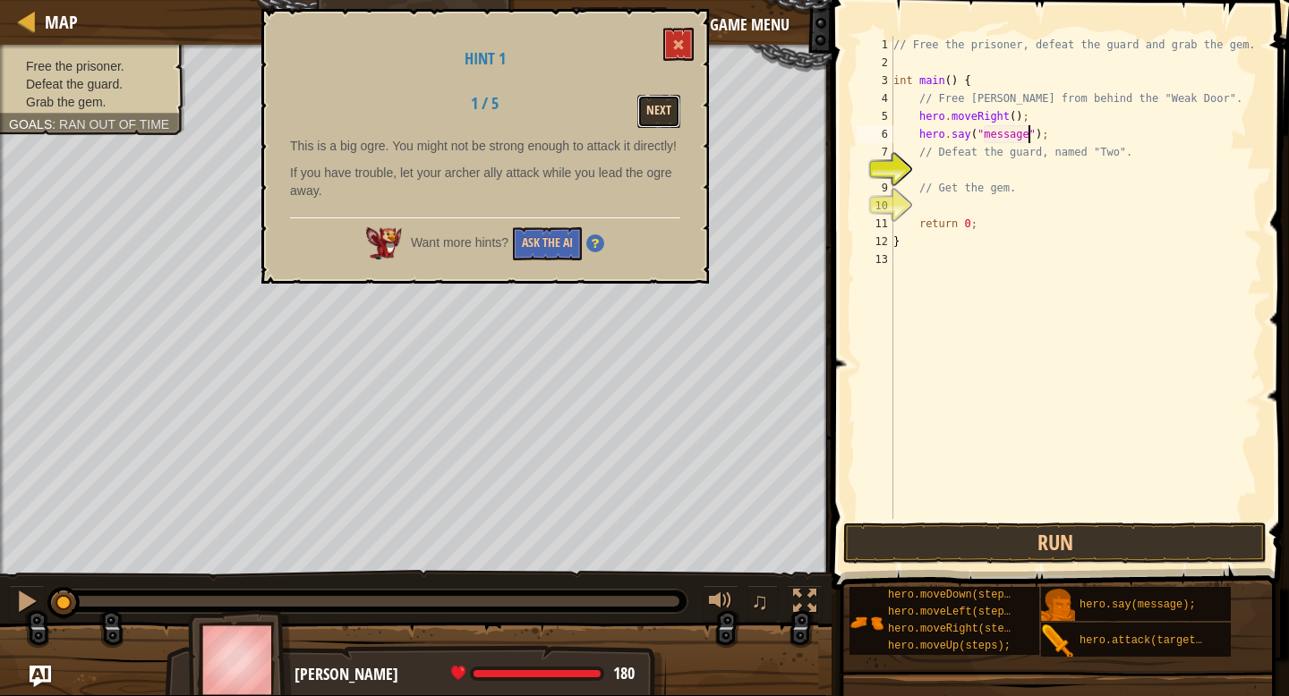
click at [664, 122] on button "Next" at bounding box center [658, 111] width 43 height 33
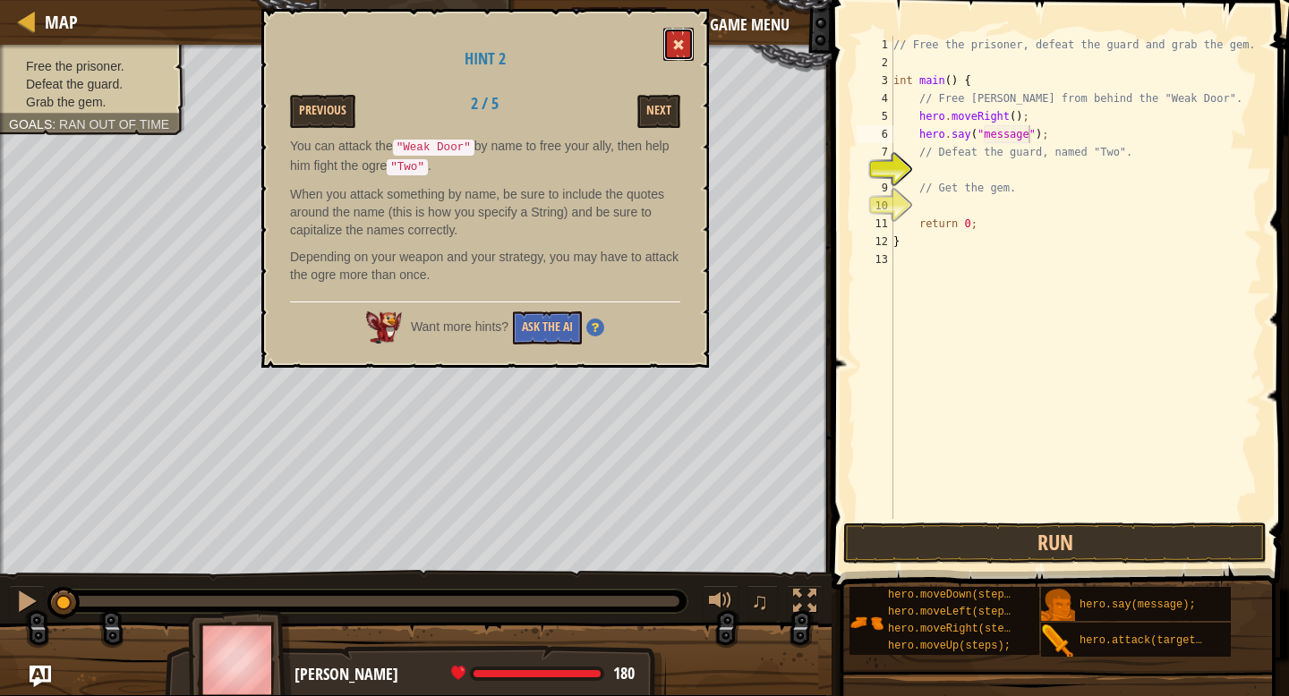
click at [679, 53] on button at bounding box center [678, 44] width 30 height 33
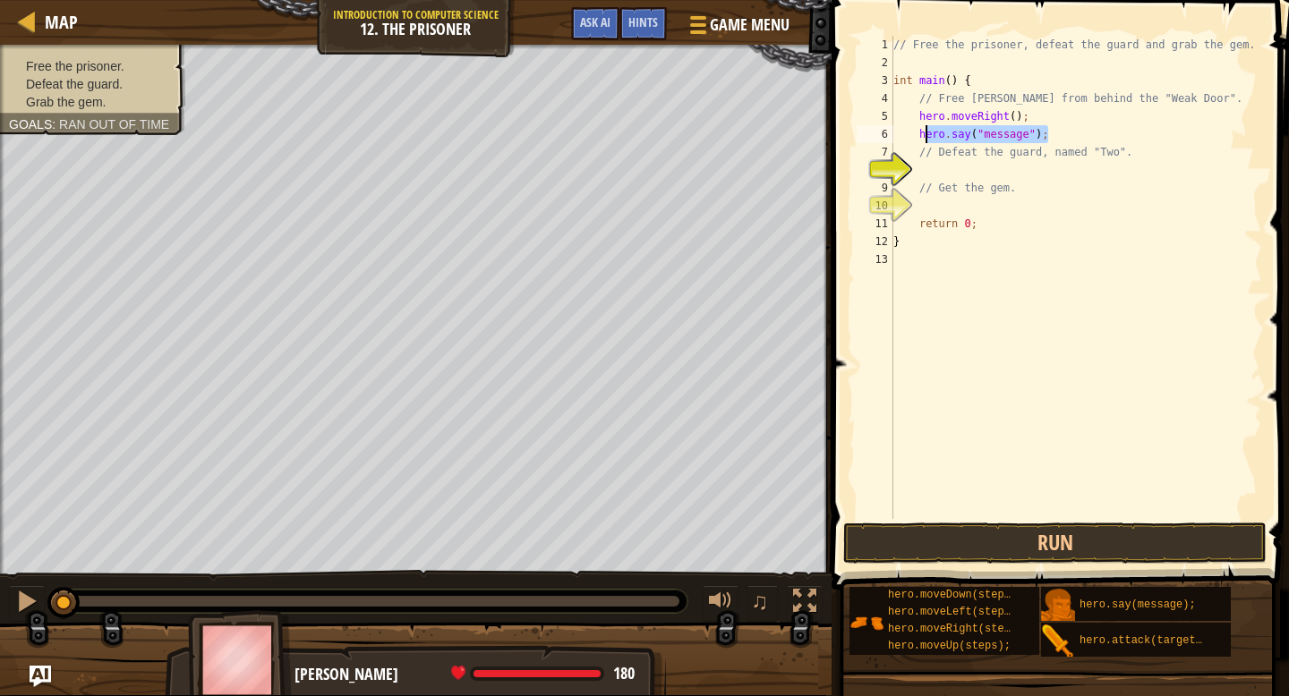
drag, startPoint x: 1062, startPoint y: 137, endPoint x: 924, endPoint y: 129, distance: 138.1
click at [924, 129] on div "// Free the prisoner, defeat the guard and grab the gem. int main ( ) { // Free…" at bounding box center [1076, 295] width 372 height 519
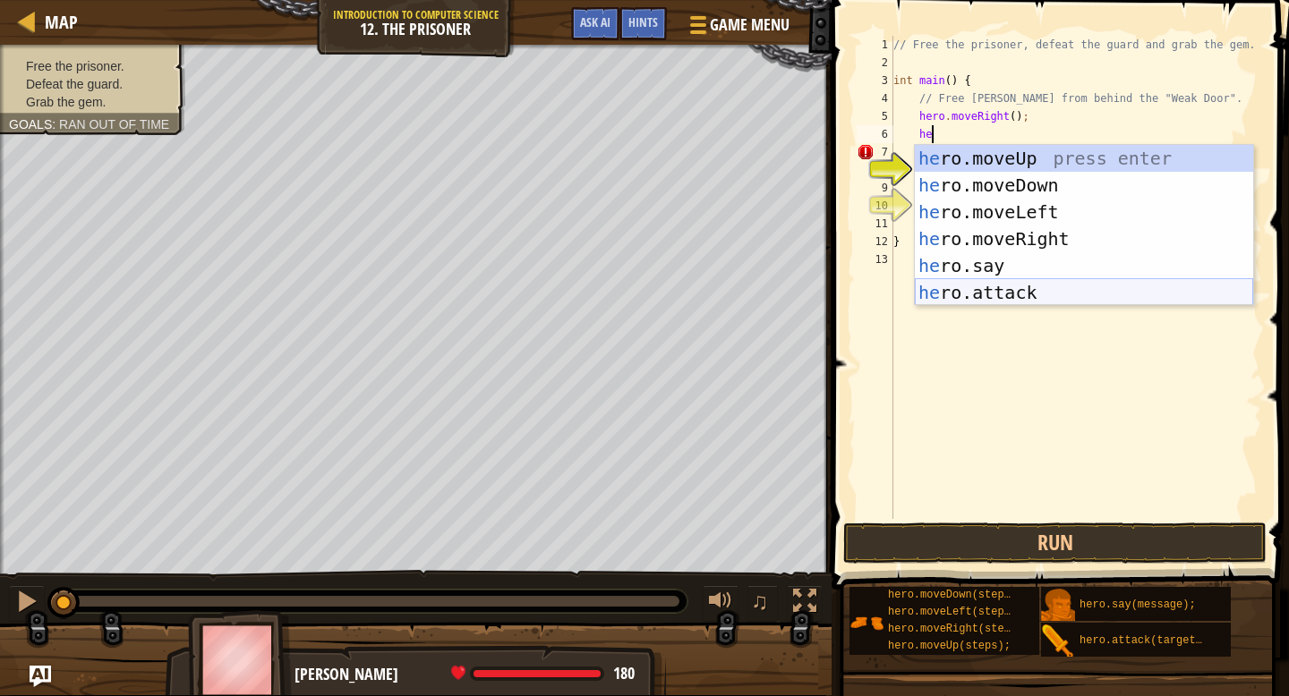
click at [974, 301] on div "he ro.moveUp press enter he ro.moveDown press enter he ro.moveLeft press enter …" at bounding box center [1084, 252] width 338 height 215
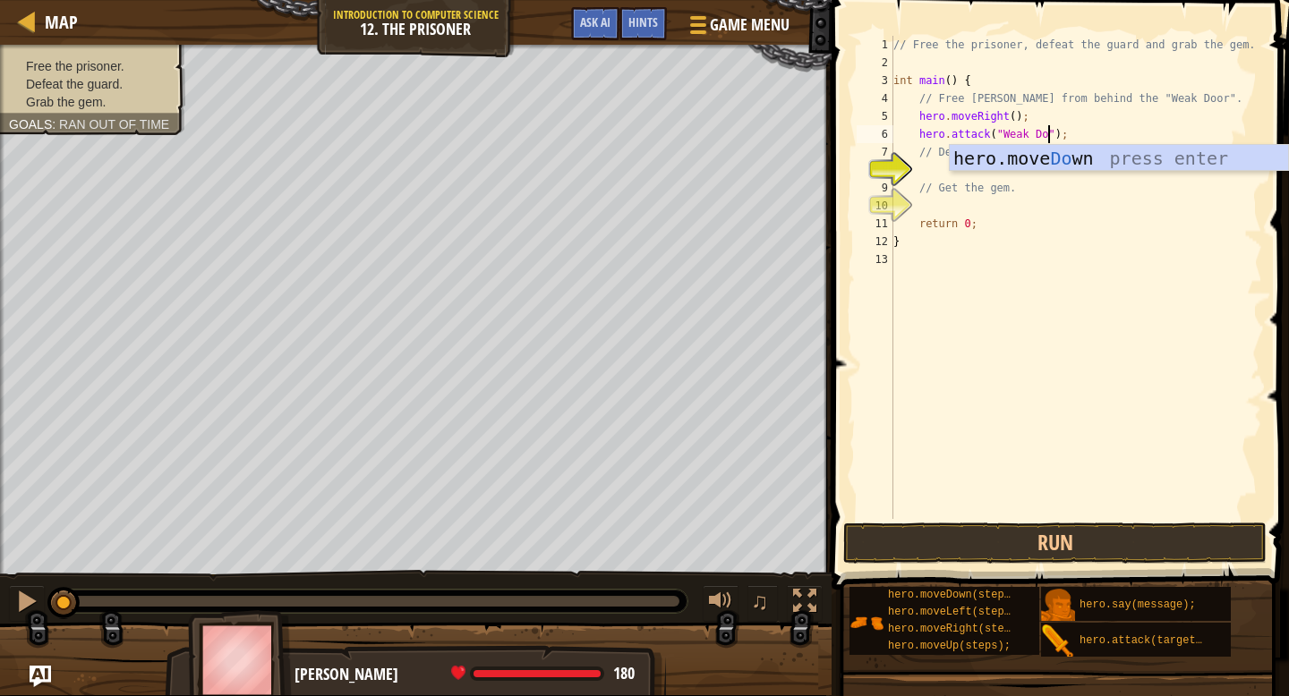
type textarea "hero.attack("Weak Door");"
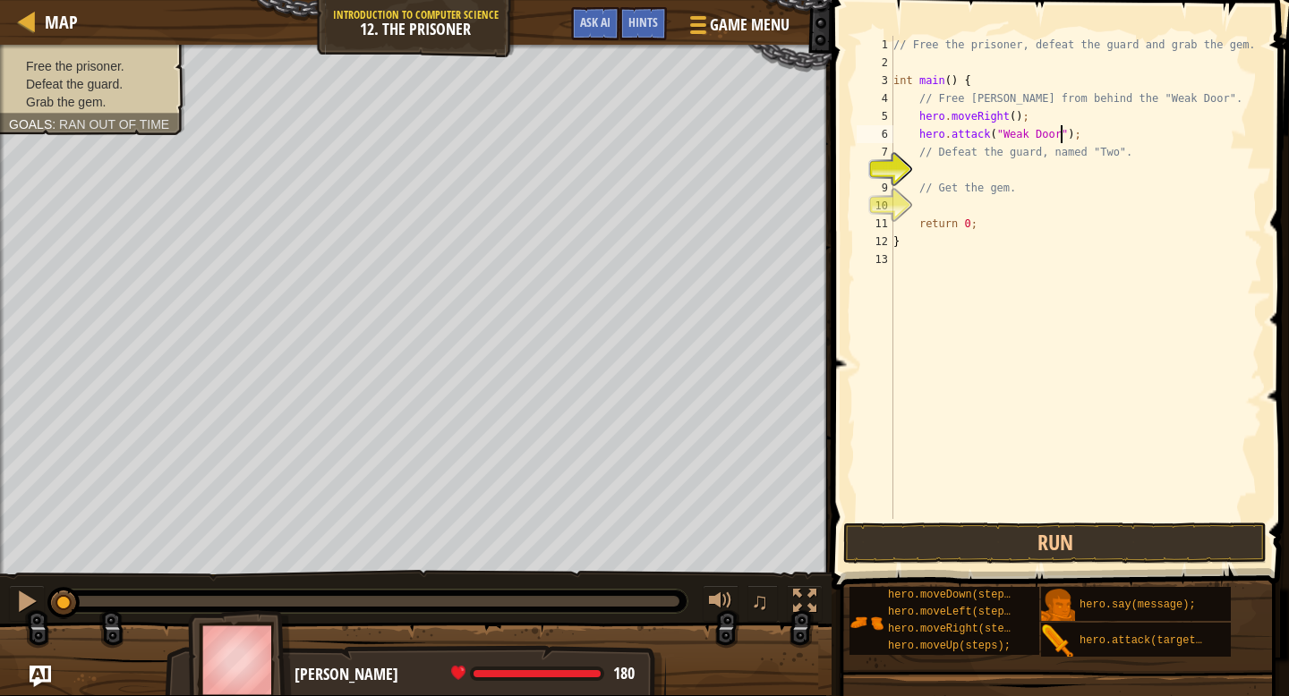
click at [973, 172] on div "// Free the prisoner, defeat the guard and grab the gem. int main ( ) { // Free…" at bounding box center [1076, 295] width 372 height 519
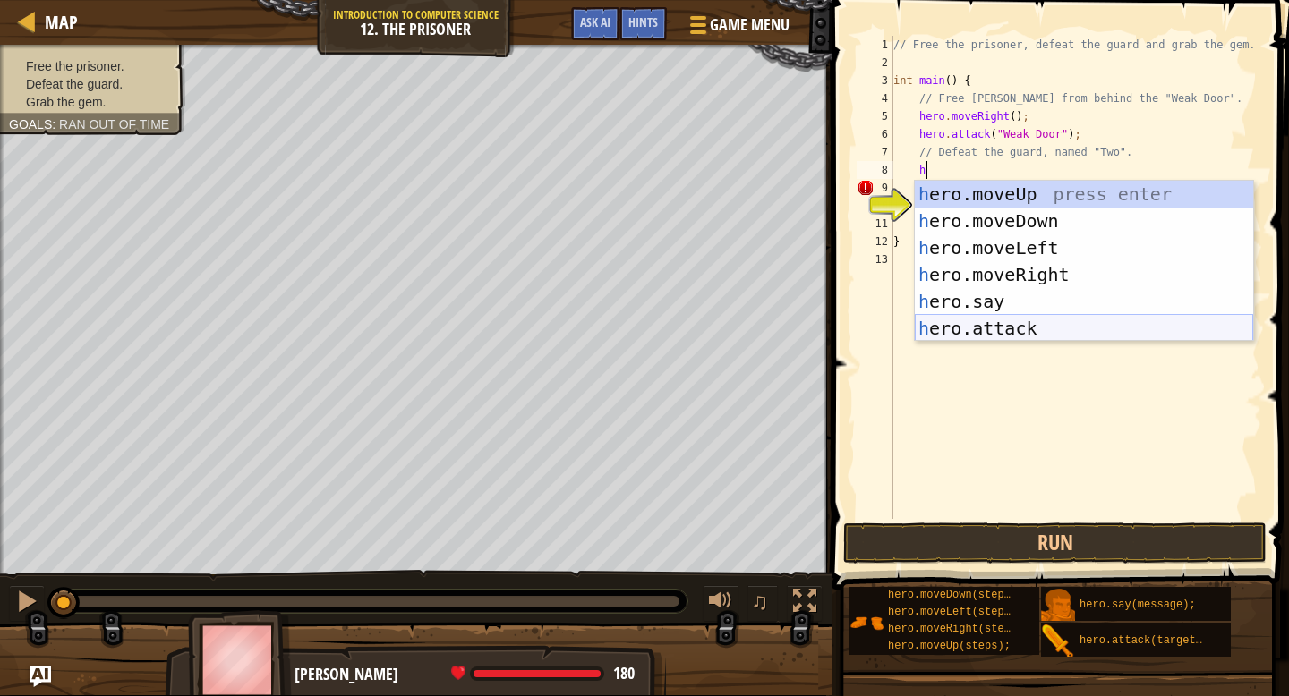
click at [1030, 315] on div "h ero.moveUp press enter h ero.moveDown press enter h ero.moveLeft press enter …" at bounding box center [1084, 288] width 338 height 215
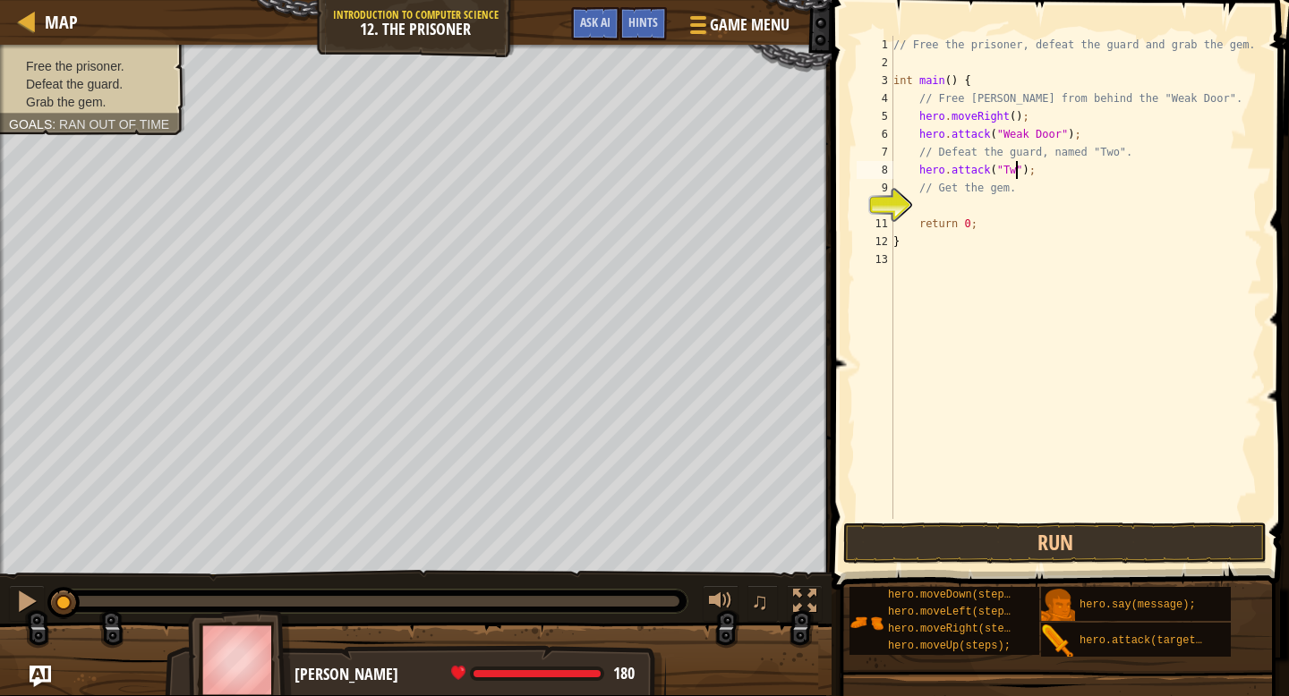
scroll to position [8, 11]
type textarea "hero.attack("Two");"
click at [994, 554] on button "Run" at bounding box center [1054, 543] width 423 height 41
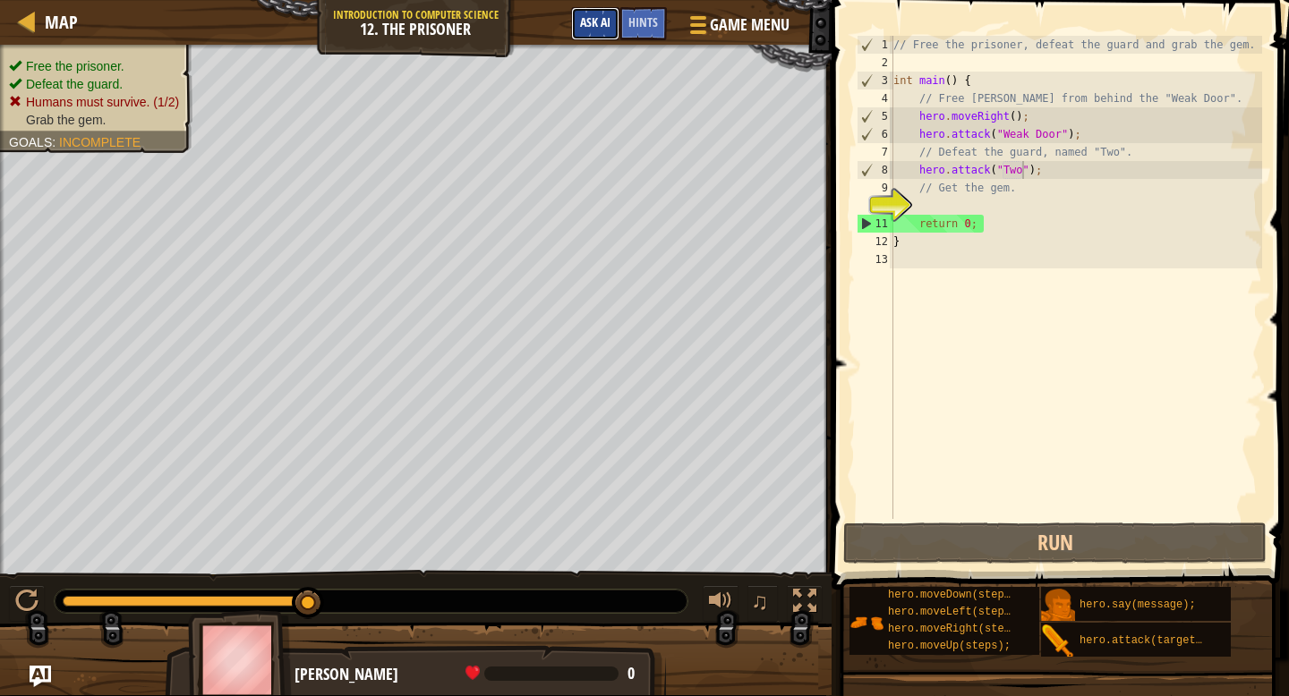
click at [595, 23] on span "Ask AI" at bounding box center [595, 21] width 30 height 17
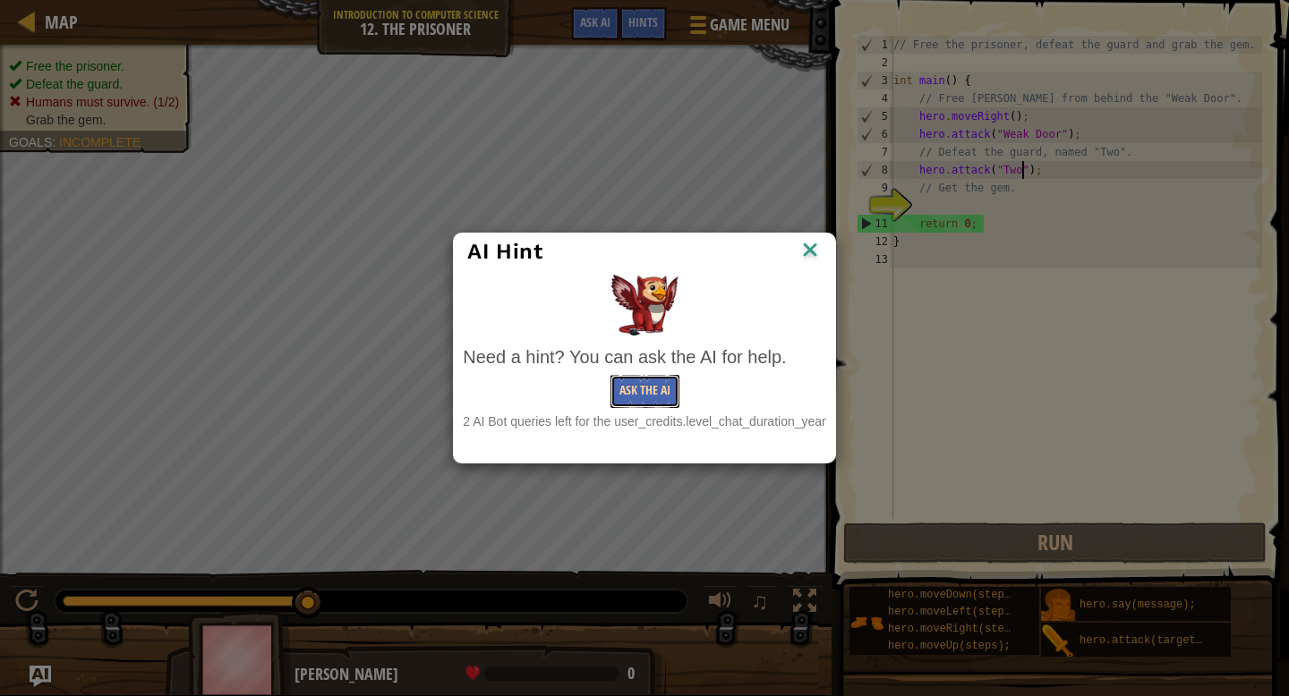
click at [654, 384] on button "Ask the AI" at bounding box center [645, 391] width 69 height 33
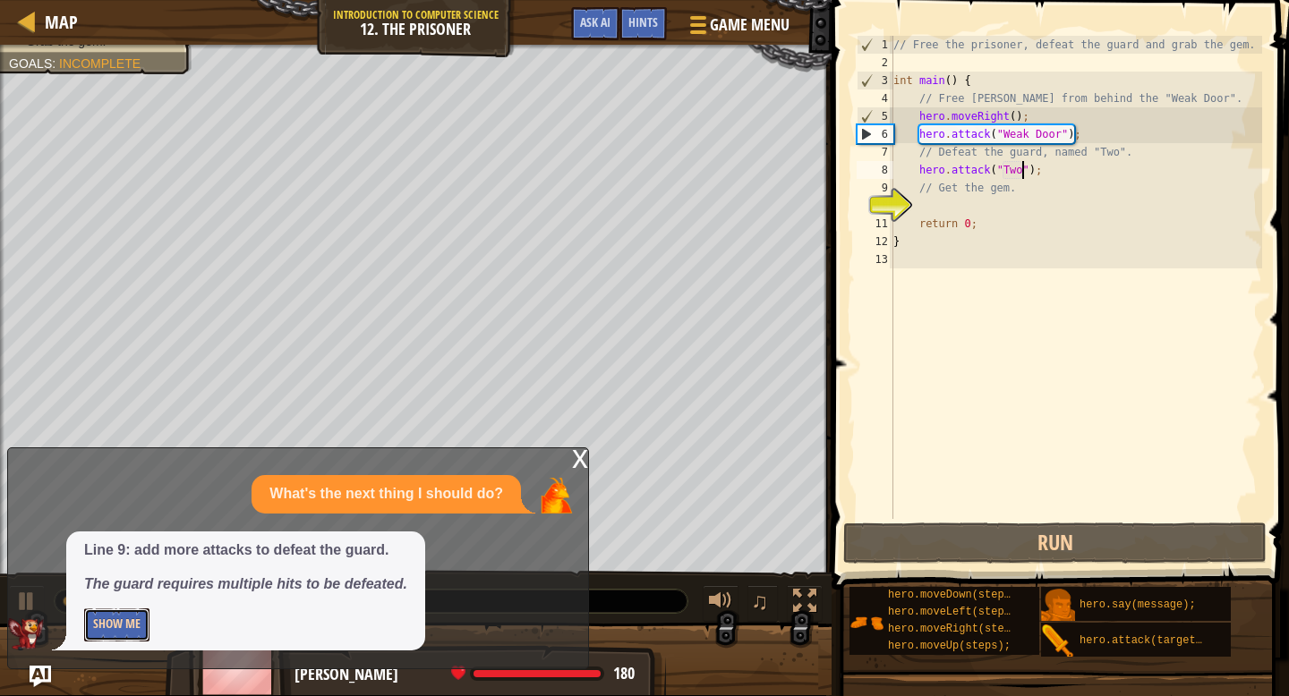
click at [87, 623] on button "Show Me" at bounding box center [116, 625] width 65 height 33
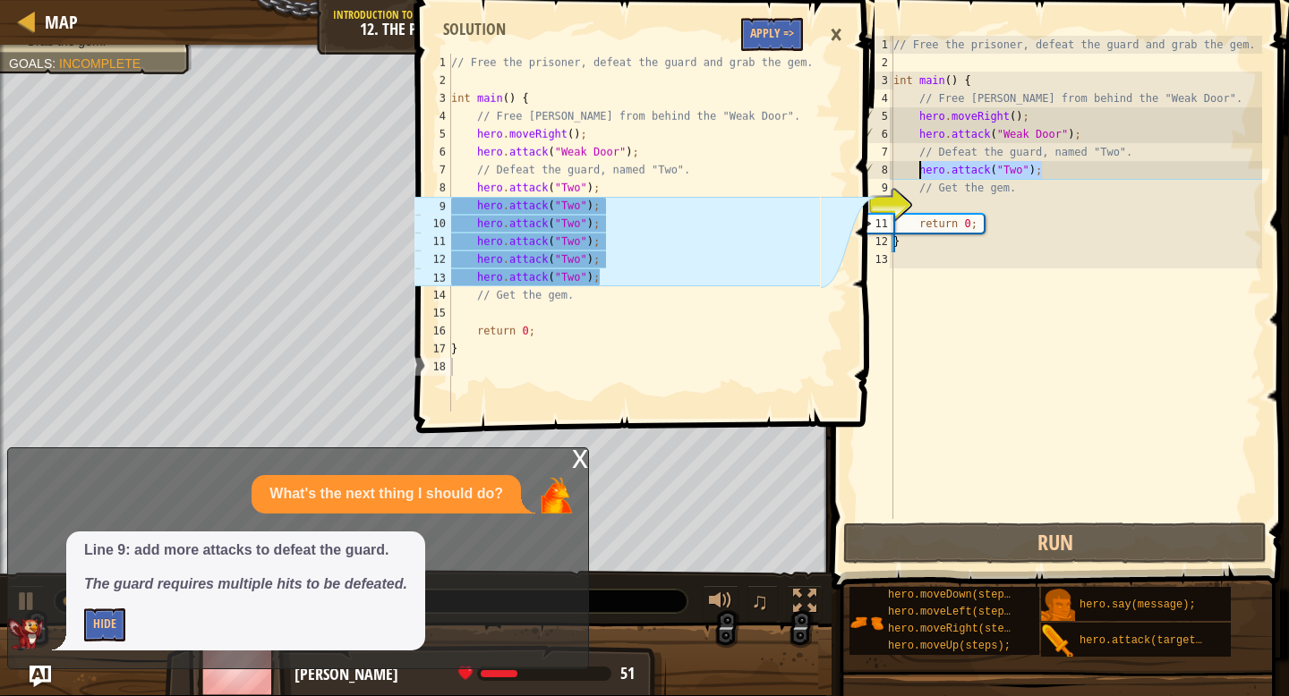
drag, startPoint x: 1048, startPoint y: 176, endPoint x: 921, endPoint y: 161, distance: 128.0
click at [921, 161] on div "// Free the prisoner, defeat the guard and grab the gem. int main ( ) { // Free…" at bounding box center [1076, 295] width 372 height 519
click at [1062, 174] on div "// Free the prisoner, defeat the guard and grab the gem. int main ( ) { // Free…" at bounding box center [1076, 295] width 372 height 519
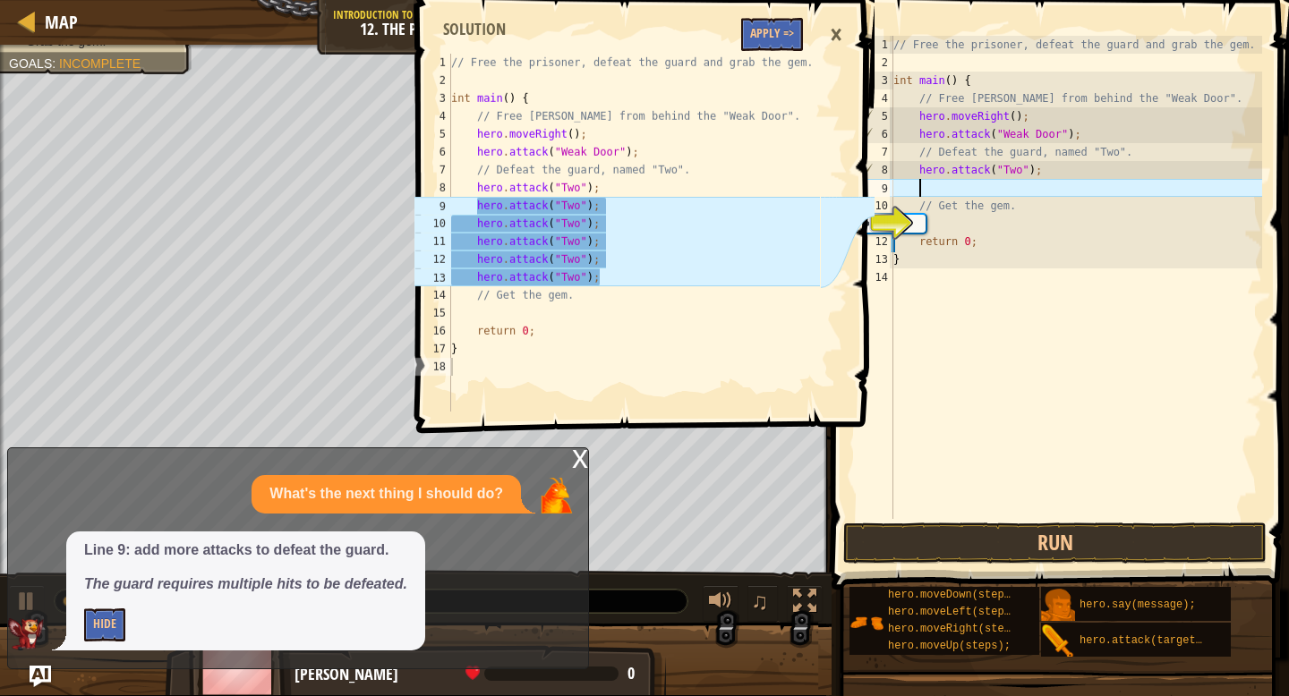
paste textarea "hero.attack("Two");"
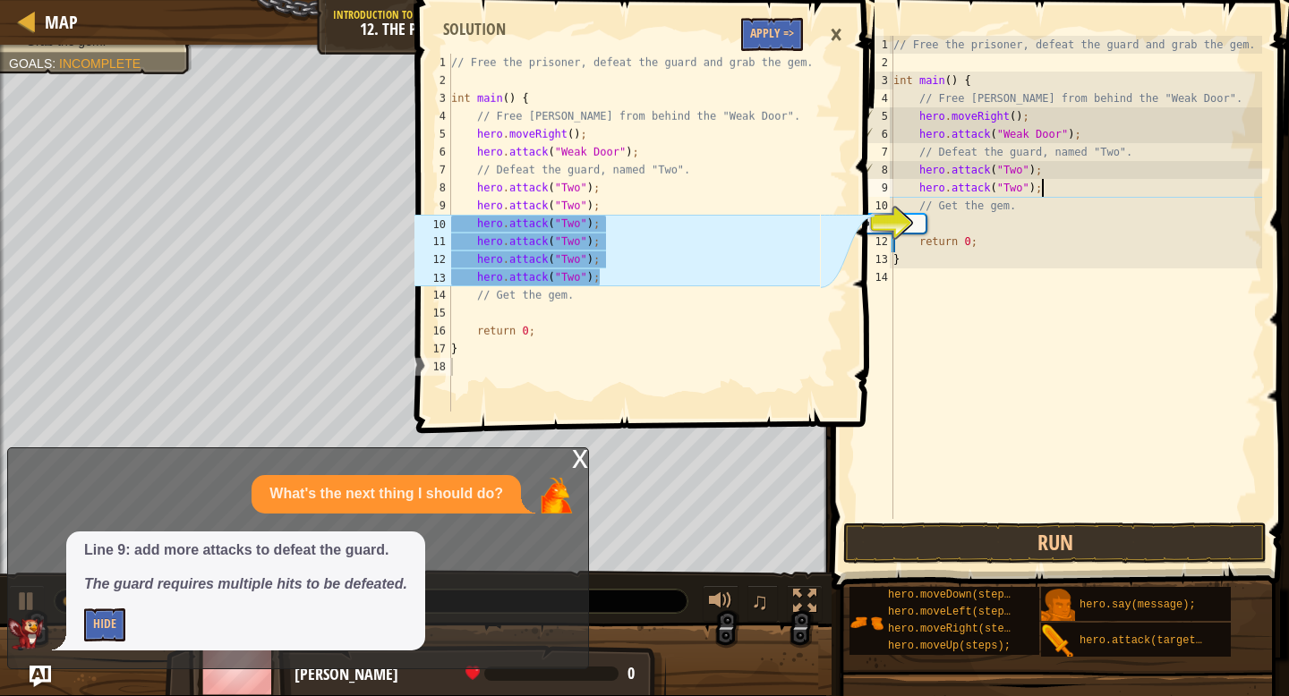
paste textarea "hero.attack("Two");"
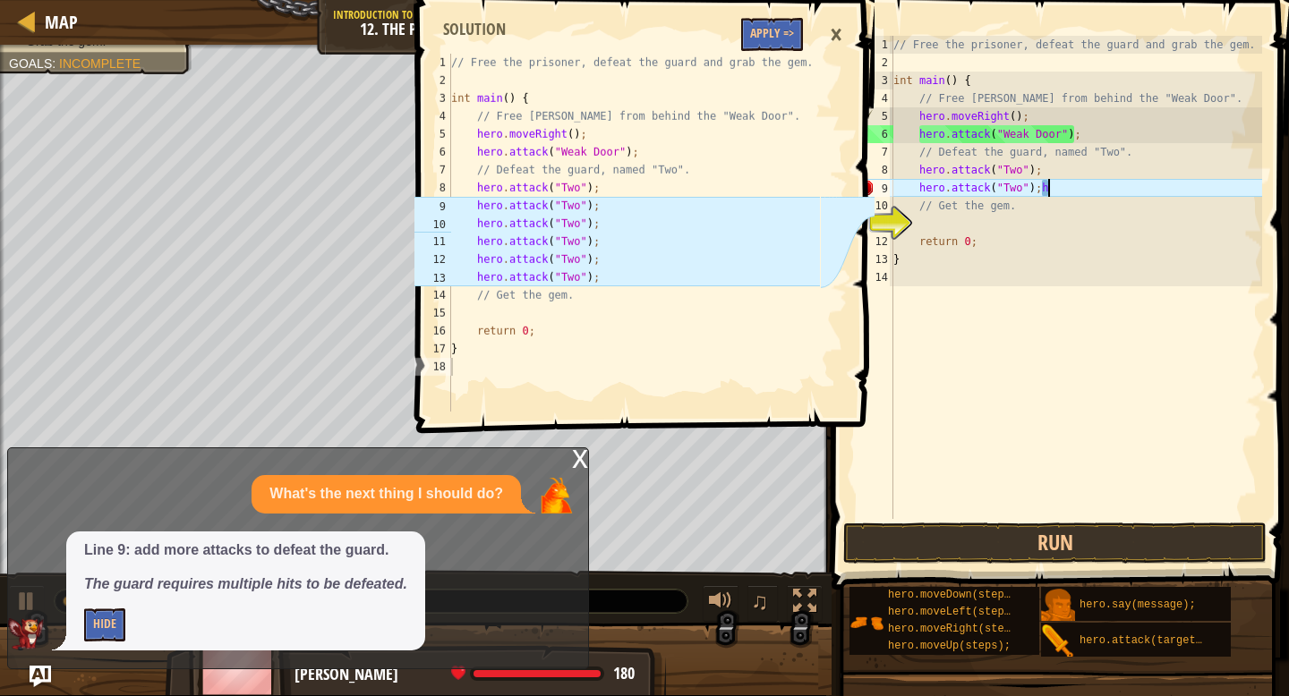
type textarea "hero.attack("Two");"
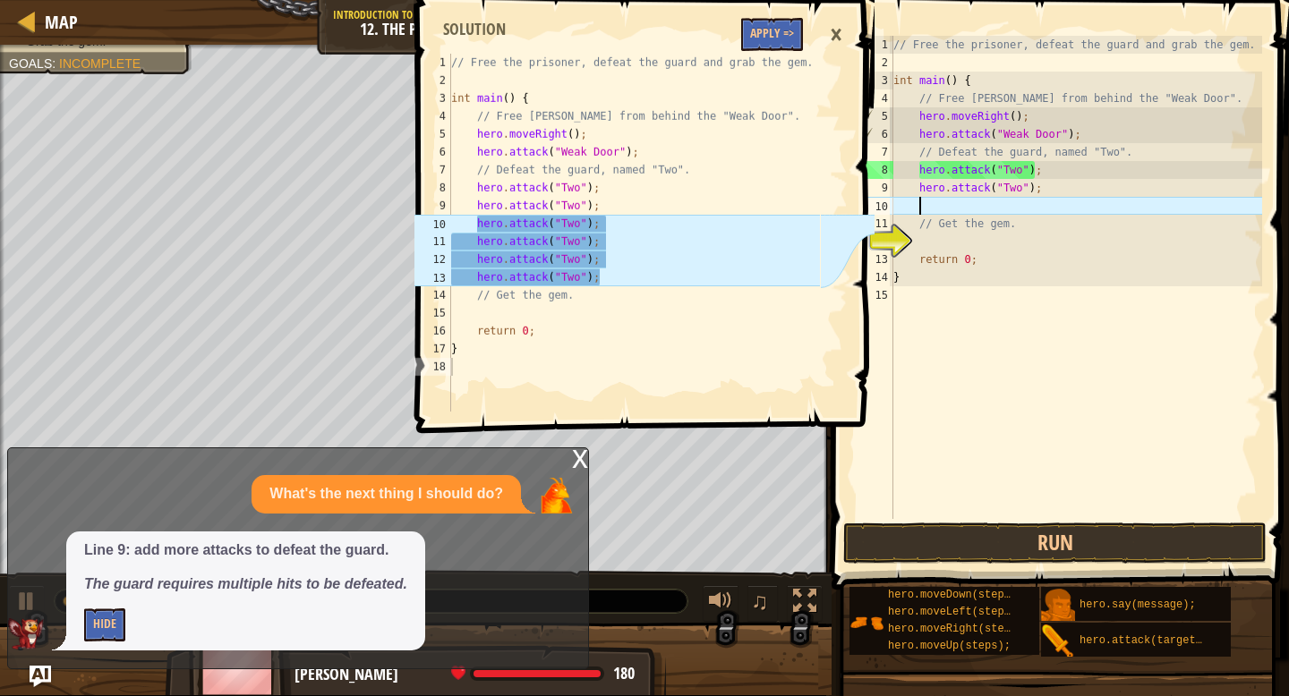
paste textarea "hero.attack("Two");"
type textarea "hero.attack("Two");"
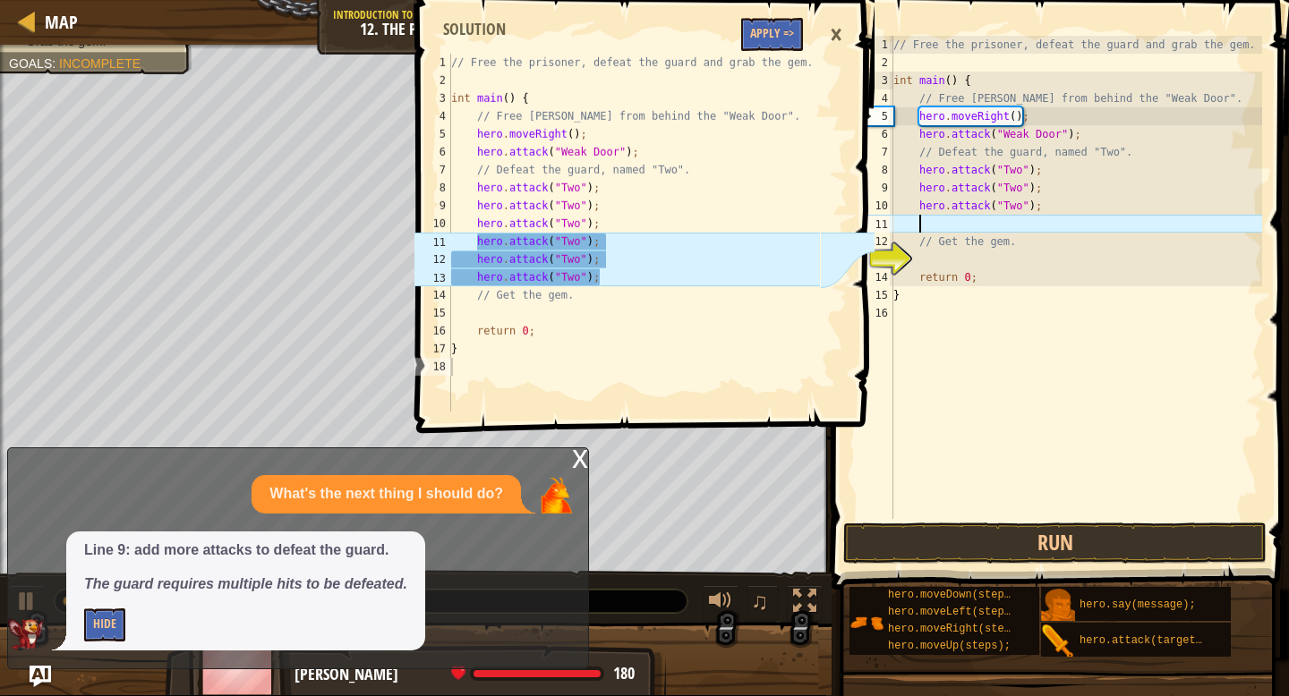
paste textarea "hero.attack("Two");"
type textarea "hero.attack("Two");"
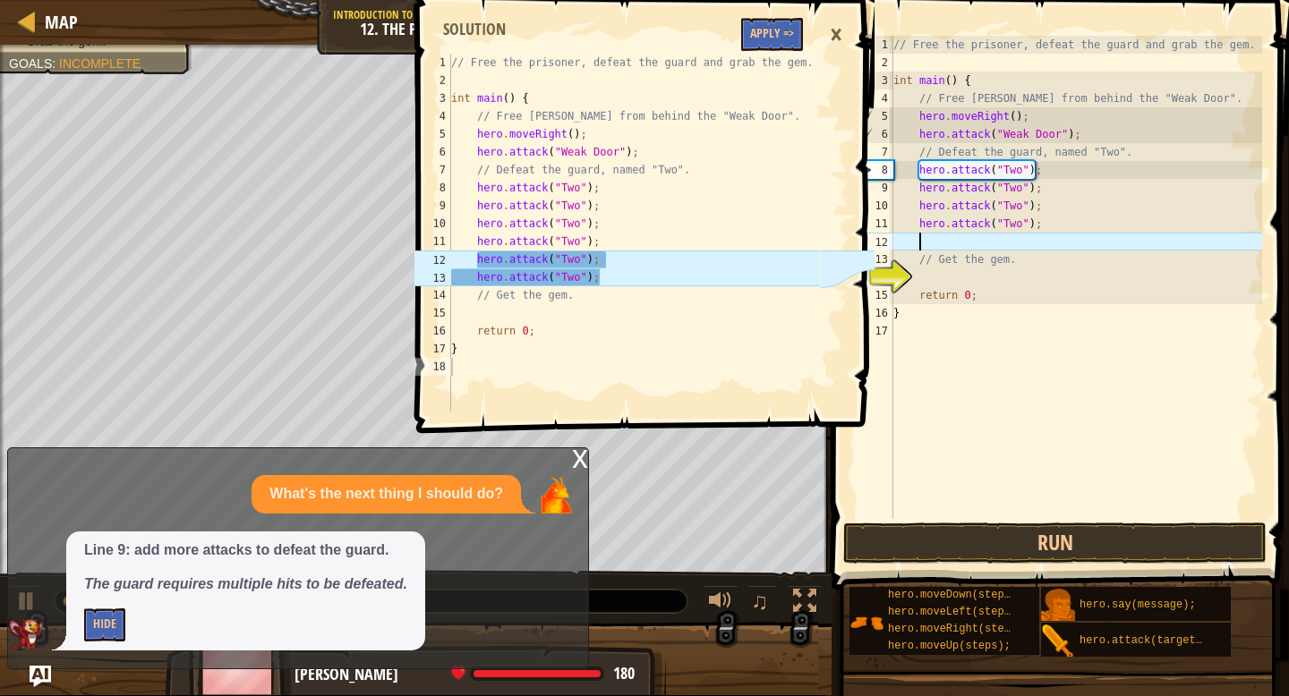
paste textarea "hero.attack("Two");"
type textarea "hero.attack("Two");"
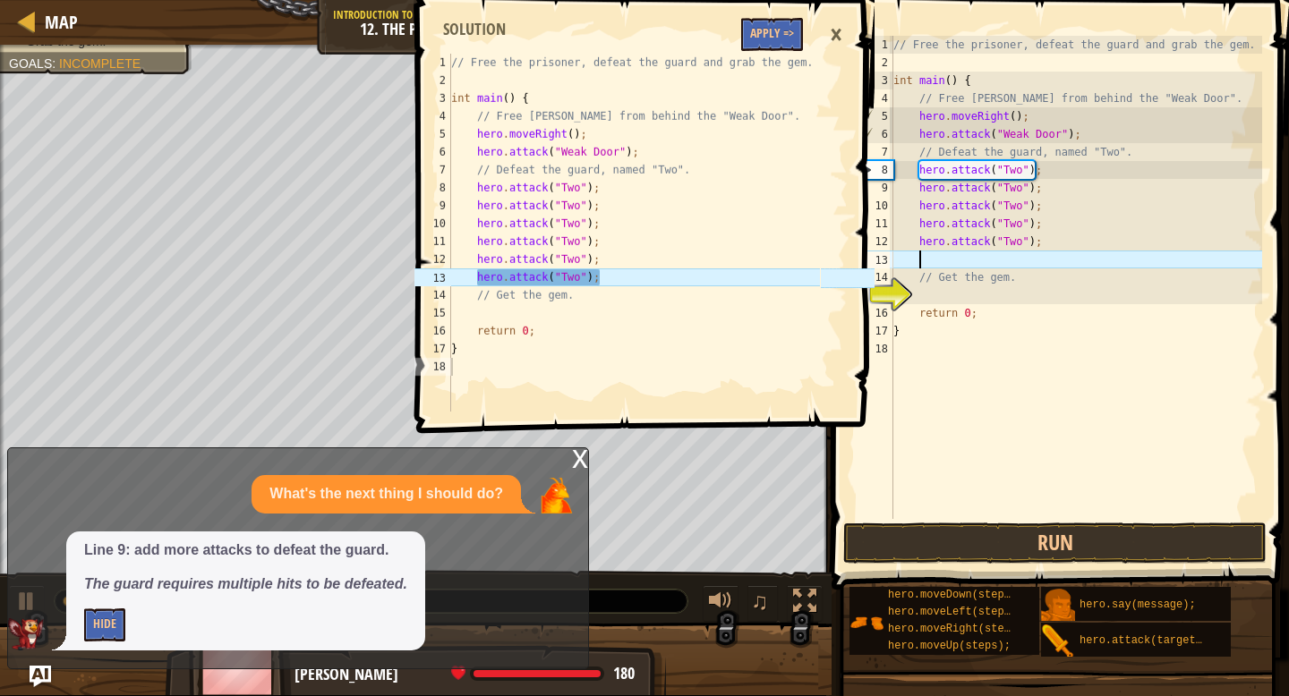
paste textarea "hero.attack("Two");"
type textarea "hero.attack("Two");"
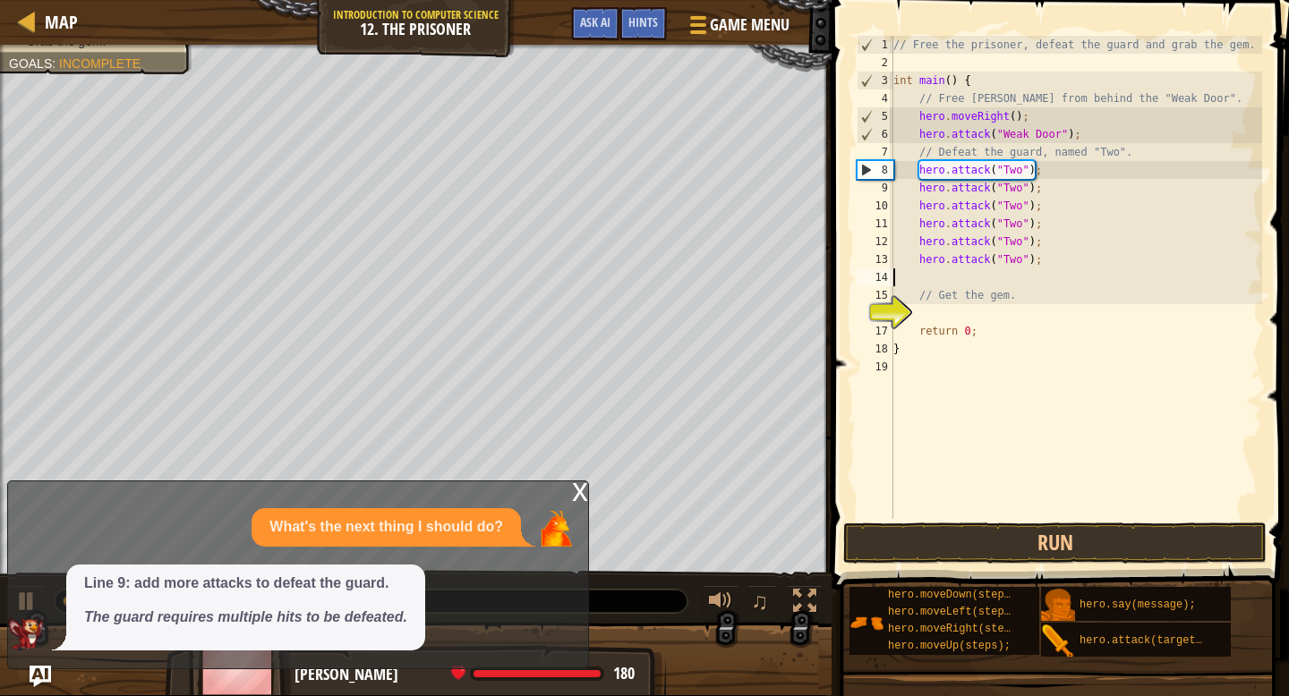
scroll to position [8, 0]
click at [981, 306] on div "// Free the prisoner, defeat the guard and grab the gem. int main ( ) { // Free…" at bounding box center [1076, 295] width 372 height 519
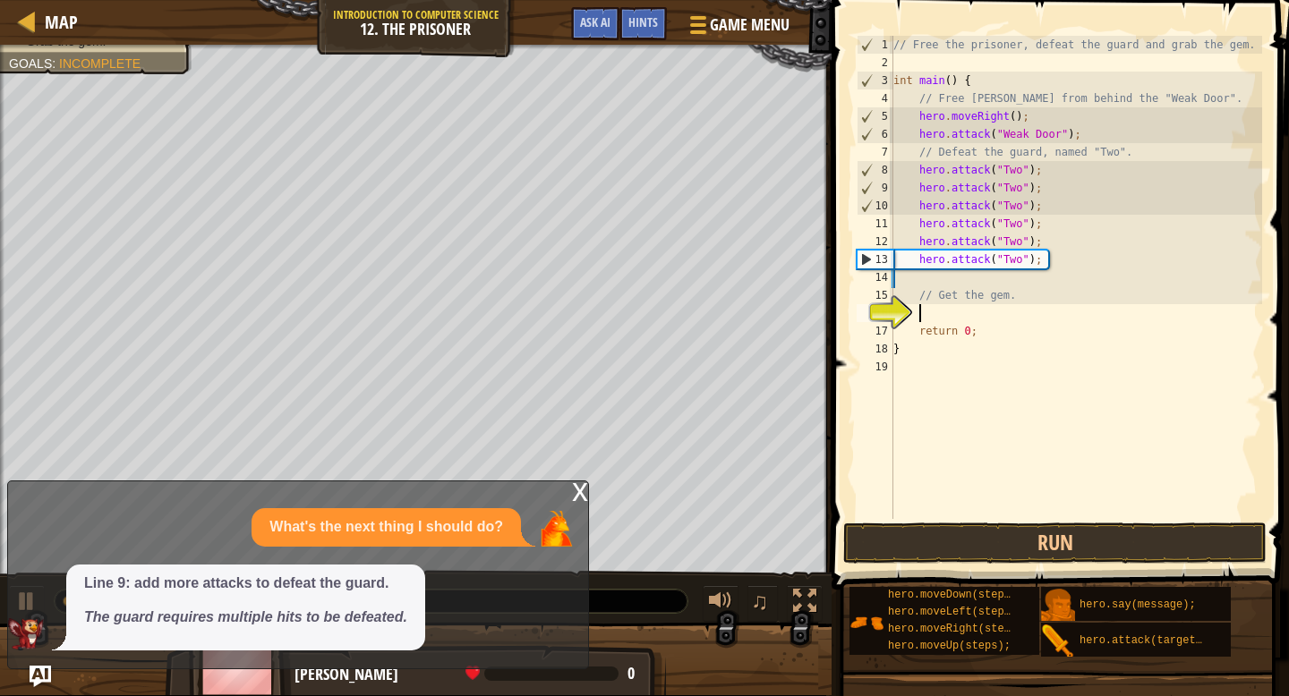
click at [1076, 255] on div "// Free the prisoner, defeat the guard and grab the gem. int main ( ) { // Free…" at bounding box center [1076, 295] width 372 height 519
type textarea "hero.attack("Two");"
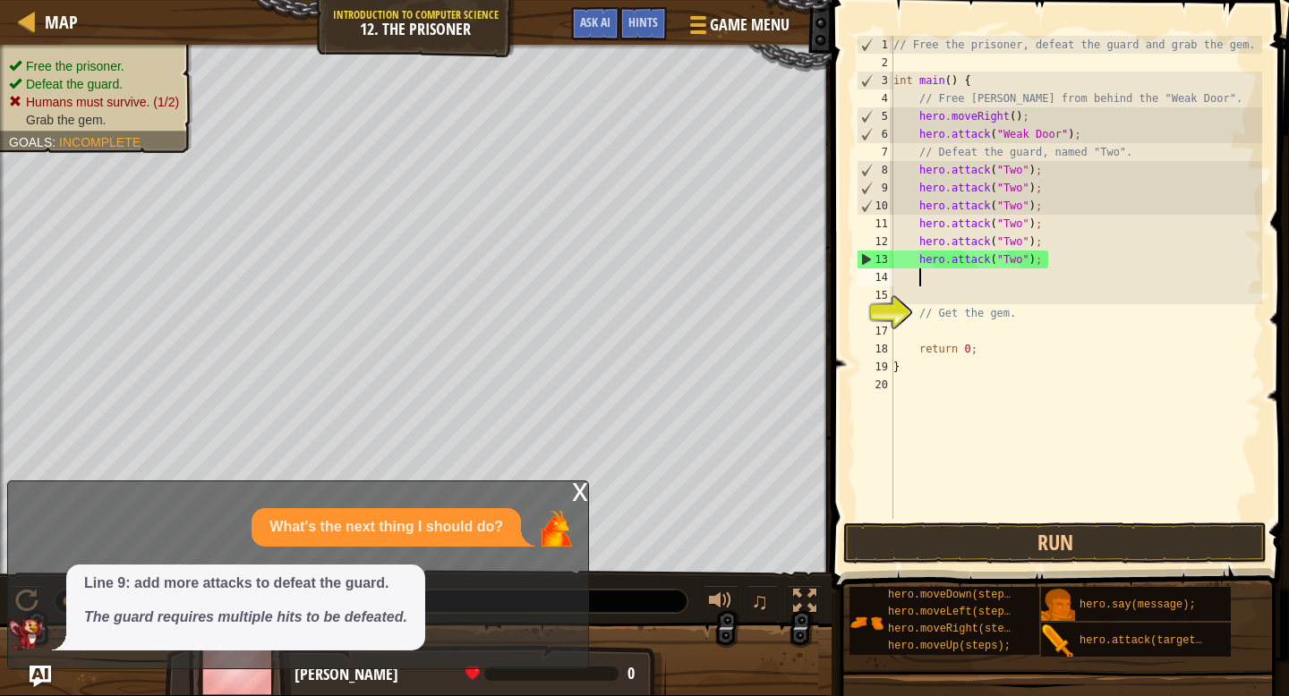
paste textarea "hero.attack("Two");"
type textarea "hero.attack("Two");"
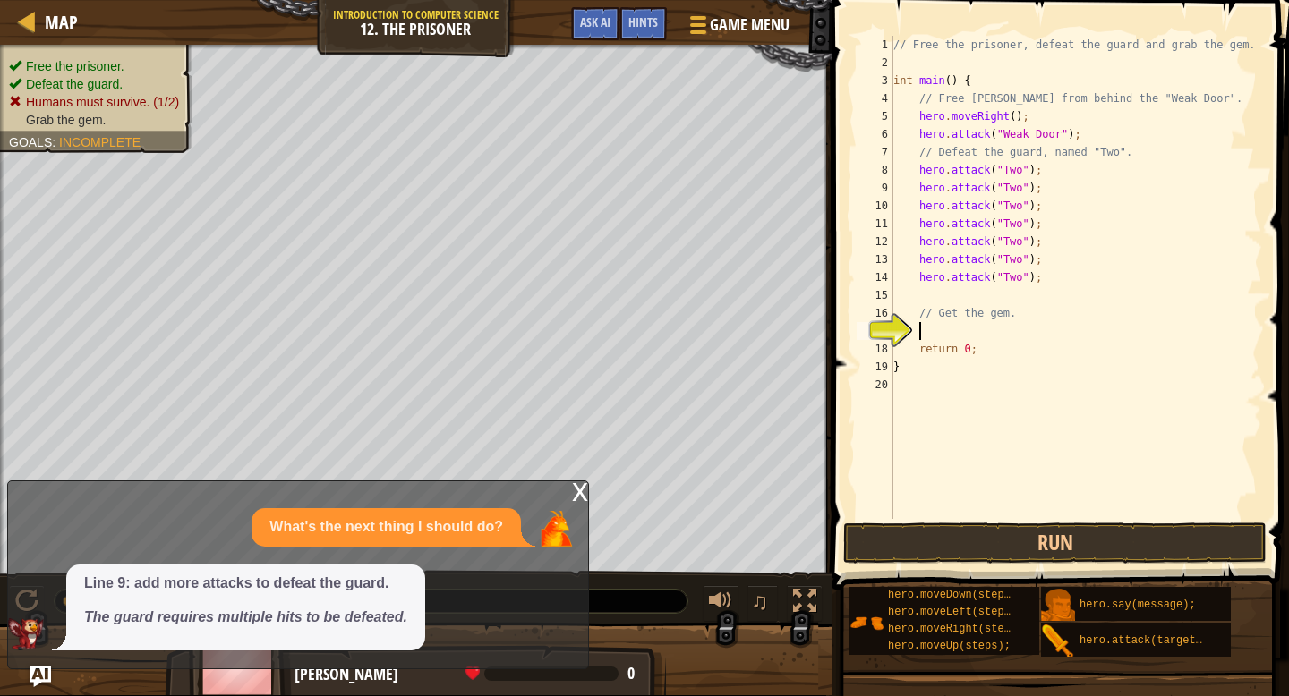
click at [954, 331] on div "// Free the prisoner, defeat the guard and grab the gem. int main ( ) { // Free…" at bounding box center [1076, 295] width 372 height 519
click at [960, 550] on button "Run" at bounding box center [1054, 543] width 423 height 41
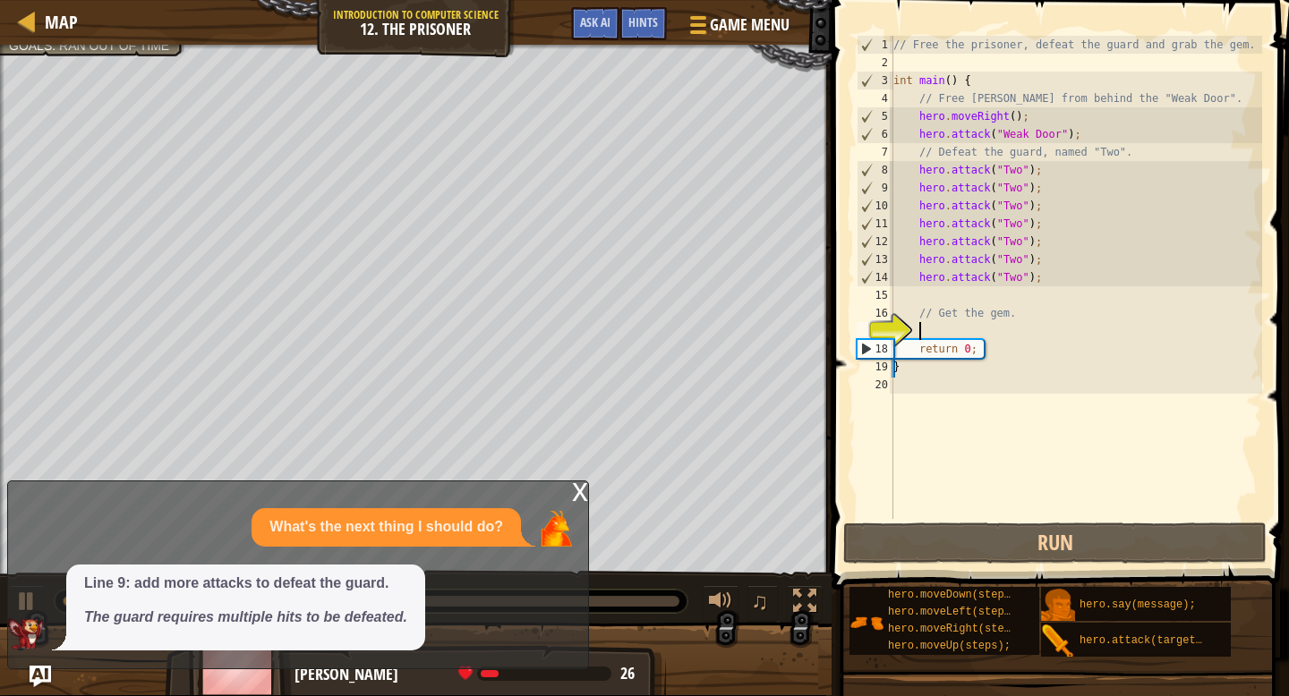
click at [1033, 295] on div "// Free the prisoner, defeat the guard and grab the gem. int main ( ) { // Free…" at bounding box center [1076, 295] width 372 height 519
click at [1008, 336] on div "// Free the prisoner, defeat the guard and grab the gem. int main ( ) { // Free…" at bounding box center [1076, 295] width 372 height 519
type textarea "h"
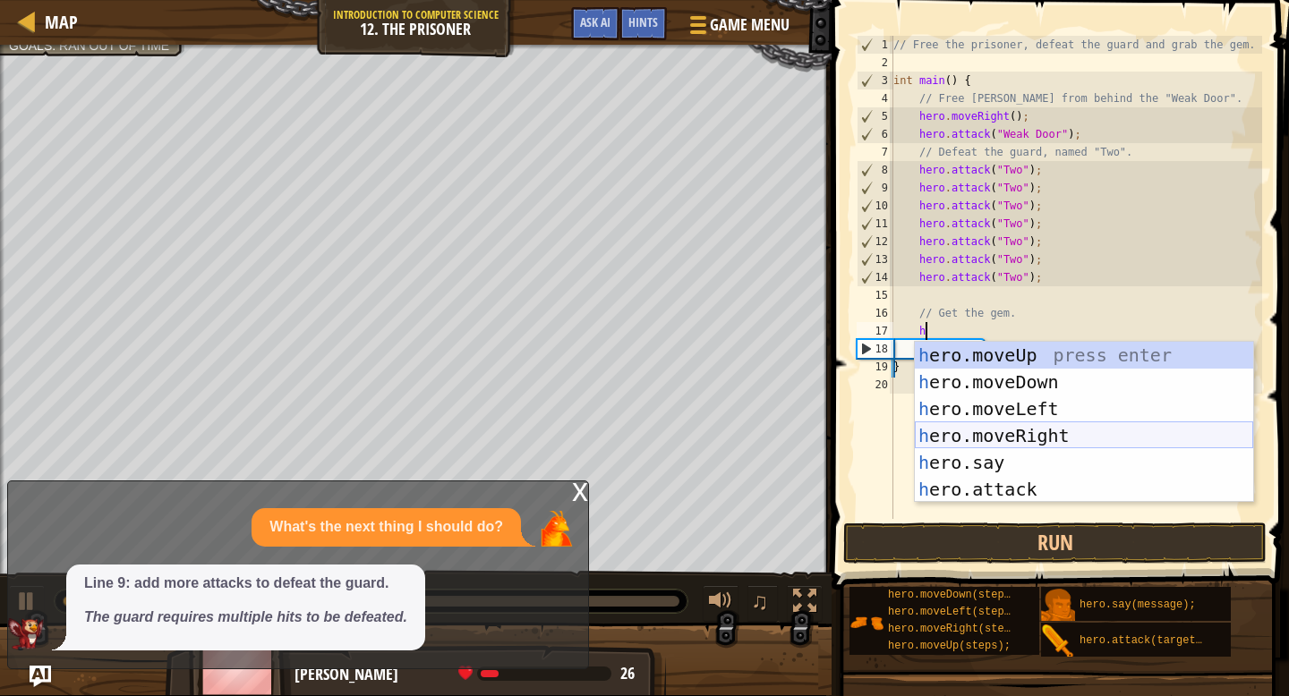
click at [1010, 425] on div "h ero.moveUp press enter h ero.moveDown press enter h ero.moveLeft press enter …" at bounding box center [1084, 449] width 338 height 215
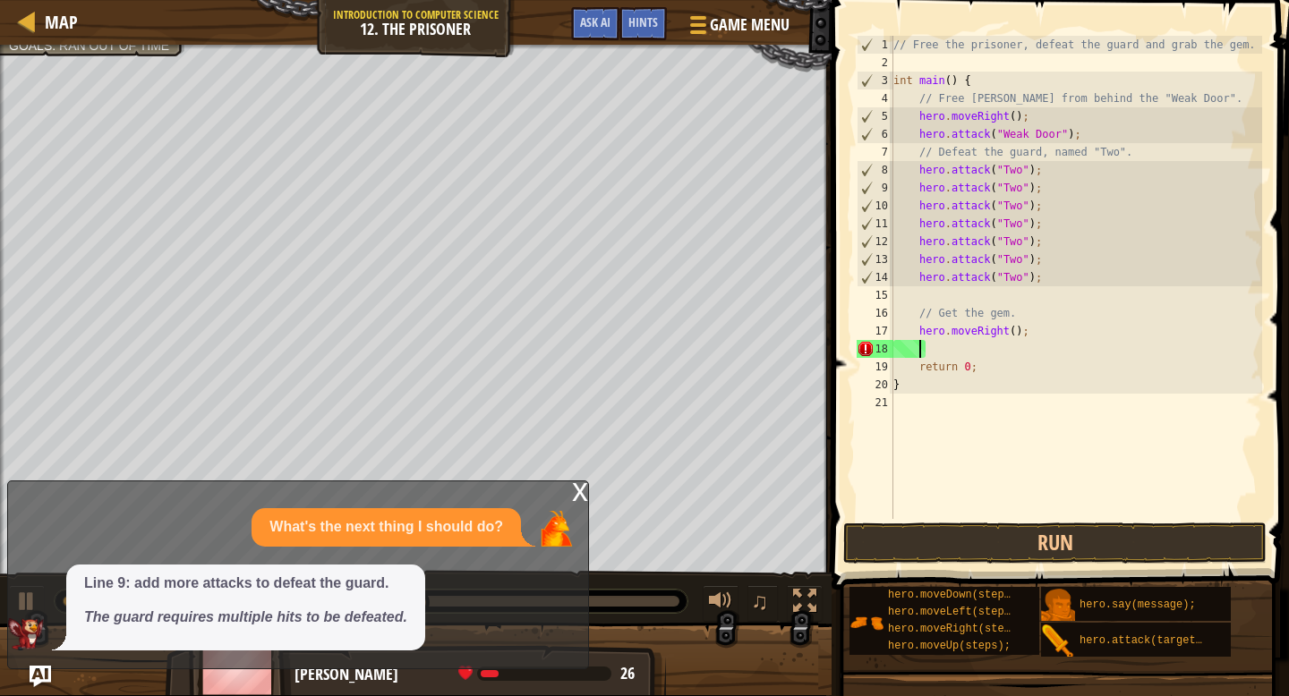
type textarea "h"
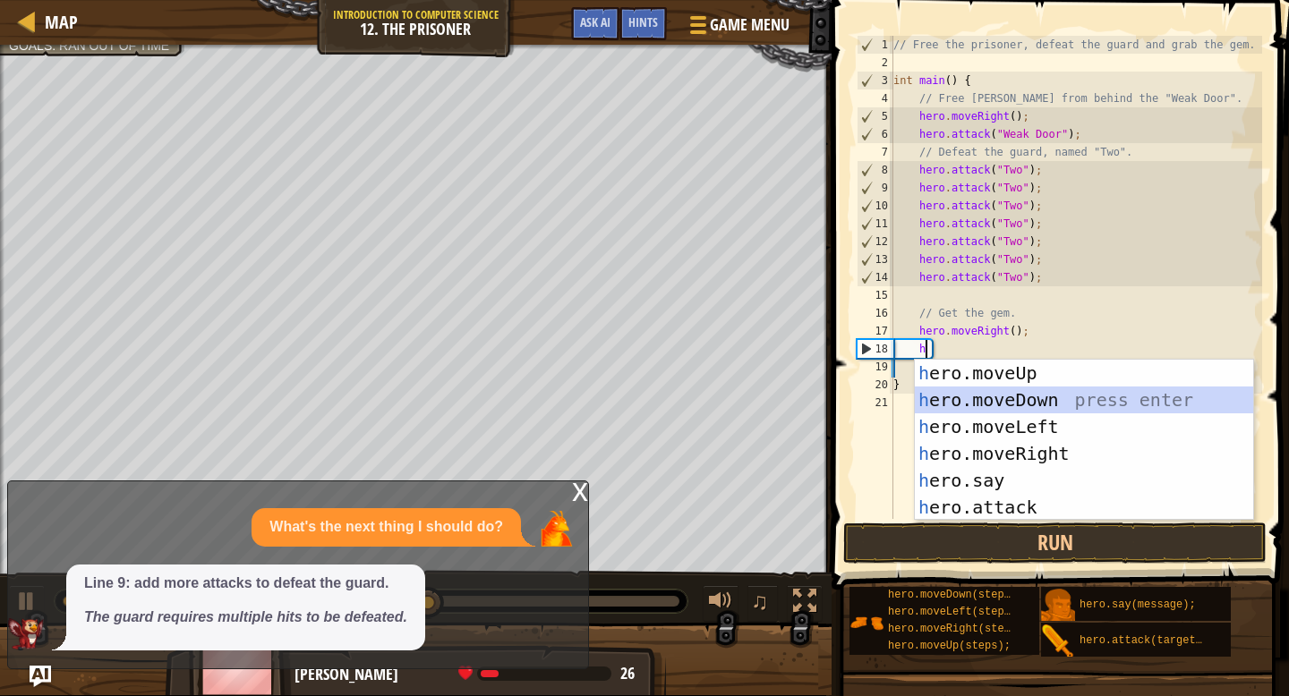
click at [1029, 390] on div "h ero.moveUp press enter h ero.moveDown press enter h ero.moveLeft press enter …" at bounding box center [1084, 467] width 338 height 215
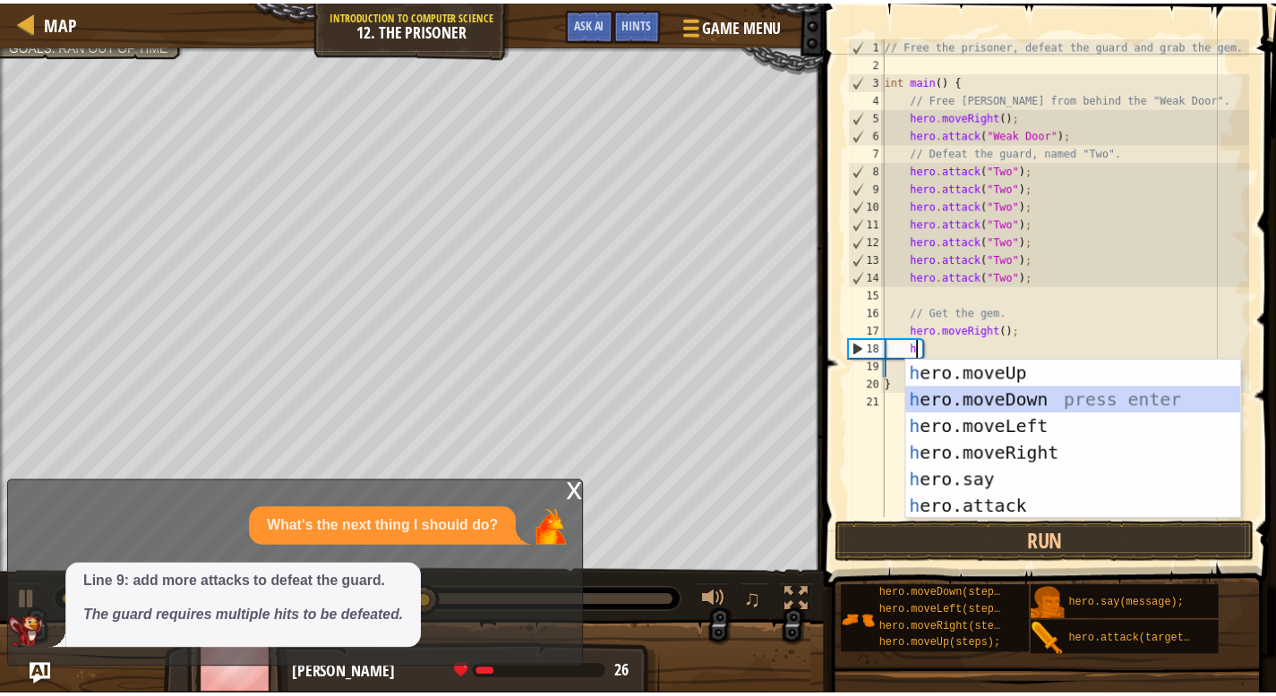
scroll to position [8, 1]
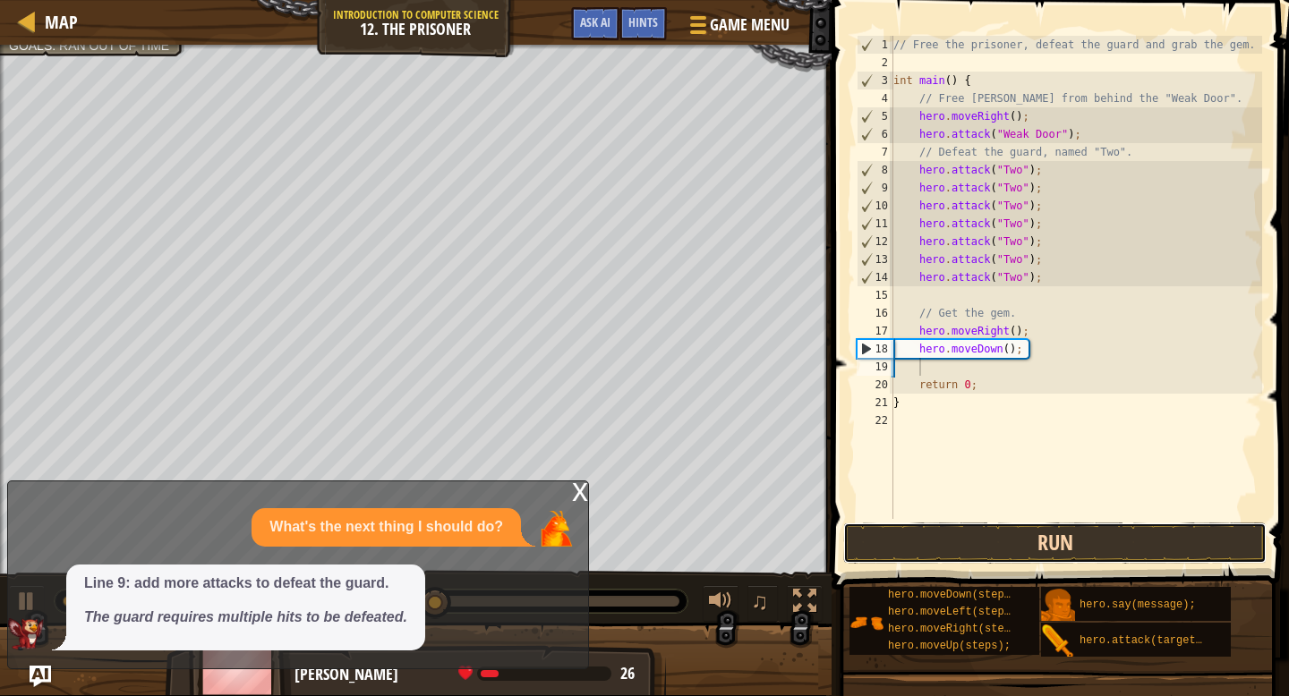
click at [1008, 563] on button "Run" at bounding box center [1054, 543] width 423 height 41
click at [1004, 544] on button "Run" at bounding box center [1054, 543] width 423 height 41
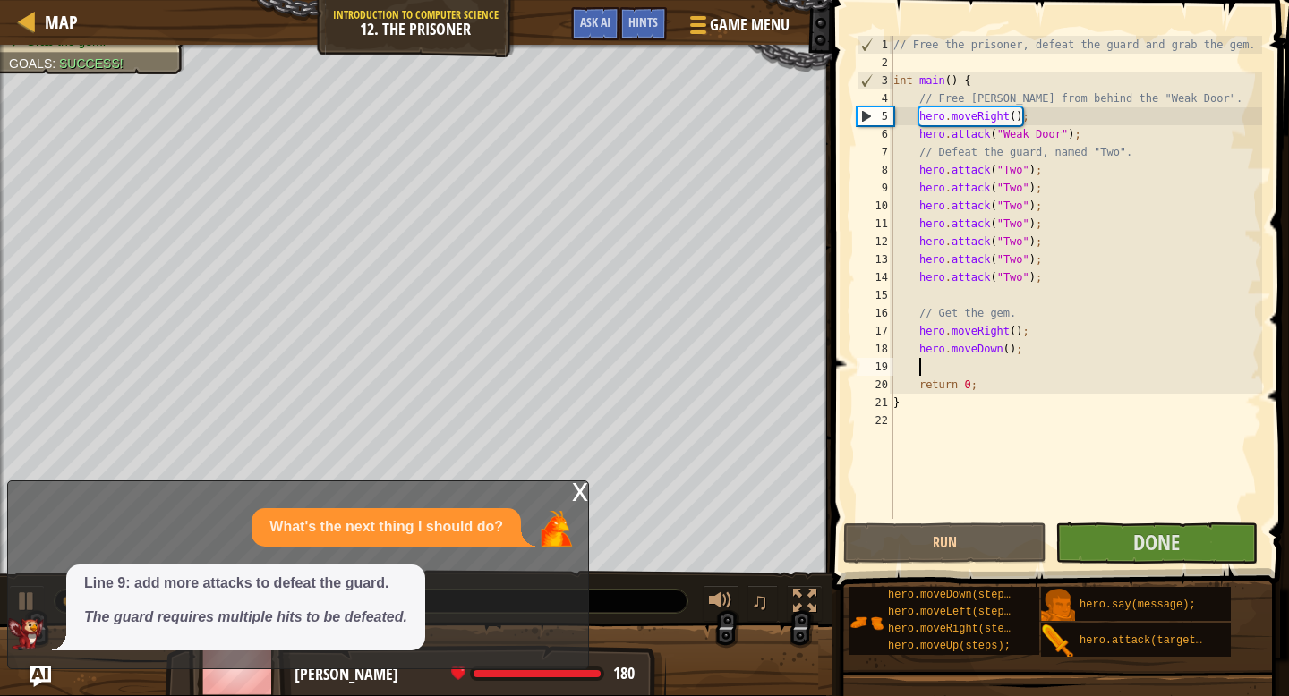
click at [573, 491] on div "x" at bounding box center [580, 491] width 16 height 18
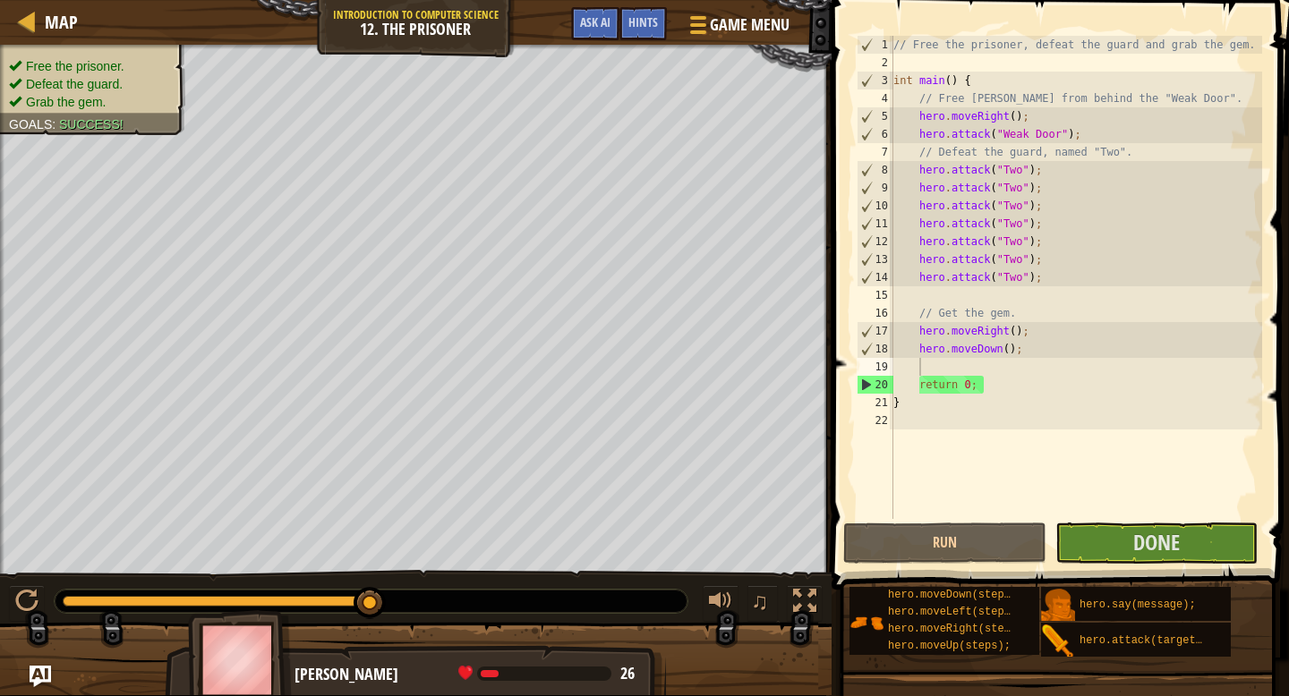
drag, startPoint x: 208, startPoint y: 601, endPoint x: 398, endPoint y: 611, distance: 191.0
click at [398, 611] on div at bounding box center [371, 601] width 633 height 23
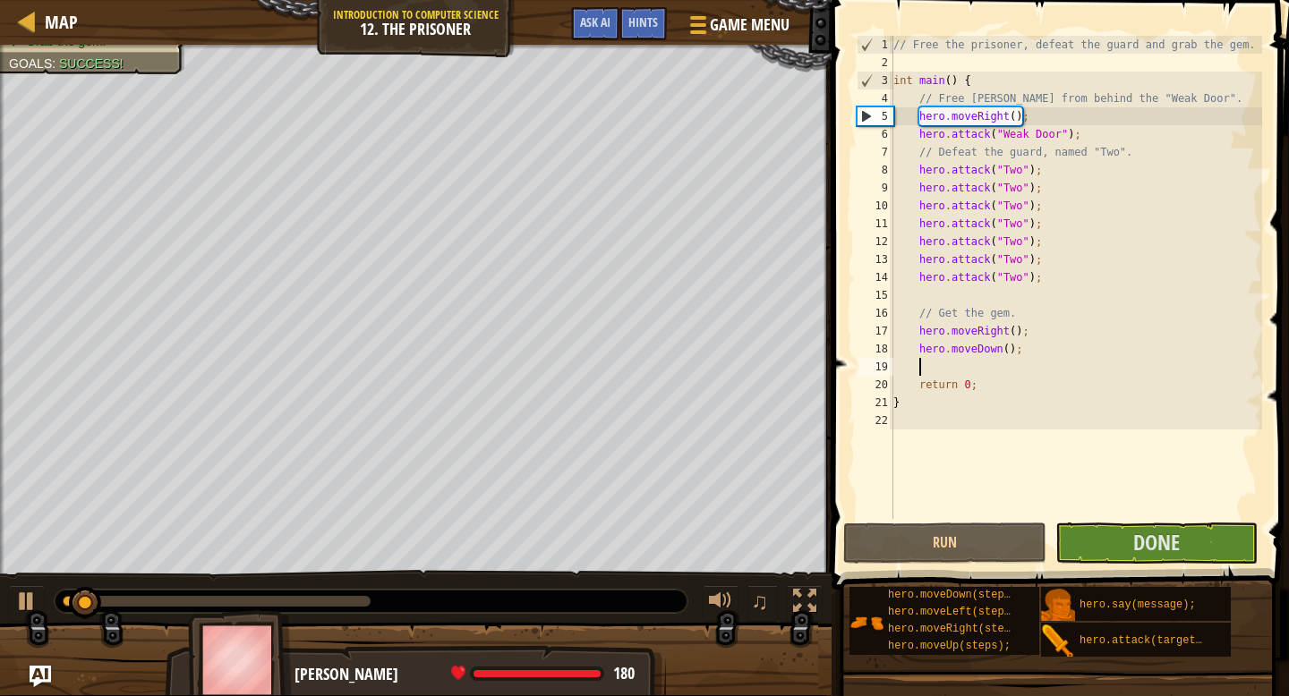
click at [251, 607] on div at bounding box center [371, 601] width 633 height 23
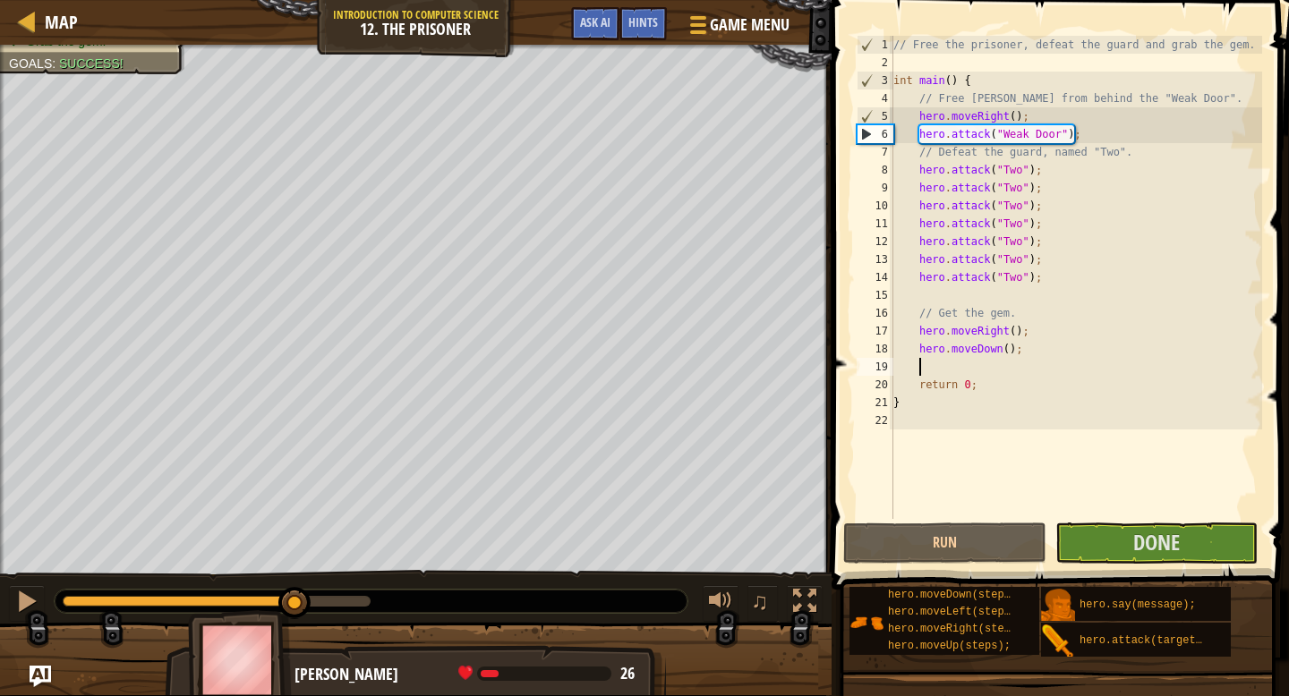
click at [295, 597] on div at bounding box center [217, 601] width 308 height 11
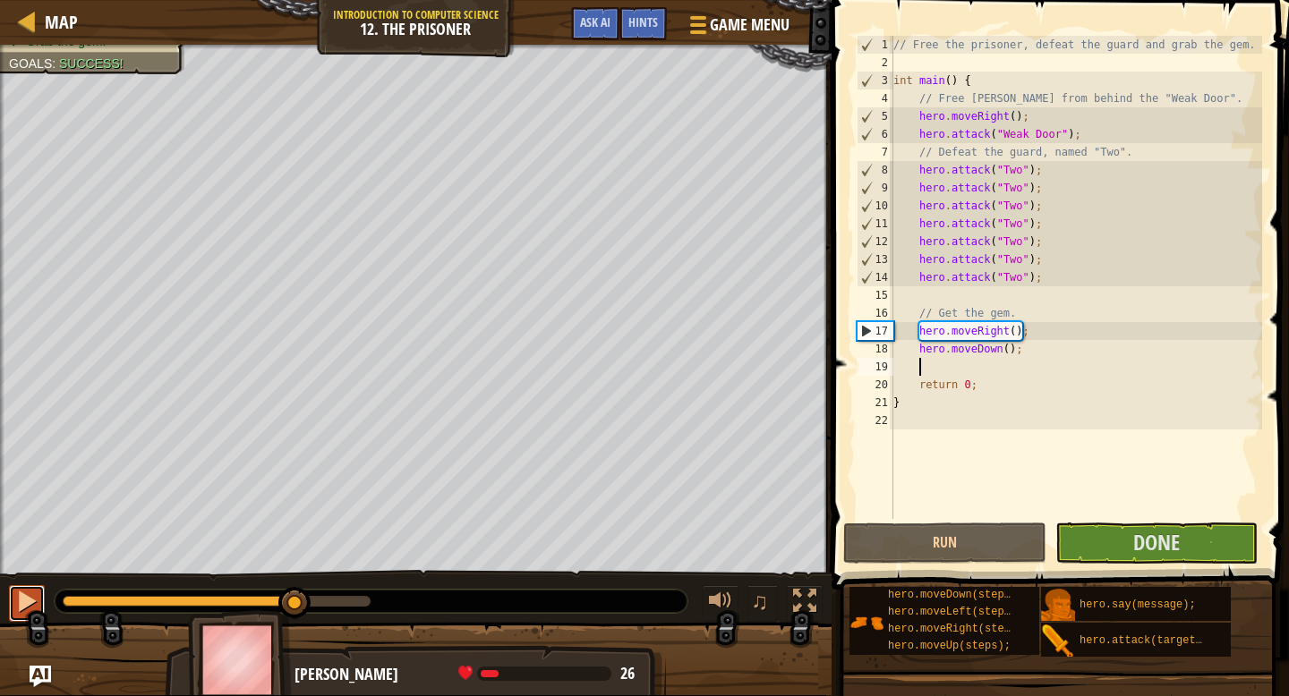
click at [16, 601] on div at bounding box center [26, 601] width 23 height 23
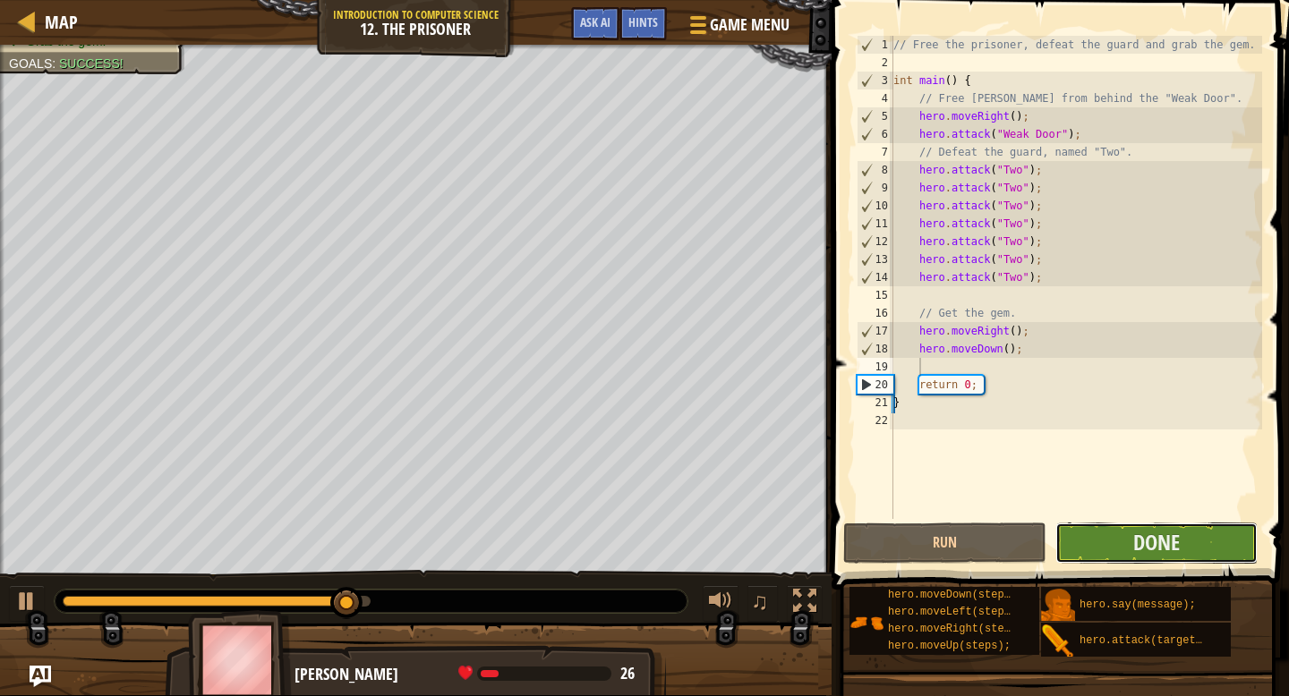
click at [1093, 540] on button "Done" at bounding box center [1156, 543] width 202 height 41
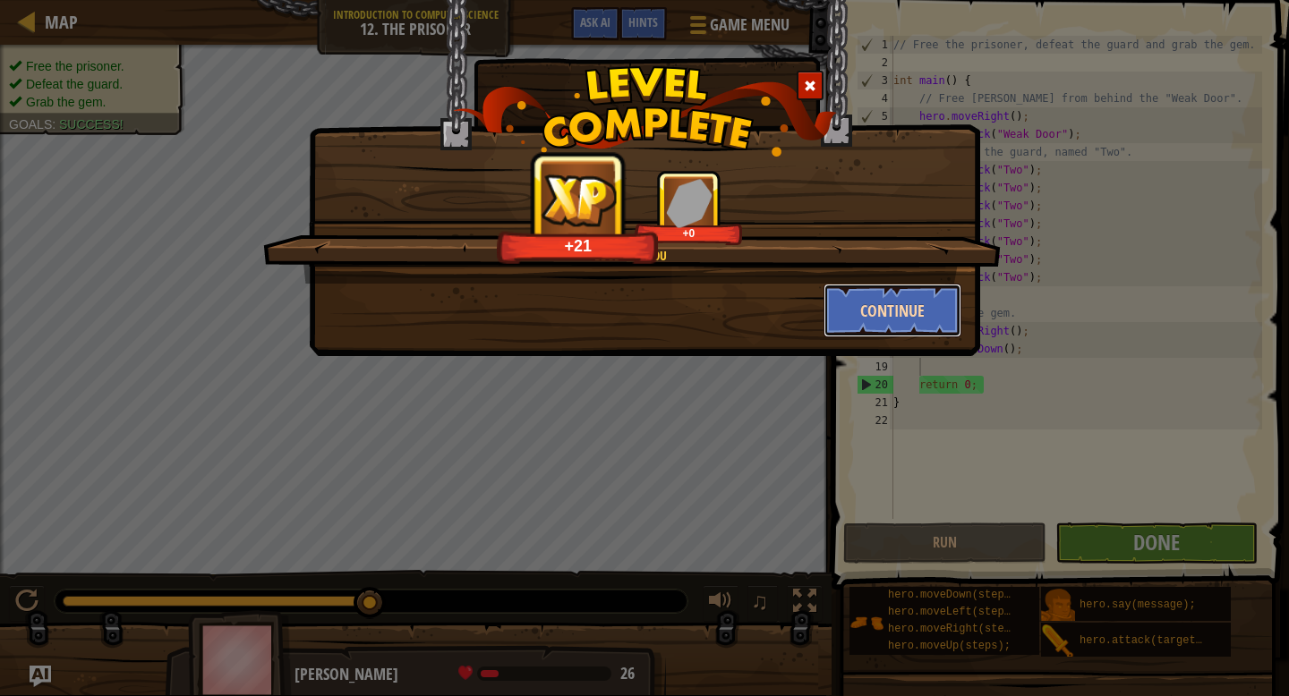
click at [890, 313] on button "Continue" at bounding box center [893, 311] width 139 height 54
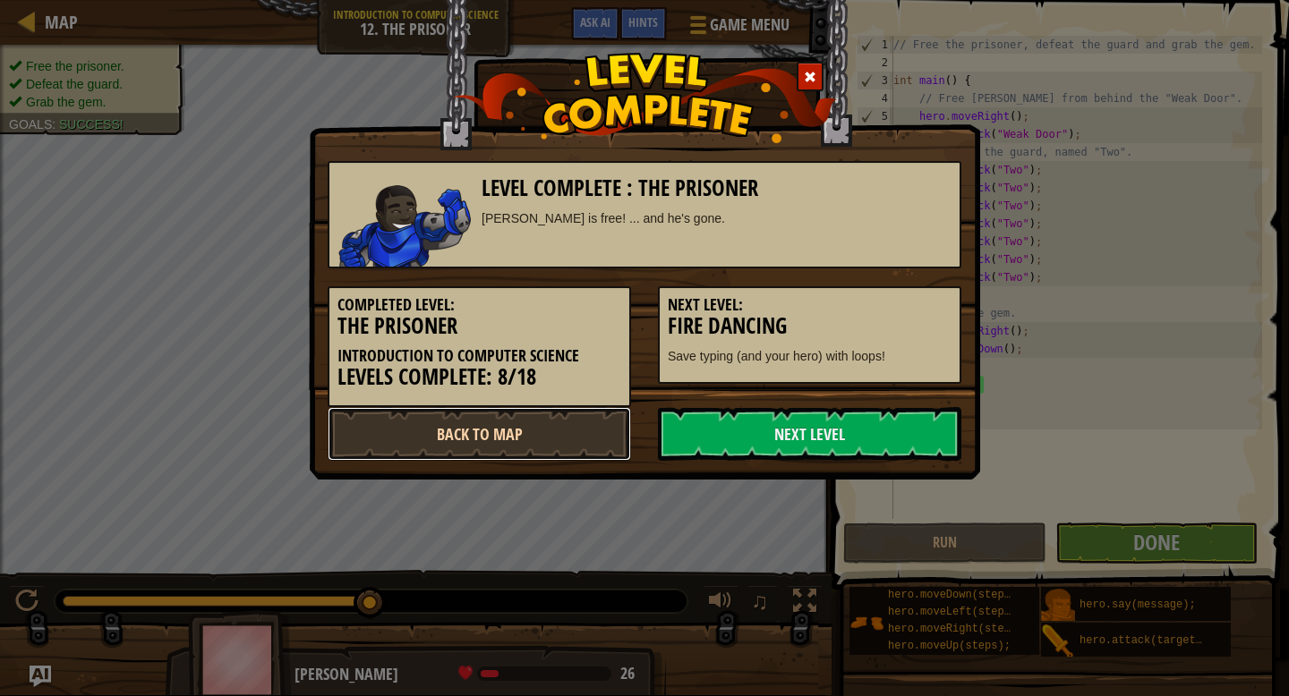
click at [517, 424] on link "Back to Map" at bounding box center [479, 434] width 303 height 54
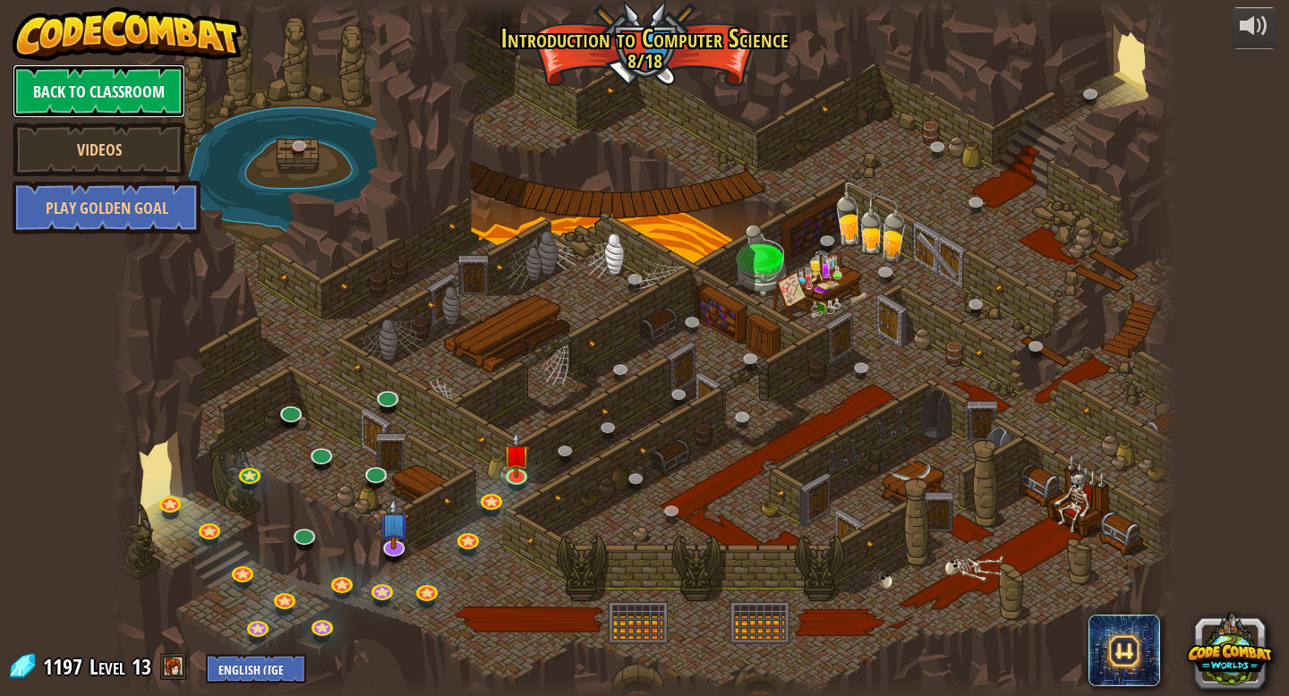
click at [178, 108] on link "Back to Classroom" at bounding box center [99, 91] width 173 height 54
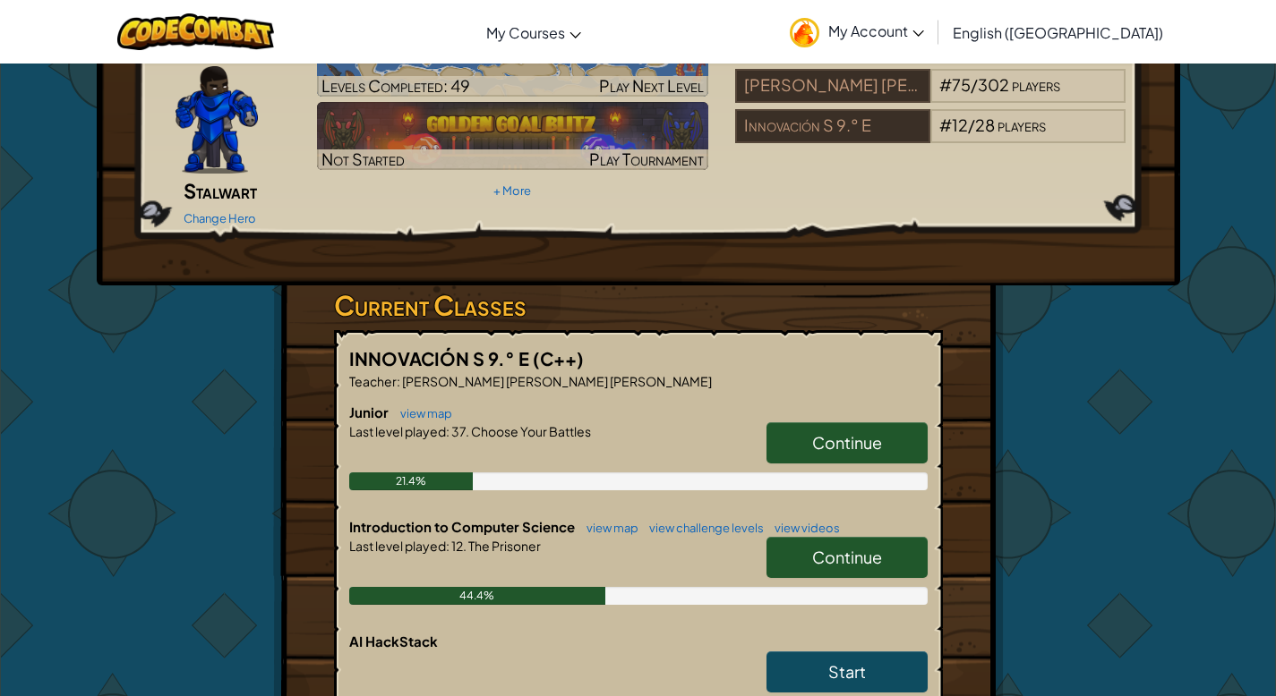
scroll to position [115, 0]
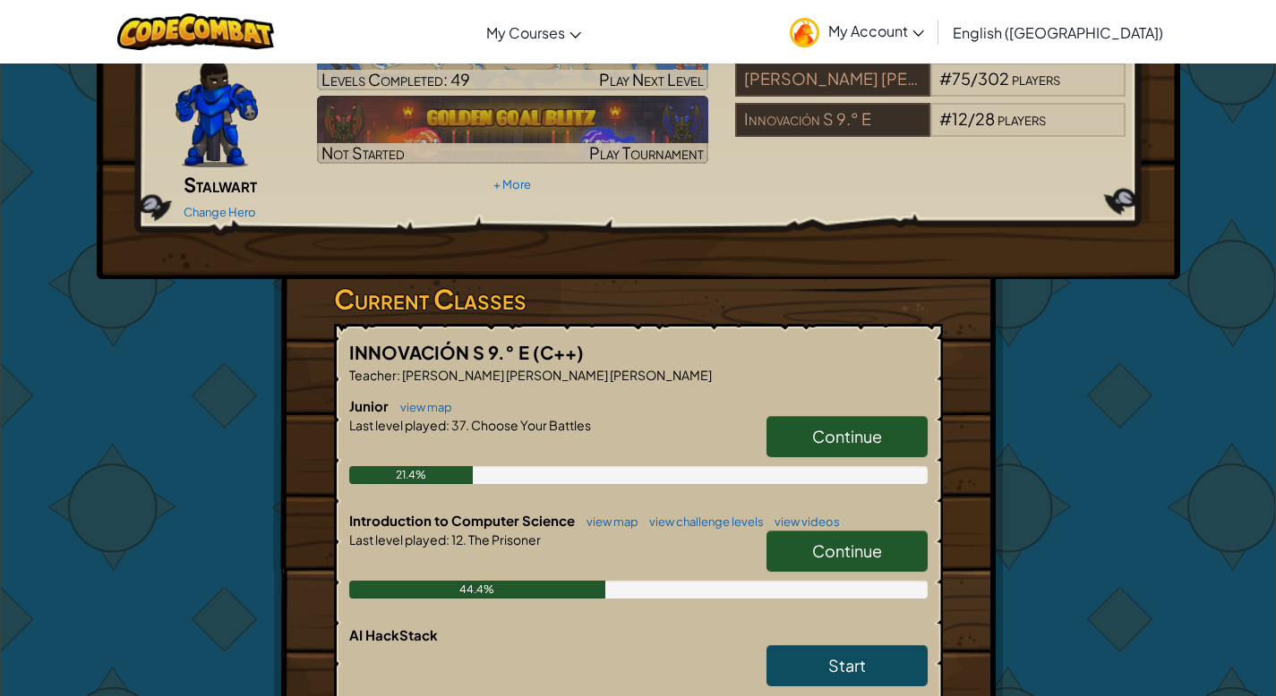
click at [854, 541] on span "Continue" at bounding box center [847, 551] width 70 height 21
